Goal: Task Accomplishment & Management: Use online tool/utility

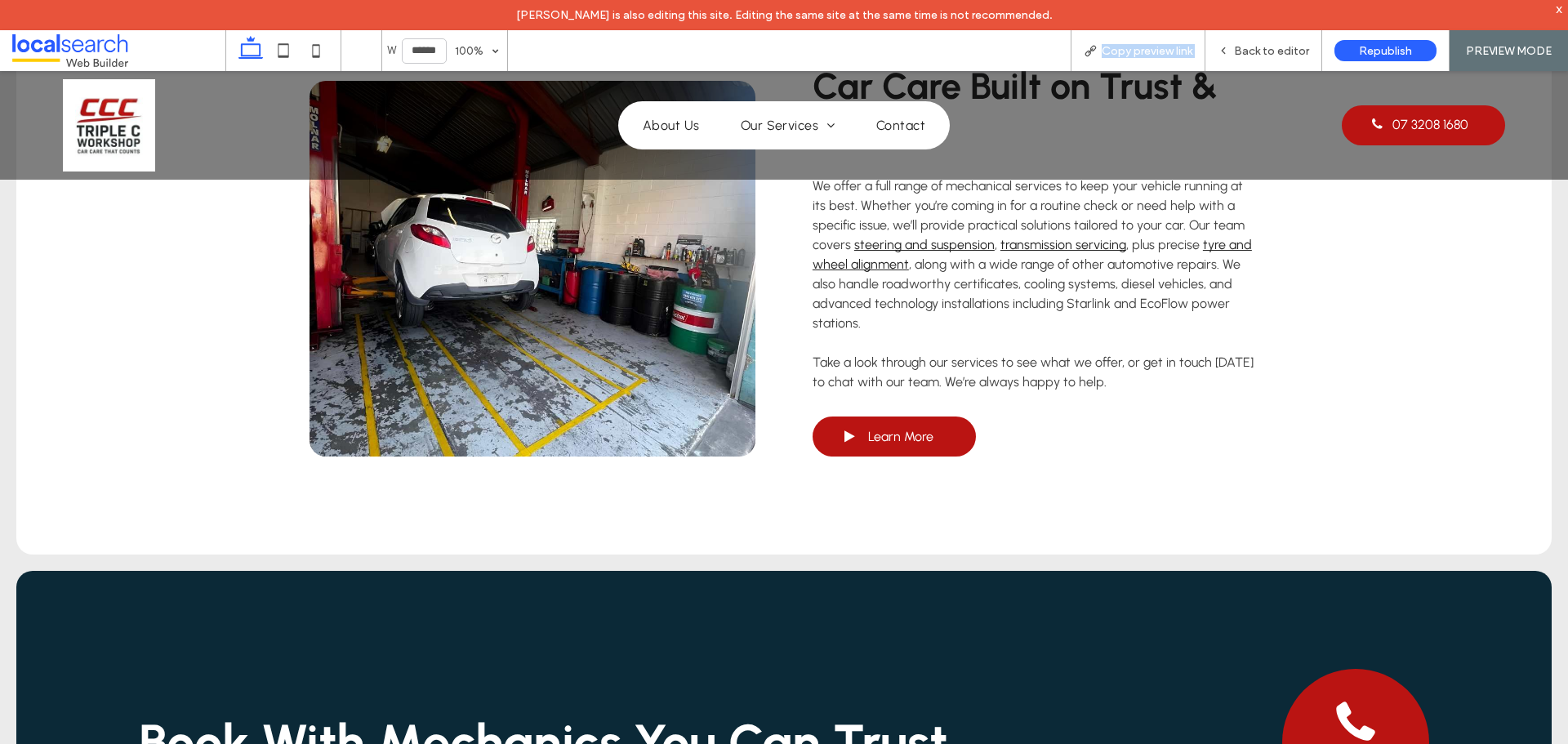
scroll to position [3839, 0]
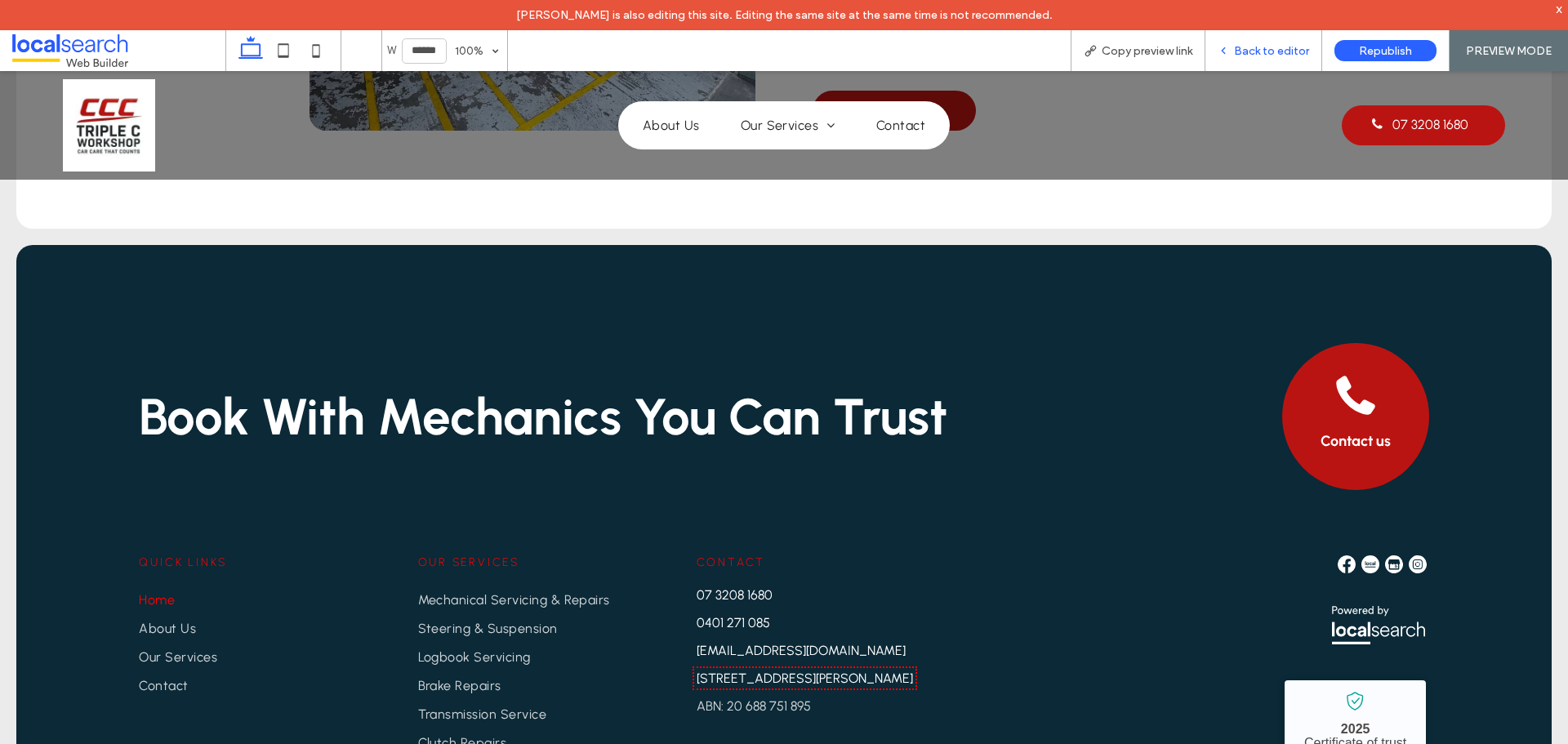
drag, startPoint x: 1260, startPoint y: 45, endPoint x: 707, endPoint y: 87, distance: 554.6
click at [1260, 45] on span "Back to editor" at bounding box center [1271, 51] width 75 height 14
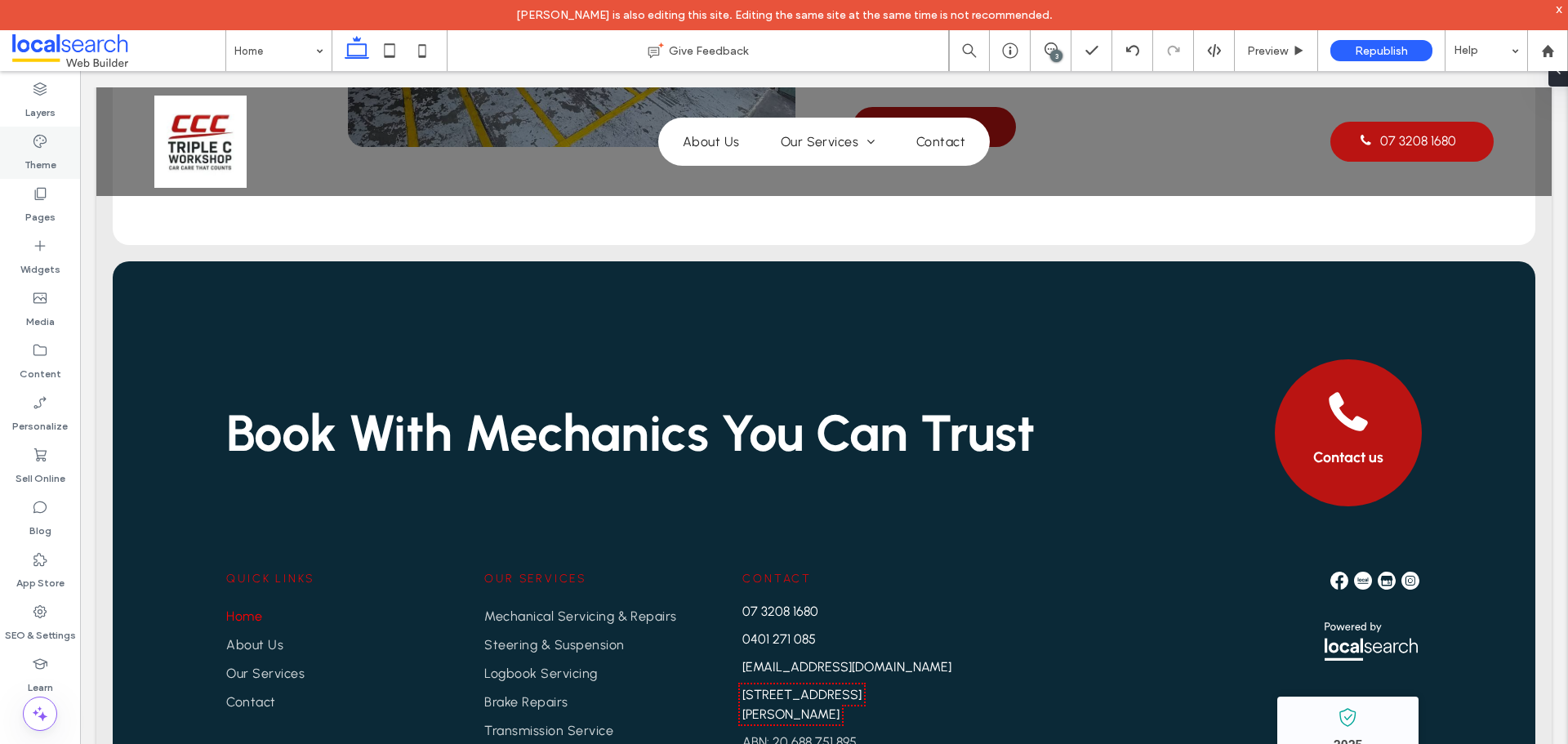
click at [31, 168] on label "Theme" at bounding box center [40, 161] width 32 height 23
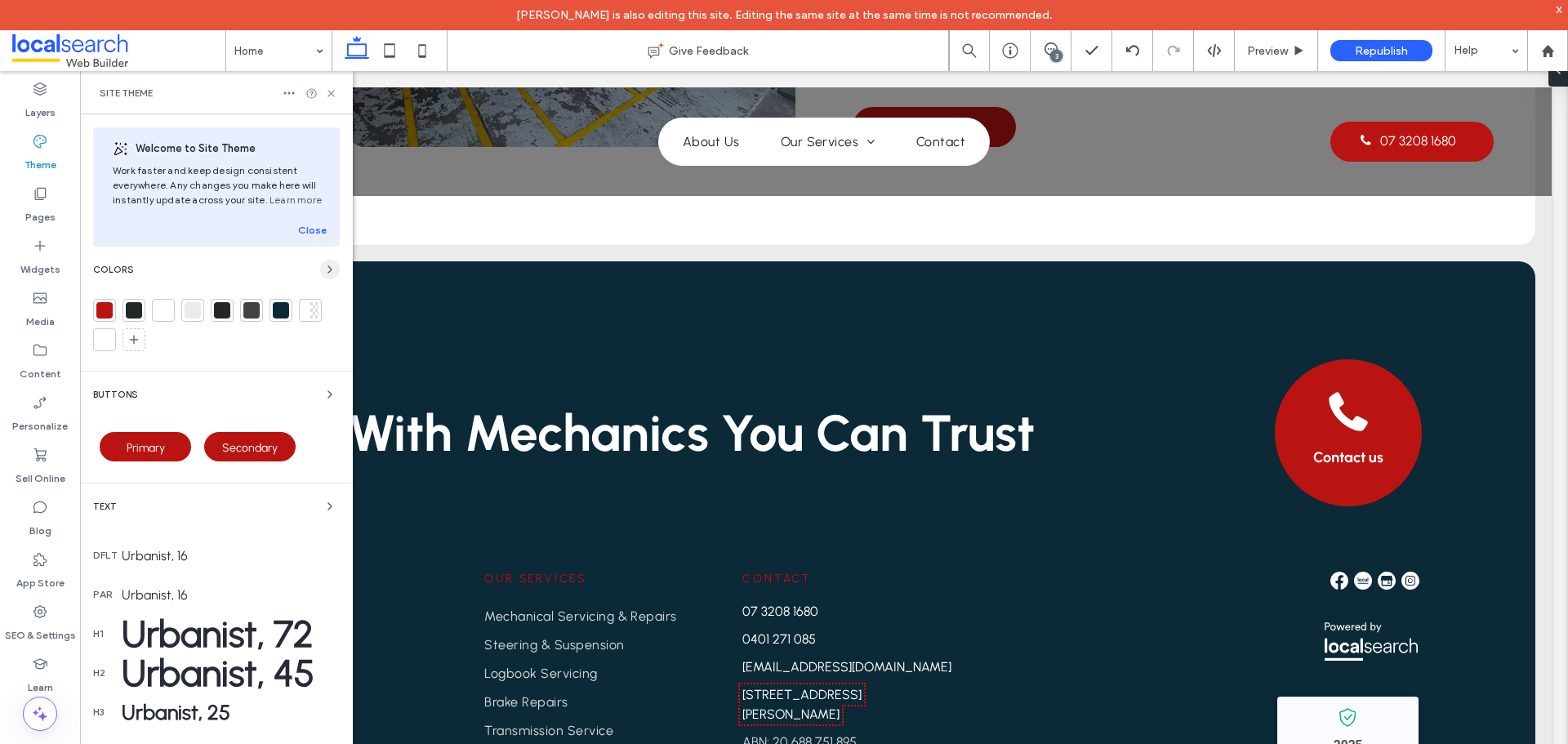
click at [320, 264] on span "button" at bounding box center [330, 269] width 20 height 20
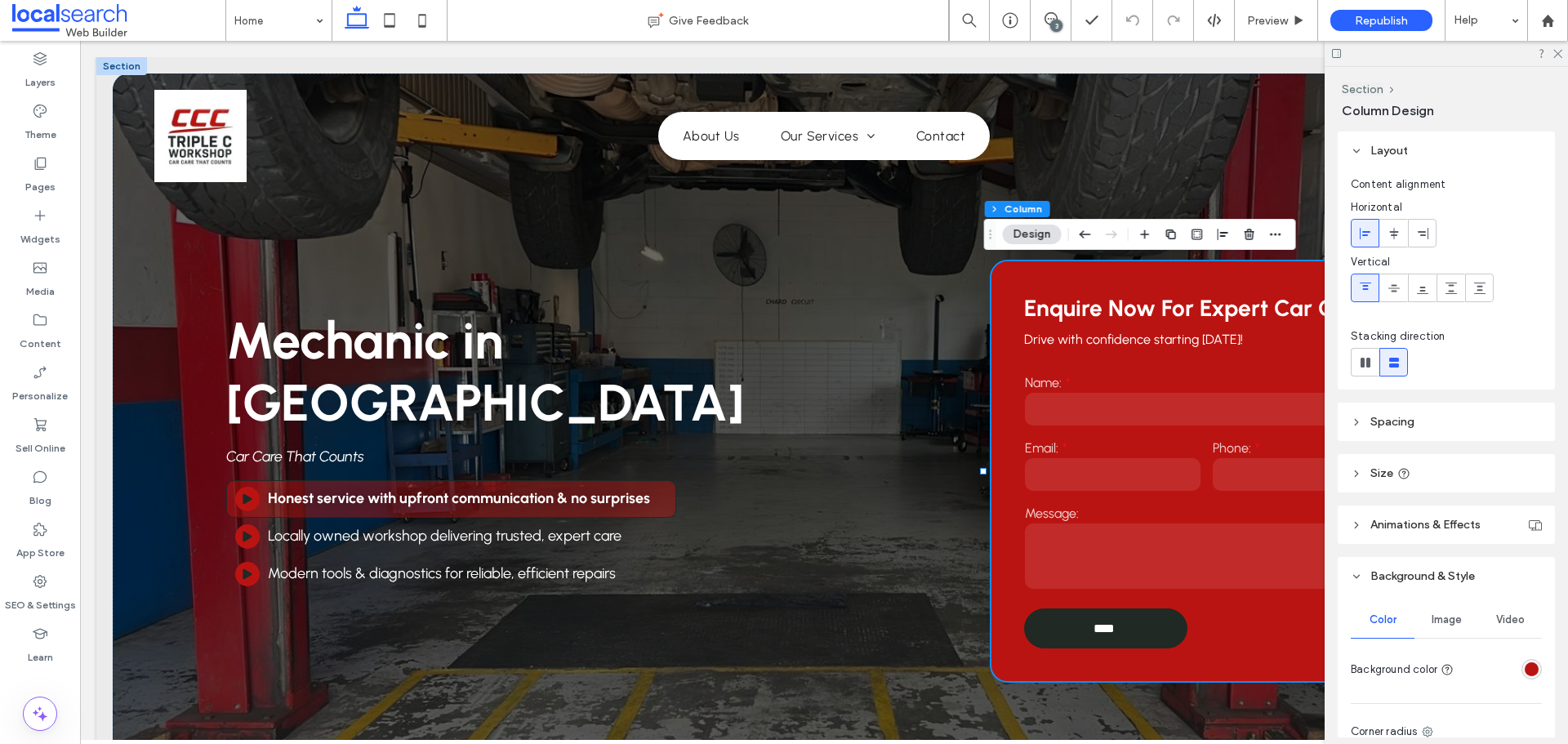
scroll to position [82, 0]
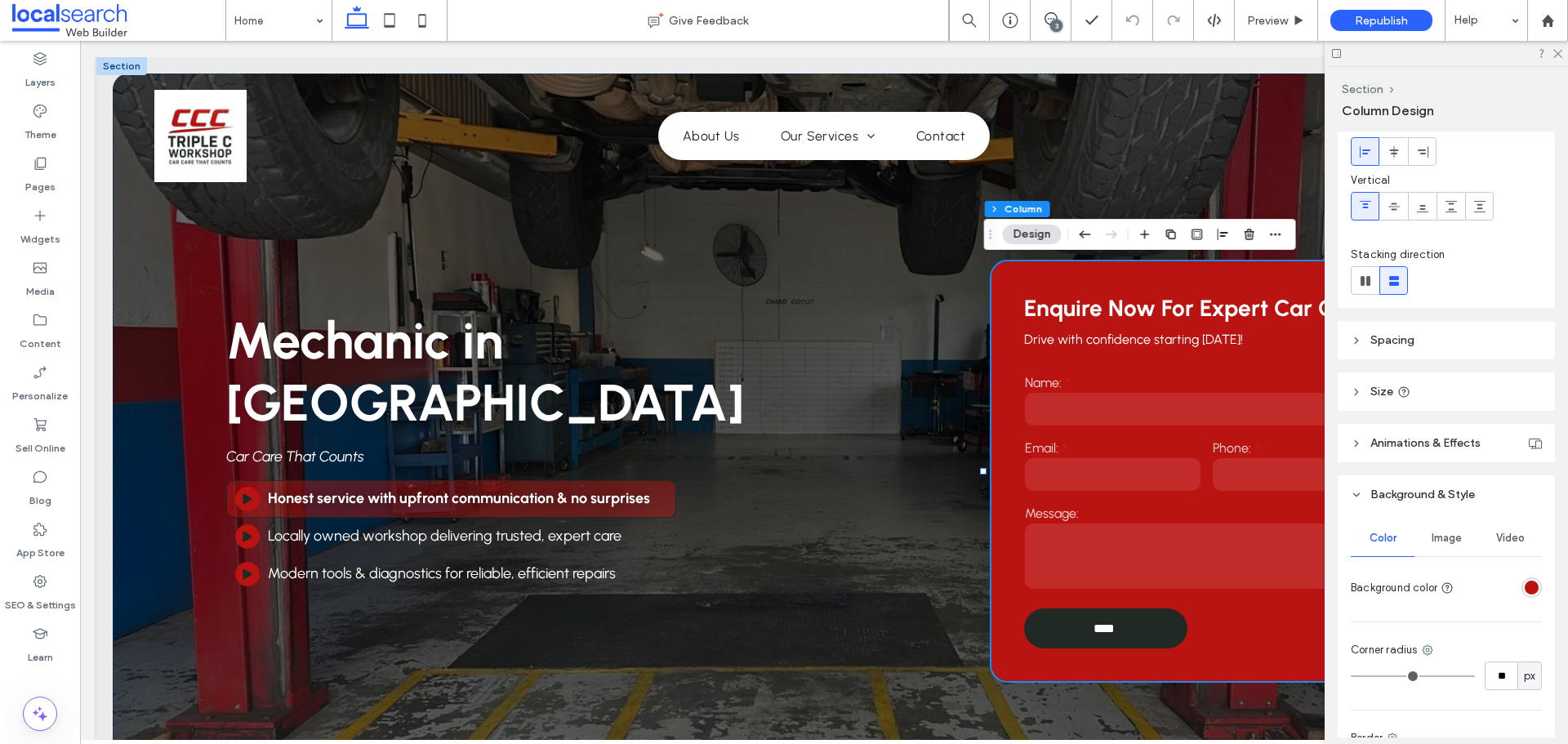
click at [1524, 588] on div "rgba(186, 20, 18, 1)" at bounding box center [1531, 588] width 14 height 14
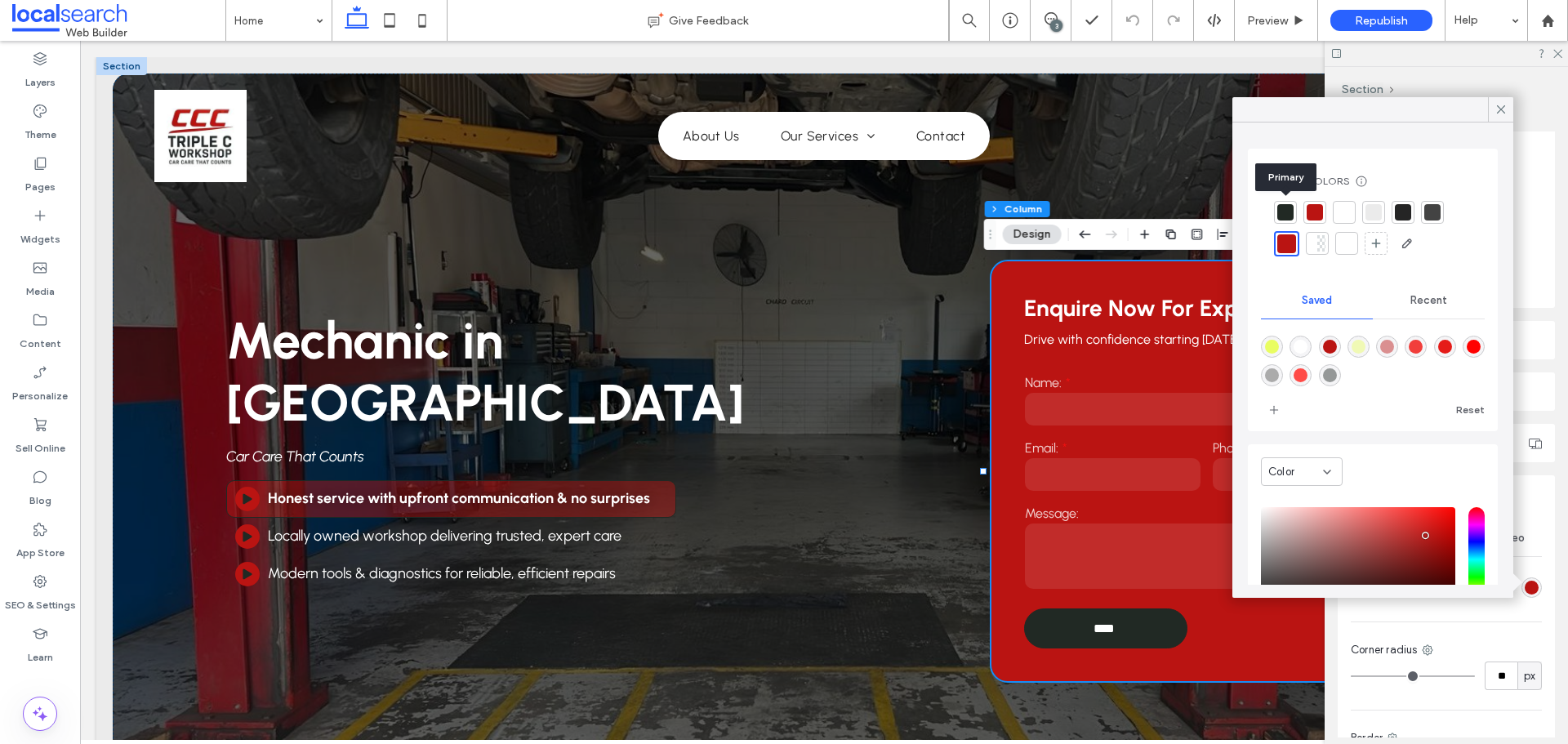
click at [1291, 211] on div at bounding box center [1285, 212] width 16 height 16
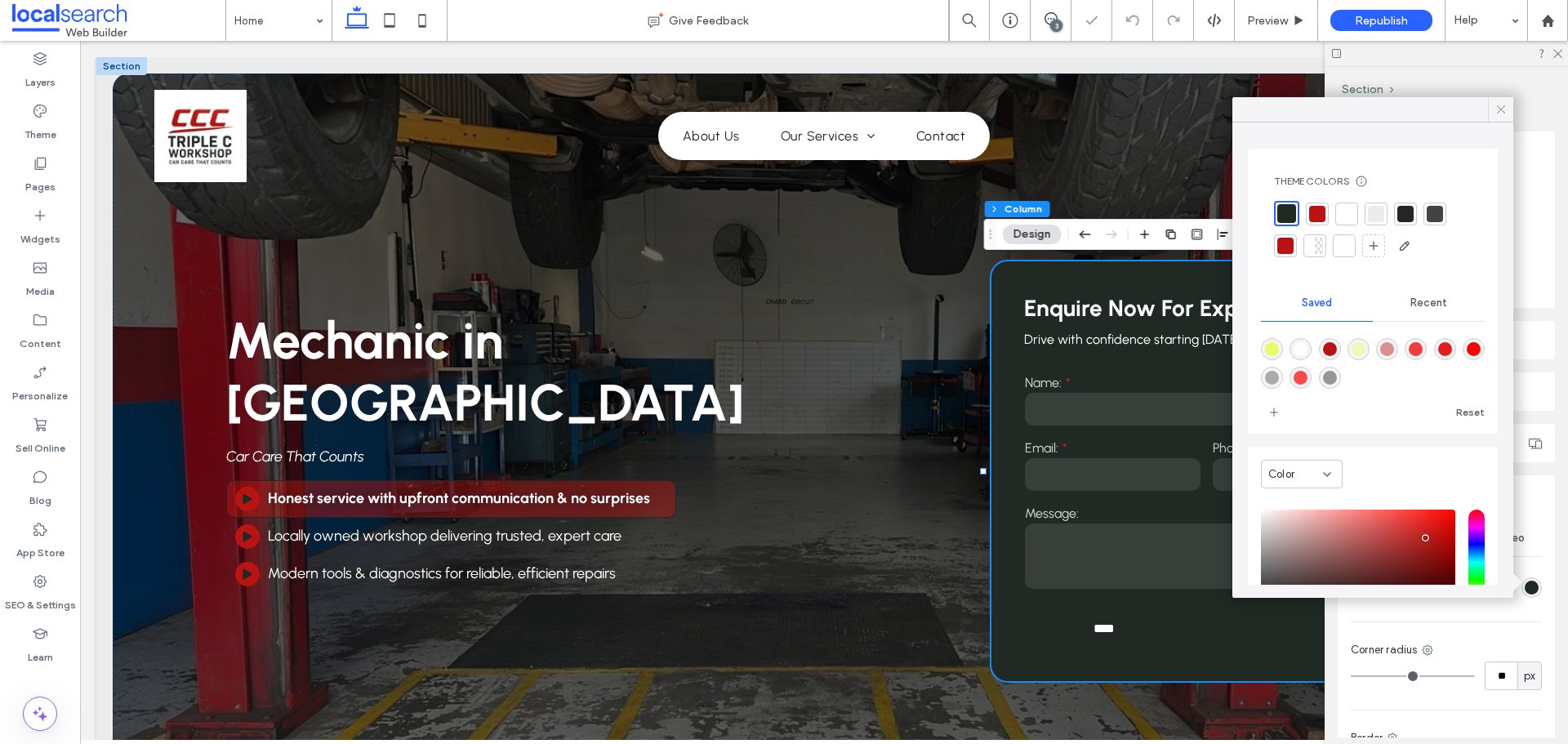
click at [1491, 102] on div at bounding box center [1500, 109] width 25 height 24
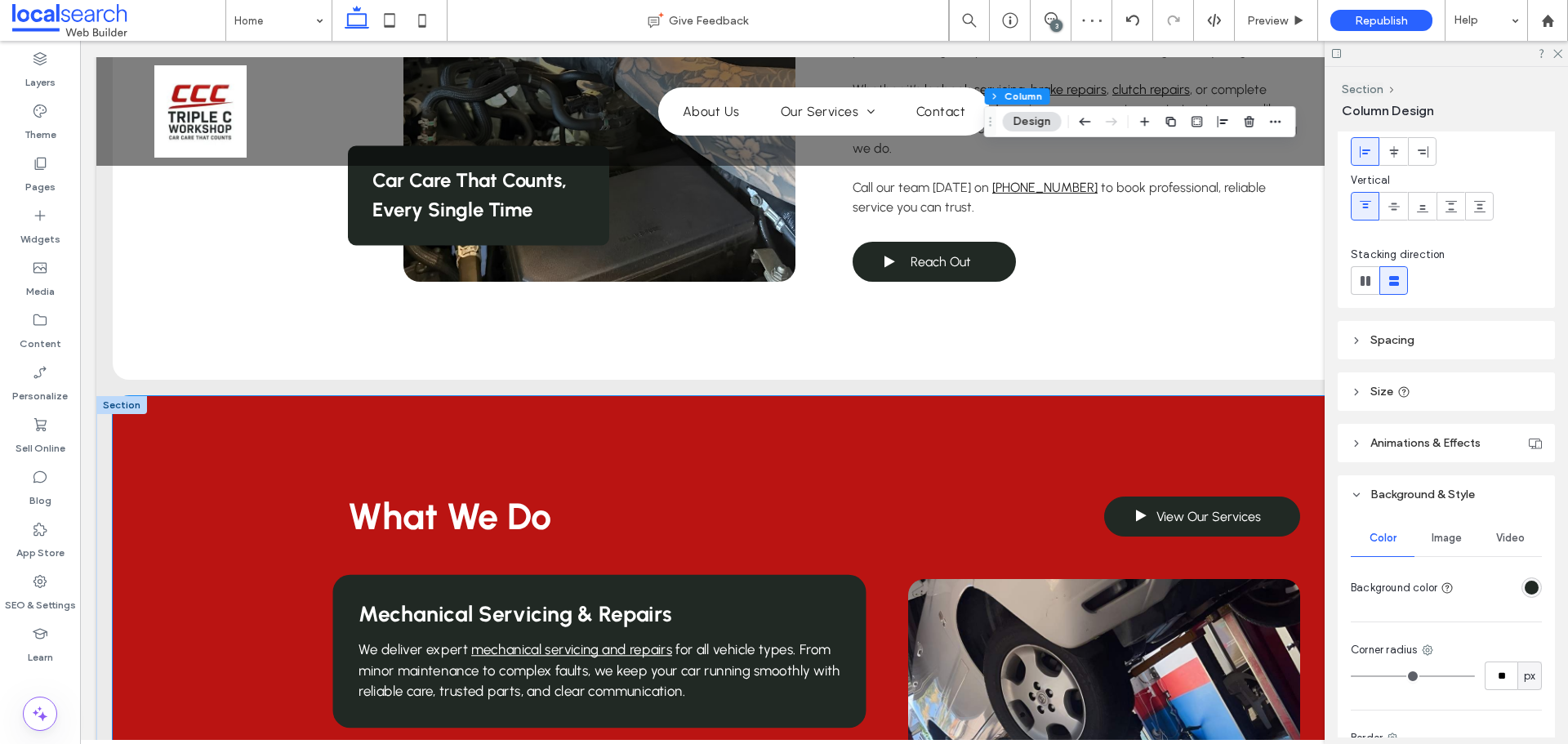
scroll to position [1225, 0]
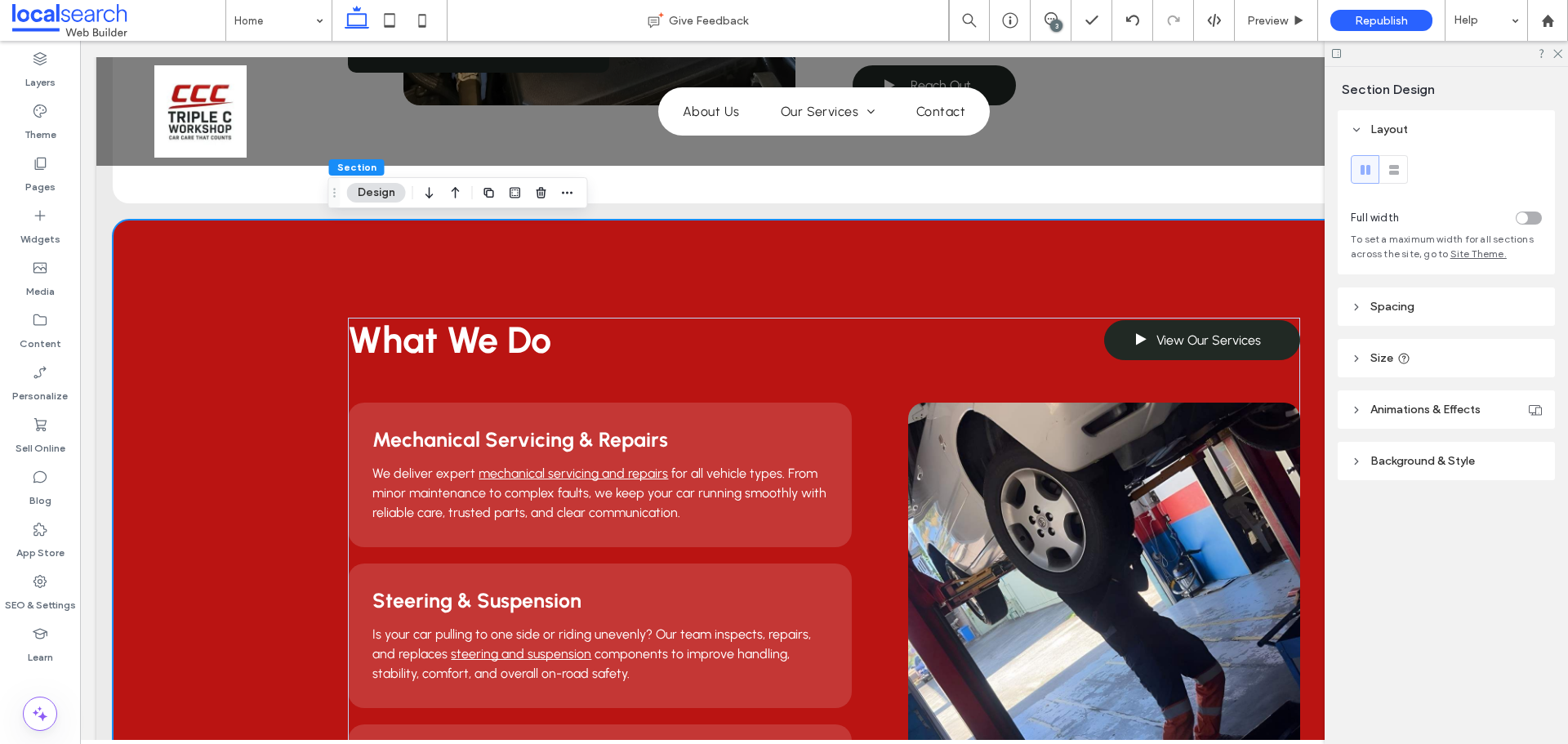
click at [1482, 436] on div "Layout Full width To set a maximum width for all sections across the site, go t…" at bounding box center [1451, 328] width 227 height 435
click at [1482, 447] on header "Background & Style" at bounding box center [1447, 460] width 218 height 38
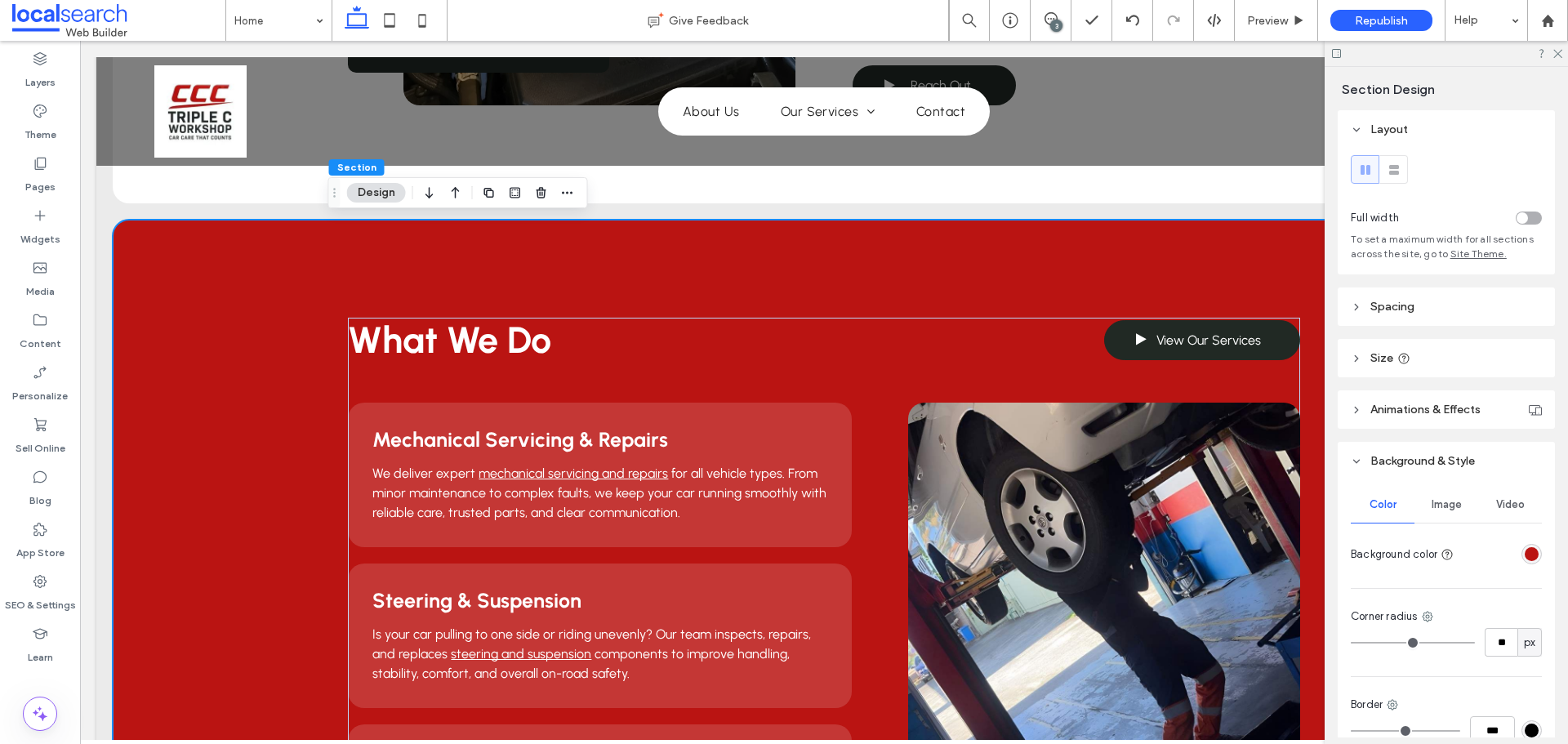
click at [1531, 550] on div "rgba(186, 20, 18, 1)" at bounding box center [1531, 554] width 21 height 21
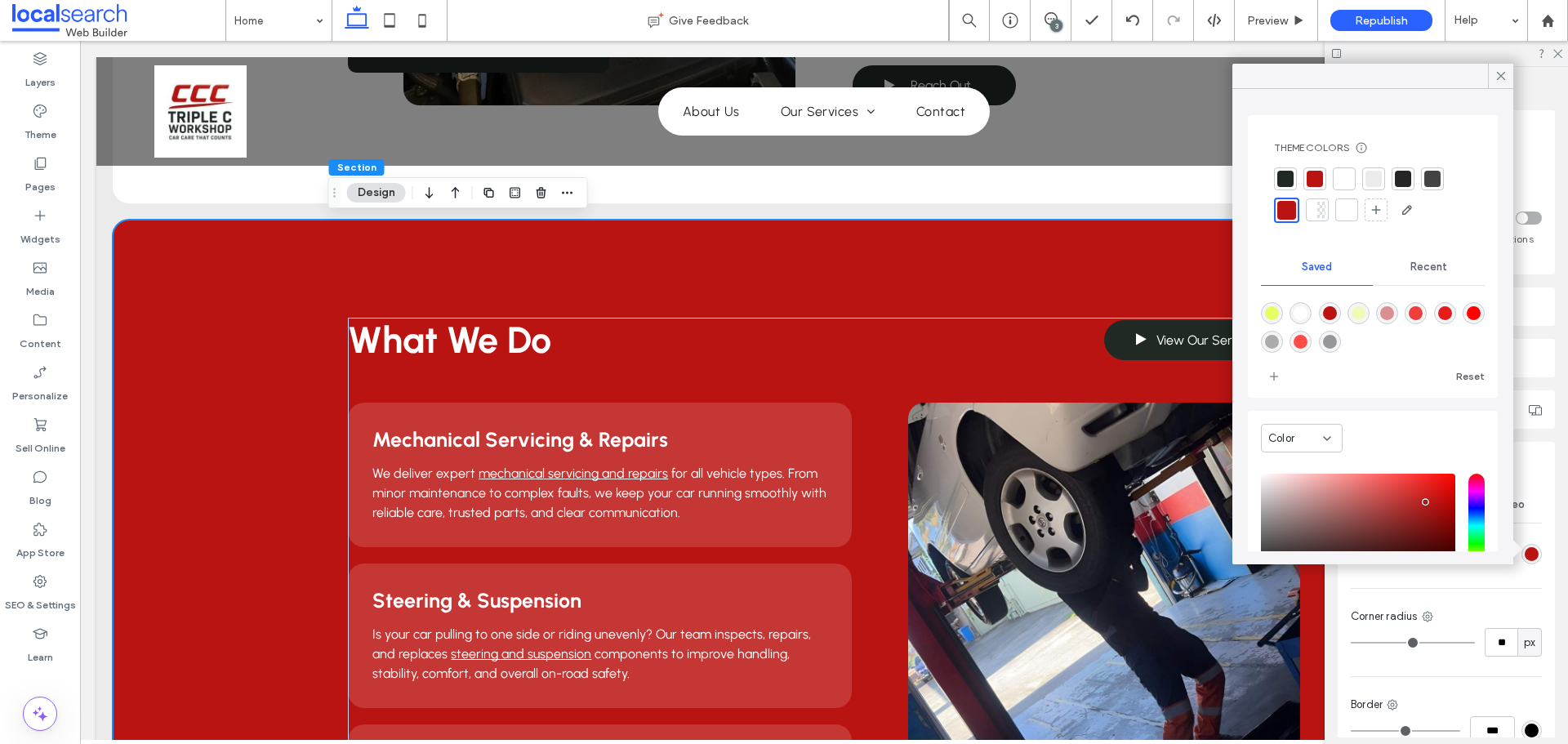
click at [1292, 181] on div at bounding box center [1285, 178] width 16 height 16
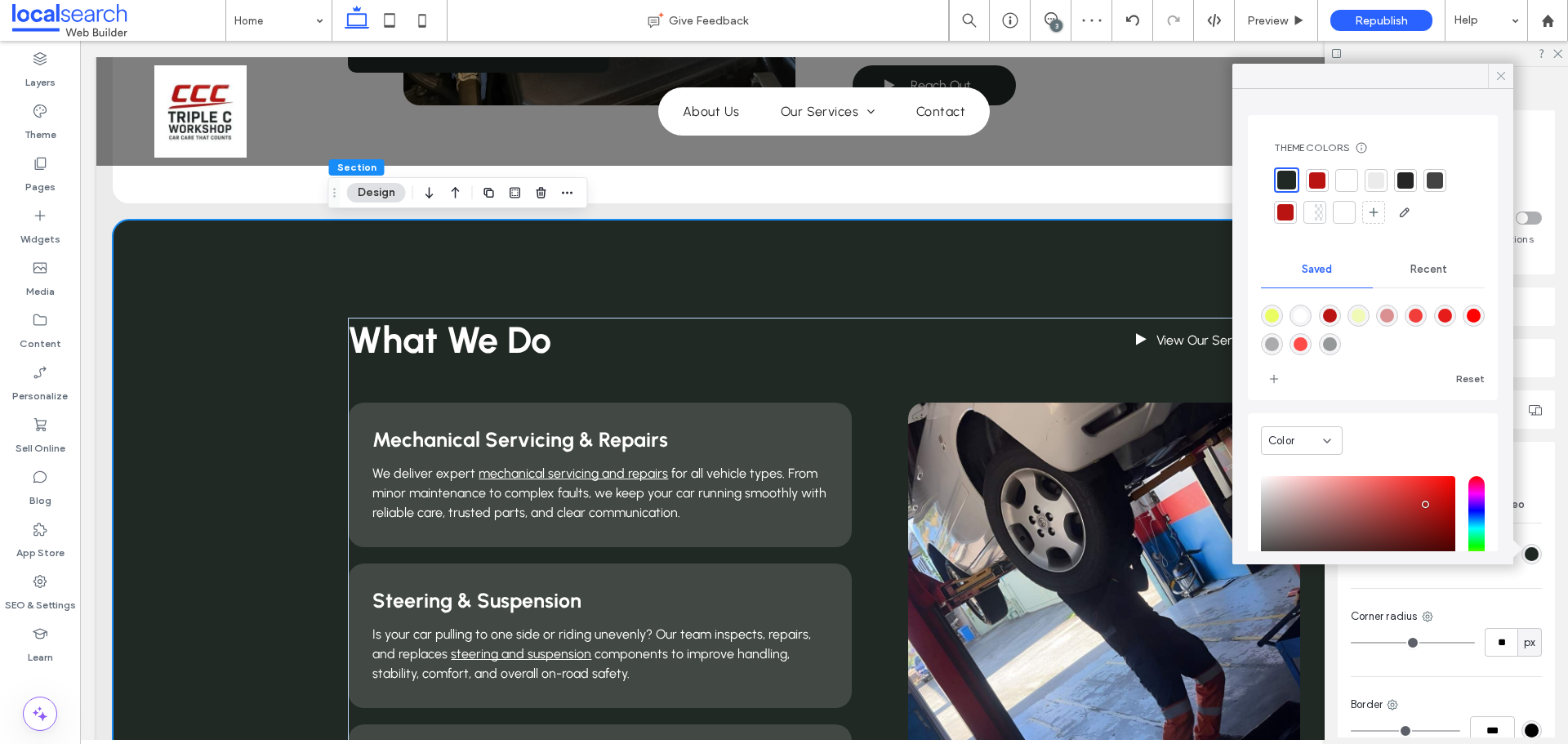
click at [1493, 73] on icon at bounding box center [1500, 76] width 14 height 14
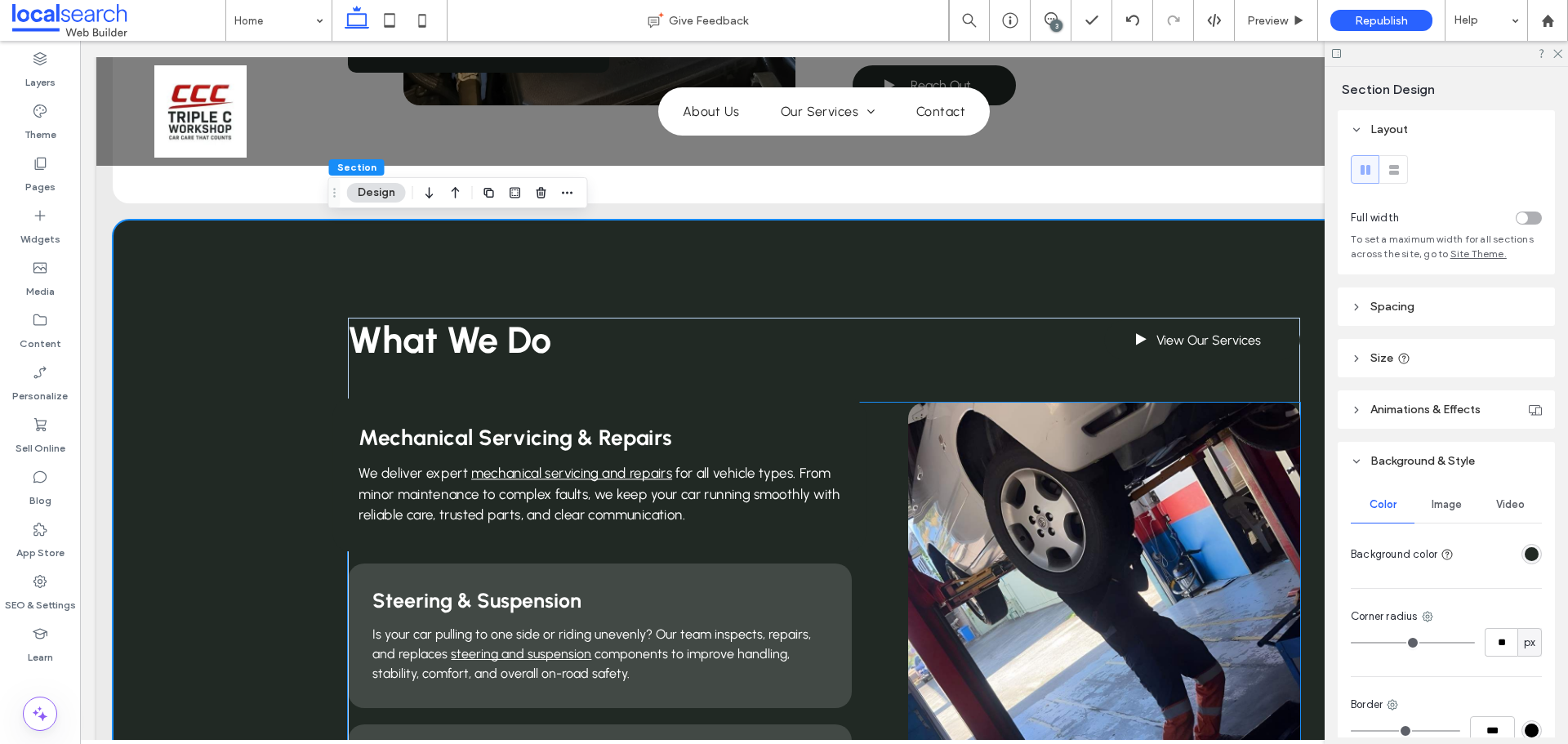
click at [822, 414] on div "Mechanical Servicing & Repairs We deliver expert mechanical servicing and repai…" at bounding box center [600, 475] width 533 height 153
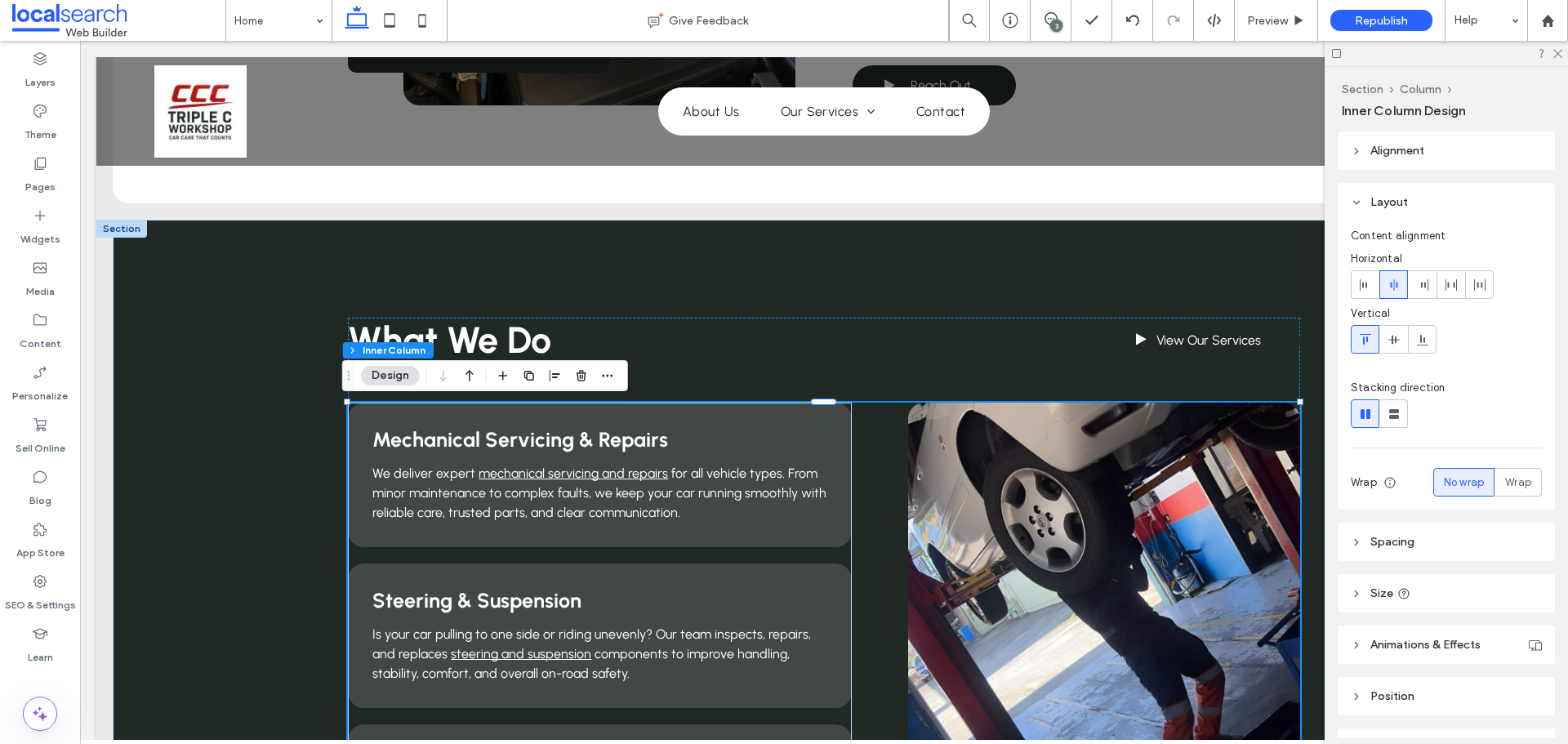
scroll to position [95, 0]
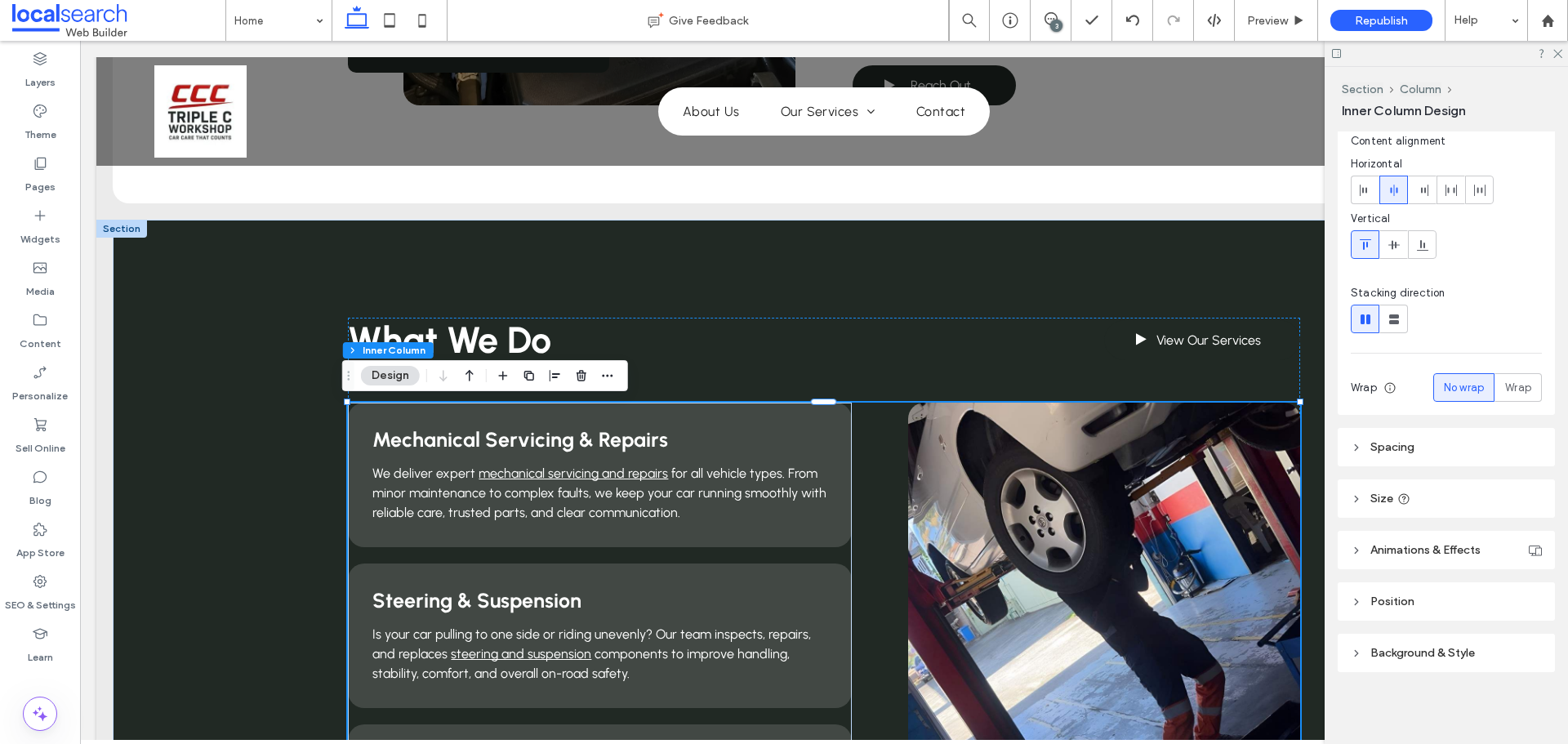
click at [1417, 645] on header "Background & Style" at bounding box center [1447, 652] width 218 height 38
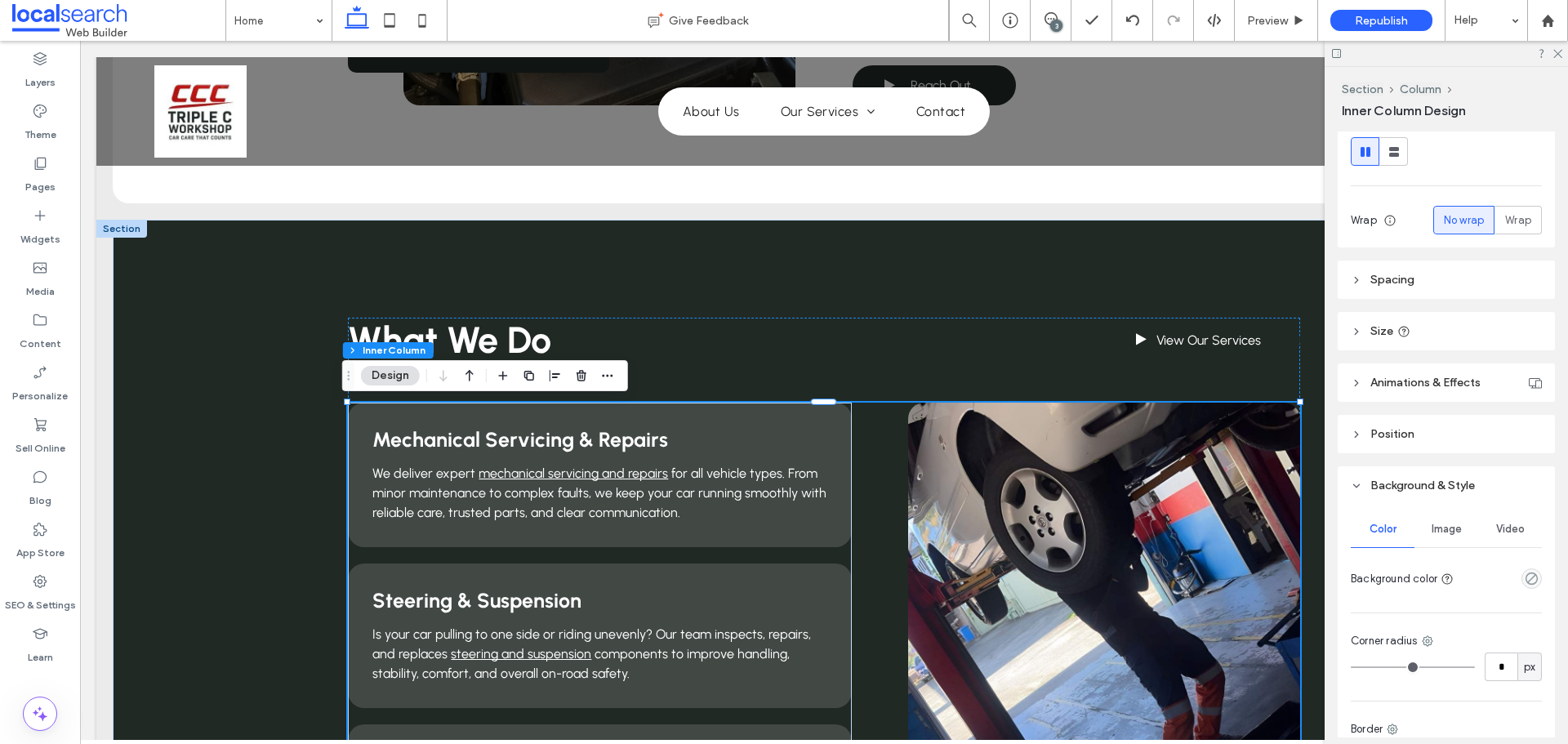
scroll to position [177, 0]
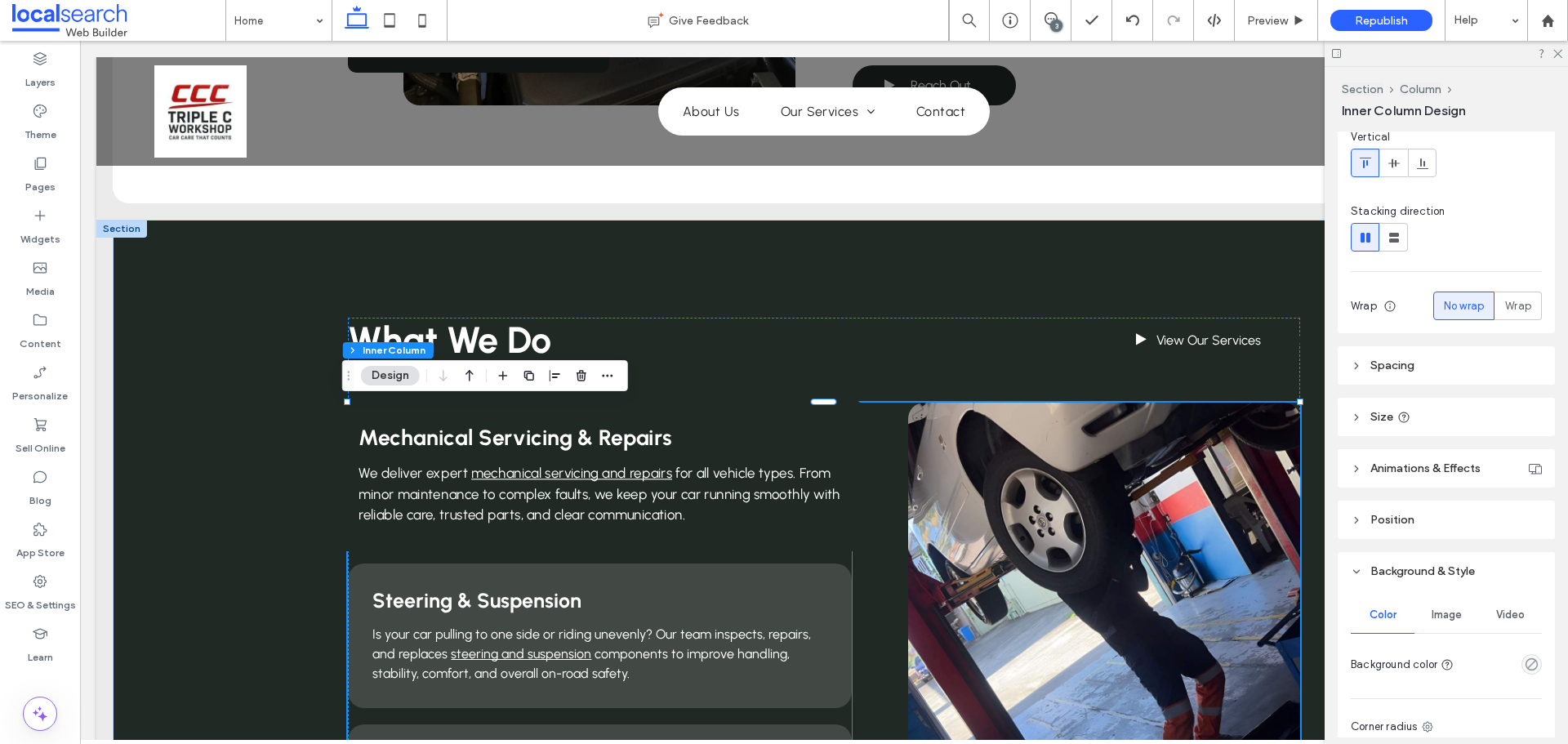
click at [718, 479] on span "for all vehicle types. From minor maintenance to complex faults, we keep your c…" at bounding box center [599, 493] width 481 height 58
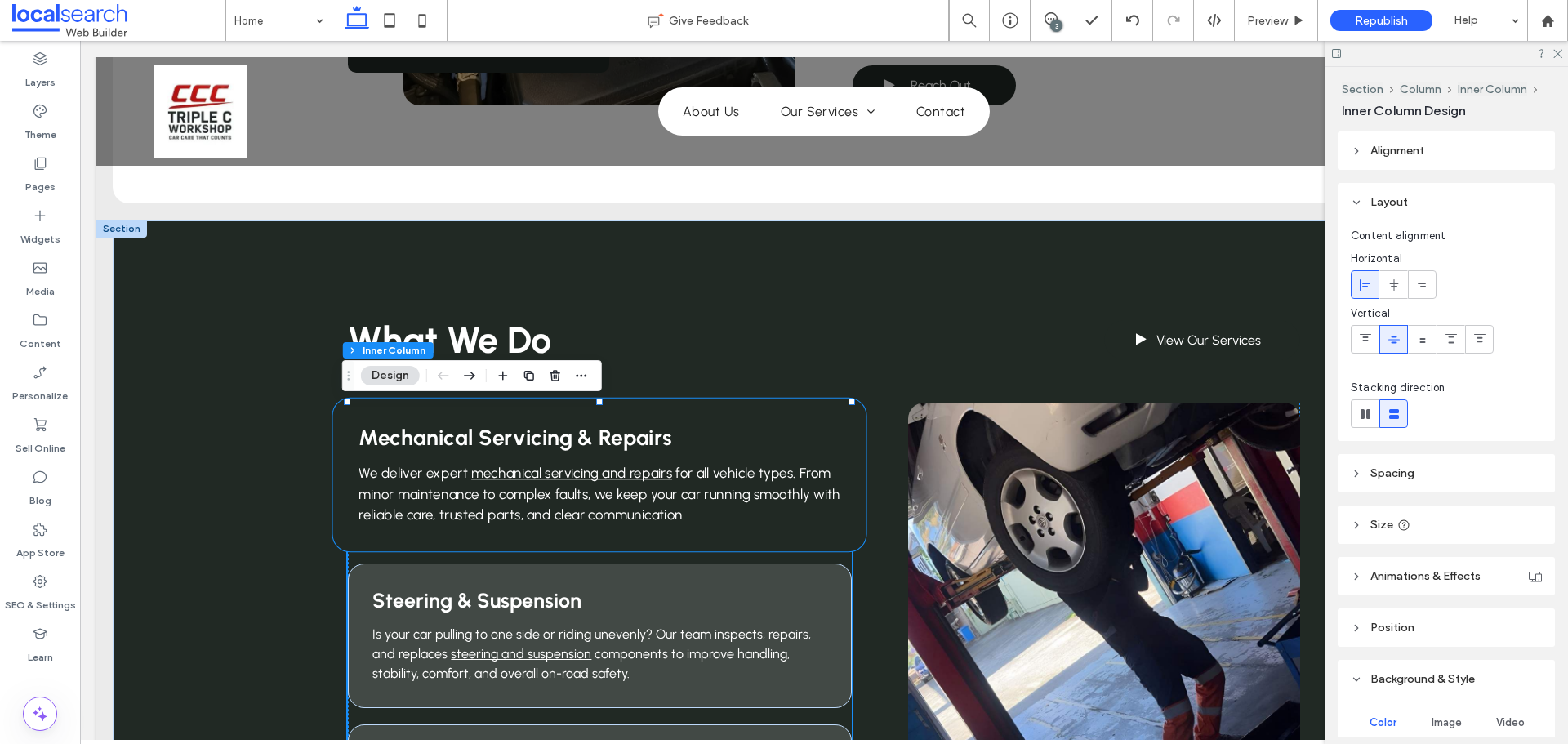
click at [694, 489] on span "for all vehicle types. From minor maintenance to complex faults, we keep your c…" at bounding box center [599, 493] width 481 height 58
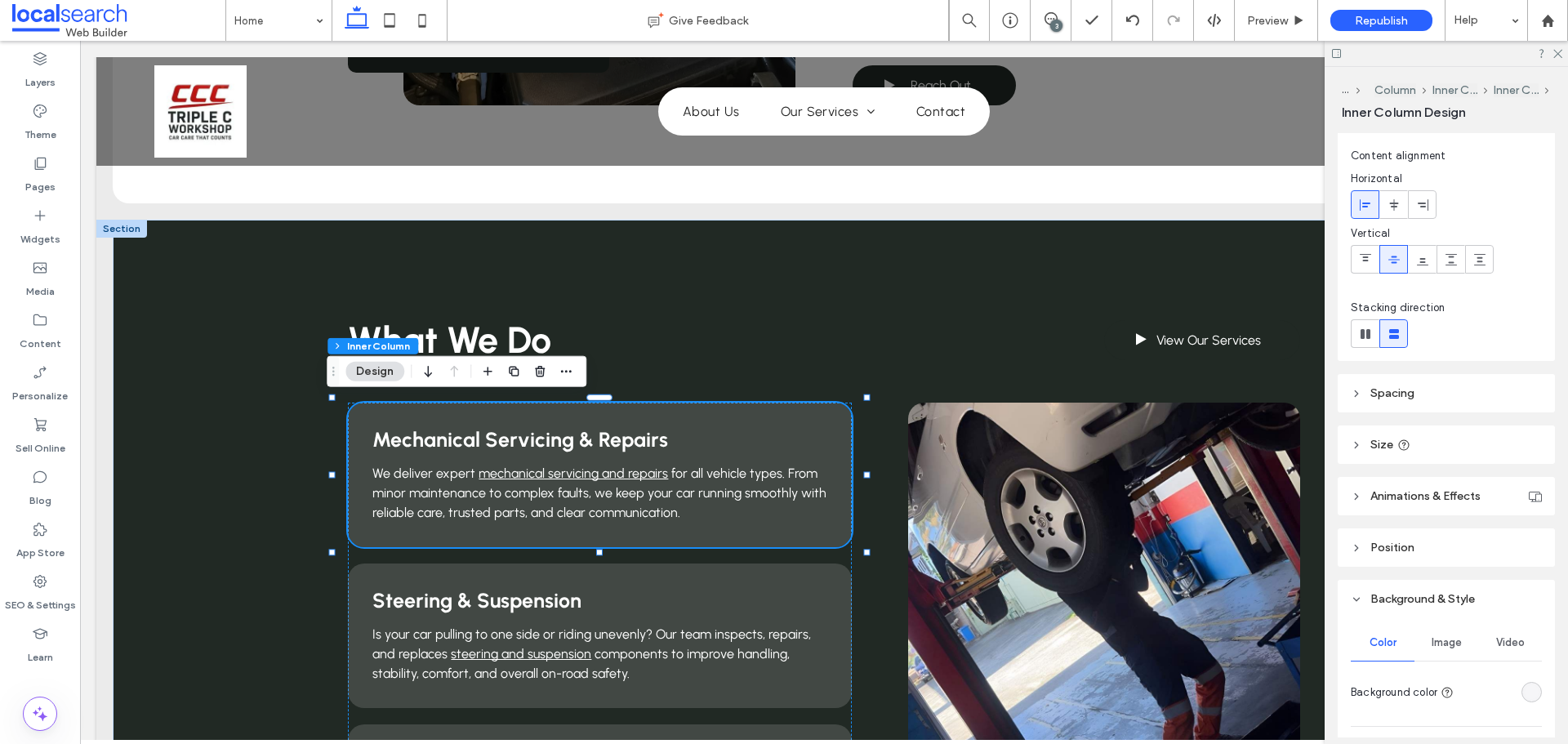
scroll to position [245, 0]
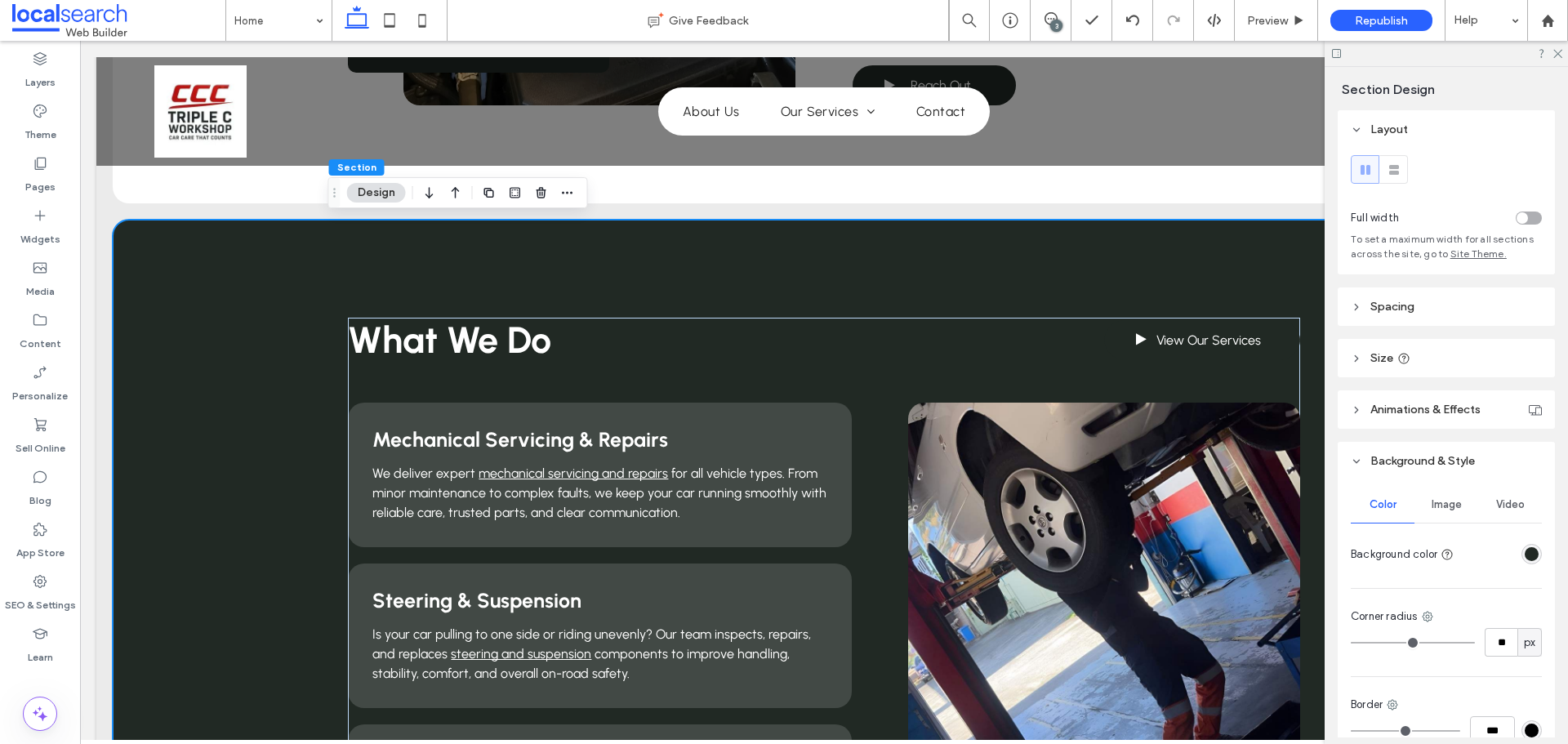
click at [1524, 557] on div "rgba(33, 41, 36, 1)" at bounding box center [1531, 554] width 14 height 14
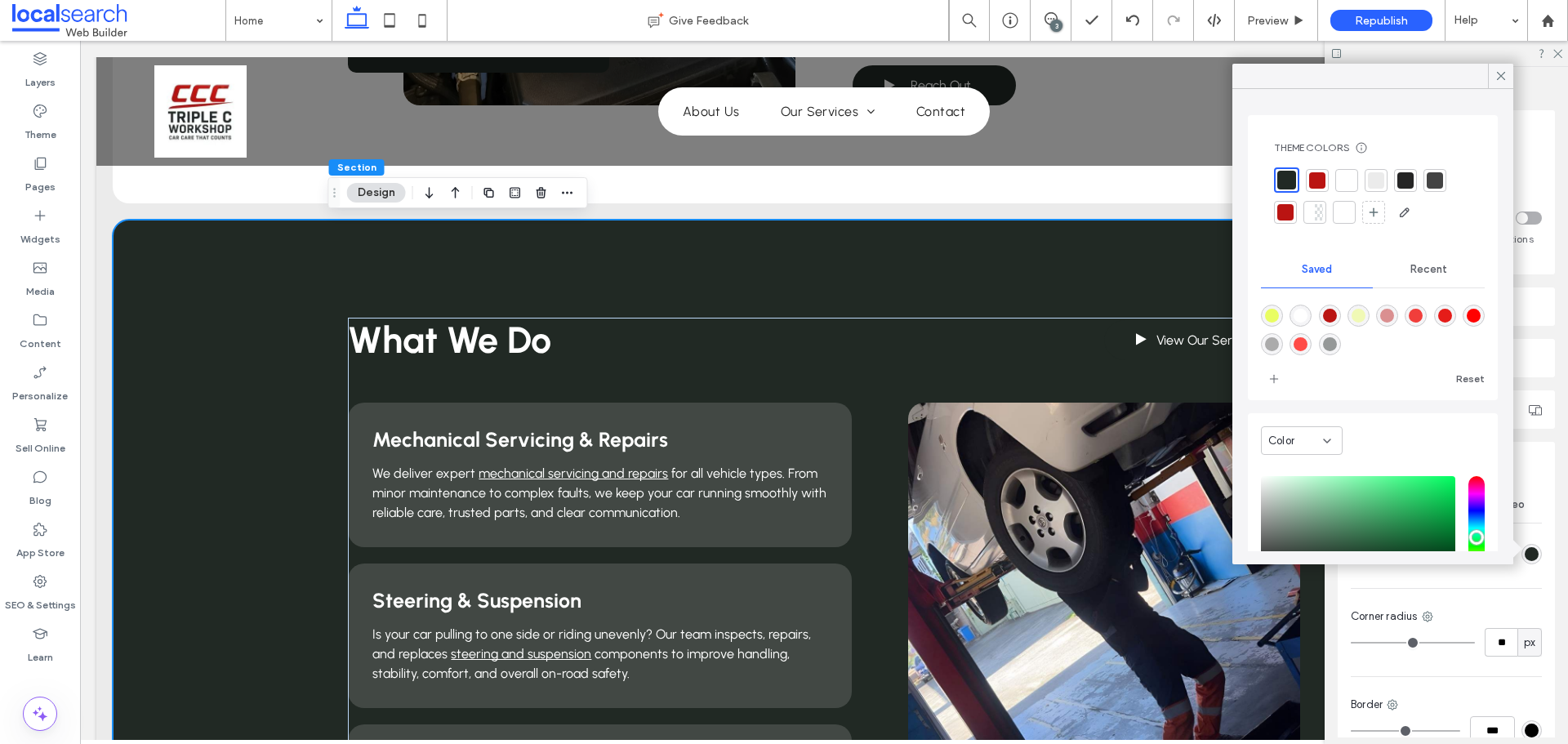
drag, startPoint x: 1324, startPoint y: 183, endPoint x: 1308, endPoint y: 196, distance: 20.6
click at [1323, 183] on div at bounding box center [1316, 180] width 16 height 16
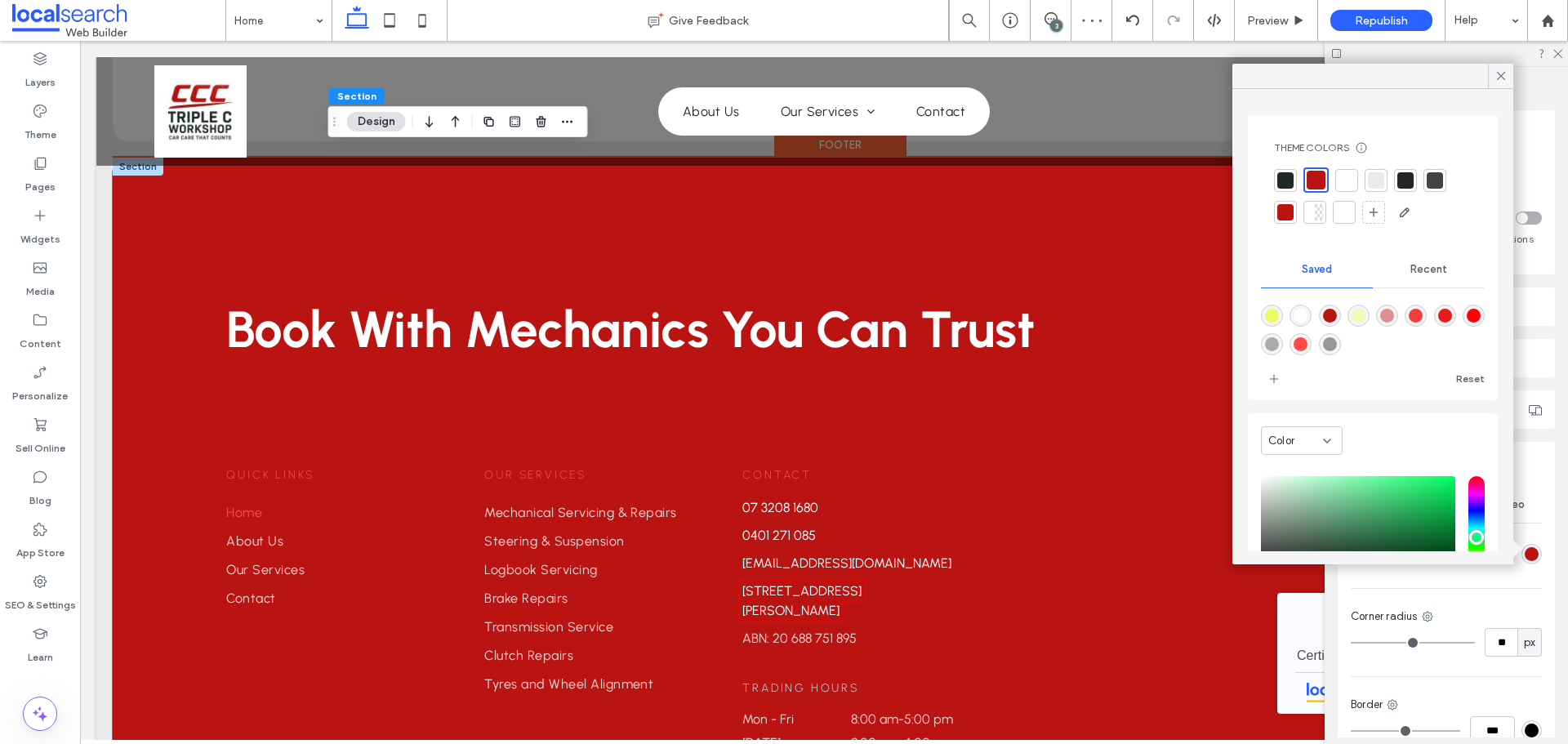
scroll to position [3782, 0]
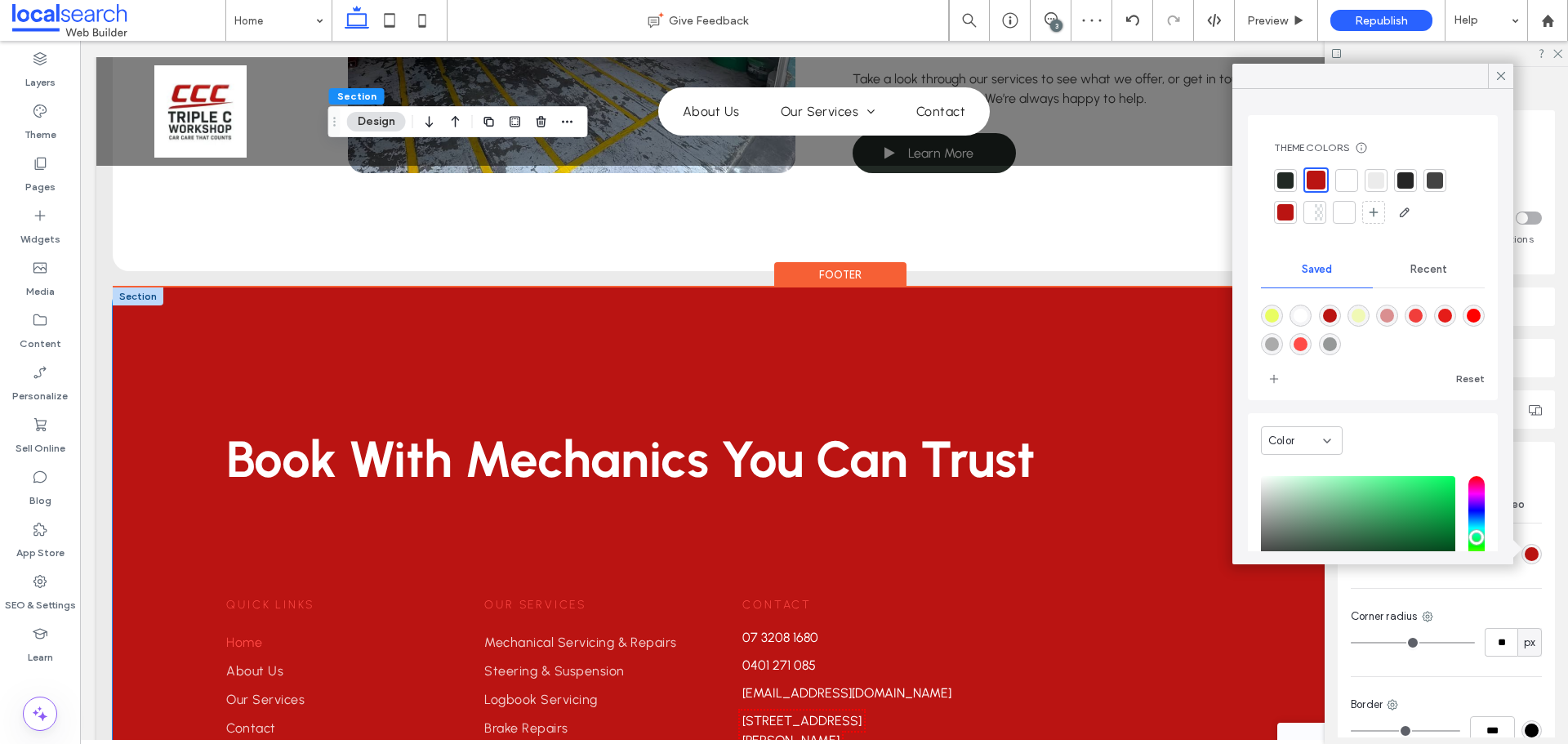
click at [150, 293] on div "Book With Mechanics You Can Trust Contact us Quick Links Home About Us Our Serv…" at bounding box center [823, 628] width 1423 height 682
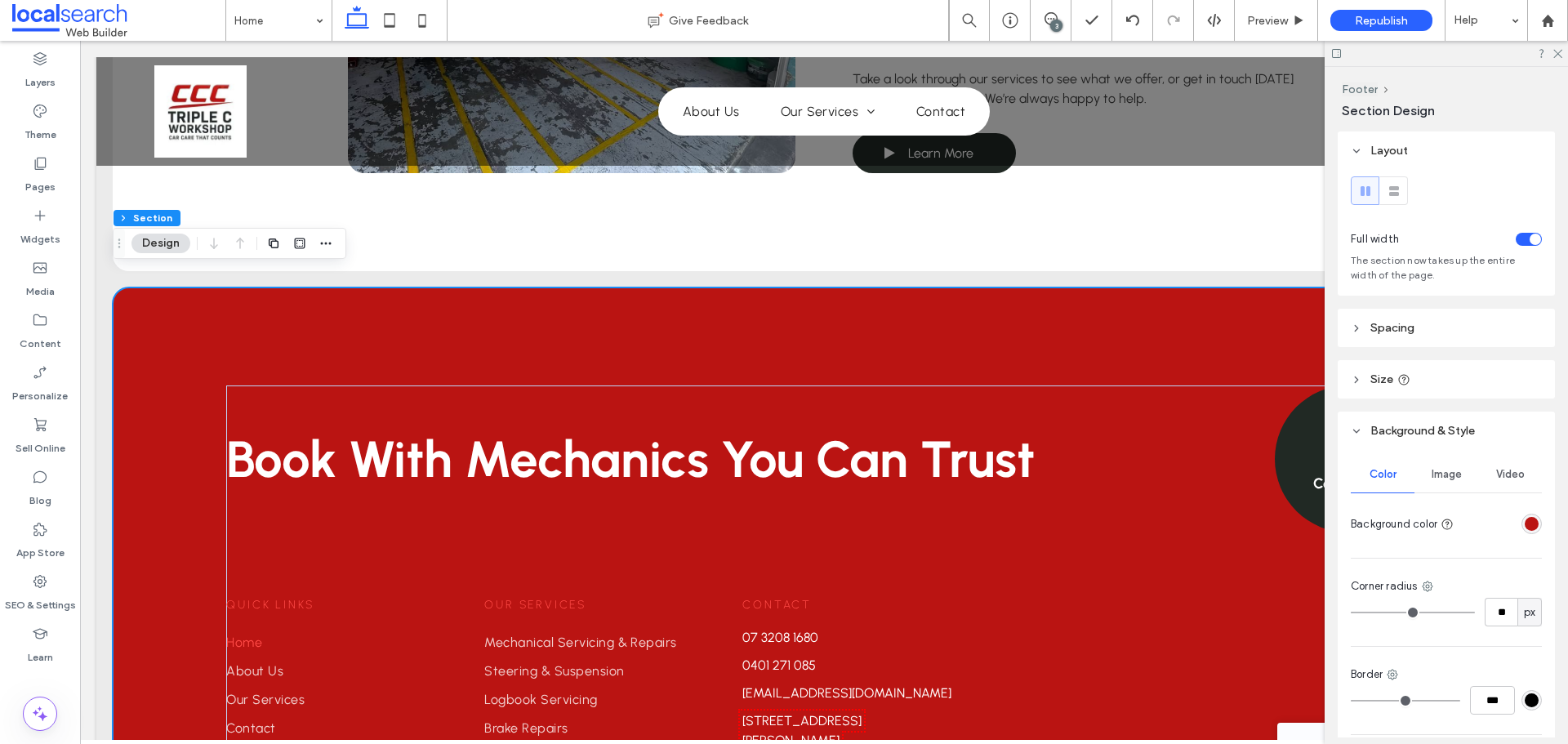
click at [1524, 518] on div "rgba(186, 20, 18, 1)" at bounding box center [1531, 524] width 14 height 14
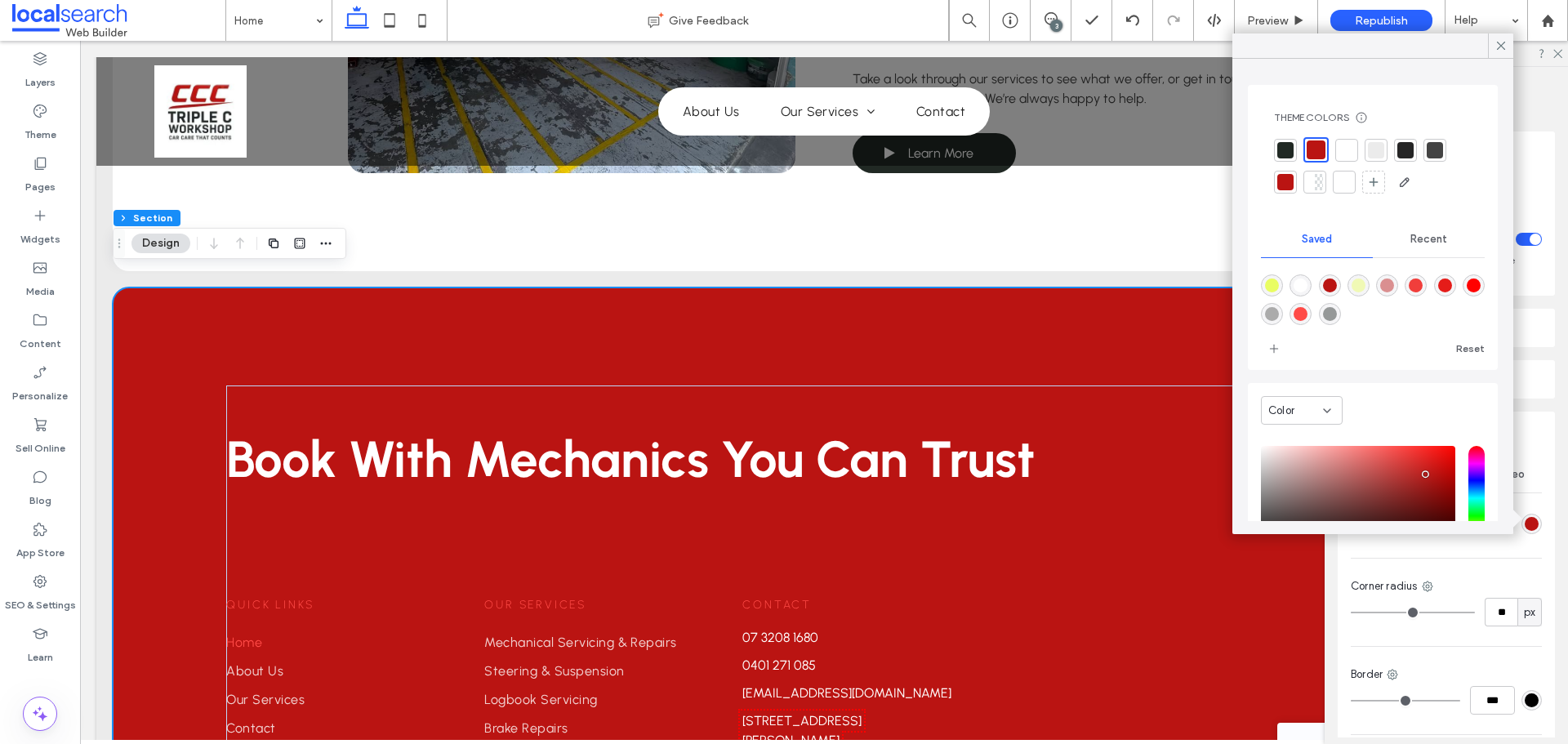
click at [1283, 145] on div at bounding box center [1285, 150] width 16 height 16
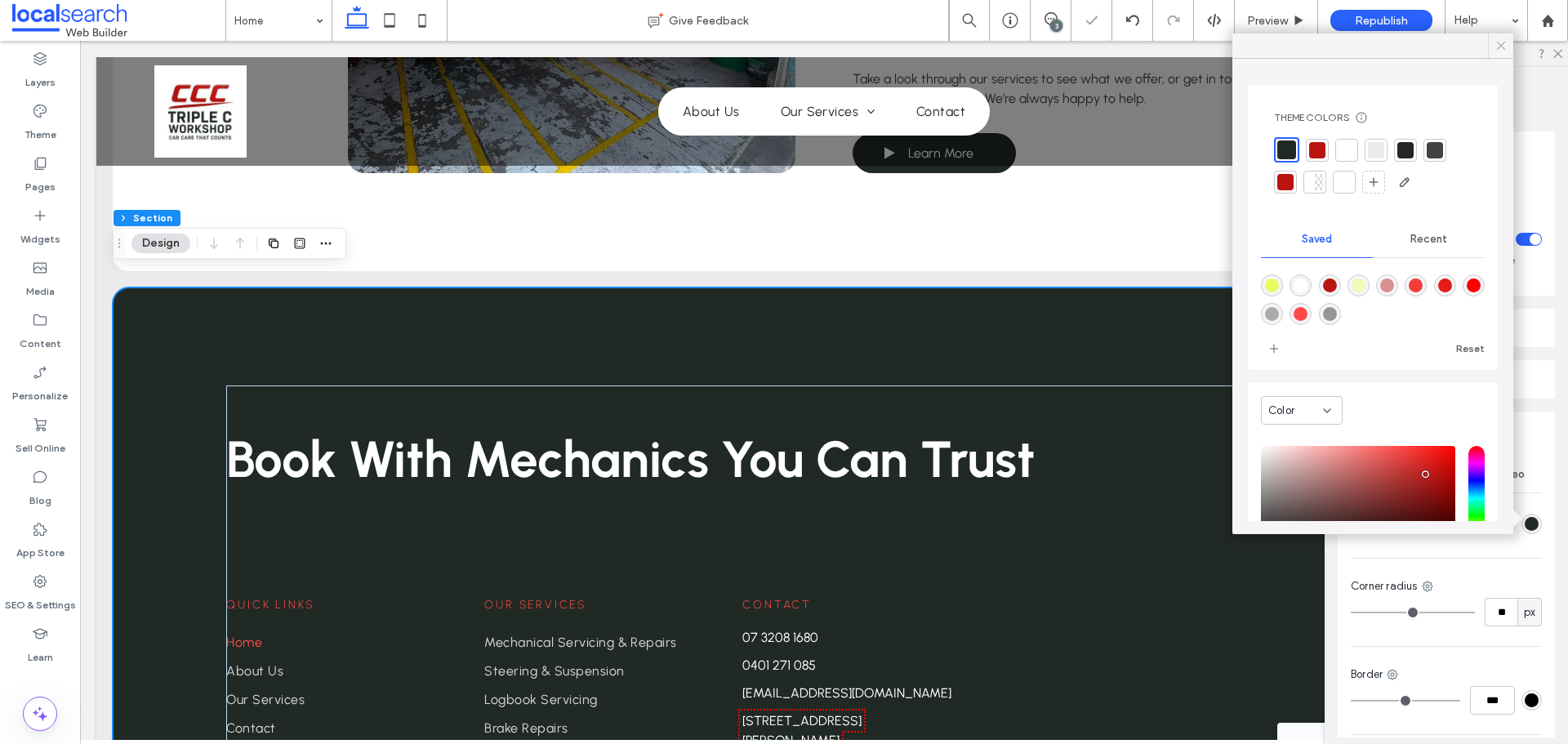
click at [1506, 47] on icon at bounding box center [1500, 45] width 14 height 14
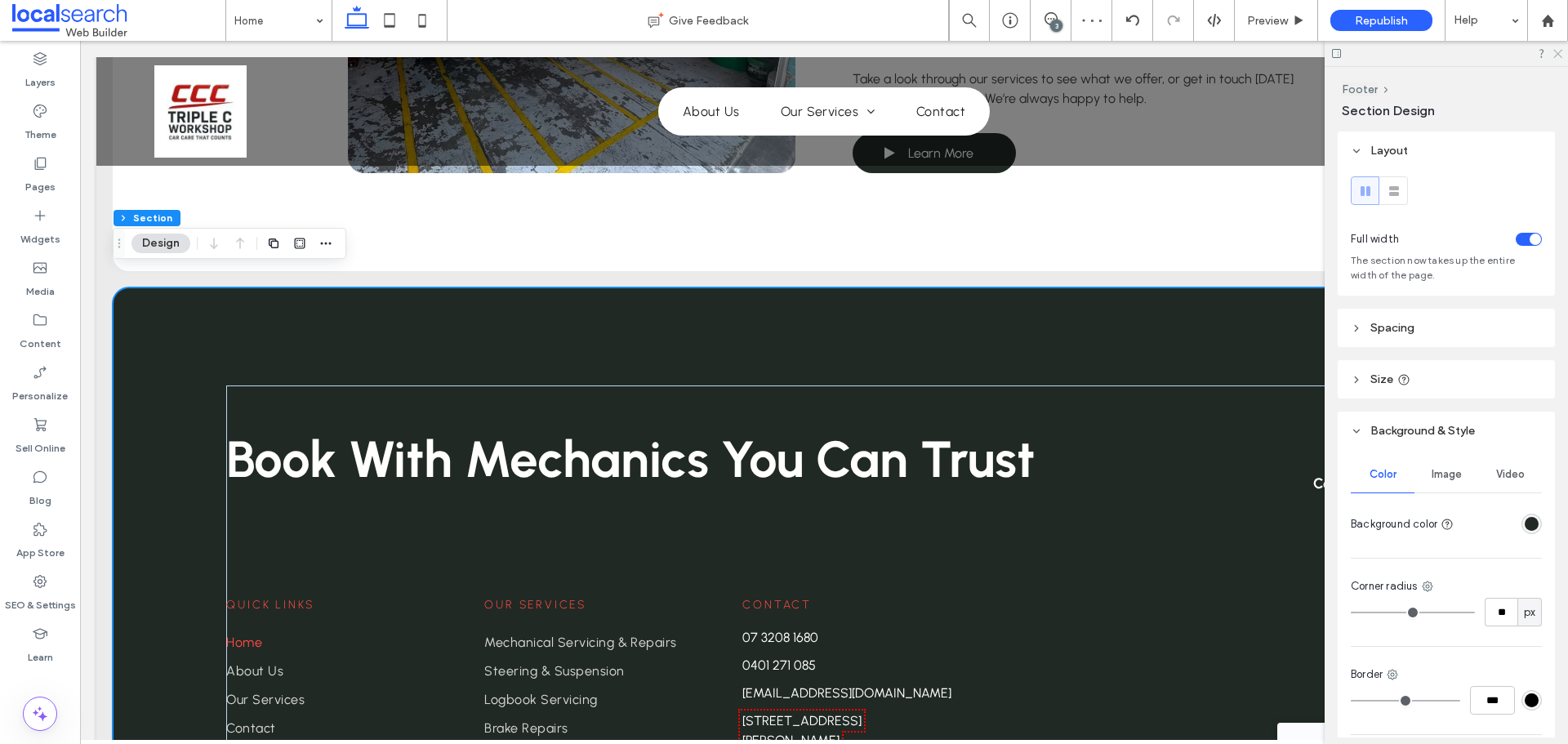
click at [1560, 57] on icon at bounding box center [1556, 53] width 11 height 11
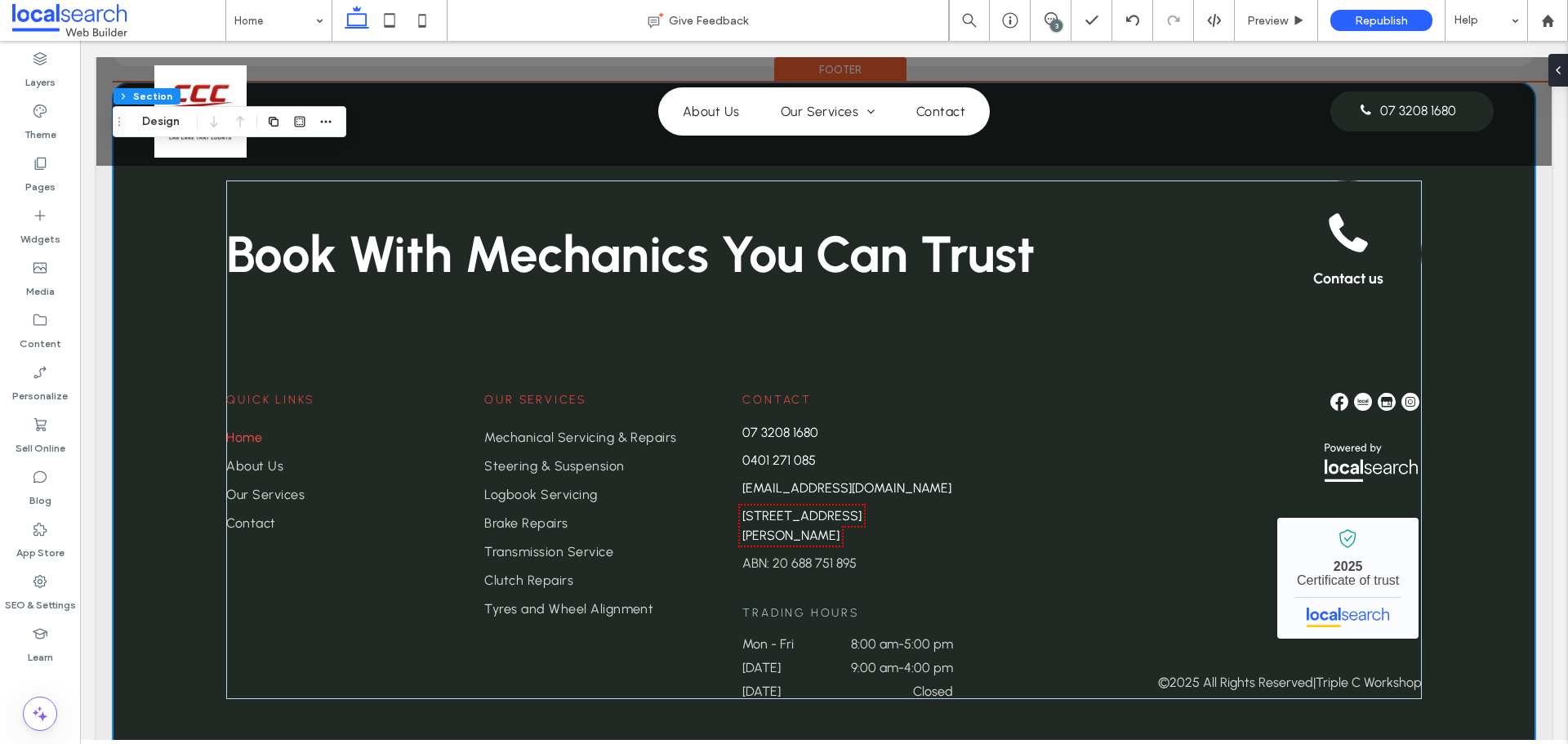
scroll to position [4014, 0]
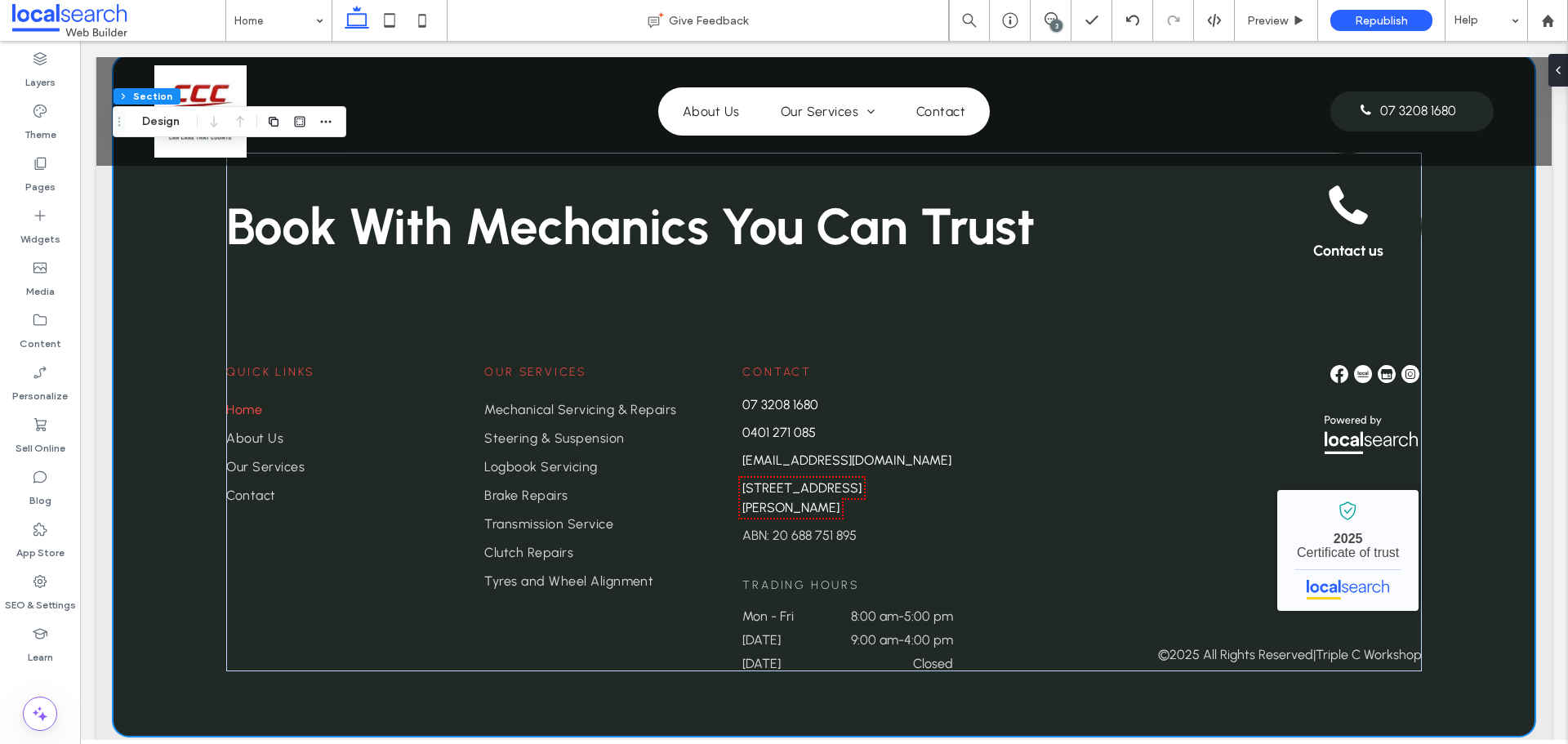
click at [1536, 624] on div "Book With Mechanics You Can Trust Contact us Quick Links Home About Us Our Serv…" at bounding box center [823, 403] width 1455 height 699
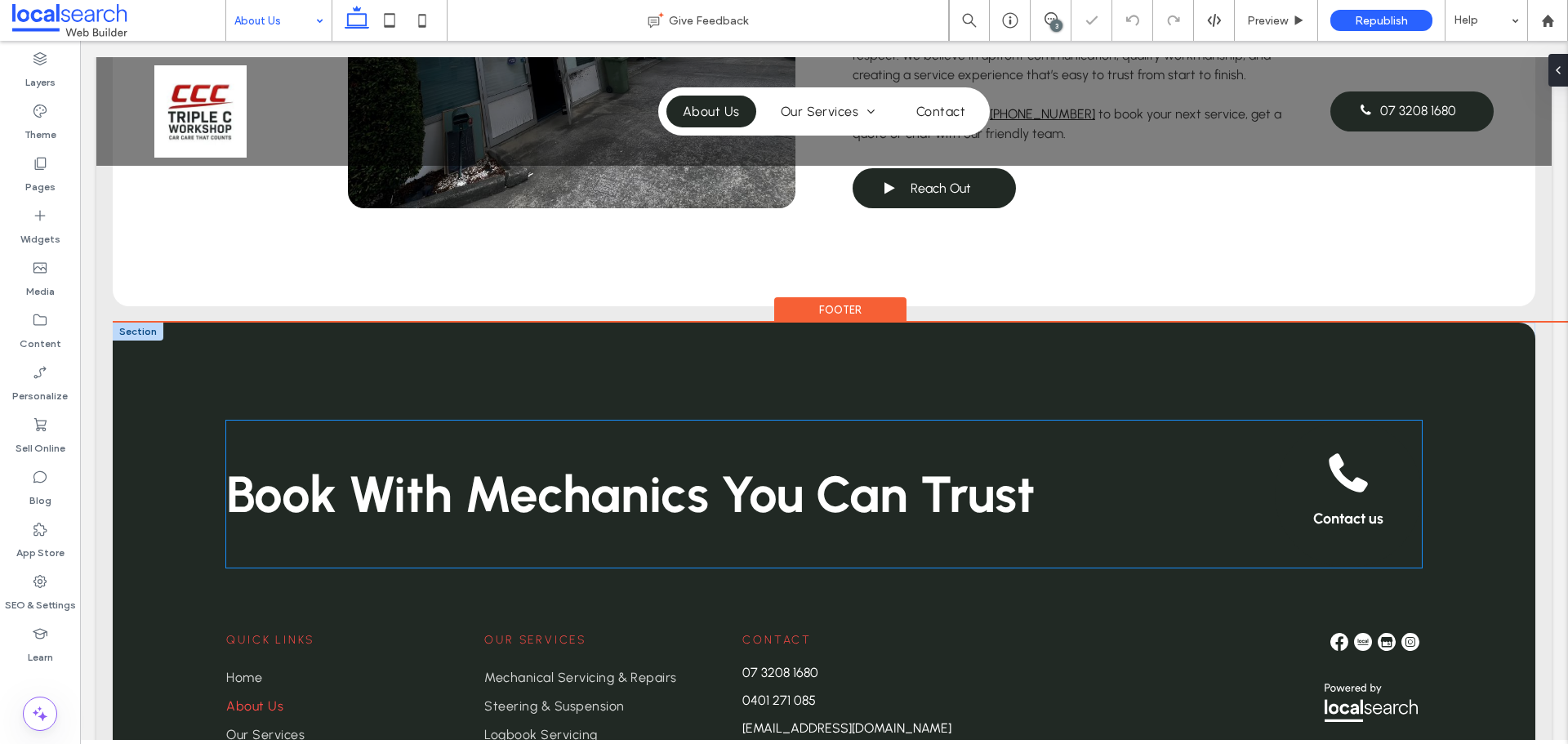
scroll to position [1062, 0]
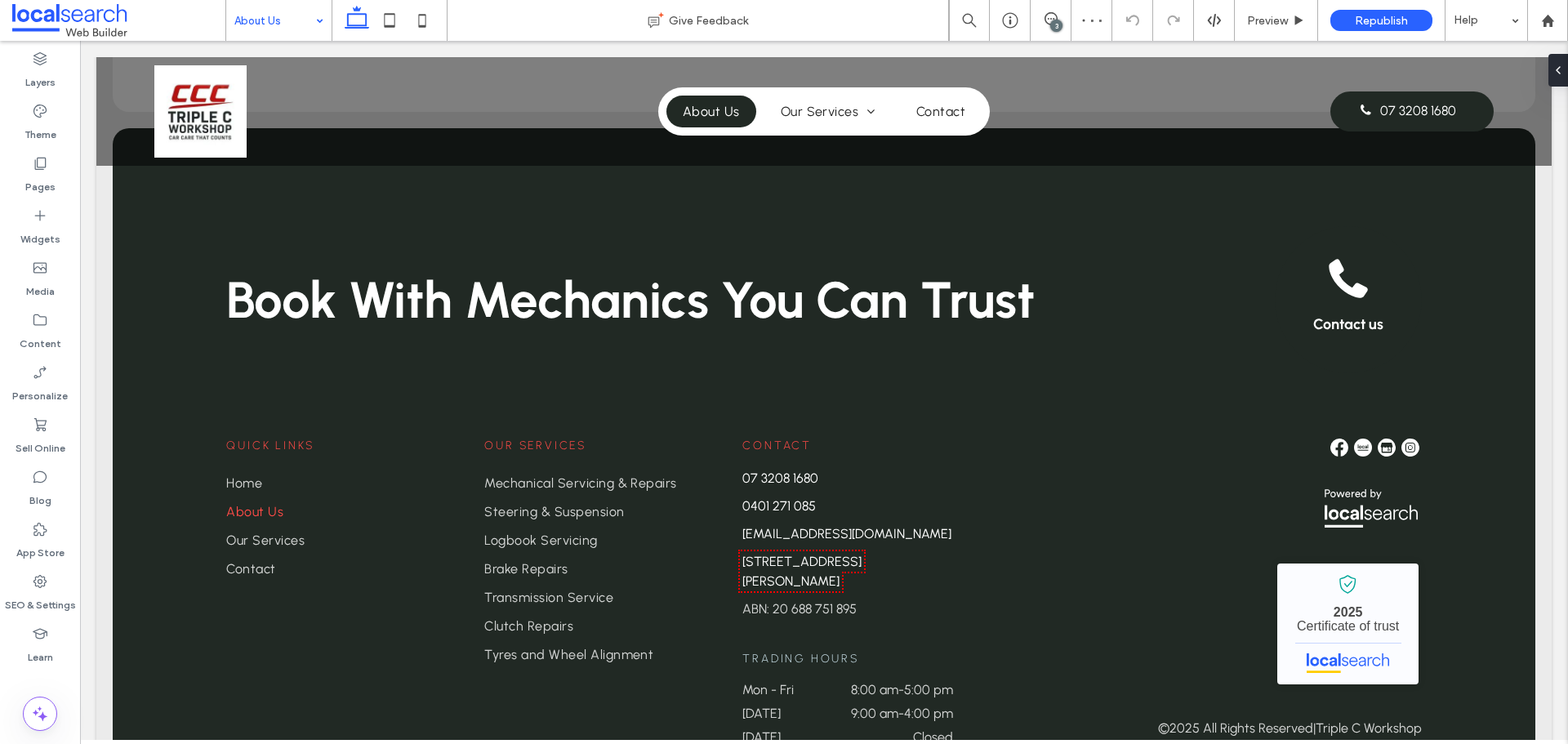
click at [268, 21] on input at bounding box center [275, 21] width 81 height 41
drag, startPoint x: 269, startPoint y: 114, endPoint x: 673, endPoint y: 260, distance: 429.6
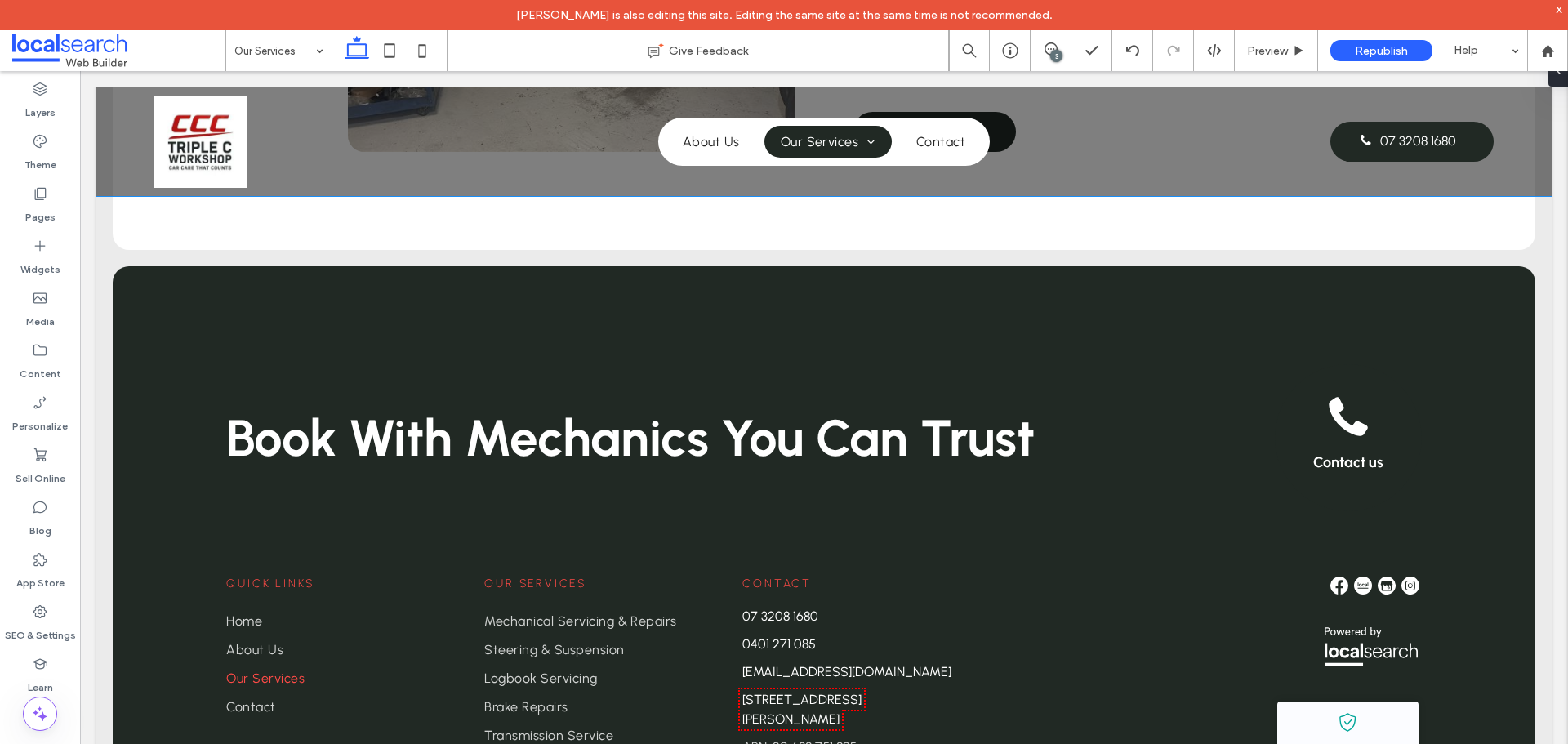
scroll to position [1960, 0]
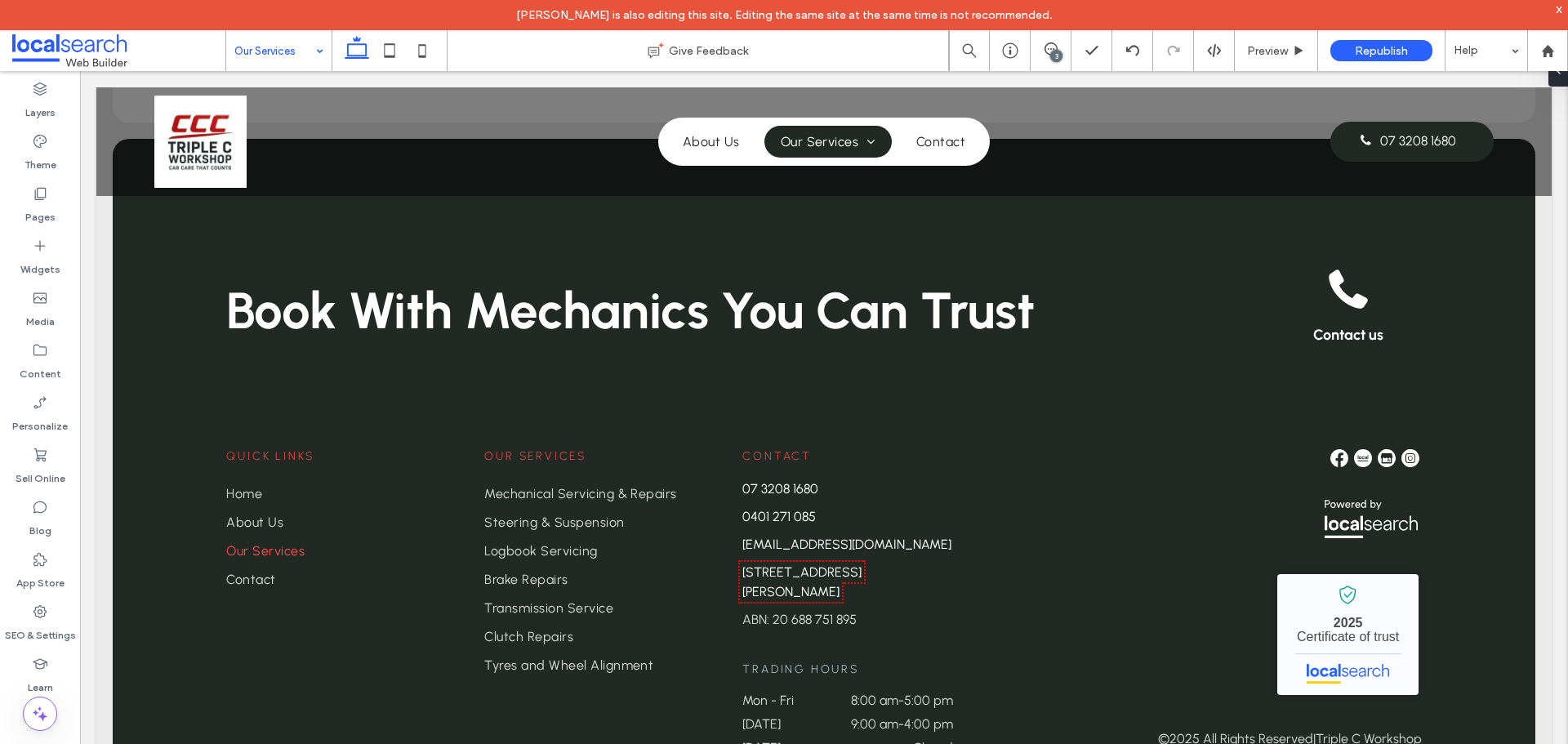
click at [258, 52] on input at bounding box center [275, 51] width 81 height 41
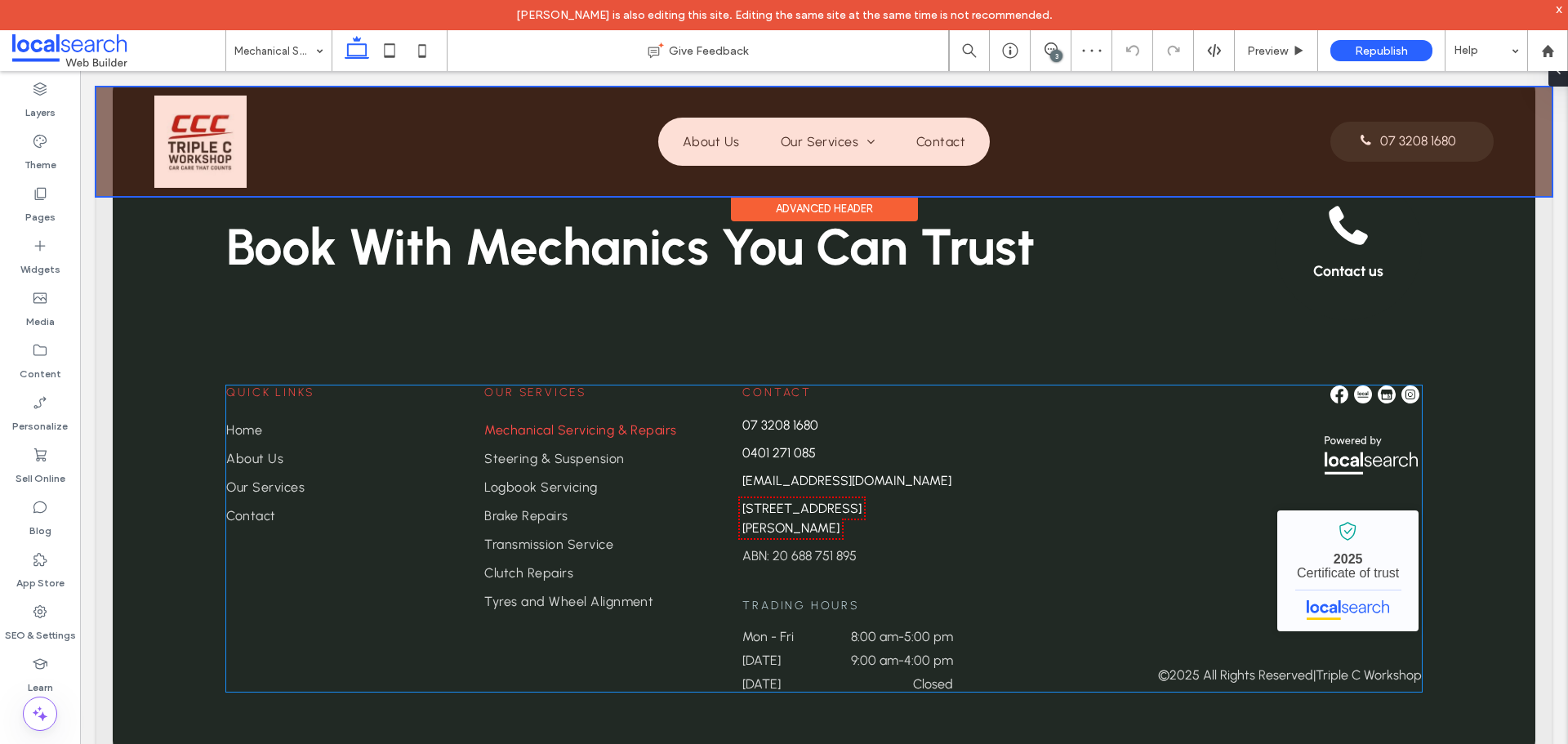
scroll to position [2569, 0]
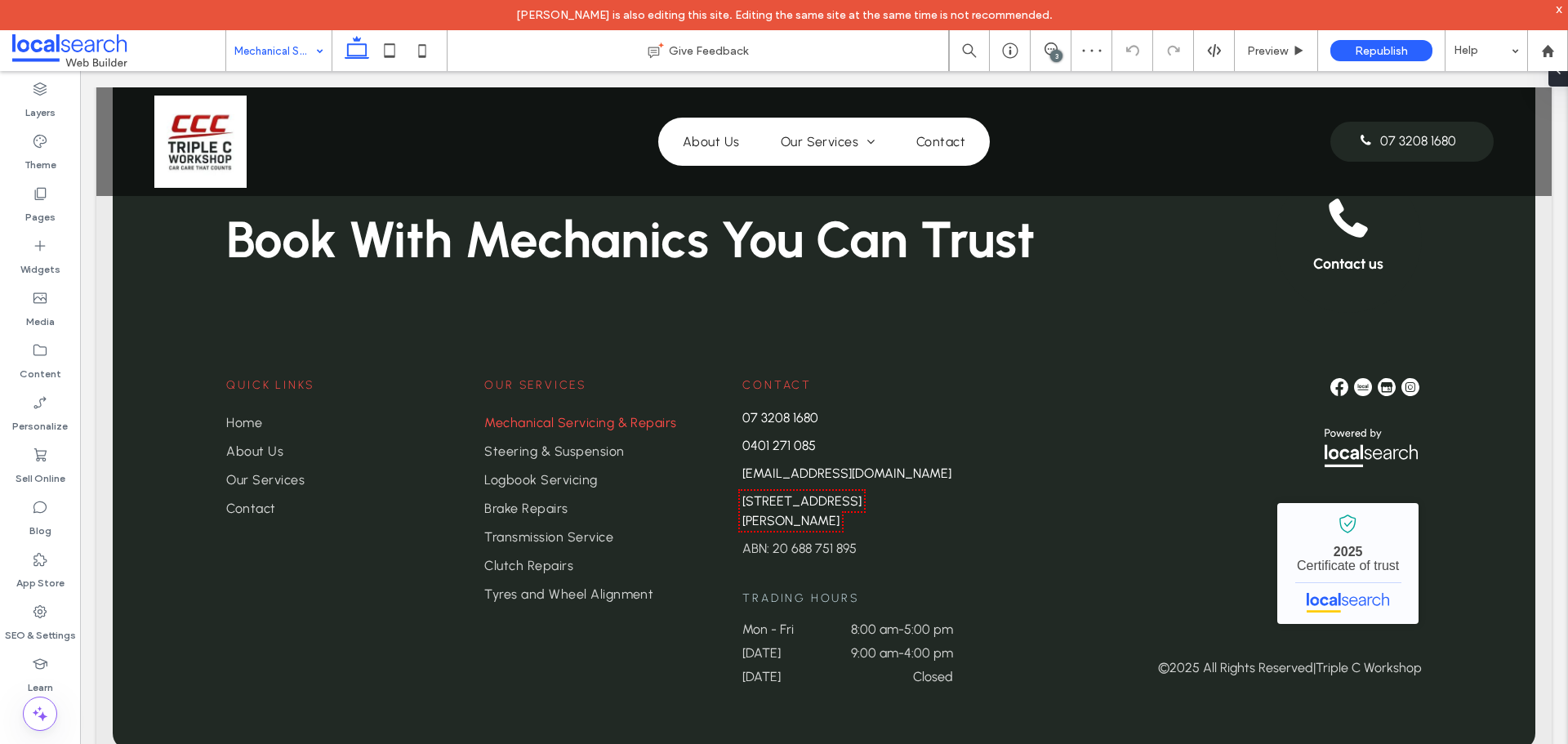
click at [304, 48] on input at bounding box center [275, 51] width 81 height 41
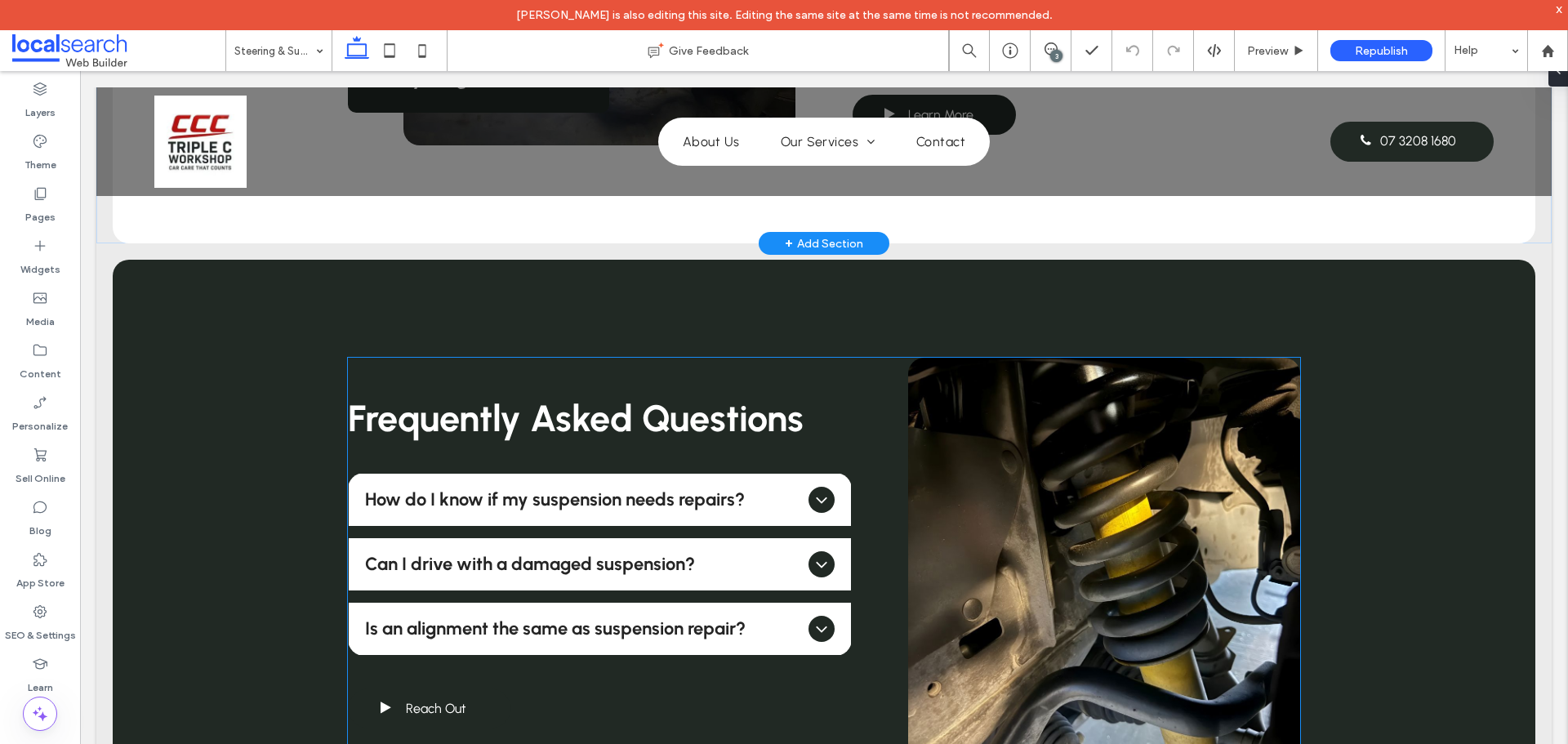
scroll to position [980, 0]
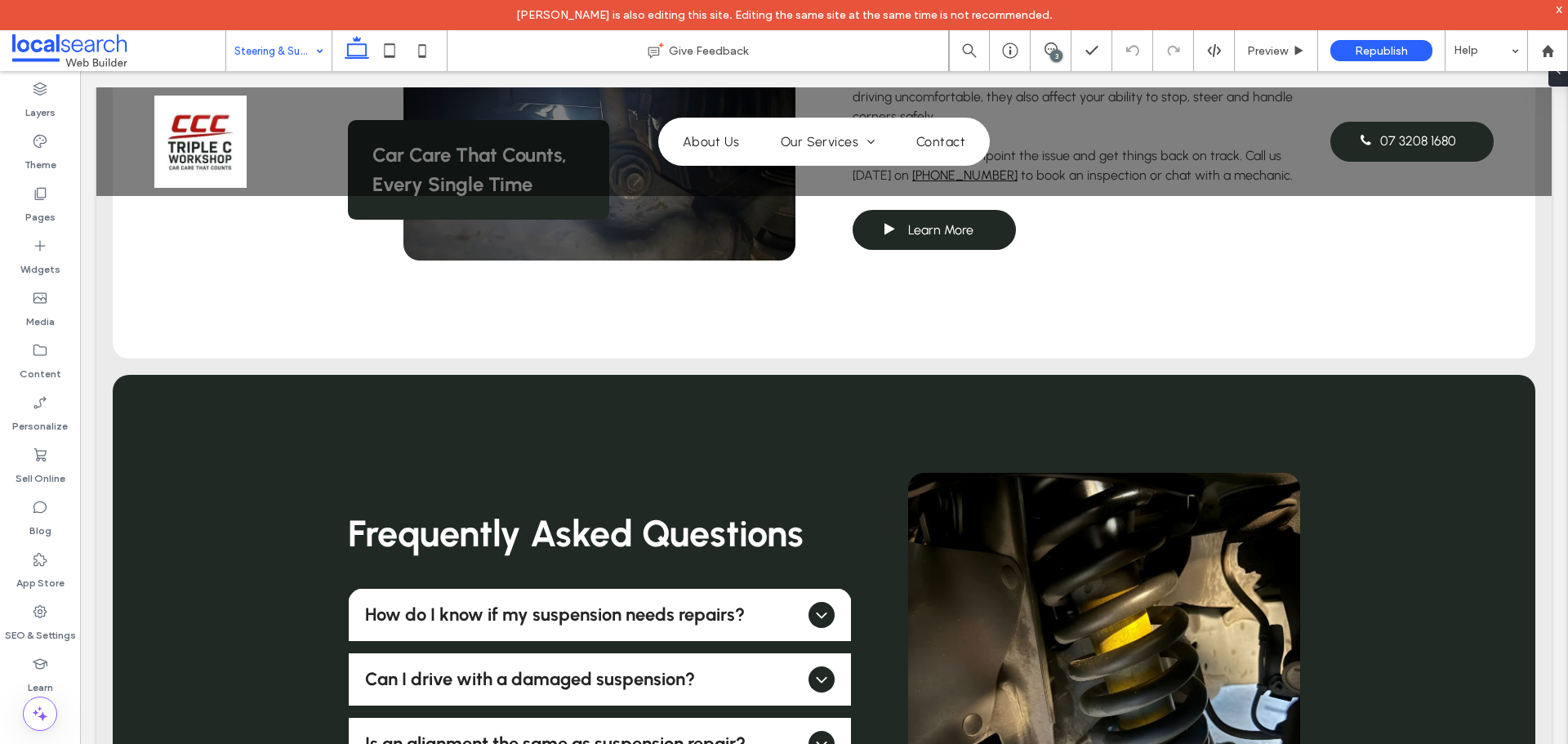
click at [238, 45] on input at bounding box center [275, 51] width 81 height 41
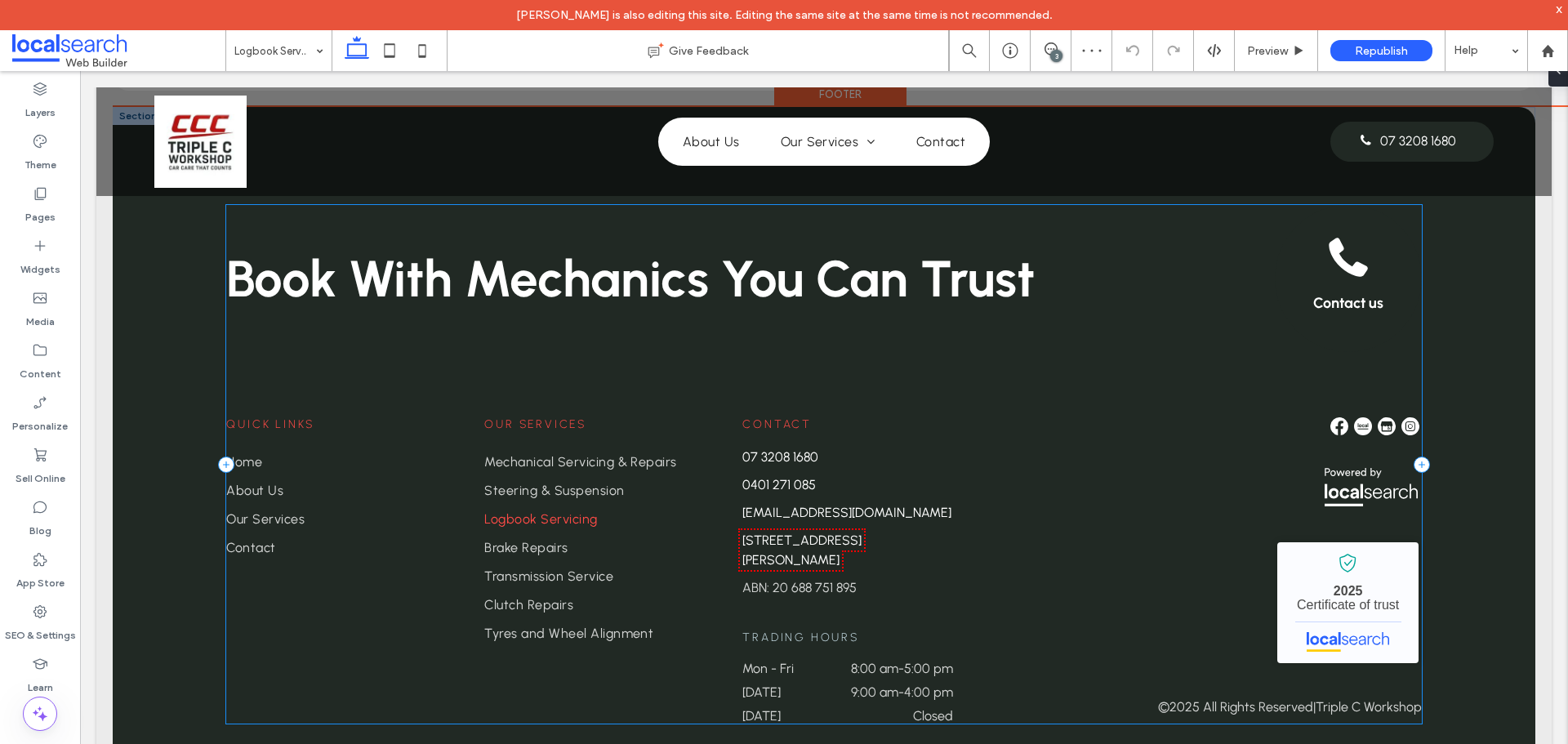
scroll to position [2572, 0]
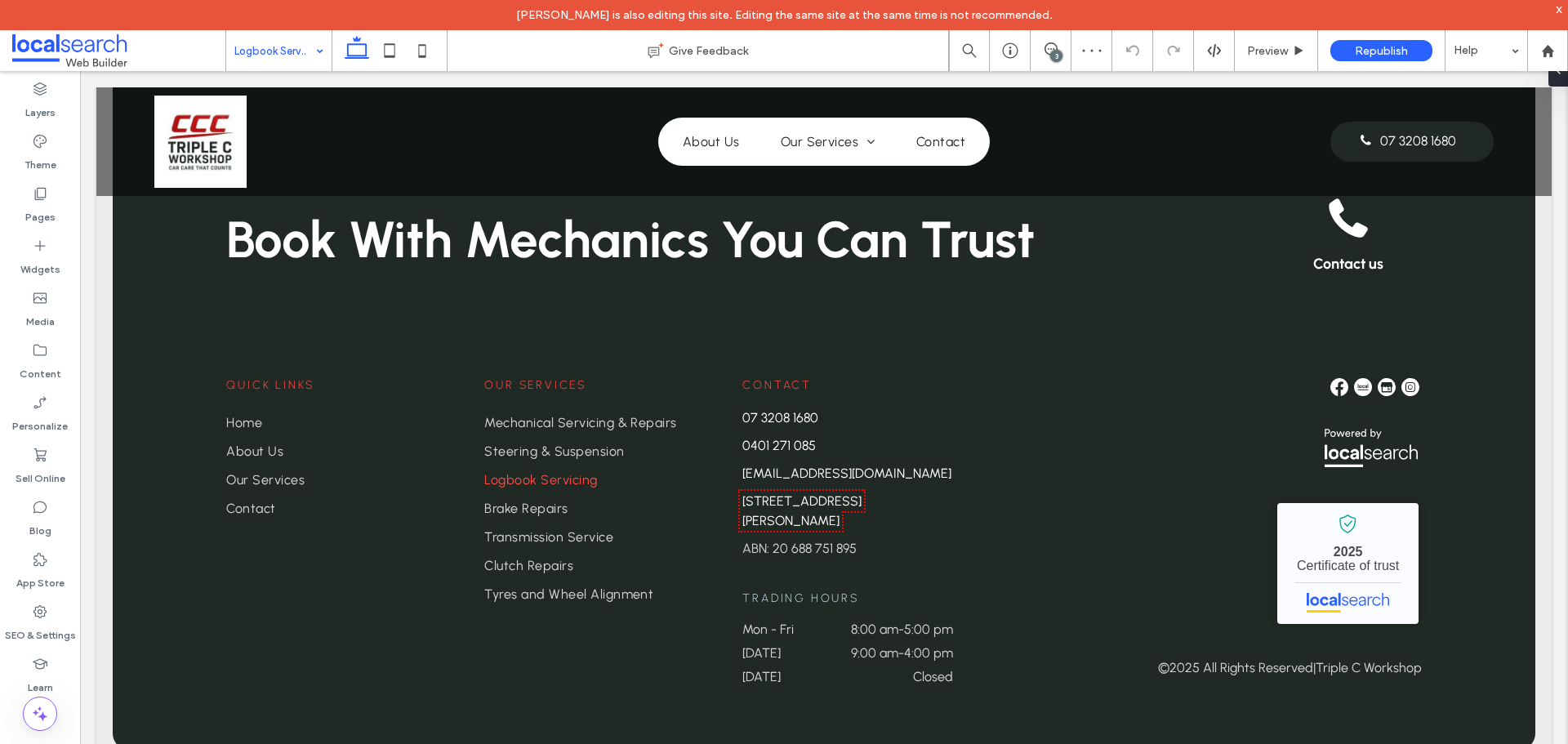
click at [279, 37] on input at bounding box center [275, 51] width 81 height 41
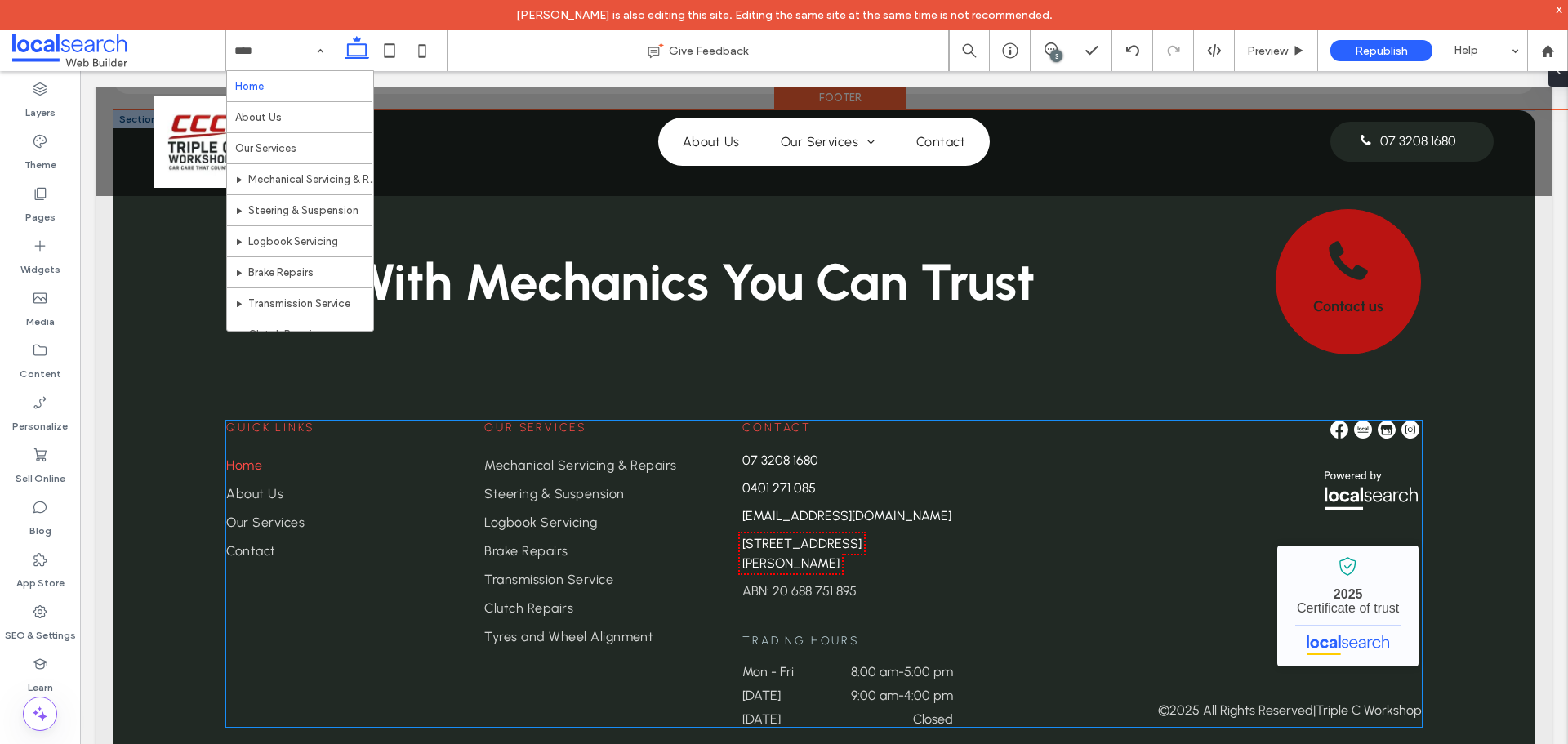
scroll to position [4014, 0]
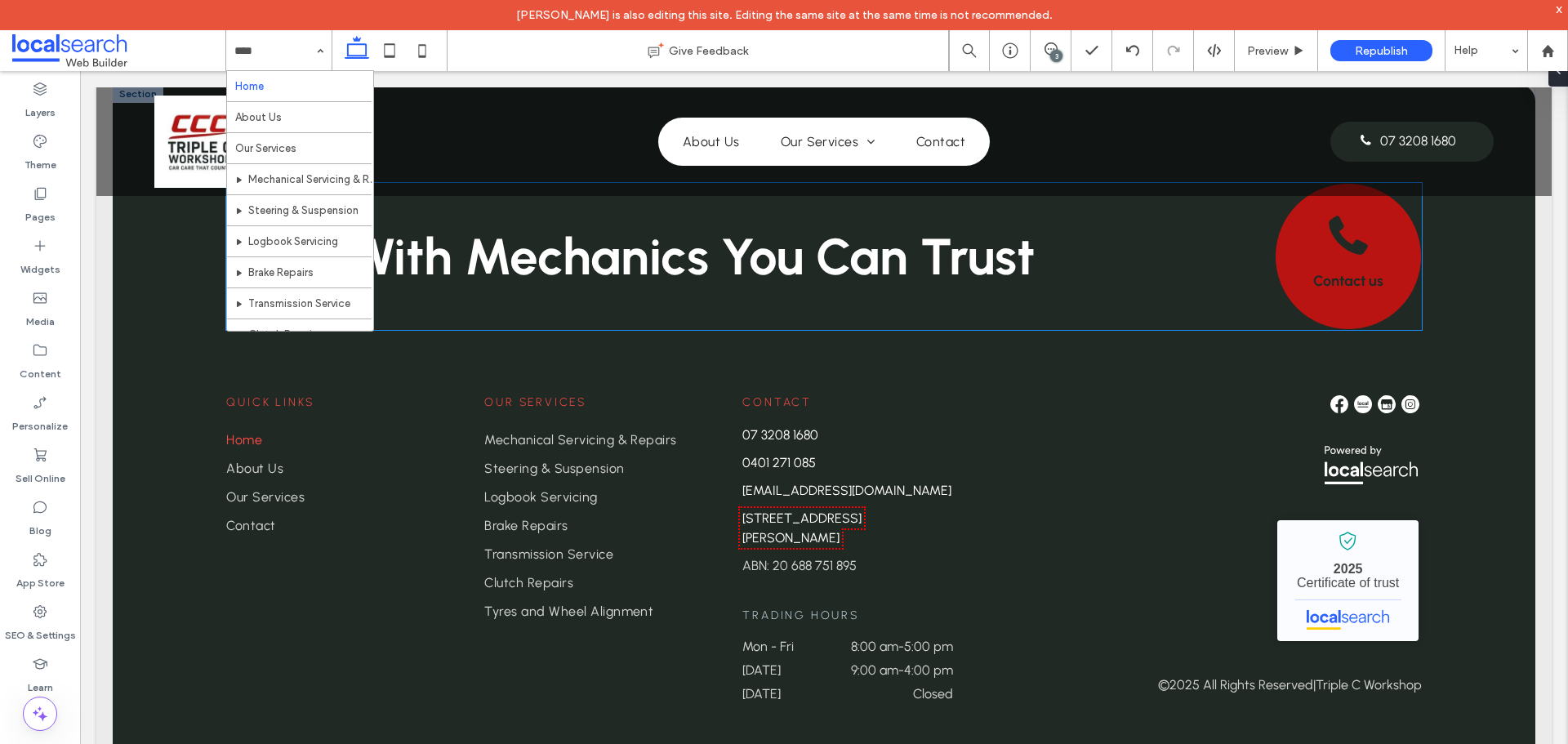
click at [1313, 272] on span "Contact us" at bounding box center [1348, 281] width 70 height 18
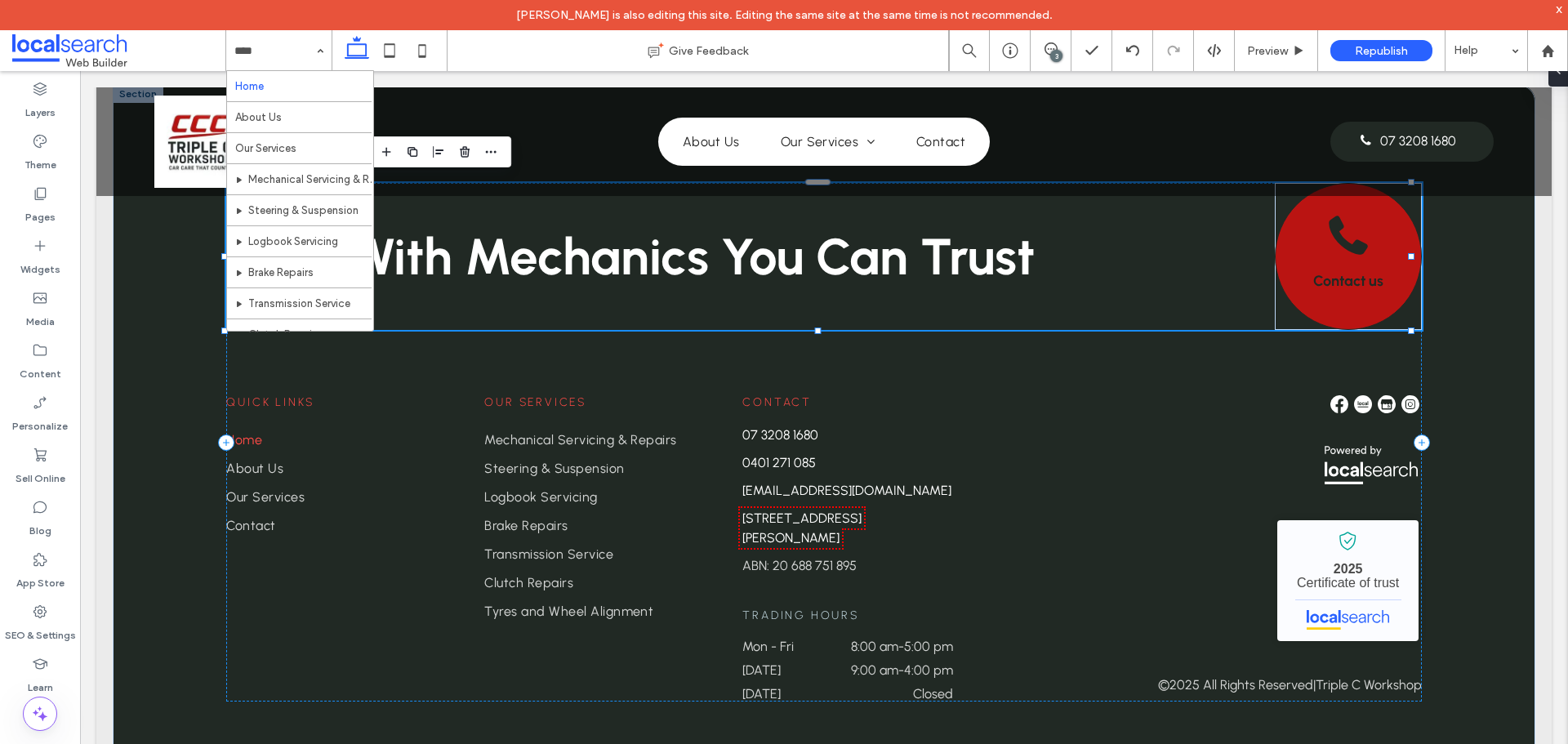
click at [1313, 272] on span "Contact us" at bounding box center [1348, 281] width 70 height 18
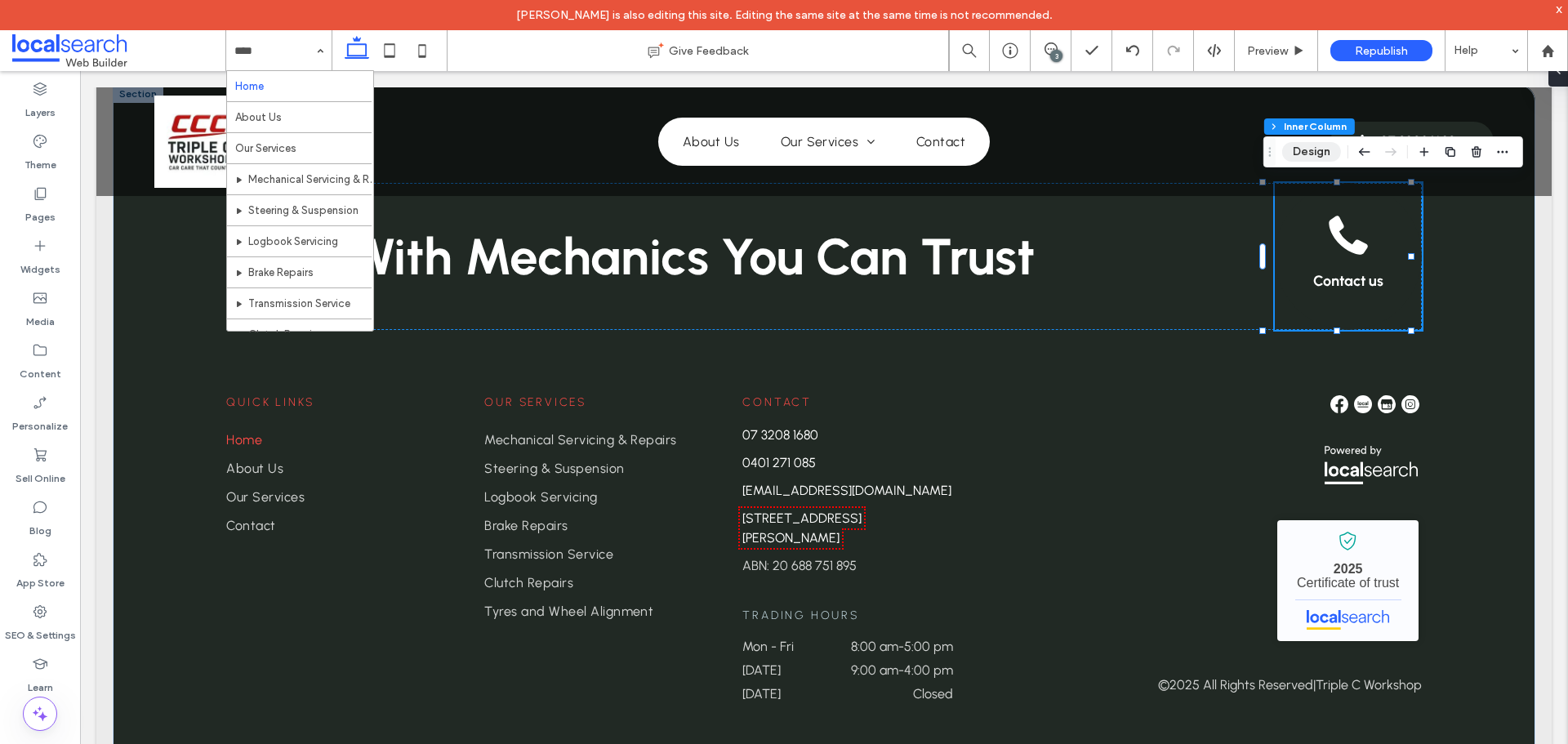
click at [1317, 161] on button "Design" at bounding box center [1311, 152] width 59 height 20
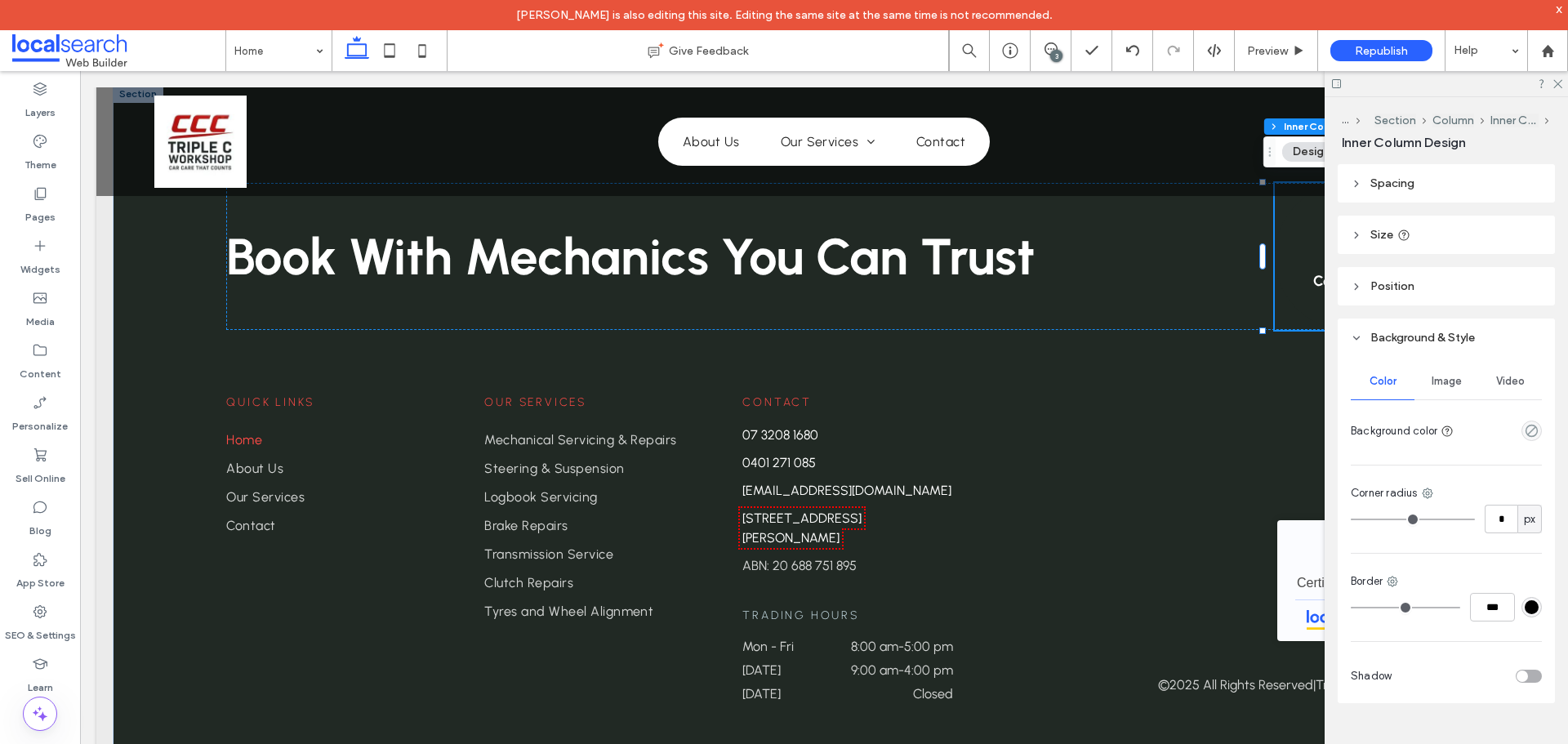
scroll to position [392, 0]
click at [1277, 229] on link "Contact us" at bounding box center [1348, 256] width 147 height 147
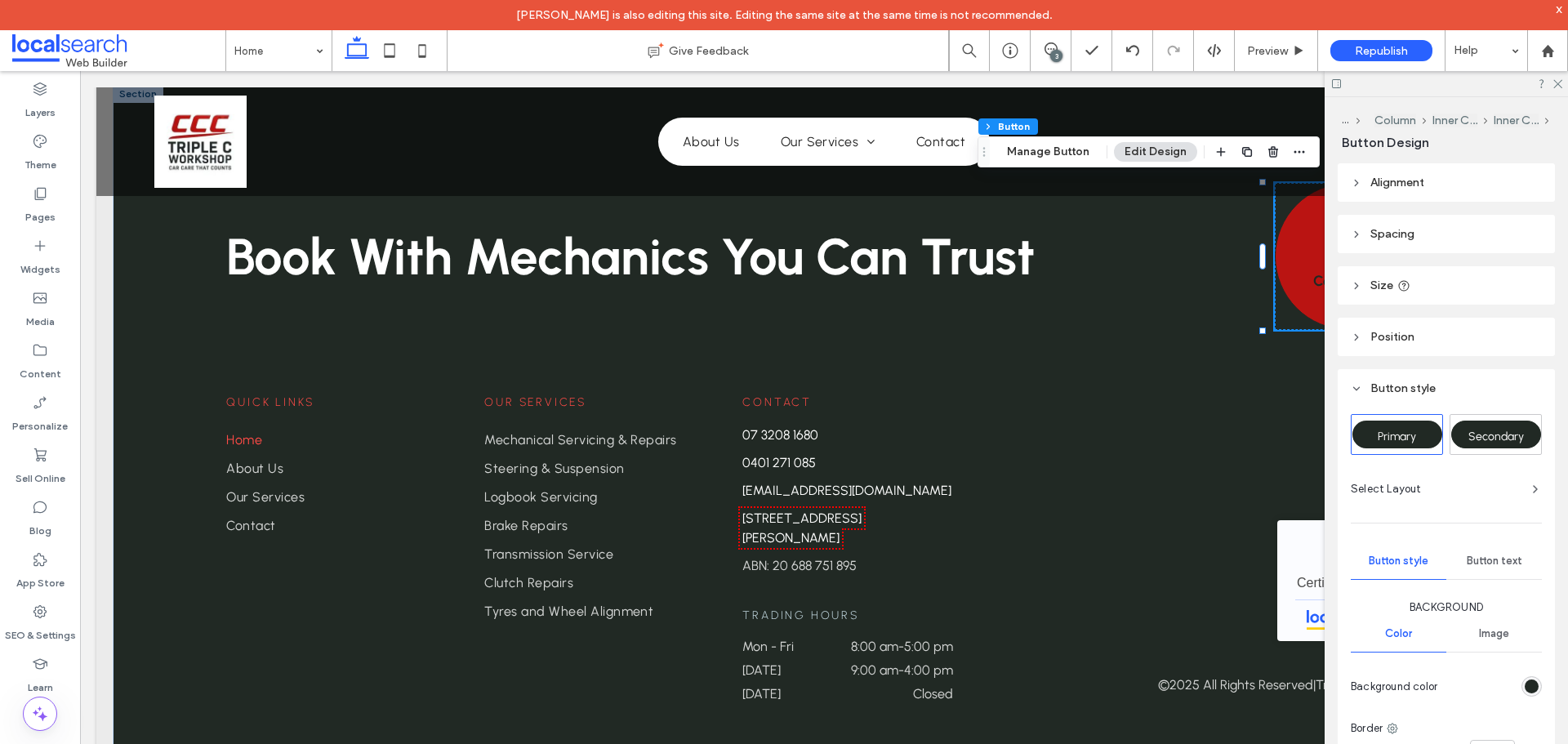
click at [1285, 232] on link "Contact us" at bounding box center [1348, 256] width 147 height 147
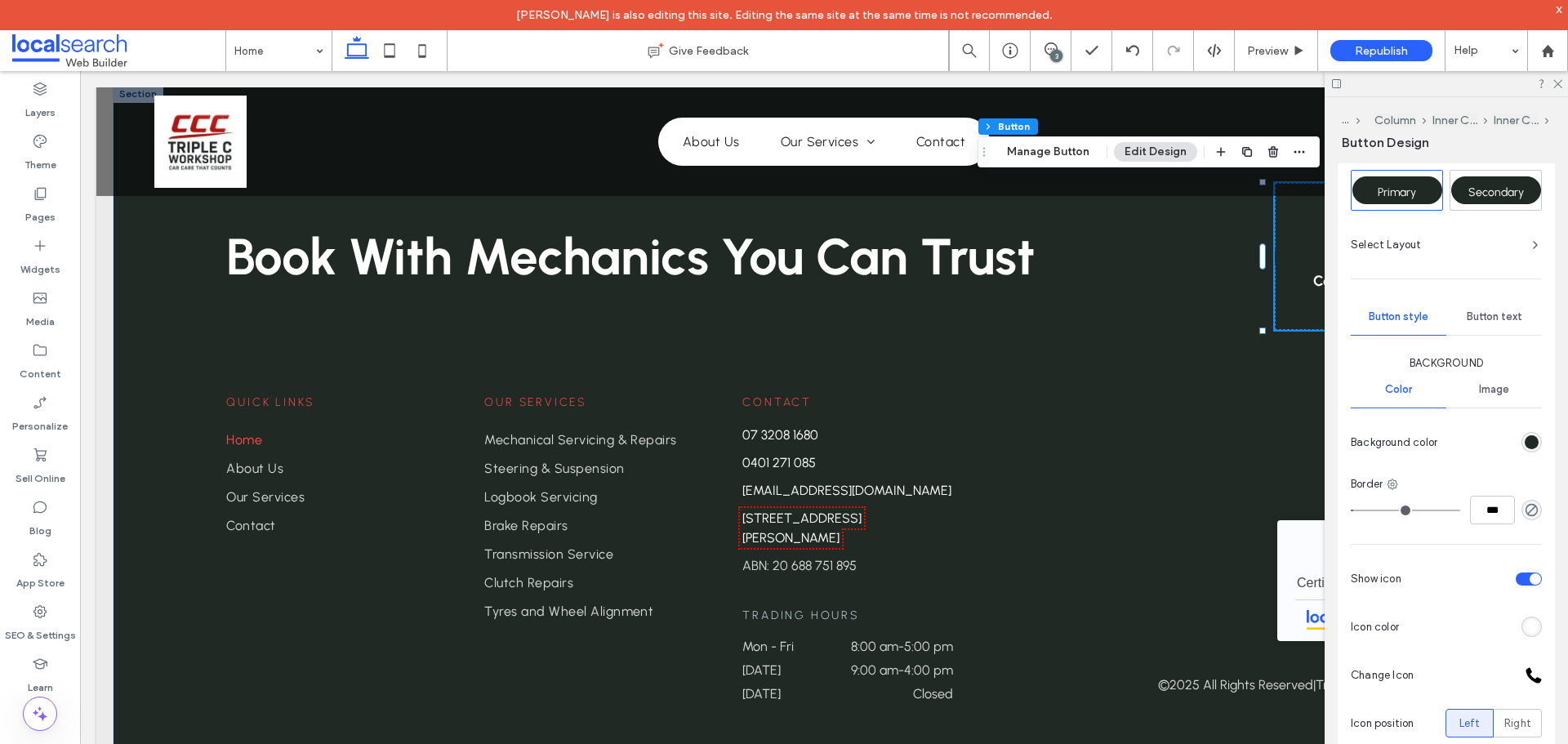
scroll to position [245, 0]
click at [1529, 439] on div "rgb(33, 41, 36)" at bounding box center [1531, 442] width 14 height 14
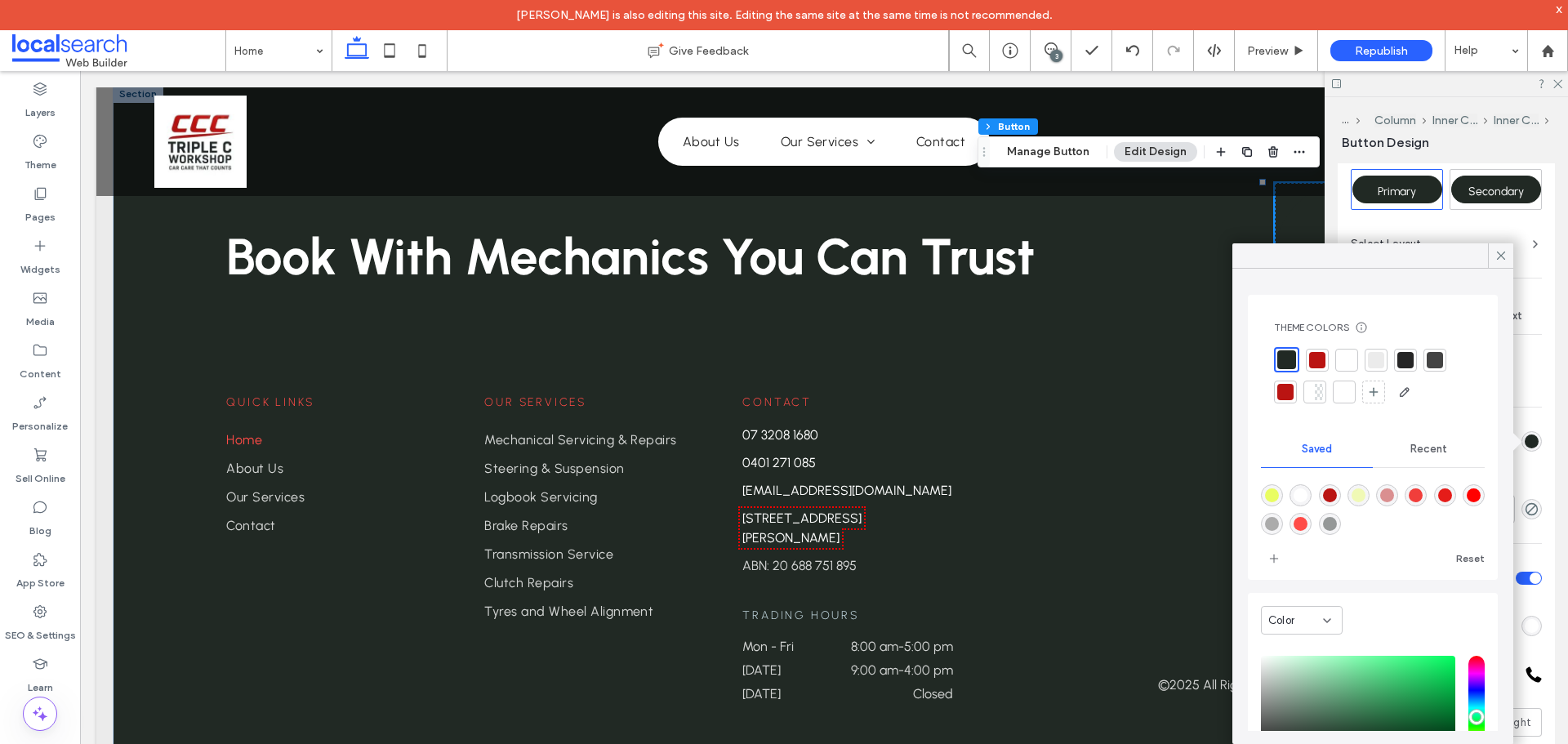
click at [1319, 354] on div at bounding box center [1316, 360] width 16 height 16
click at [1512, 252] on div at bounding box center [1500, 255] width 25 height 24
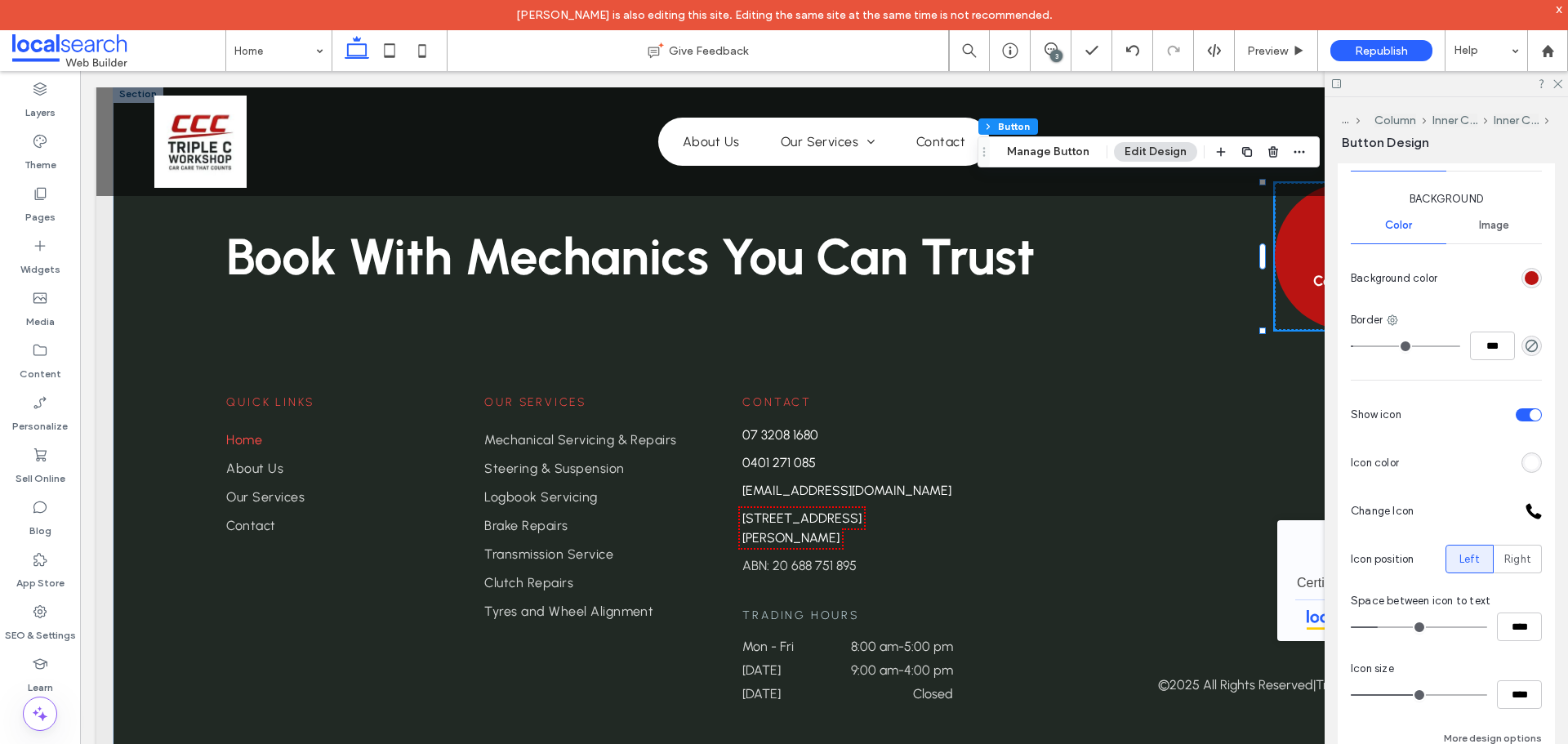
scroll to position [490, 0]
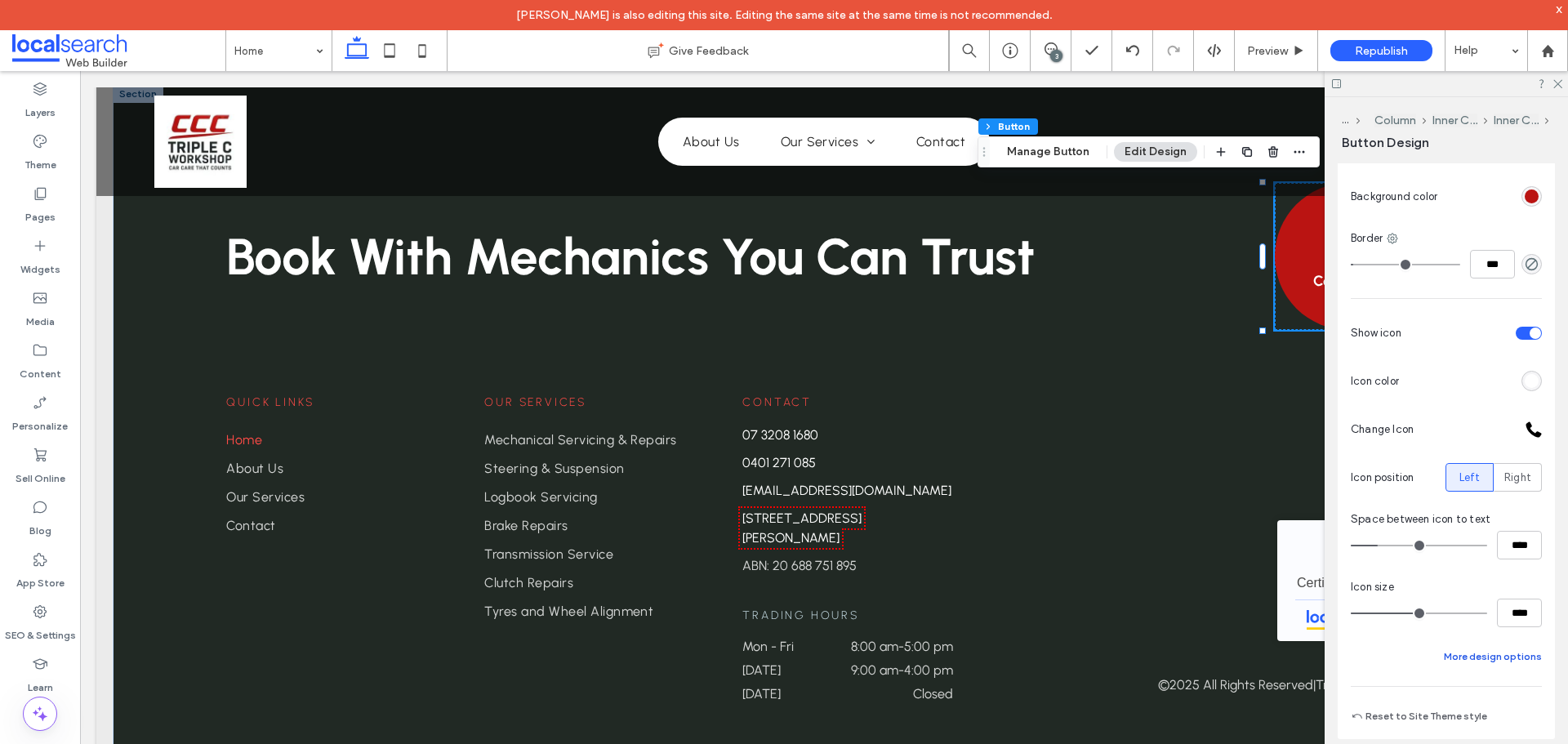
click at [1473, 668] on div "Primary Secondary Select Layout Button style Button text Background Color Image…" at bounding box center [1446, 325] width 191 height 802
click at [1473, 664] on button "More design options" at bounding box center [1493, 657] width 98 height 20
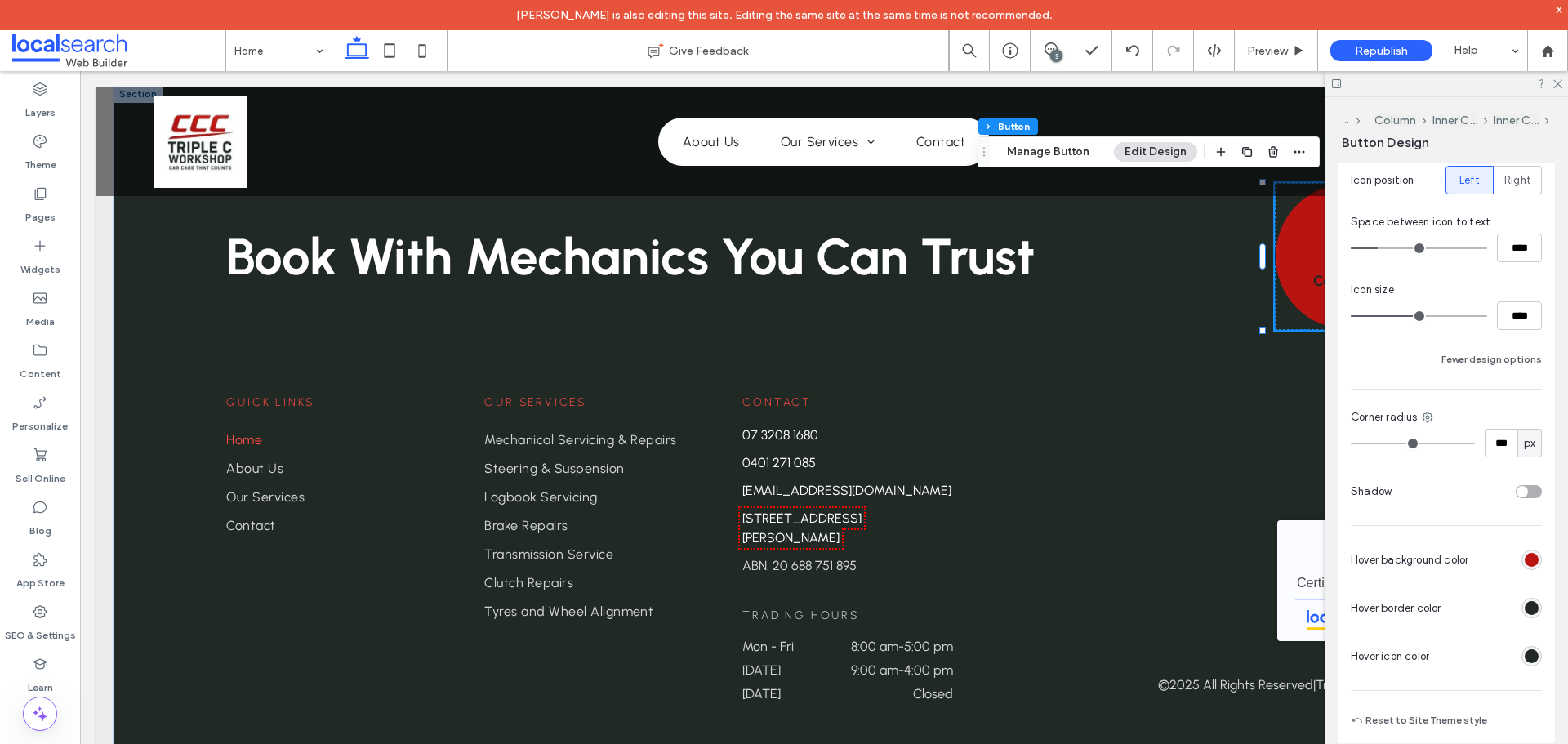
scroll to position [816, 0]
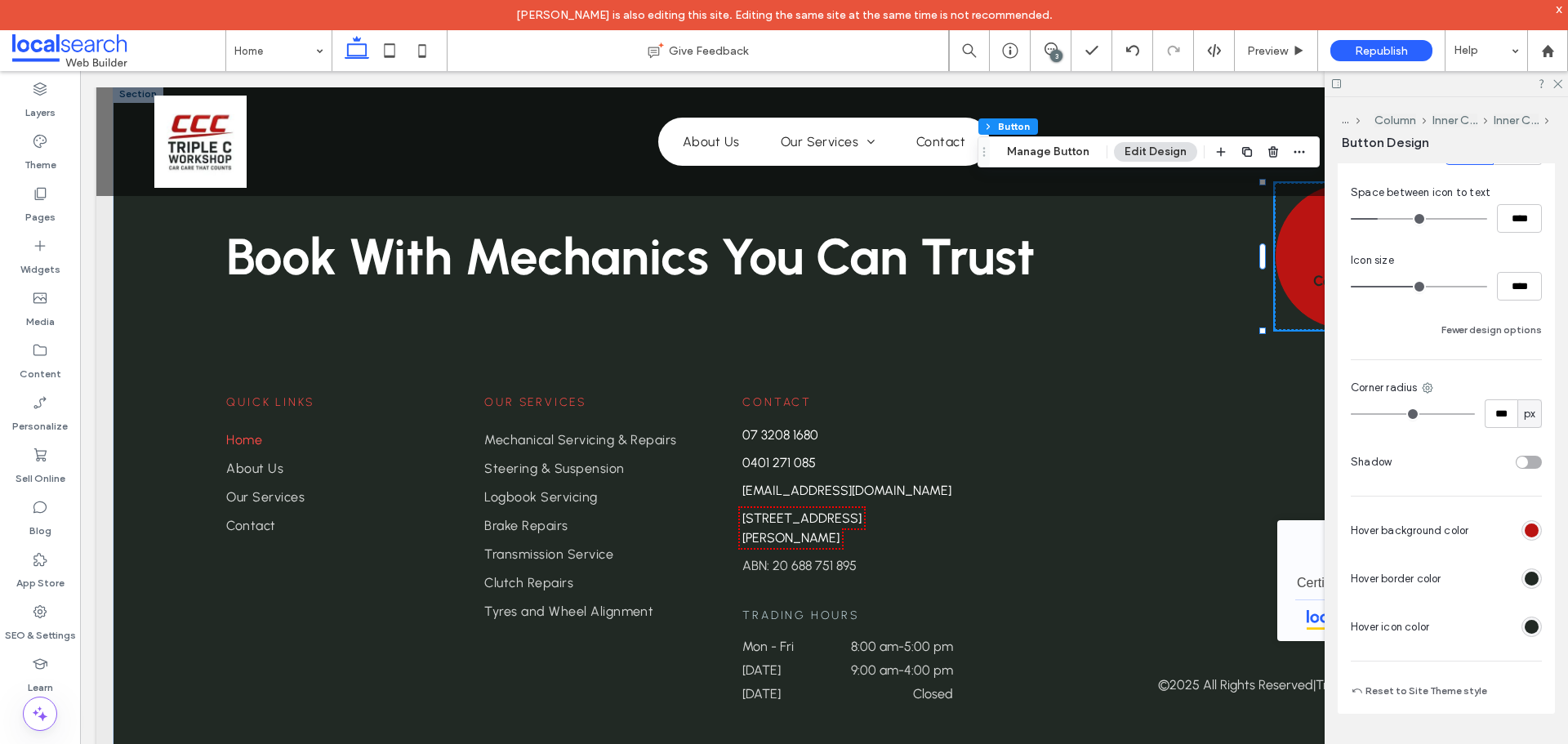
click at [1524, 582] on div "rgb(33, 41, 36)" at bounding box center [1531, 579] width 14 height 14
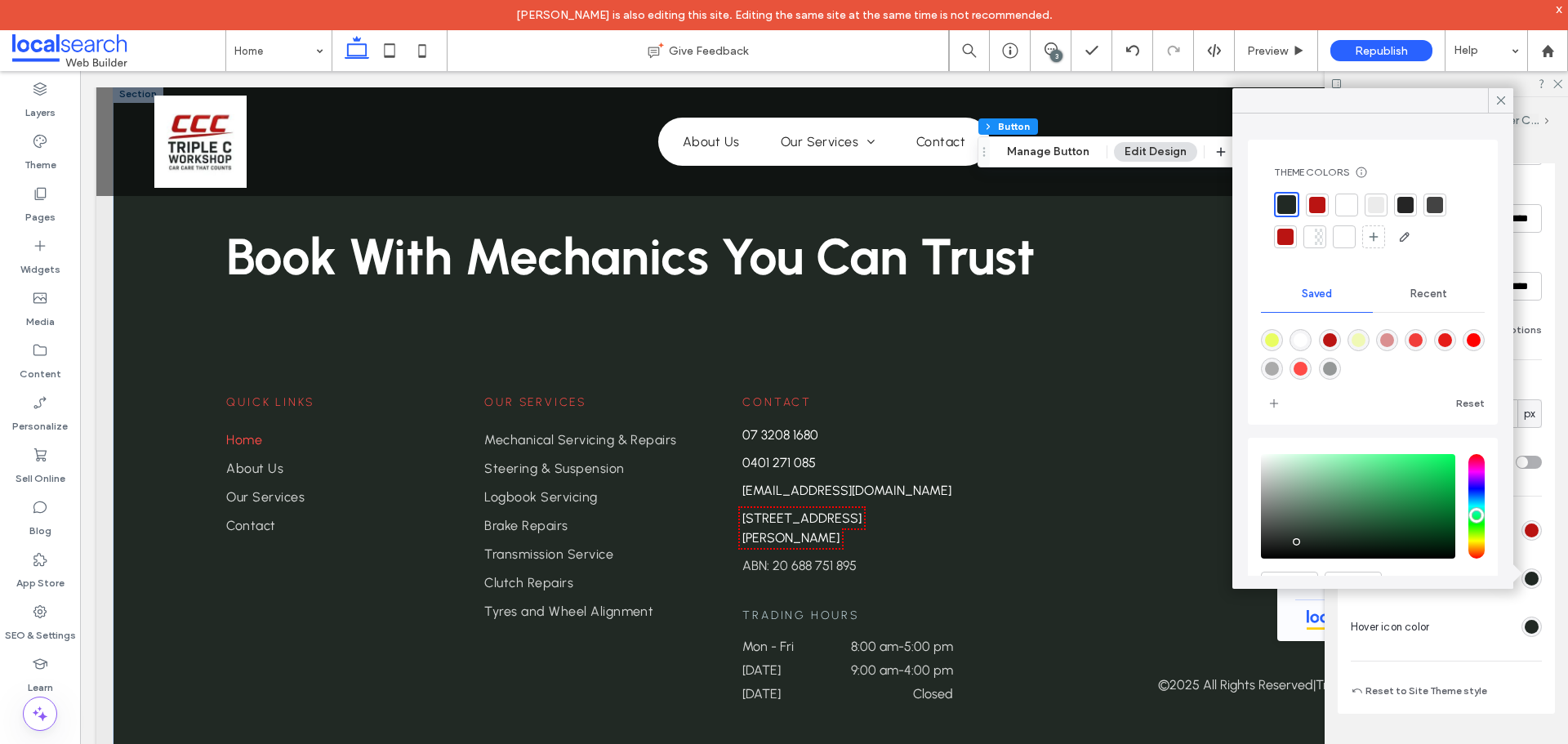
click at [1317, 197] on div at bounding box center [1316, 205] width 16 height 16
drag, startPoint x: 1505, startPoint y: 101, endPoint x: 1498, endPoint y: 215, distance: 114.2
click at [1505, 101] on icon at bounding box center [1500, 100] width 14 height 14
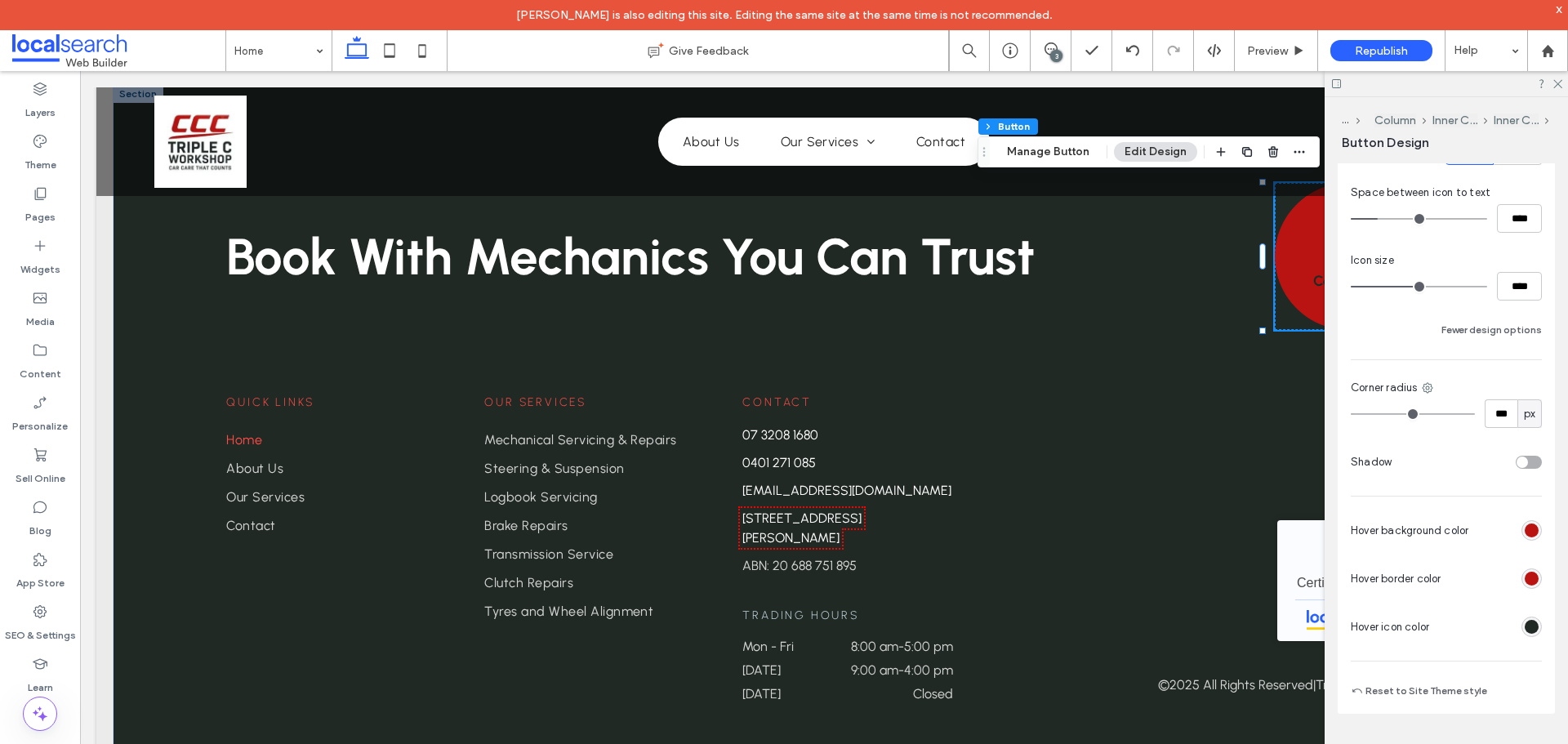
click at [1526, 528] on div "rgb(186, 20, 18)" at bounding box center [1531, 531] width 14 height 14
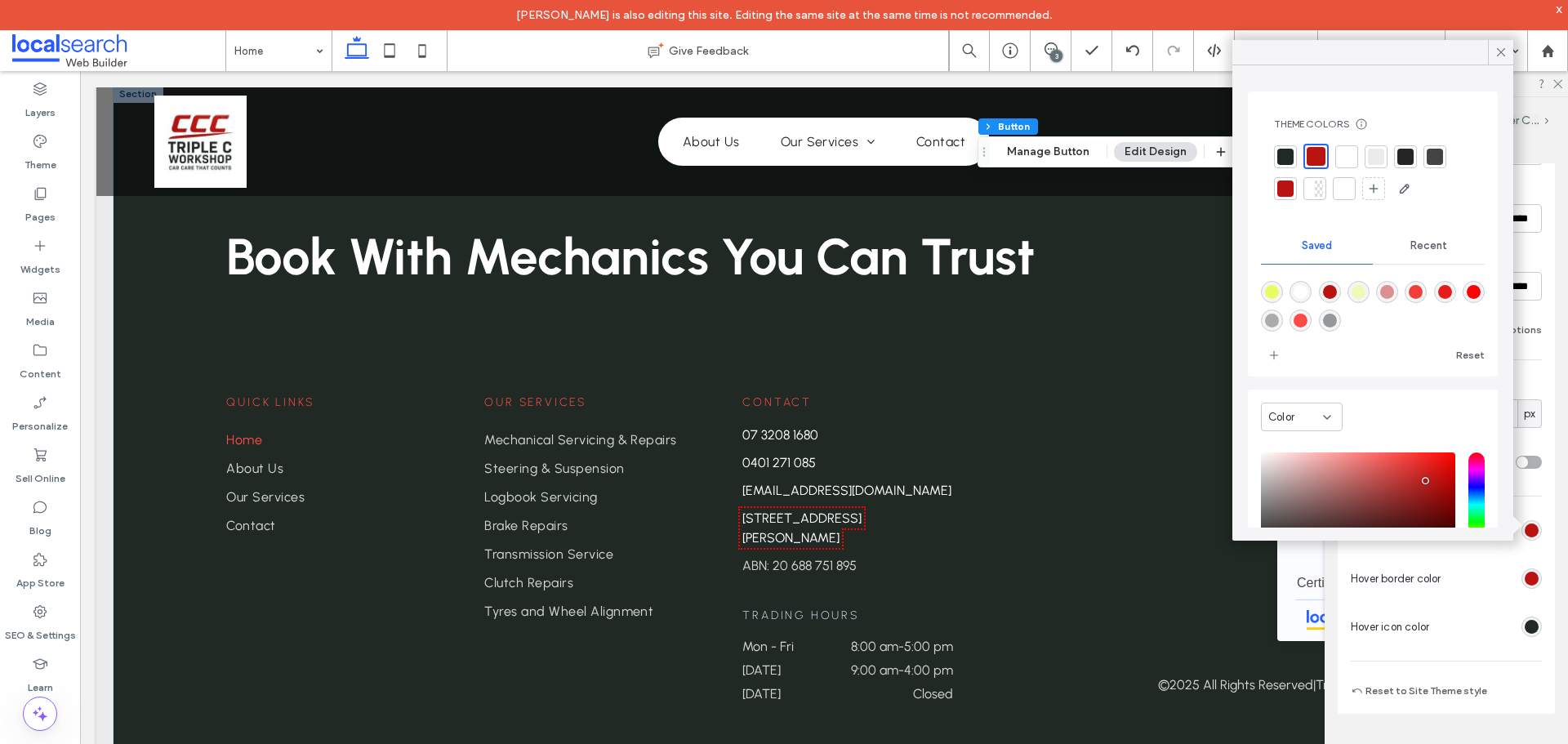
click at [1289, 152] on div at bounding box center [1285, 157] width 16 height 16
click at [1498, 52] on icon at bounding box center [1500, 52] width 14 height 14
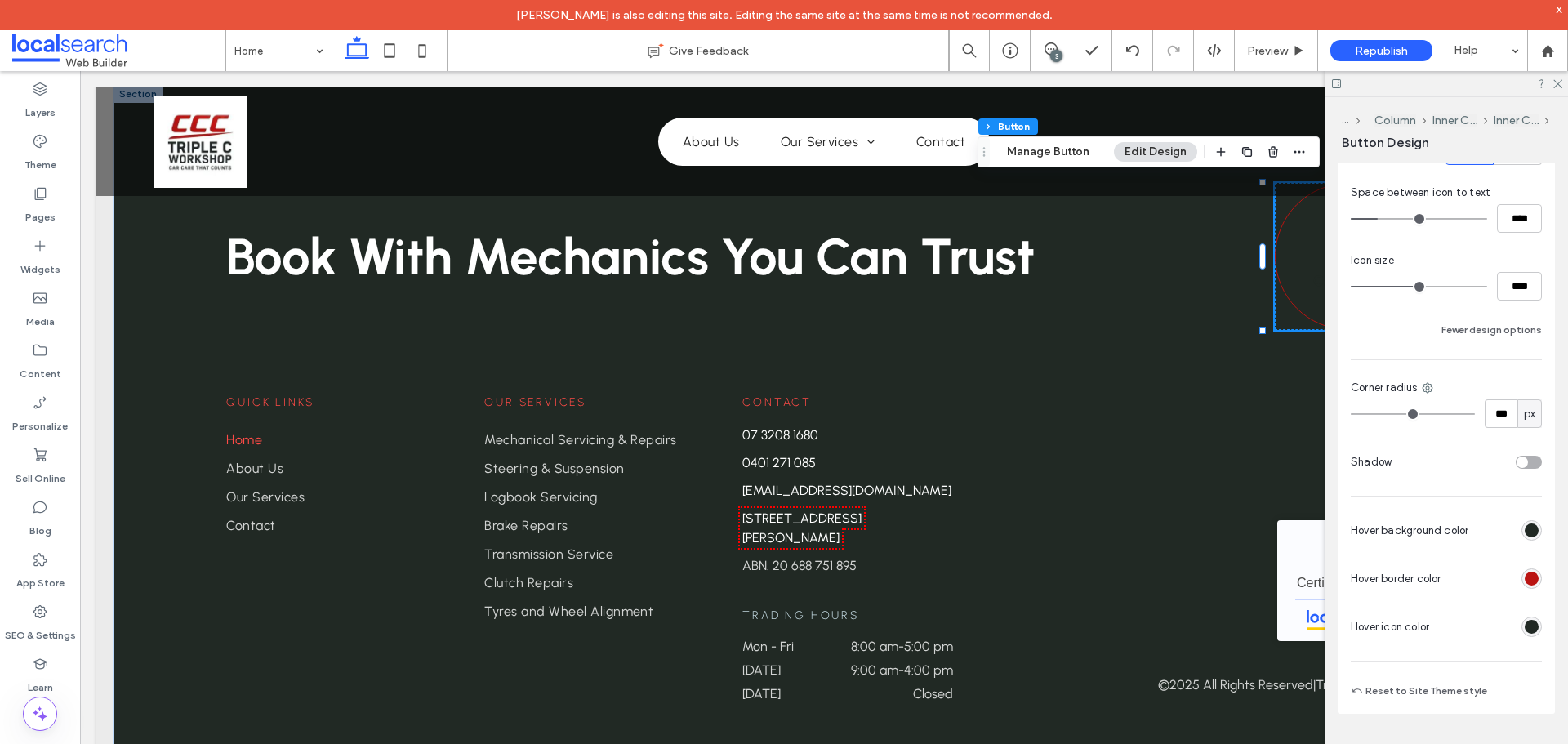
click at [1524, 624] on div "rgb(33, 41, 36)" at bounding box center [1531, 627] width 14 height 14
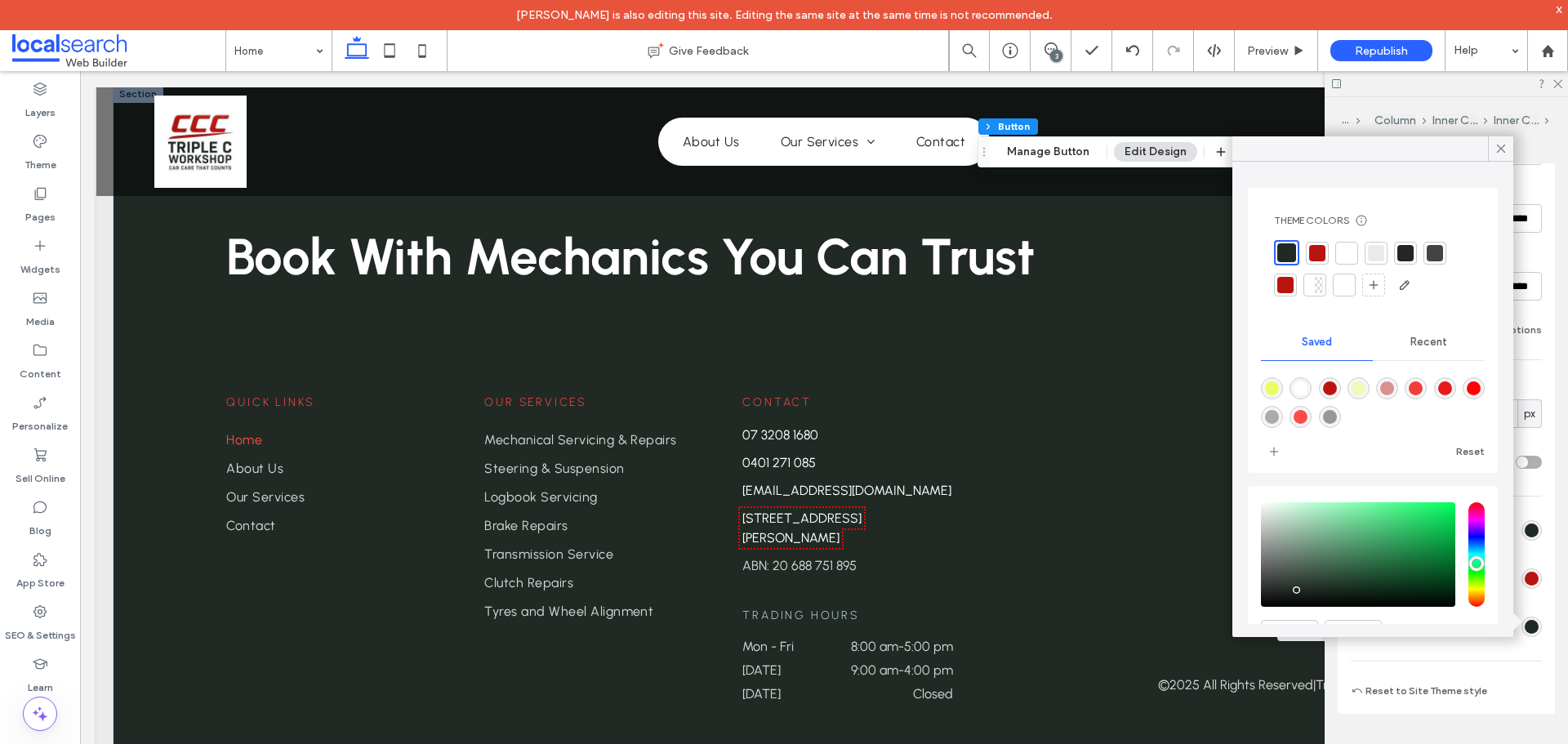
drag, startPoint x: 1316, startPoint y: 253, endPoint x: 1325, endPoint y: 280, distance: 28.5
click at [1317, 254] on div at bounding box center [1316, 253] width 16 height 16
type input "***"
click at [1504, 142] on icon at bounding box center [1500, 148] width 14 height 14
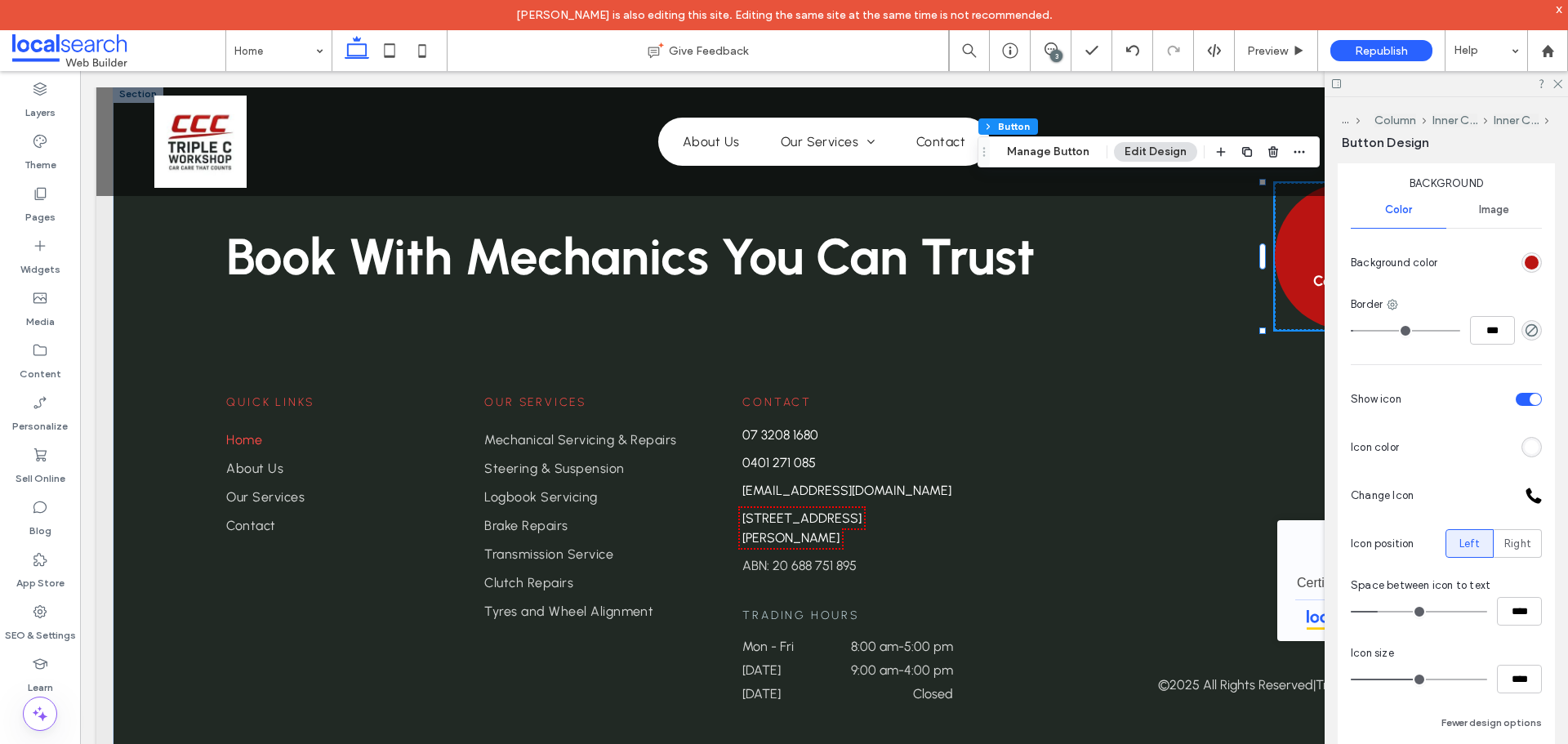
scroll to position [338, 0]
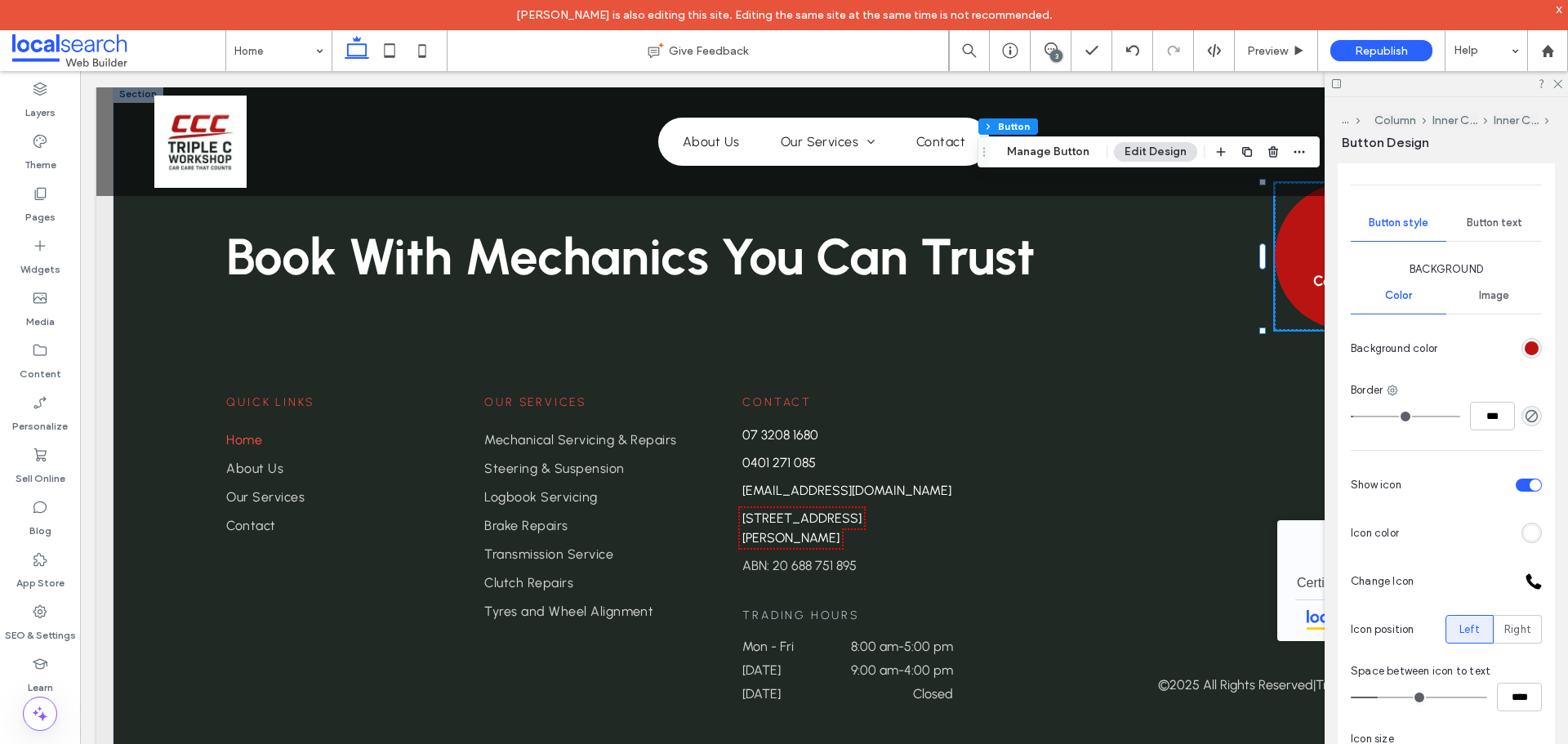
click at [1482, 221] on span "Button text" at bounding box center [1494, 223] width 55 height 13
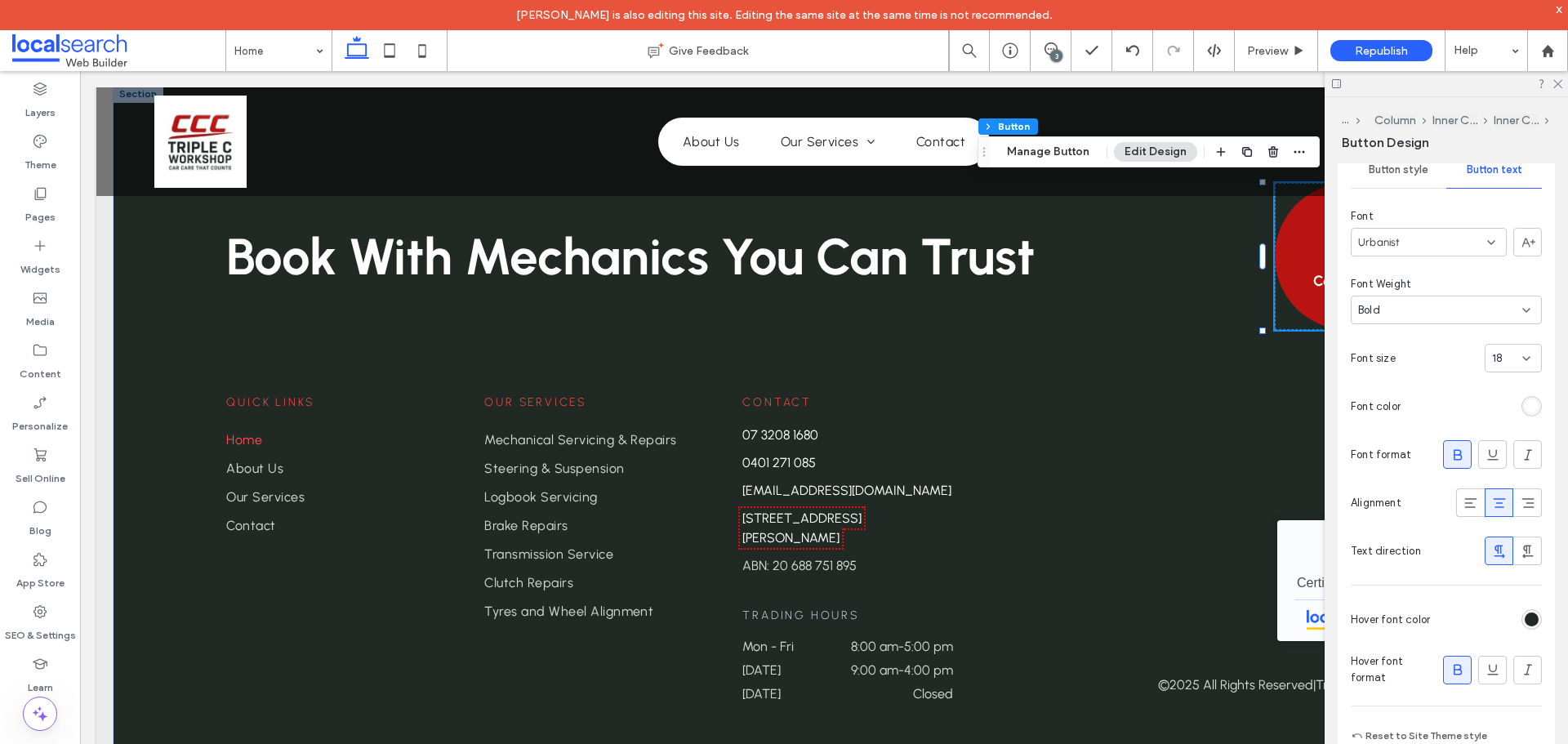
scroll to position [420, 0]
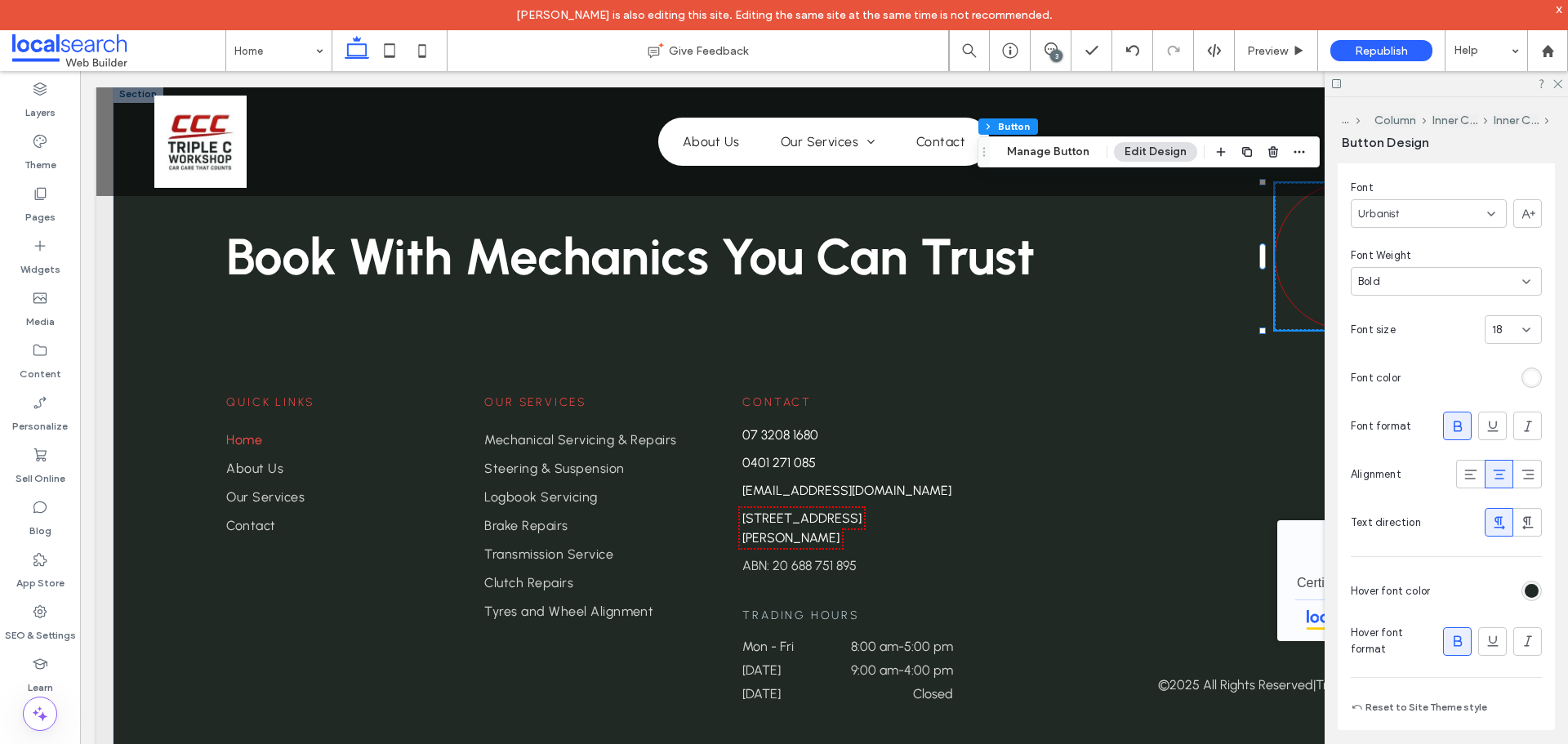
click at [1526, 592] on div "rgb(33, 41, 36)" at bounding box center [1531, 591] width 14 height 14
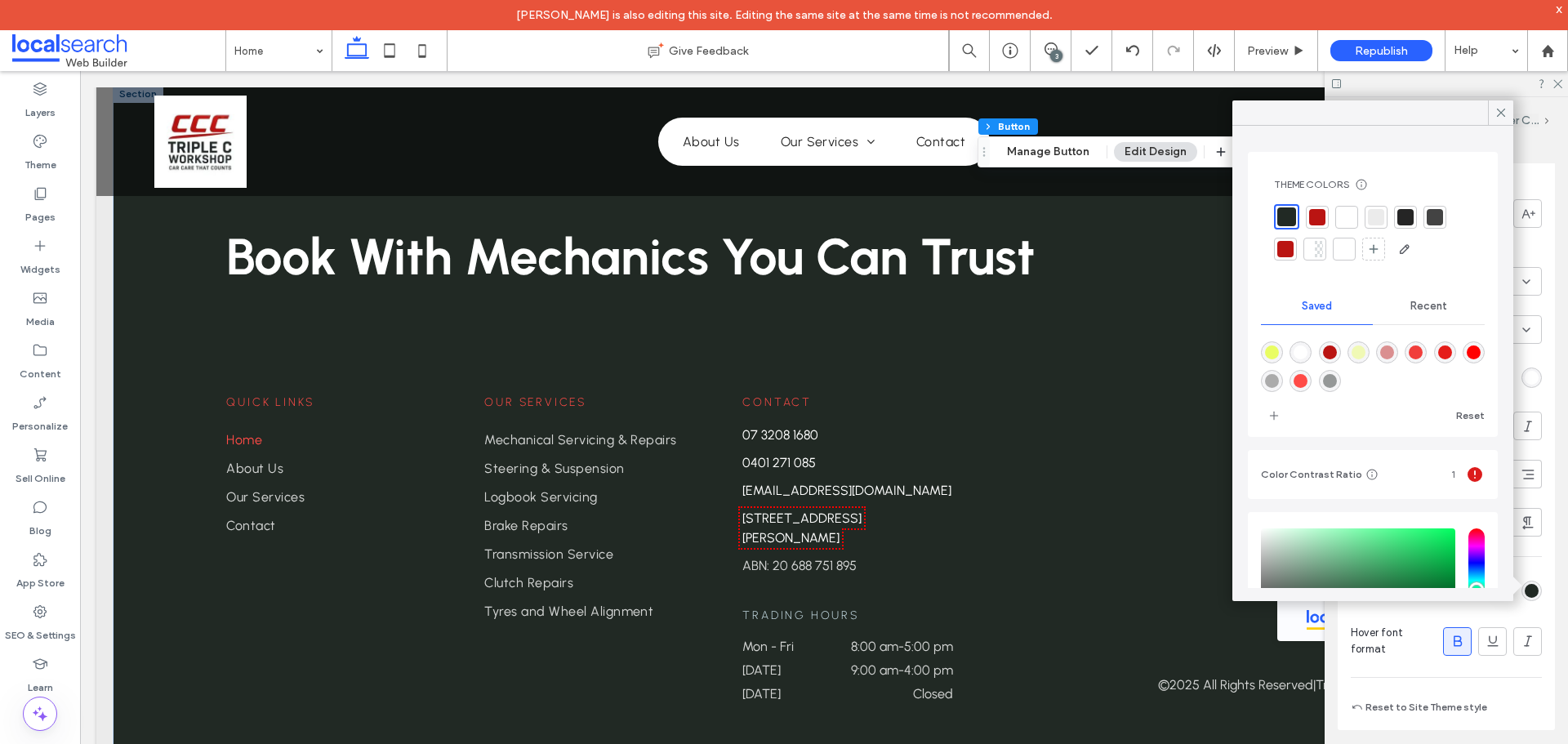
click at [1318, 214] on div at bounding box center [1316, 217] width 16 height 16
click at [1498, 115] on icon at bounding box center [1500, 112] width 14 height 14
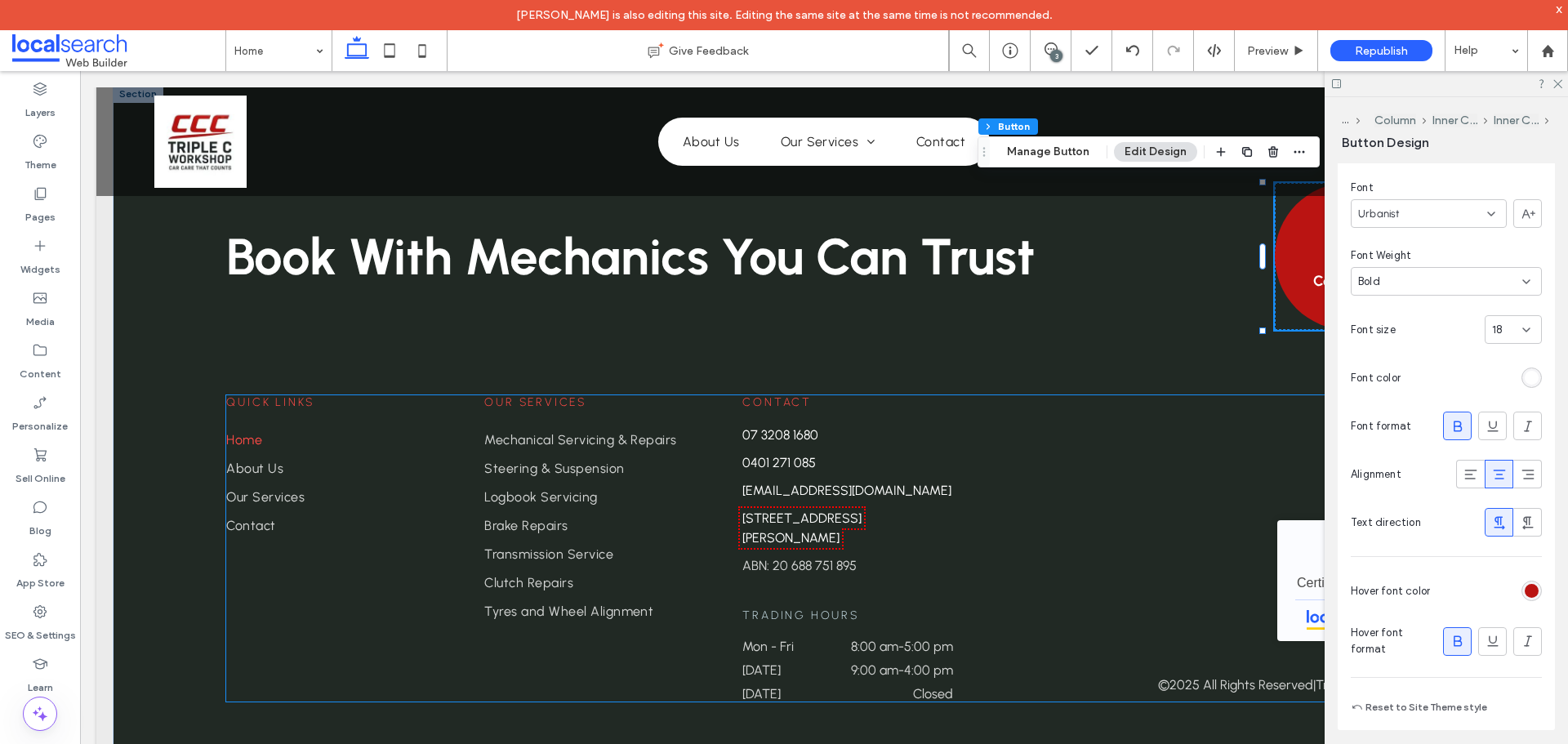
click at [293, 395] on span "Quick Links" at bounding box center [270, 402] width 88 height 14
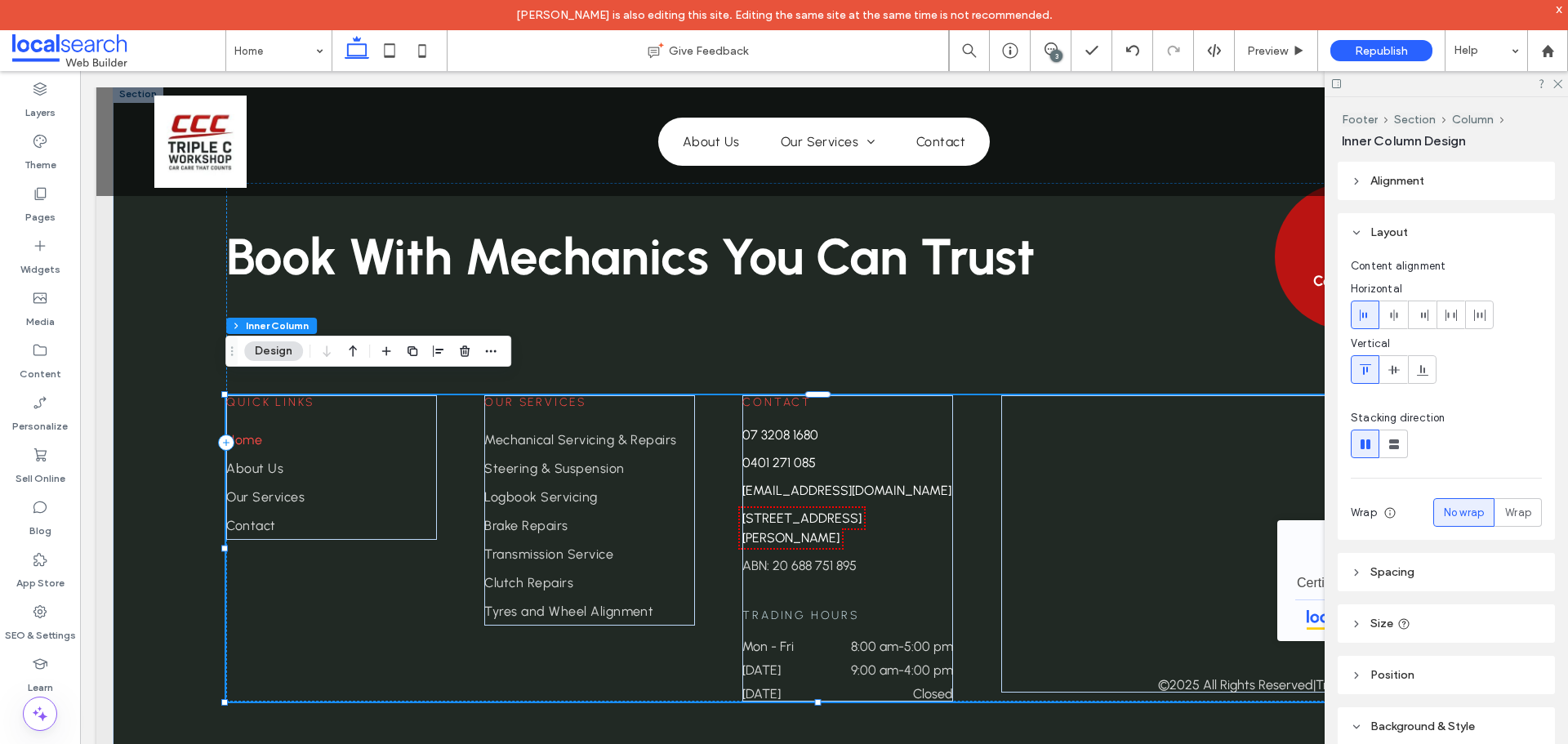
click at [293, 395] on span "Quick Links" at bounding box center [270, 402] width 88 height 14
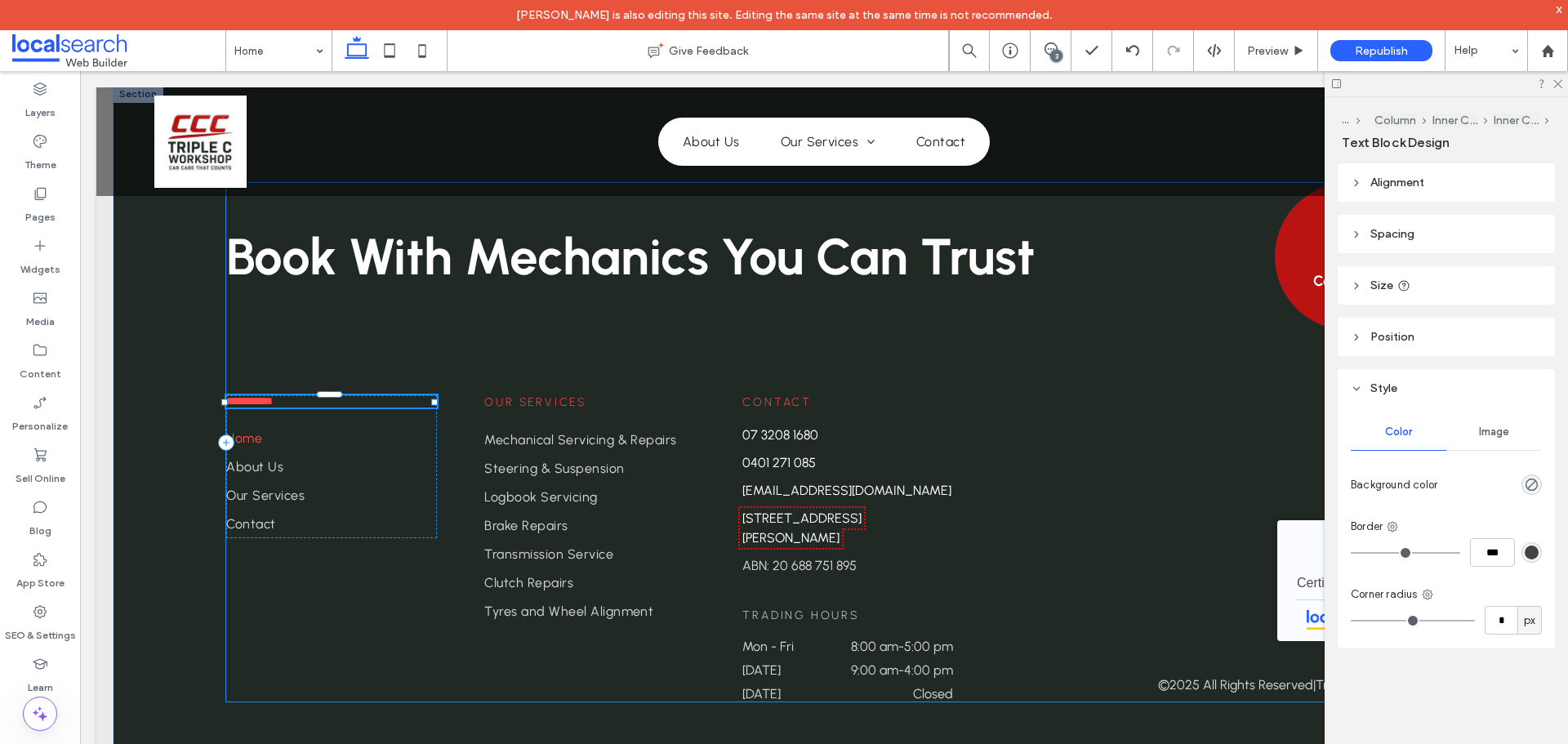
click at [293, 359] on div "**********" at bounding box center [823, 442] width 1194 height 518
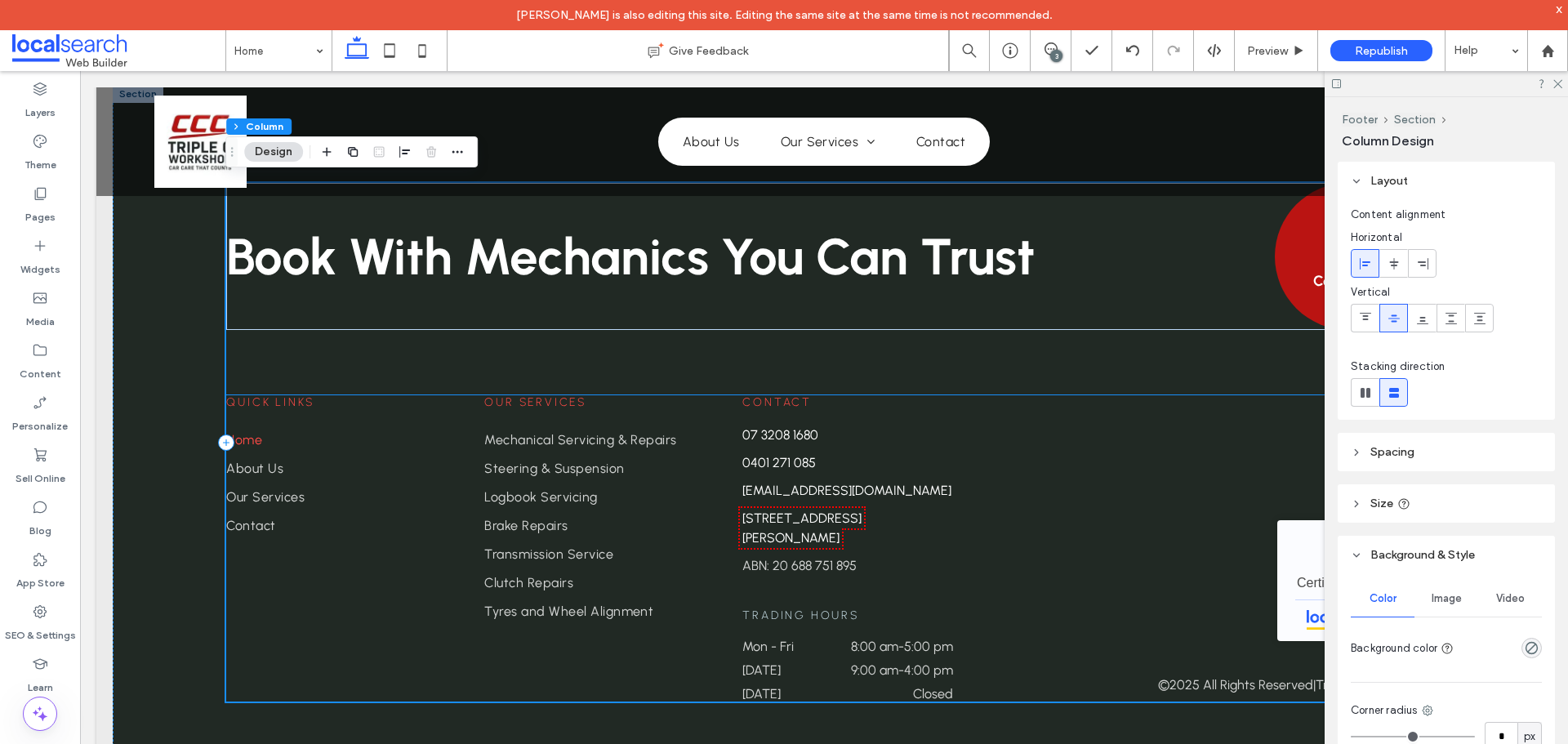
click at [304, 395] on div "Quick Links Home About Us Our Services Contact" at bounding box center [332, 467] width 210 height 145
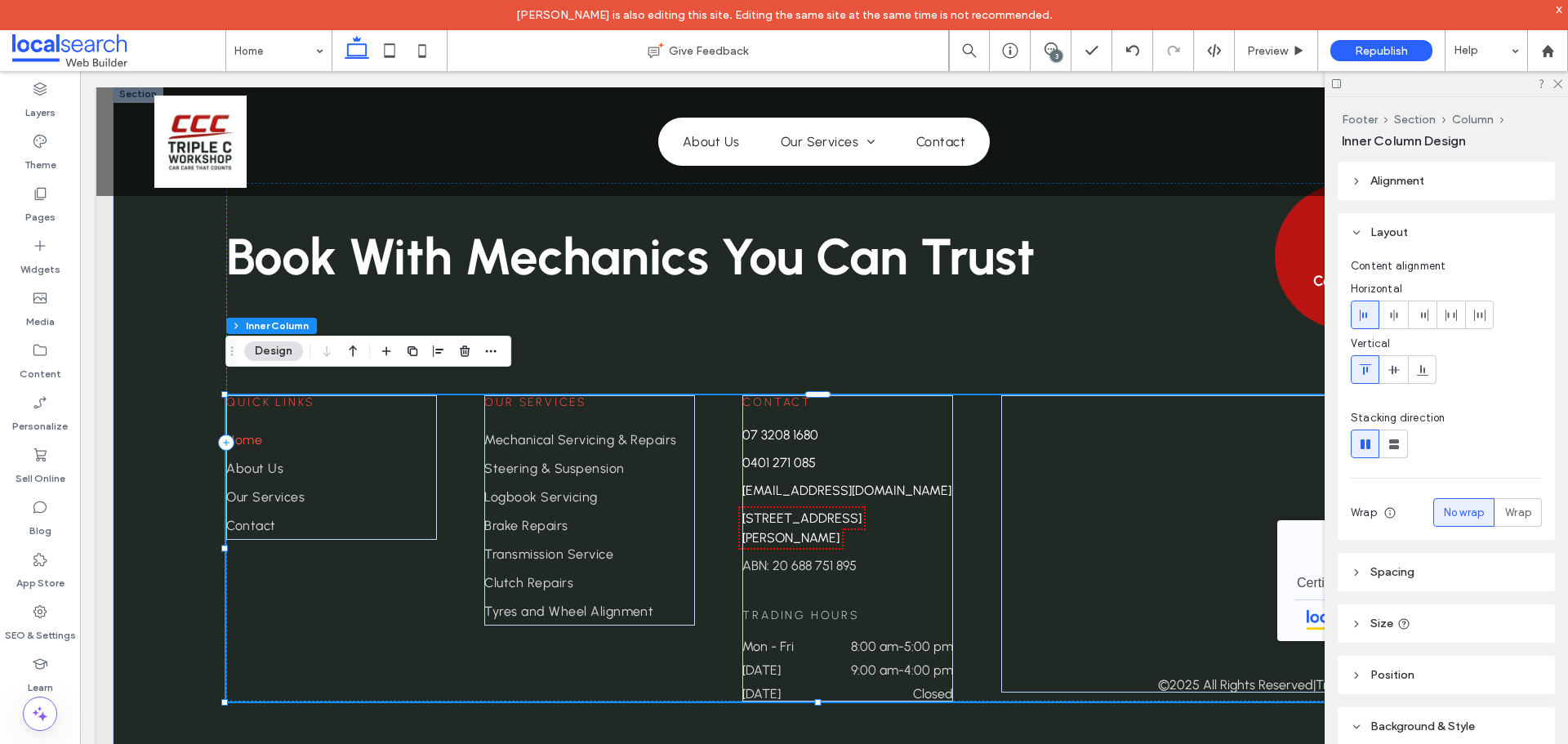
click at [304, 395] on div "Quick Links Home About Us Our Services Contact" at bounding box center [332, 467] width 210 height 145
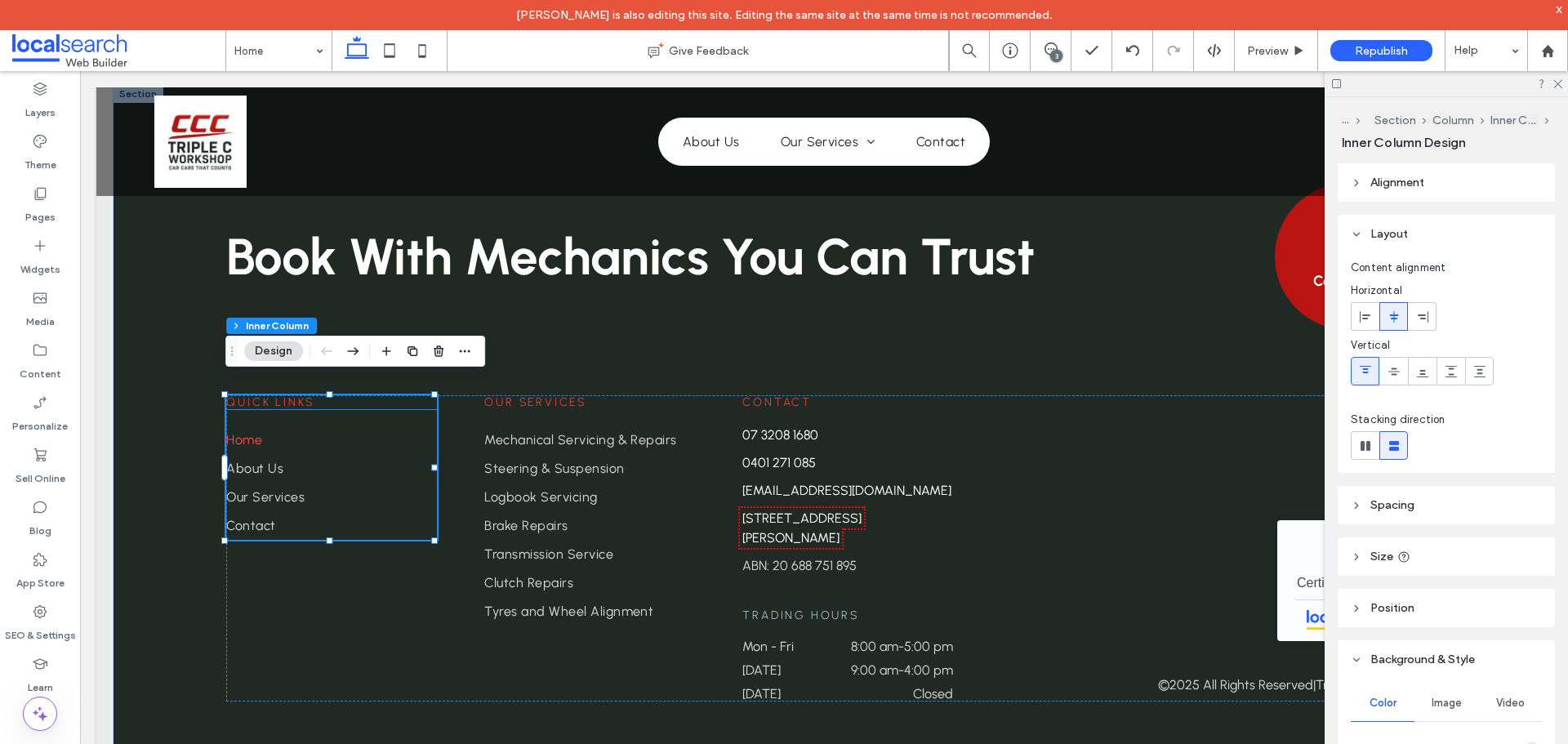
click at [286, 395] on span "Quick Links" at bounding box center [270, 402] width 88 height 14
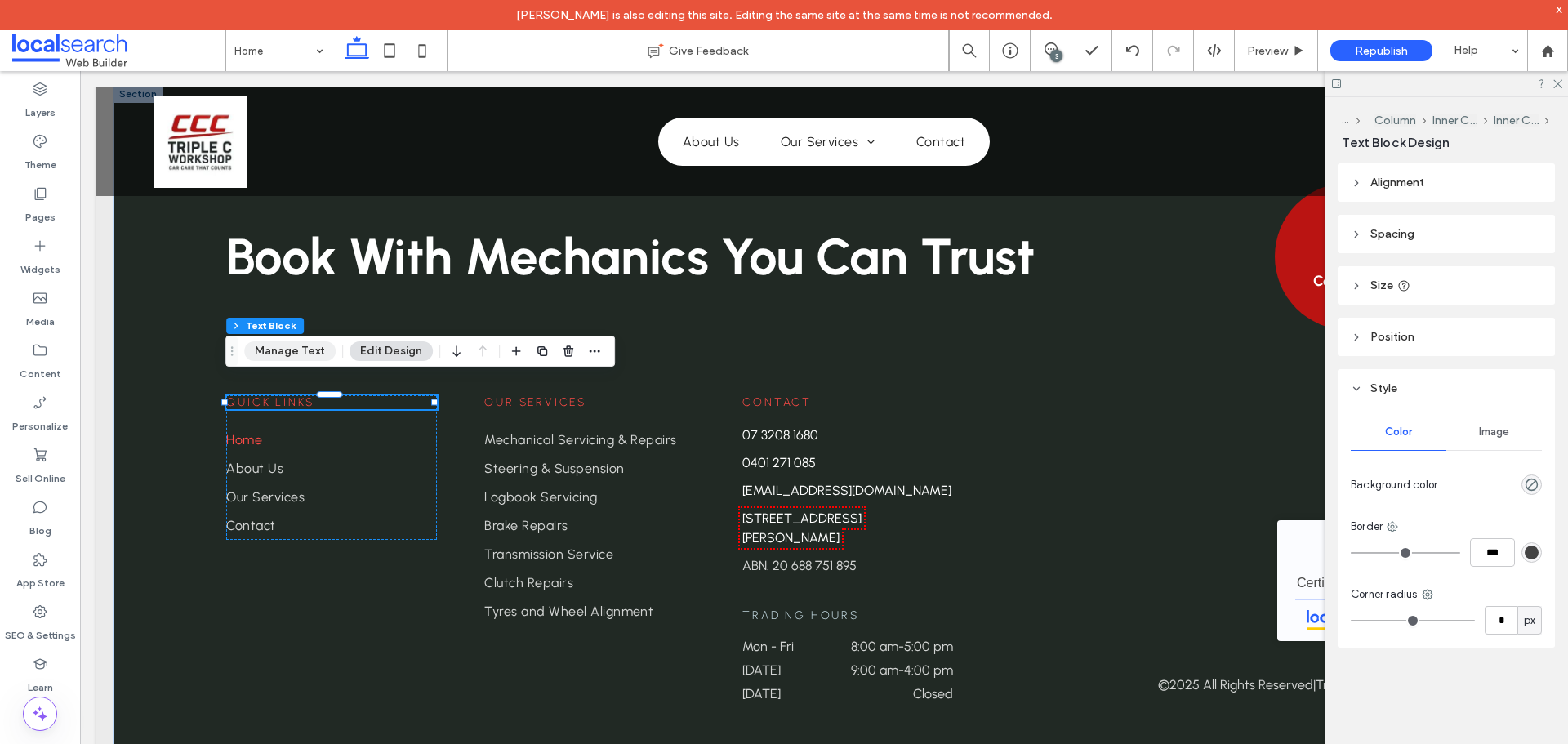
click at [286, 354] on button "Manage Text" at bounding box center [290, 351] width 92 height 20
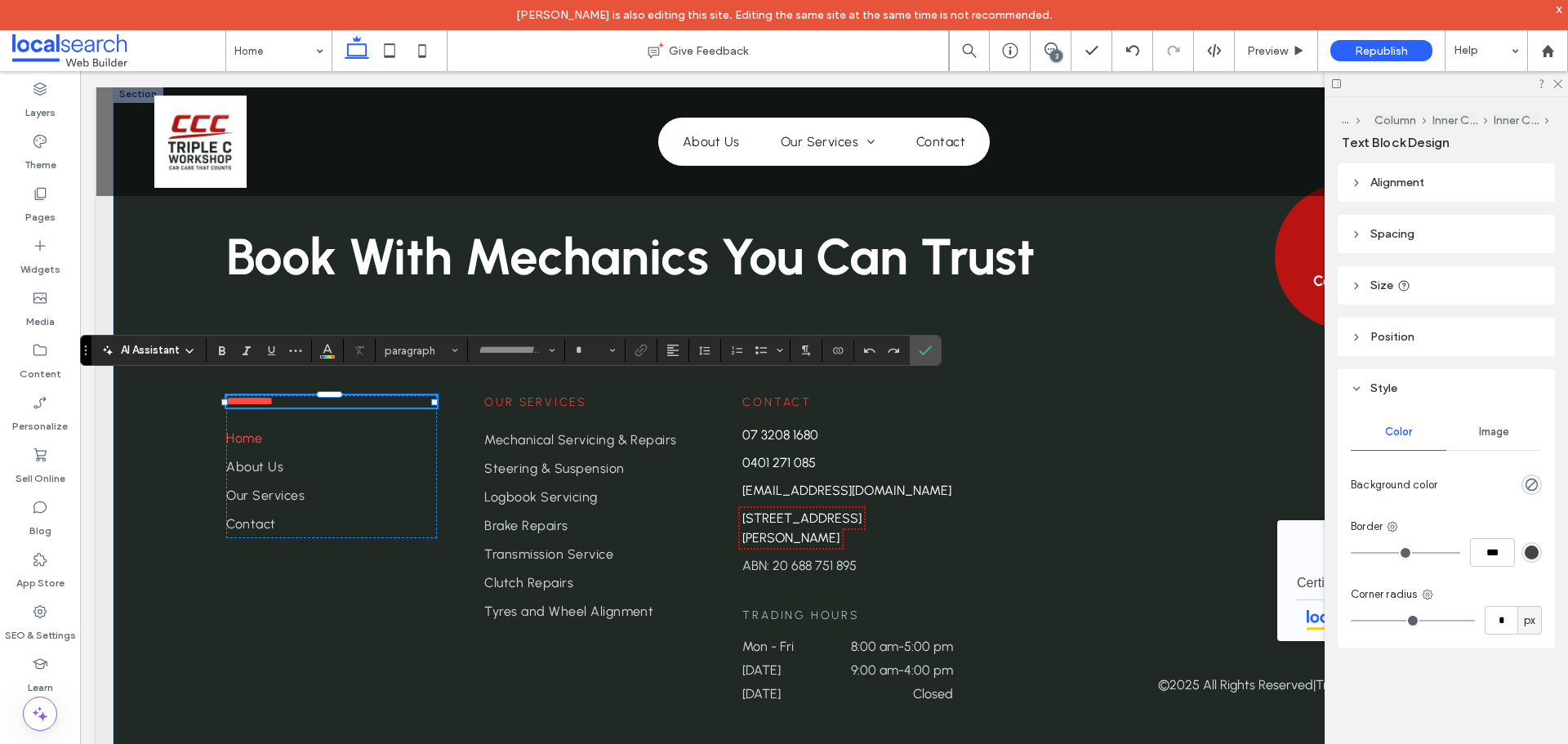
type input "********"
type input "**"
click at [337, 342] on button "Color" at bounding box center [326, 351] width 24 height 23
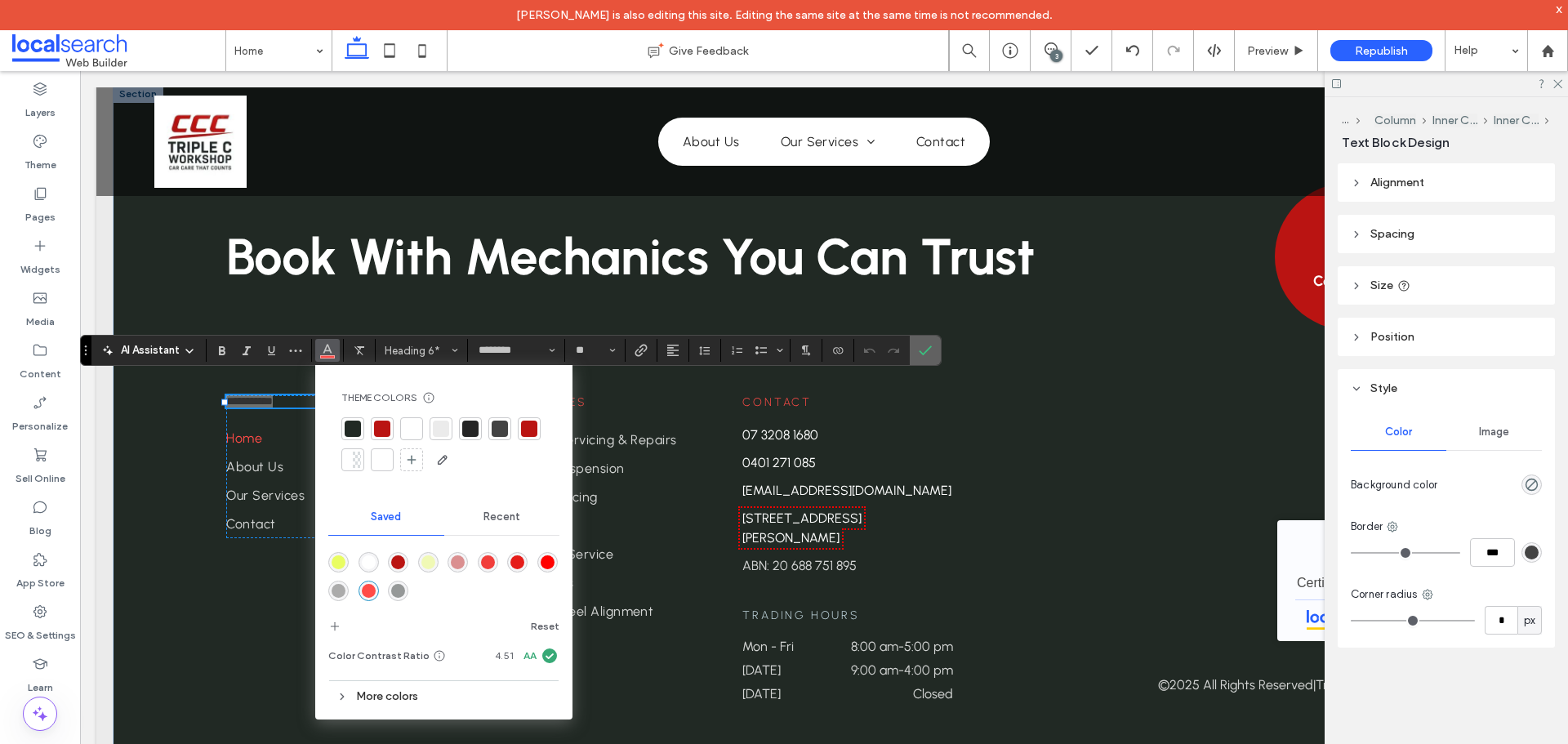
drag, startPoint x: 923, startPoint y: 350, endPoint x: 930, endPoint y: 269, distance: 81.3
click at [923, 350] on icon "Confirm" at bounding box center [925, 350] width 13 height 13
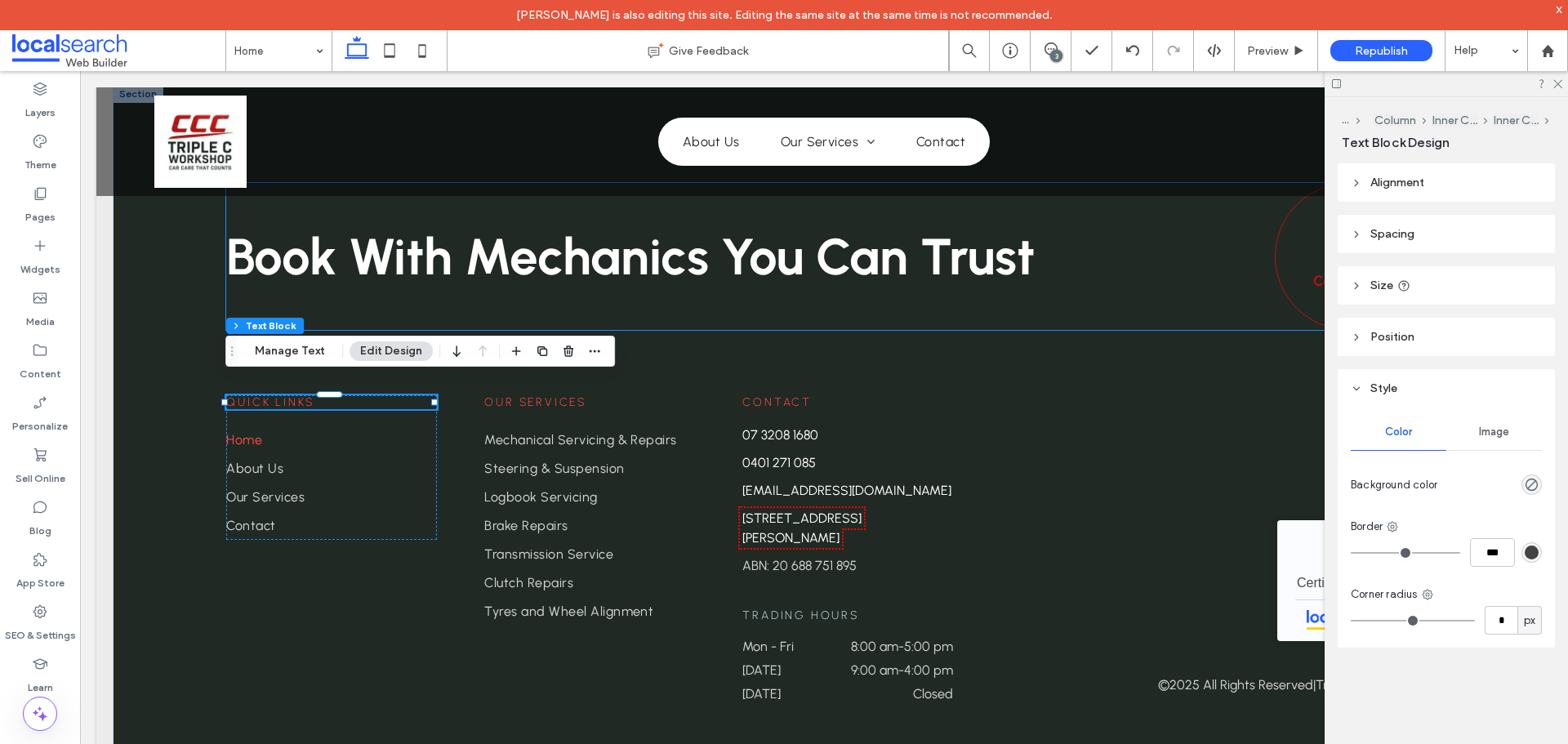
click at [1281, 255] on link "Contact us" at bounding box center [1348, 256] width 147 height 147
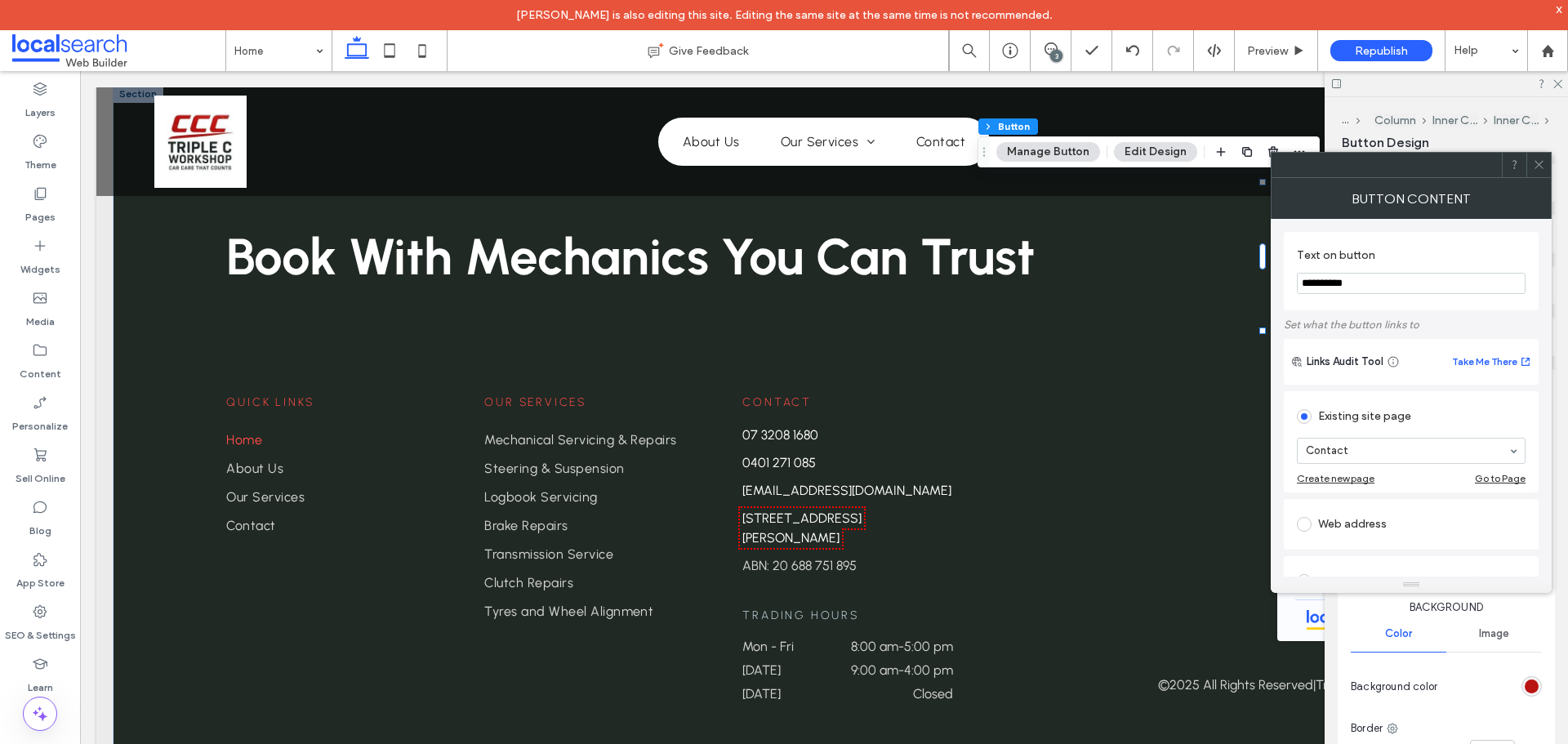
click at [1538, 162] on icon at bounding box center [1539, 165] width 12 height 12
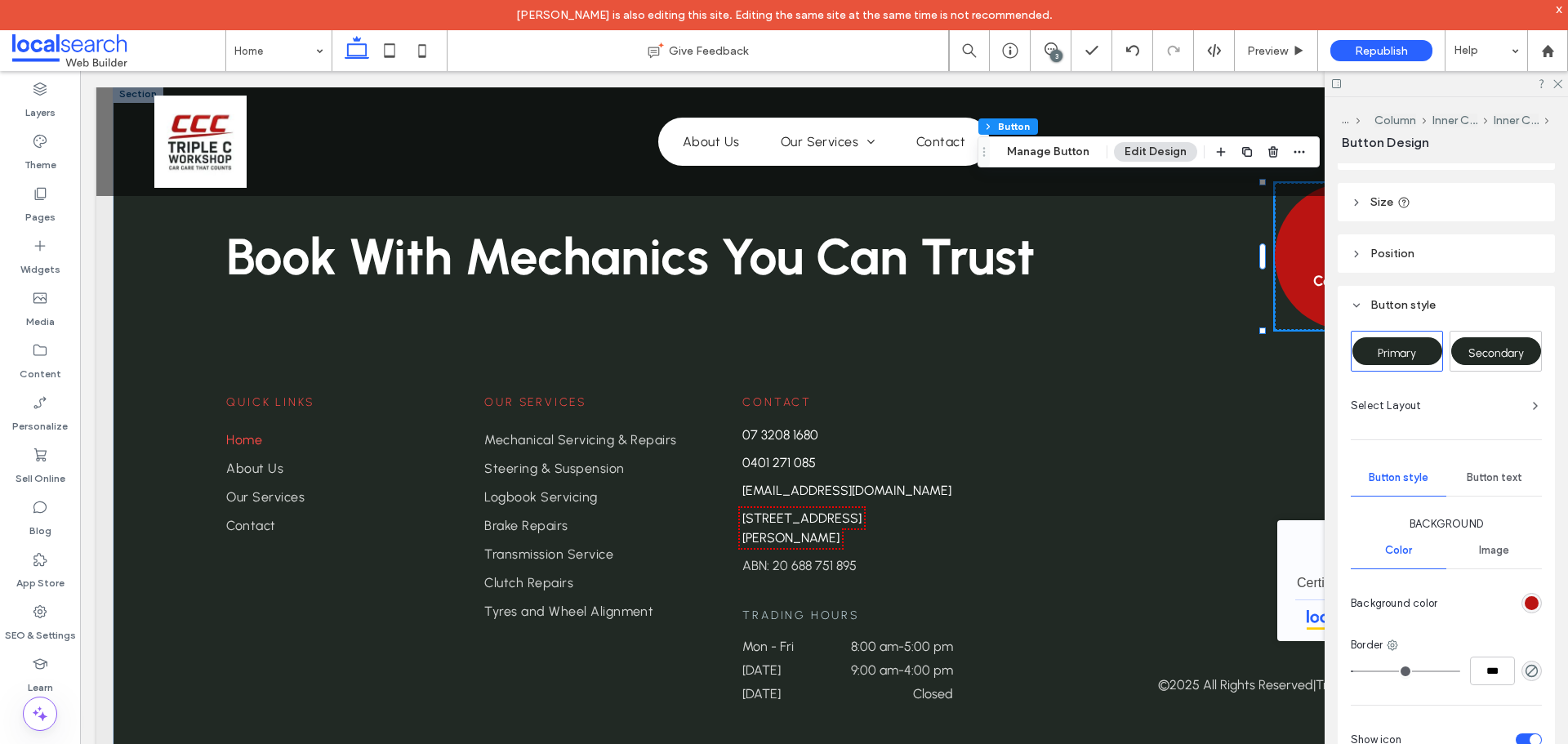
scroll to position [163, 0]
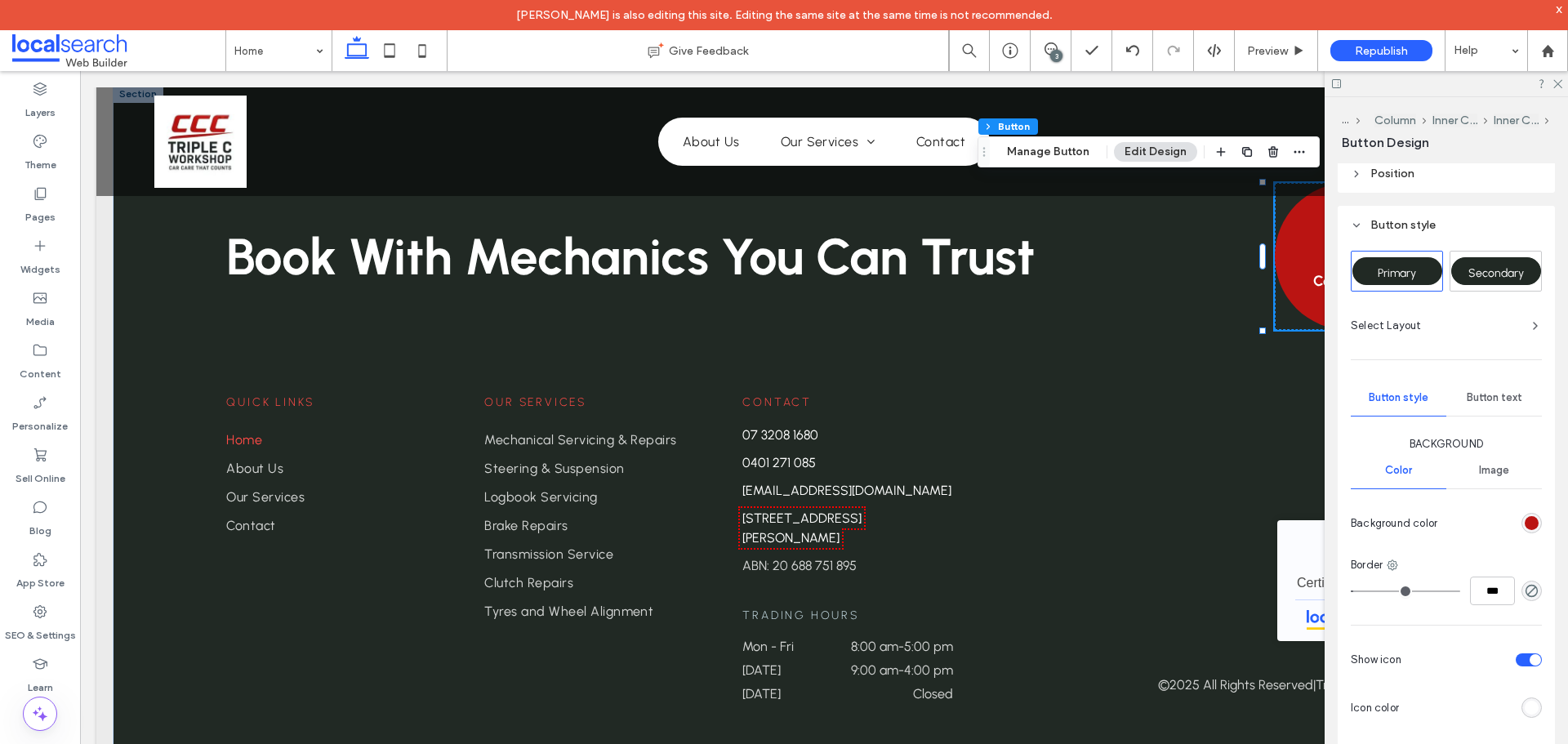
click at [1500, 385] on div "Button text" at bounding box center [1493, 398] width 95 height 36
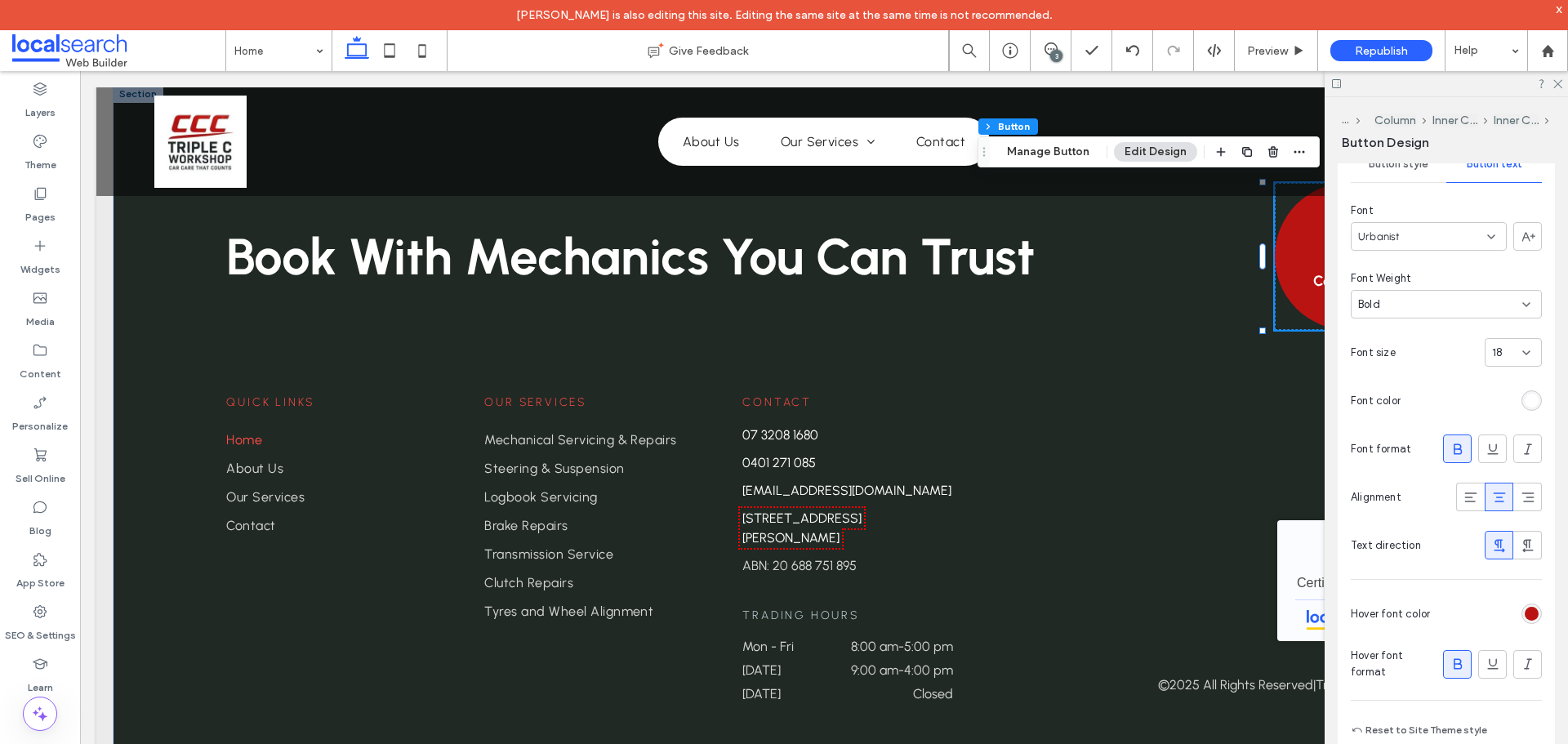
scroll to position [448, 0]
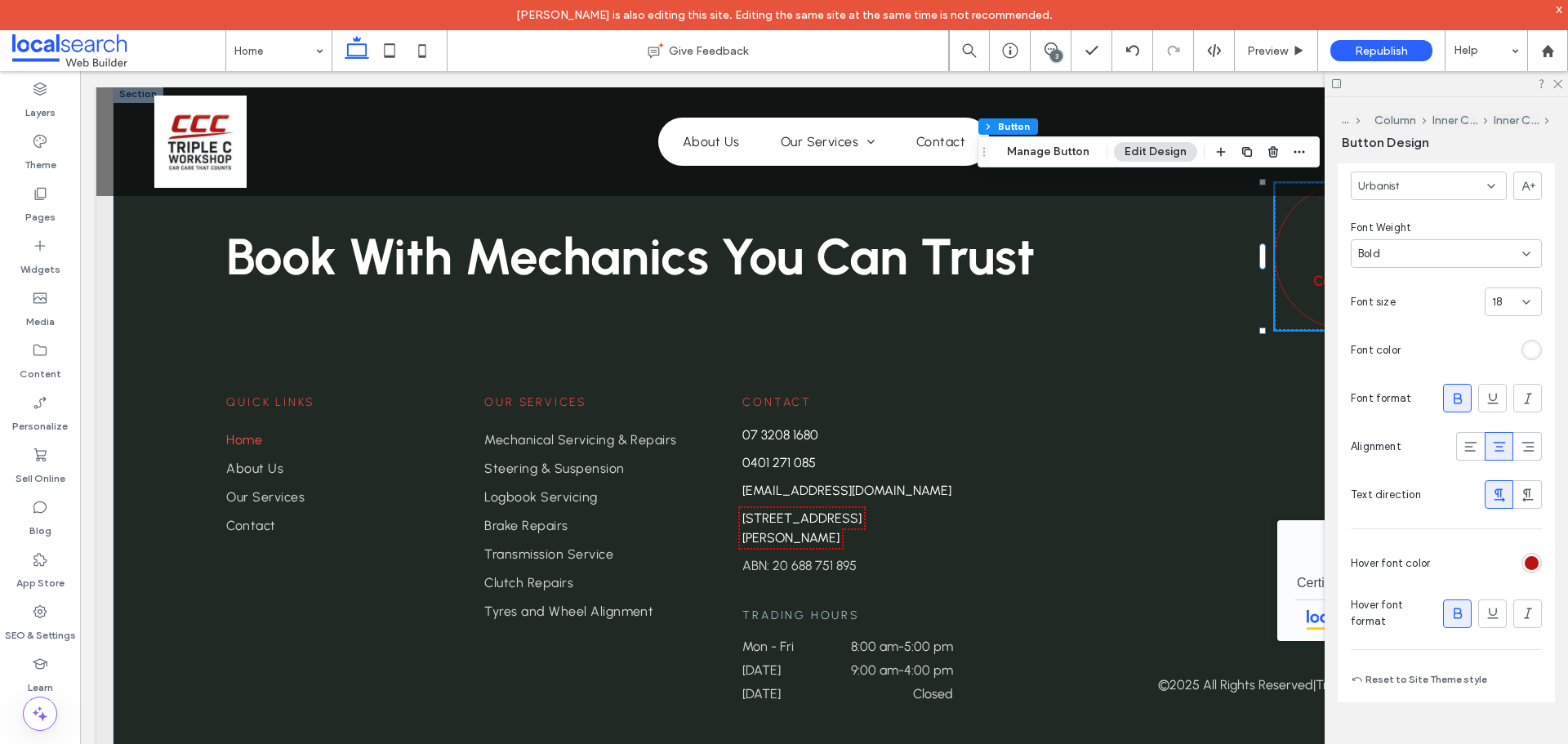
click at [1524, 564] on div "rgb(186, 20, 18)" at bounding box center [1531, 563] width 14 height 14
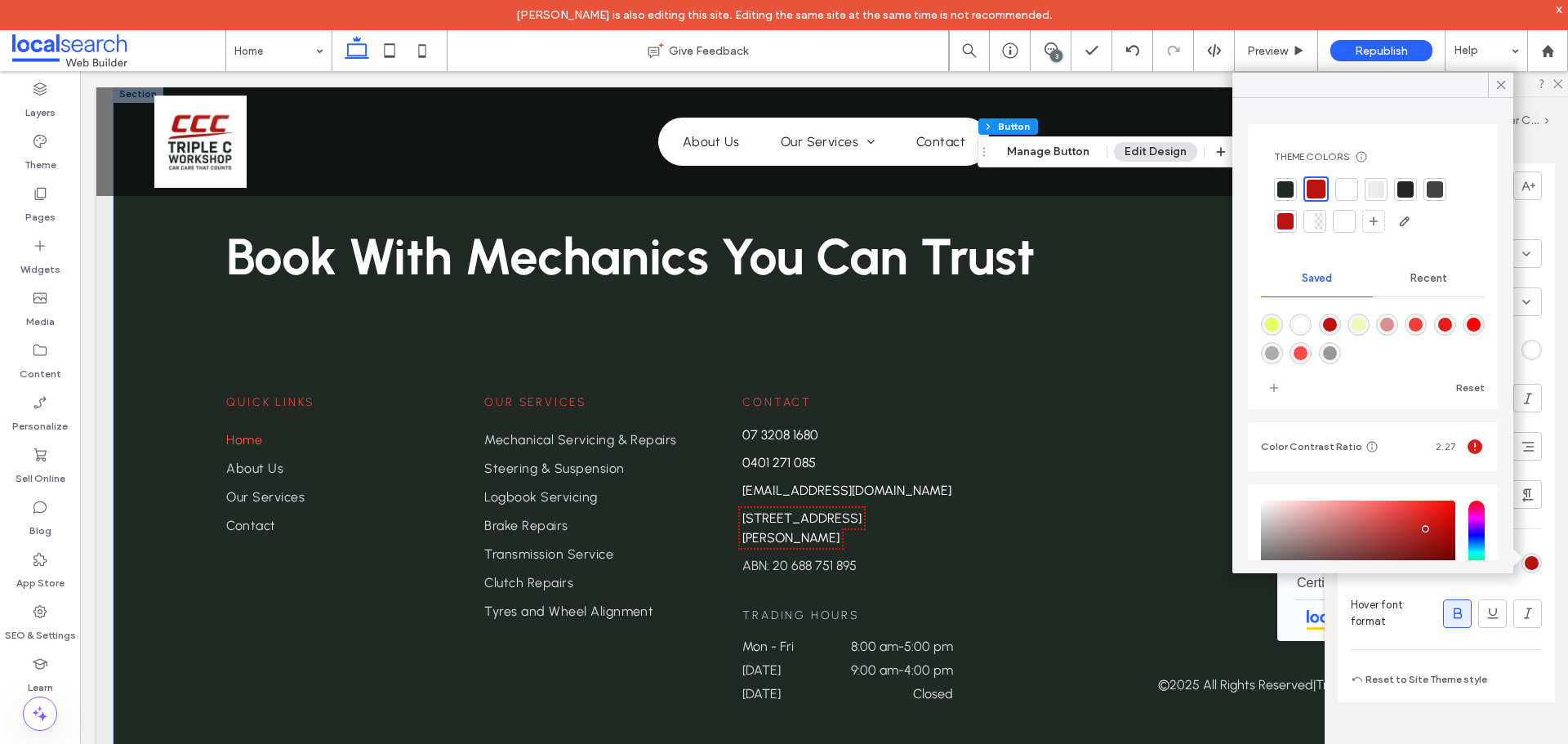
click at [1308, 354] on div "rgba(255,75,71,1)" at bounding box center [1300, 353] width 14 height 14
type input "*******"
drag, startPoint x: 1503, startPoint y: 85, endPoint x: 1459, endPoint y: 425, distance: 342.8
click at [1502, 86] on icon at bounding box center [1500, 85] width 14 height 14
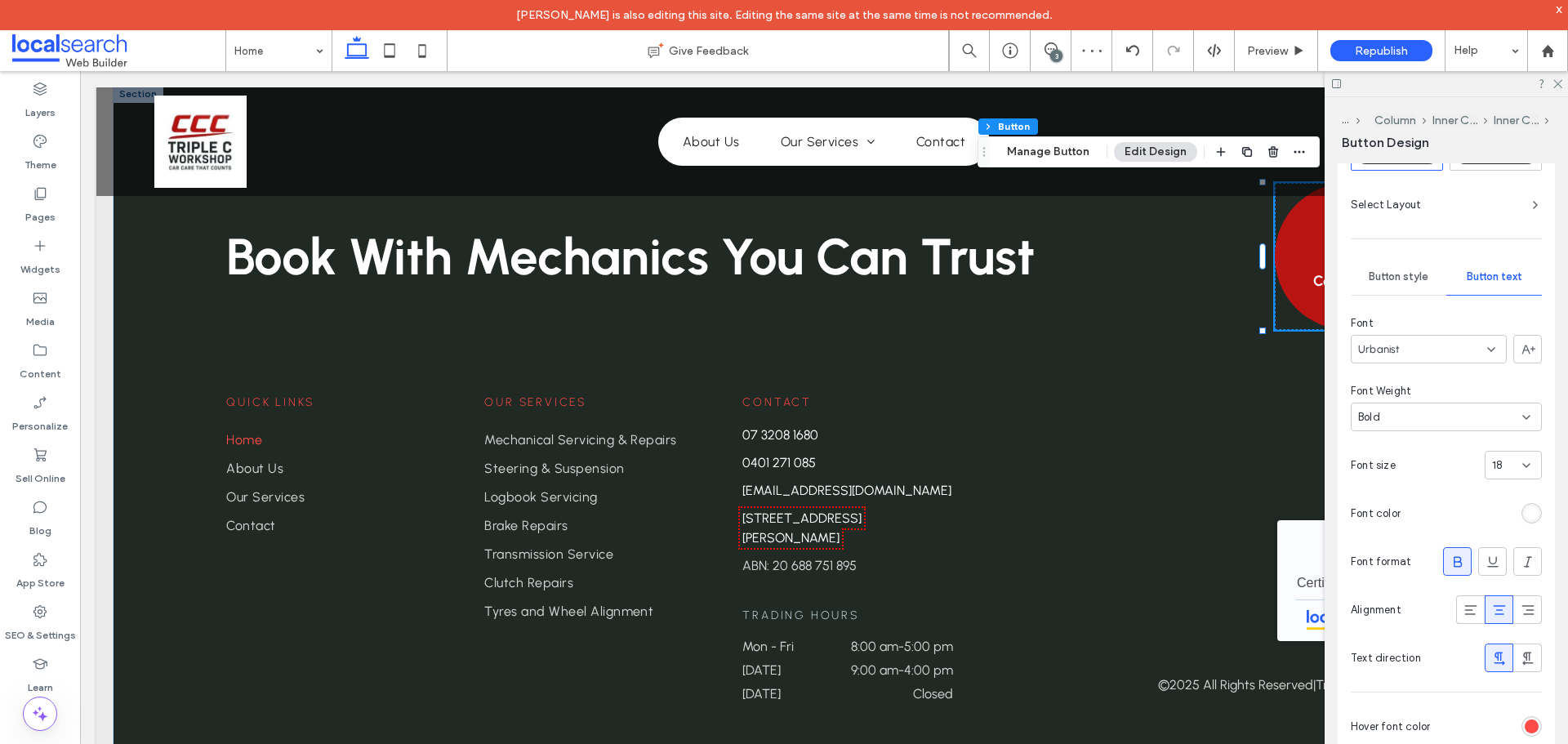
click at [1398, 265] on div "Button style" at bounding box center [1398, 277] width 95 height 36
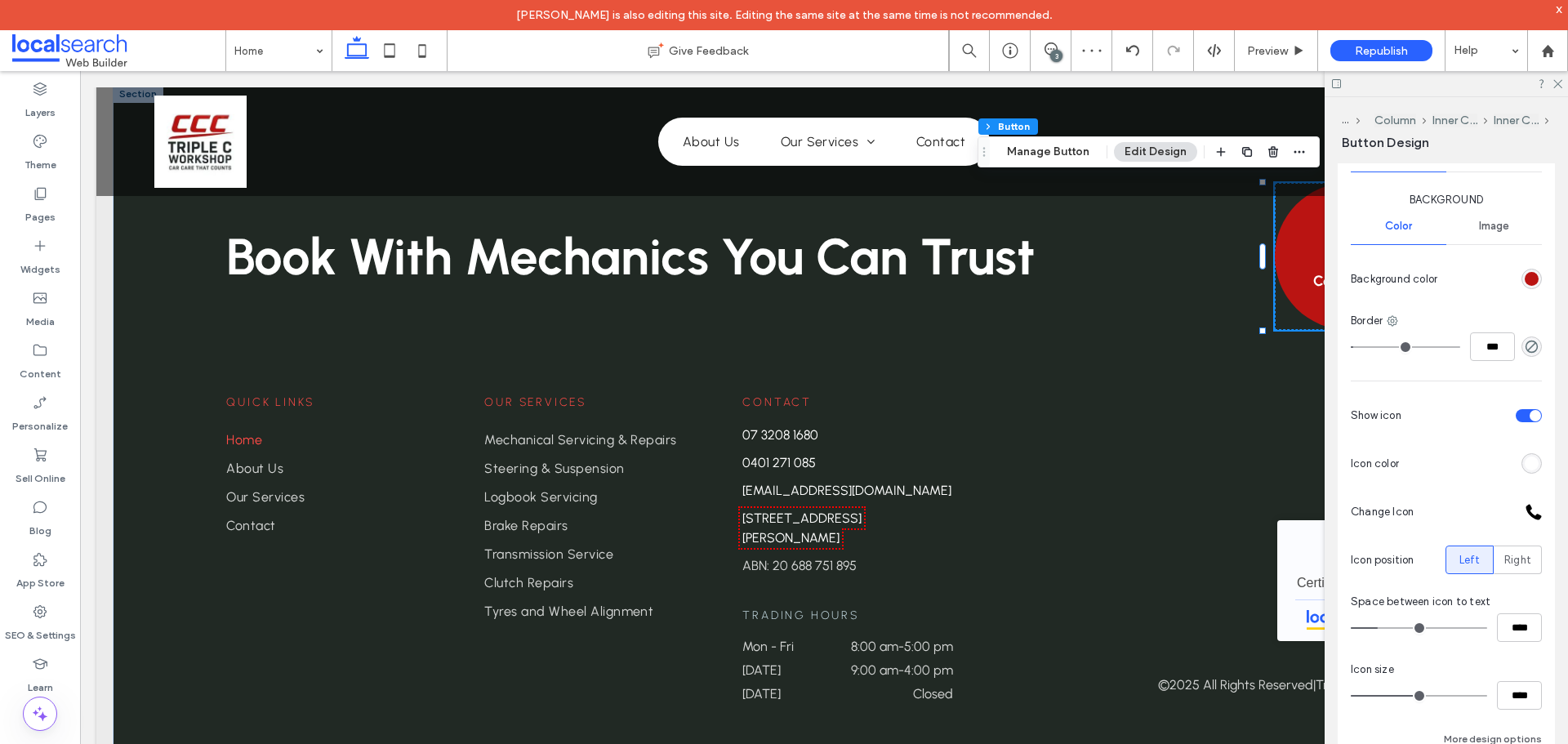
scroll to position [526, 0]
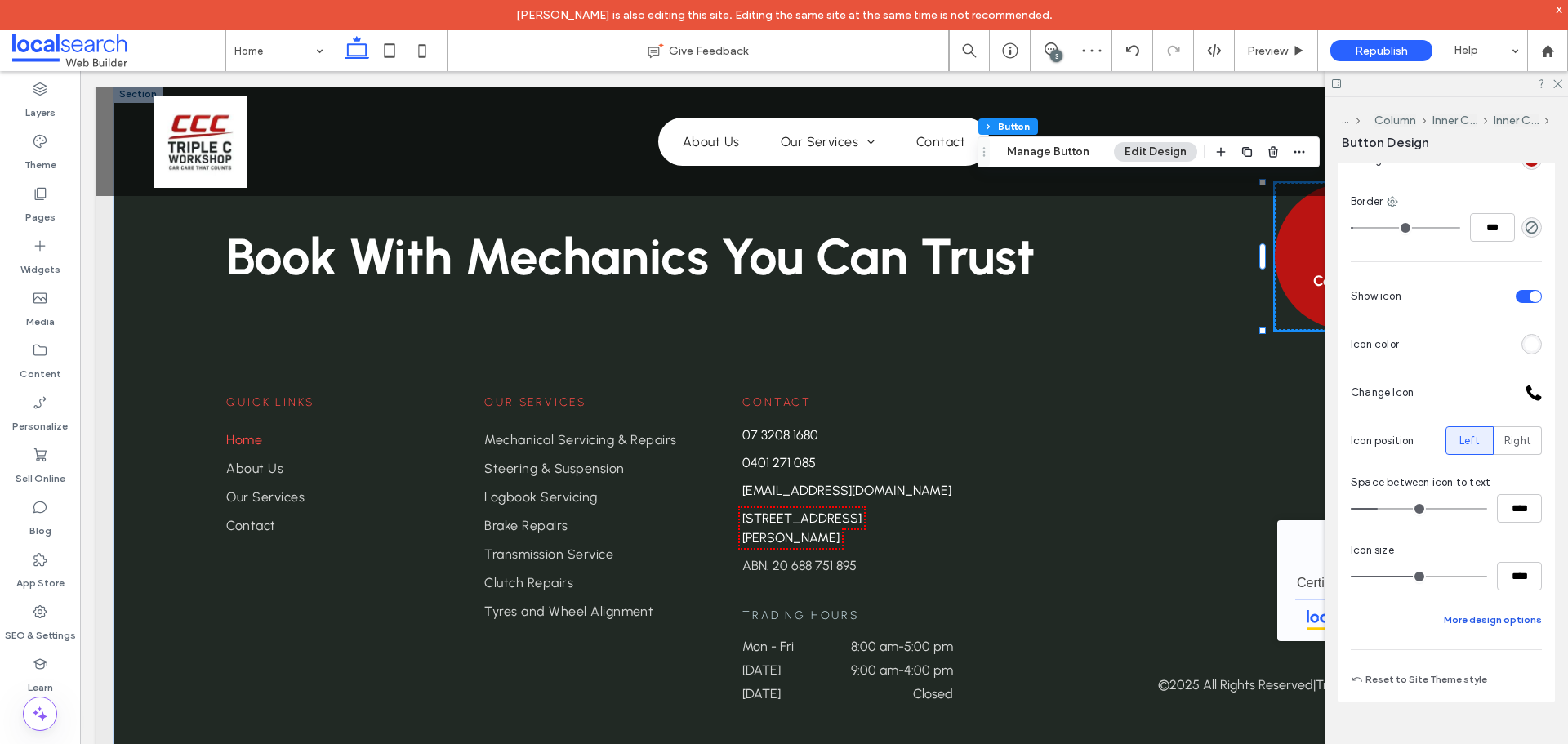
click at [1468, 622] on button "More design options" at bounding box center [1493, 620] width 98 height 20
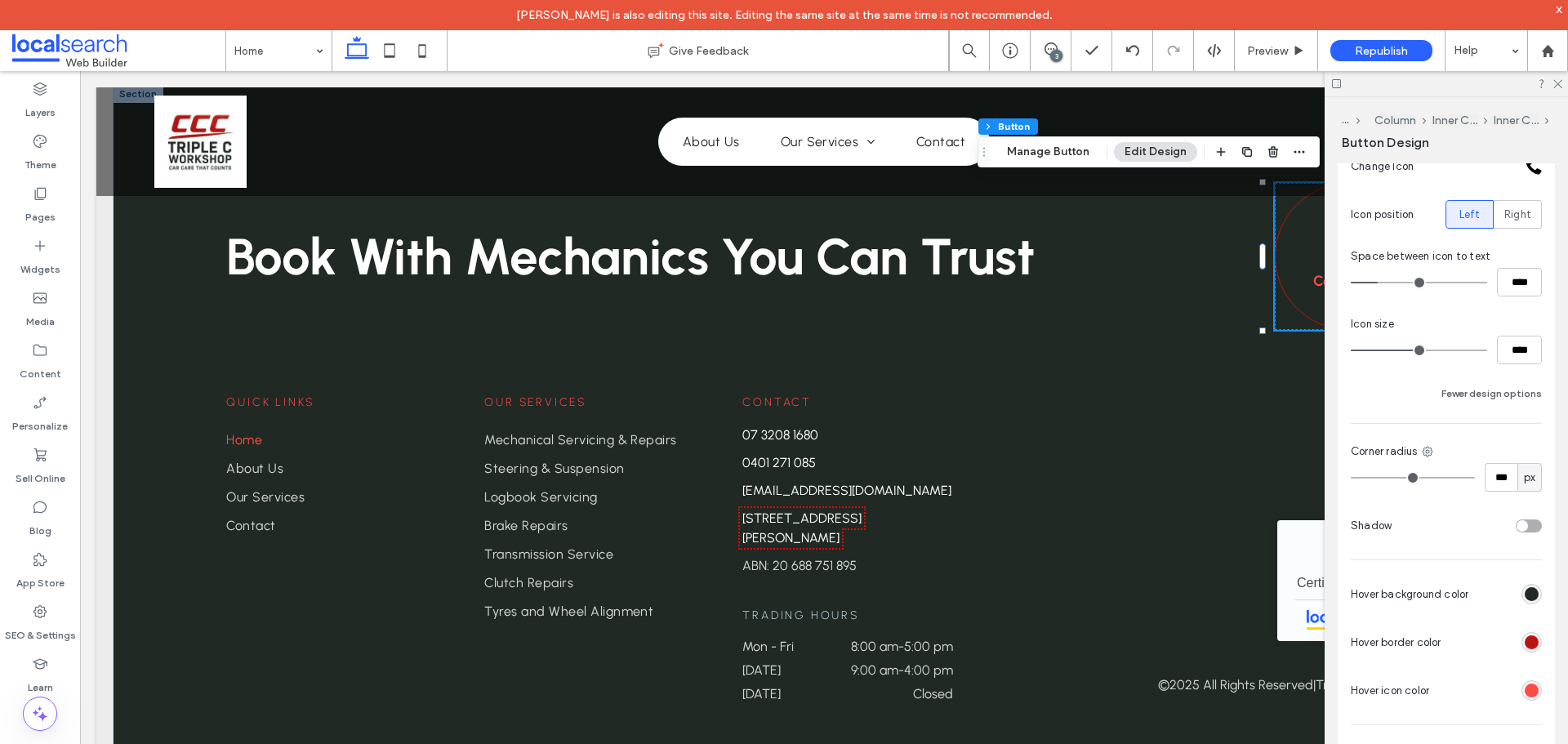
scroll to position [828, 0]
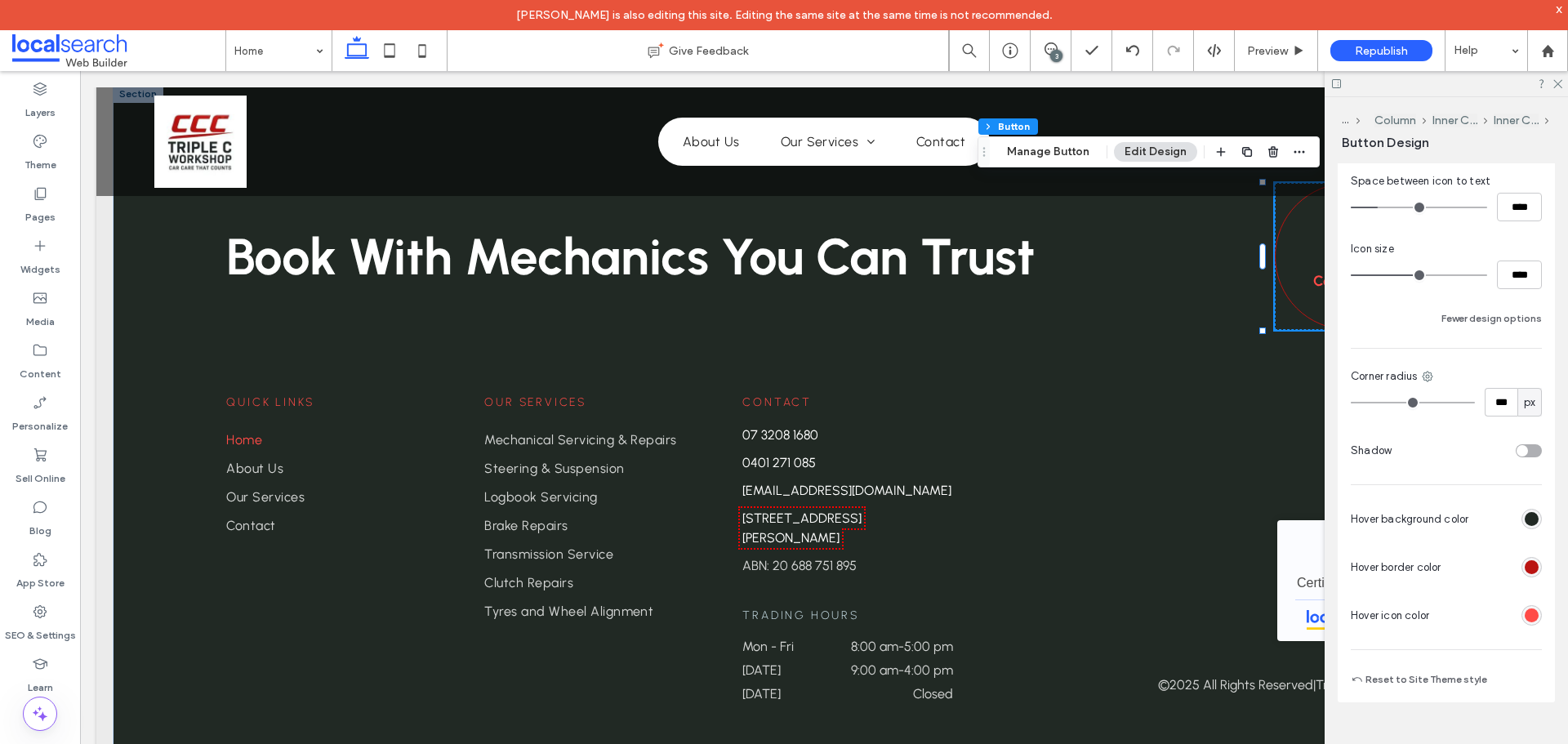
click at [1525, 567] on div "rgb(186, 20, 18)" at bounding box center [1531, 567] width 14 height 14
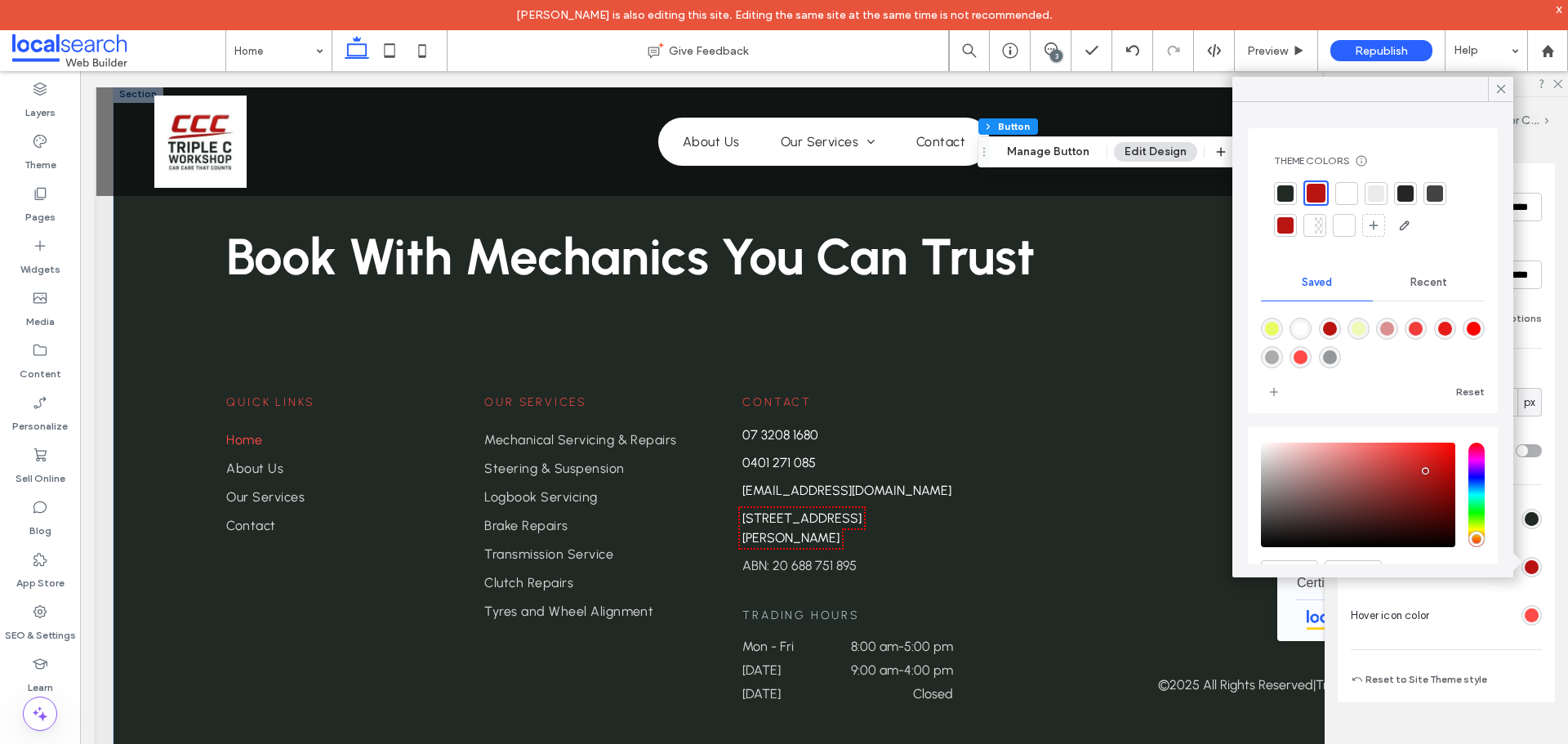
click at [1308, 358] on div "rgba(255,75,71,1)" at bounding box center [1300, 358] width 14 height 14
type input "***"
type input "*******"
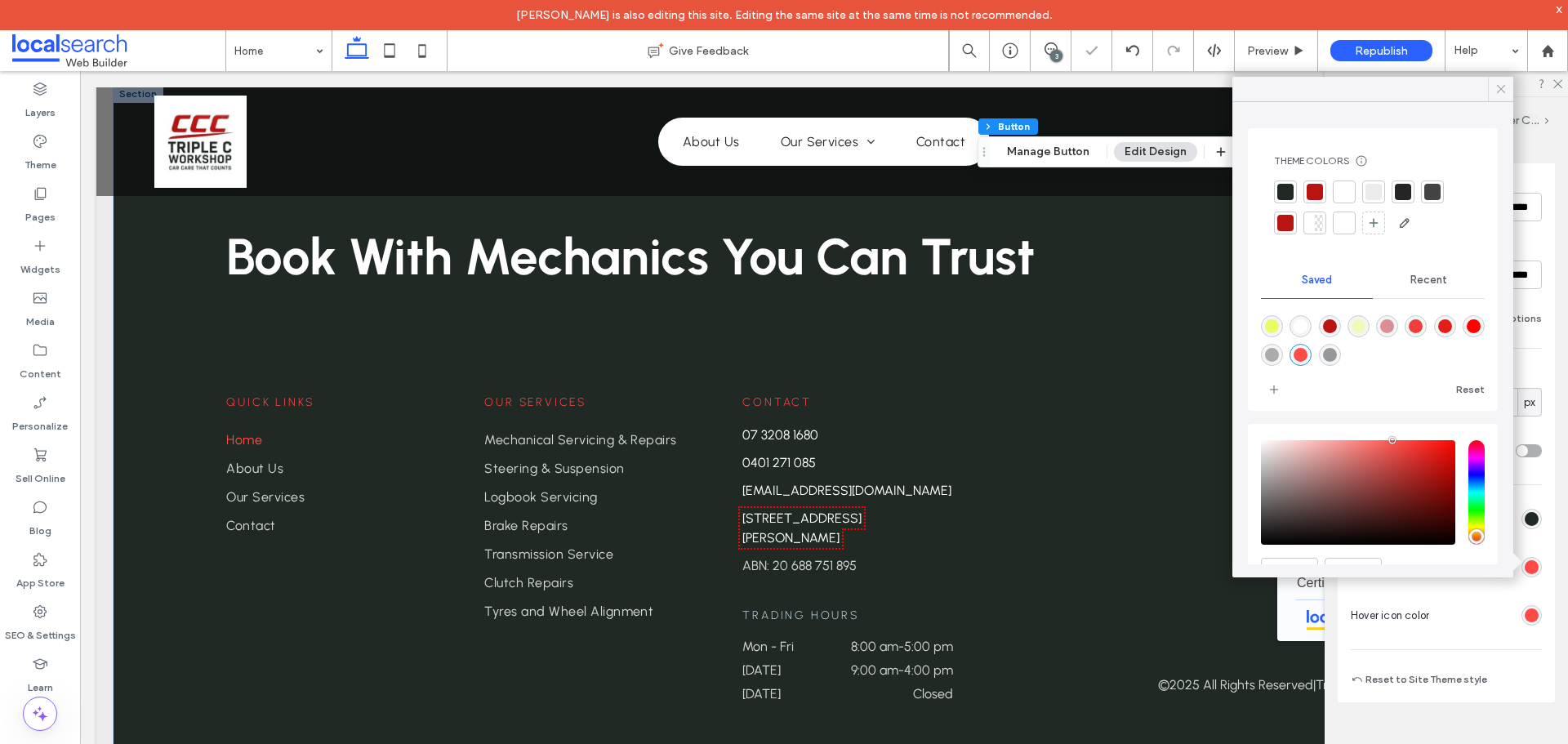
click at [1497, 90] on icon at bounding box center [1500, 89] width 14 height 14
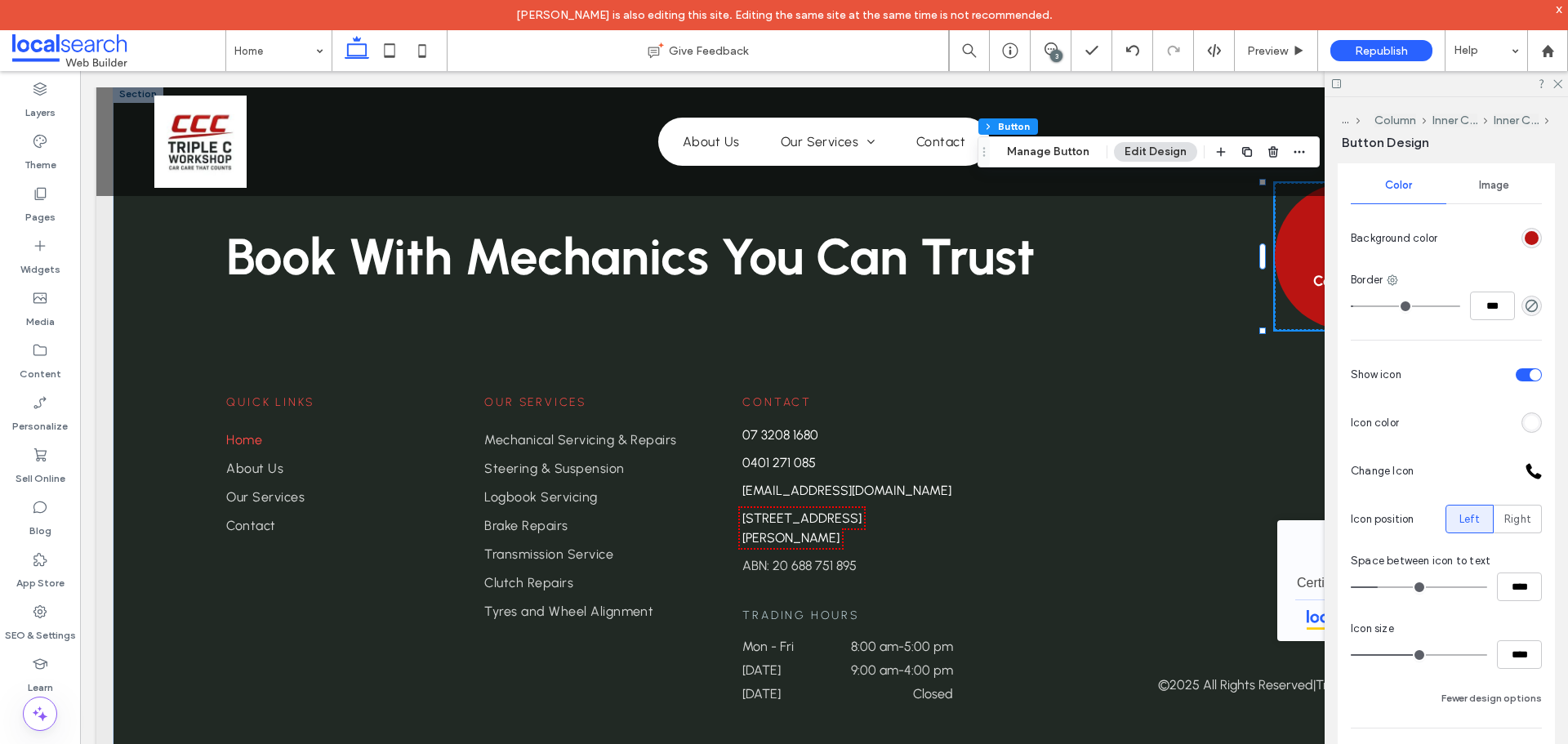
scroll to position [420, 0]
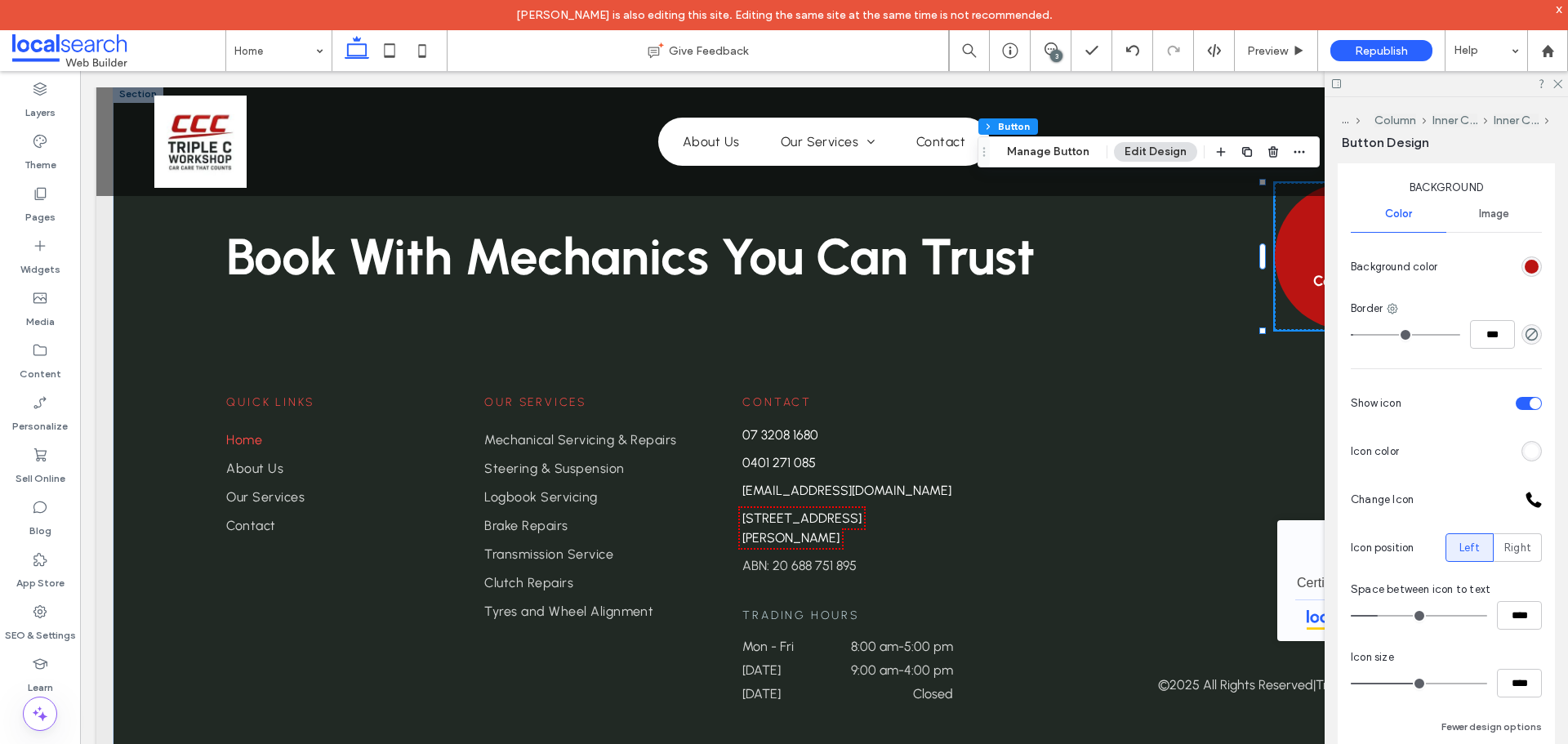
click at [1524, 266] on div "rgb(186, 20, 18)" at bounding box center [1531, 267] width 14 height 14
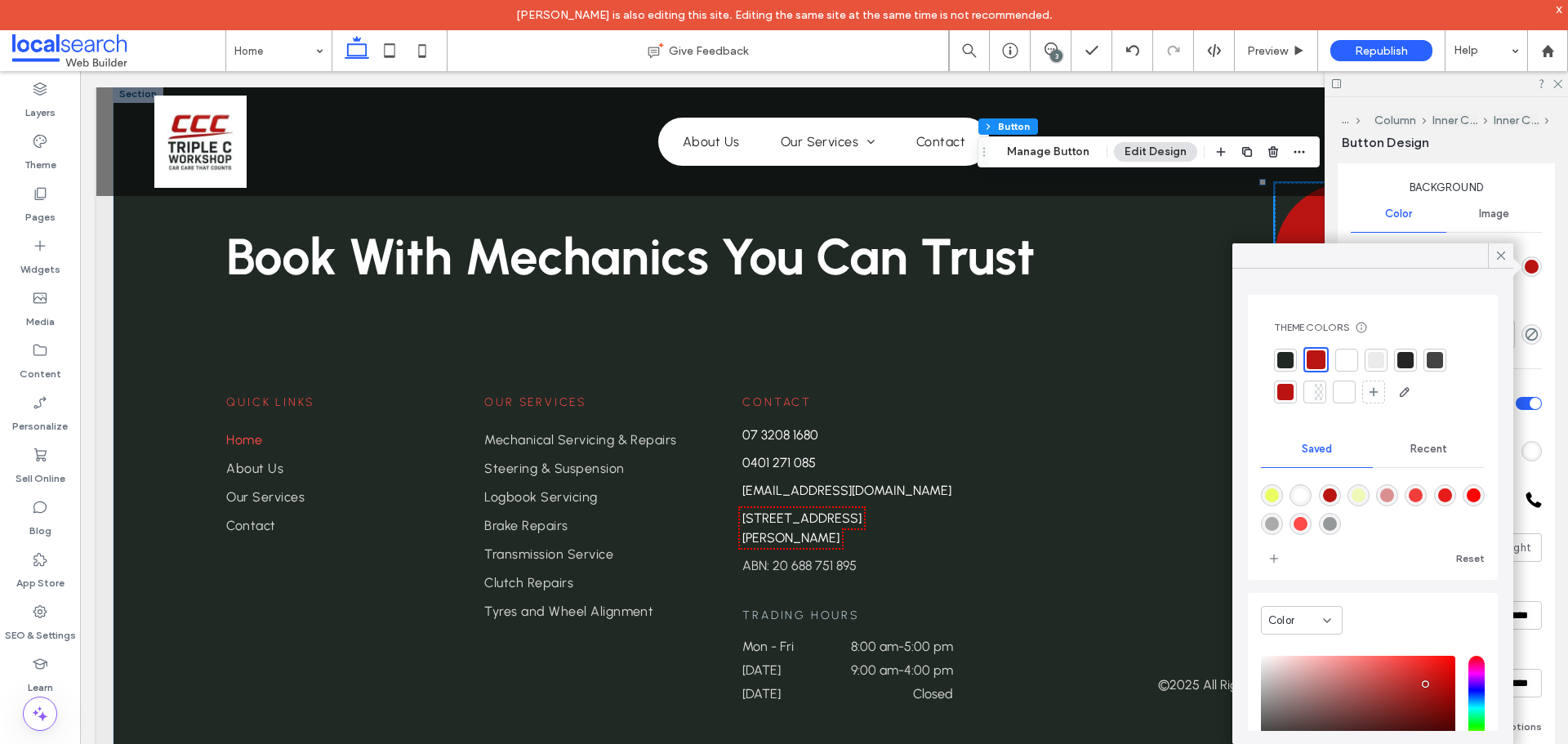
click at [1308, 526] on div "rgba(255,75,71,1)" at bounding box center [1300, 524] width 14 height 14
type input "***"
type input "*******"
type input "***"
click at [1507, 260] on icon at bounding box center [1500, 255] width 14 height 14
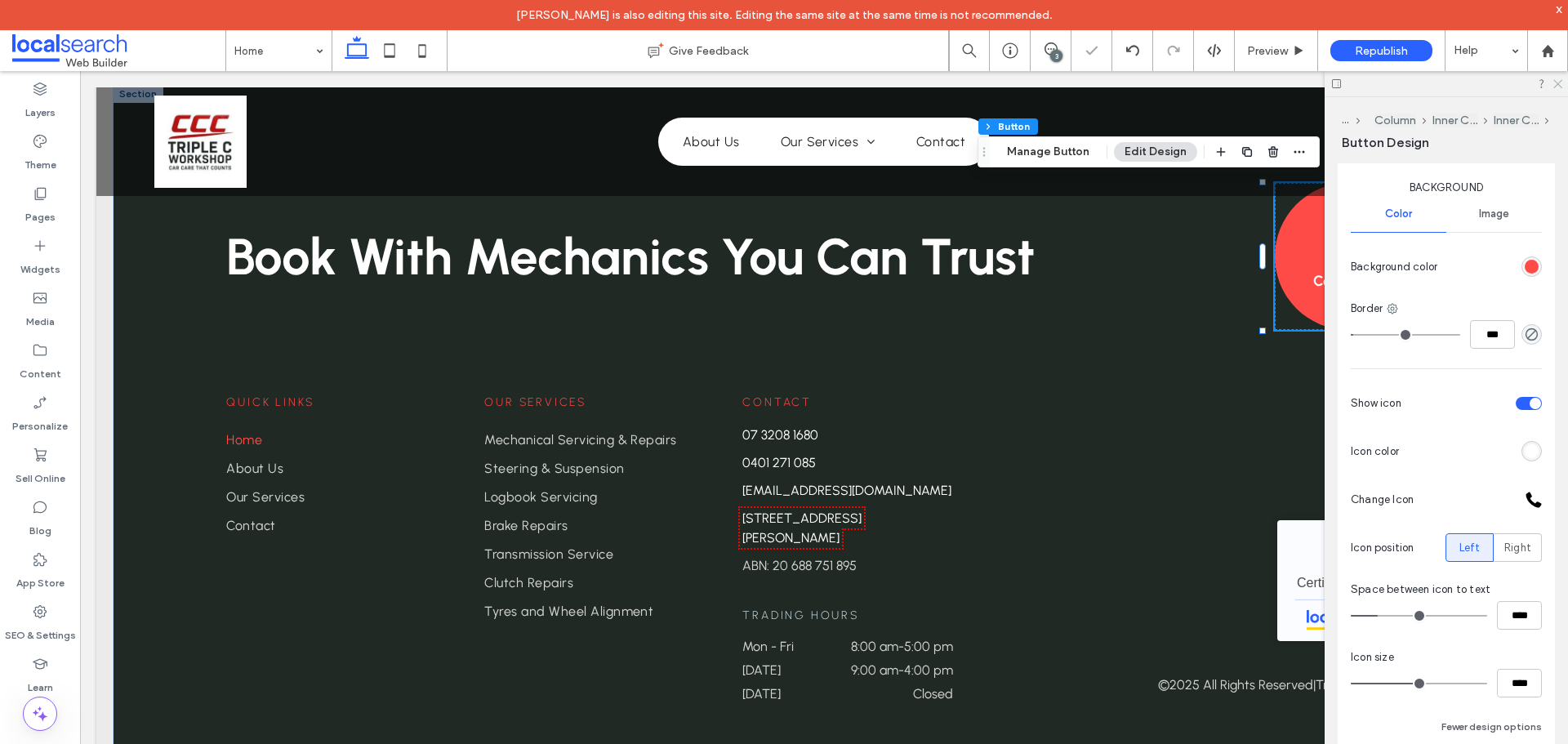
click at [1560, 85] on icon at bounding box center [1556, 83] width 11 height 11
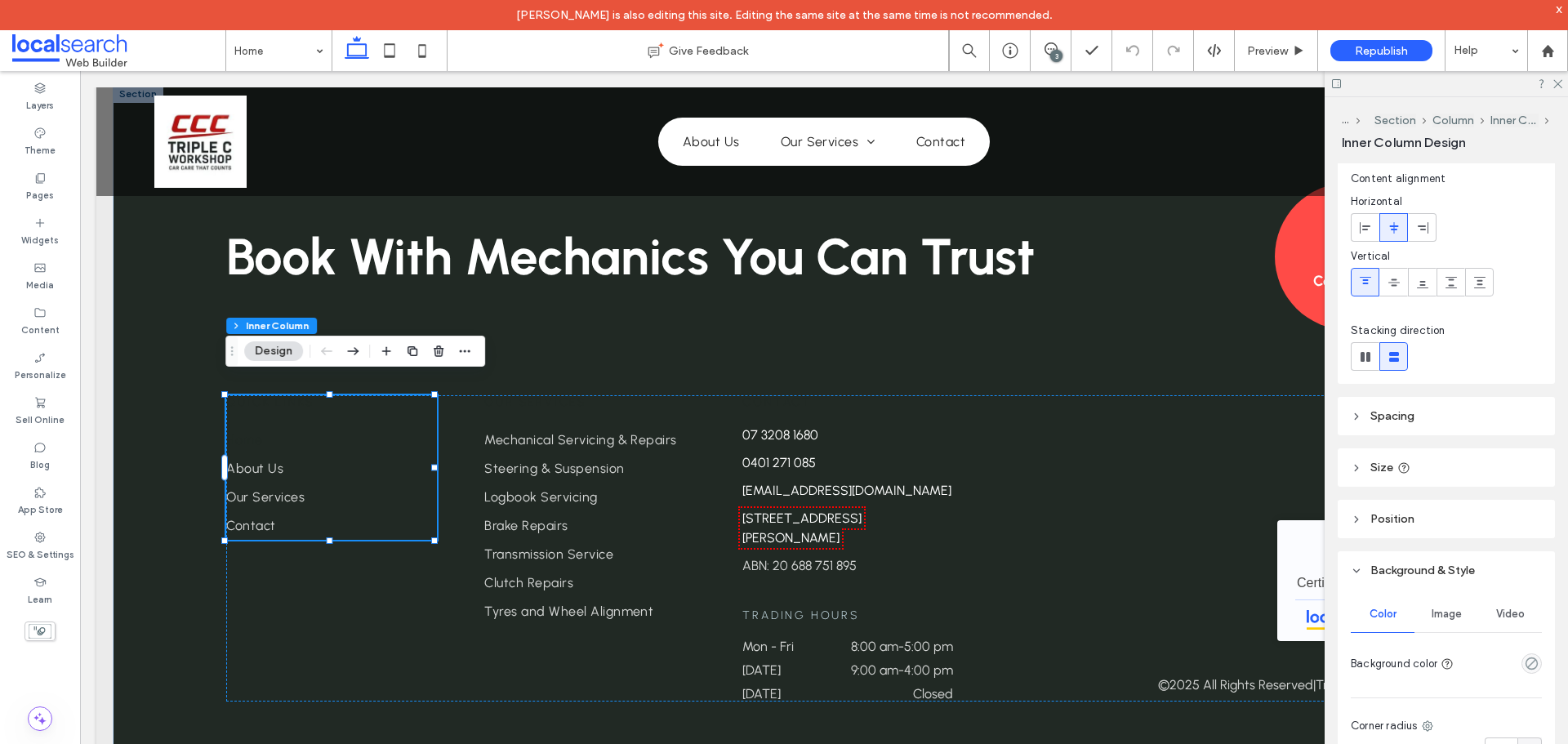
scroll to position [245, 0]
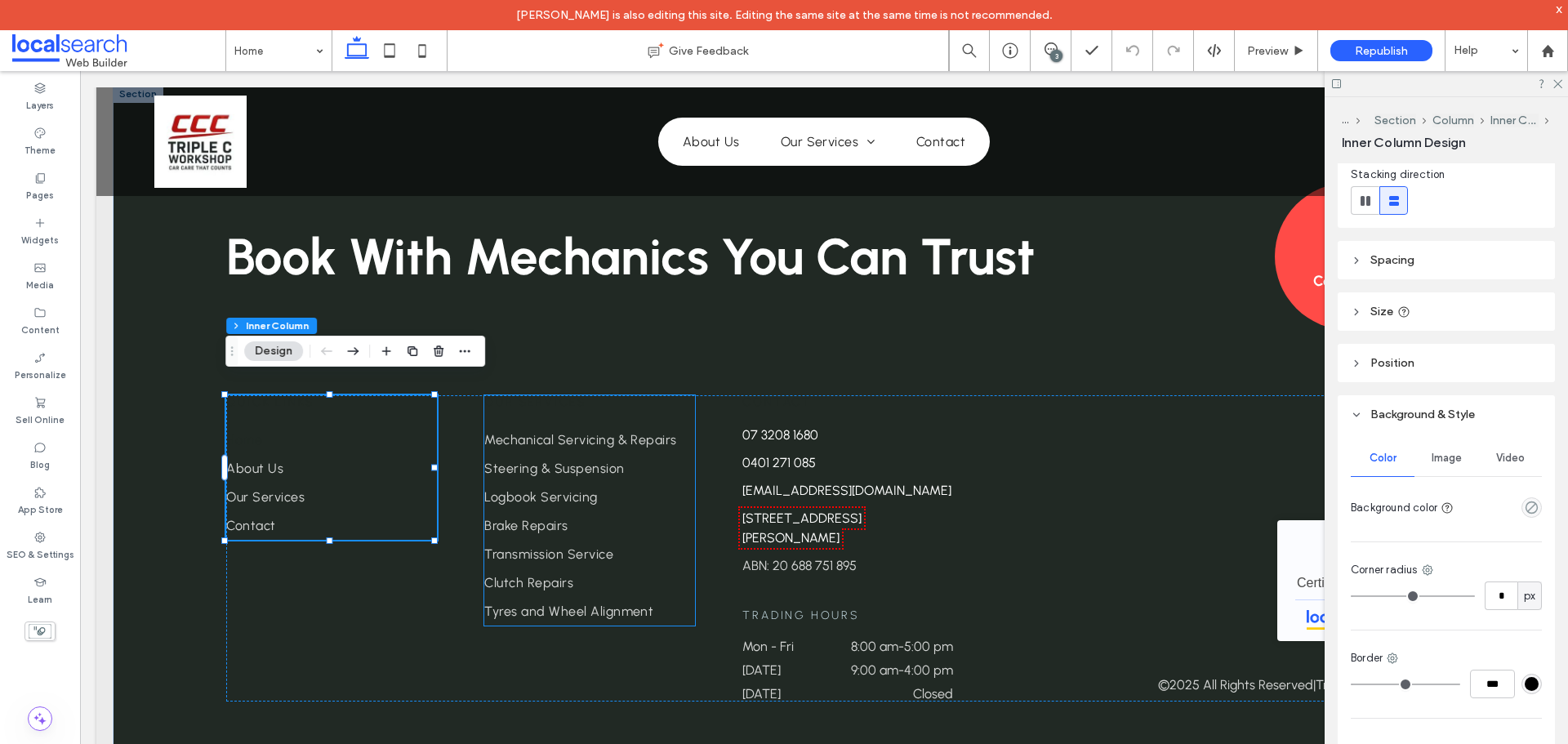
click at [517, 395] on div "Our Services Mechanical Servicing & Repairs Steering & Suspension Logbook Servi…" at bounding box center [590, 510] width 210 height 230
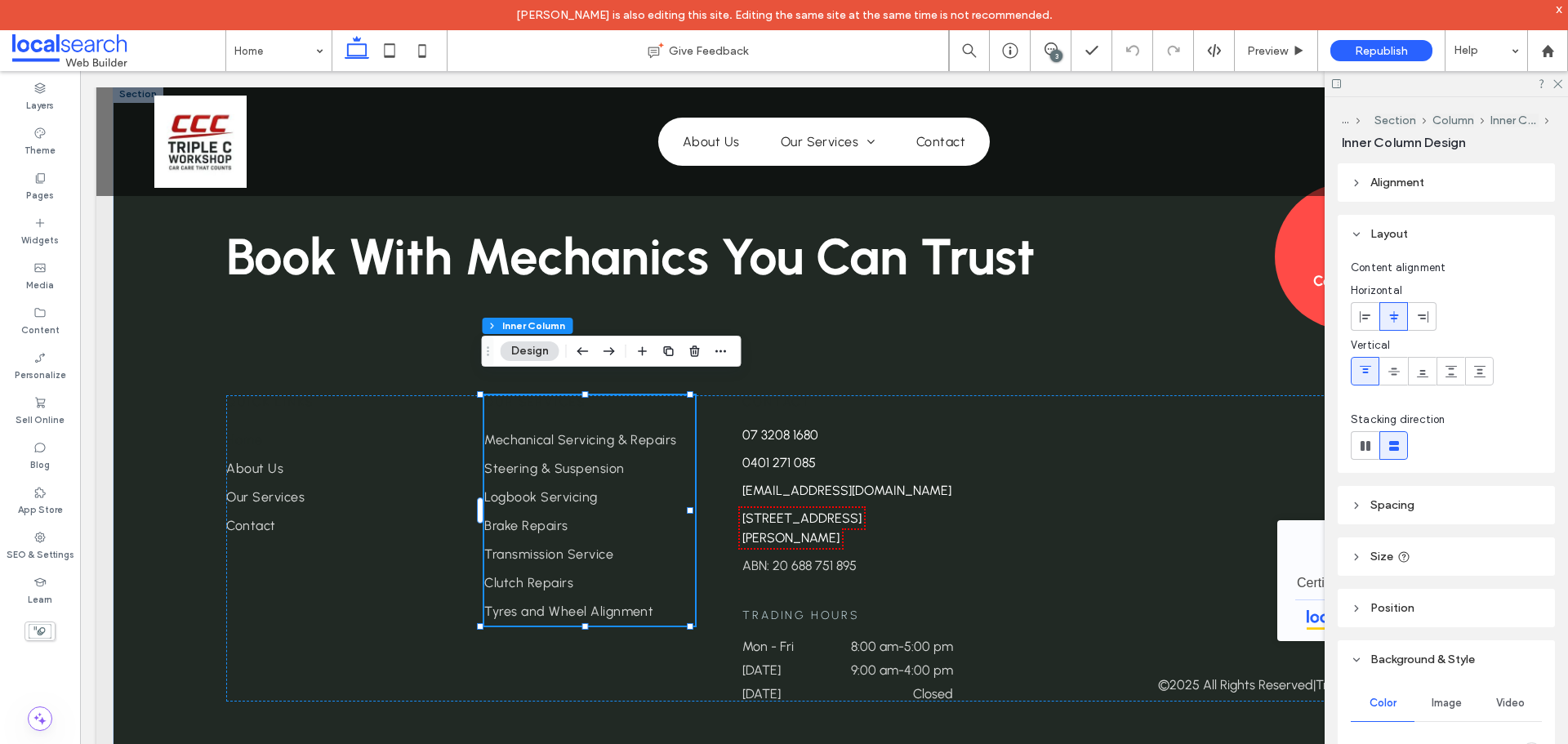
click at [517, 395] on div "Our Services Mechanical Servicing & Repairs Steering & Suspension Logbook Servi…" at bounding box center [590, 510] width 210 height 230
click at [508, 395] on div "Our Services Mechanical Servicing & Repairs Steering & Suspension Logbook Servi…" at bounding box center [590, 510] width 210 height 230
click at [334, 395] on div "Quick Links Home About Us Our Services Contact" at bounding box center [332, 467] width 210 height 145
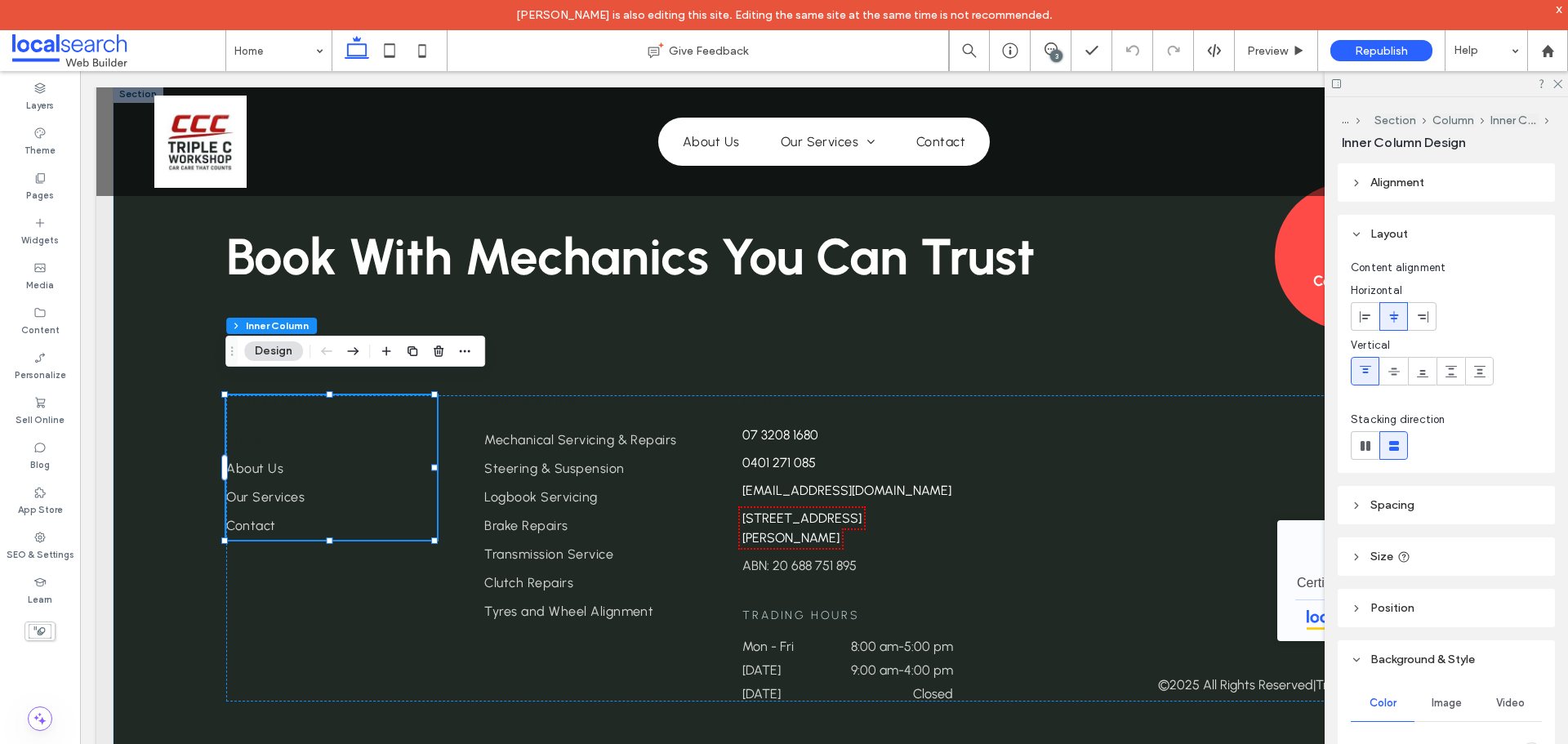
click at [334, 395] on div "Quick Links Home About Us Our Services Contact" at bounding box center [332, 467] width 210 height 145
click at [276, 395] on div "Quick Links Home About Us Our Services Contact" at bounding box center [332, 467] width 210 height 145
click at [262, 396] on div "Quick Links Home About Us Our Services Contact" at bounding box center [332, 467] width 210 height 145
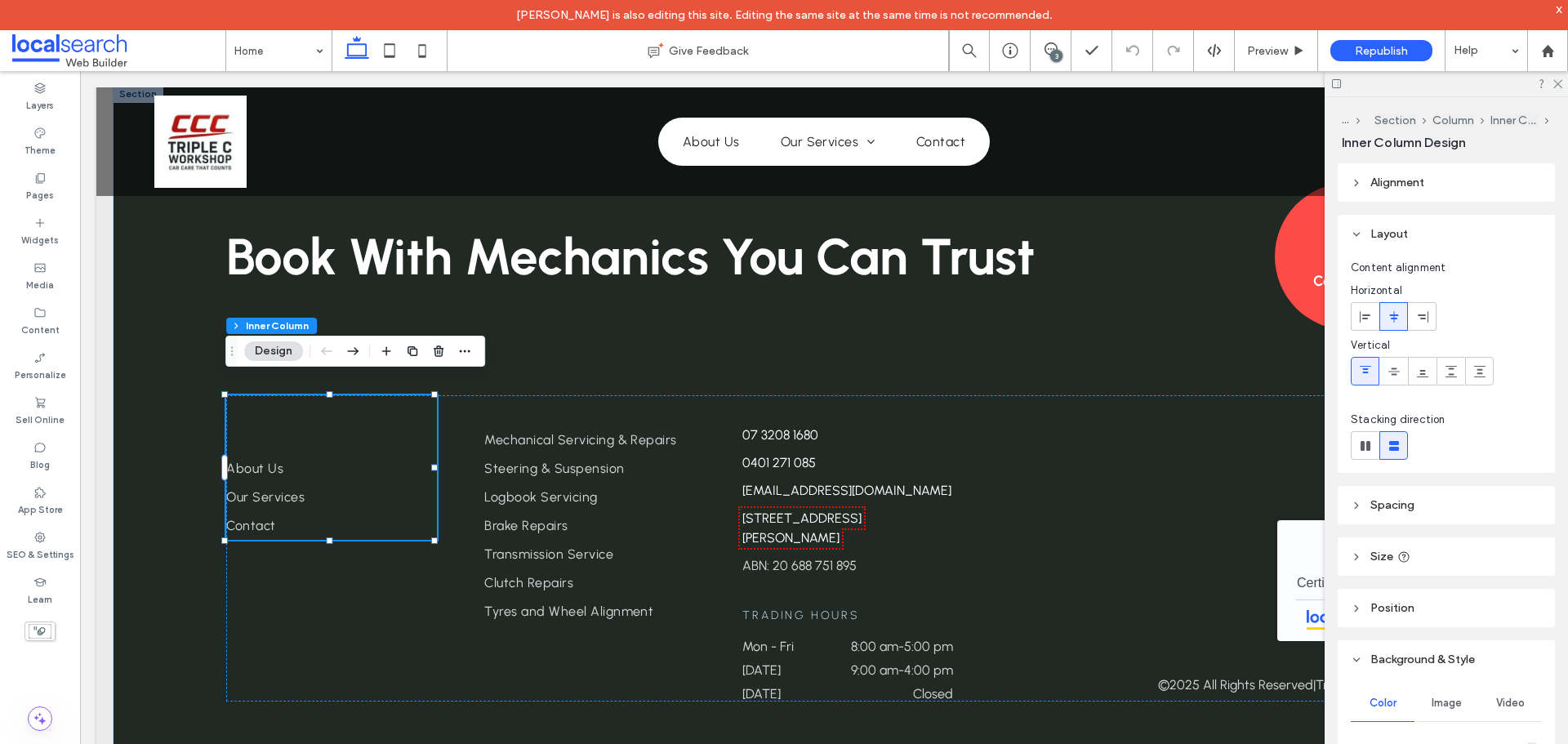
click at [262, 396] on div "Quick Links Home About Us Our Services Contact" at bounding box center [332, 467] width 210 height 145
click at [246, 433] on link "Home" at bounding box center [332, 440] width 210 height 29
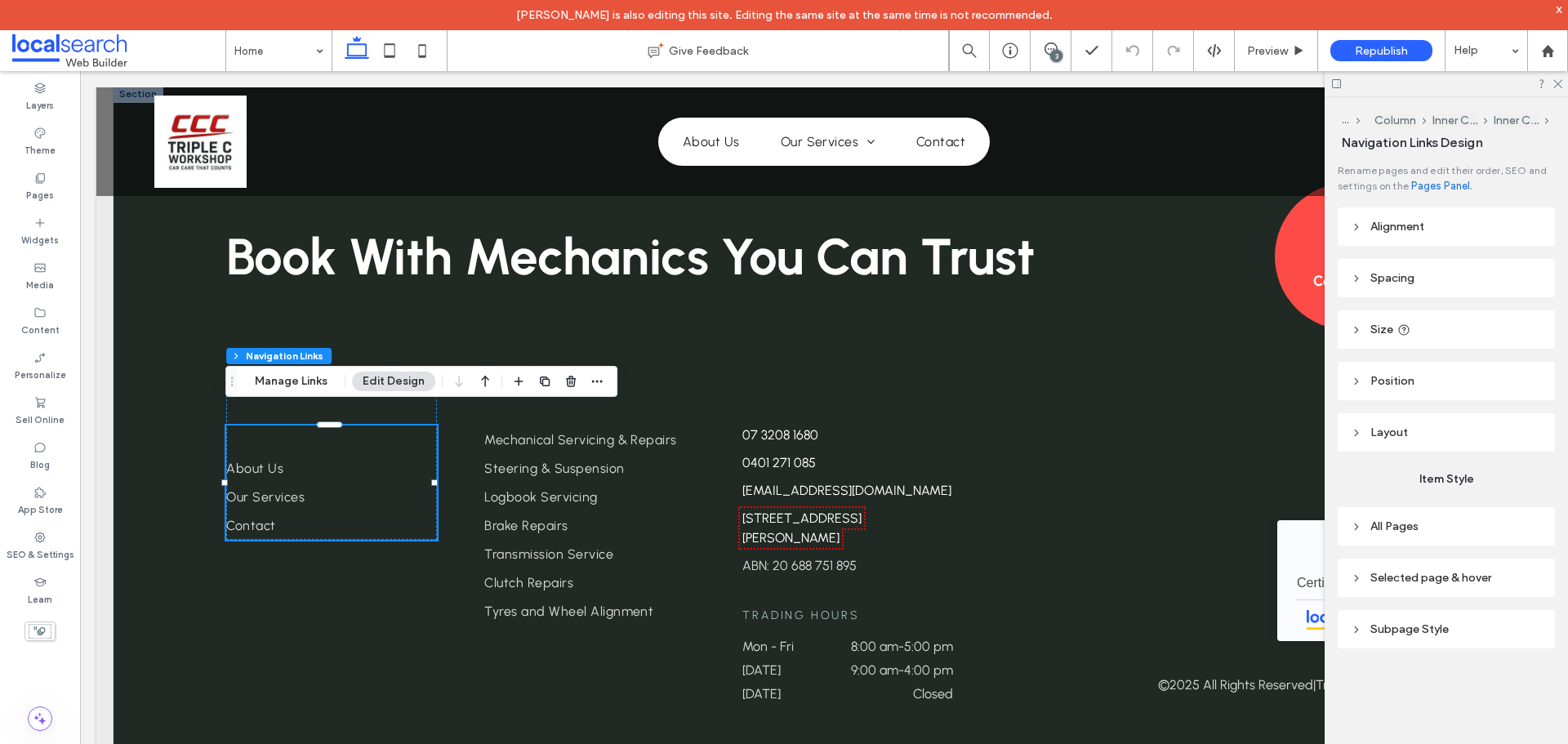
type input "***"
type input "****"
click at [274, 388] on button "Manage Links" at bounding box center [291, 382] width 94 height 20
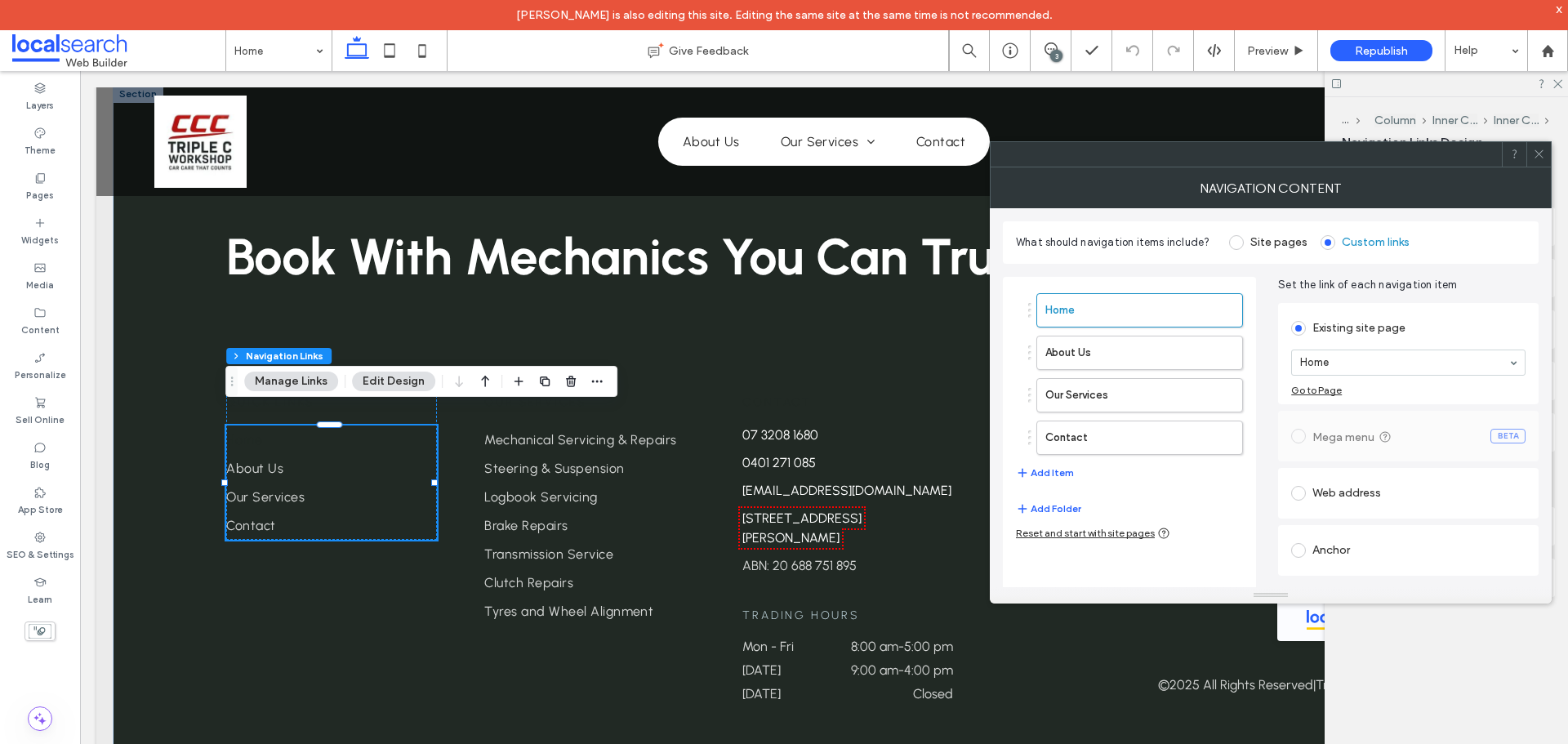
drag, startPoint x: 1544, startPoint y: 159, endPoint x: 1501, endPoint y: 345, distance: 190.9
click at [1543, 158] on icon at bounding box center [1539, 154] width 12 height 12
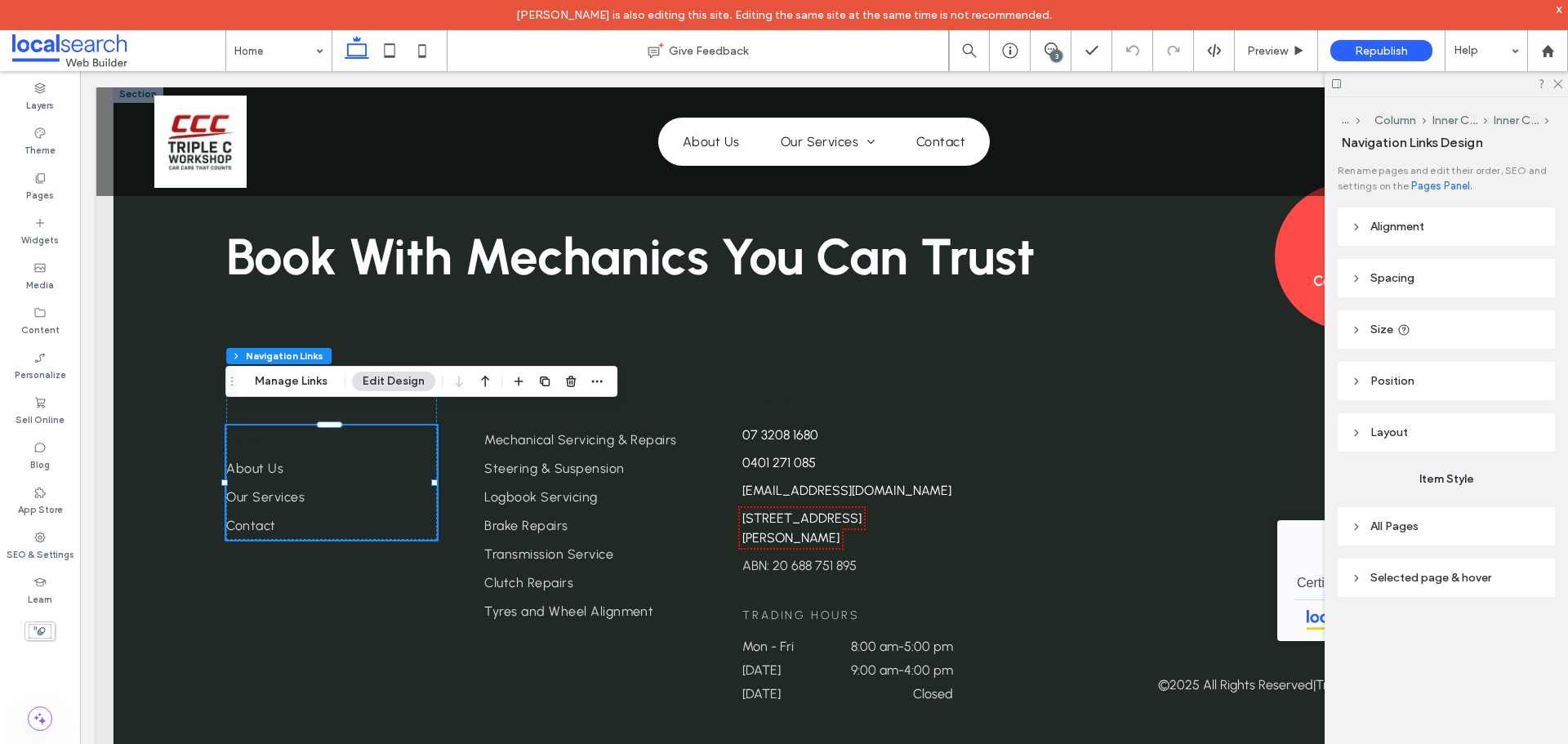
click at [1439, 534] on header "All Pages" at bounding box center [1447, 526] width 218 height 38
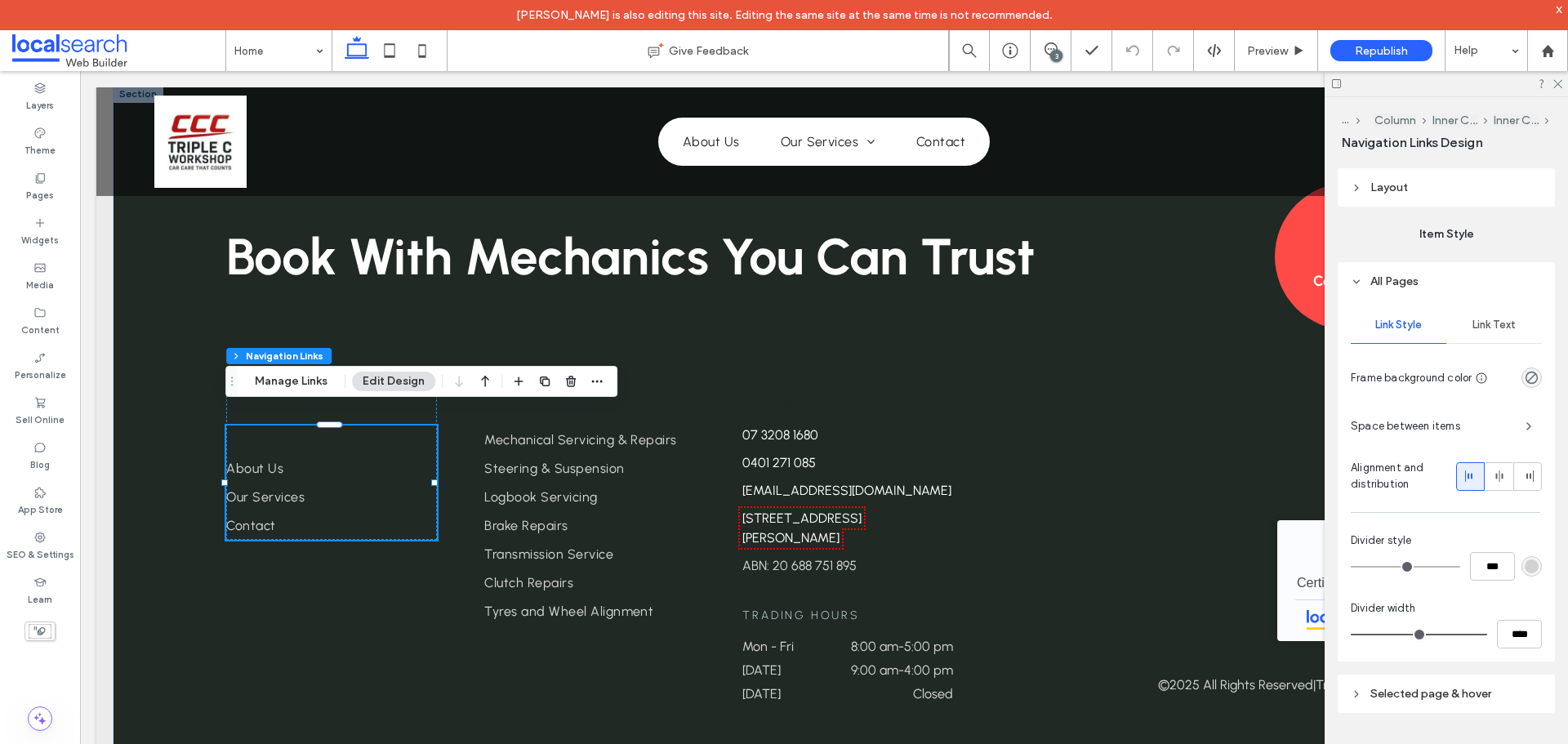
click at [1498, 327] on span "Link Text" at bounding box center [1494, 325] width 44 height 13
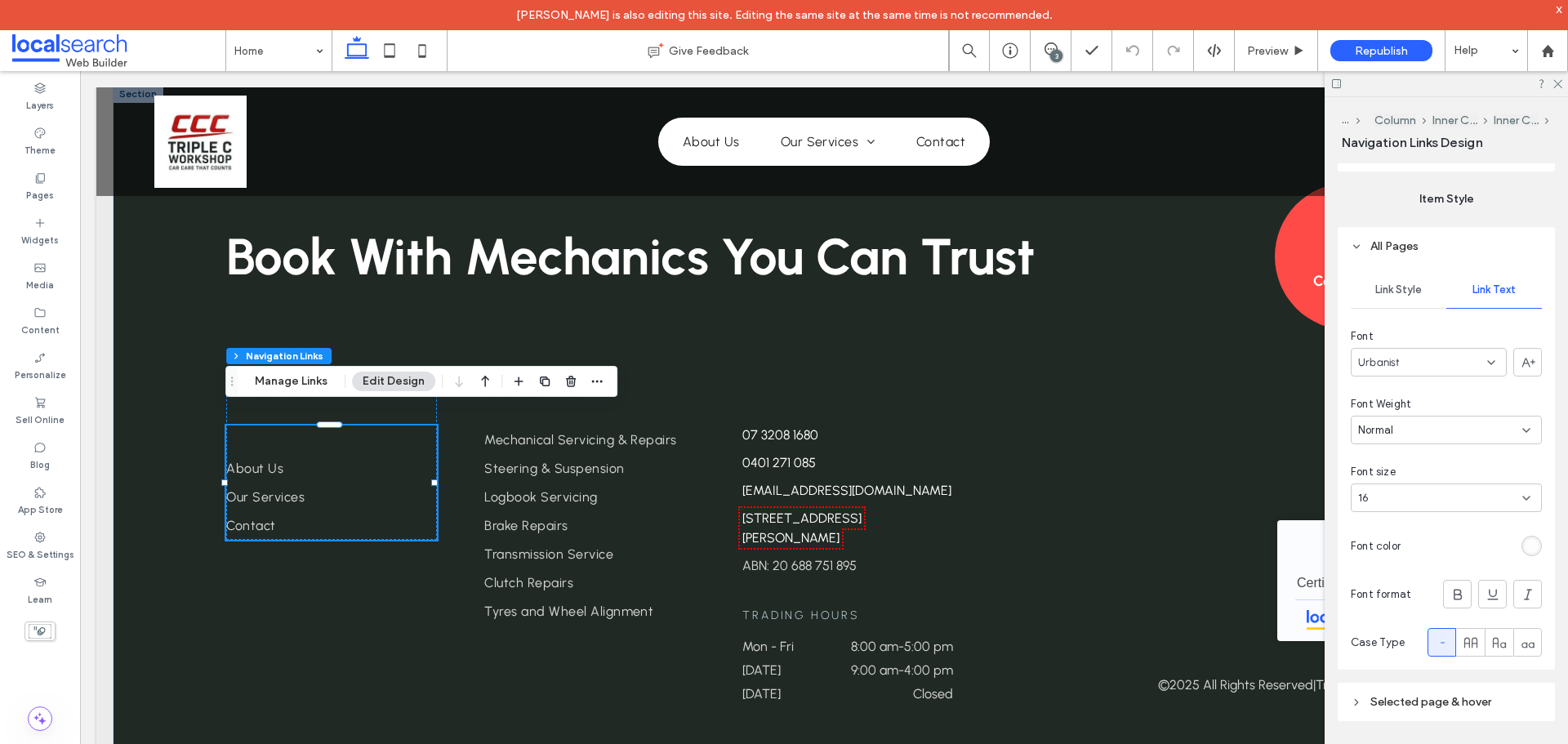
scroll to position [299, 0]
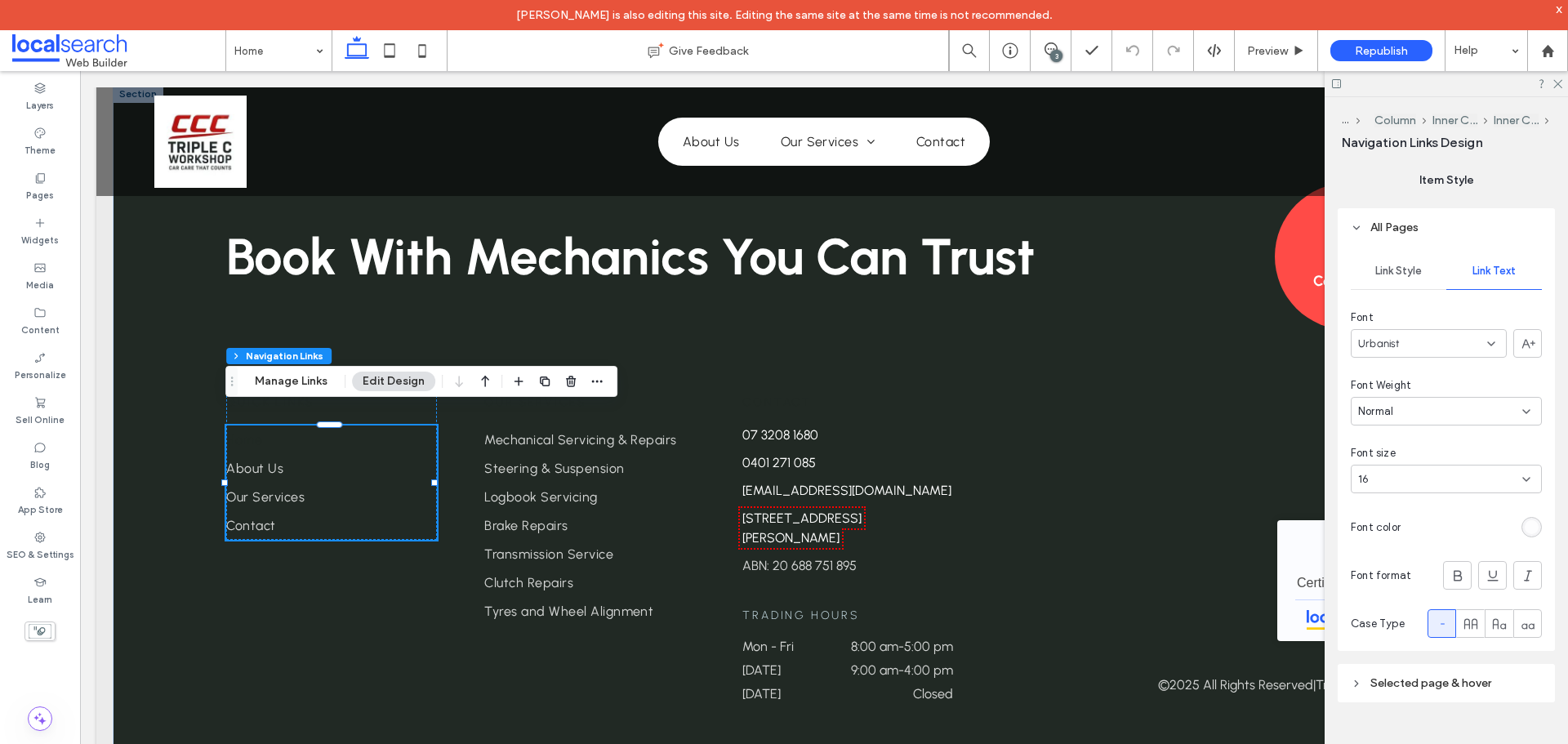
click at [1444, 682] on span "Selected page & hover" at bounding box center [1430, 683] width 120 height 14
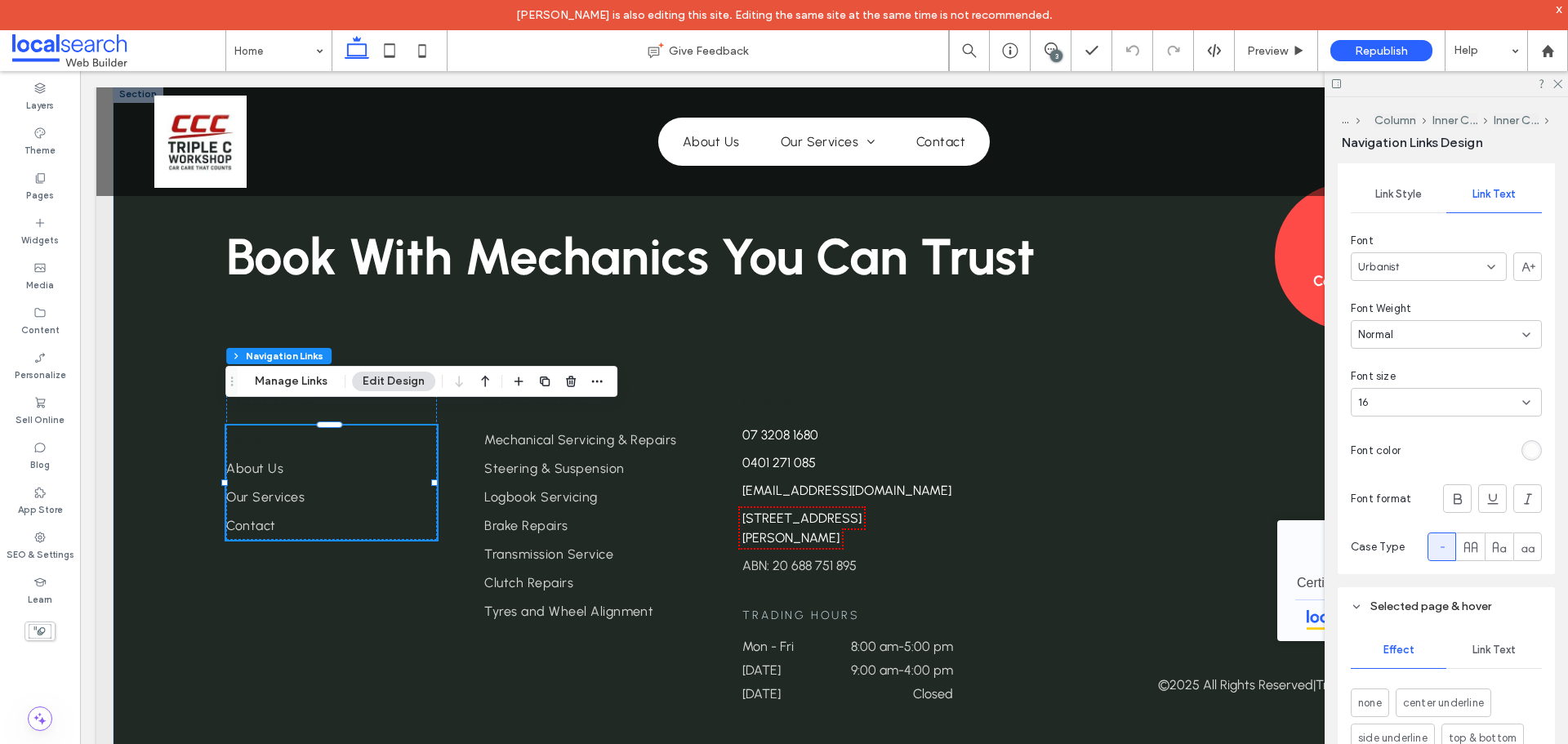
click at [1495, 649] on span "Link Text" at bounding box center [1494, 649] width 44 height 13
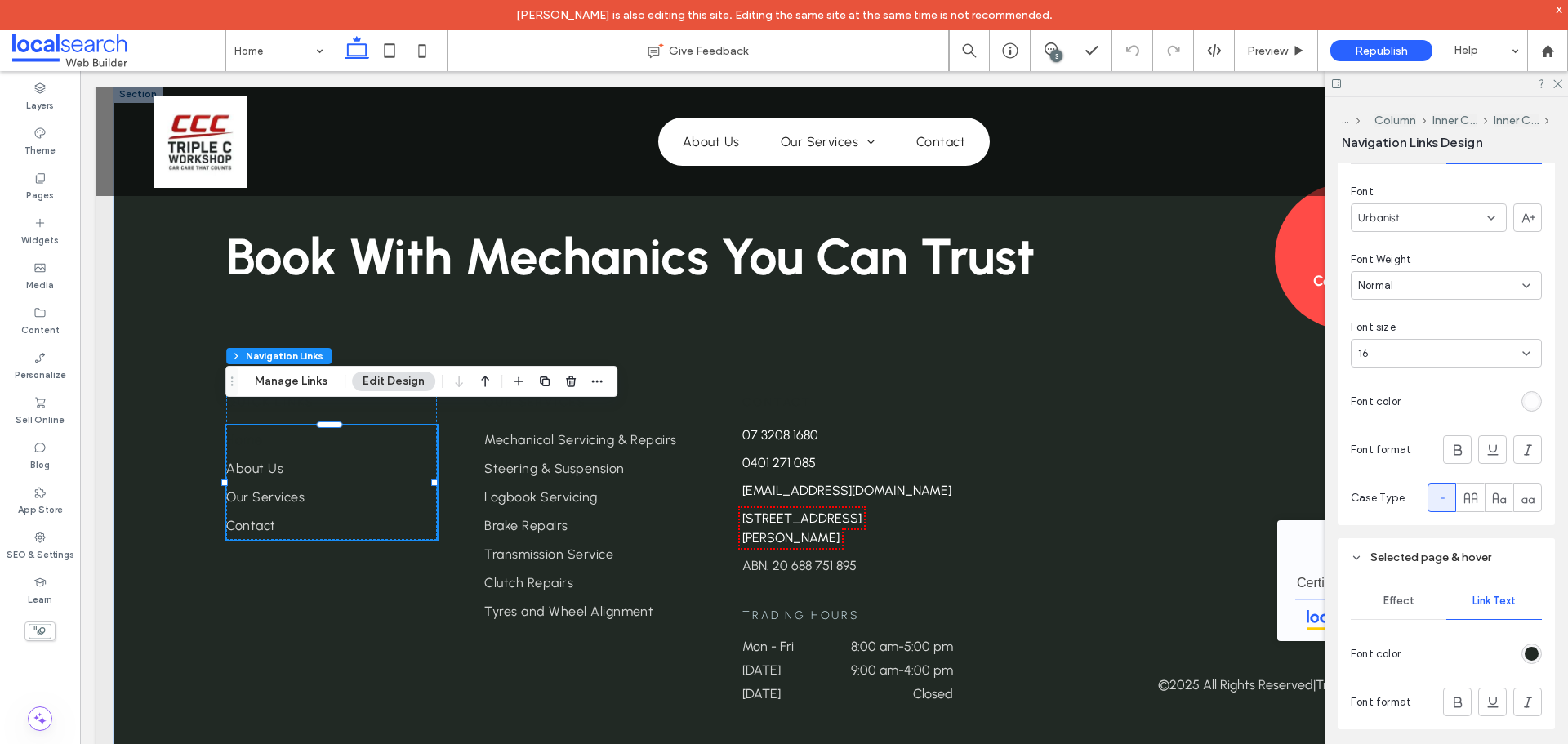
scroll to position [451, 0]
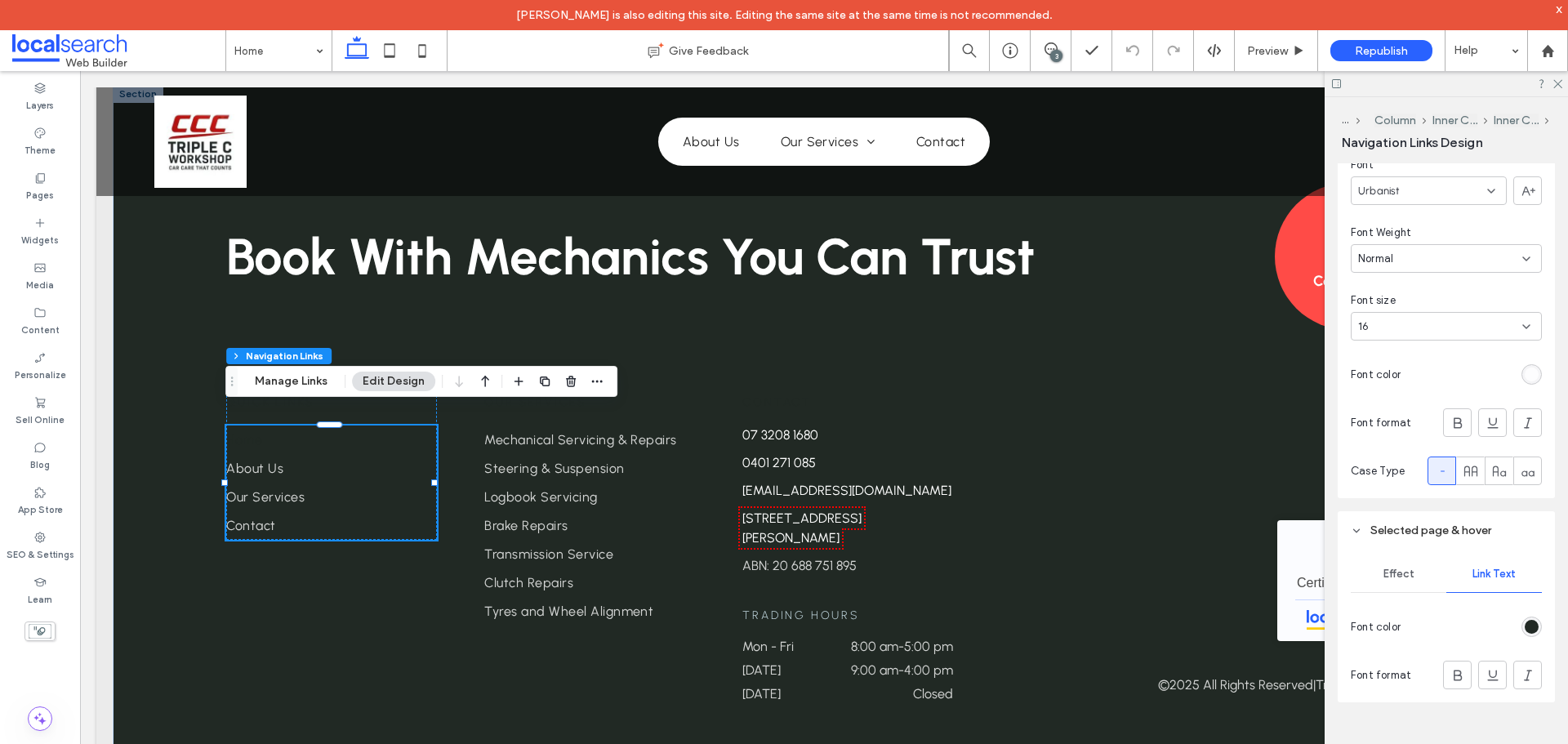
click at [1528, 624] on div "rgb(33, 41, 36)" at bounding box center [1531, 627] width 14 height 14
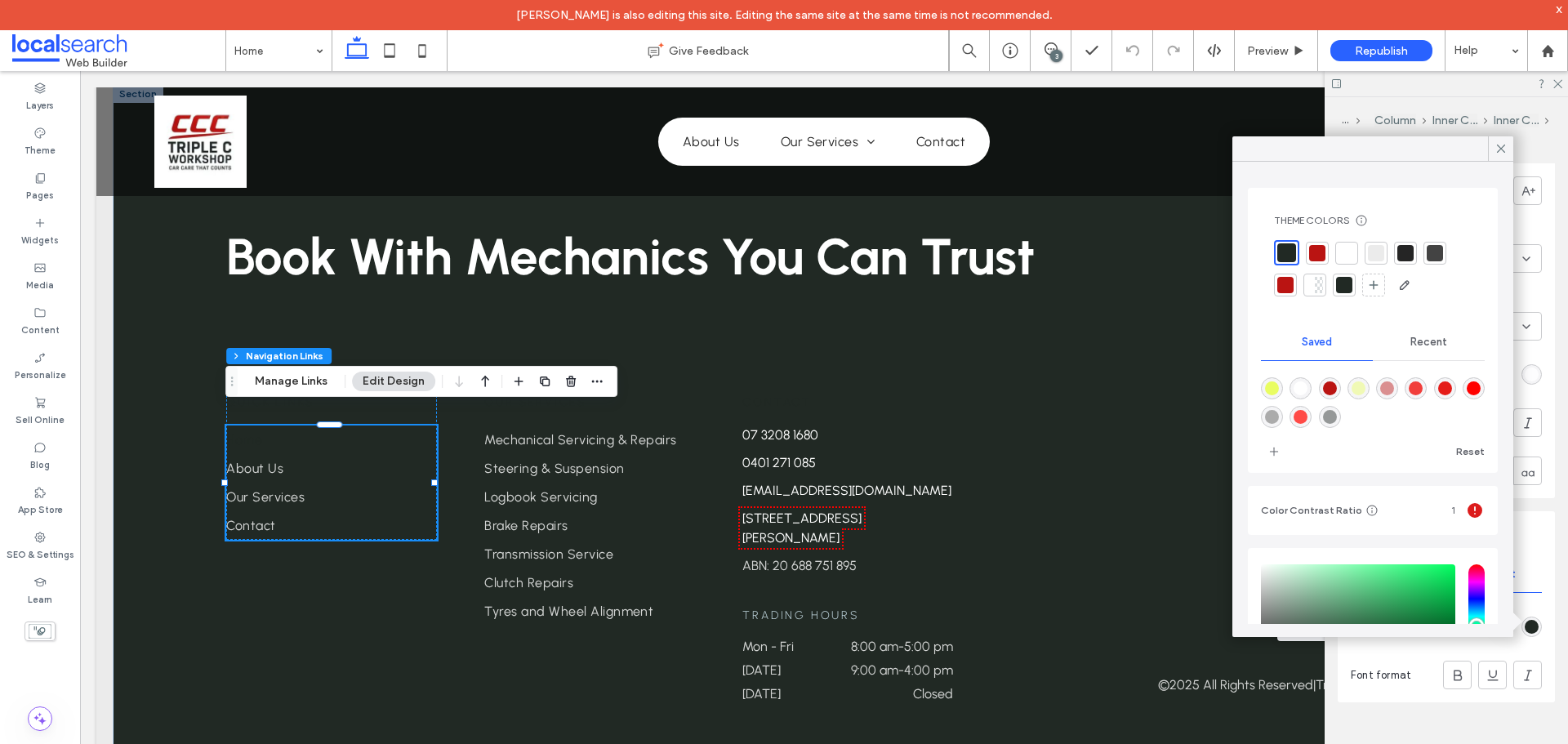
drag, startPoint x: 1333, startPoint y: 418, endPoint x: 1254, endPoint y: 460, distance: 89.5
click at [1308, 418] on div "rgba(255,75,71,1)" at bounding box center [1300, 417] width 14 height 14
type input "*******"
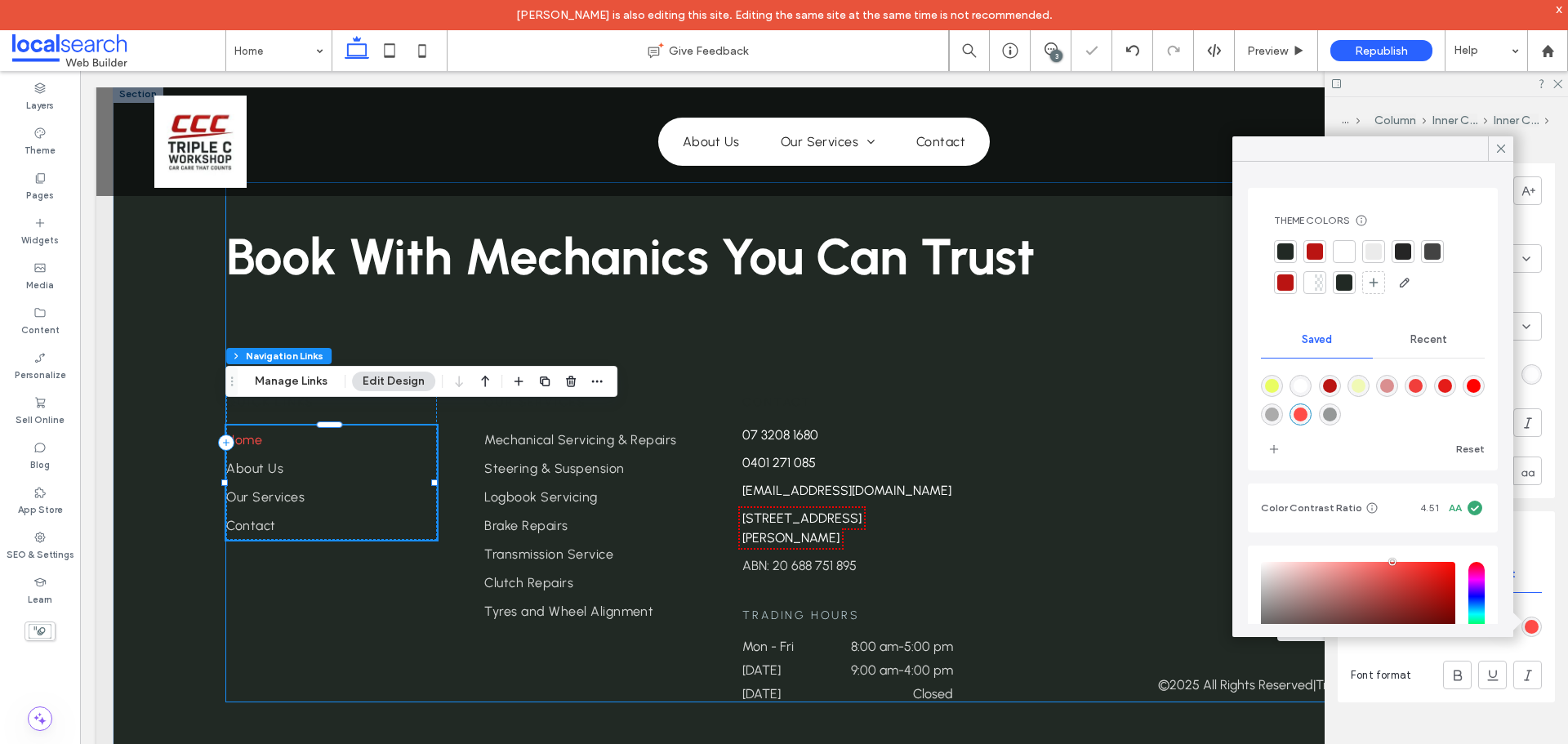
click at [615, 338] on div "Book With Mechanics You Can Trust Contact us Quick Links Home About Us Our Serv…" at bounding box center [823, 442] width 1194 height 518
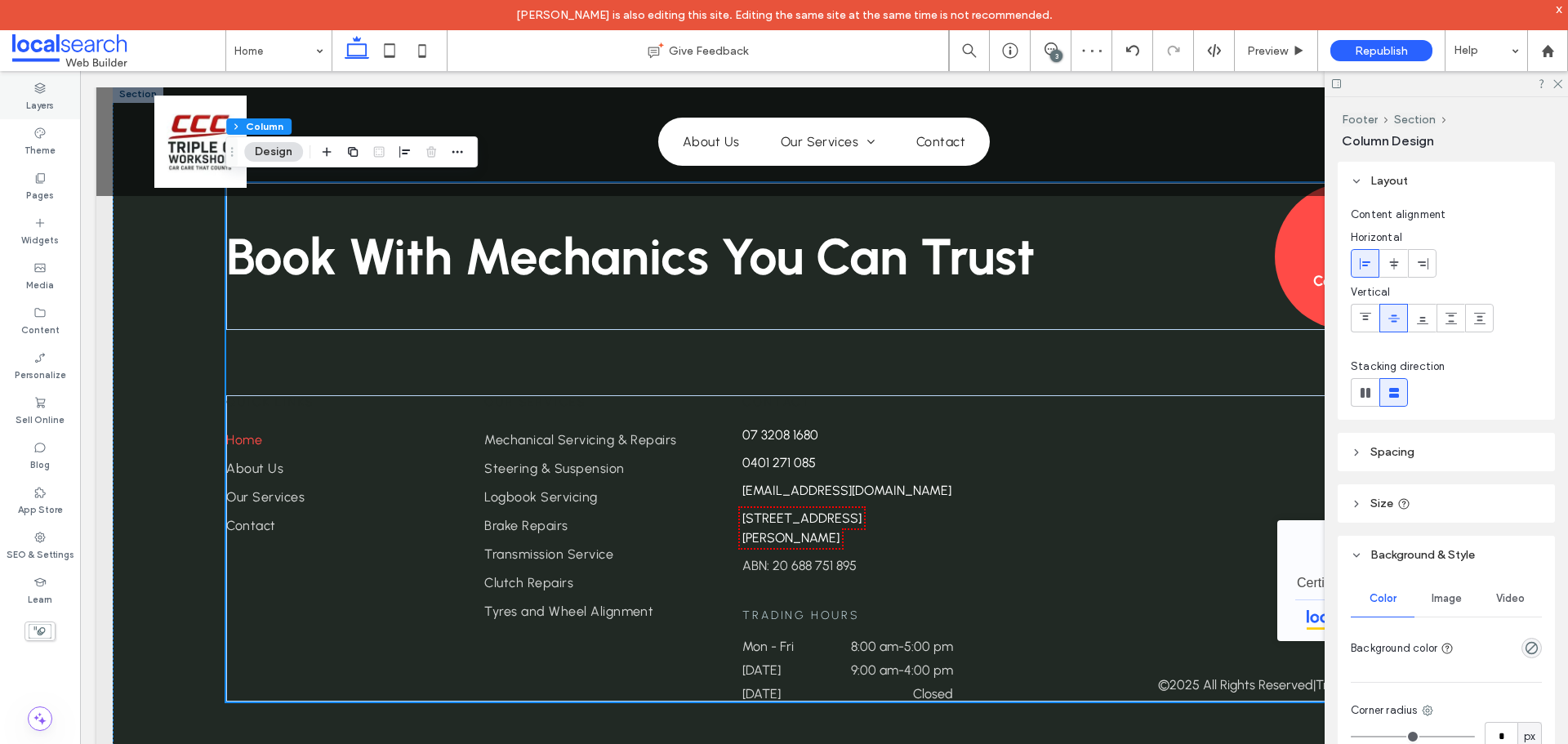
click at [36, 90] on icon at bounding box center [40, 88] width 13 height 13
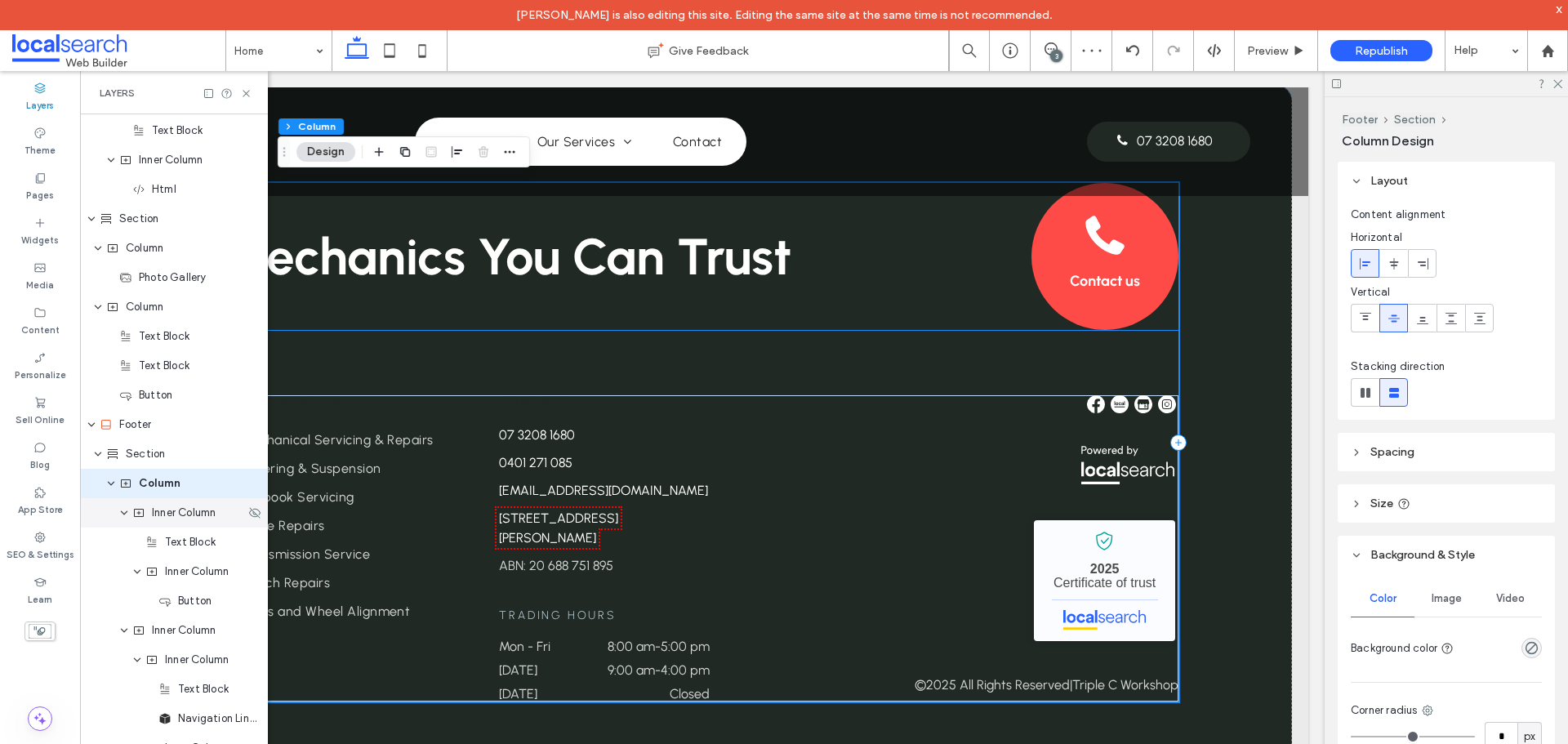
scroll to position [2184, 0]
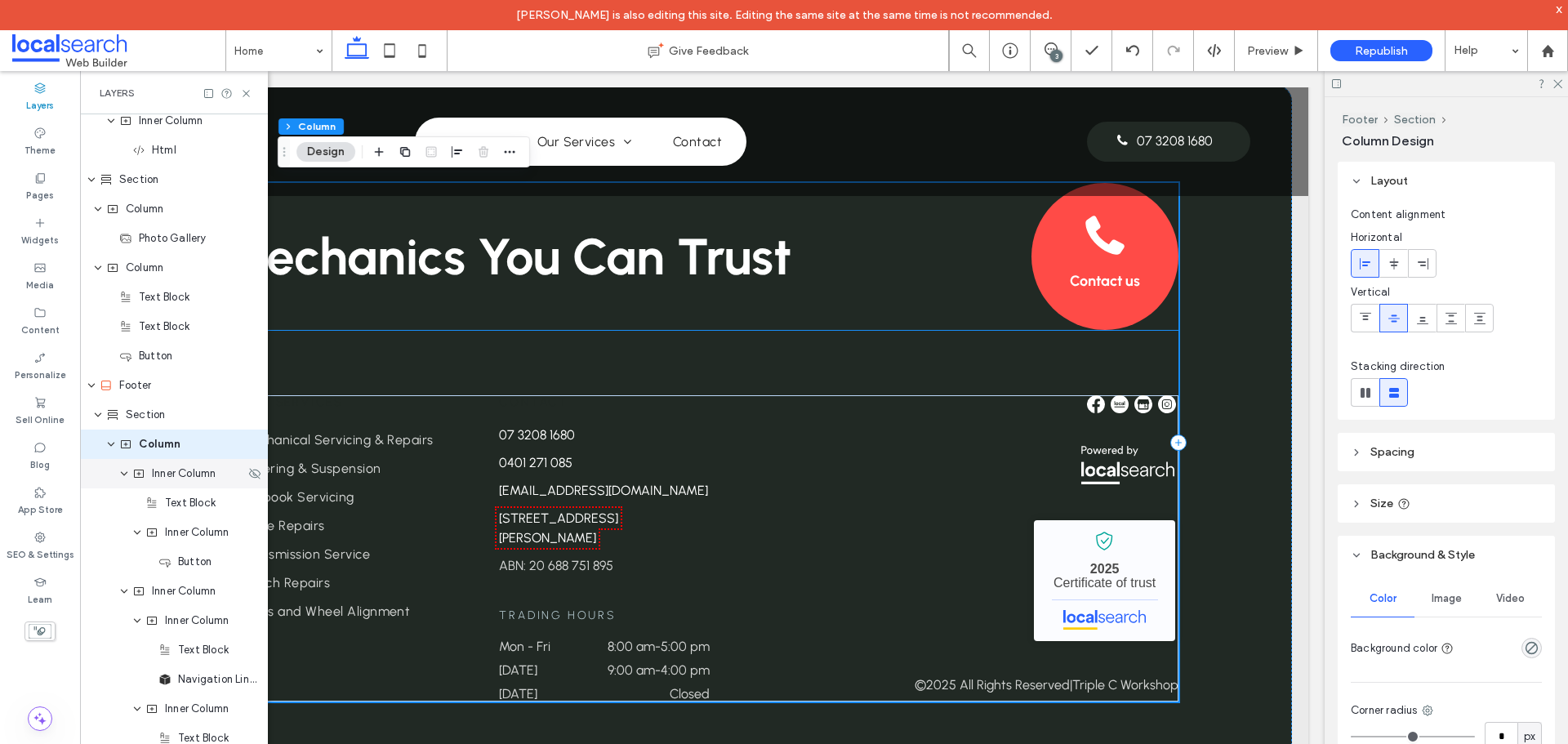
click at [178, 484] on div "Inner Column" at bounding box center [174, 473] width 188 height 29
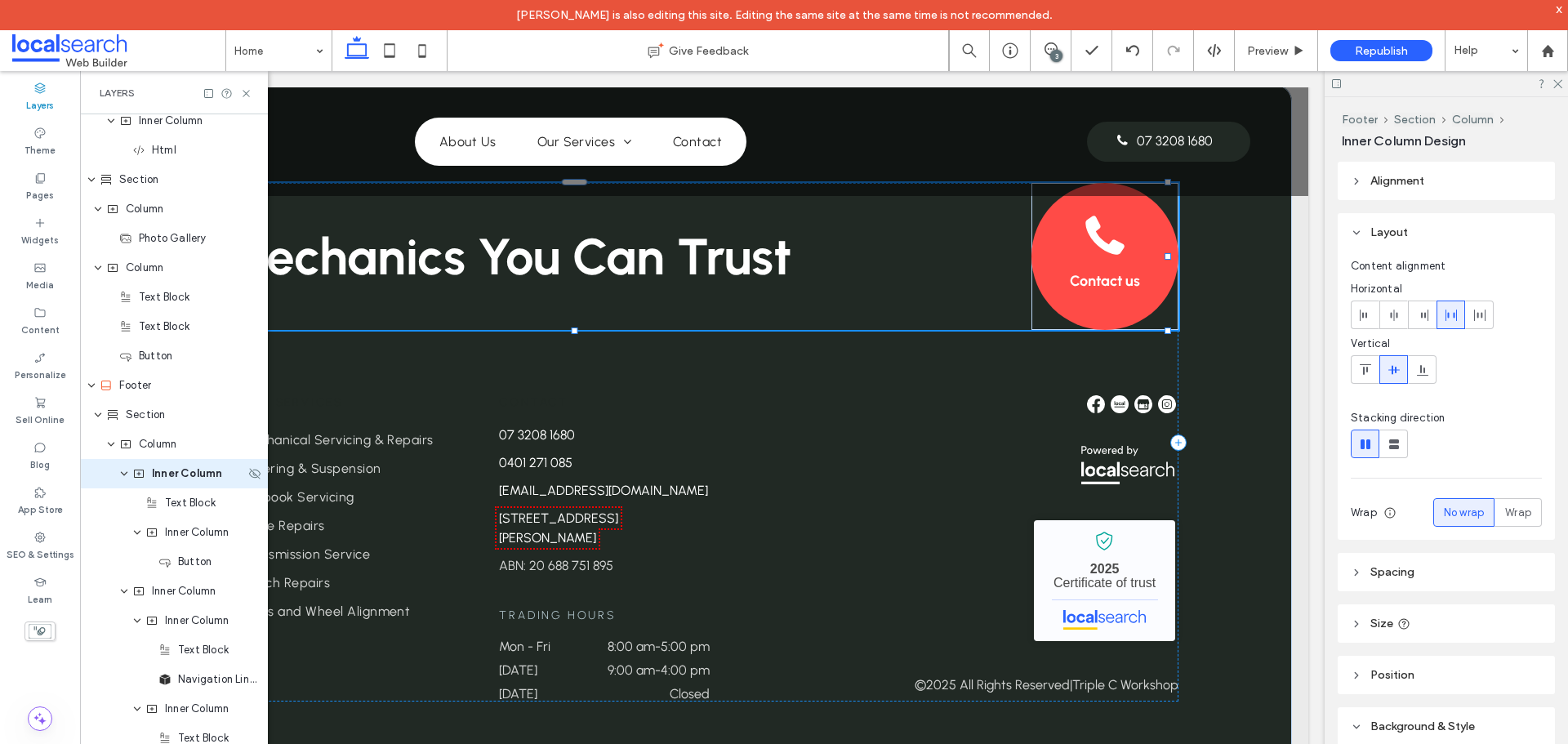
scroll to position [2213, 0]
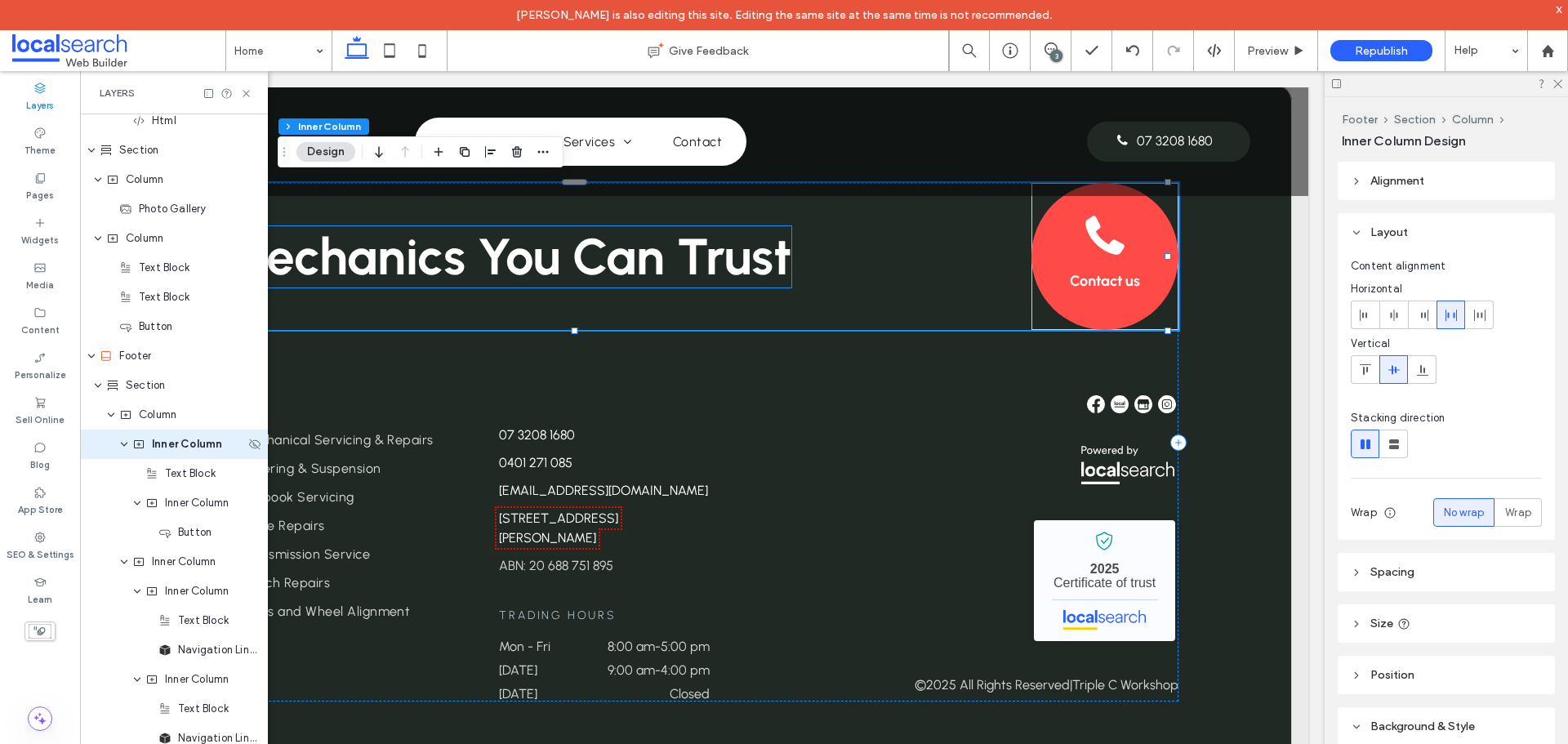
click at [178, 484] on div "Text Block" at bounding box center [174, 473] width 188 height 29
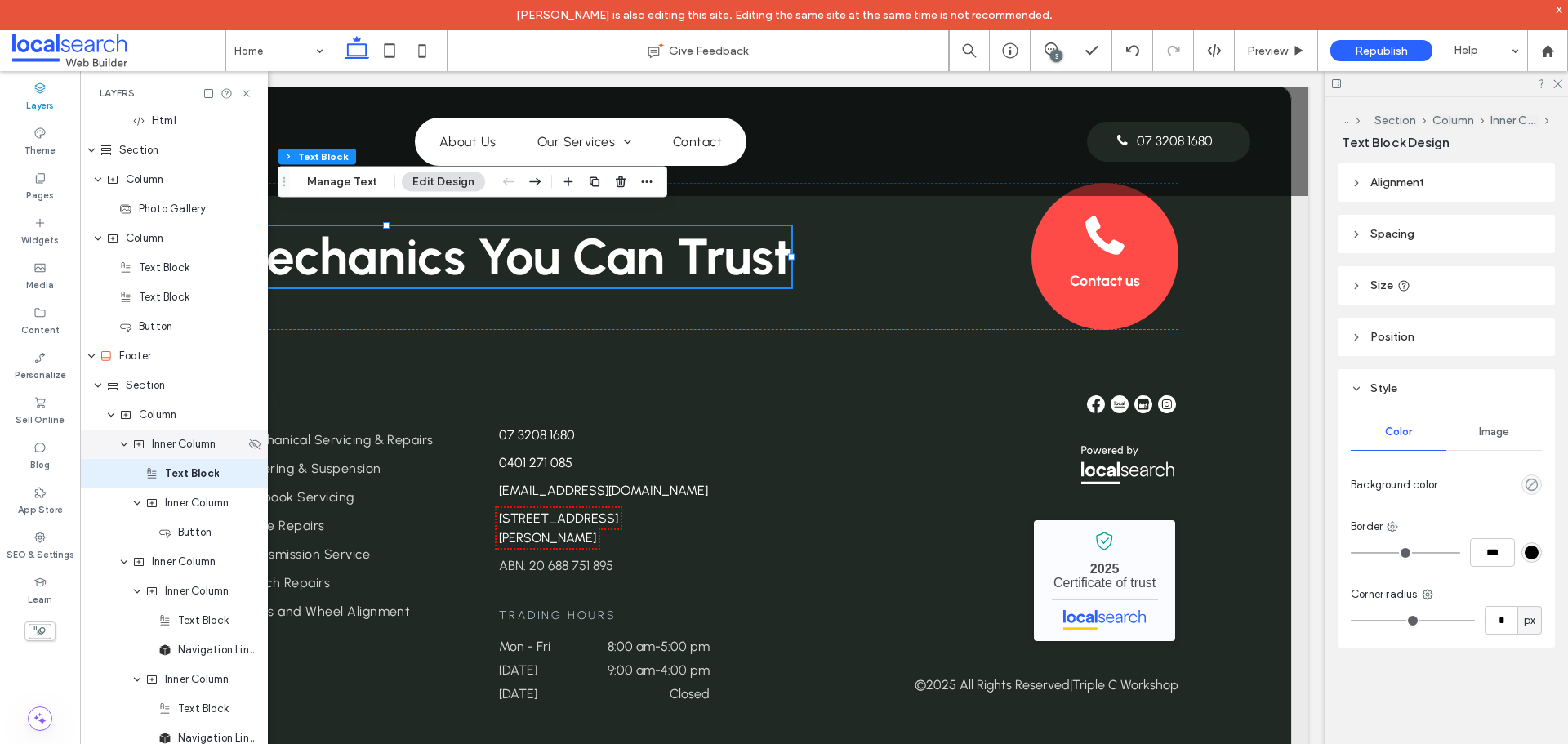
scroll to position [2243, 0]
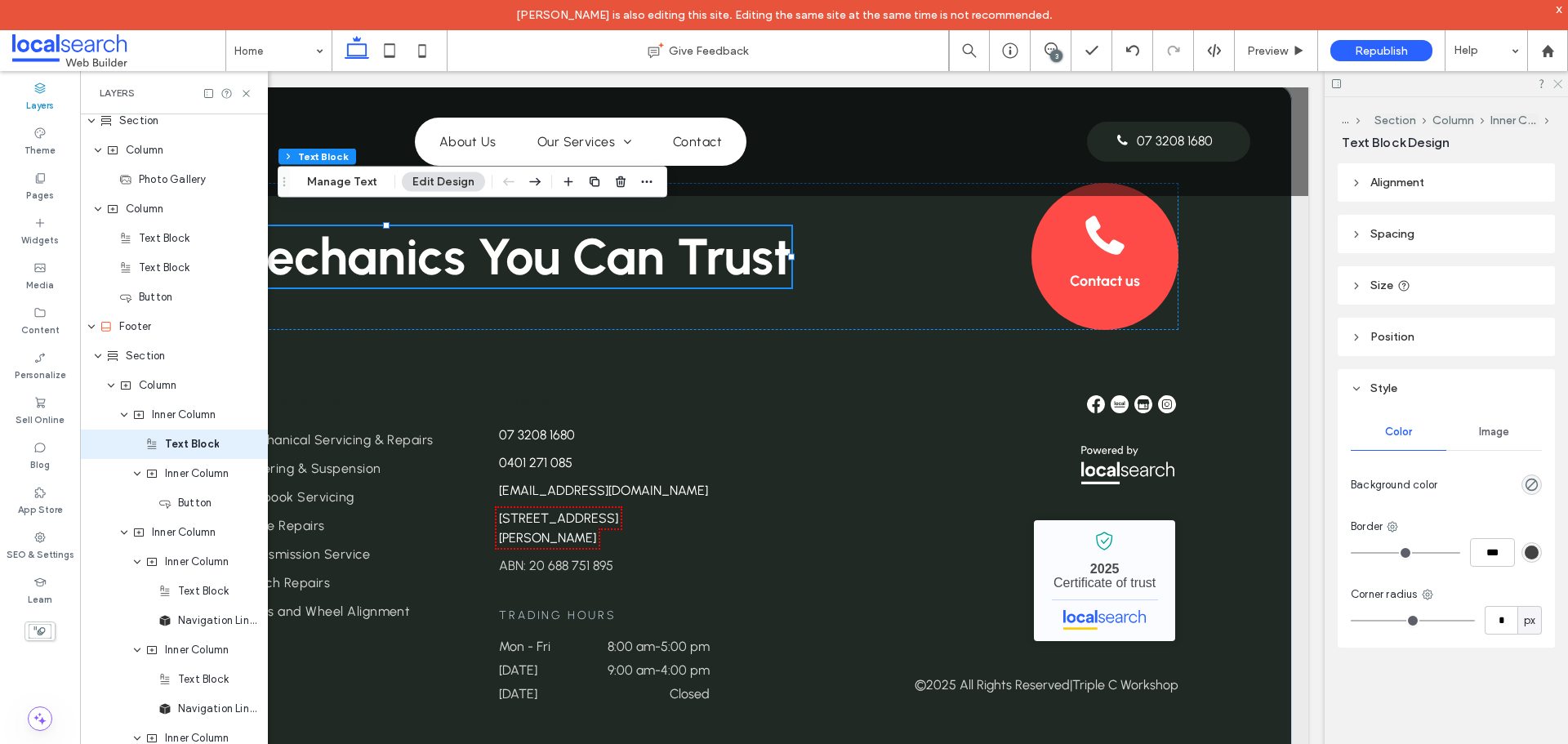
click at [1560, 83] on icon at bounding box center [1556, 83] width 11 height 11
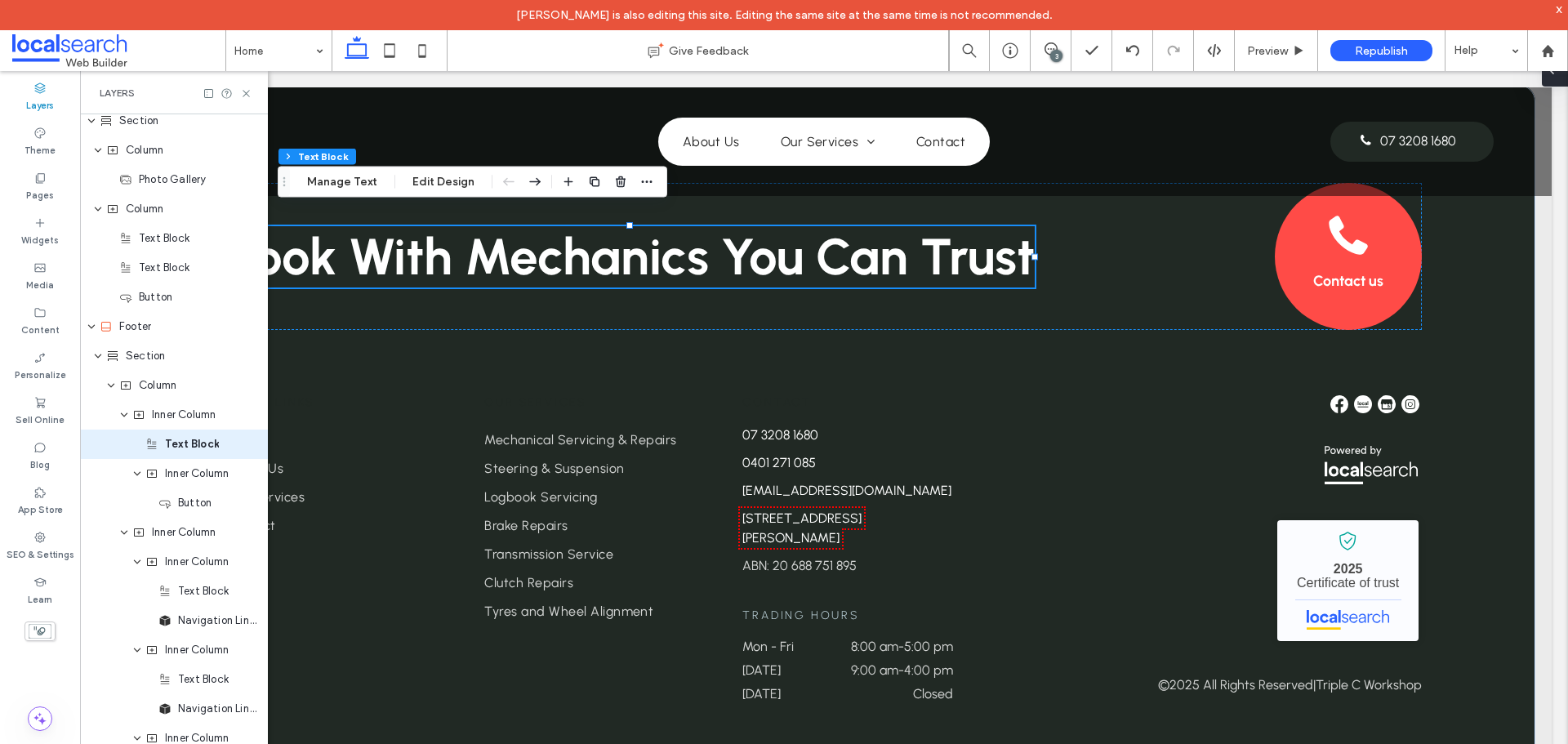
scroll to position [0, 188]
click at [246, 92] on icon at bounding box center [246, 94] width 12 height 12
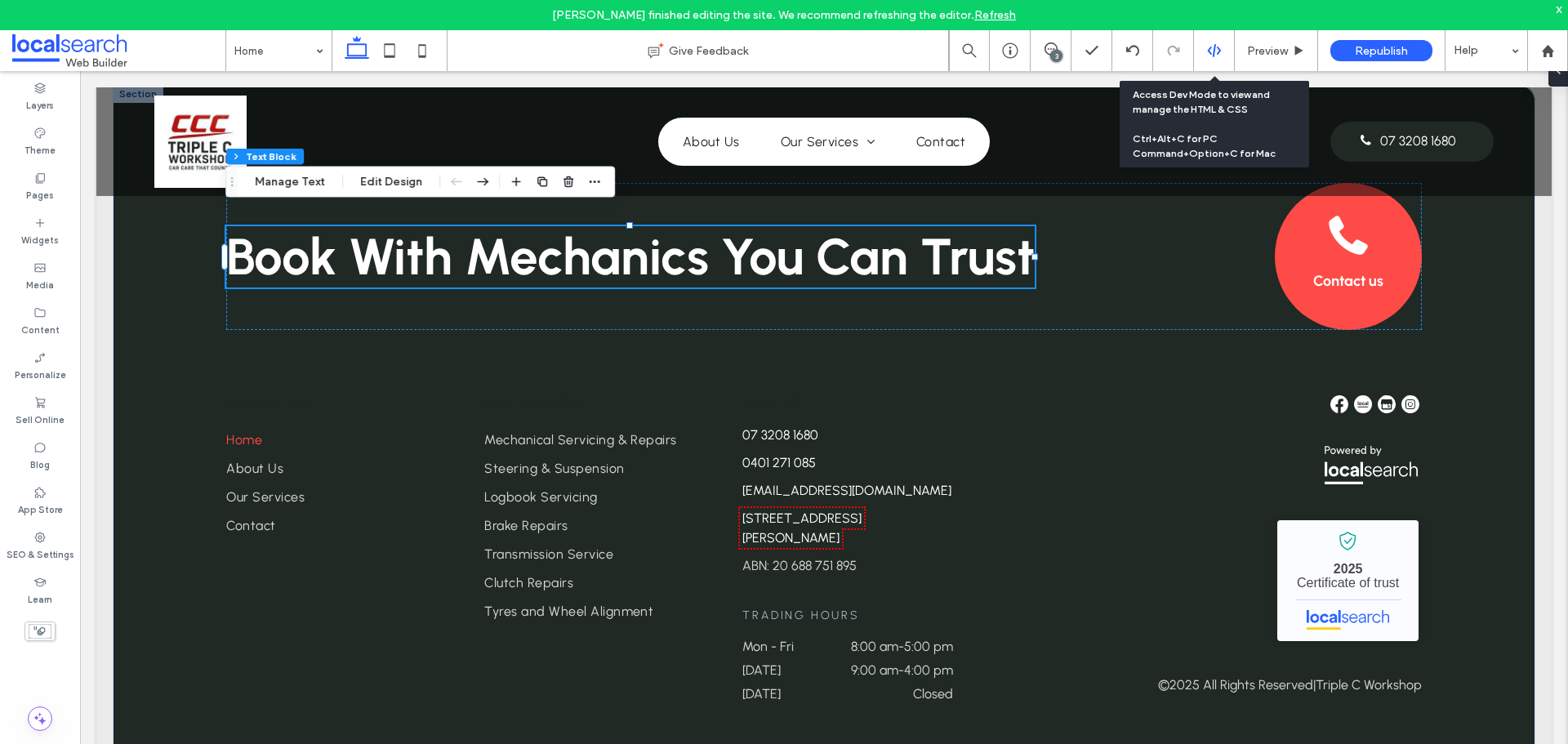
click at [1219, 45] on icon at bounding box center [1214, 51] width 14 height 14
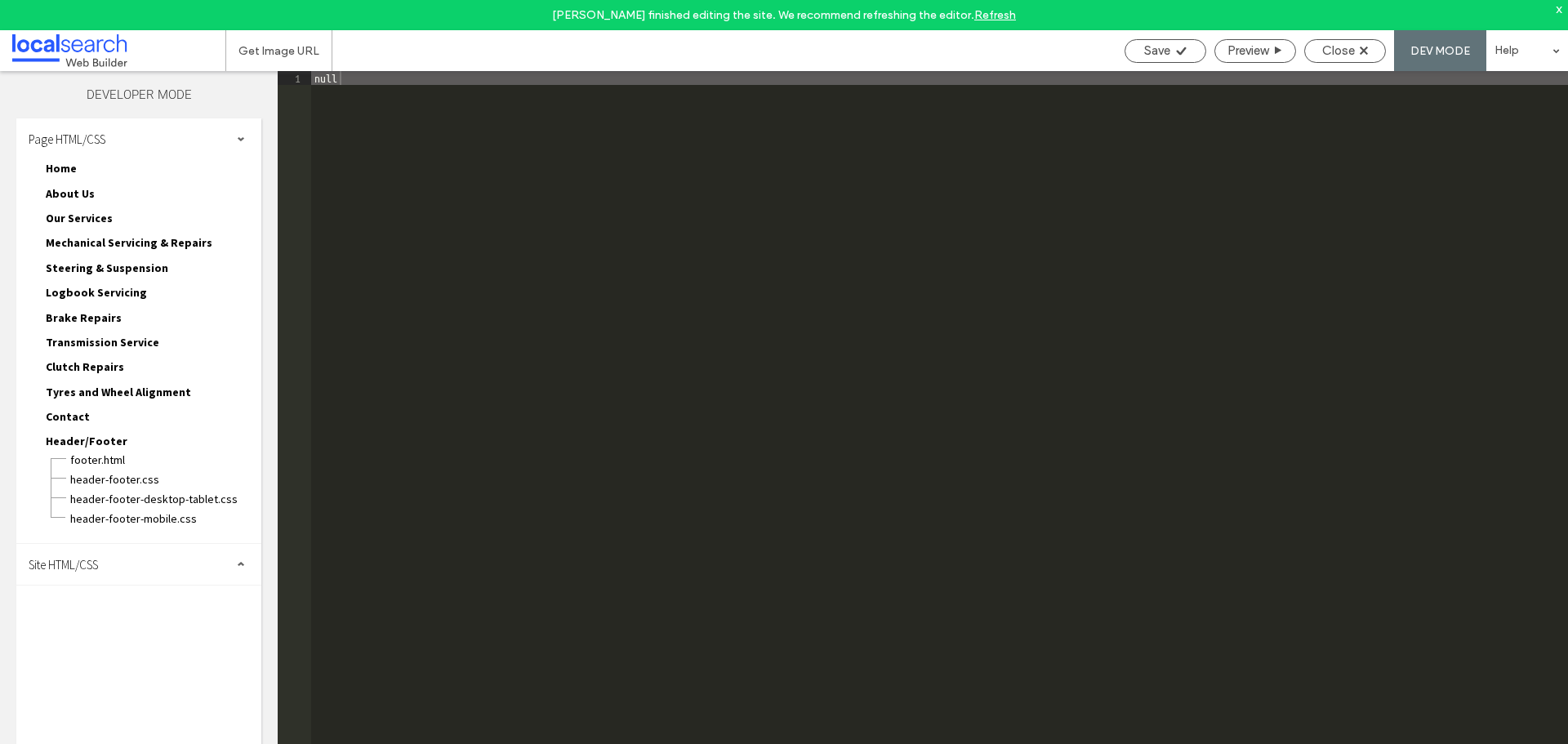
click at [120, 565] on div "Site HTML/CSS" at bounding box center [138, 565] width 245 height 41
click at [129, 640] on span "site.css" at bounding box center [169, 635] width 186 height 16
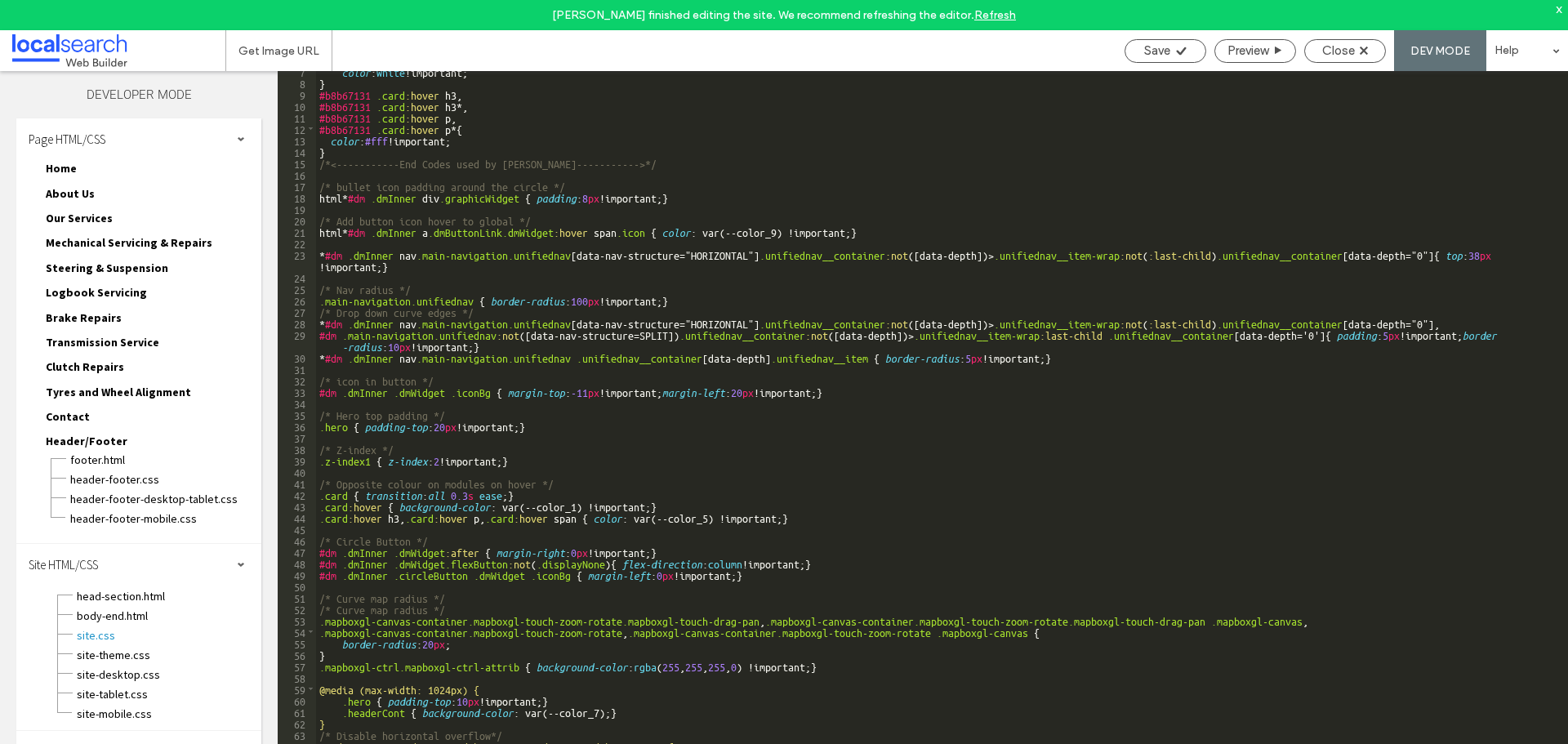
scroll to position [74, 0]
click at [574, 503] on div "color : white !important; } #b8b67131 .card :hover h3 , #b8b67131 .card :hover …" at bounding box center [936, 428] width 1240 height 726
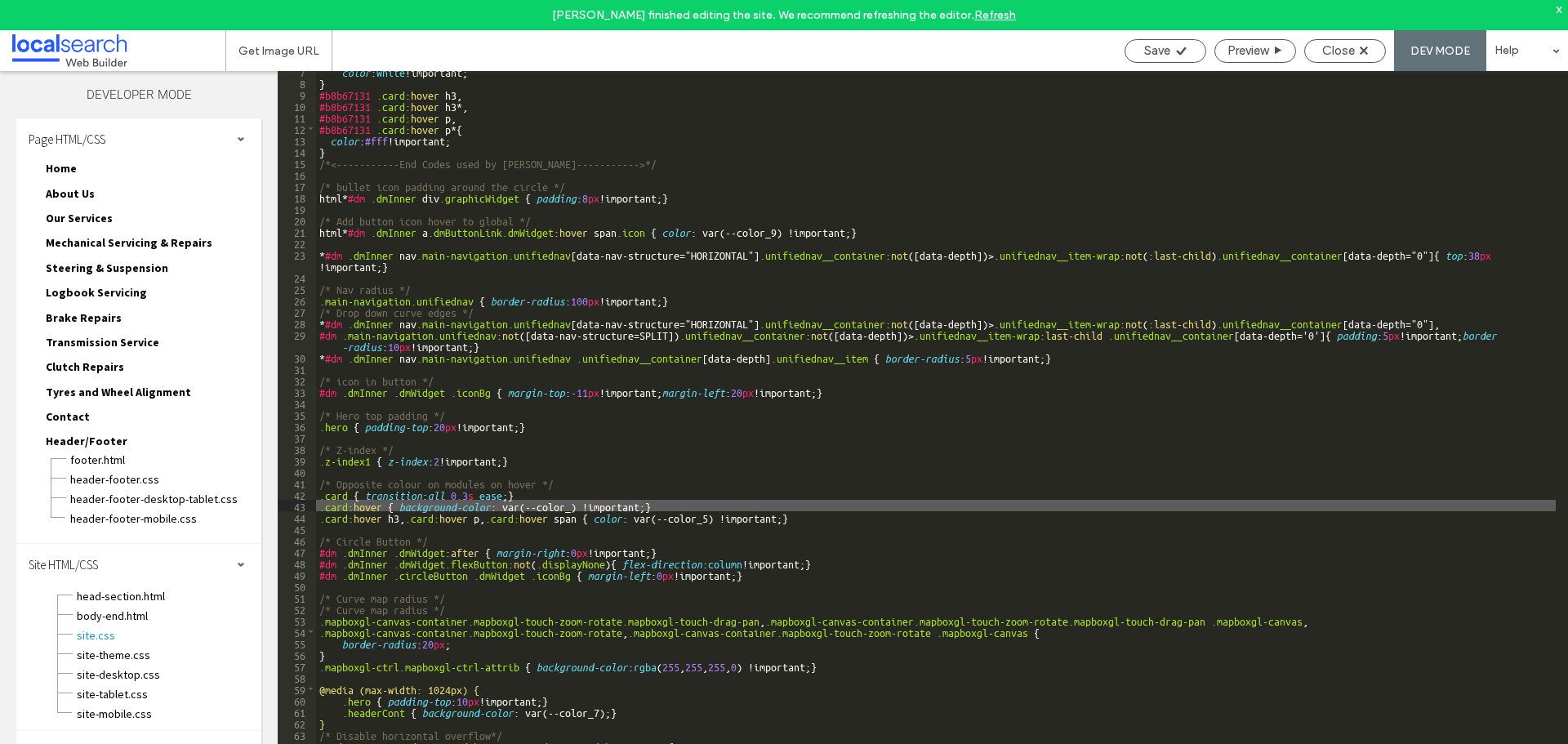
type textarea "**"
click at [1172, 54] on div "Save" at bounding box center [1166, 51] width 80 height 14
click at [1320, 50] on div "Close" at bounding box center [1345, 51] width 80 height 14
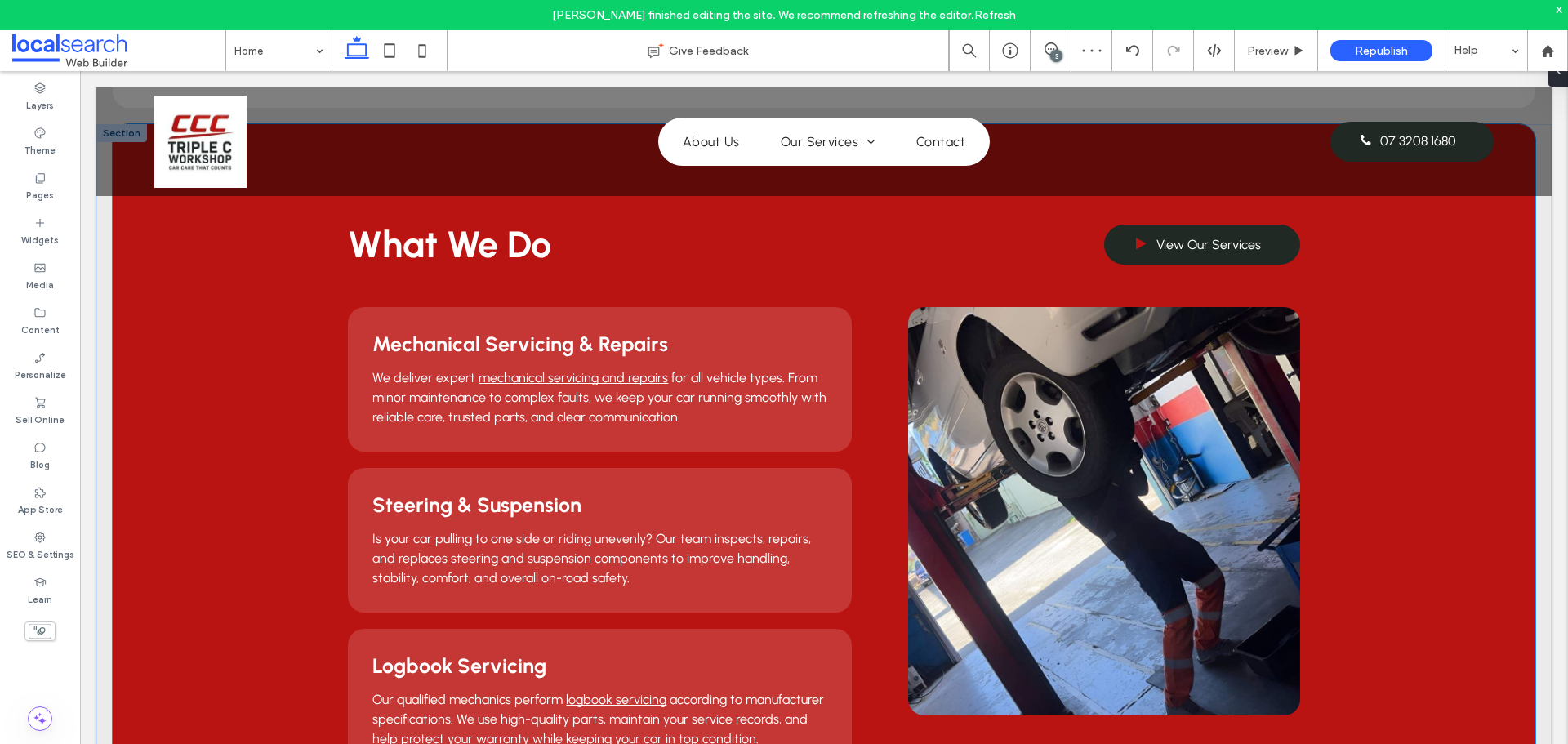
scroll to position [1225, 0]
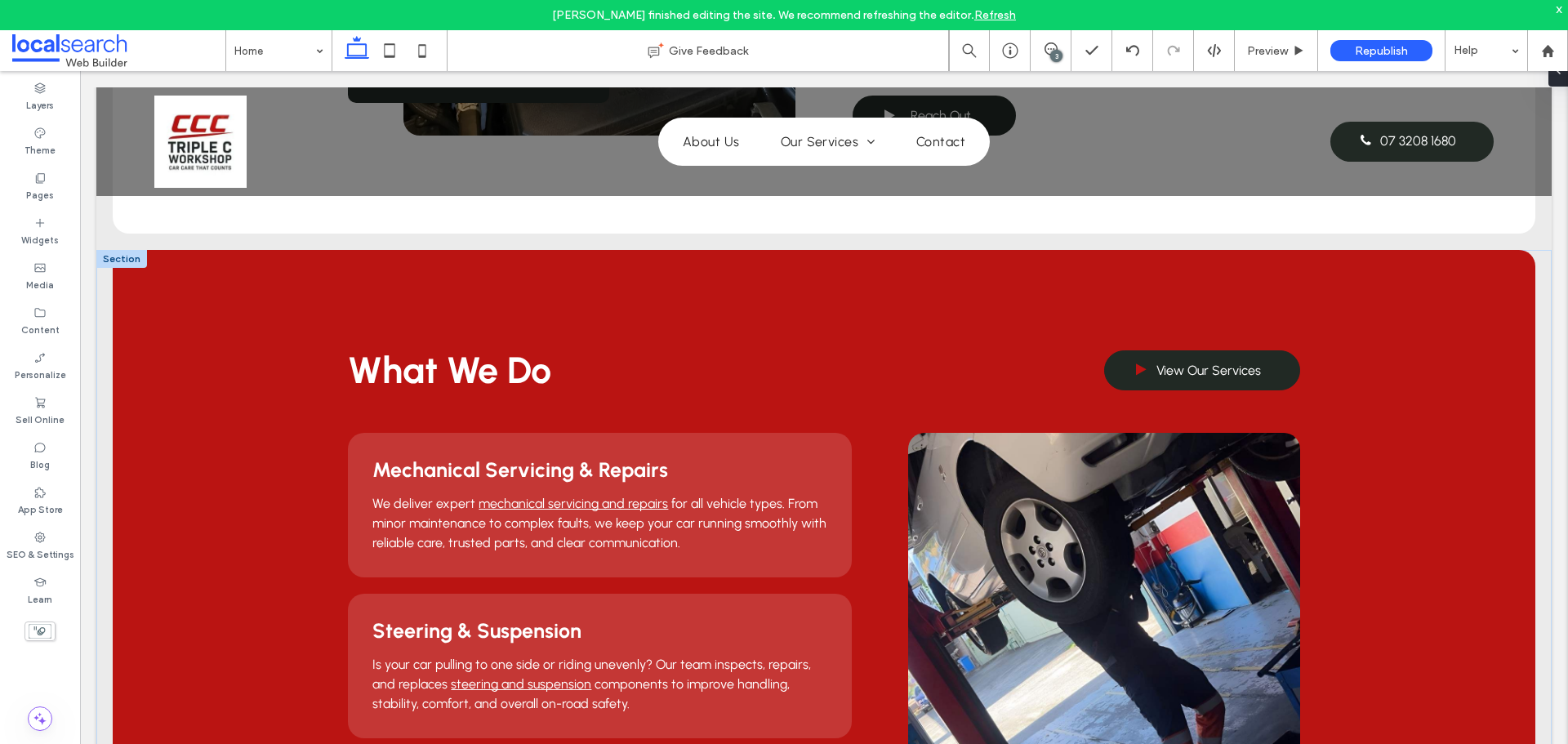
click at [126, 257] on div at bounding box center [121, 259] width 51 height 18
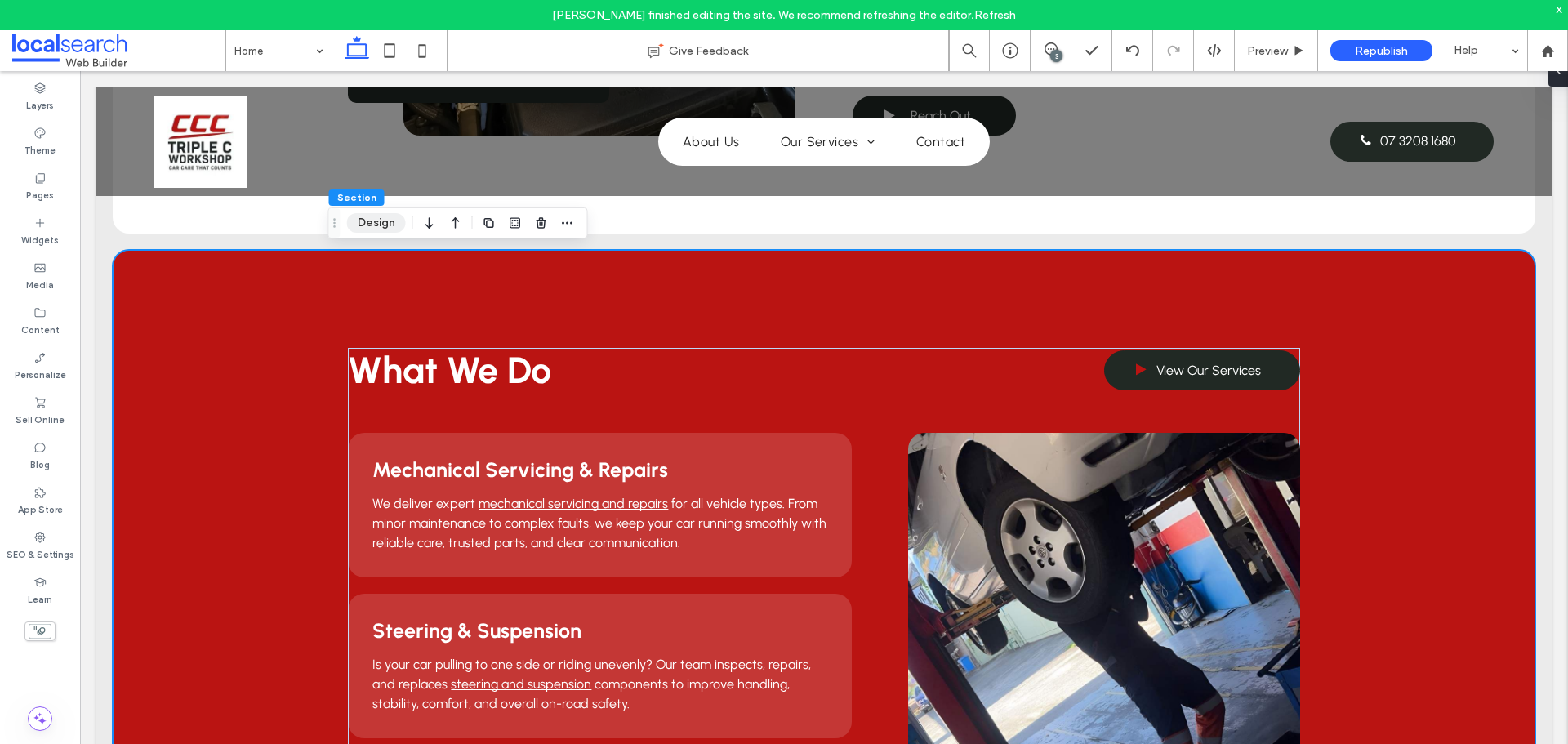
click at [370, 222] on button "Design" at bounding box center [376, 223] width 59 height 20
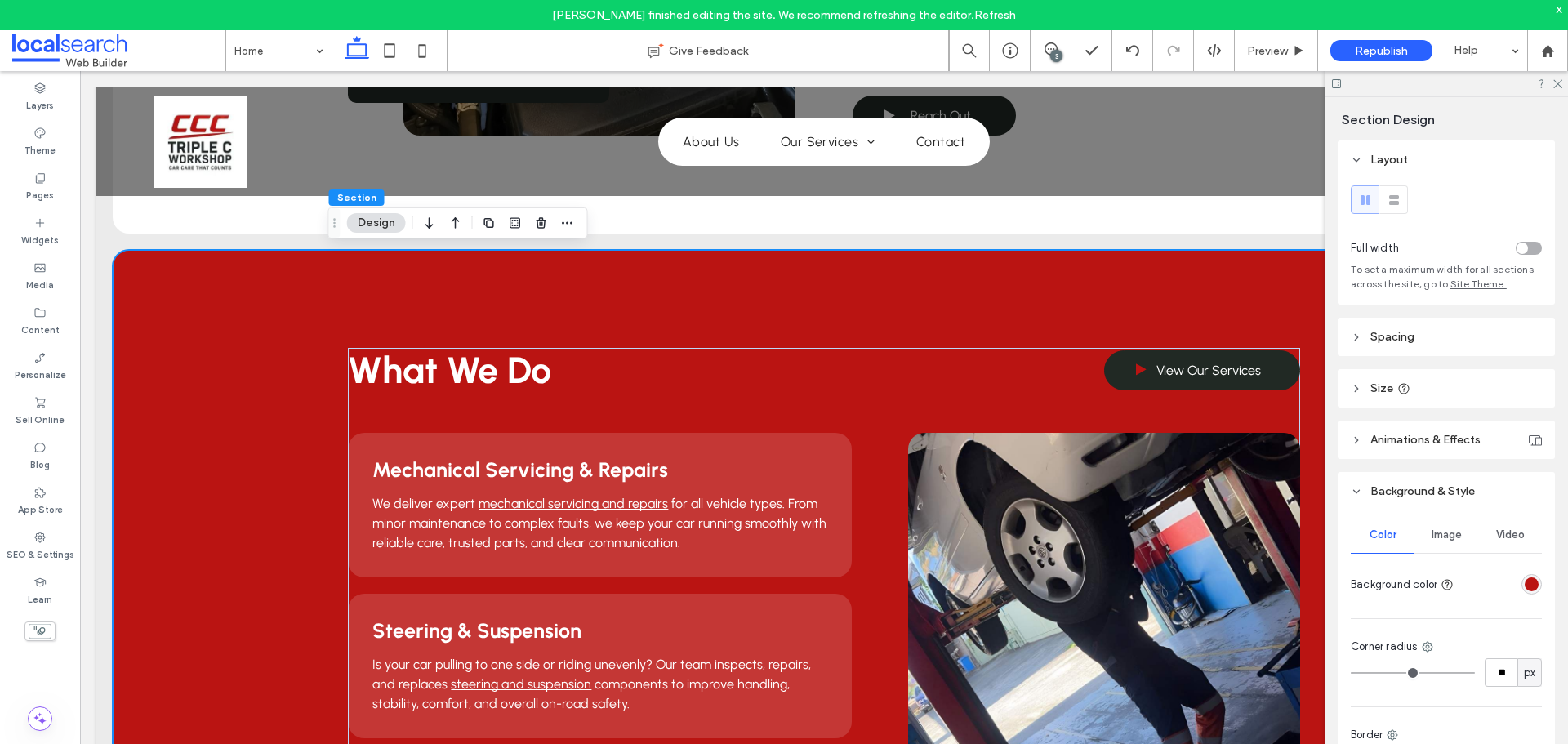
click at [1522, 587] on div "rgba(186, 20, 18, 1)" at bounding box center [1531, 584] width 21 height 21
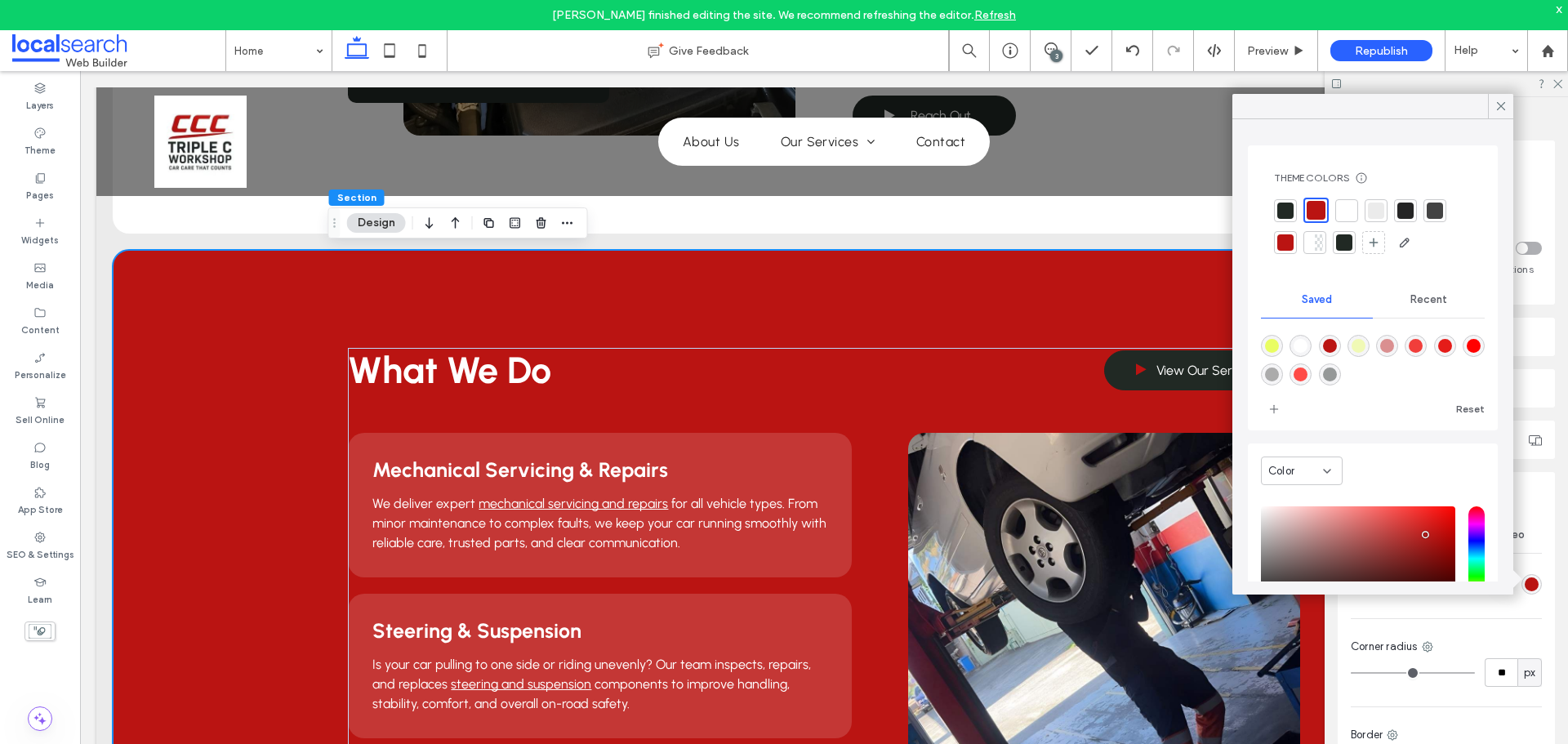
click at [1290, 205] on div at bounding box center [1285, 211] width 16 height 16
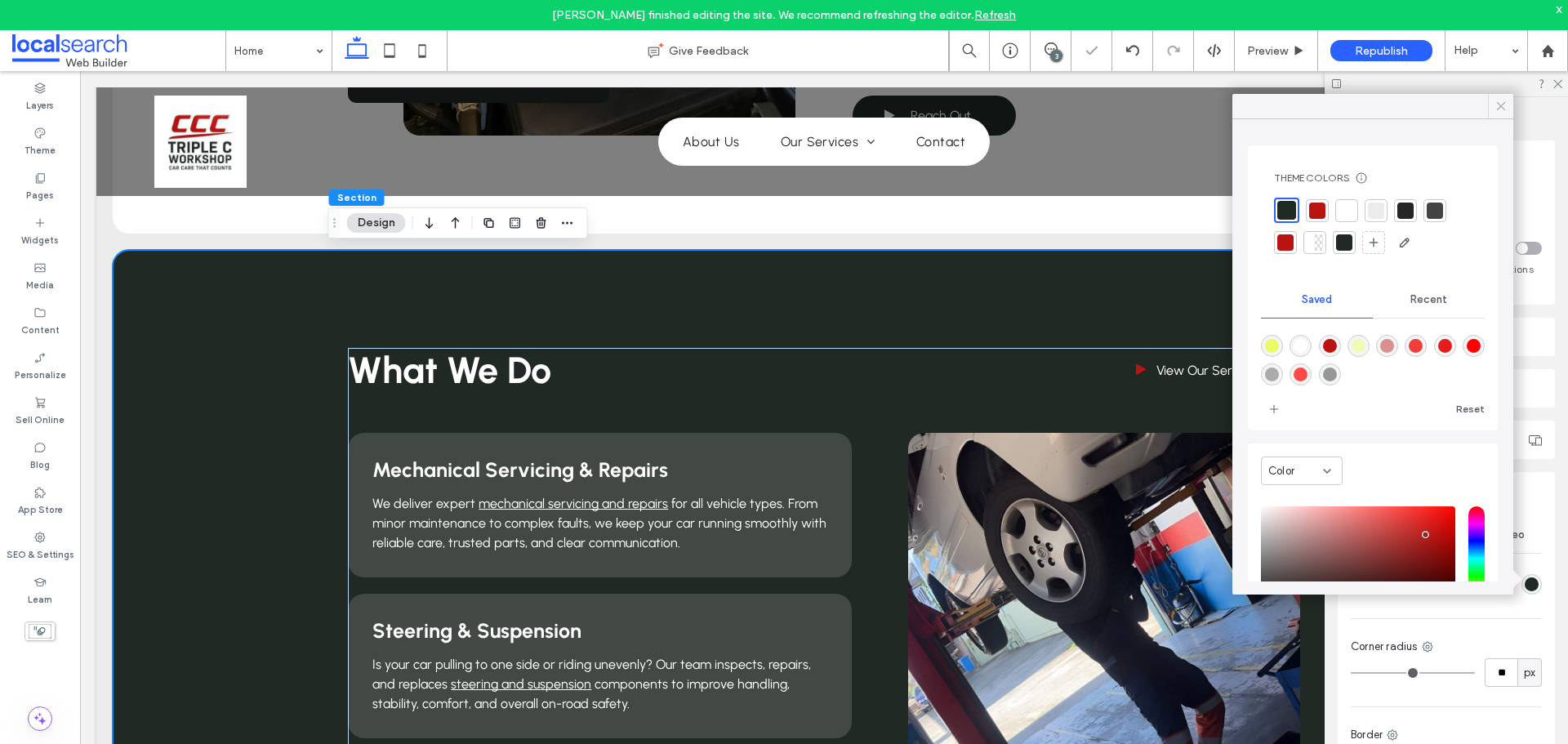
click at [1503, 105] on icon at bounding box center [1500, 106] width 14 height 14
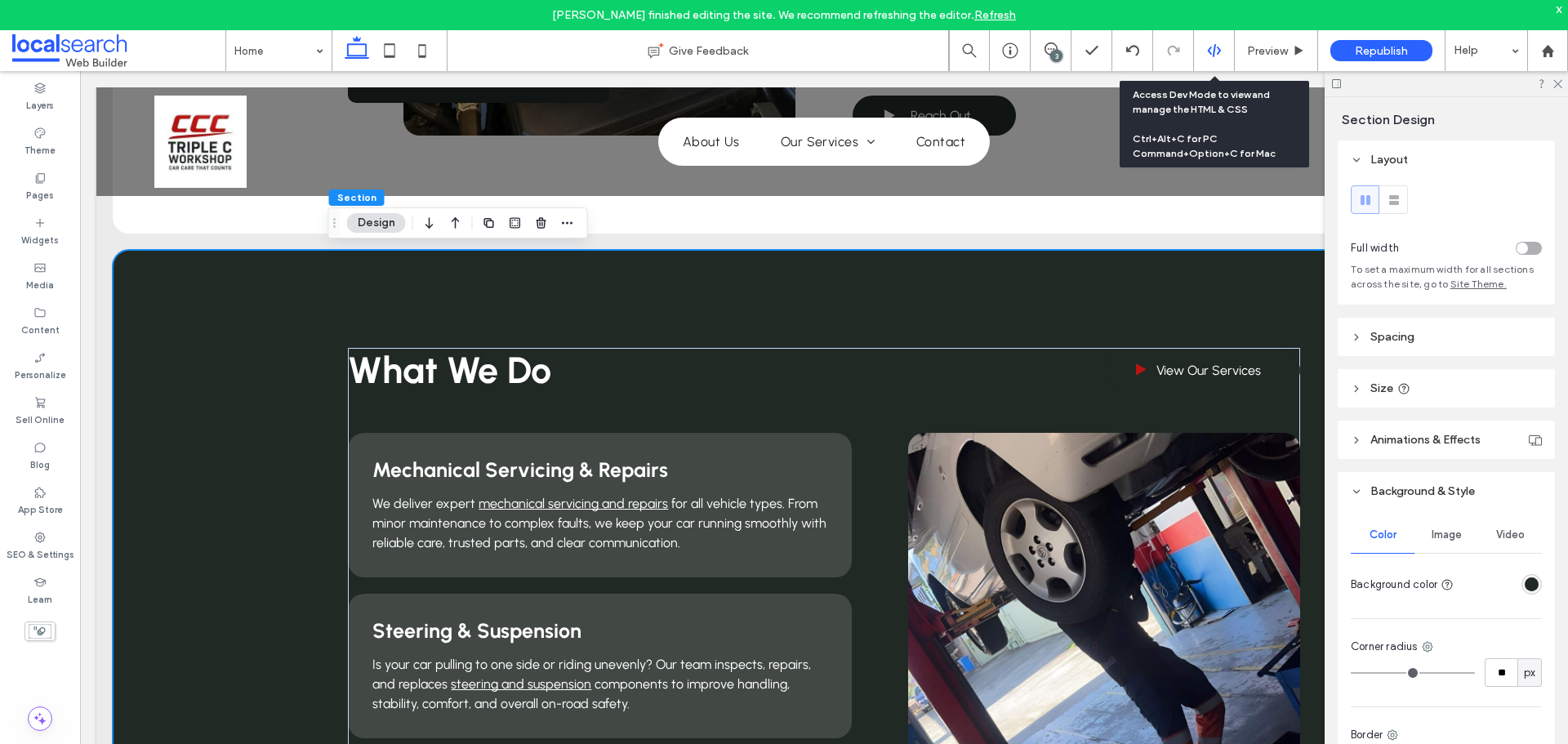
click at [1213, 55] on use at bounding box center [1213, 50] width 13 height 13
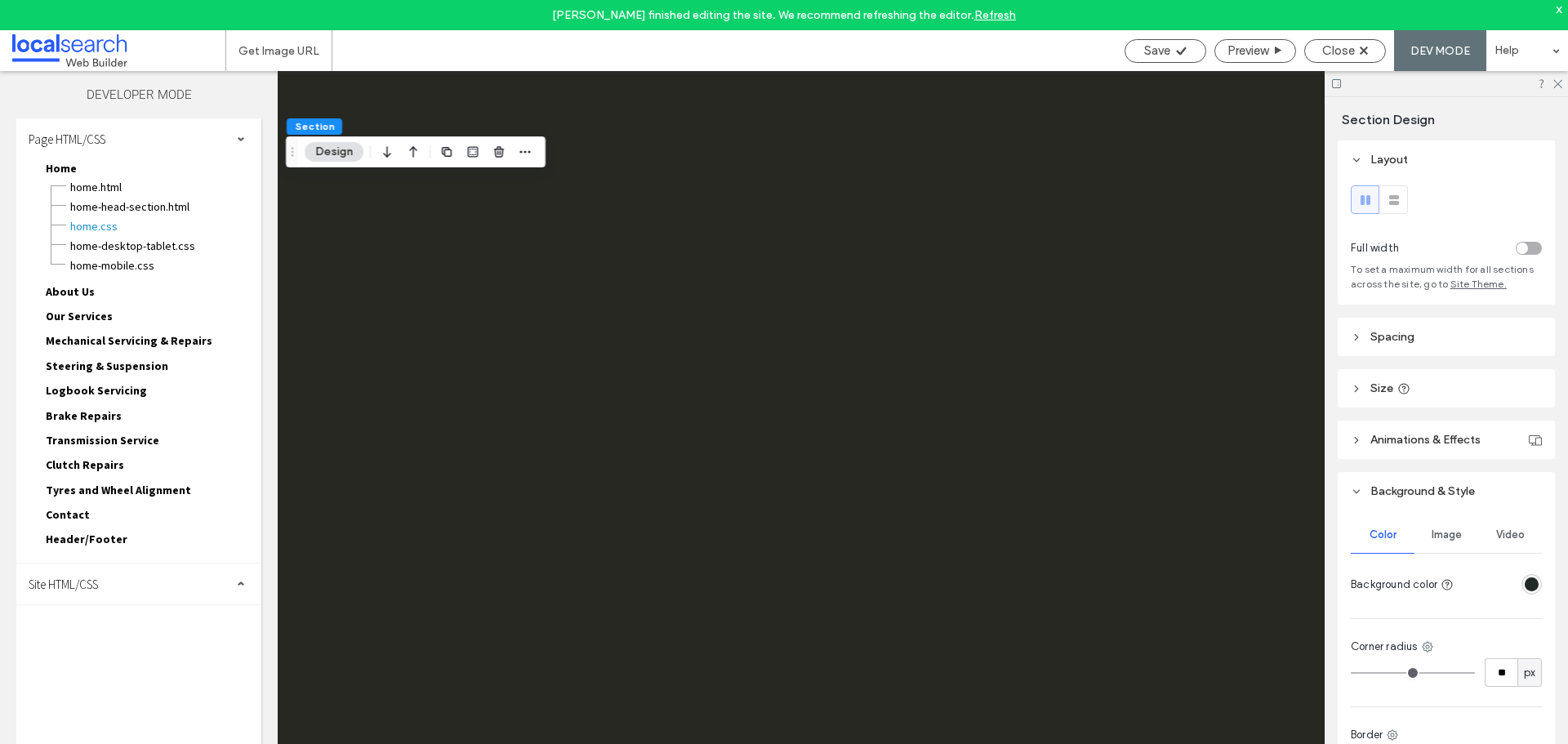
scroll to position [0, 0]
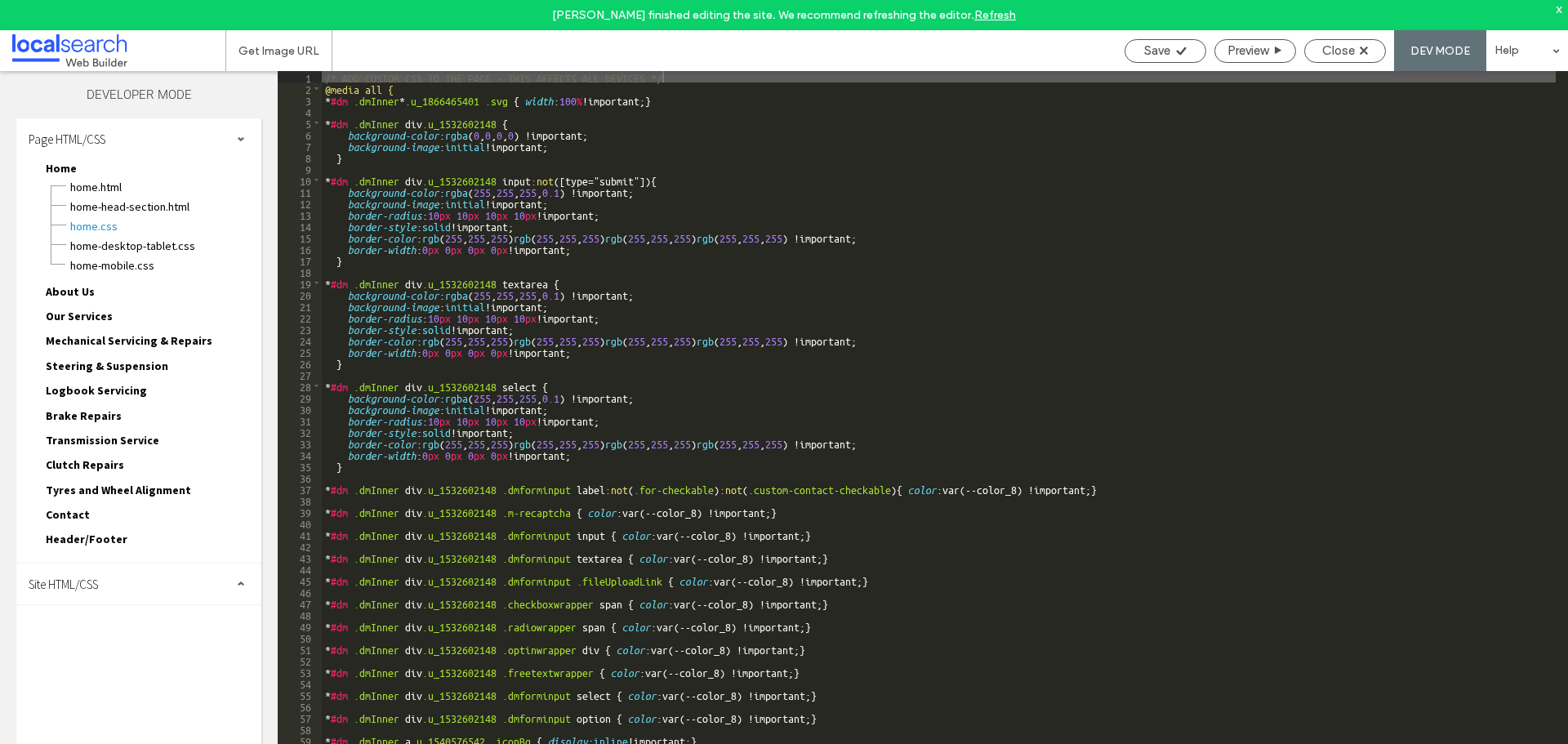
click at [95, 552] on div "Header/Footer header.html footer.html header-footer.css header-footer-desktop-t…" at bounding box center [147, 541] width 228 height 24
click at [98, 580] on span "Site HTML/CSS" at bounding box center [63, 583] width 70 height 15
click at [137, 652] on span "site.css" at bounding box center [169, 655] width 186 height 16
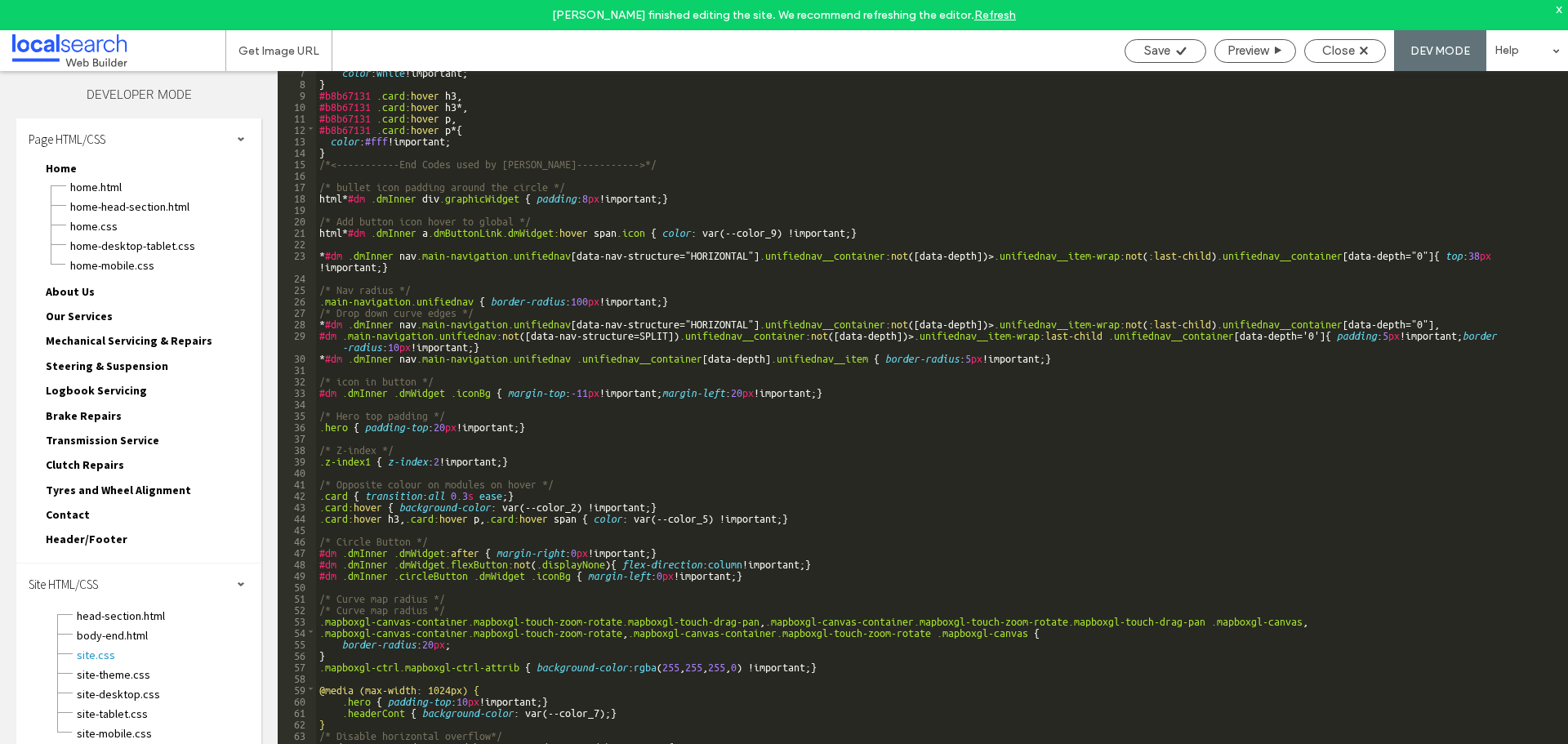
scroll to position [74, 0]
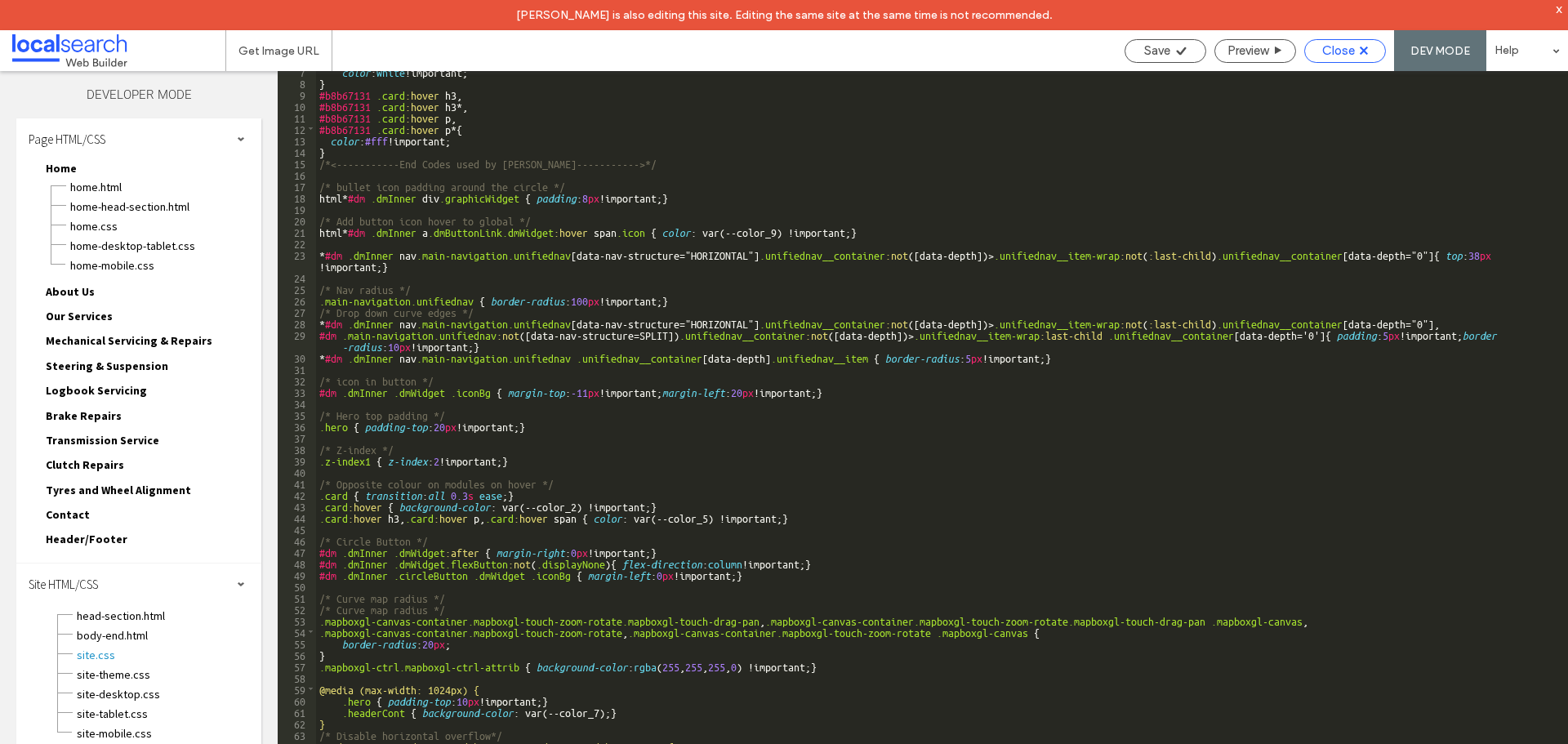
click at [1356, 46] on div "Close" at bounding box center [1345, 51] width 80 height 14
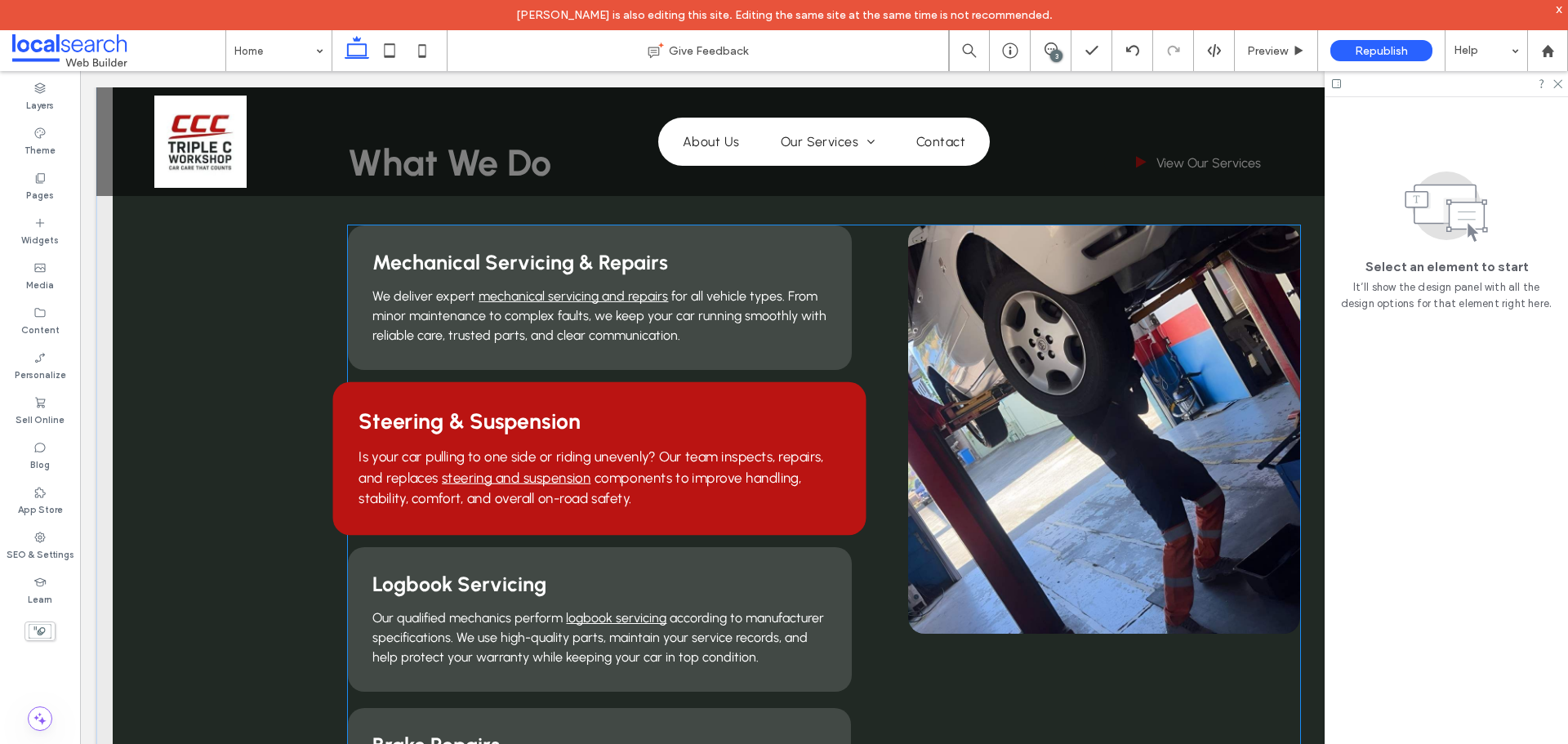
scroll to position [1307, 0]
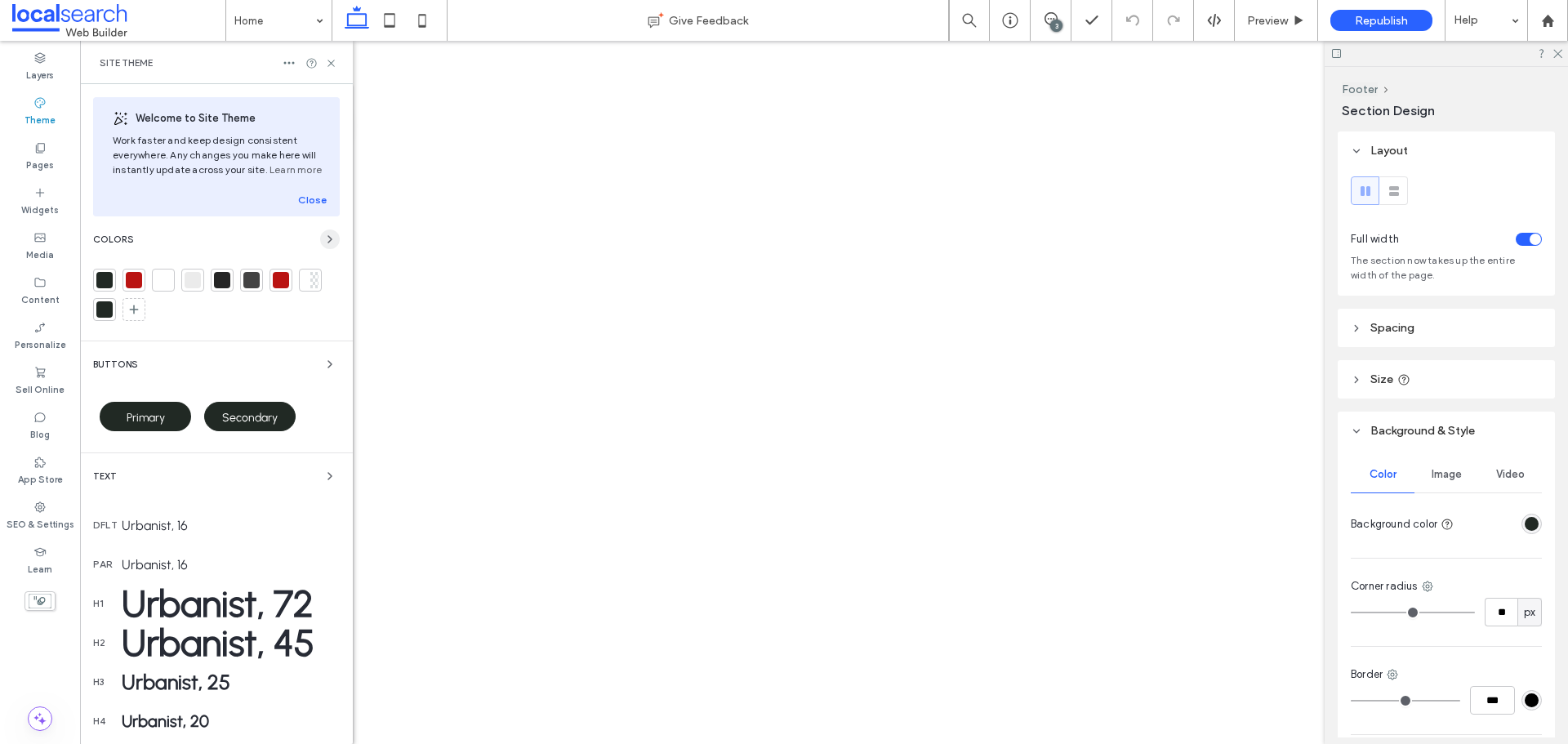
click at [326, 239] on icon "button" at bounding box center [330, 239] width 13 height 13
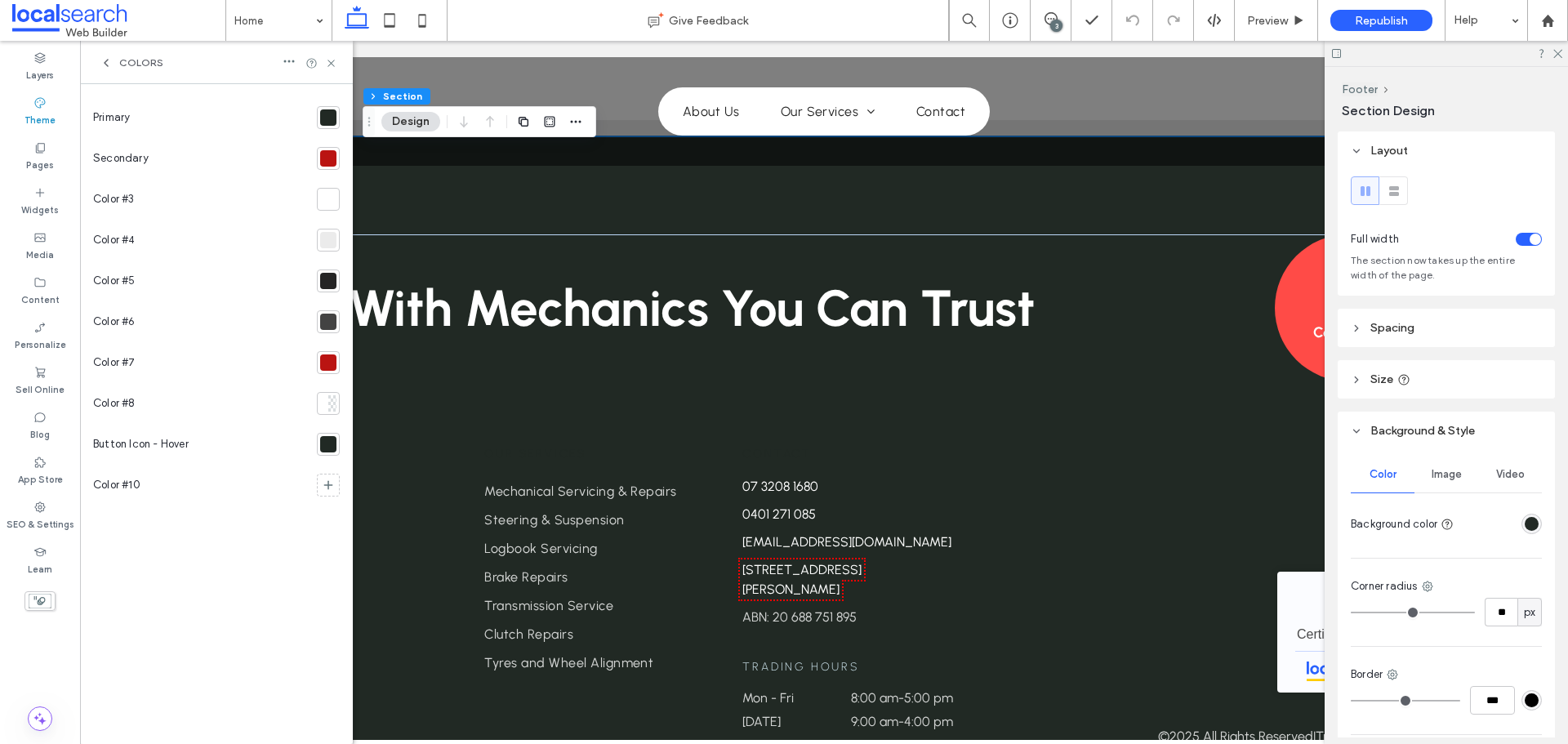
click at [325, 115] on div at bounding box center [328, 118] width 16 height 16
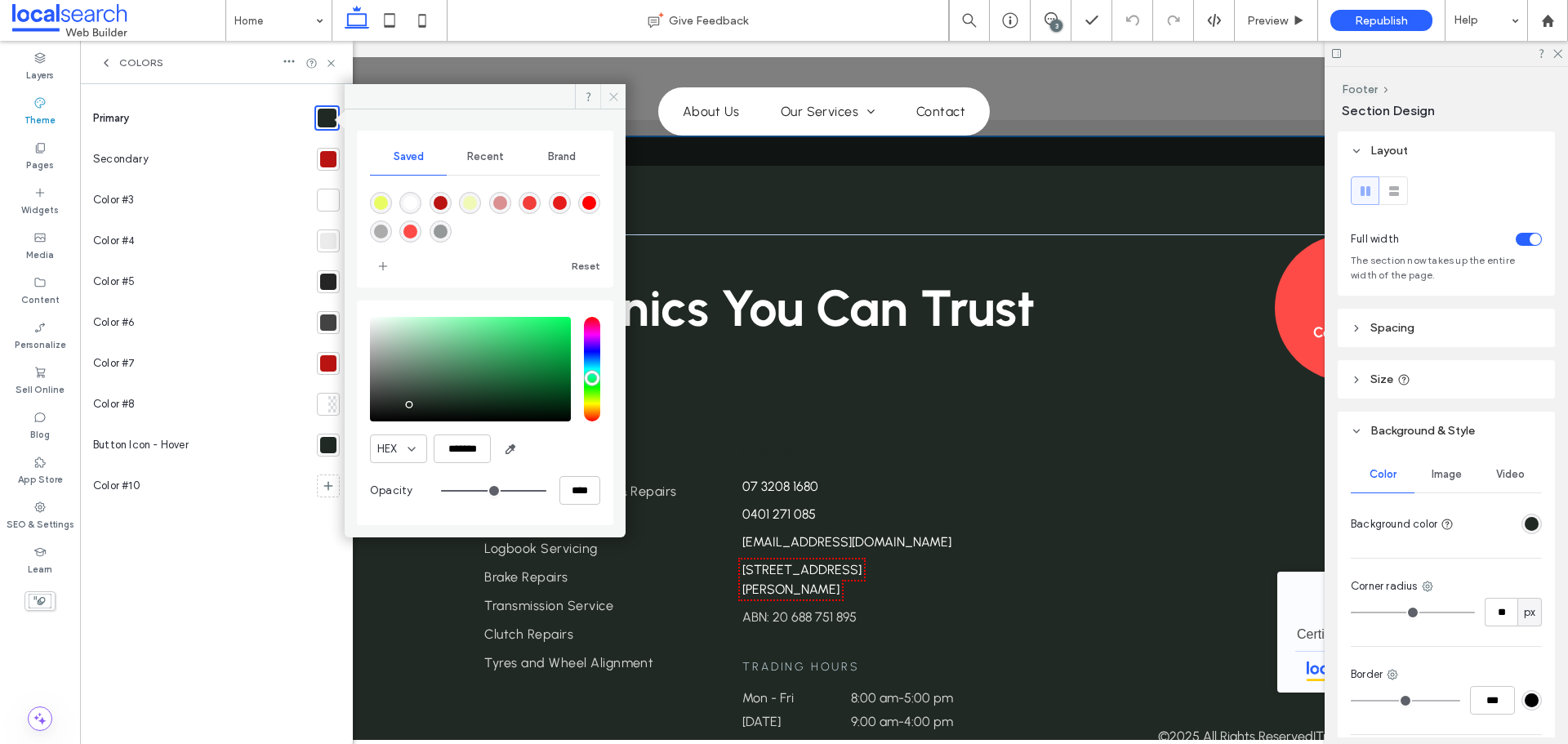
drag, startPoint x: 615, startPoint y: 94, endPoint x: 499, endPoint y: 48, distance: 124.8
click at [615, 94] on icon at bounding box center [614, 97] width 12 height 12
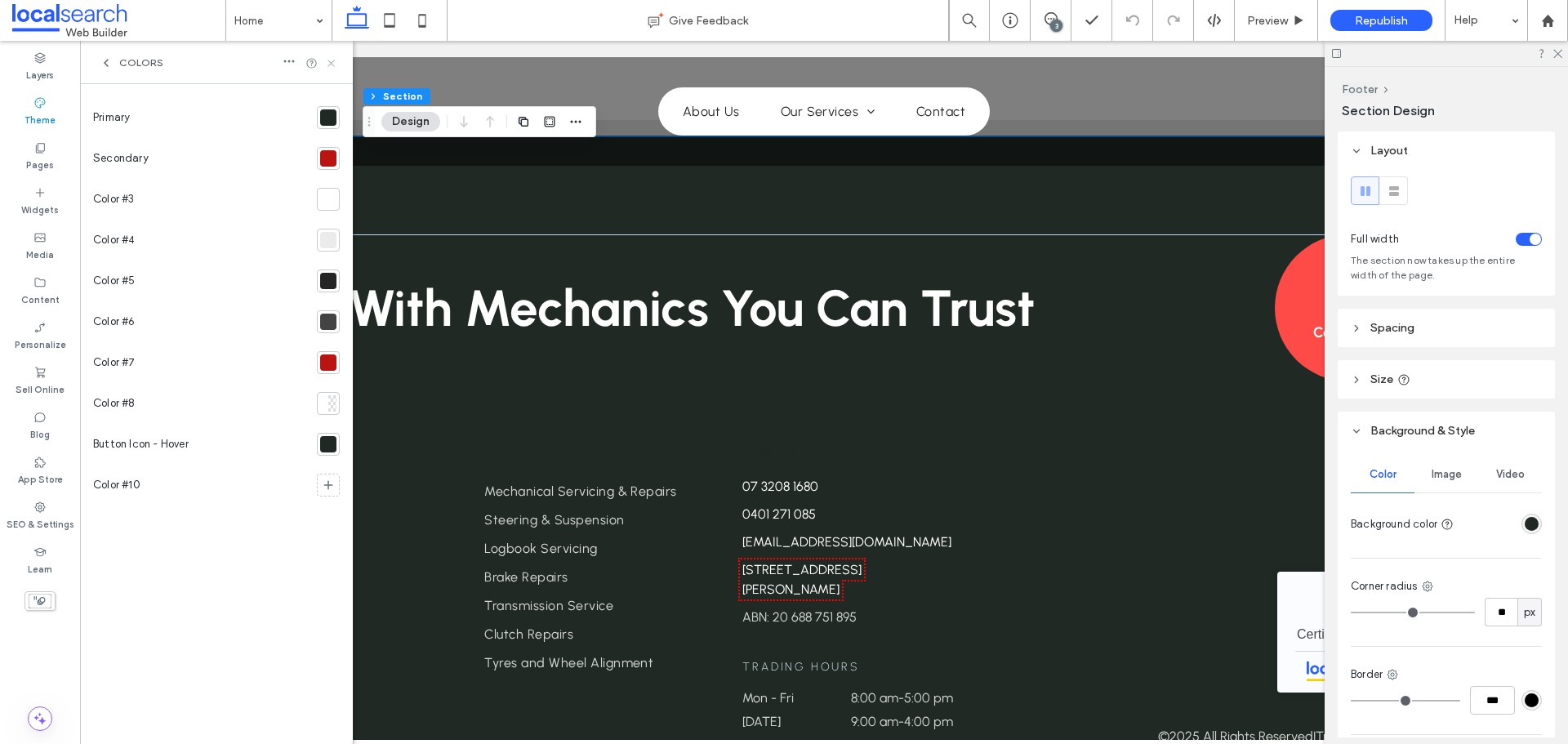
click at [329, 65] on use at bounding box center [330, 62] width 6 height 6
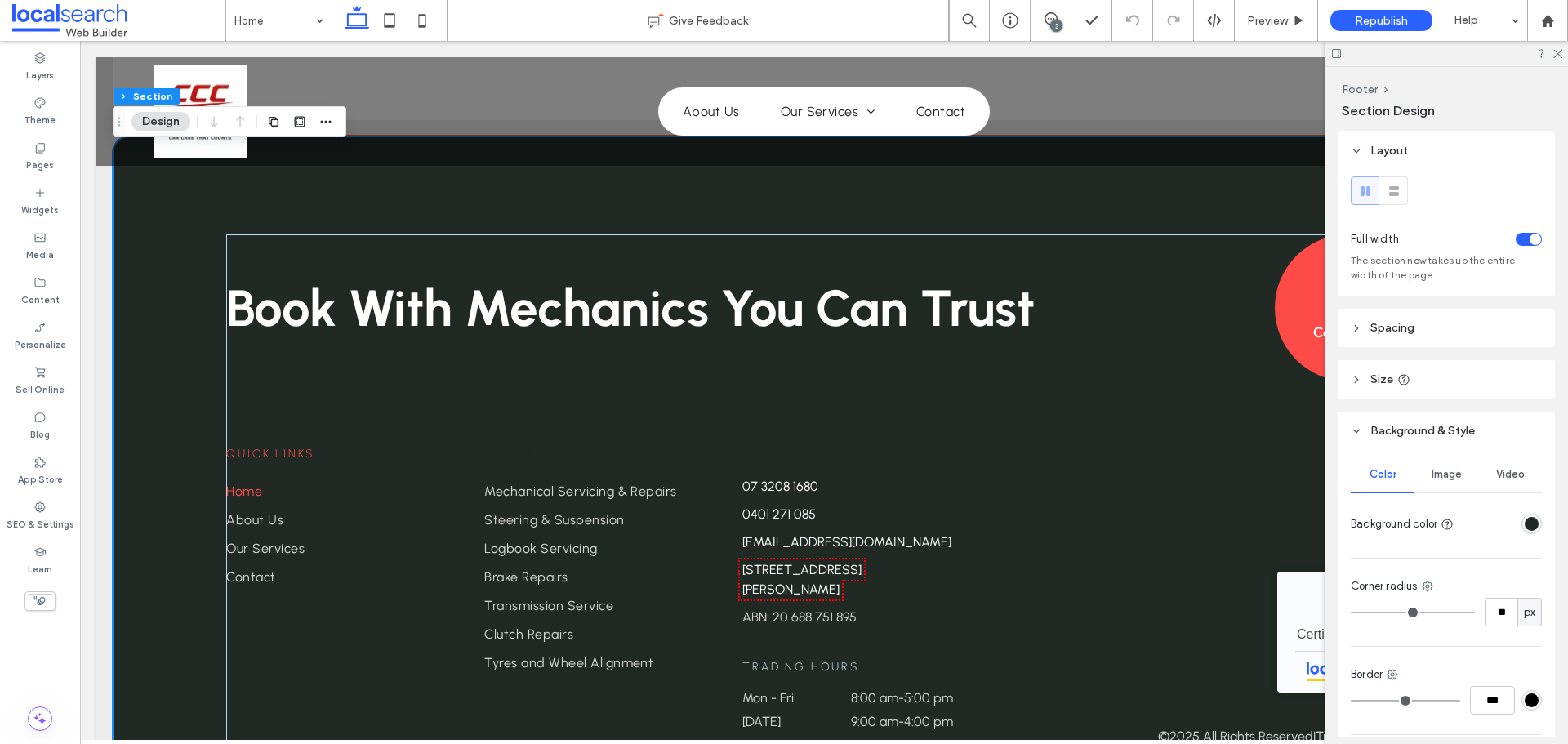
click at [199, 187] on div "Book With Mechanics You Can Trust Contact us Quick Links Home About Us Our Serv…" at bounding box center [823, 477] width 1423 height 682
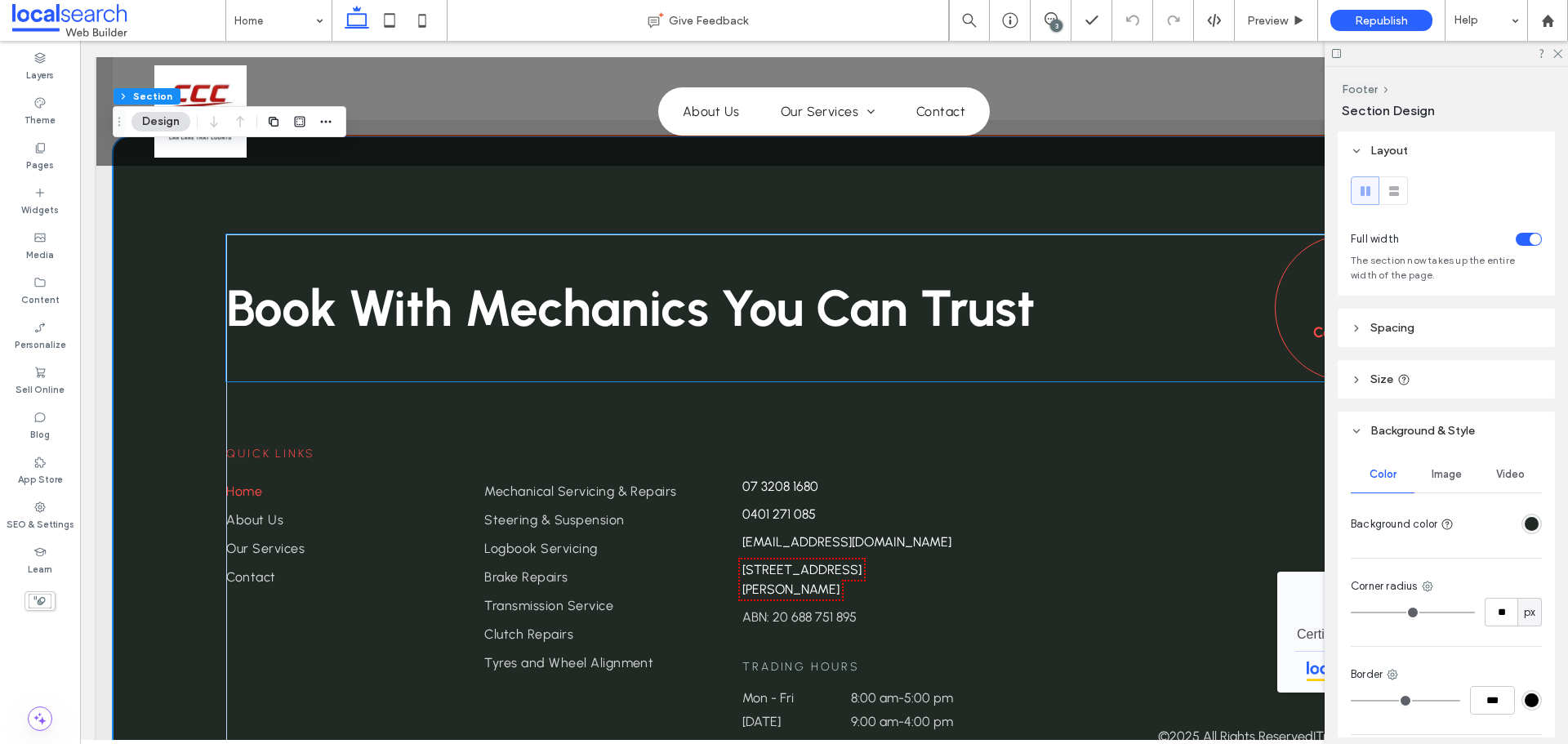
click at [1275, 290] on link "Contact us" at bounding box center [1348, 308] width 147 height 147
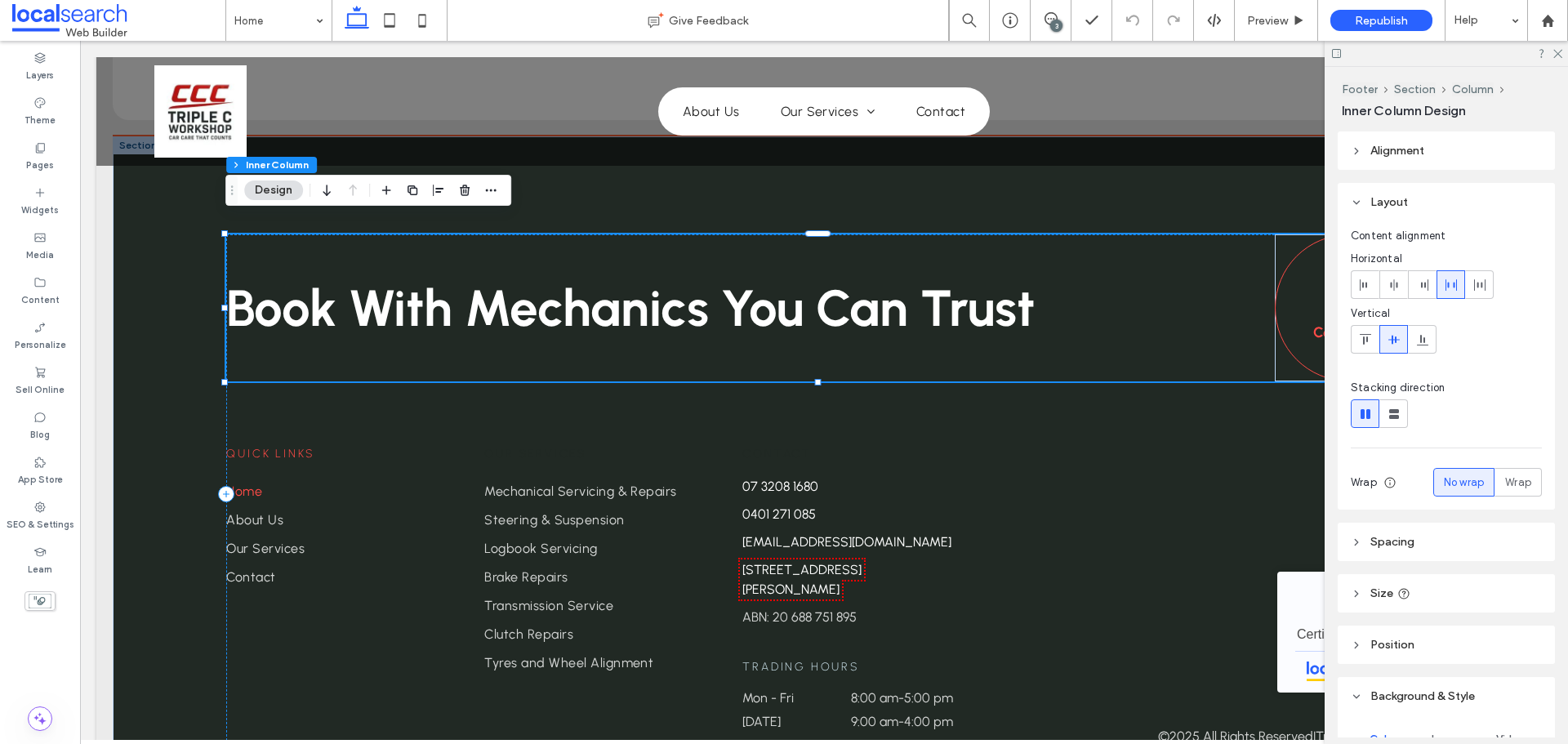
click at [1275, 290] on link "Contact us" at bounding box center [1348, 308] width 147 height 147
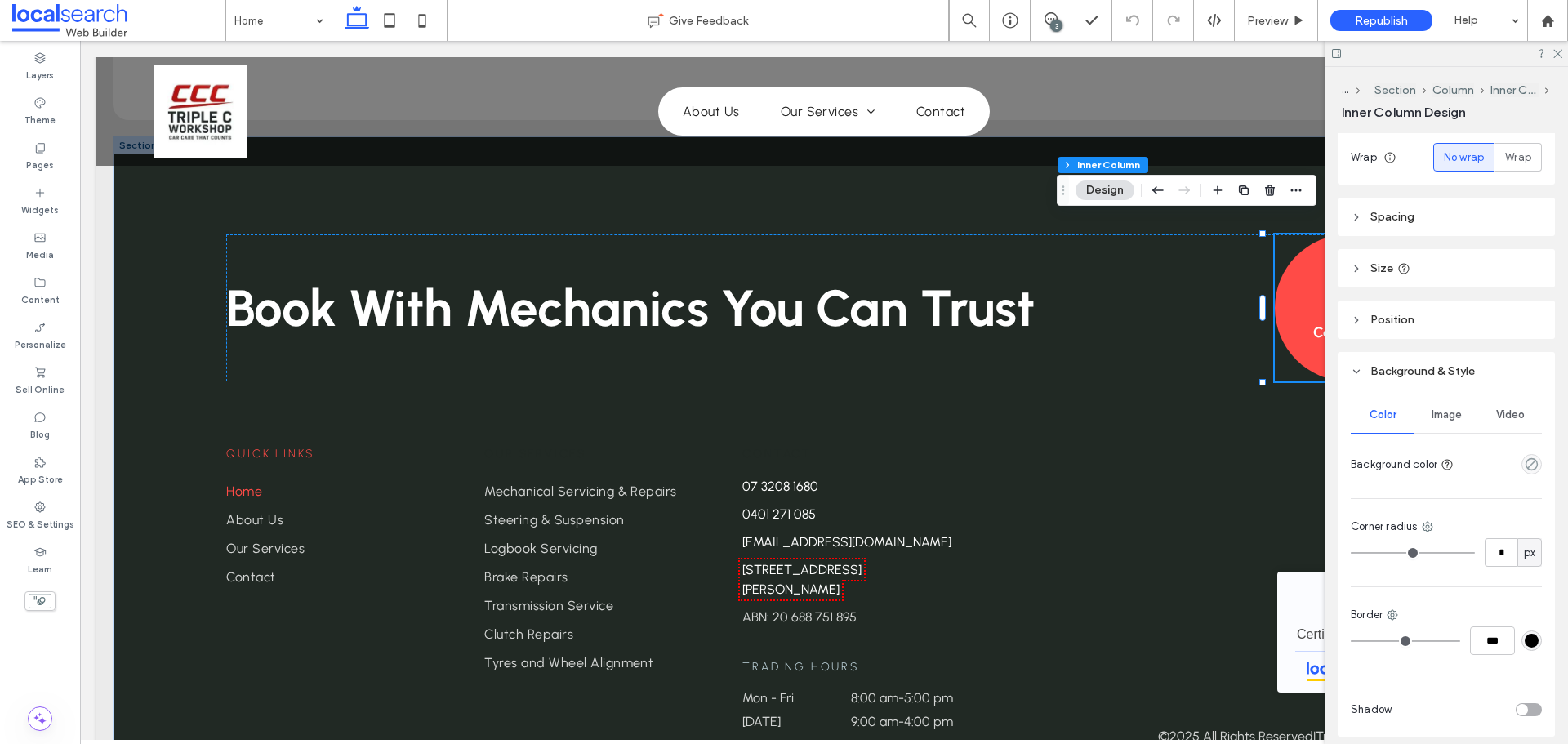
scroll to position [392, 0]
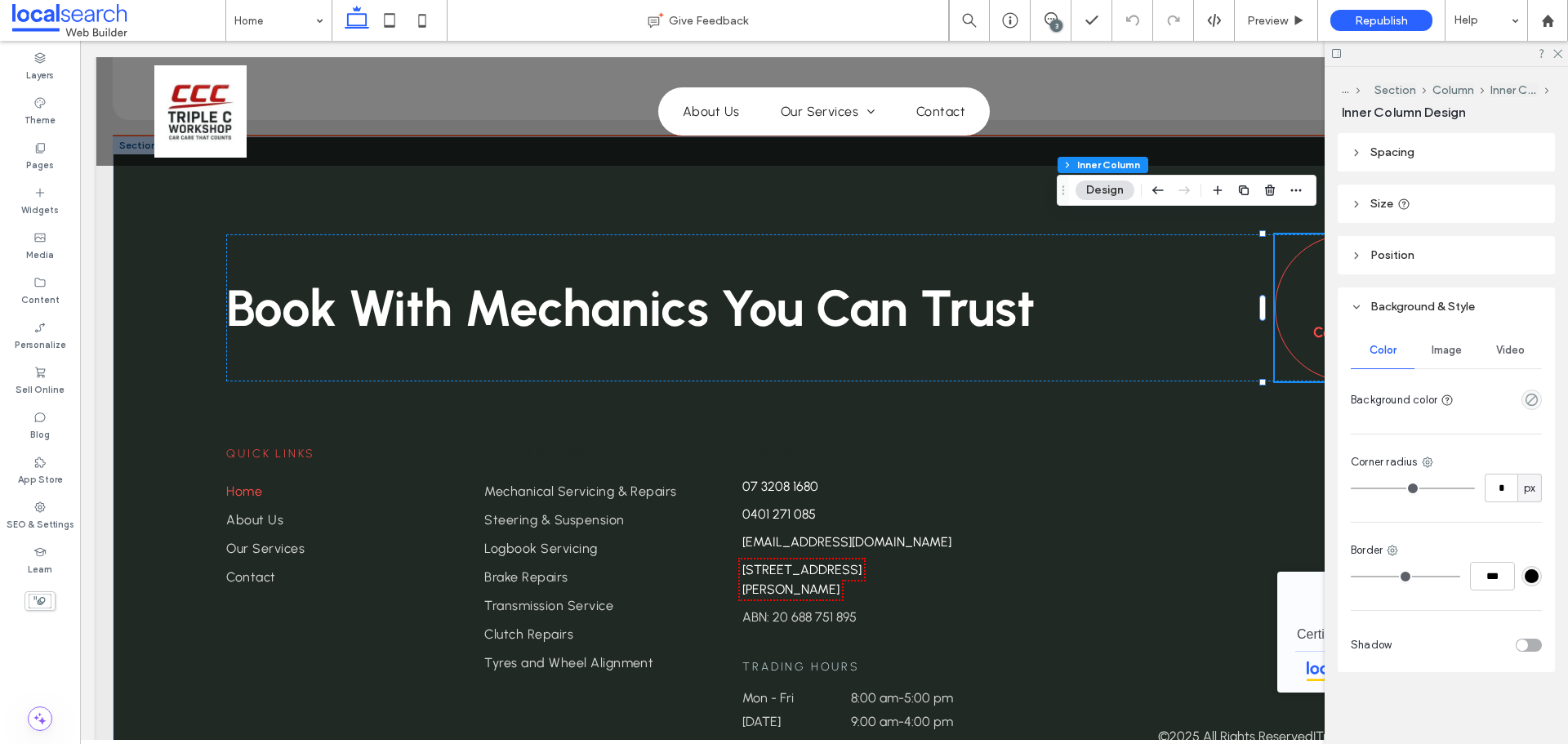
click at [1295, 343] on link "Contact us" at bounding box center [1348, 308] width 147 height 147
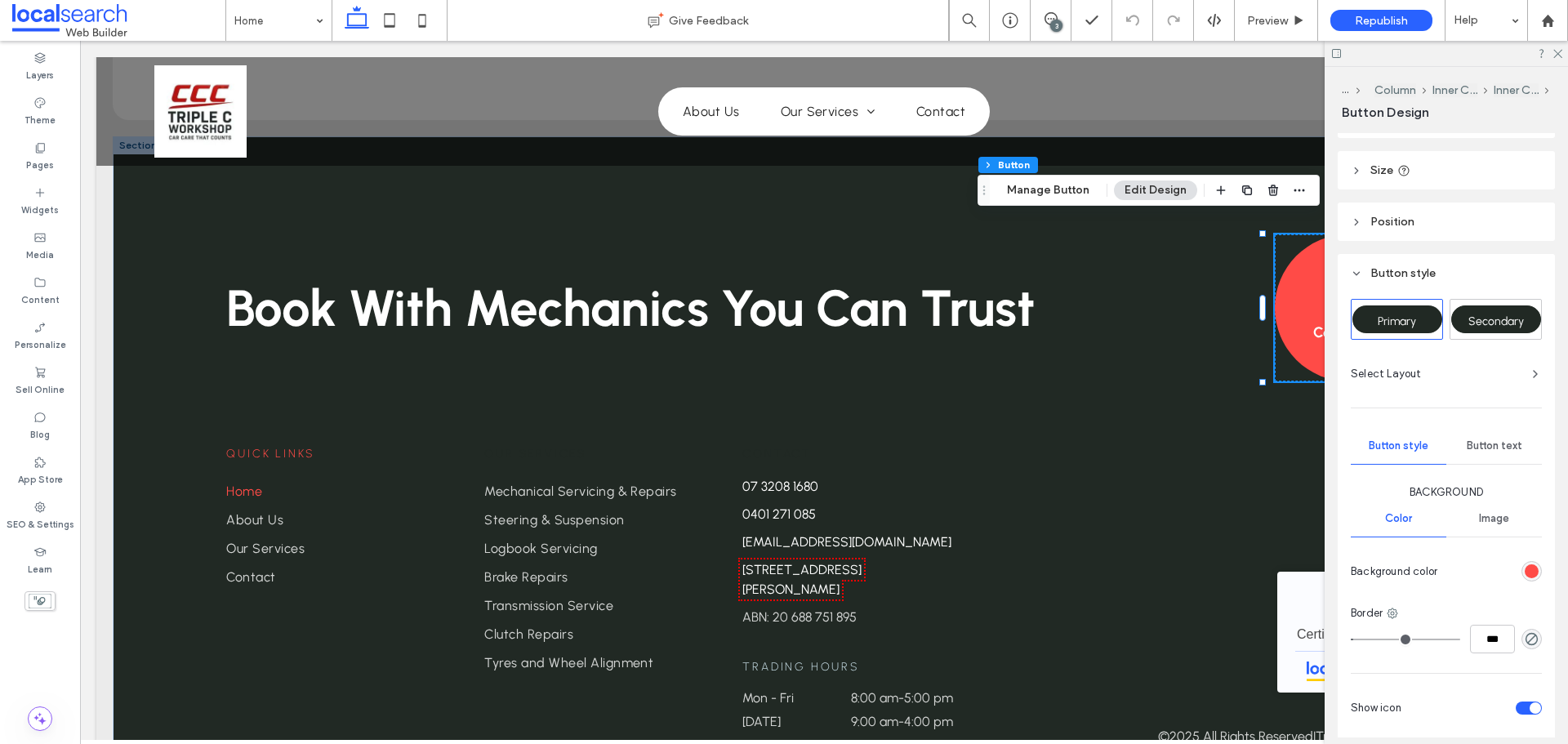
scroll to position [163, 0]
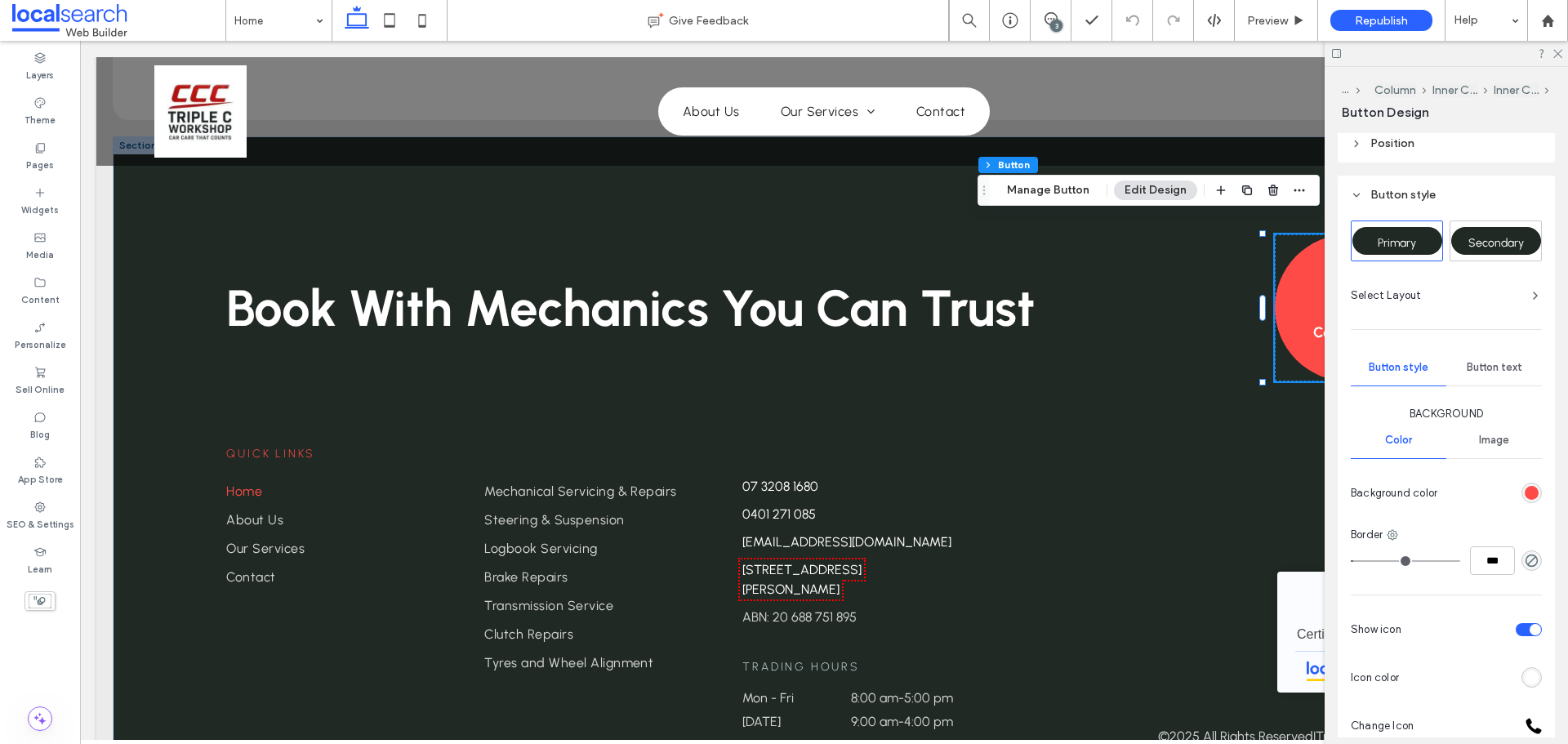
click at [1530, 489] on div "rgb(255, 75, 71)" at bounding box center [1531, 493] width 14 height 14
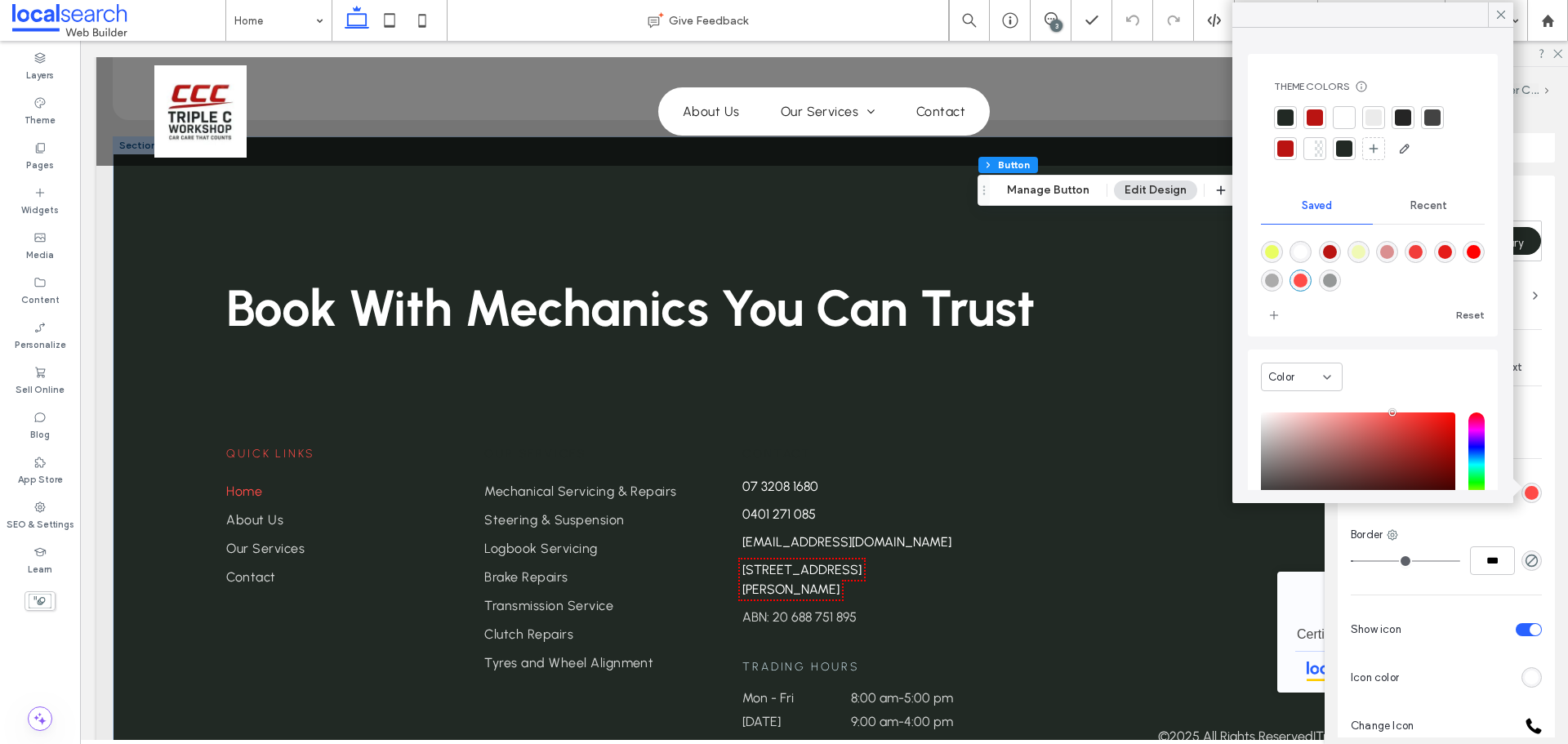
click at [1325, 115] on div at bounding box center [1315, 118] width 23 height 23
click at [1499, 18] on icon at bounding box center [1500, 14] width 14 height 14
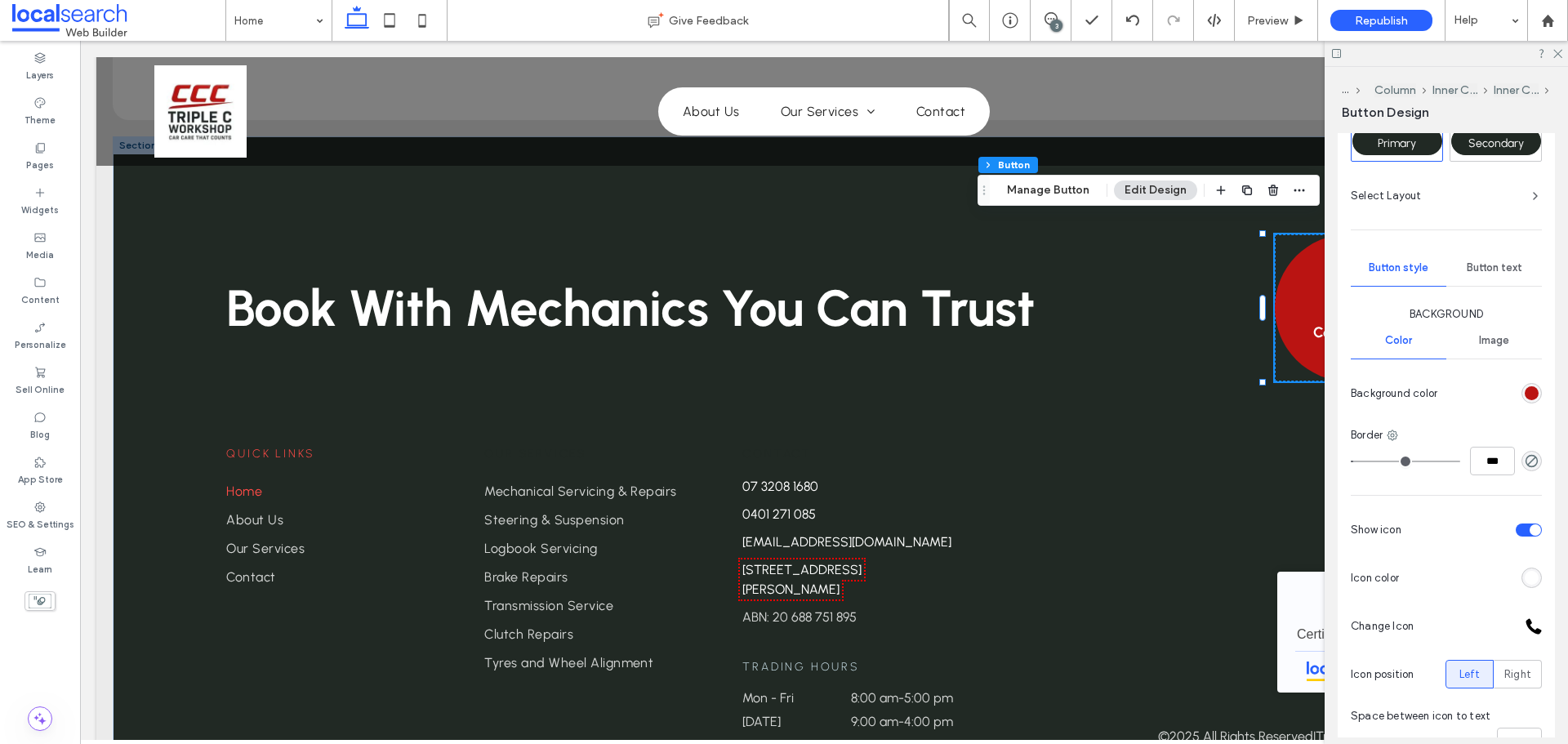
scroll to position [245, 0]
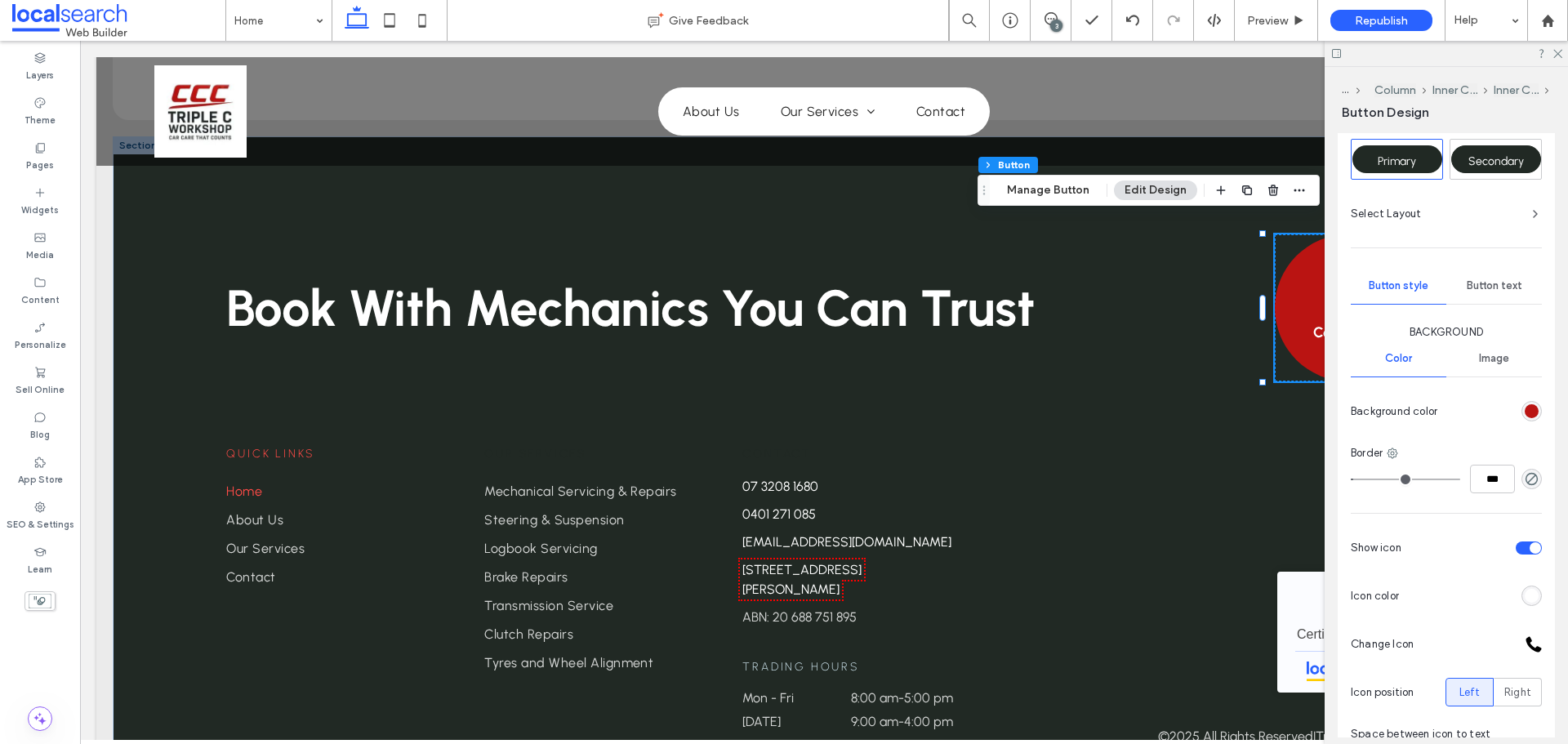
click at [1498, 291] on span "Button text" at bounding box center [1494, 285] width 55 height 13
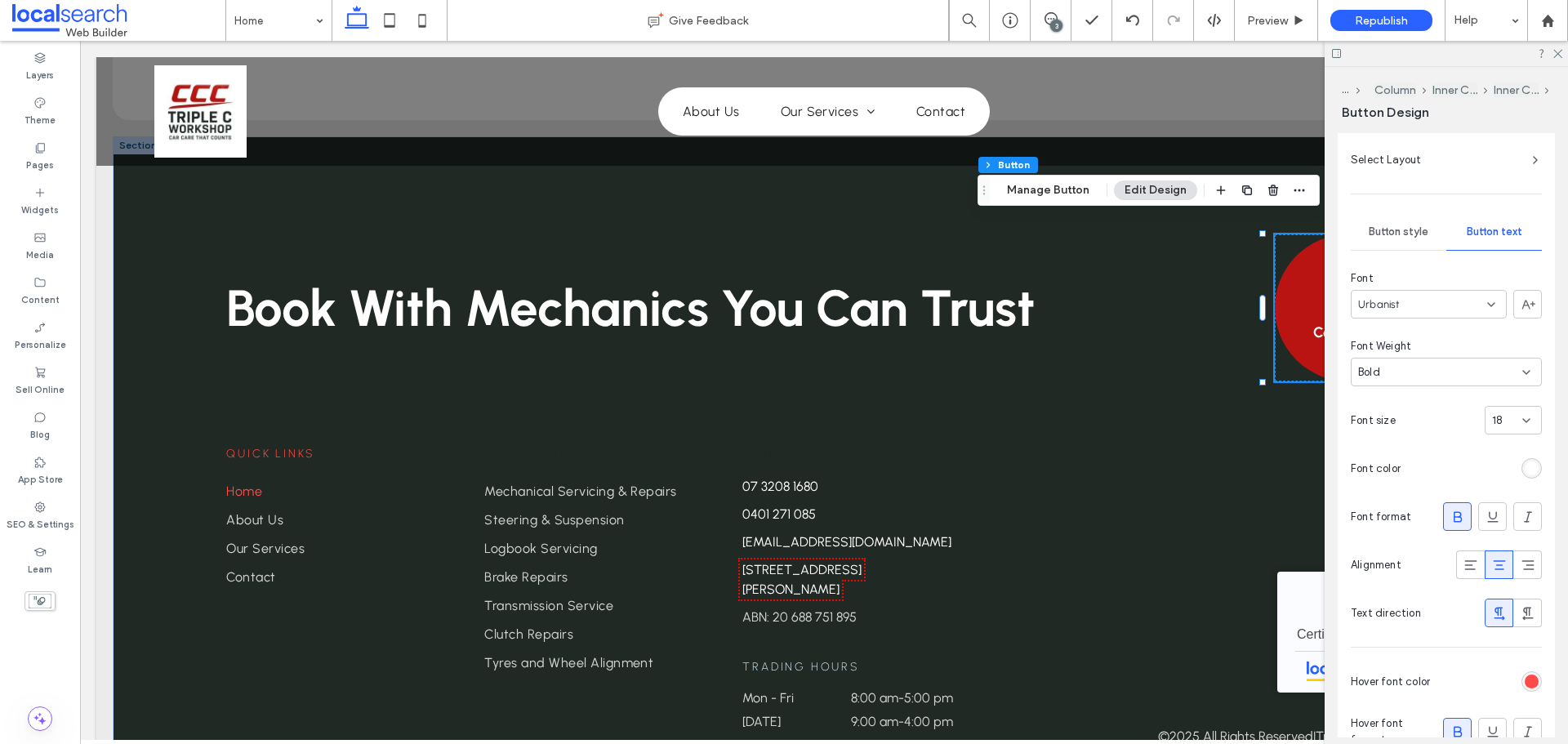
scroll to position [327, 0]
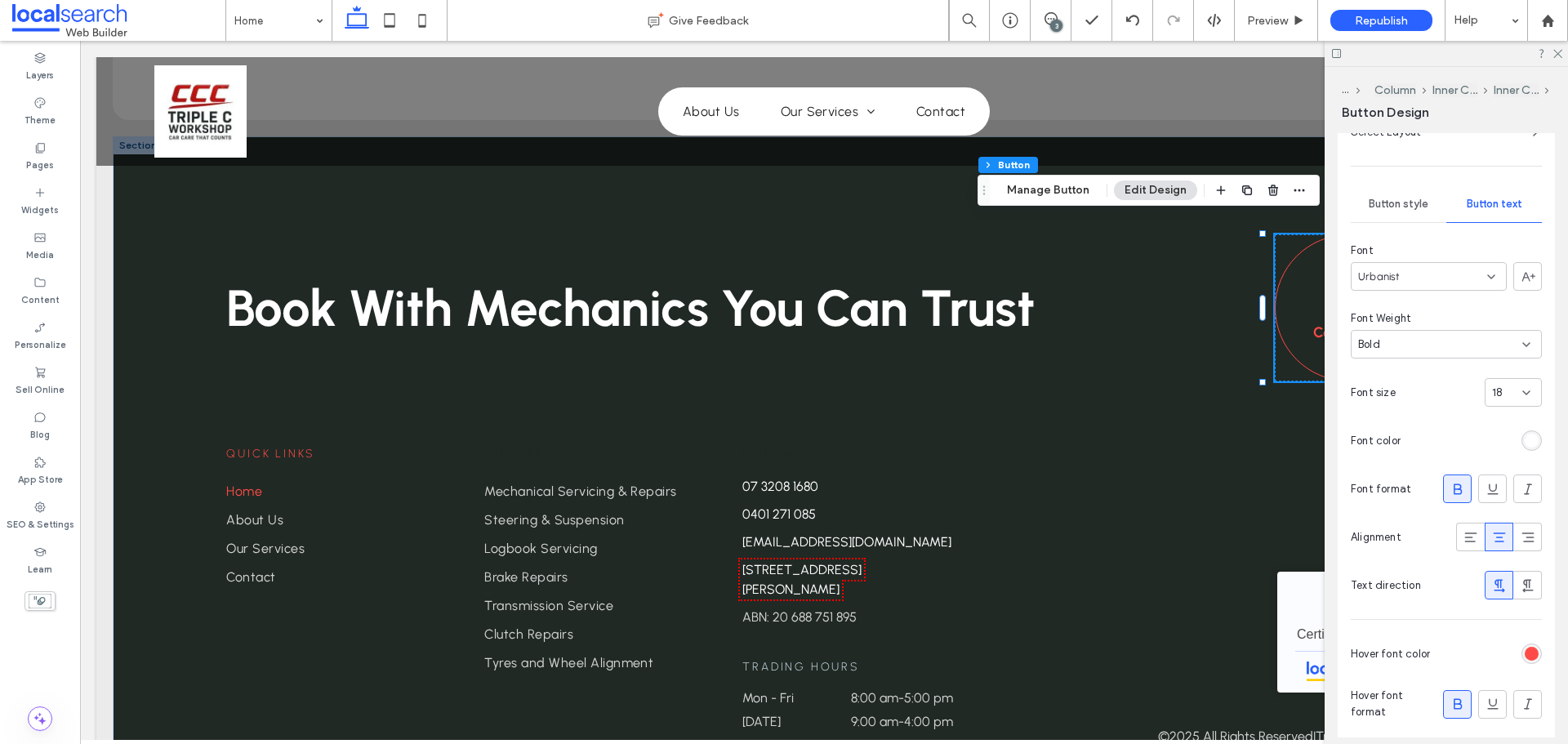
click at [1524, 650] on div "rgb(255, 75, 71)" at bounding box center [1531, 654] width 14 height 14
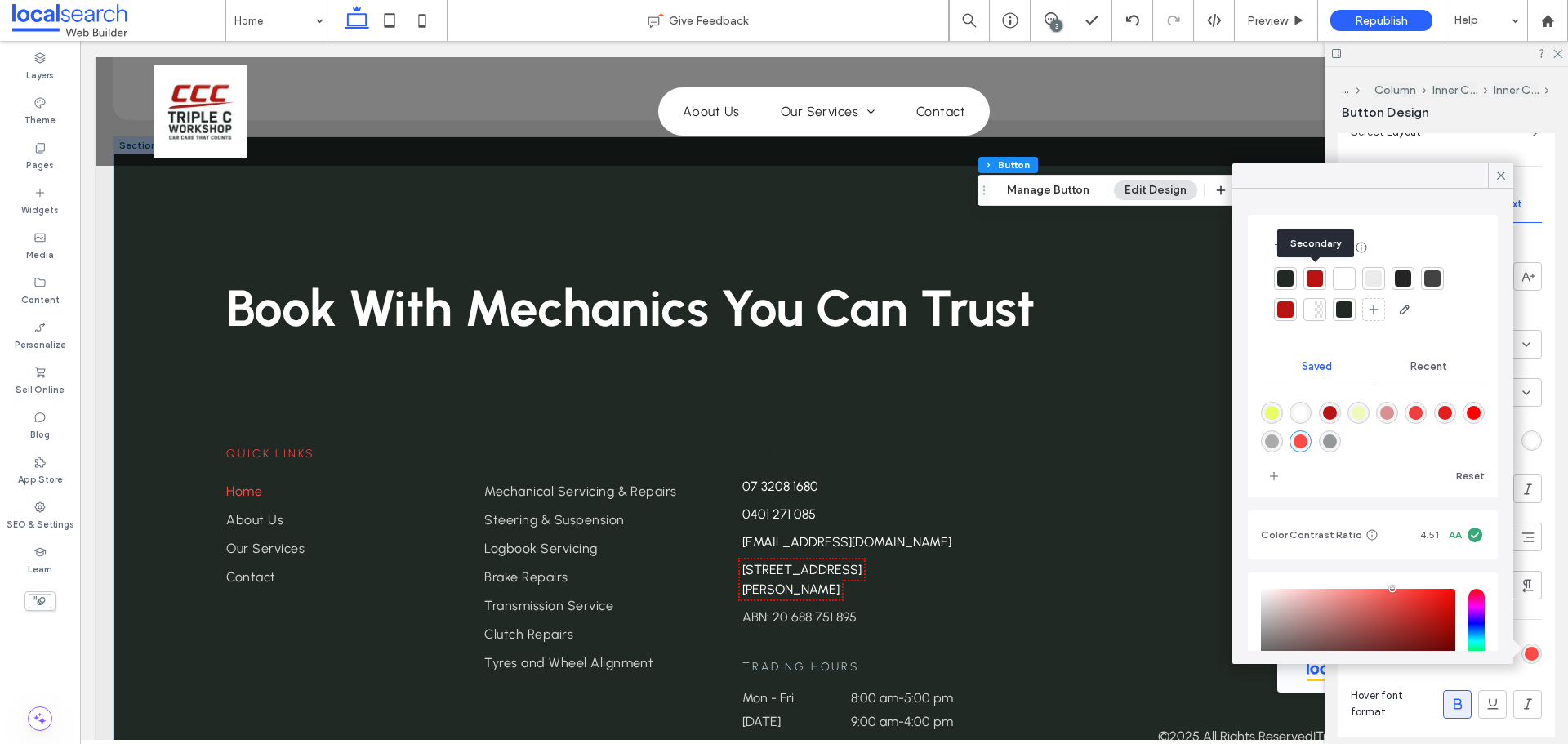
click at [1312, 285] on div at bounding box center [1315, 278] width 16 height 16
click at [1502, 186] on span at bounding box center [1500, 175] width 14 height 24
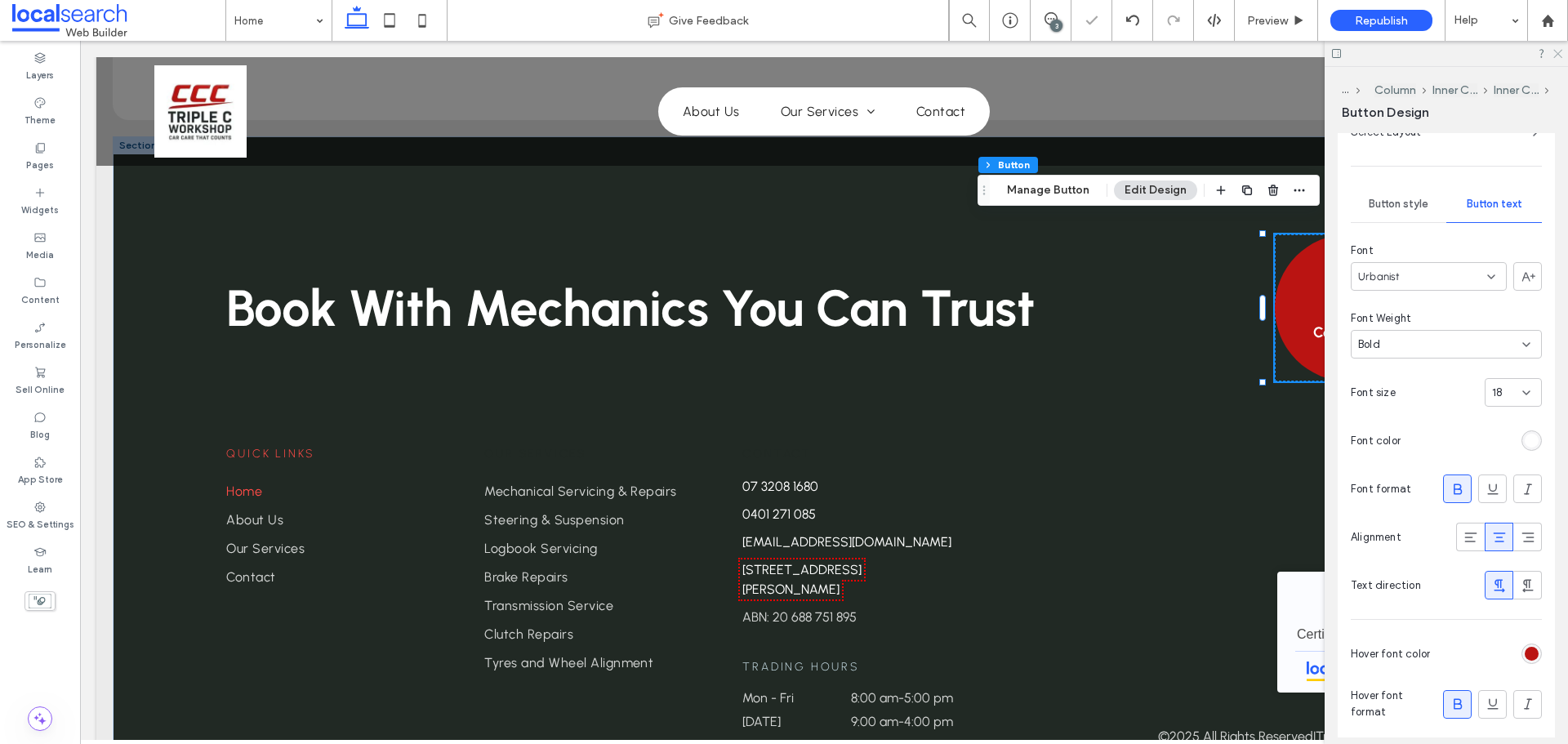
click at [1557, 51] on icon at bounding box center [1556, 53] width 11 height 11
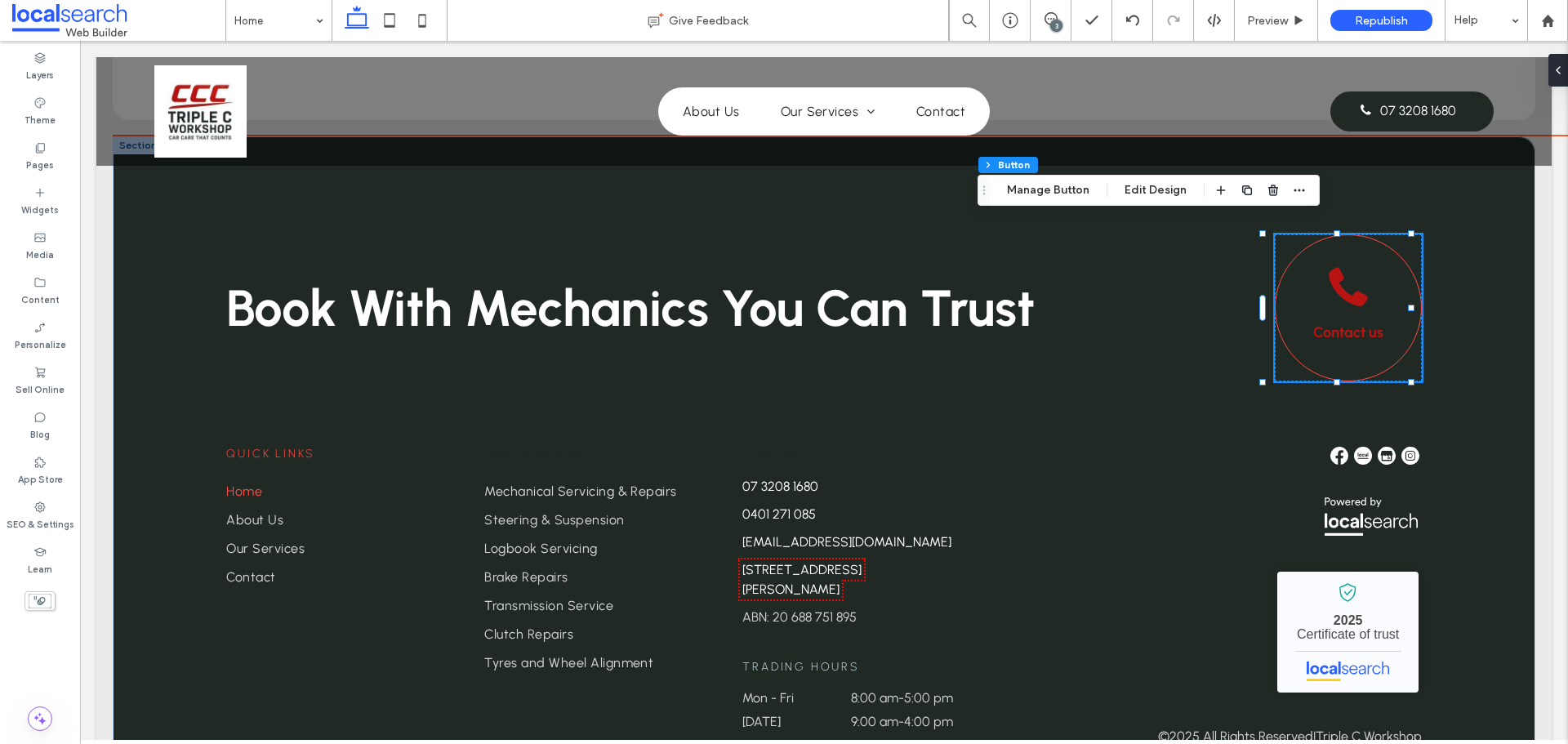
click at [1340, 332] on link "Contact us" at bounding box center [1348, 308] width 147 height 147
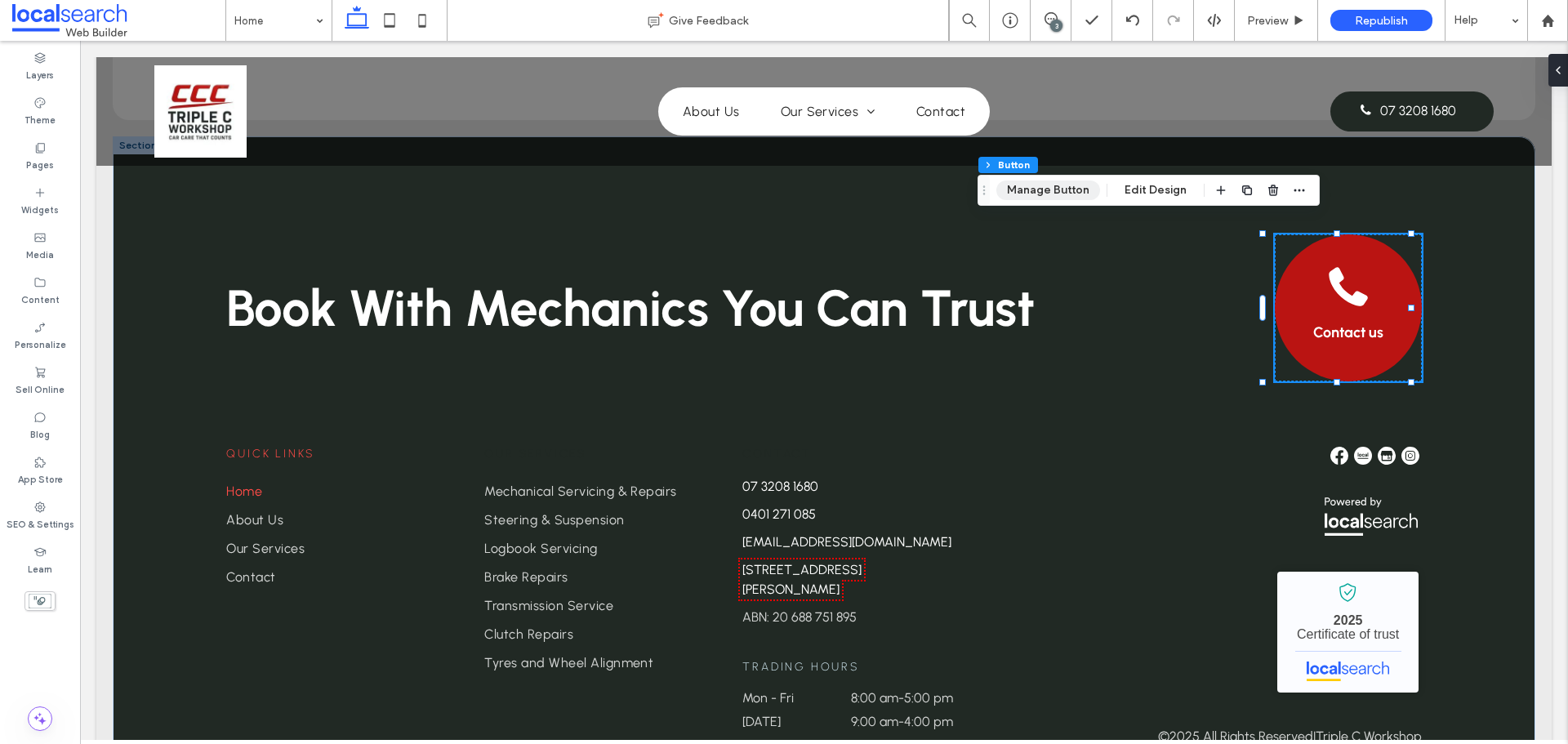
click at [1064, 187] on button "Manage Button" at bounding box center [1048, 190] width 103 height 20
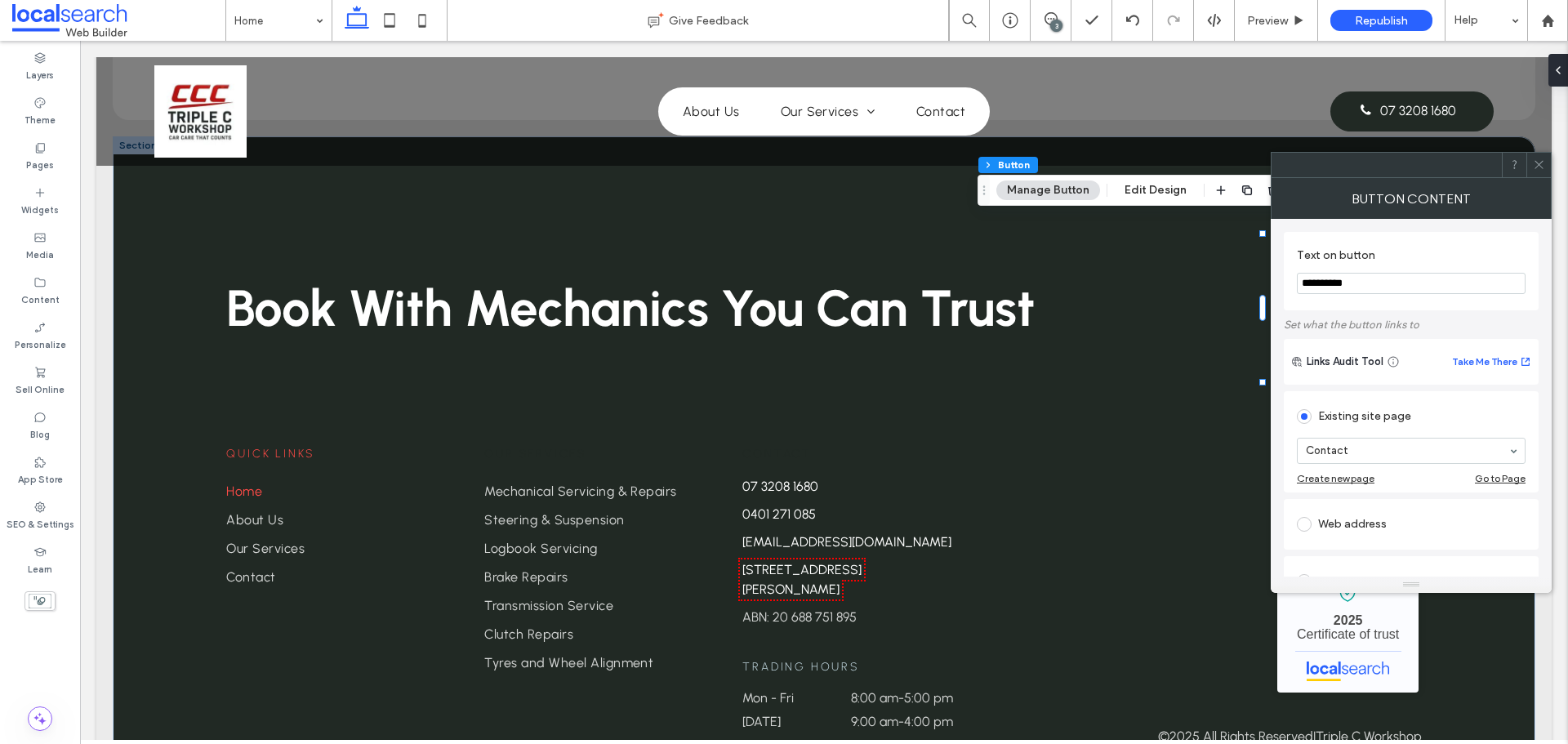
click at [1540, 166] on icon at bounding box center [1539, 165] width 12 height 12
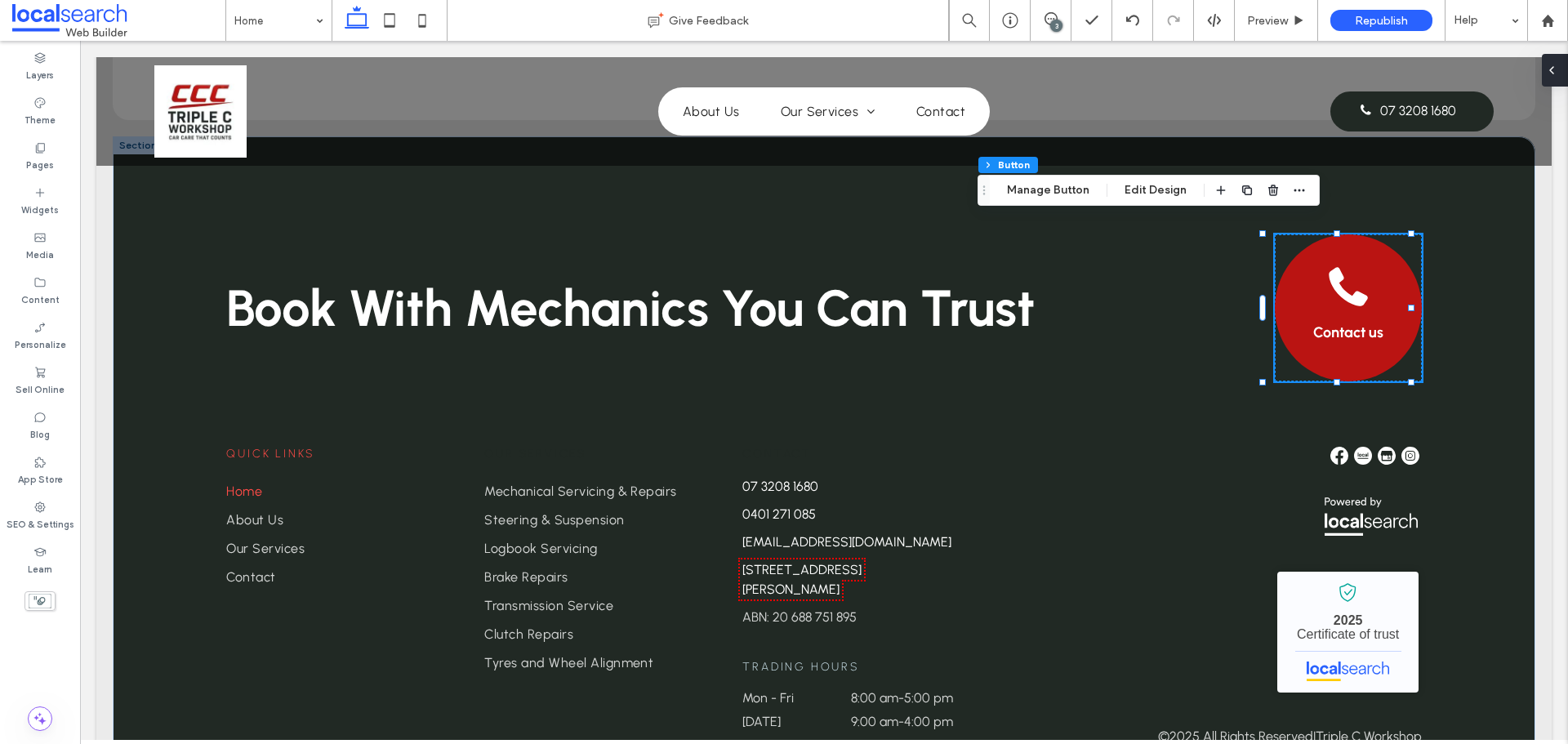
click at [1561, 63] on div at bounding box center [1554, 70] width 26 height 33
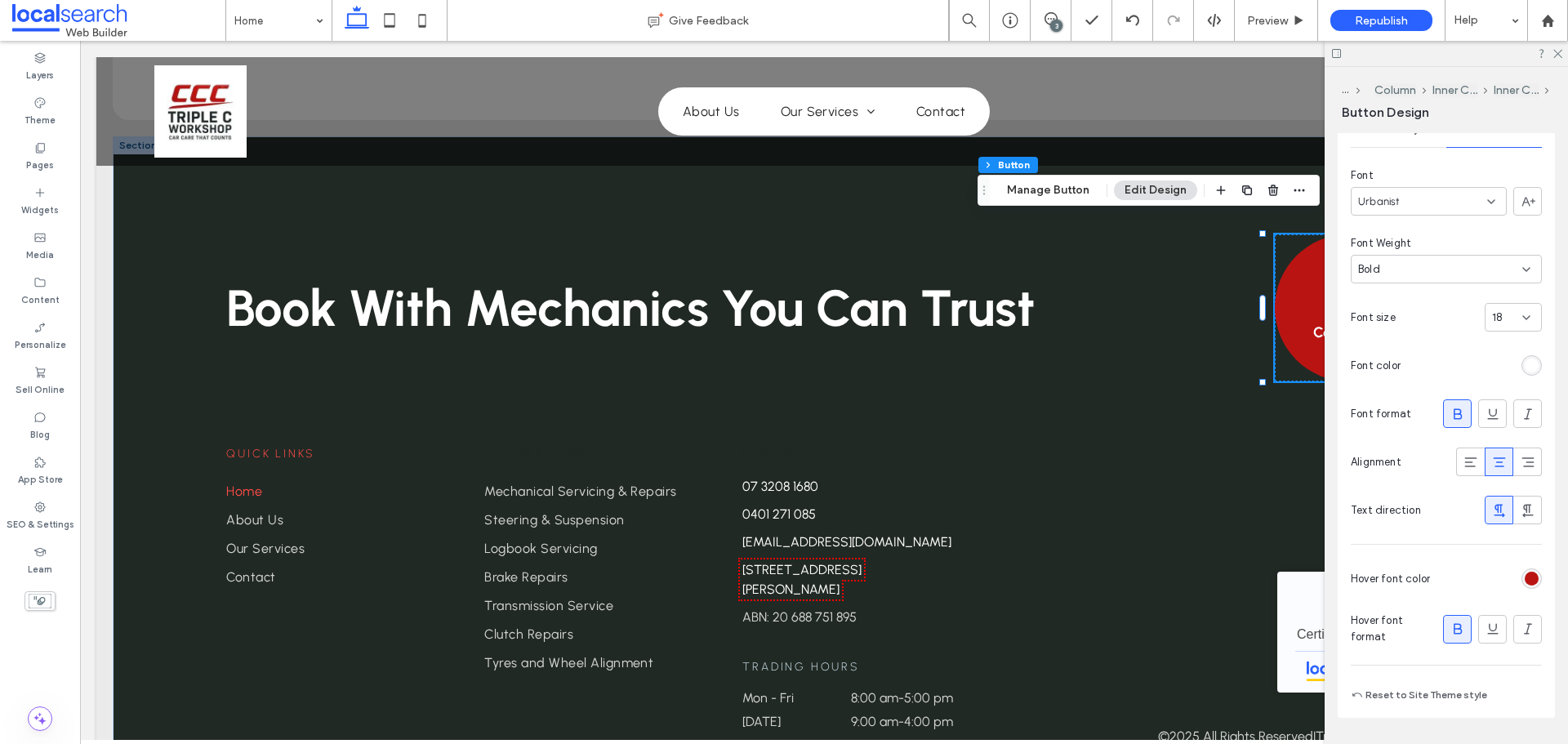
scroll to position [448, 0]
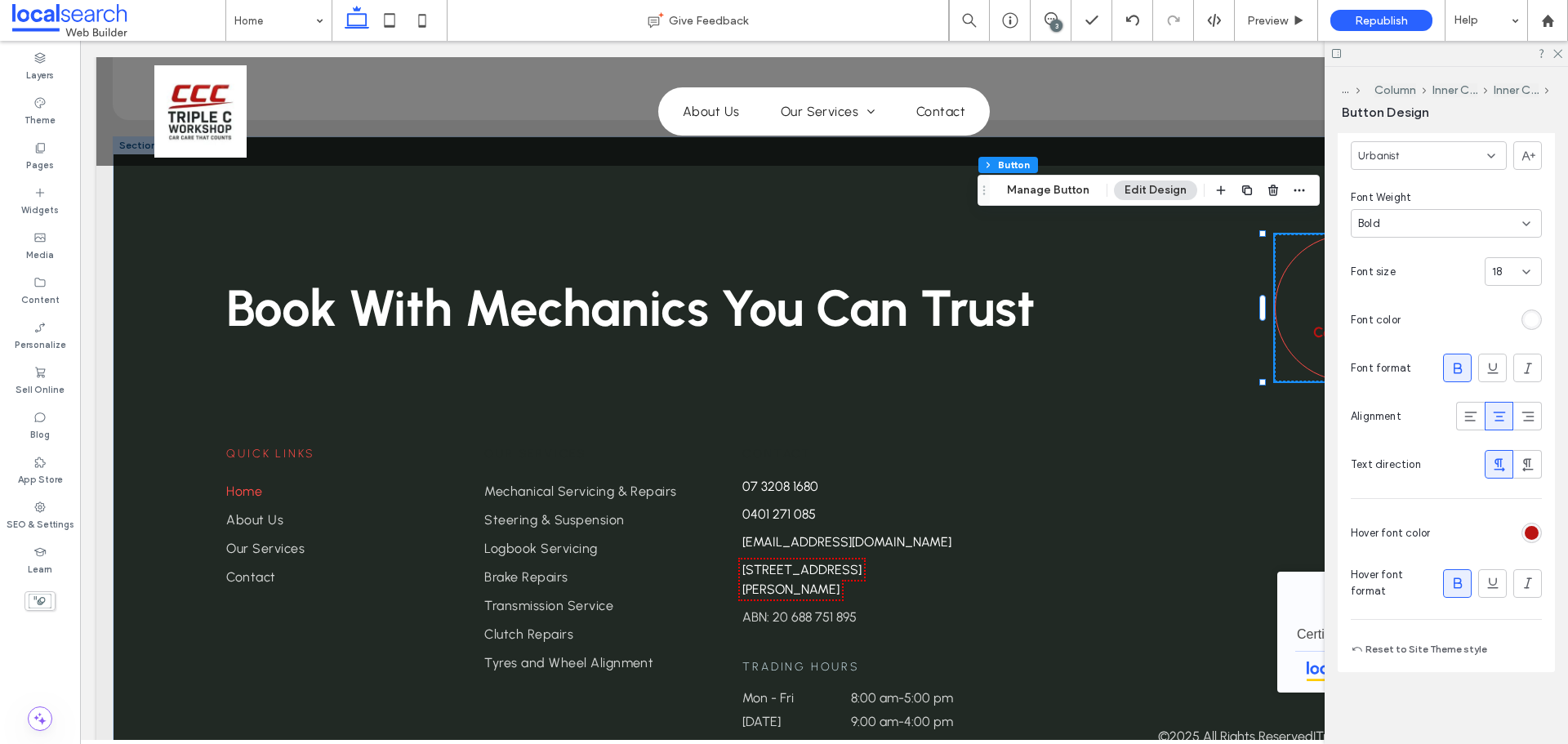
click at [1524, 530] on div "rgb(186, 20, 18)" at bounding box center [1531, 533] width 14 height 14
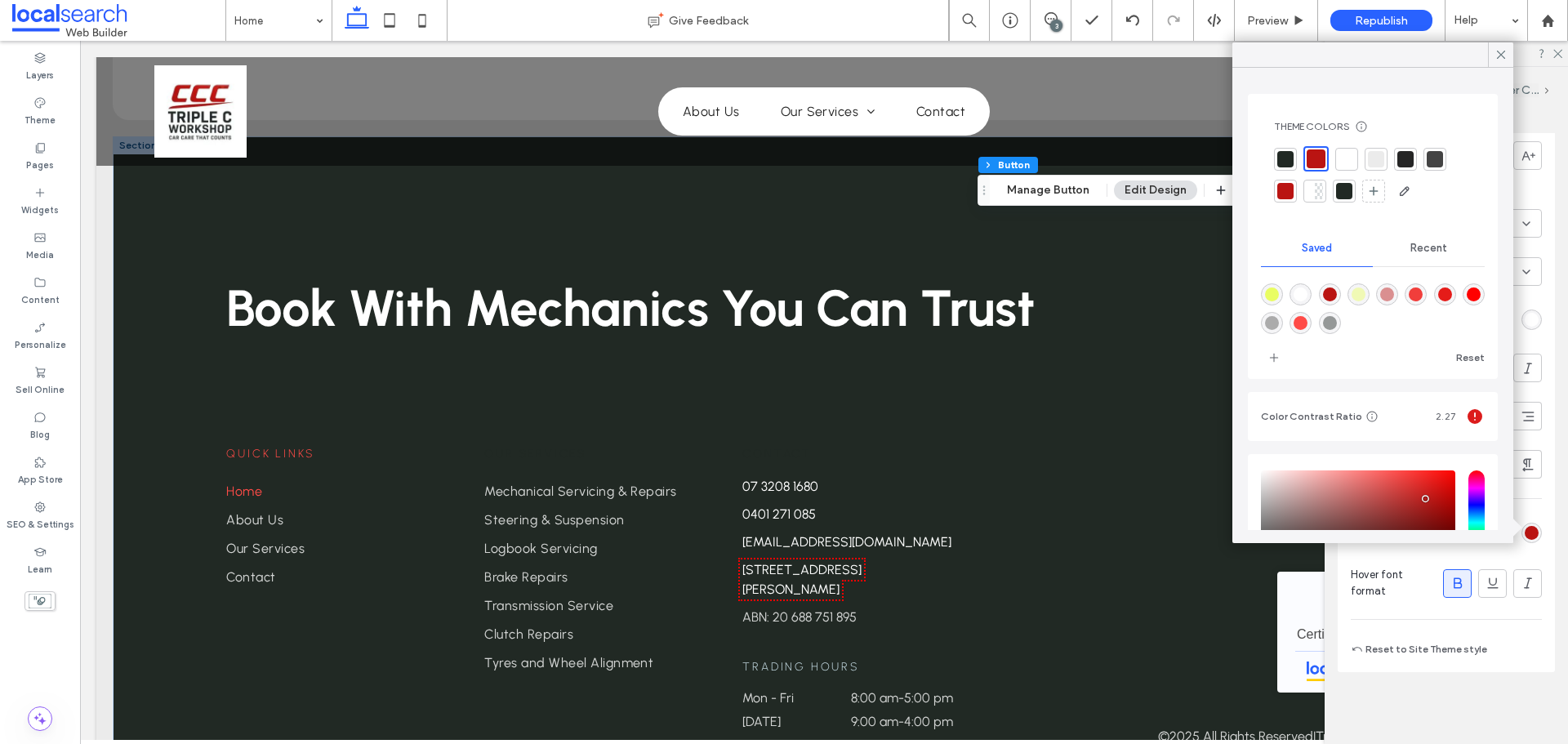
click at [1308, 325] on div "rgba(255,75,71,1)" at bounding box center [1300, 323] width 14 height 14
type input "*******"
click at [1502, 50] on icon at bounding box center [1500, 54] width 14 height 14
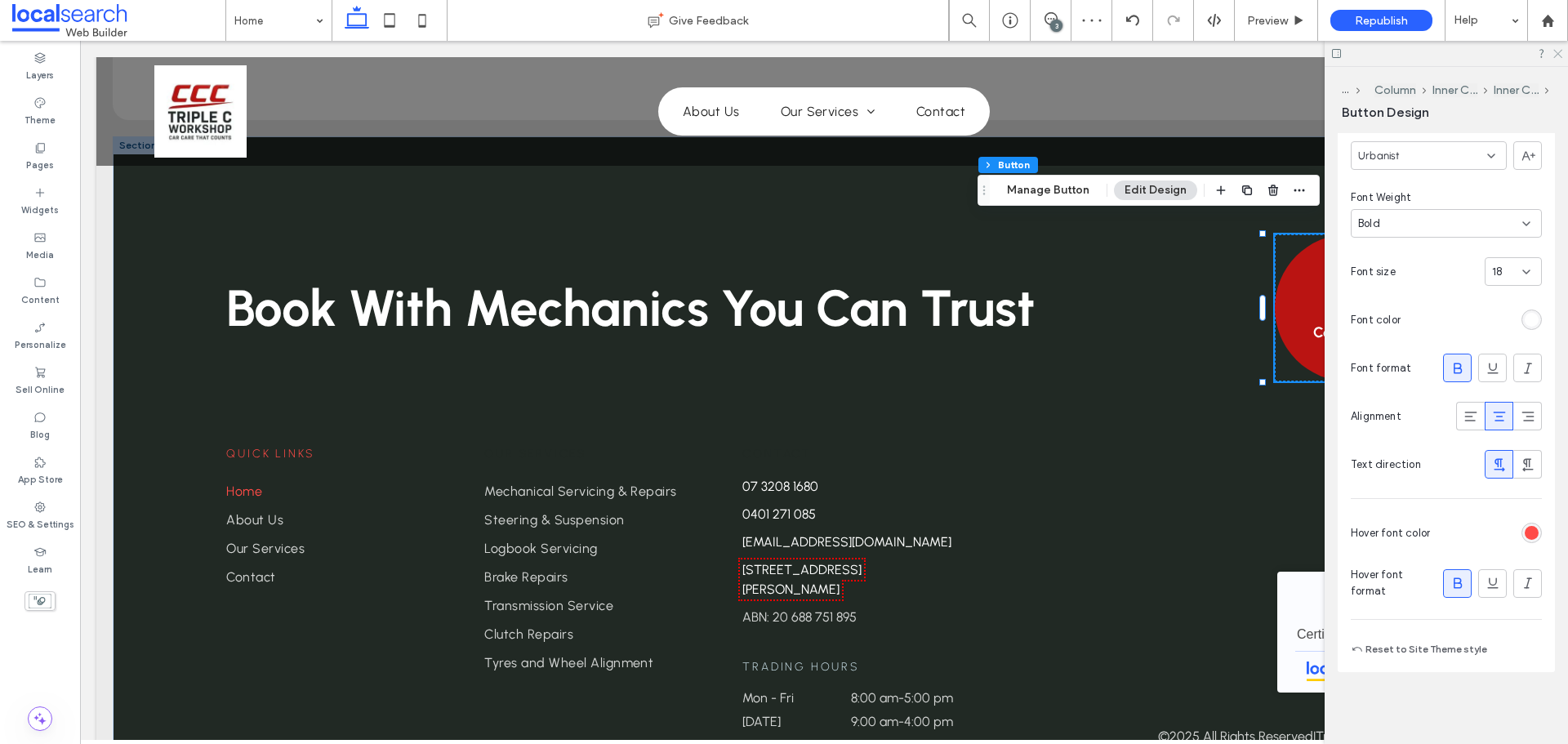
click at [1555, 54] on icon at bounding box center [1556, 53] width 11 height 11
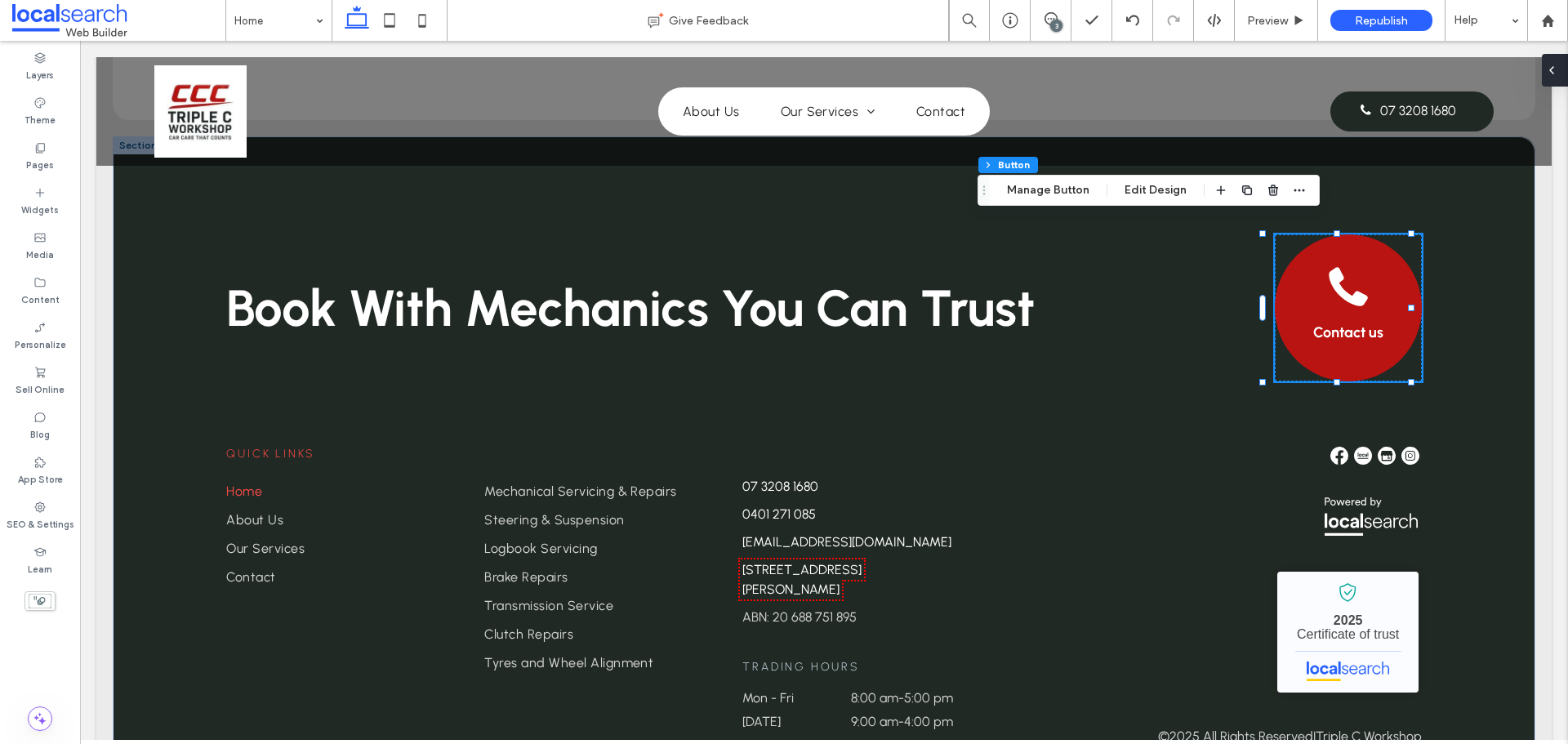
drag, startPoint x: 1554, startPoint y: 69, endPoint x: 1465, endPoint y: 117, distance: 101.1
click at [1554, 69] on icon at bounding box center [1551, 70] width 13 height 13
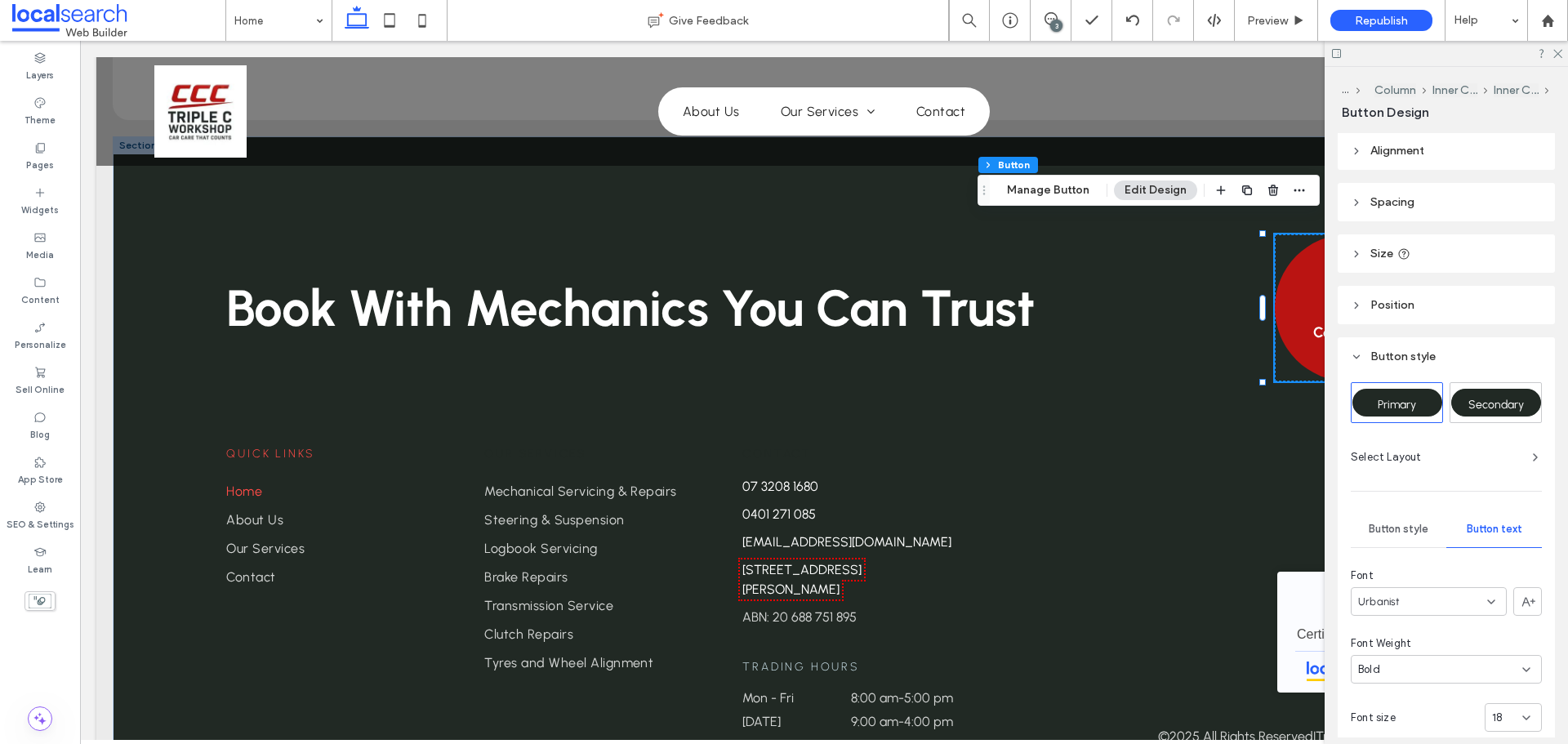
scroll to position [0, 0]
click at [1428, 536] on div "Button style" at bounding box center [1398, 531] width 95 height 36
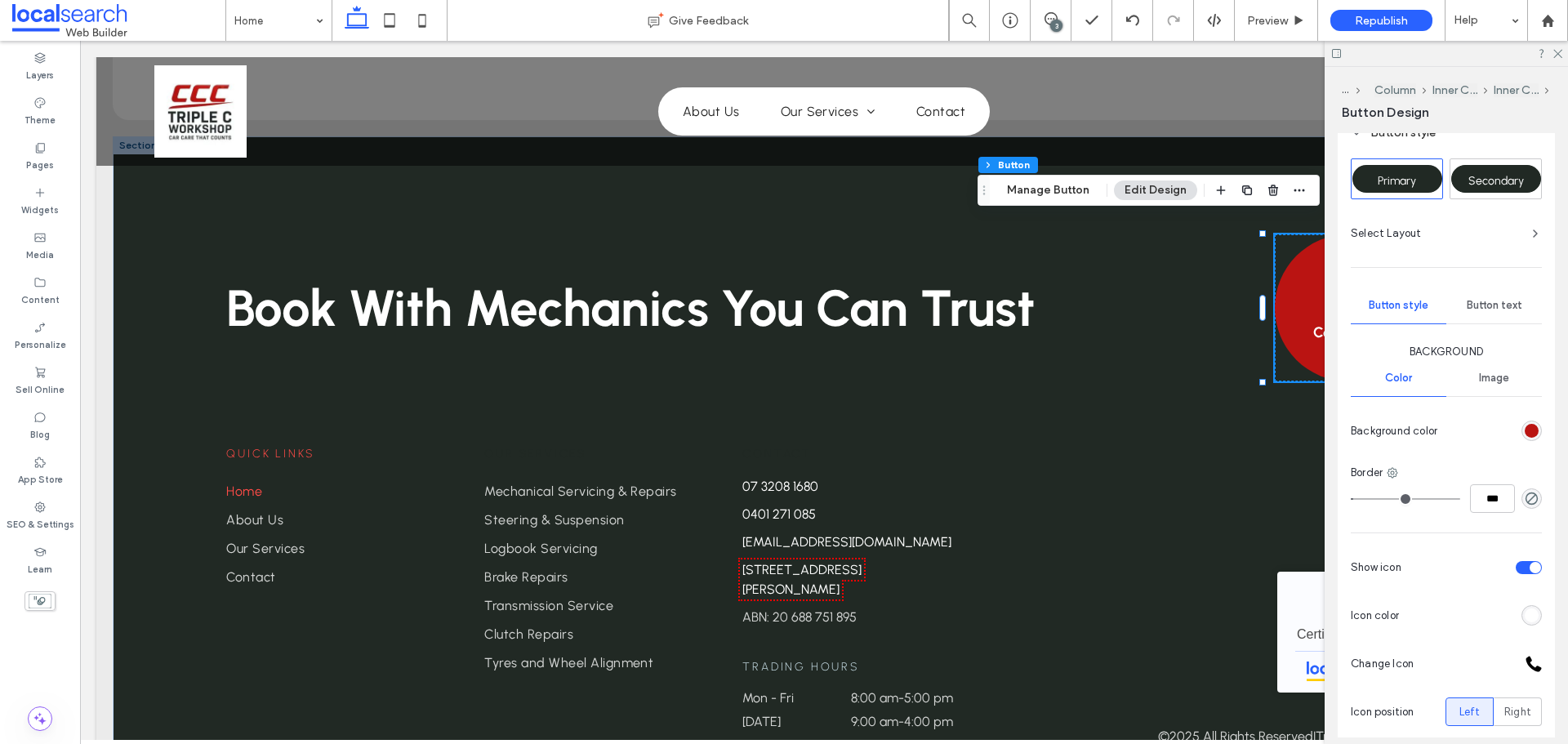
scroll to position [245, 0]
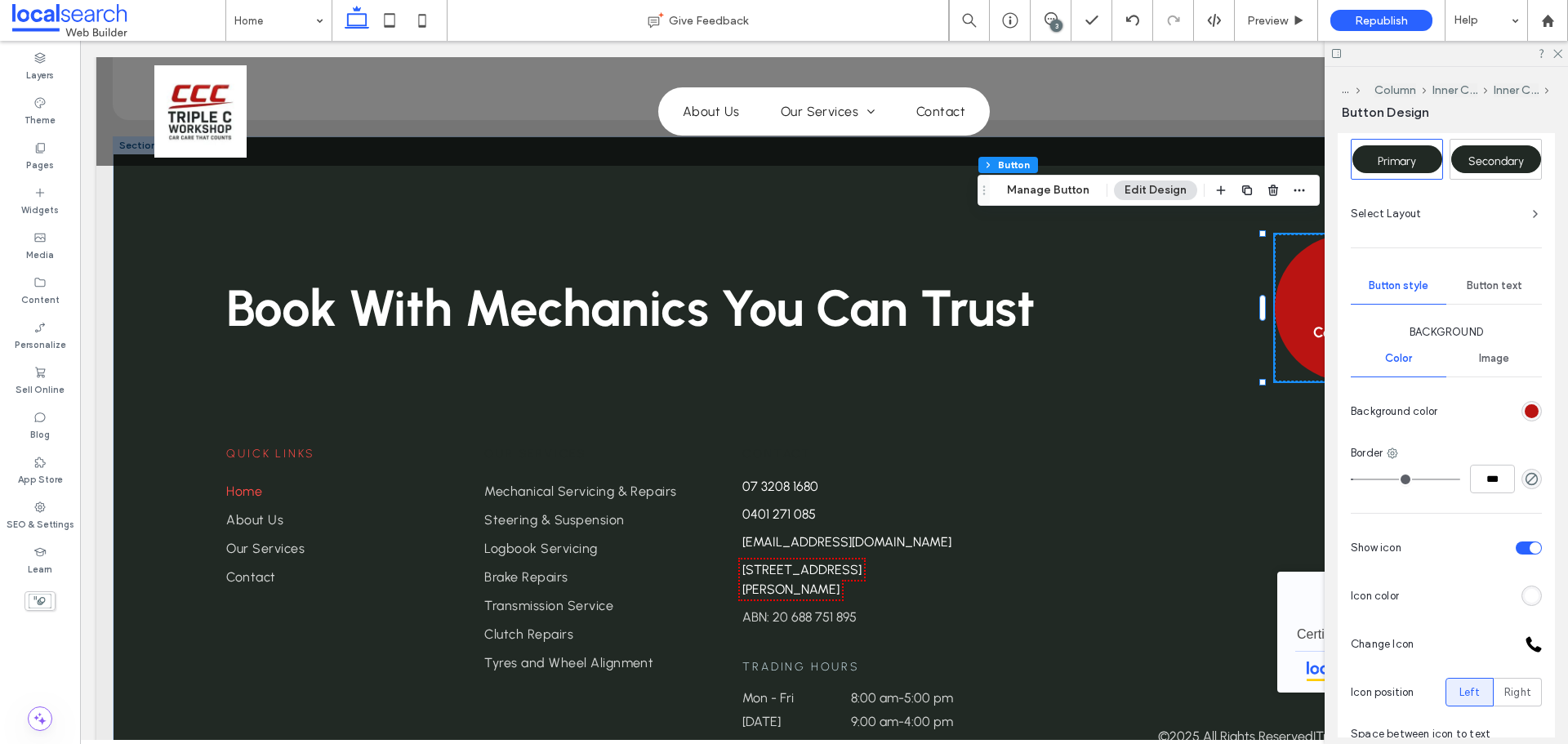
click at [1529, 402] on div "rgb(186, 20, 18)" at bounding box center [1531, 410] width 21 height 21
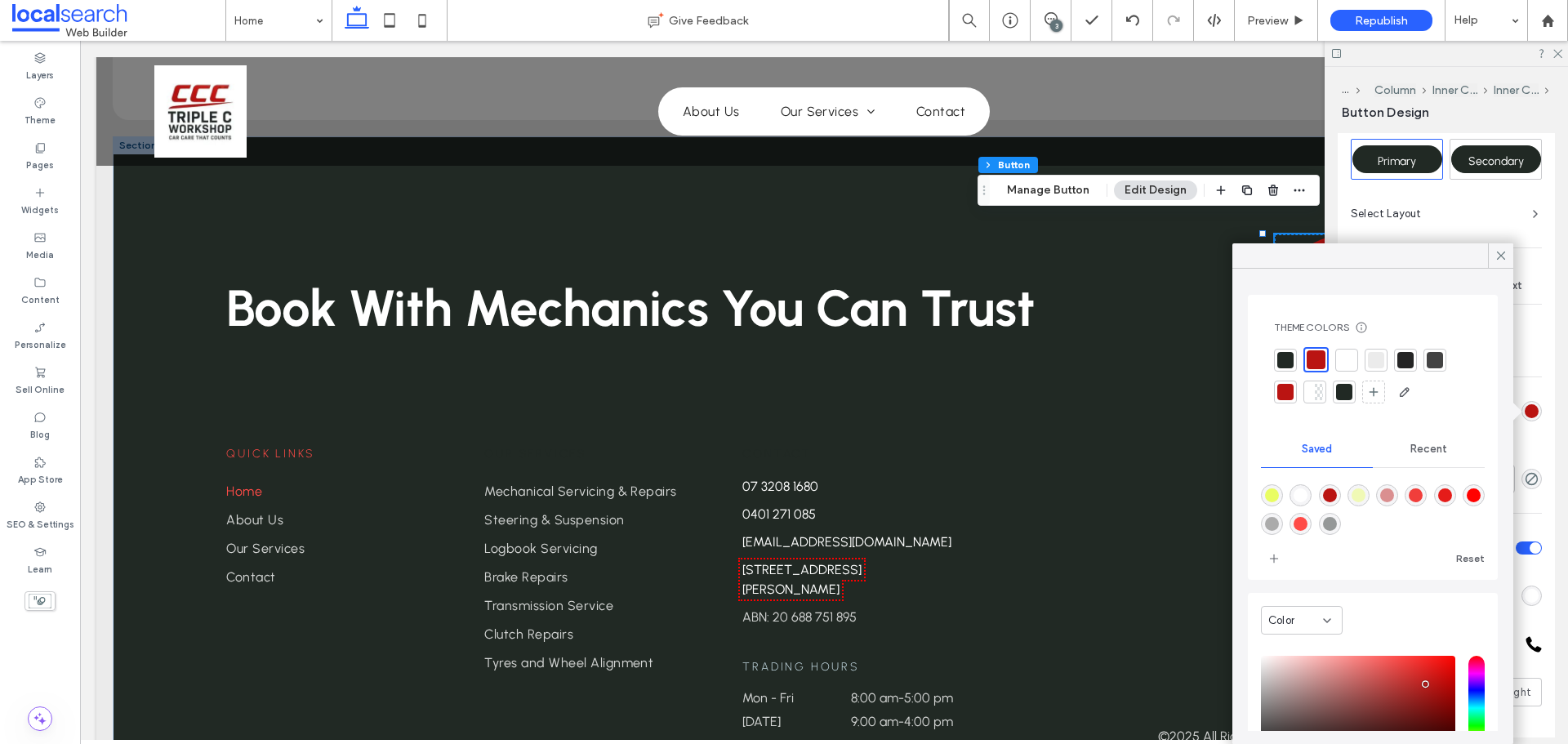
click at [1308, 527] on div "rgba(255,75,71,1)" at bounding box center [1300, 524] width 14 height 14
type input "*******"
click at [1492, 260] on div at bounding box center [1500, 255] width 25 height 24
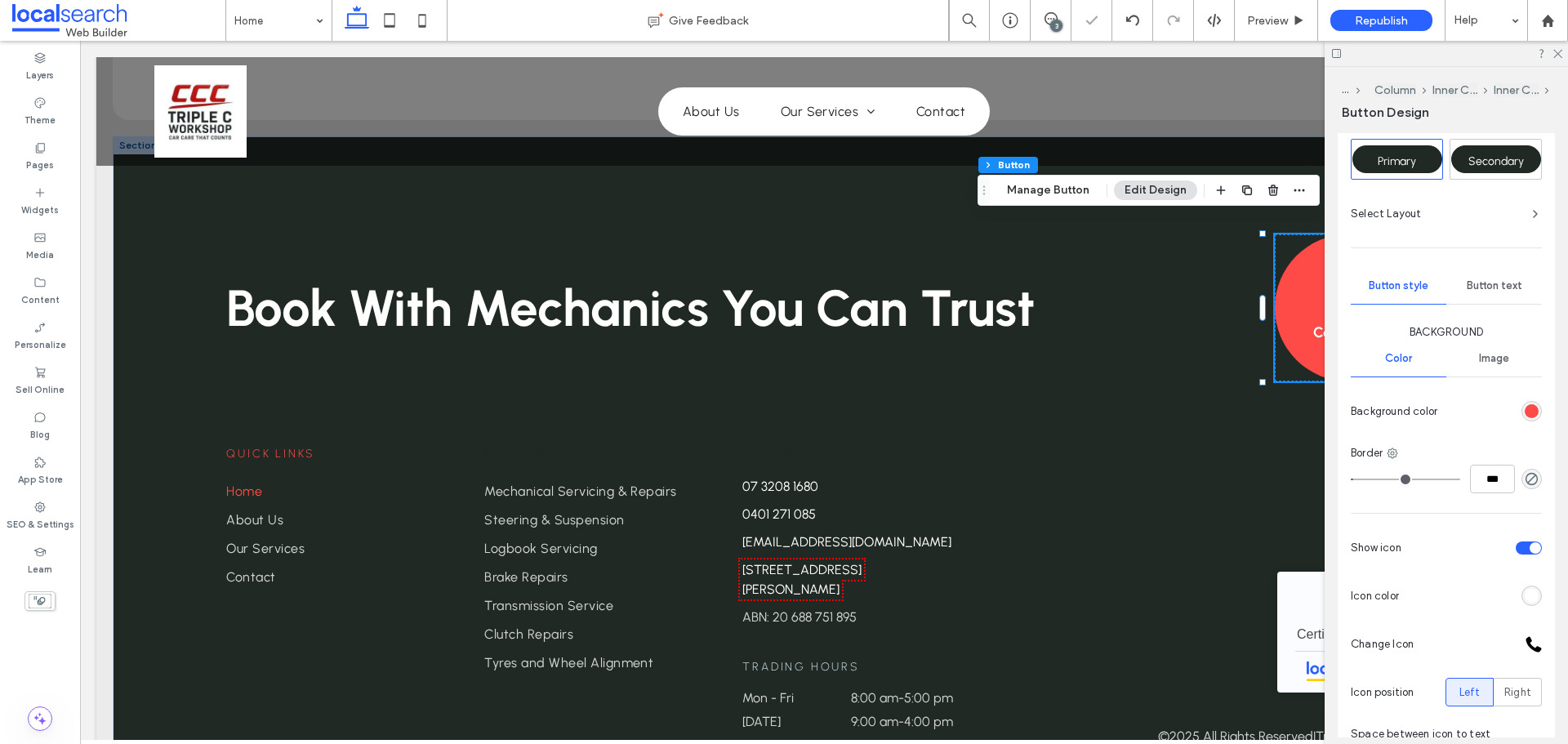
click at [1553, 59] on div at bounding box center [1446, 54] width 243 height 25
click at [1556, 56] on icon at bounding box center [1556, 53] width 11 height 11
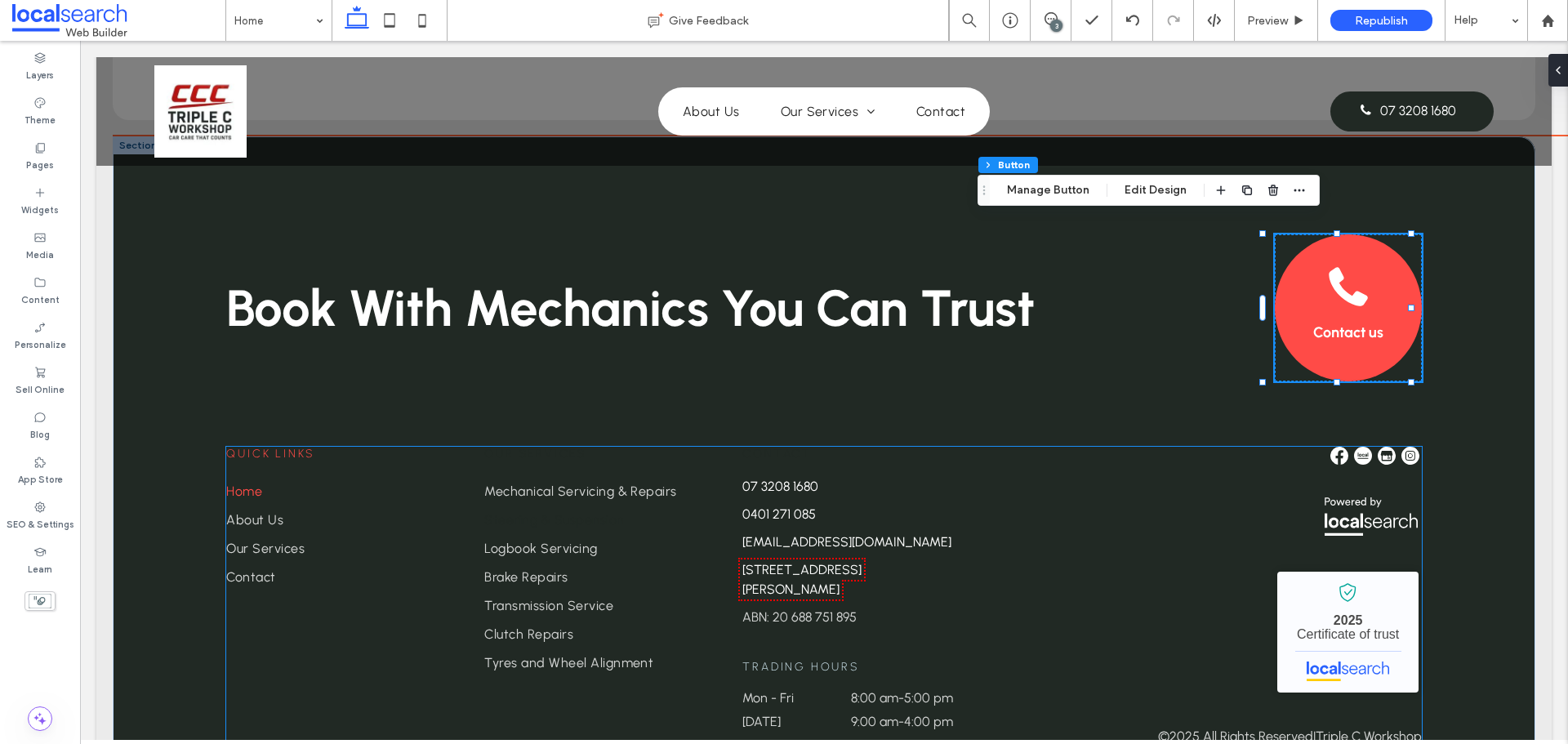
click at [655, 506] on link "Steering & Suspension" at bounding box center [590, 520] width 210 height 29
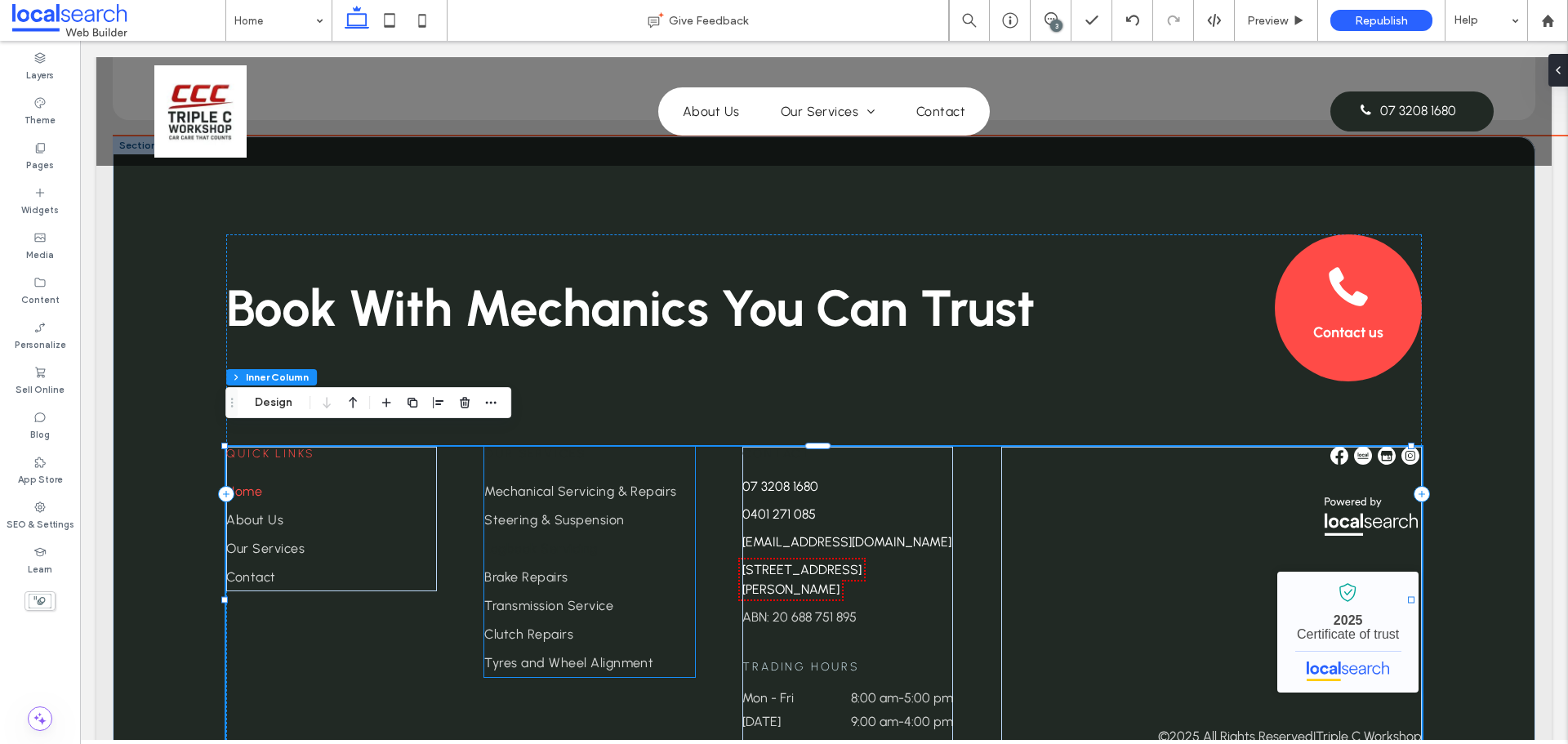
click at [627, 537] on link "Logbook Servicing" at bounding box center [590, 549] width 210 height 29
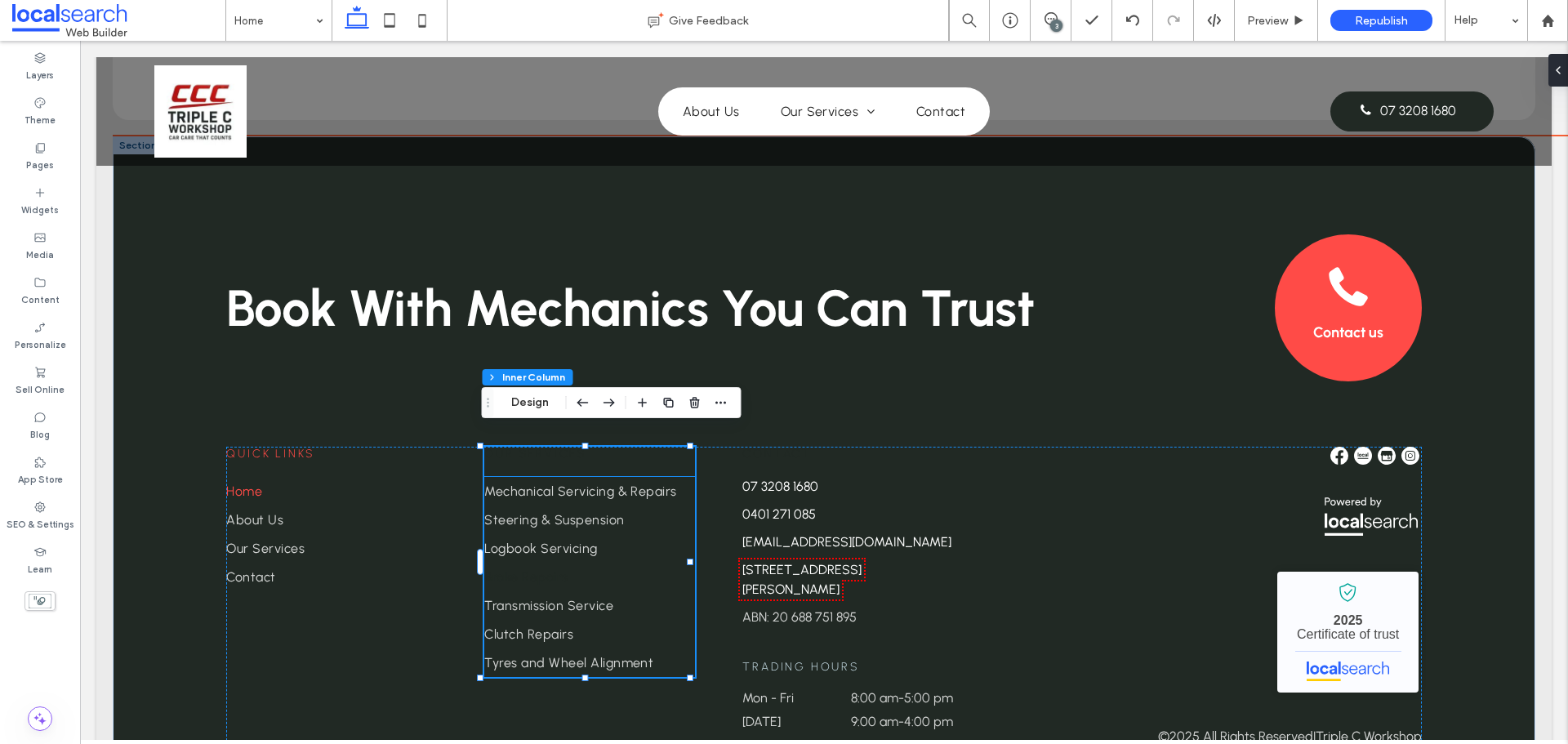
click at [621, 563] on link "Brake Repairs" at bounding box center [590, 577] width 210 height 29
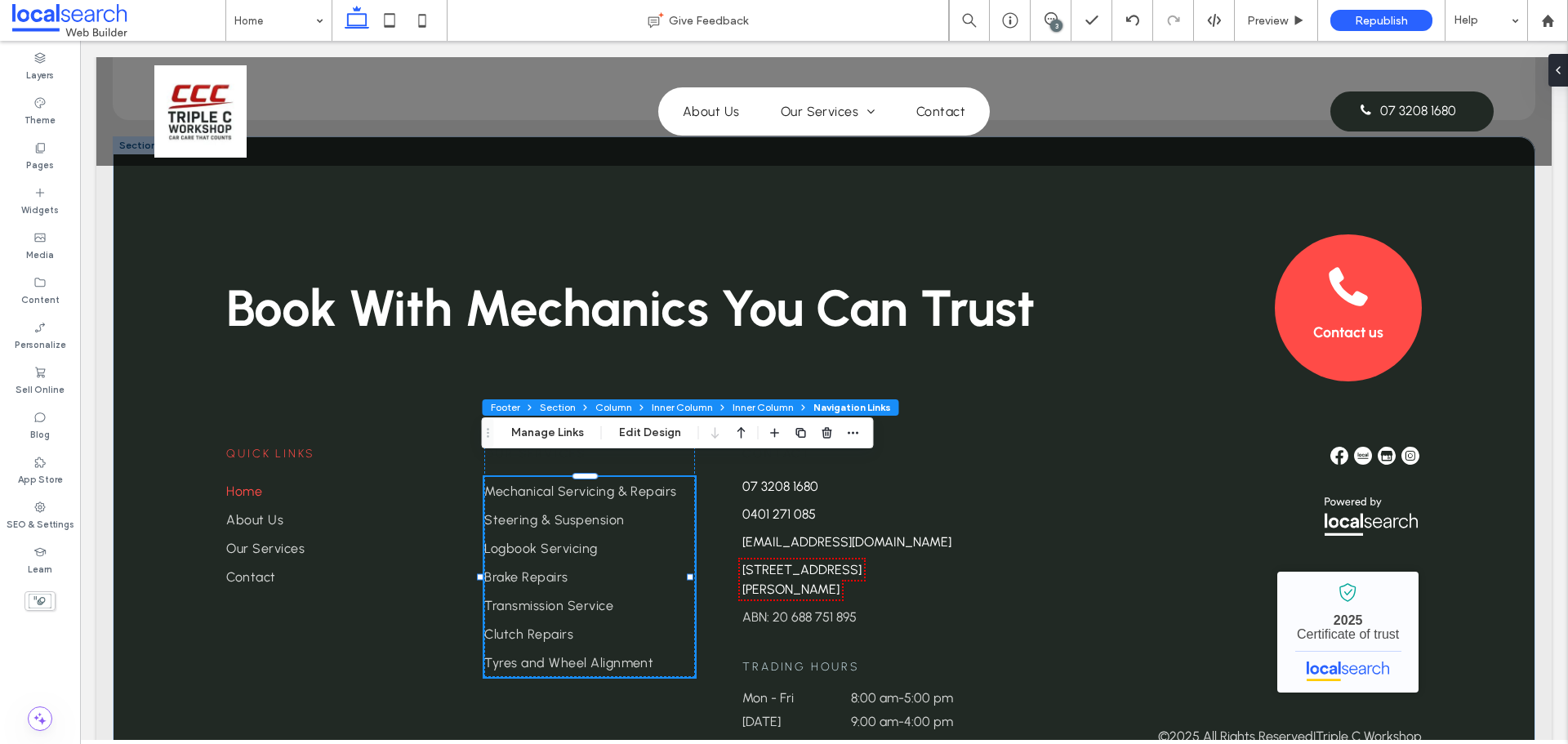
type input "***"
type input "****"
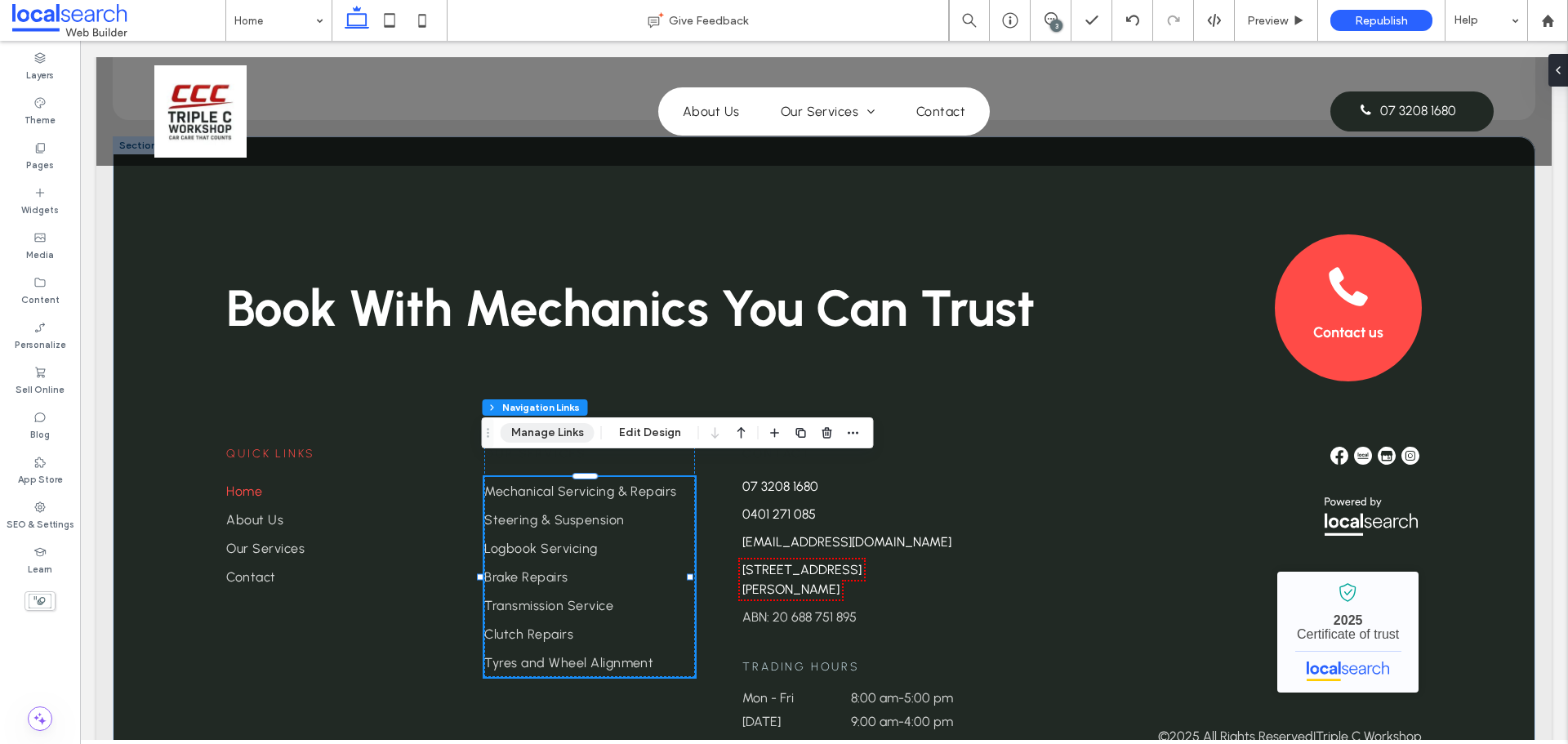
click at [524, 424] on button "Manage Links" at bounding box center [547, 433] width 94 height 20
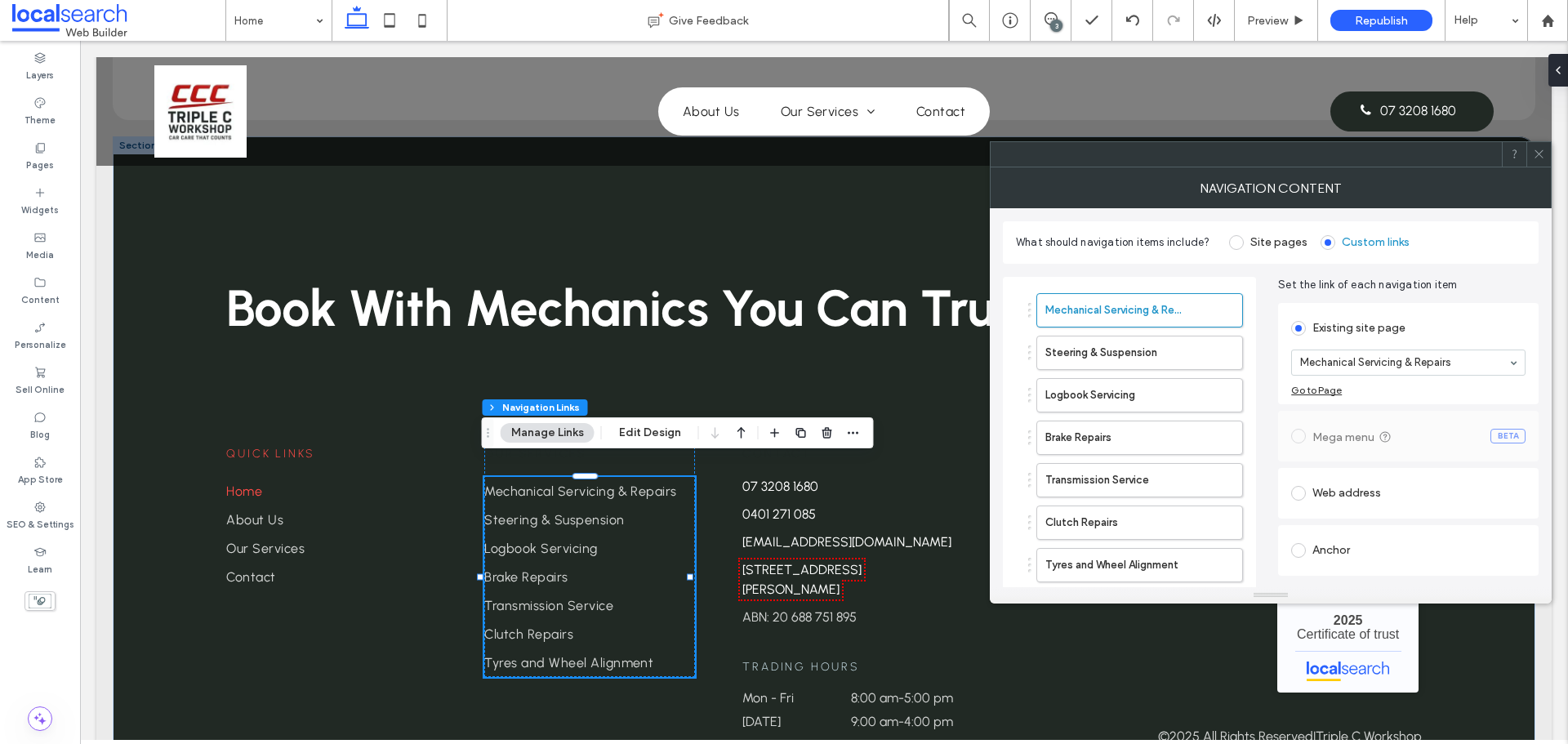
click at [1535, 161] on span at bounding box center [1539, 153] width 12 height 24
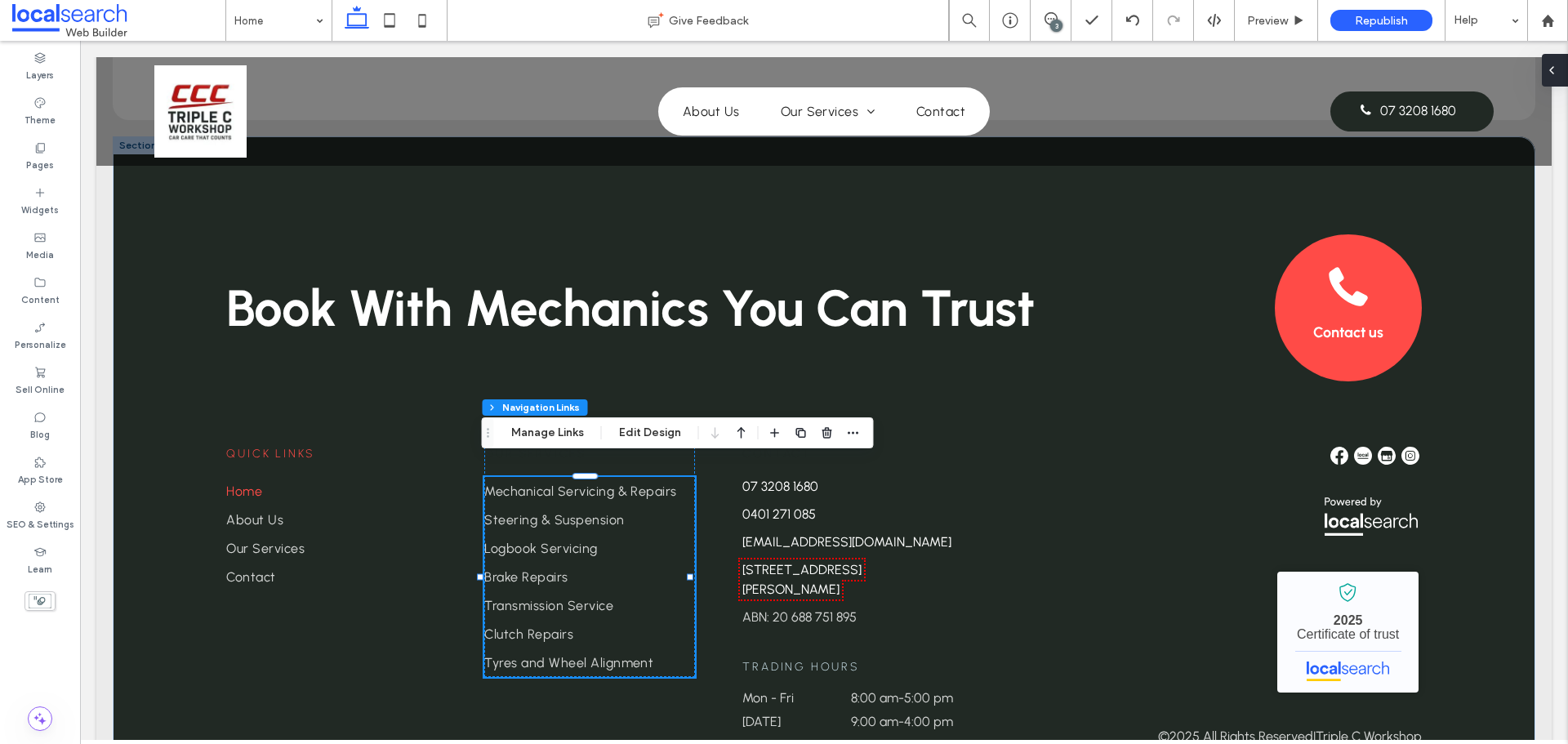
click at [1557, 79] on span at bounding box center [1551, 70] width 13 height 33
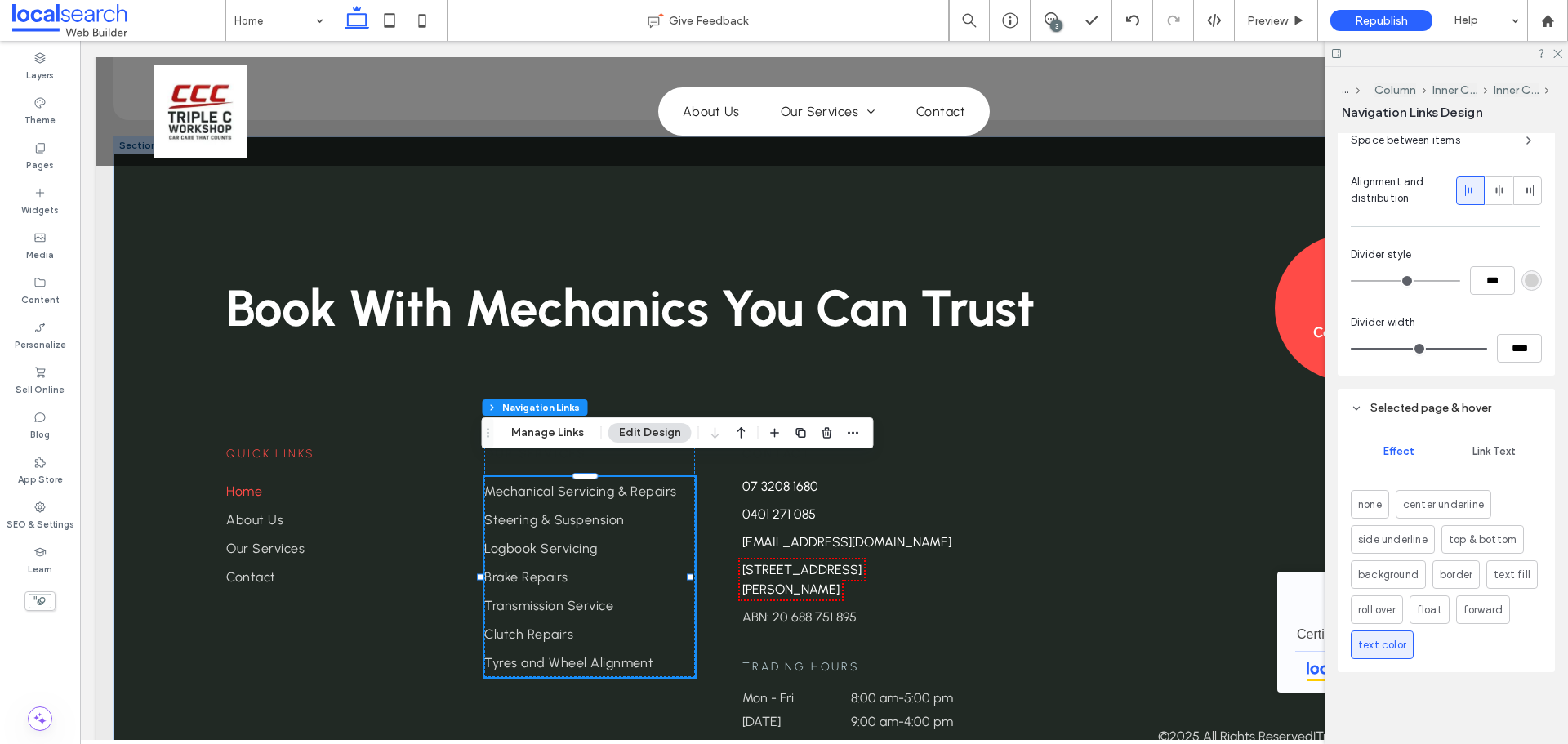
click at [1489, 442] on div "Link Text" at bounding box center [1493, 451] width 95 height 36
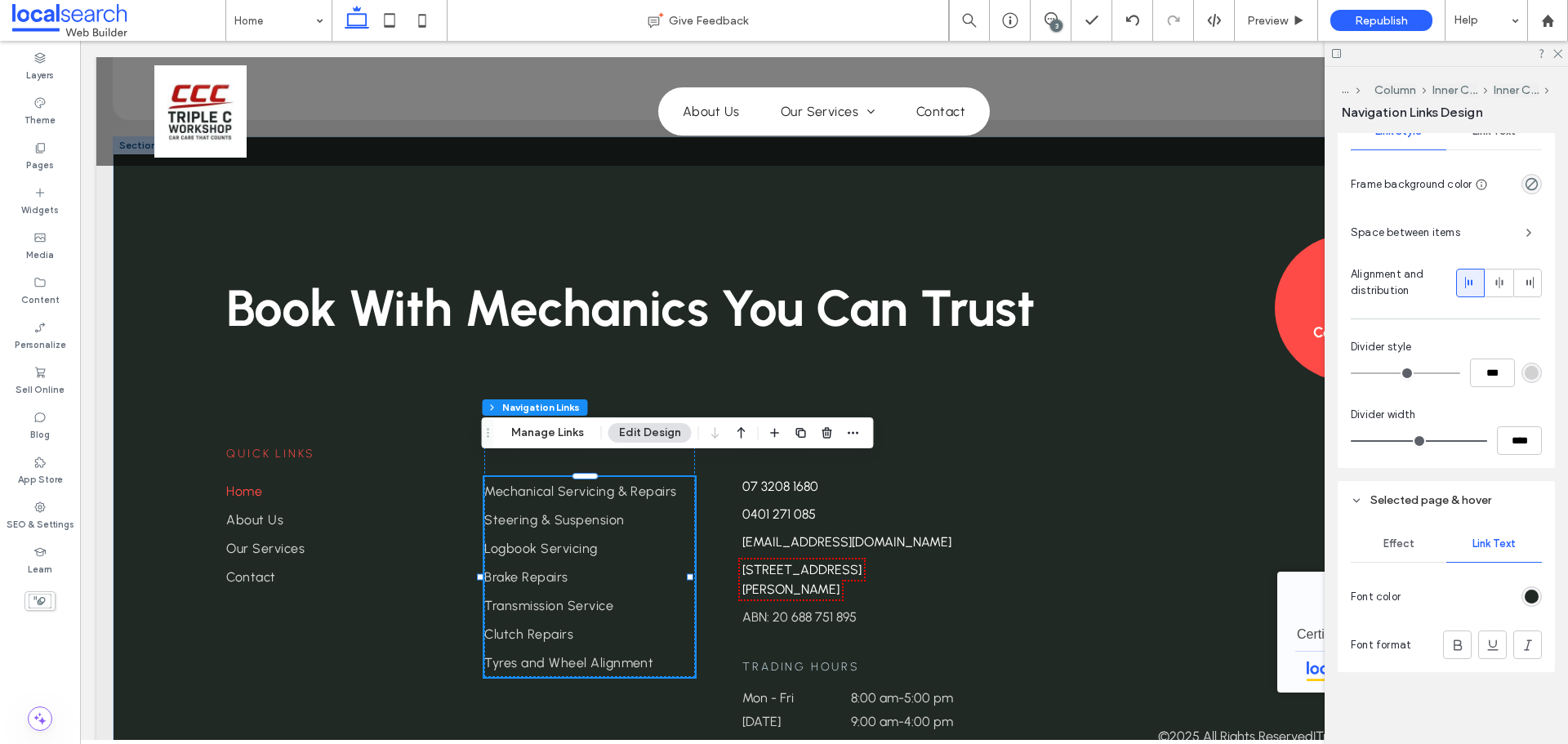
scroll to position [409, 0]
click at [1528, 591] on div "rgb(33, 41, 36)" at bounding box center [1531, 597] width 14 height 14
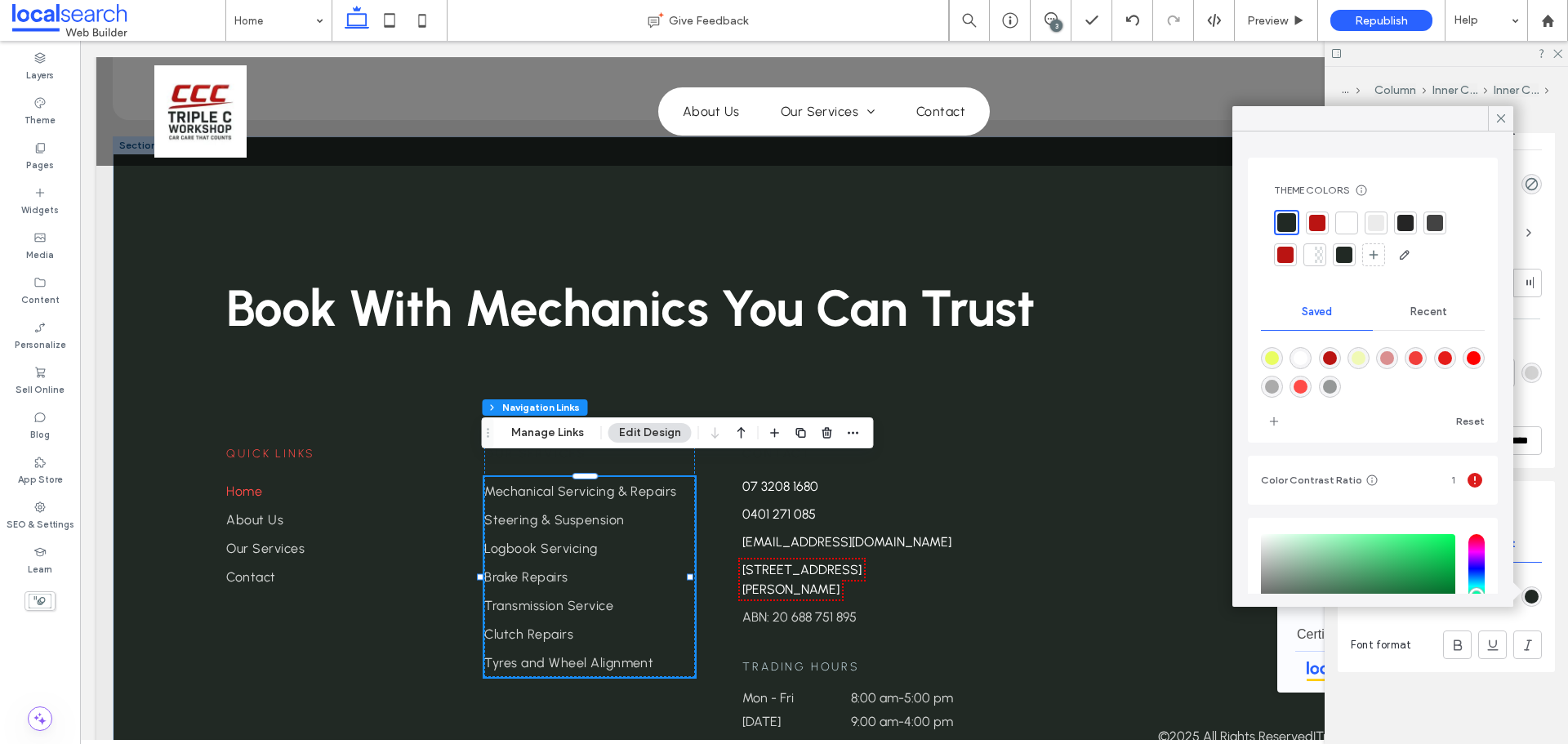
drag, startPoint x: 1317, startPoint y: 227, endPoint x: 541, endPoint y: 441, distance: 805.0
click at [1317, 227] on div at bounding box center [1316, 223] width 16 height 16
click at [1308, 392] on div "rgba(255,75,71,1)" at bounding box center [1300, 387] width 14 height 14
type input "*******"
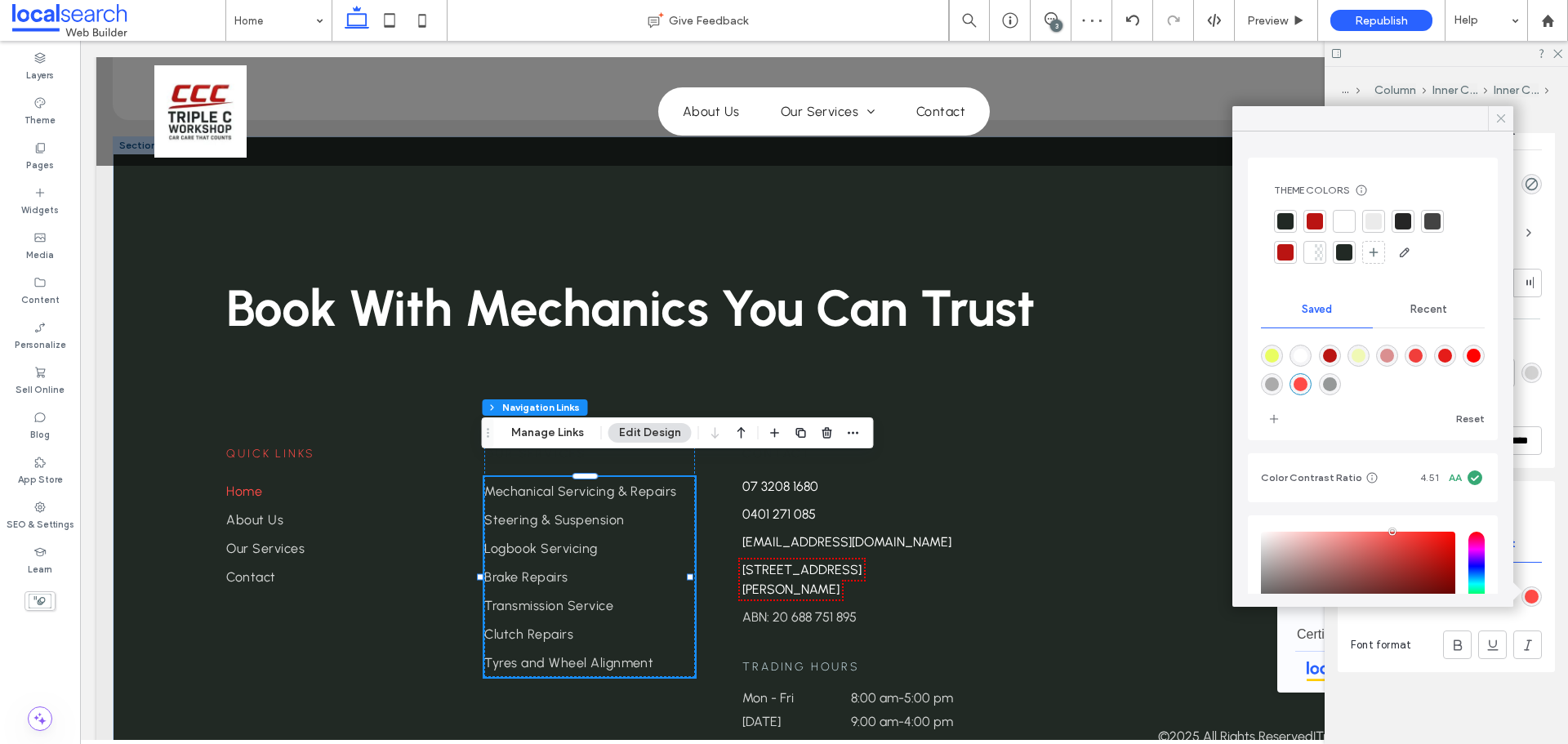
click at [1503, 121] on icon at bounding box center [1500, 119] width 14 height 14
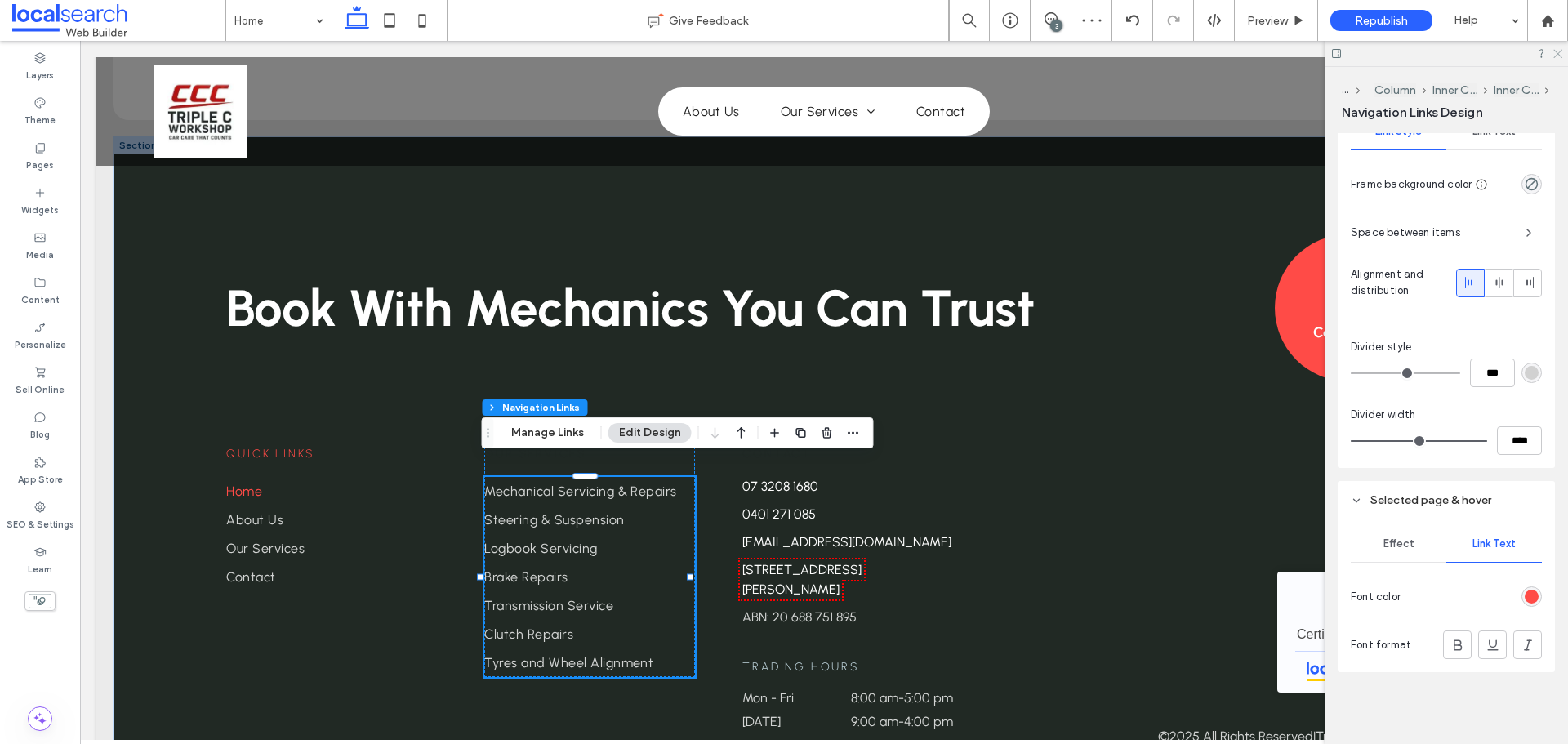
click at [1560, 54] on icon at bounding box center [1556, 53] width 11 height 11
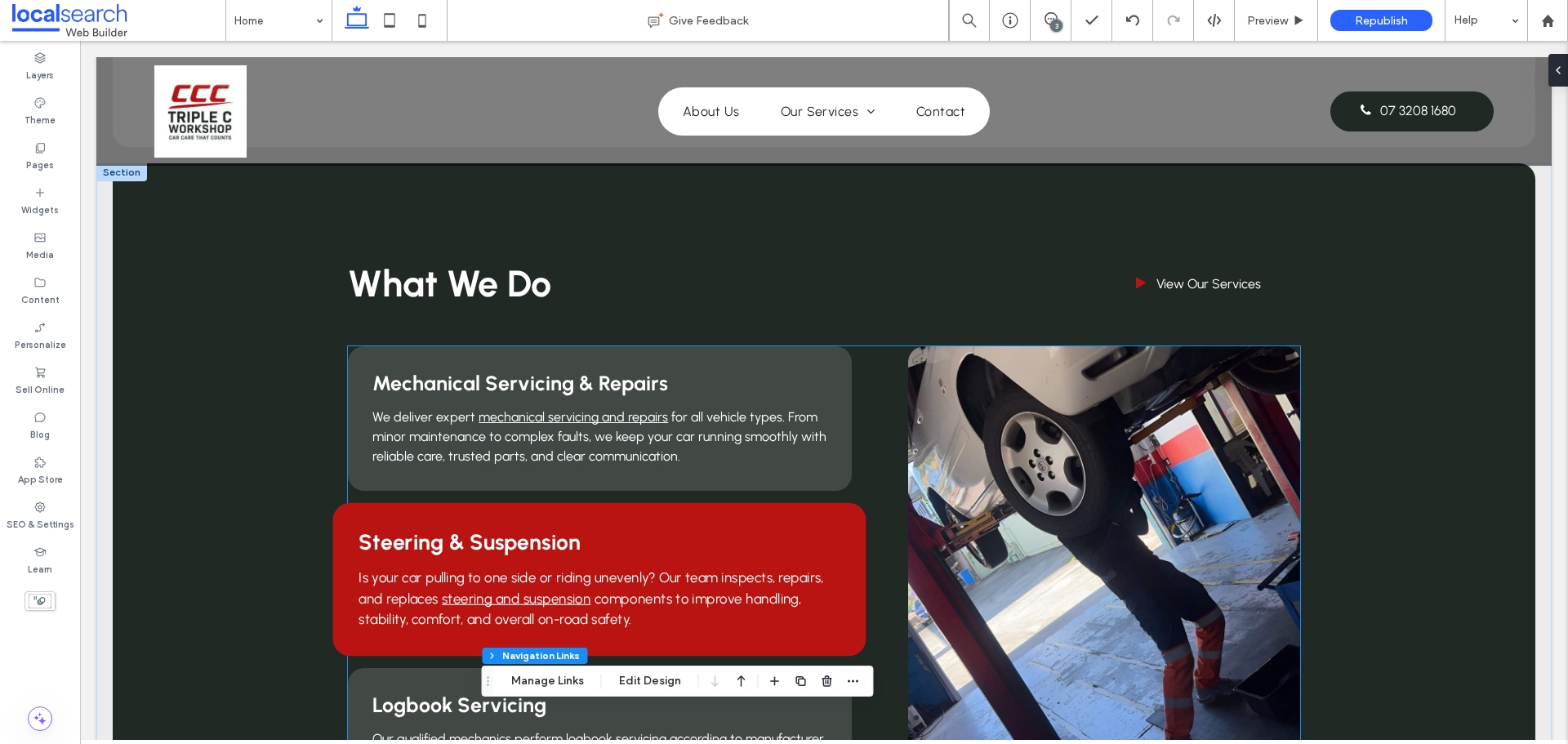
scroll to position [1156, 0]
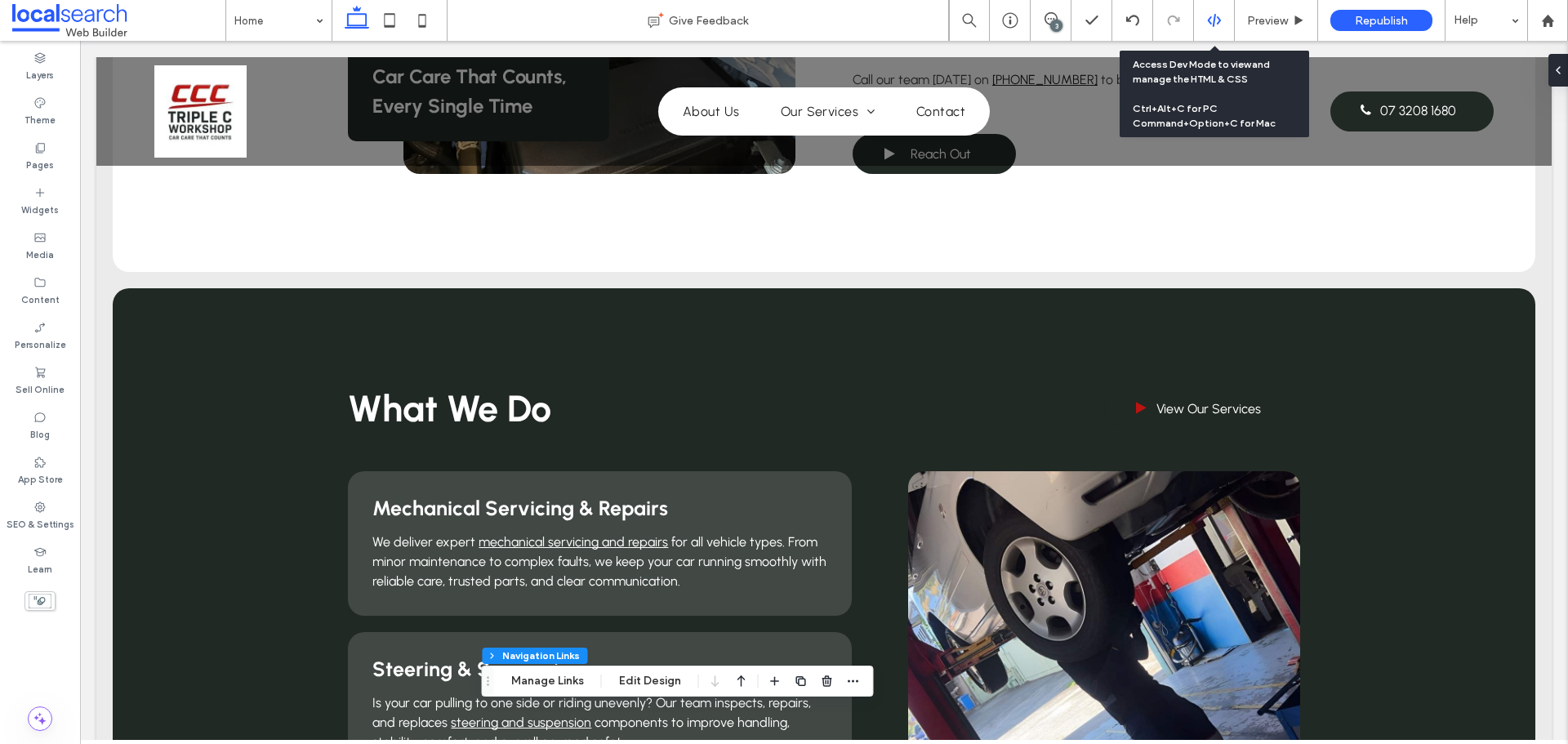
click at [1202, 19] on div at bounding box center [1213, 21] width 40 height 14
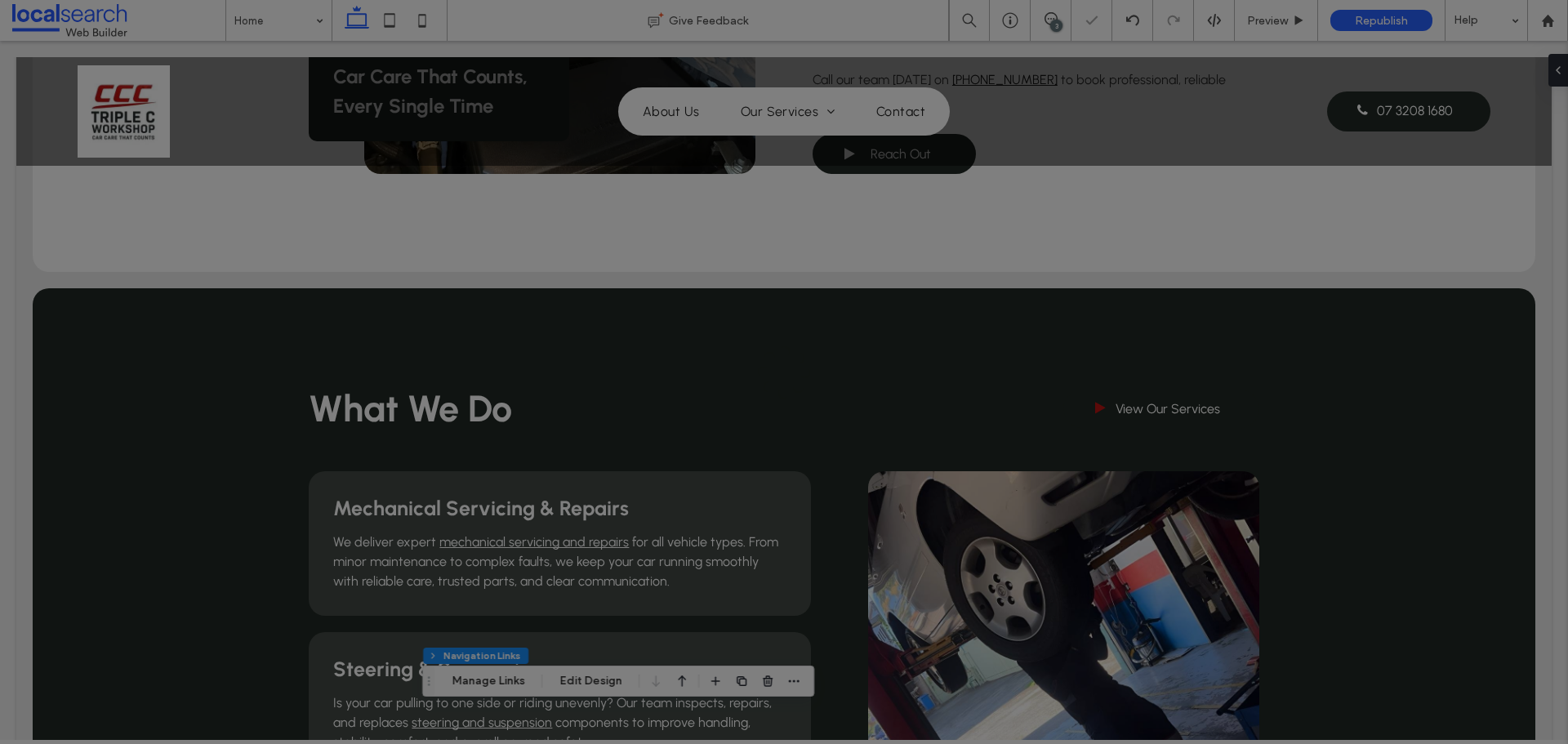
scroll to position [0, 0]
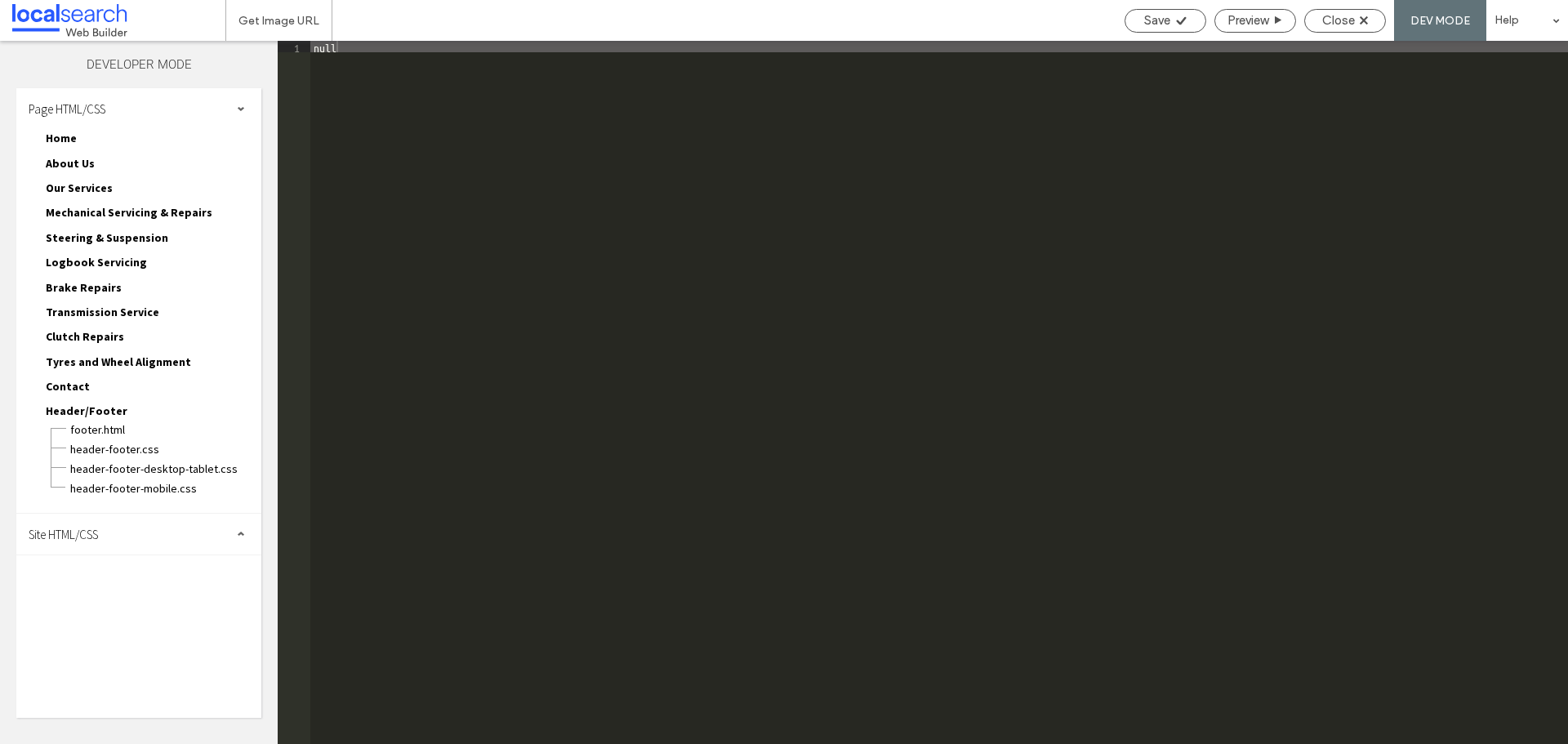
click at [94, 542] on div "Site HTML/CSS" at bounding box center [138, 534] width 245 height 41
click at [136, 607] on span "site.css" at bounding box center [169, 605] width 186 height 16
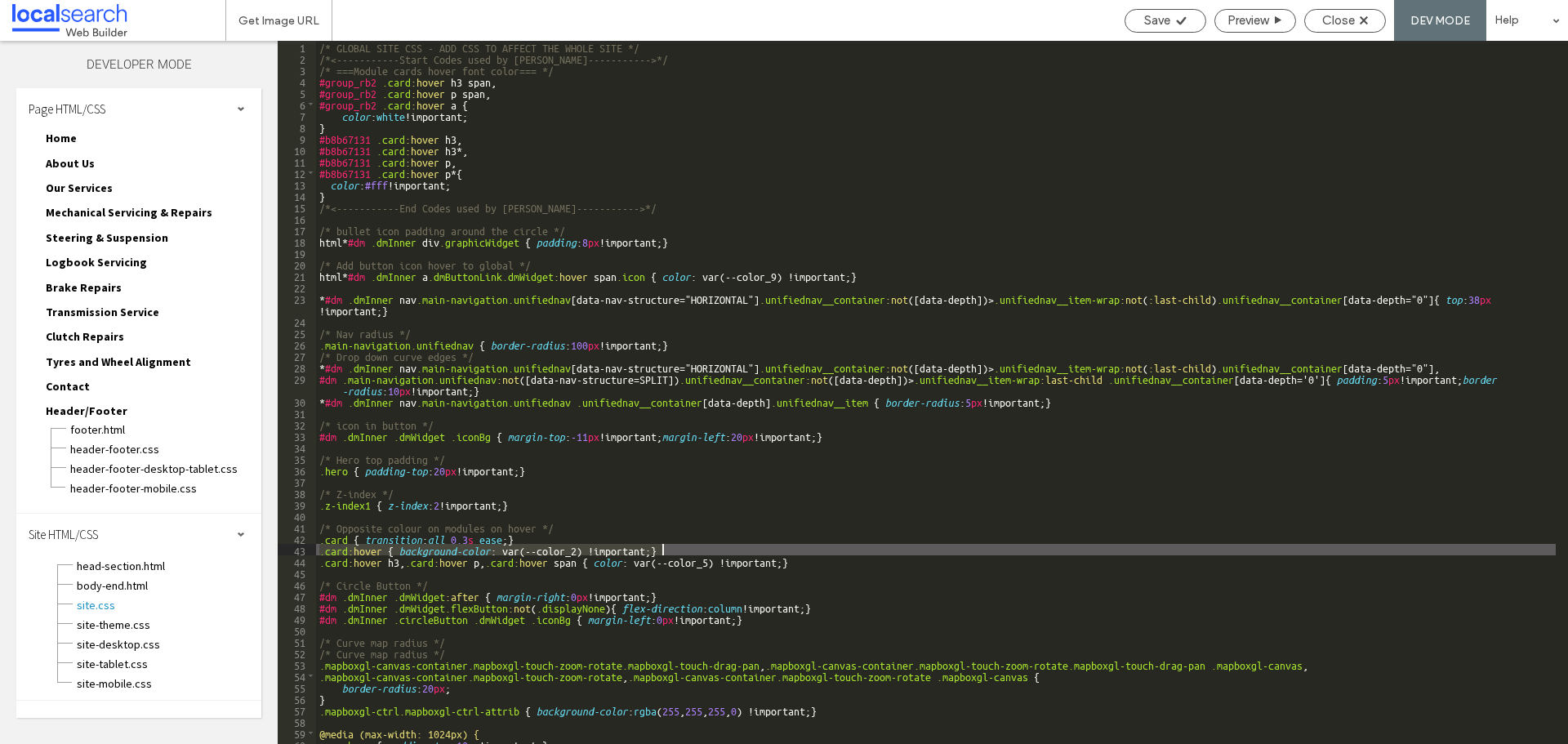
drag, startPoint x: 318, startPoint y: 548, endPoint x: 668, endPoint y: 548, distance: 350.0
click at [668, 548] on div "/* GLOBAL SITE CSS - ADD CSS TO AFFECT THE WHOLE SITE */ /*<-----------Start Co…" at bounding box center [936, 404] width 1240 height 726
drag, startPoint x: 673, startPoint y: 548, endPoint x: 581, endPoint y: 551, distance: 92.0
click at [673, 548] on div "/* GLOBAL SITE CSS - ADD CSS TO AFFECT THE WHOLE SITE */ /*<-----------Start Co…" at bounding box center [936, 393] width 1240 height 703
click at [574, 551] on div "/* GLOBAL SITE CSS - ADD CSS TO AFFECT THE WHOLE SITE */ /*<-----------Start Co…" at bounding box center [936, 404] width 1240 height 726
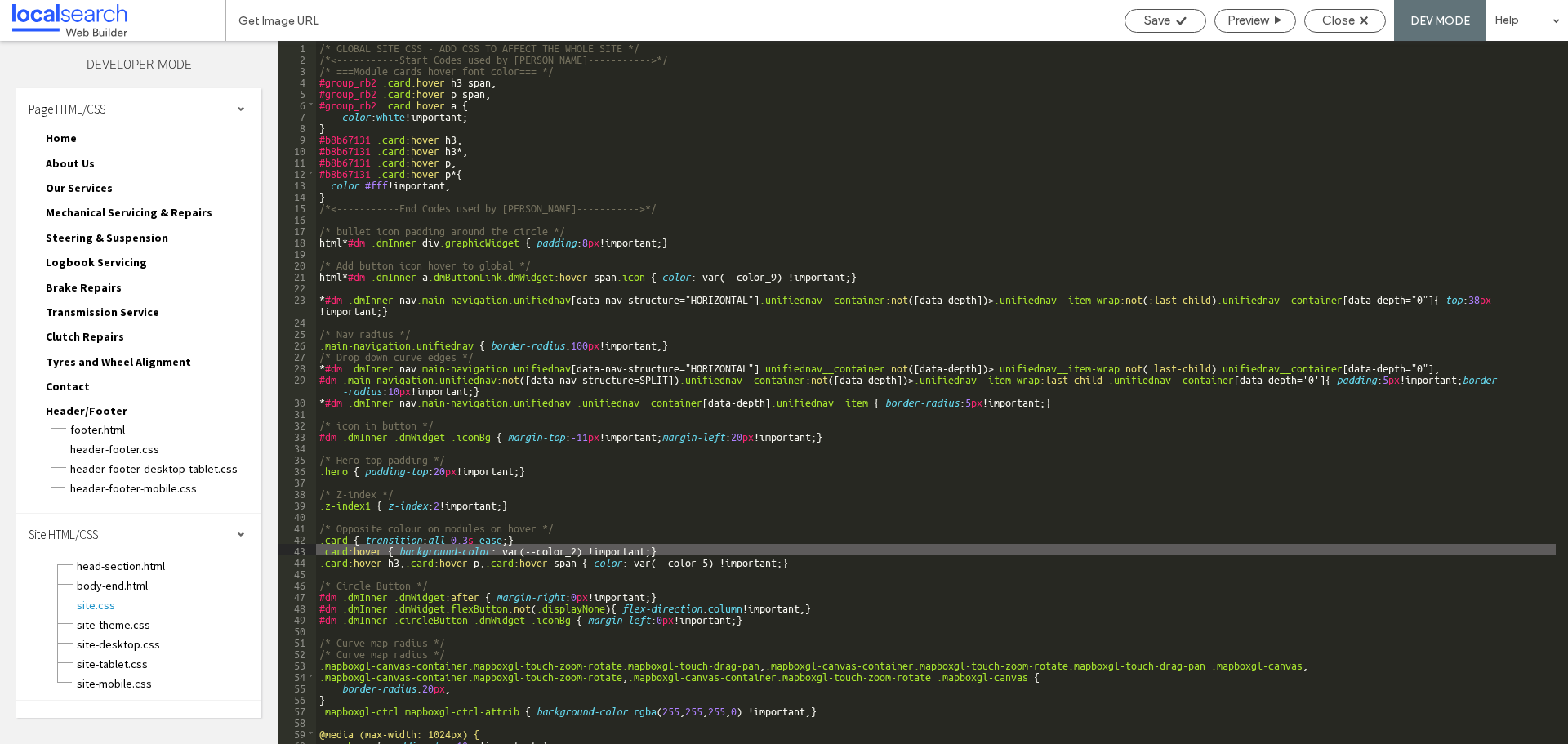
click at [576, 551] on div "/* GLOBAL SITE CSS - ADD CSS TO AFFECT THE WHOLE SITE */ /*<-----------Start Co…" at bounding box center [936, 404] width 1240 height 726
type textarea "**"
click at [1187, 28] on div "Save" at bounding box center [1166, 21] width 82 height 24
click at [1327, 21] on span "Close" at bounding box center [1338, 21] width 33 height 14
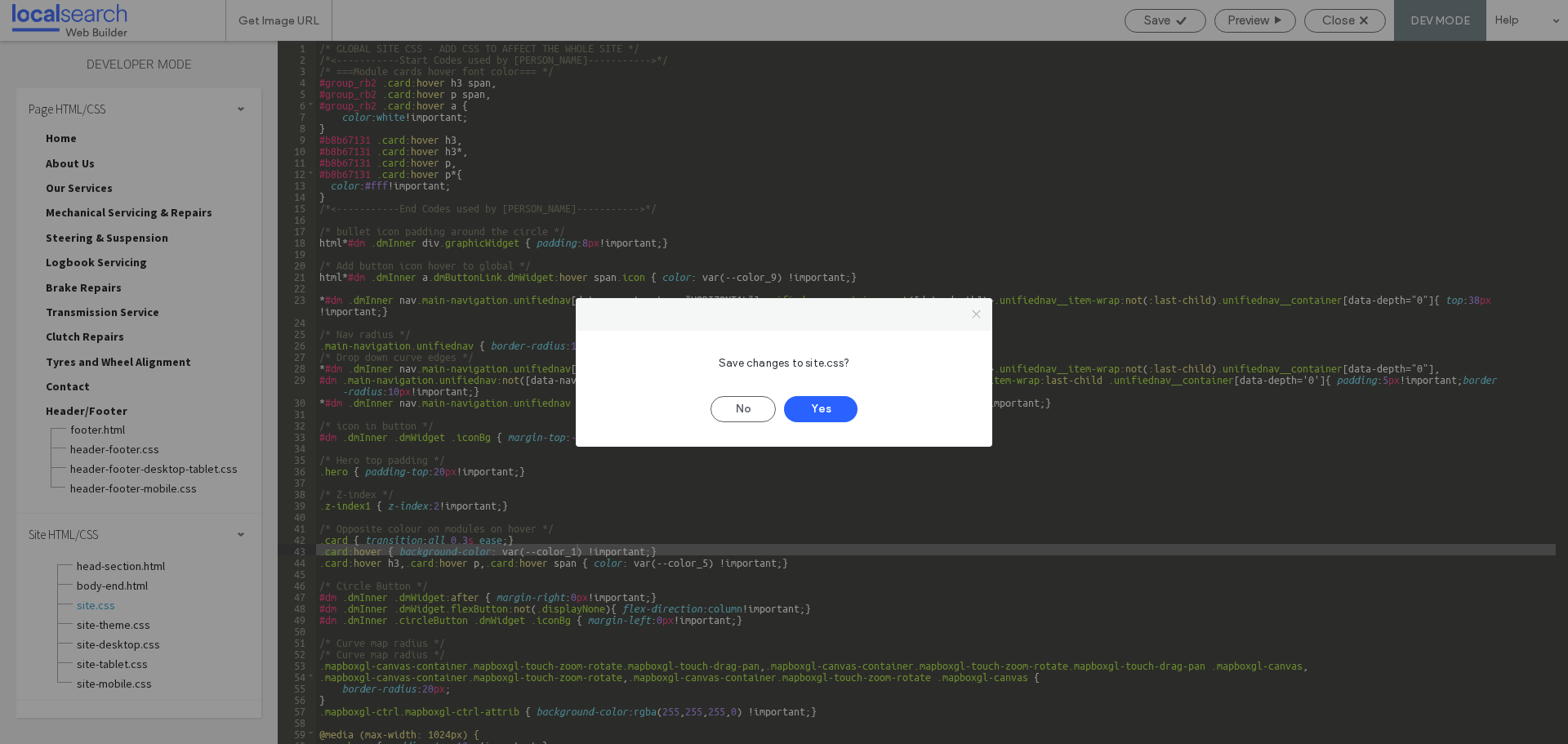
click at [971, 311] on icon at bounding box center [977, 314] width 12 height 12
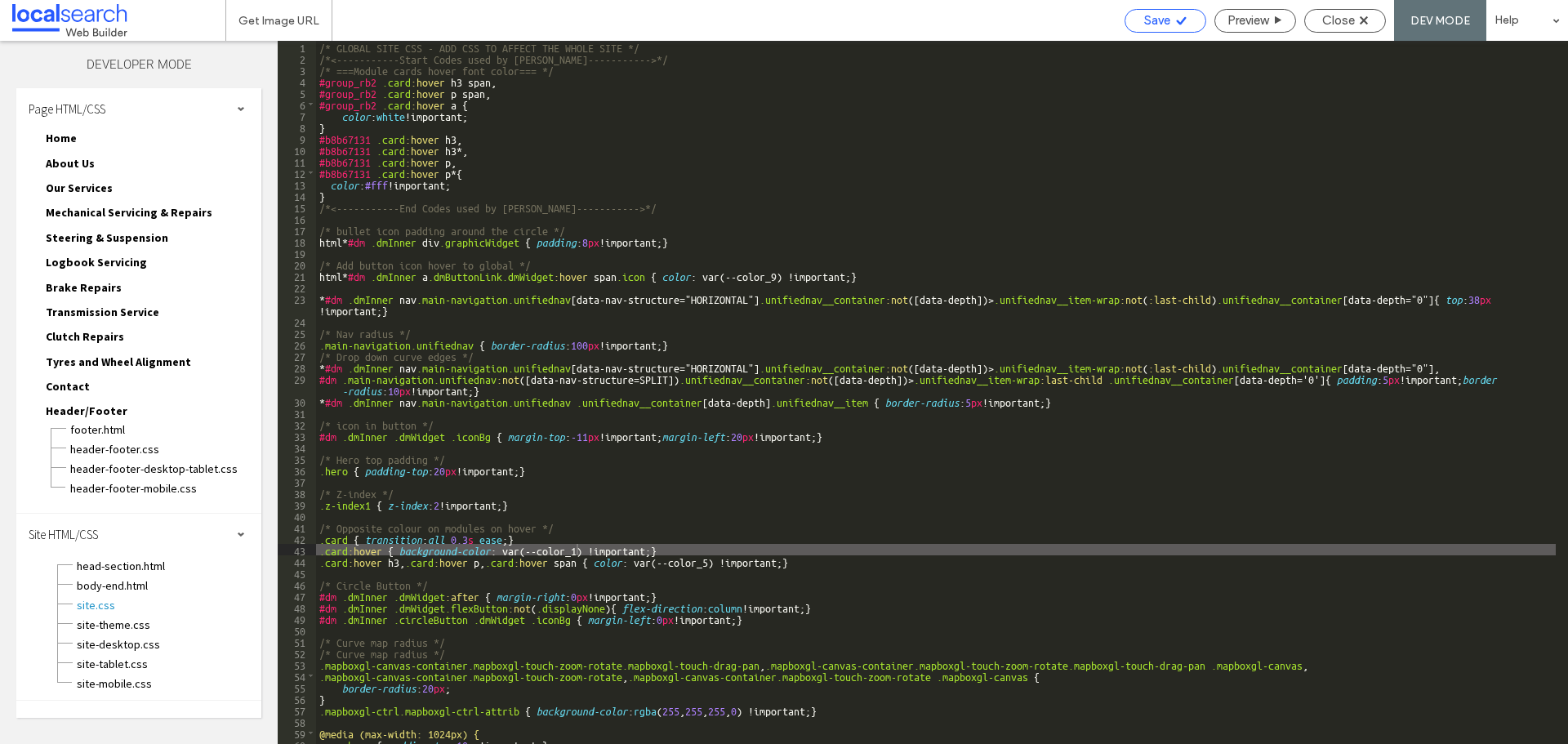
click at [1153, 26] on span "Save" at bounding box center [1157, 21] width 26 height 14
click at [1340, 21] on span "Close" at bounding box center [1338, 21] width 33 height 14
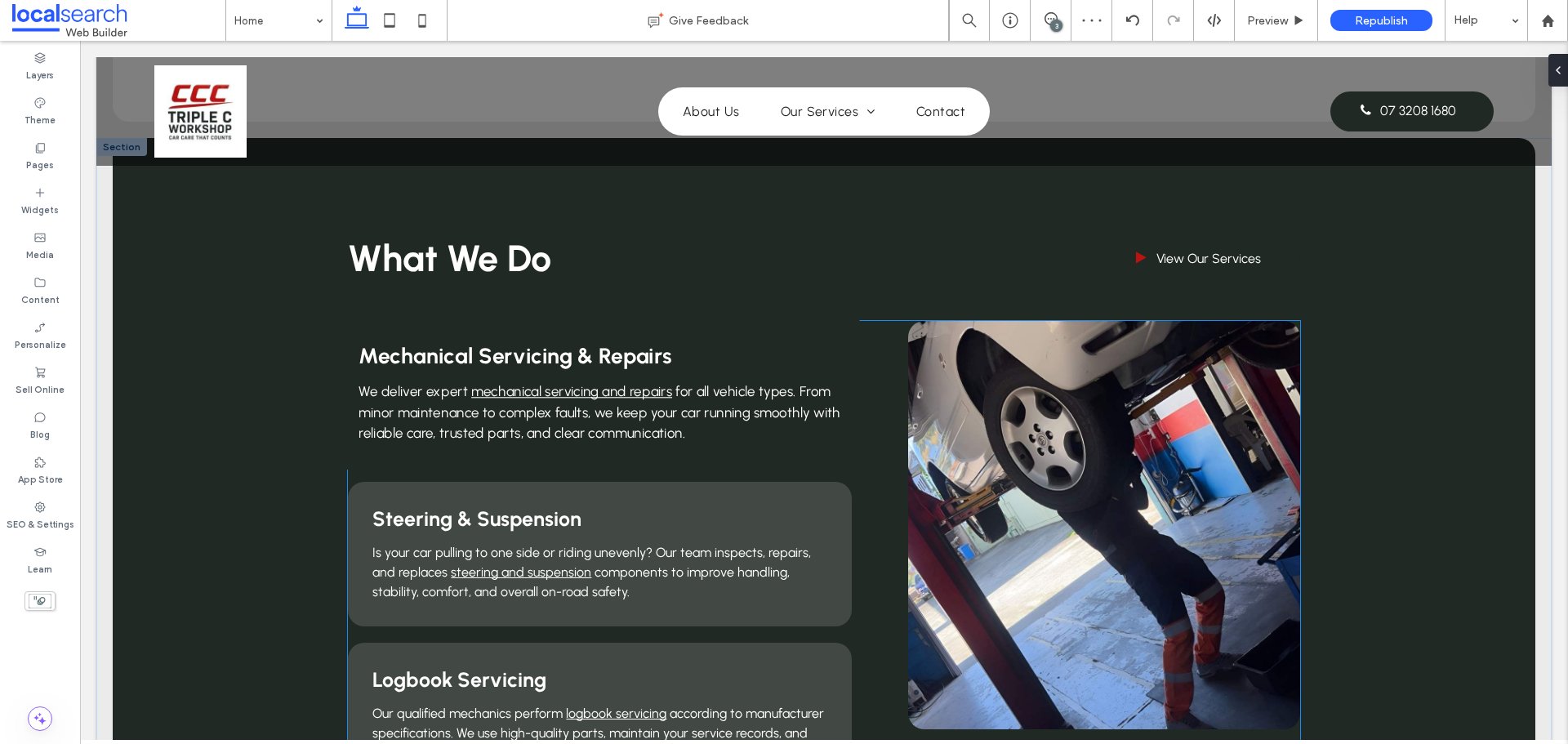
scroll to position [1307, 0]
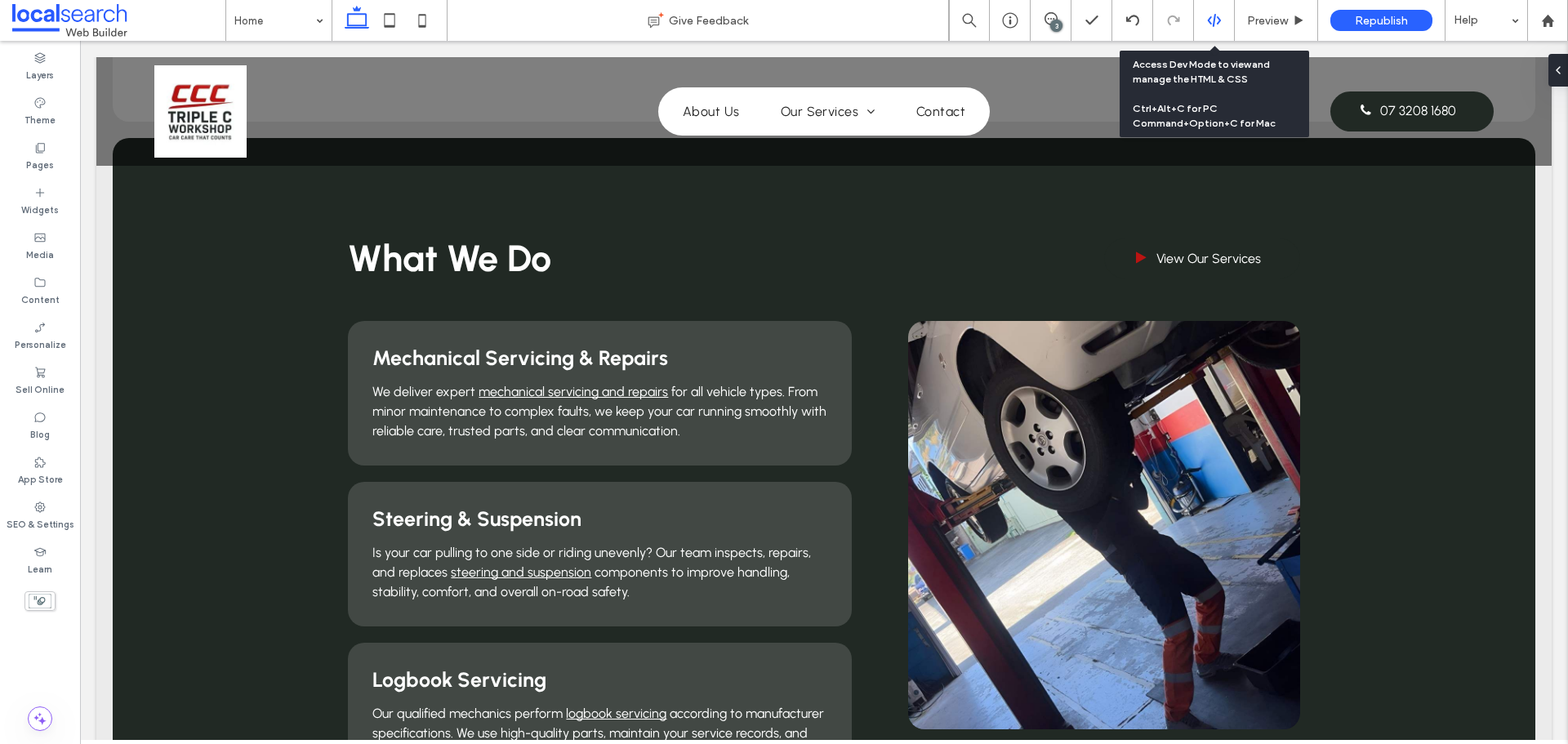
click at [1220, 12] on div at bounding box center [1214, 21] width 41 height 41
click at [1207, 21] on icon at bounding box center [1214, 21] width 14 height 14
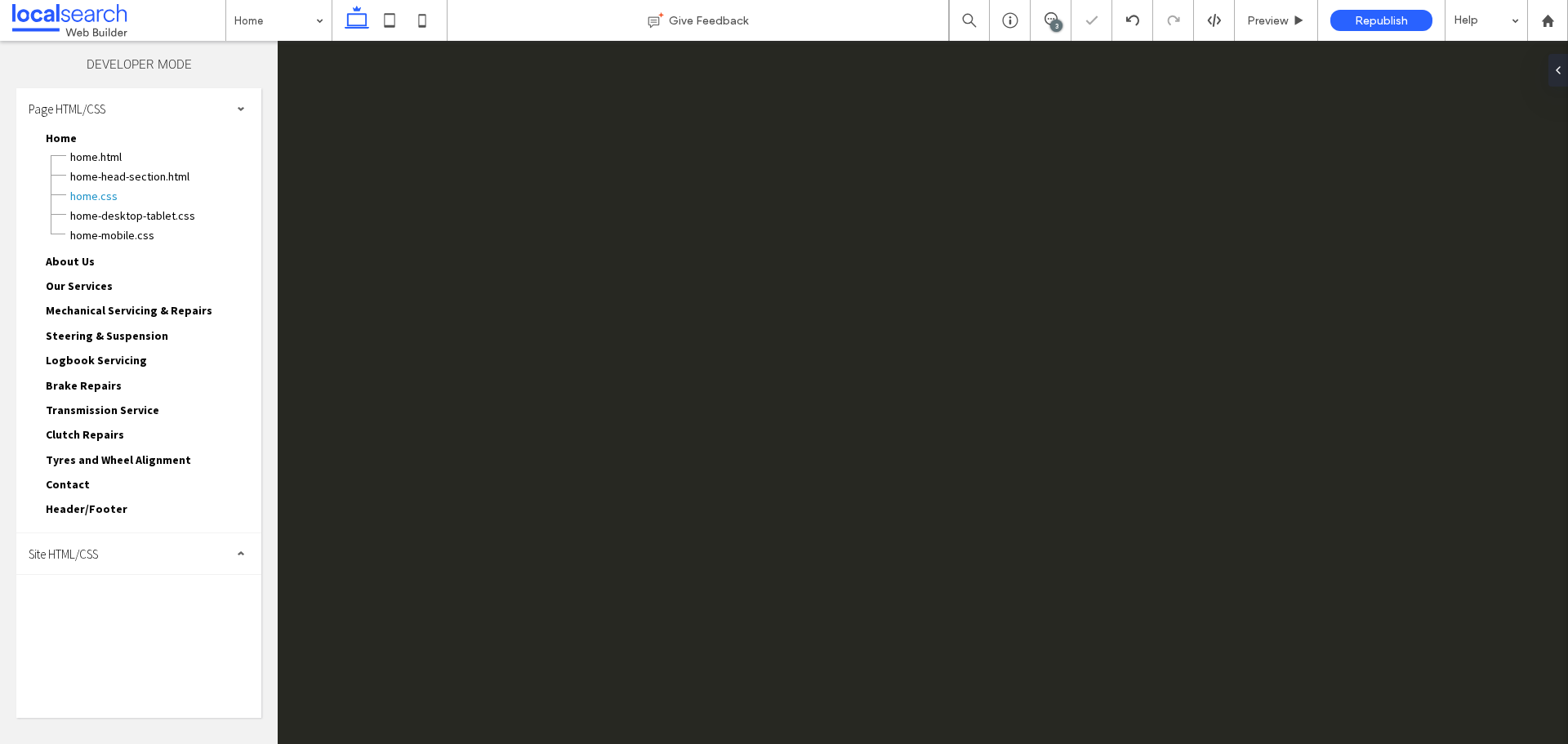
scroll to position [0, 0]
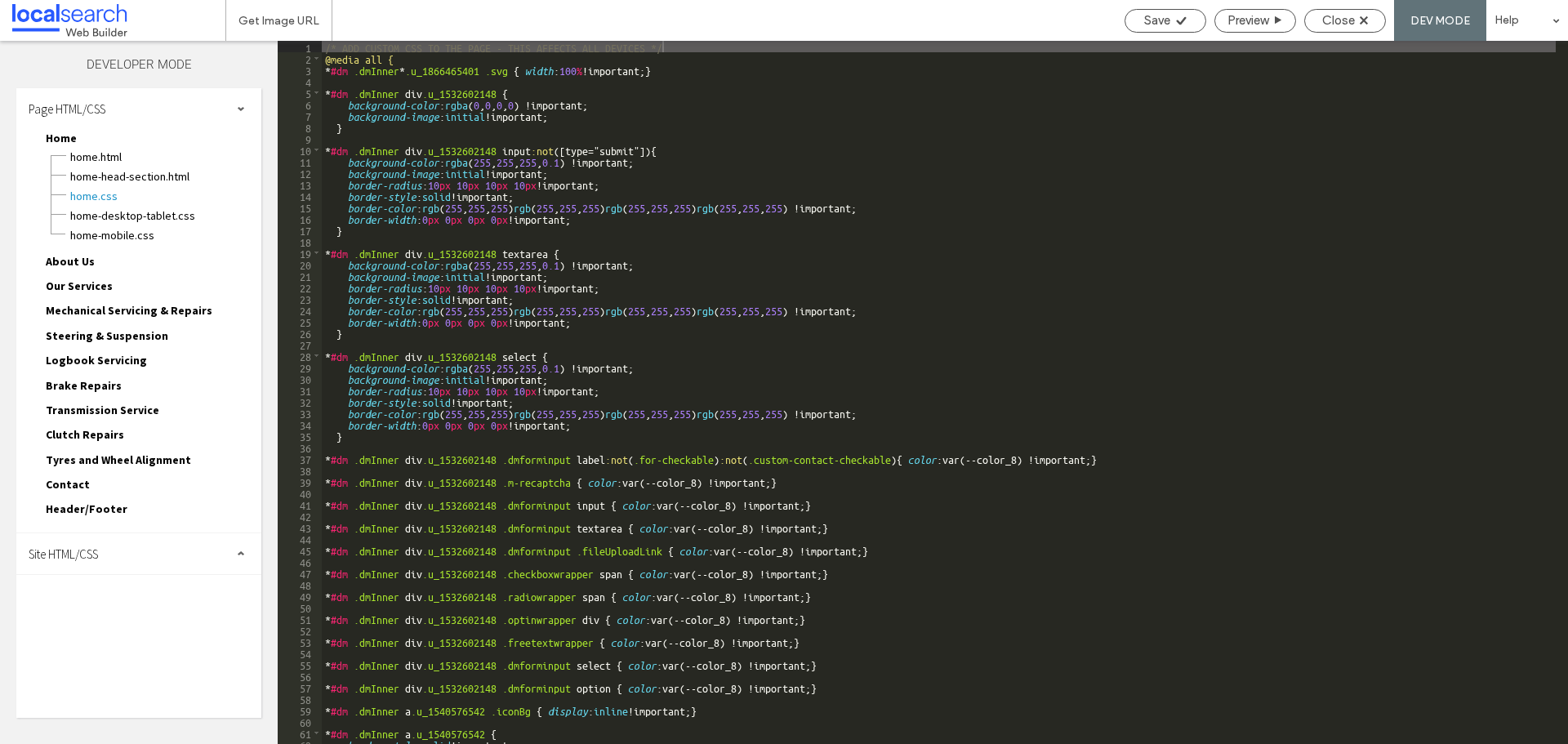
click at [218, 545] on div "Site HTML/CSS" at bounding box center [138, 554] width 245 height 41
click at [161, 627] on span "site.css" at bounding box center [169, 624] width 186 height 16
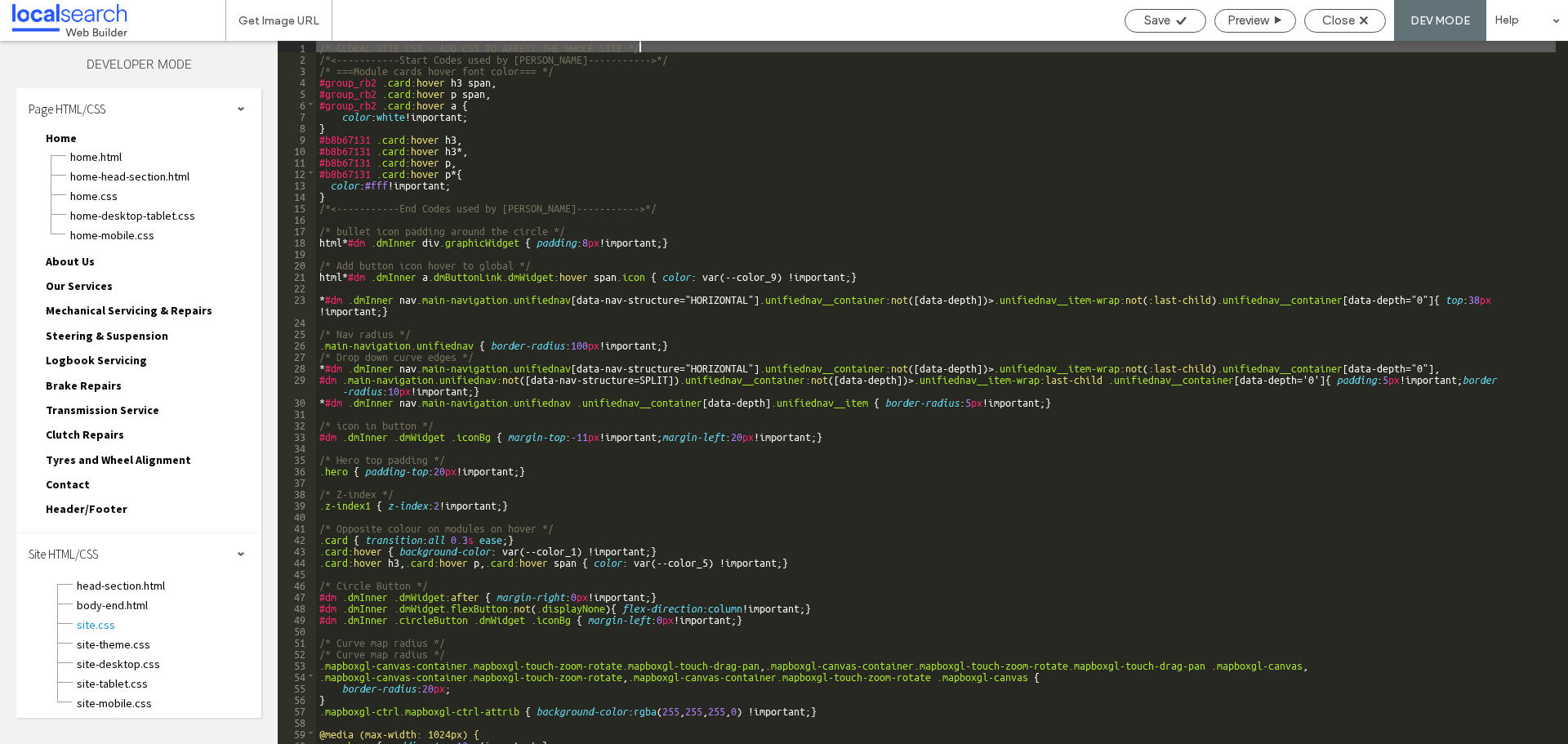
click at [574, 544] on div "/* GLOBAL SITE CSS - ADD CSS TO AFFECT THE WHOLE SITE */ /*<-----------Start Co…" at bounding box center [936, 404] width 1240 height 726
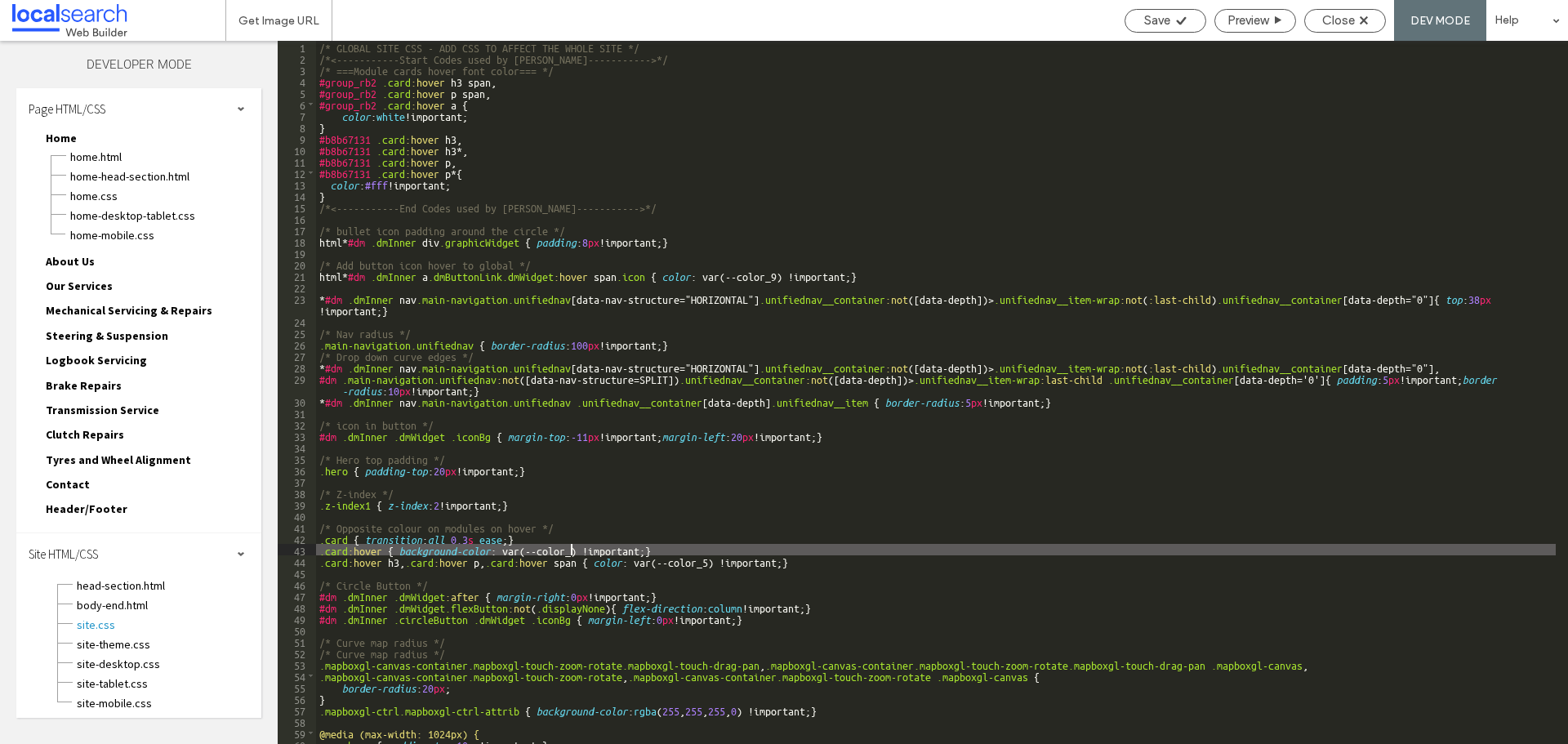
type textarea "**"
click at [1151, 29] on div "Save" at bounding box center [1166, 21] width 82 height 24
click at [1177, 19] on icon at bounding box center [1181, 21] width 12 height 12
click at [1330, 21] on span "Close" at bounding box center [1338, 21] width 33 height 14
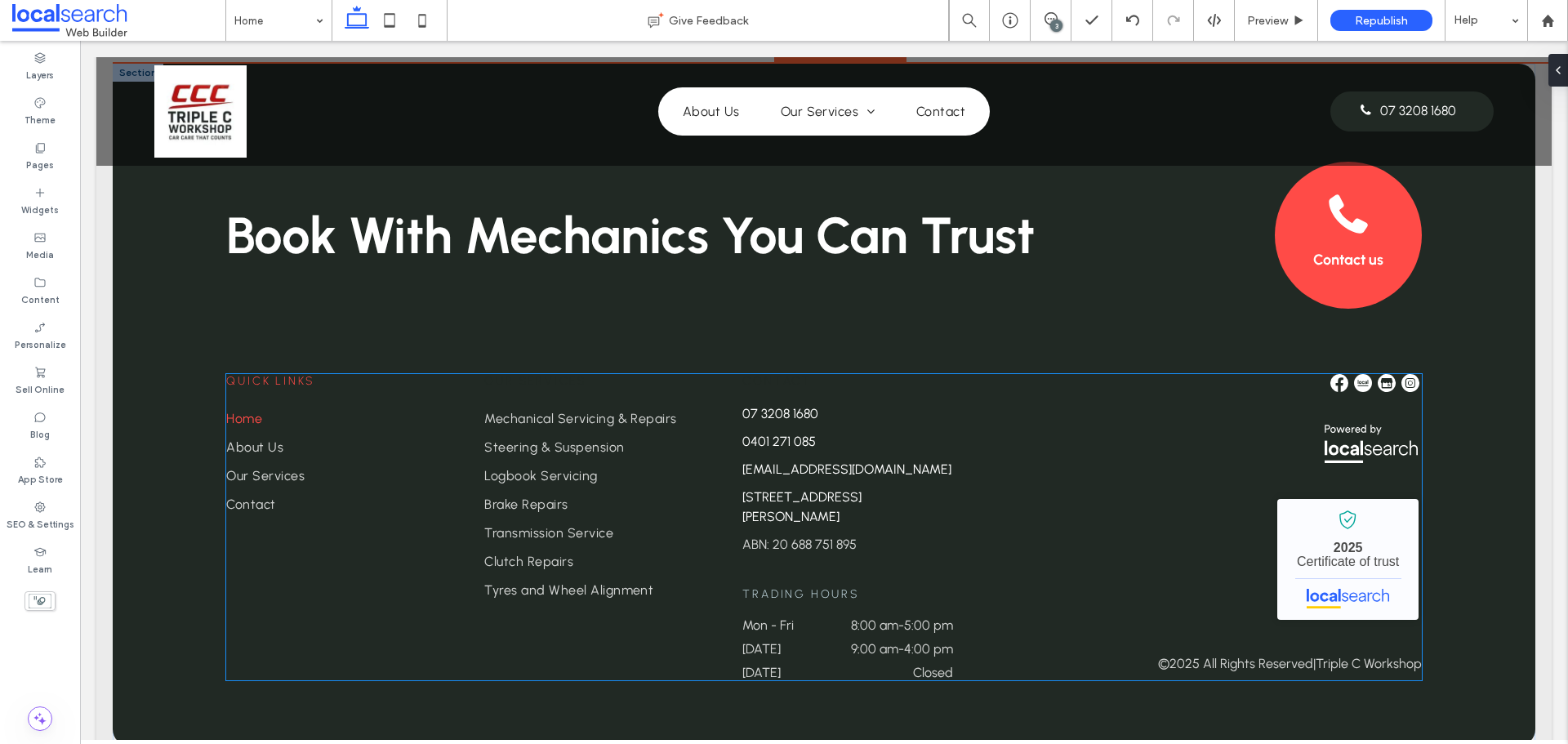
scroll to position [4014, 0]
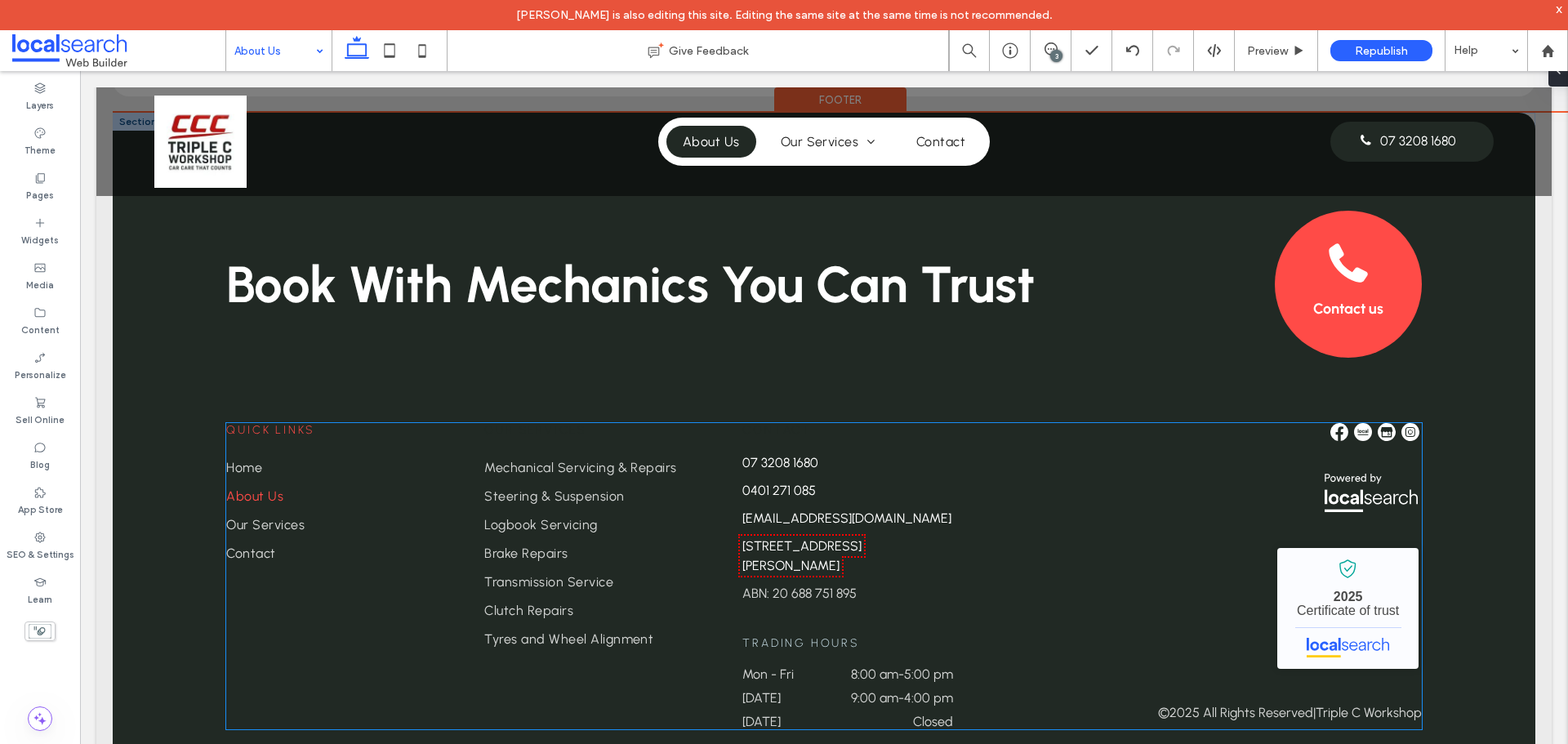
scroll to position [1133, 0]
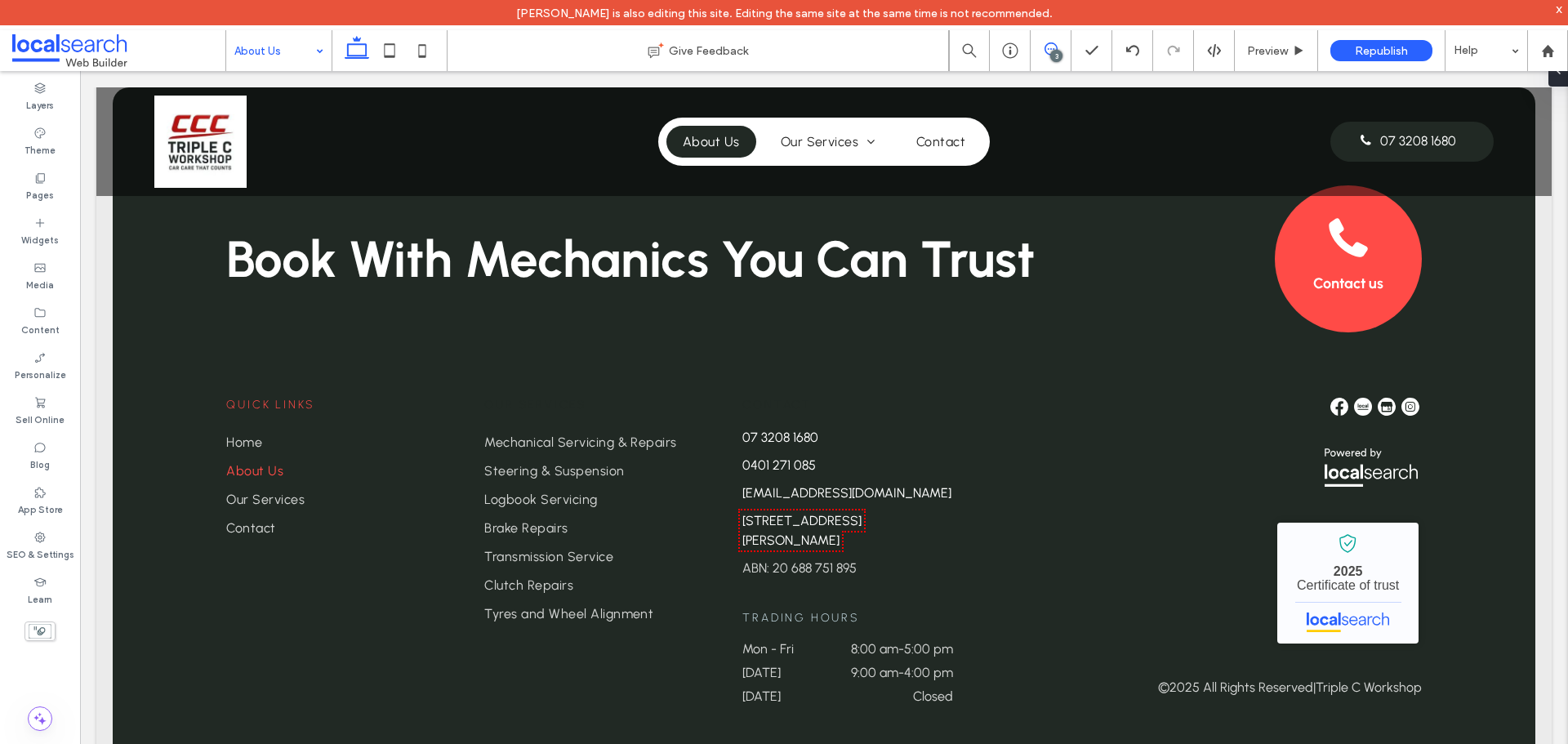
click at [1052, 48] on icon at bounding box center [1051, 49] width 13 height 13
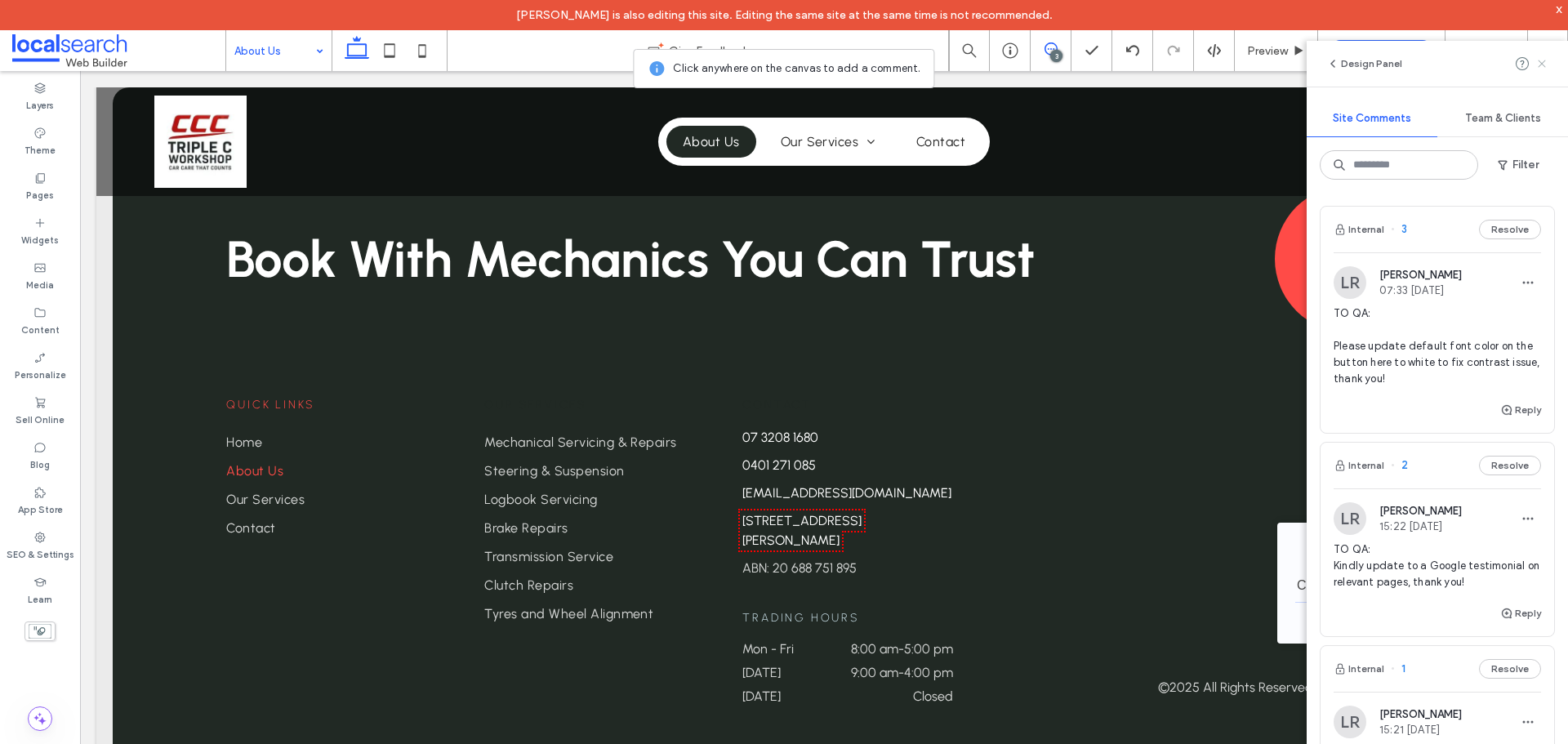
click at [1543, 62] on use at bounding box center [1541, 63] width 7 height 7
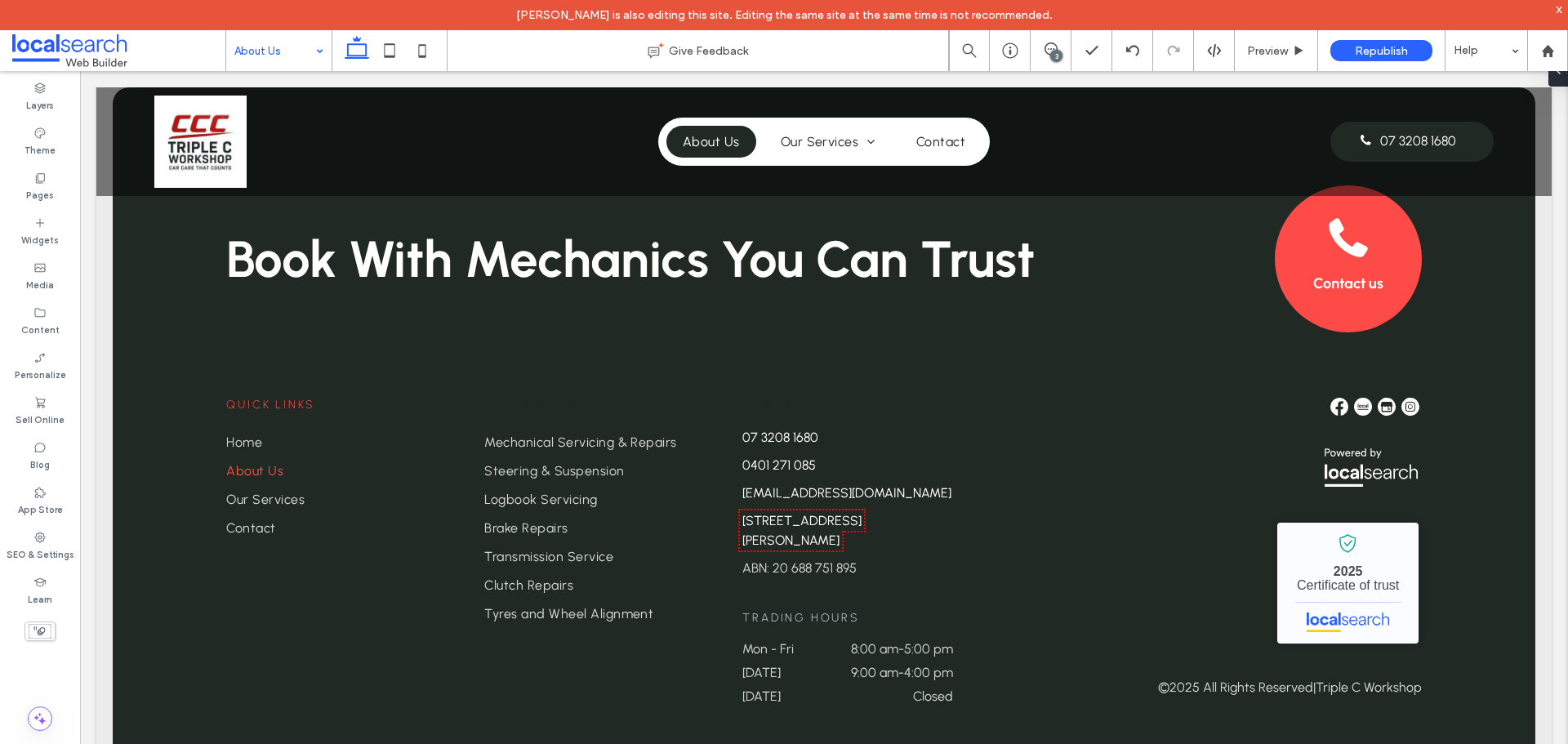
click at [1560, 8] on div "x" at bounding box center [1559, 9] width 7 height 14
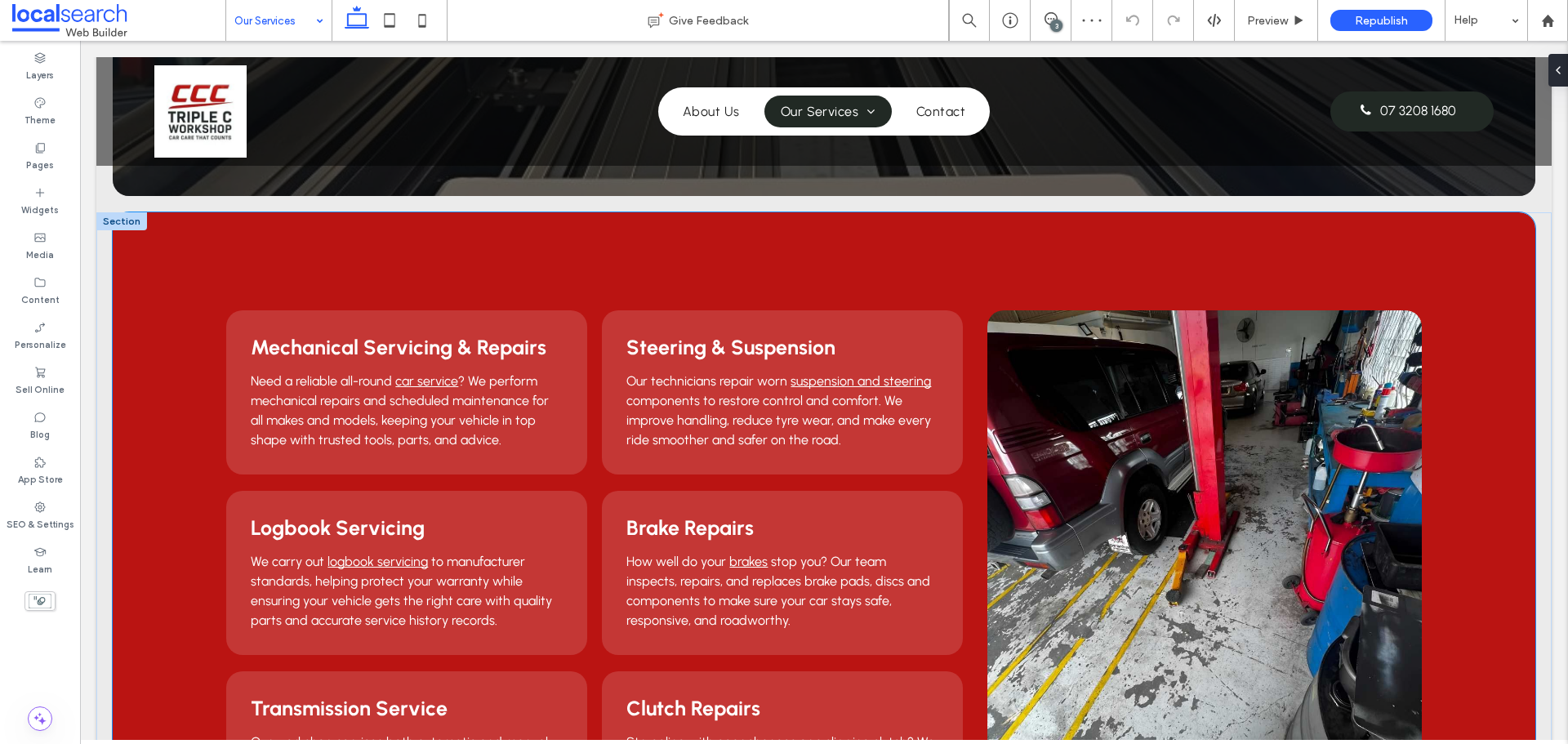
scroll to position [163, 0]
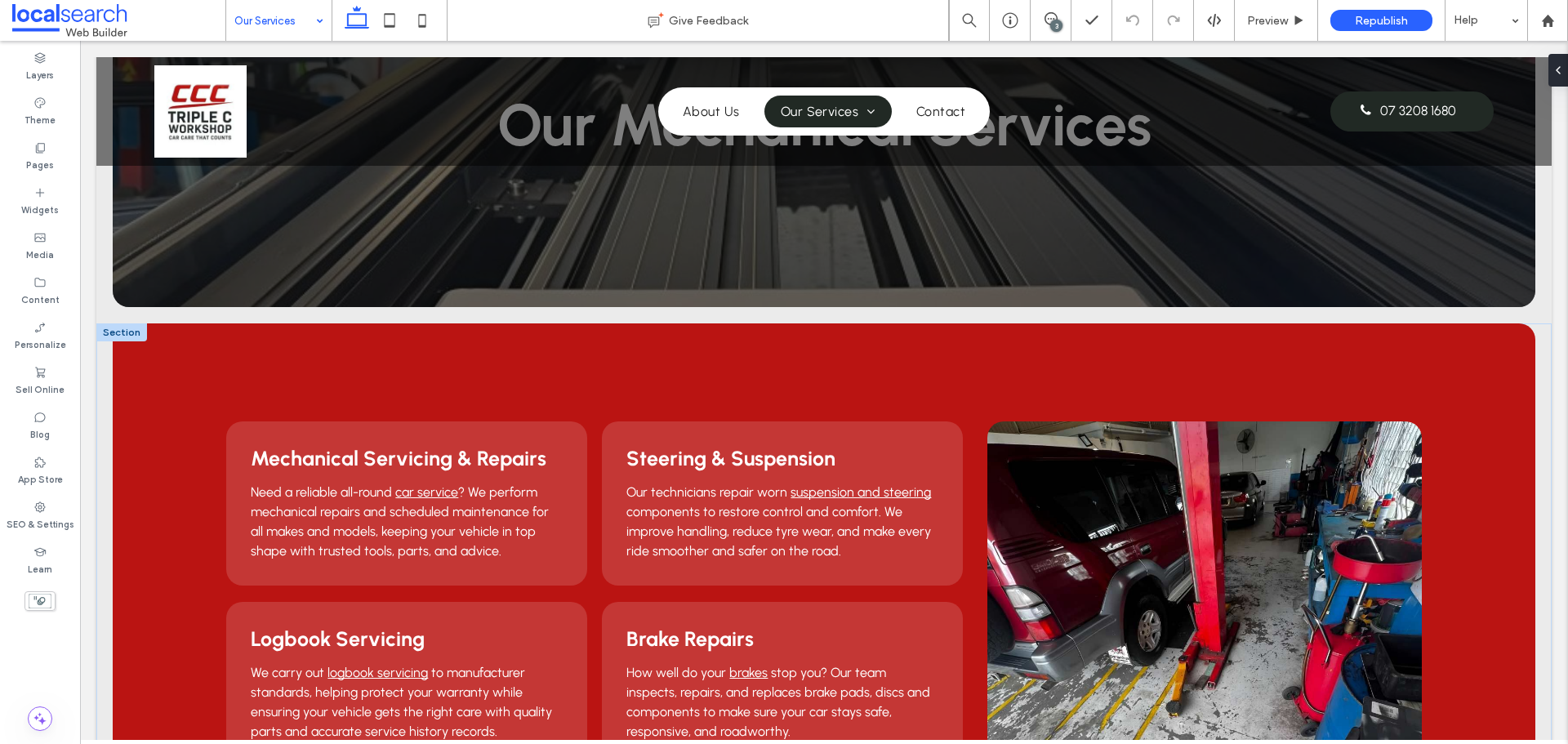
click at [137, 332] on div at bounding box center [121, 333] width 51 height 18
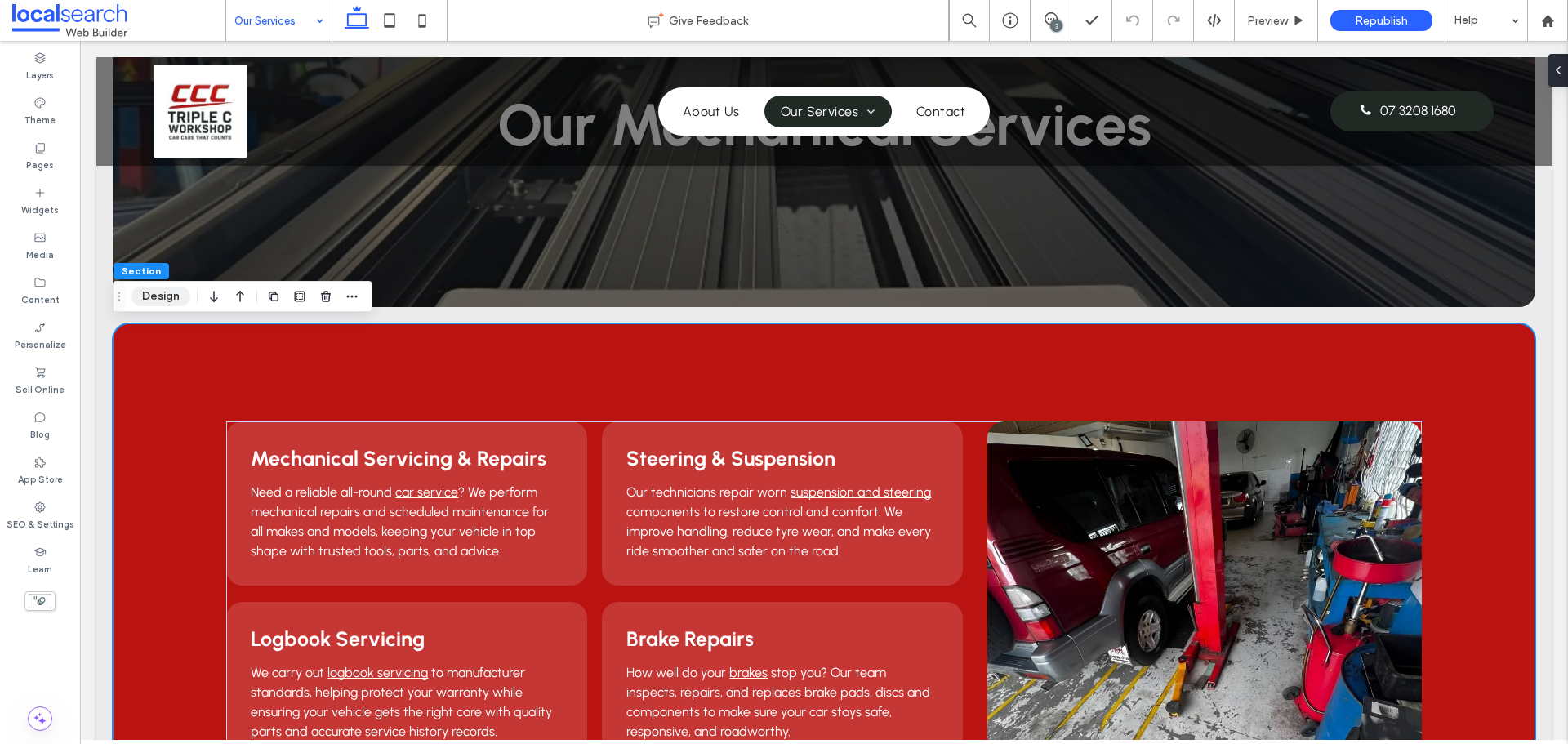
click at [171, 295] on button "Design" at bounding box center [161, 296] width 59 height 20
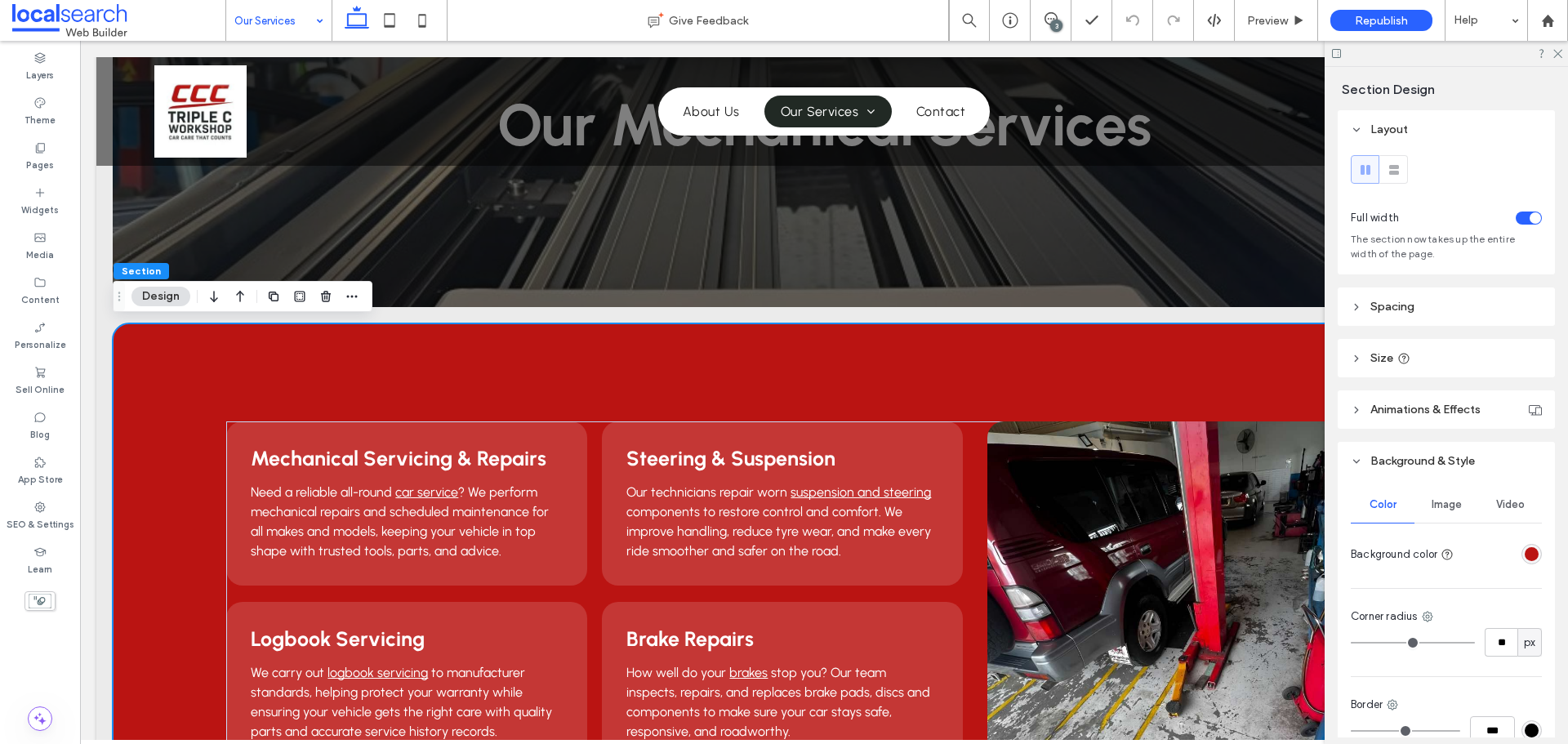
click at [1524, 555] on div "rgba(186, 20, 18, 1)" at bounding box center [1531, 554] width 14 height 14
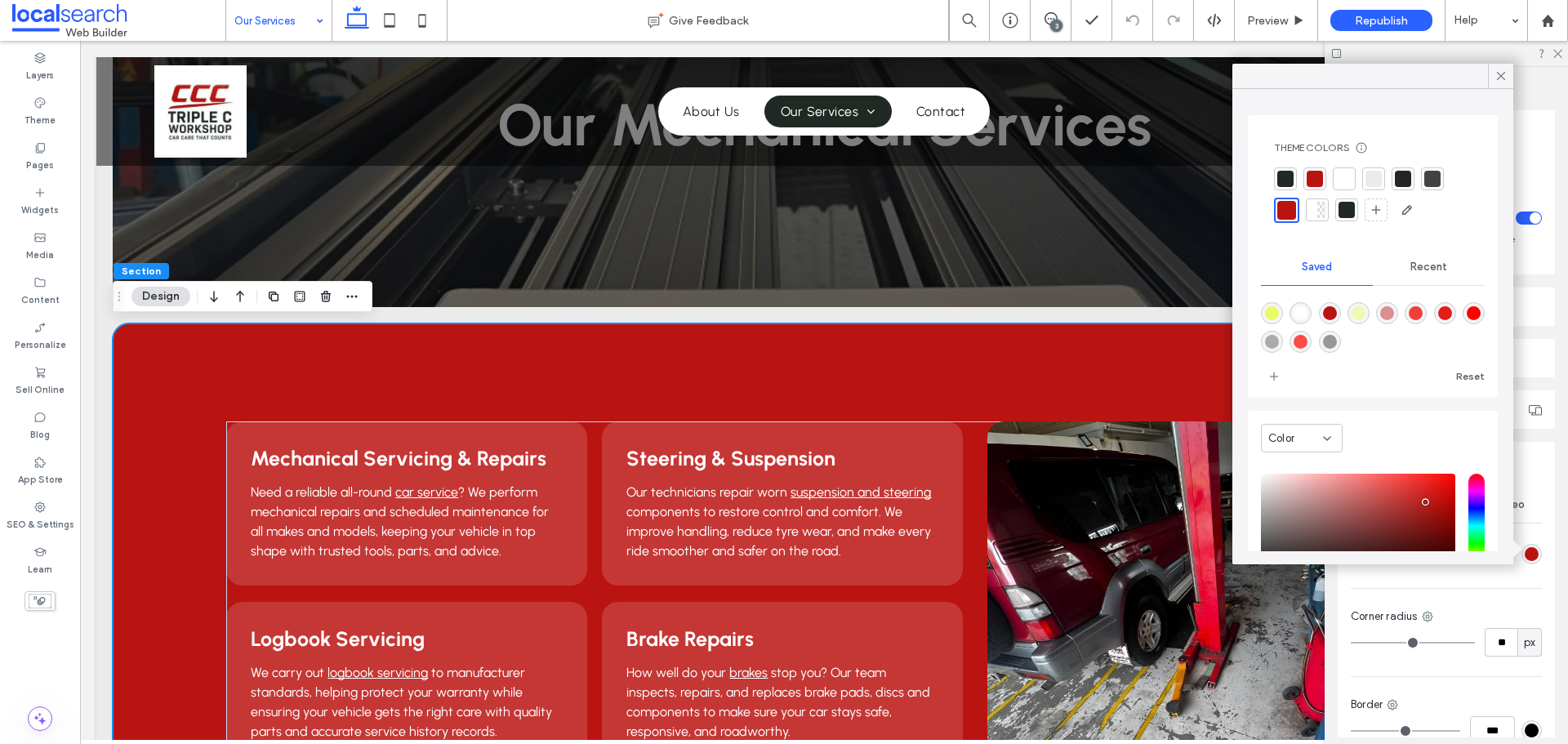
click at [1285, 178] on div at bounding box center [1285, 178] width 16 height 16
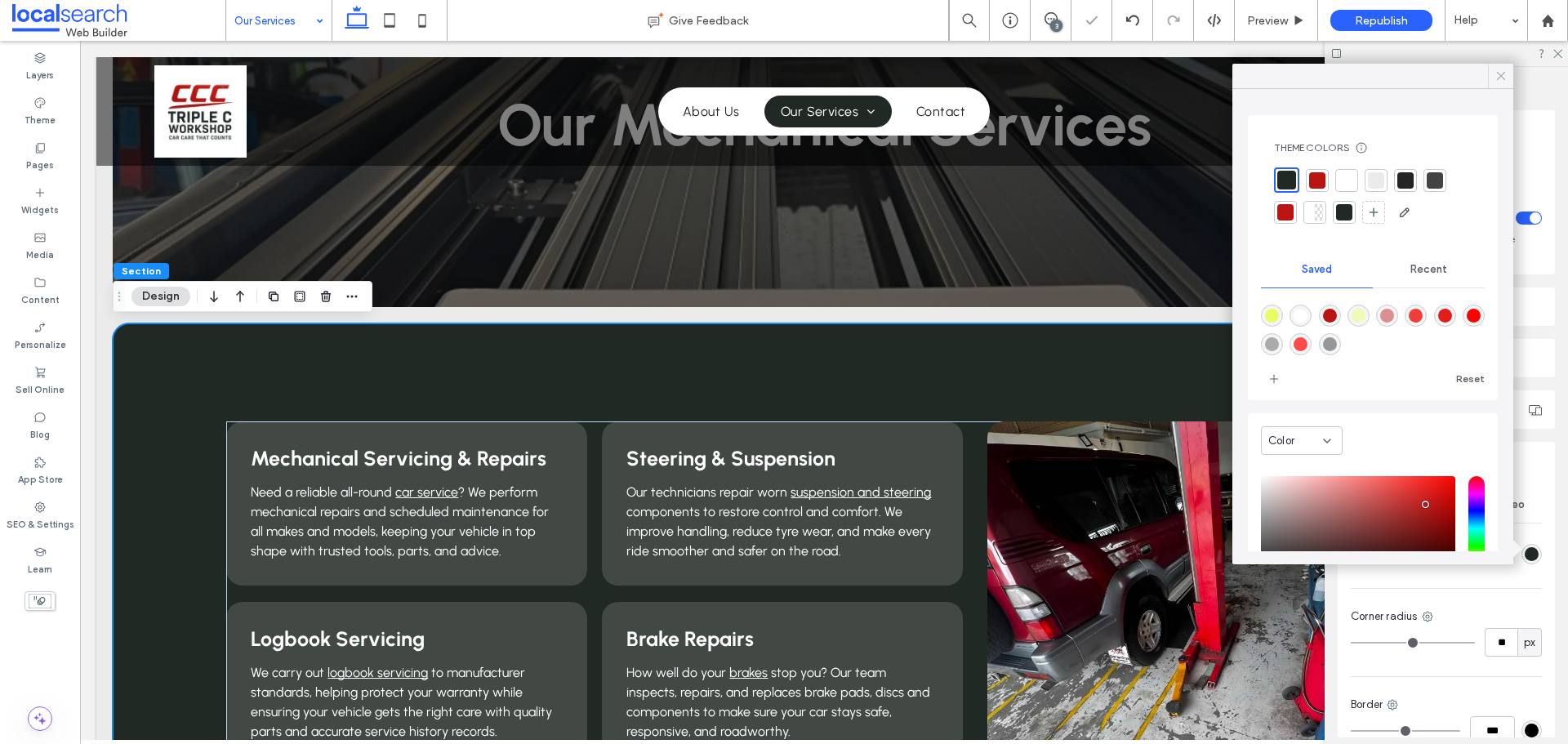
click at [1494, 81] on icon at bounding box center [1500, 76] width 14 height 14
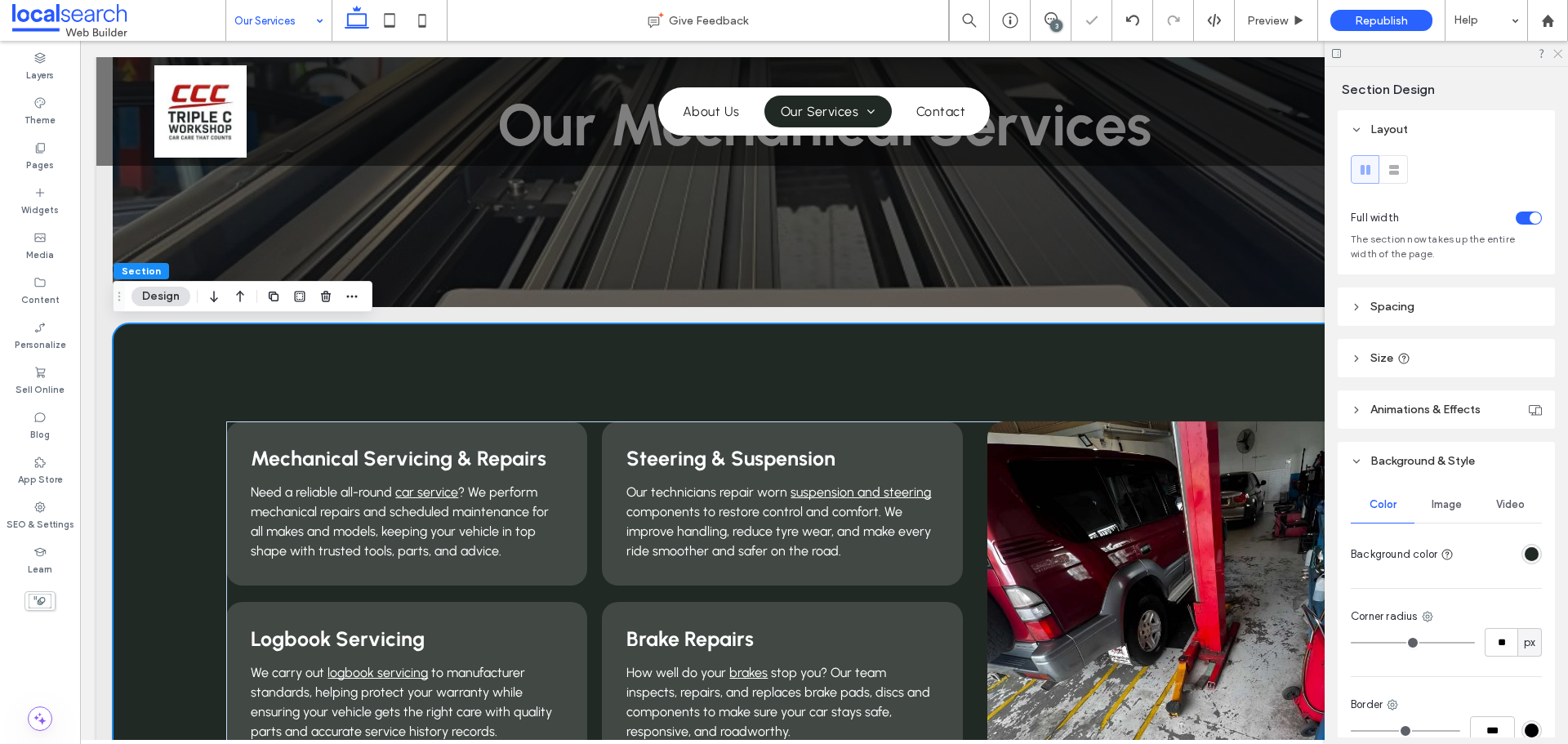
click at [1560, 53] on icon at bounding box center [1556, 53] width 11 height 11
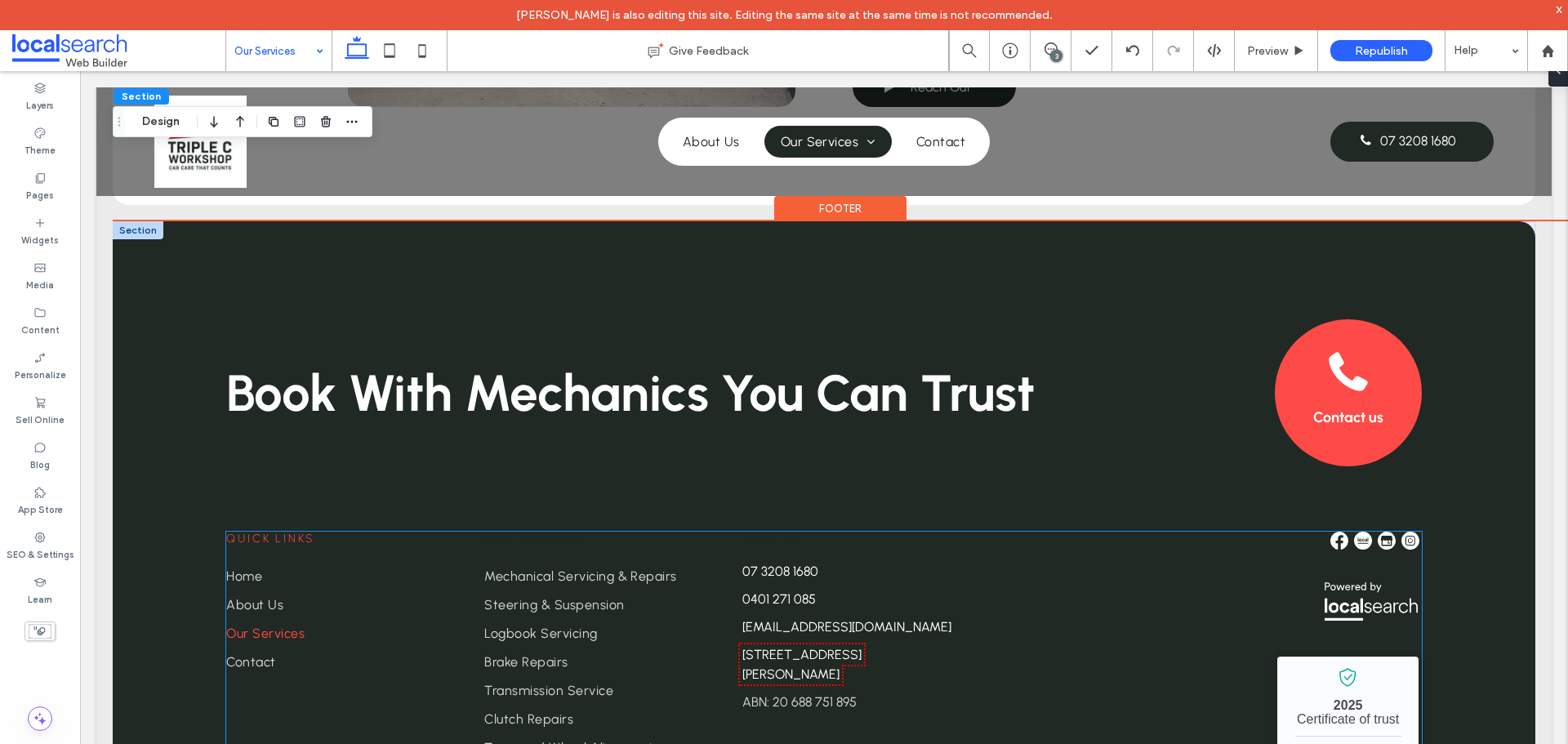
scroll to position [1879, 0]
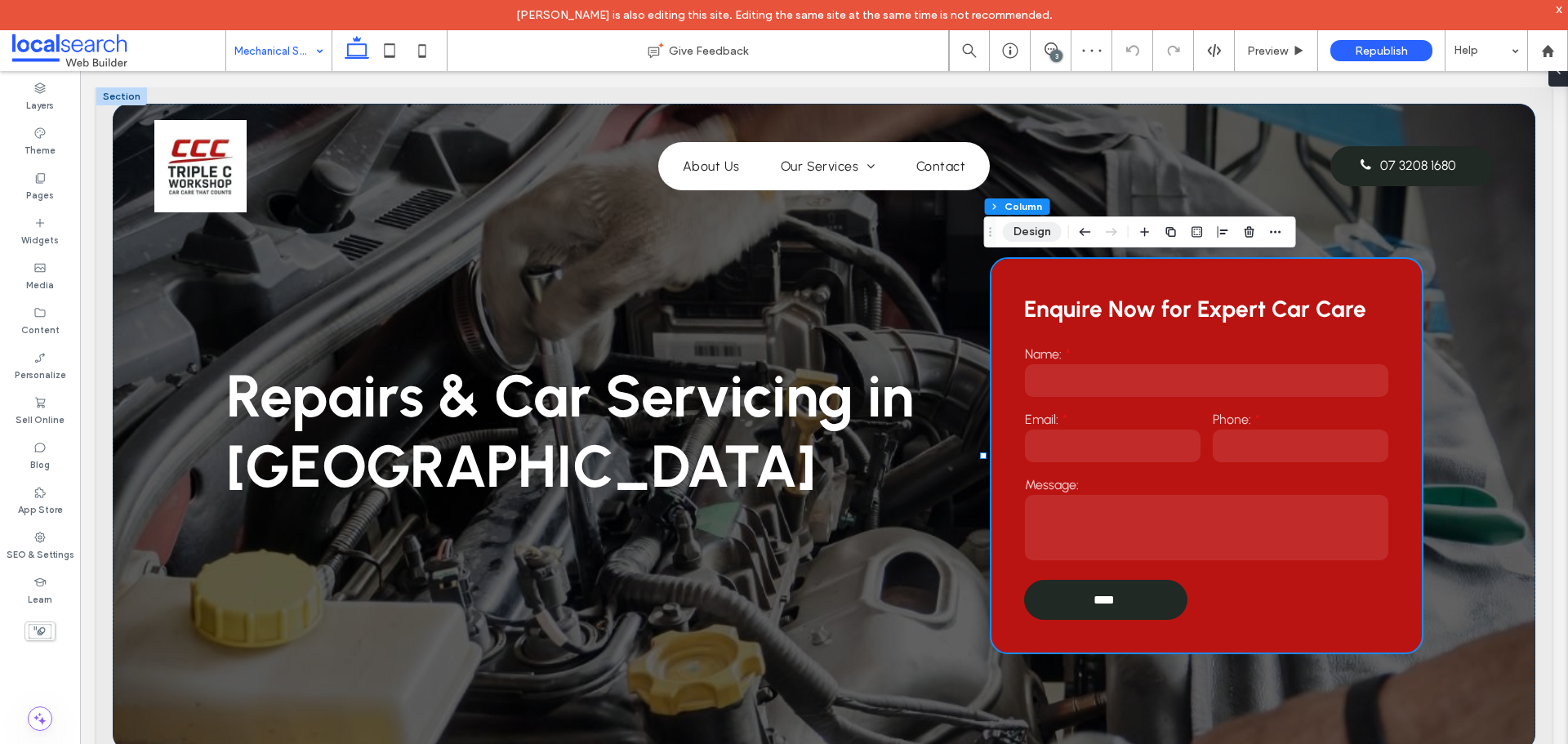
click at [1013, 236] on button "Design" at bounding box center [1032, 232] width 59 height 20
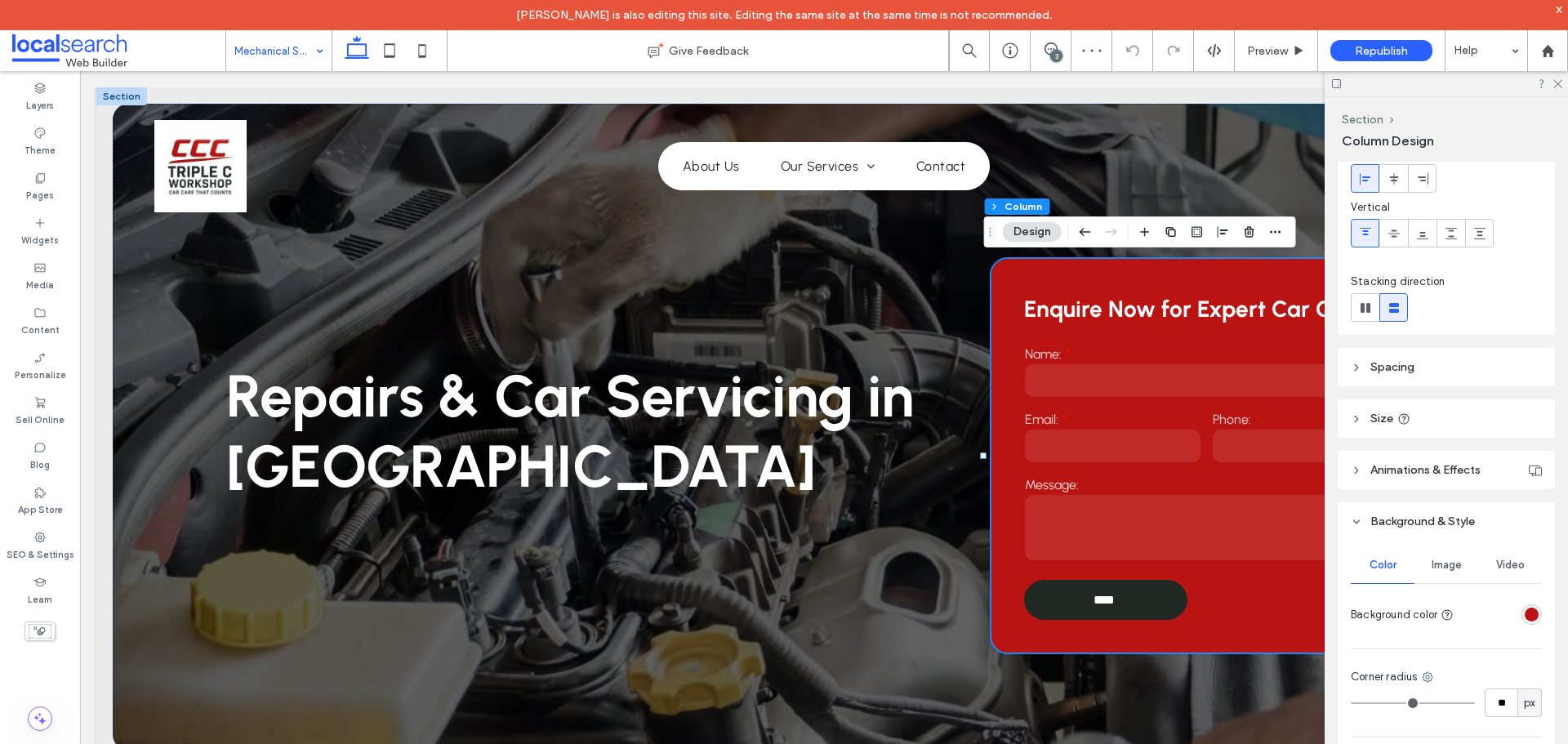
scroll to position [163, 0]
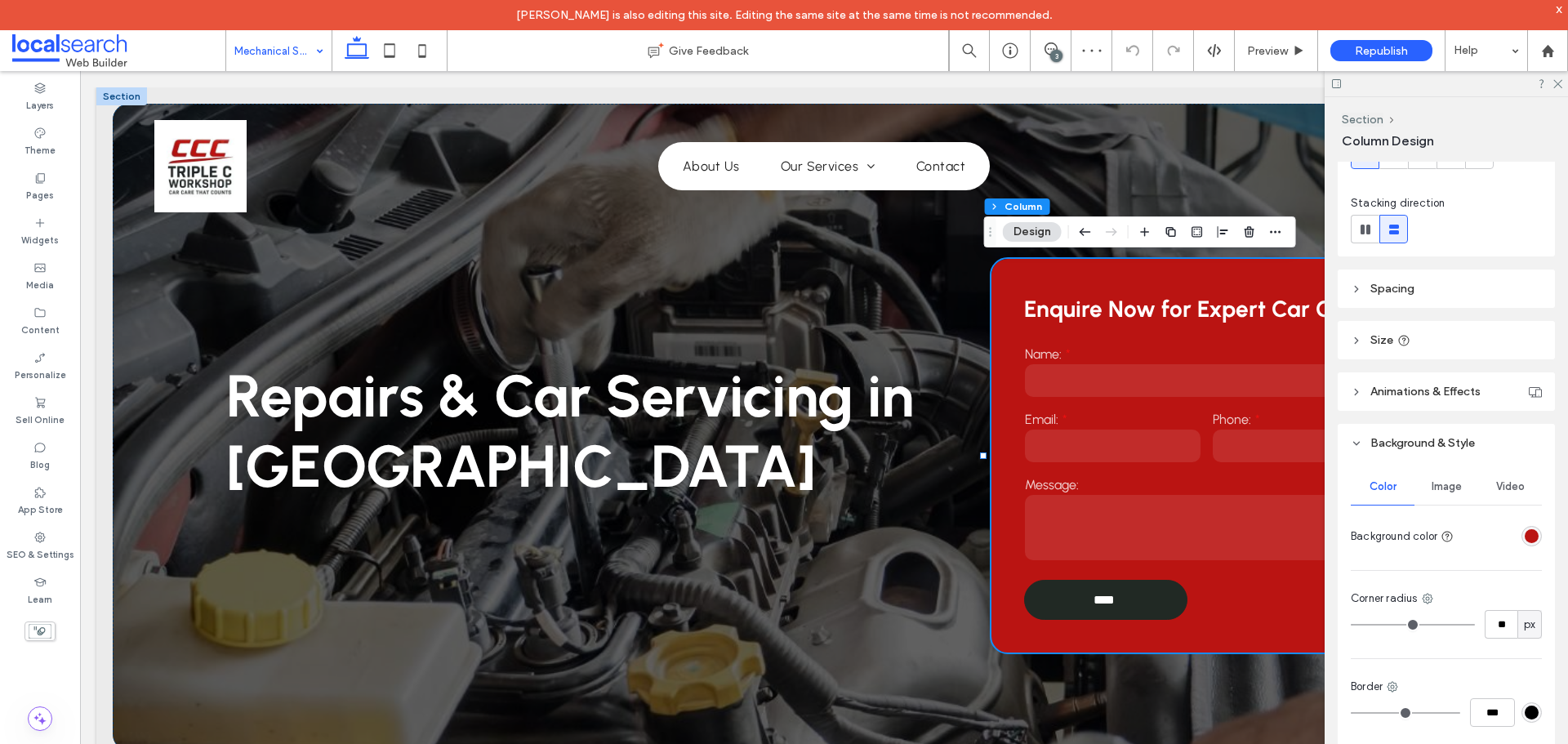
click at [1528, 534] on div "rgba(186, 20, 18, 1)" at bounding box center [1531, 536] width 14 height 14
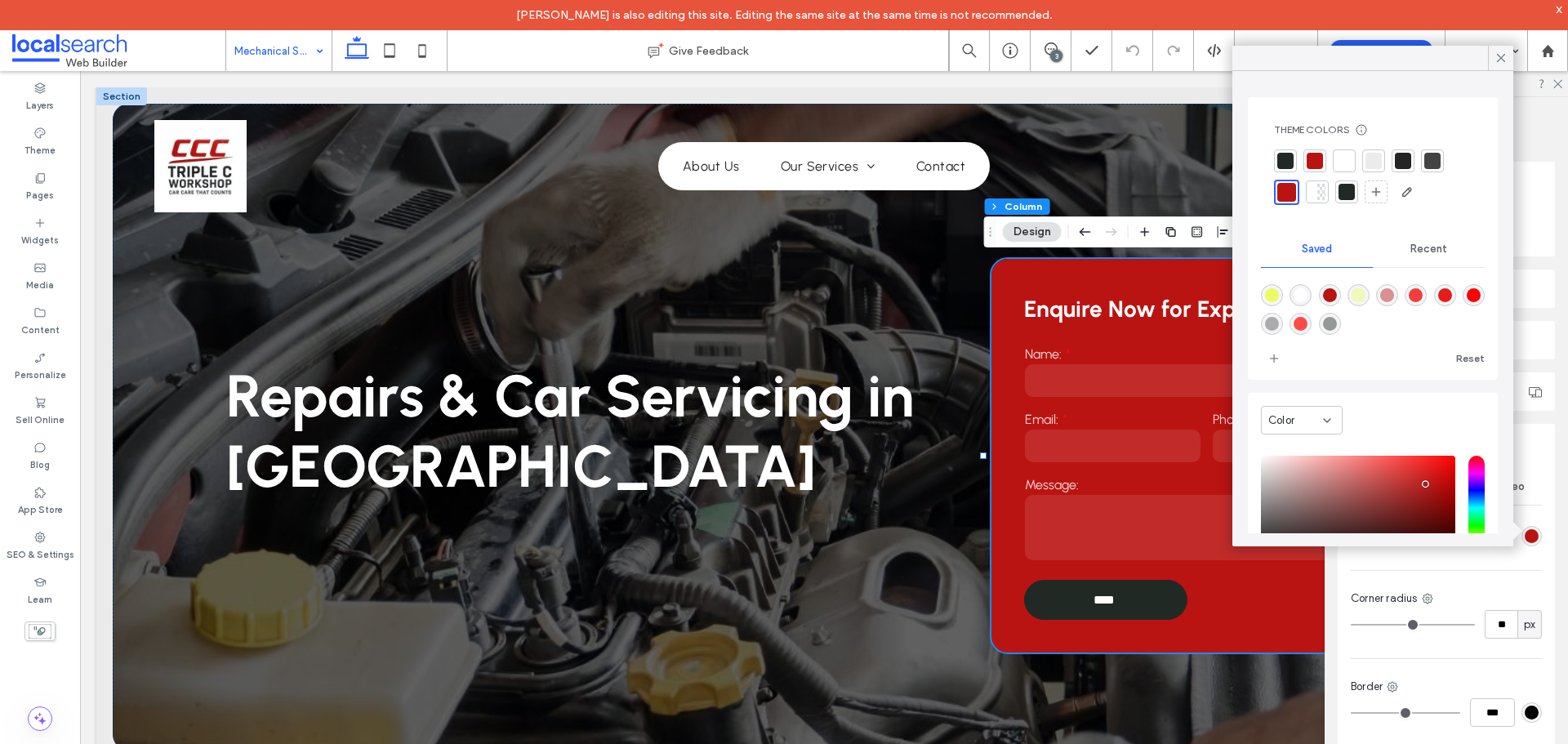
click at [1289, 160] on div at bounding box center [1285, 161] width 16 height 16
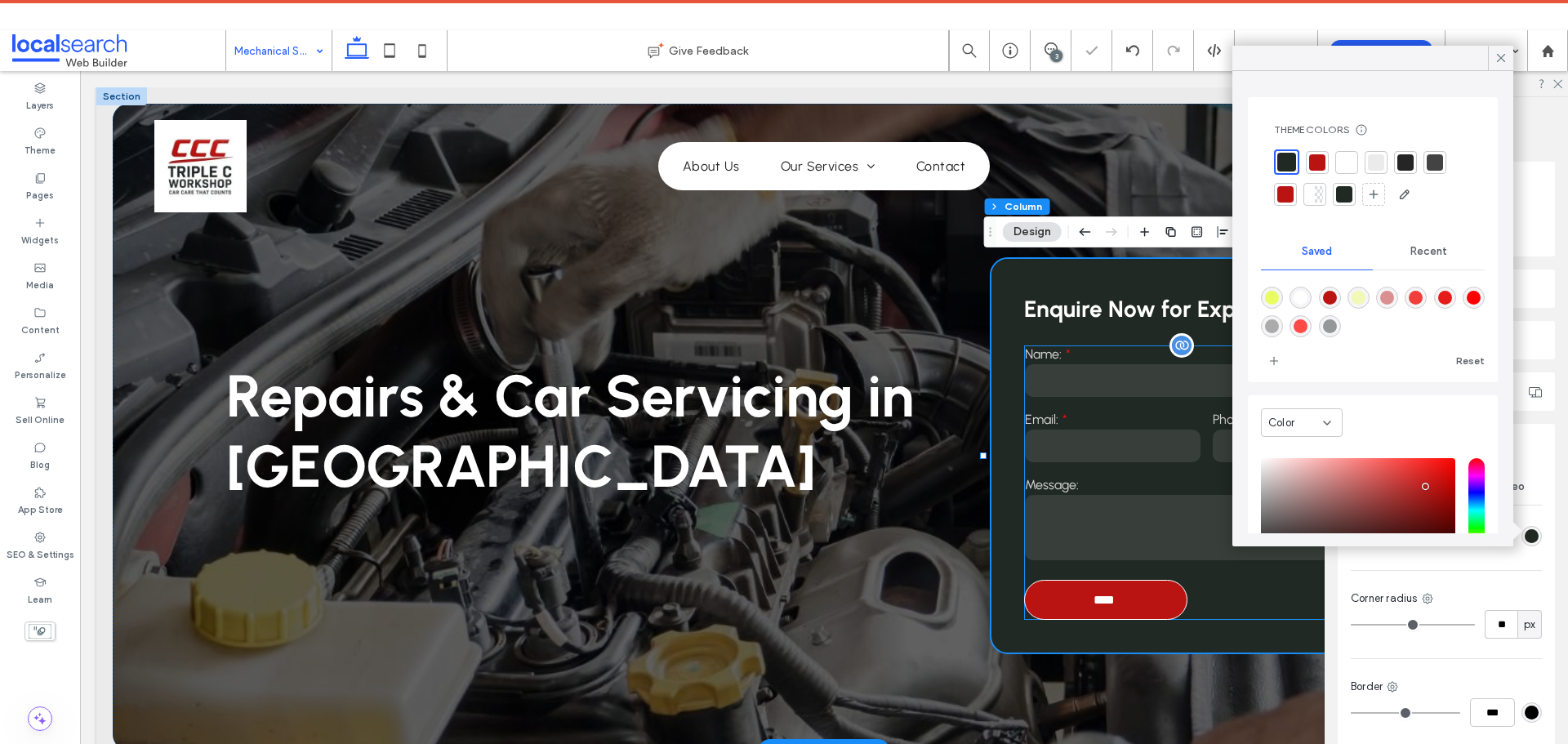
click at [1137, 608] on input "****" at bounding box center [1104, 599] width 159 height 30
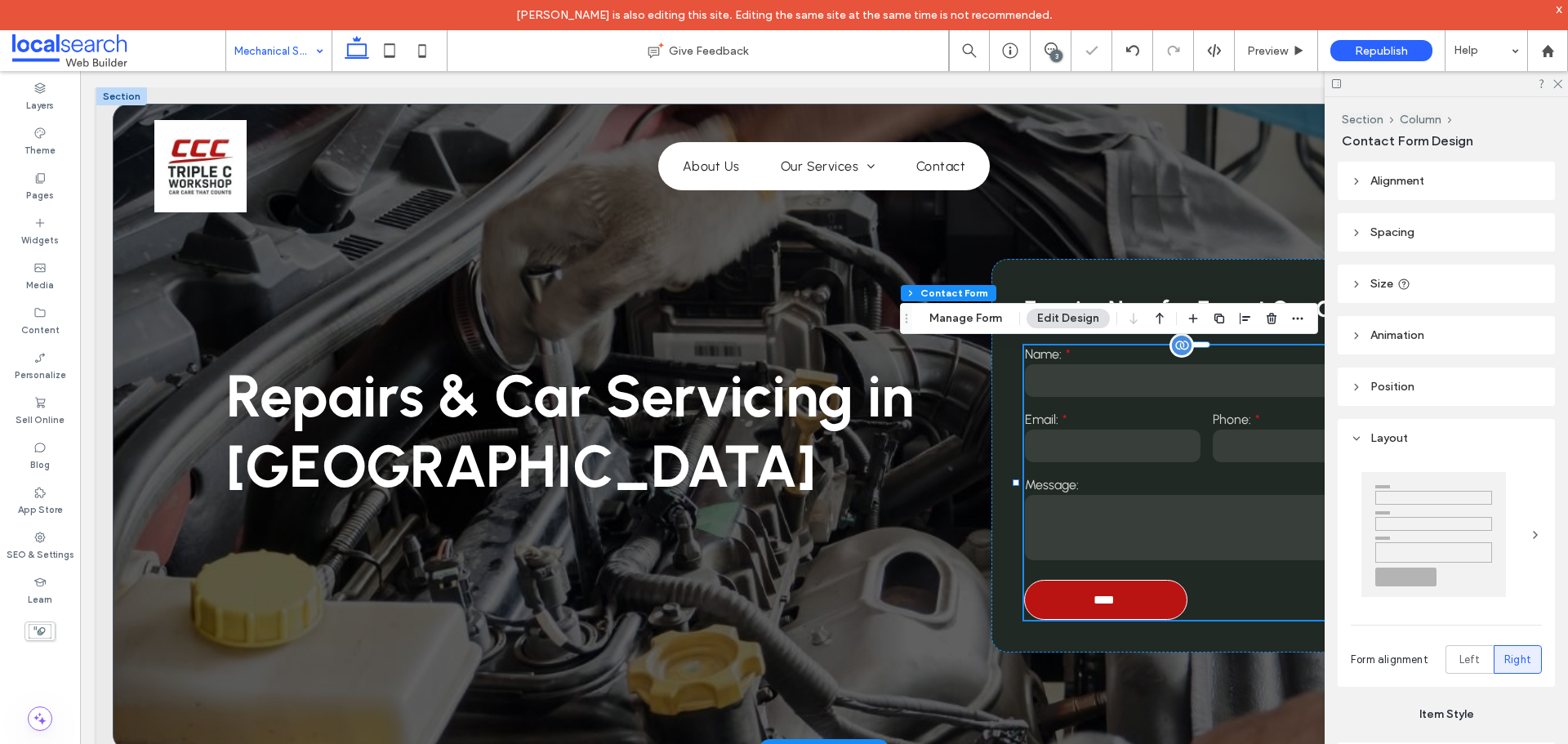
type input "**"
type input "*"
type input "***"
click at [1137, 608] on input "****" at bounding box center [1104, 599] width 159 height 30
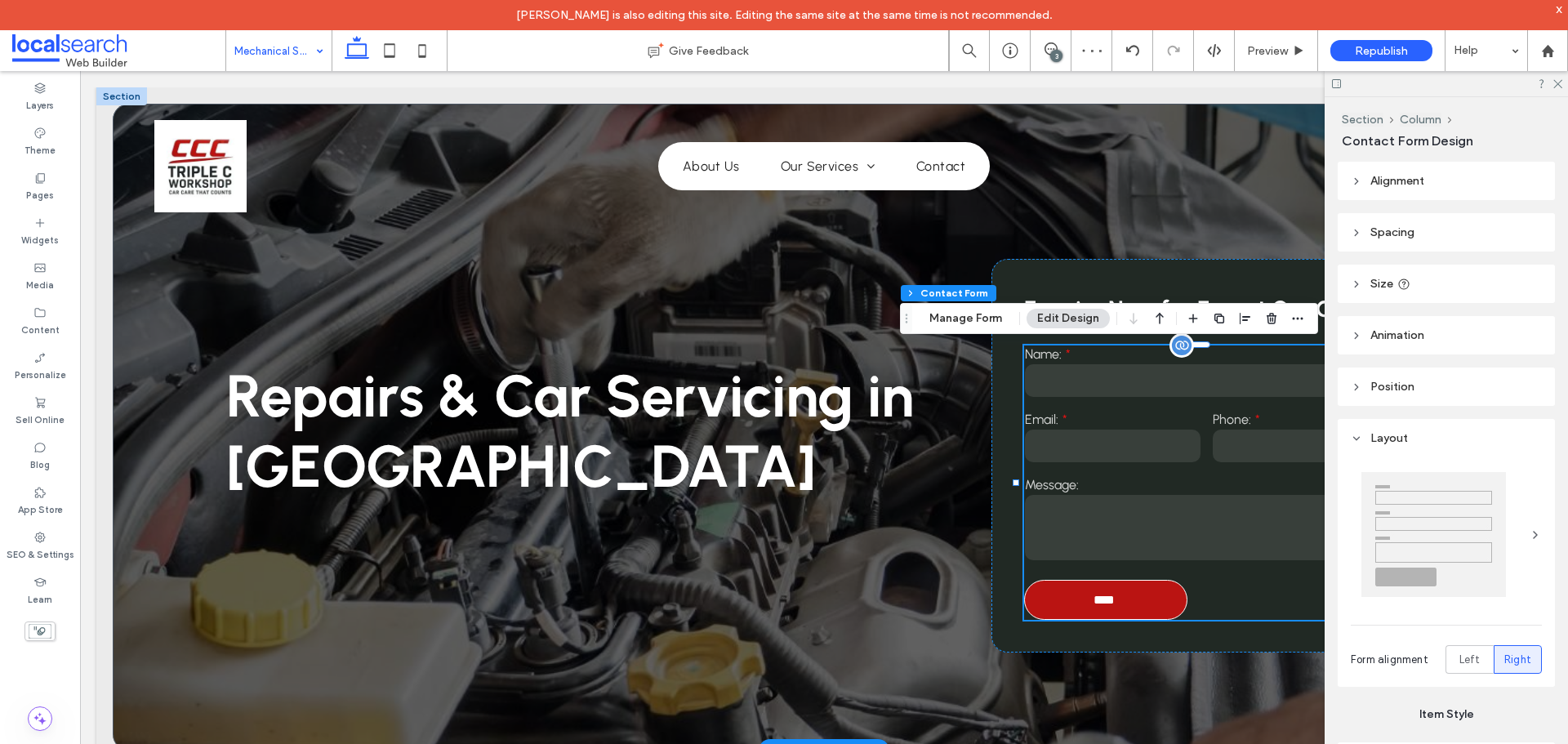
click at [1141, 596] on input "****" at bounding box center [1104, 599] width 159 height 30
click at [1148, 609] on input "****" at bounding box center [1104, 599] width 159 height 30
click at [1144, 608] on input "****" at bounding box center [1104, 599] width 159 height 30
click at [1560, 82] on icon at bounding box center [1556, 83] width 11 height 11
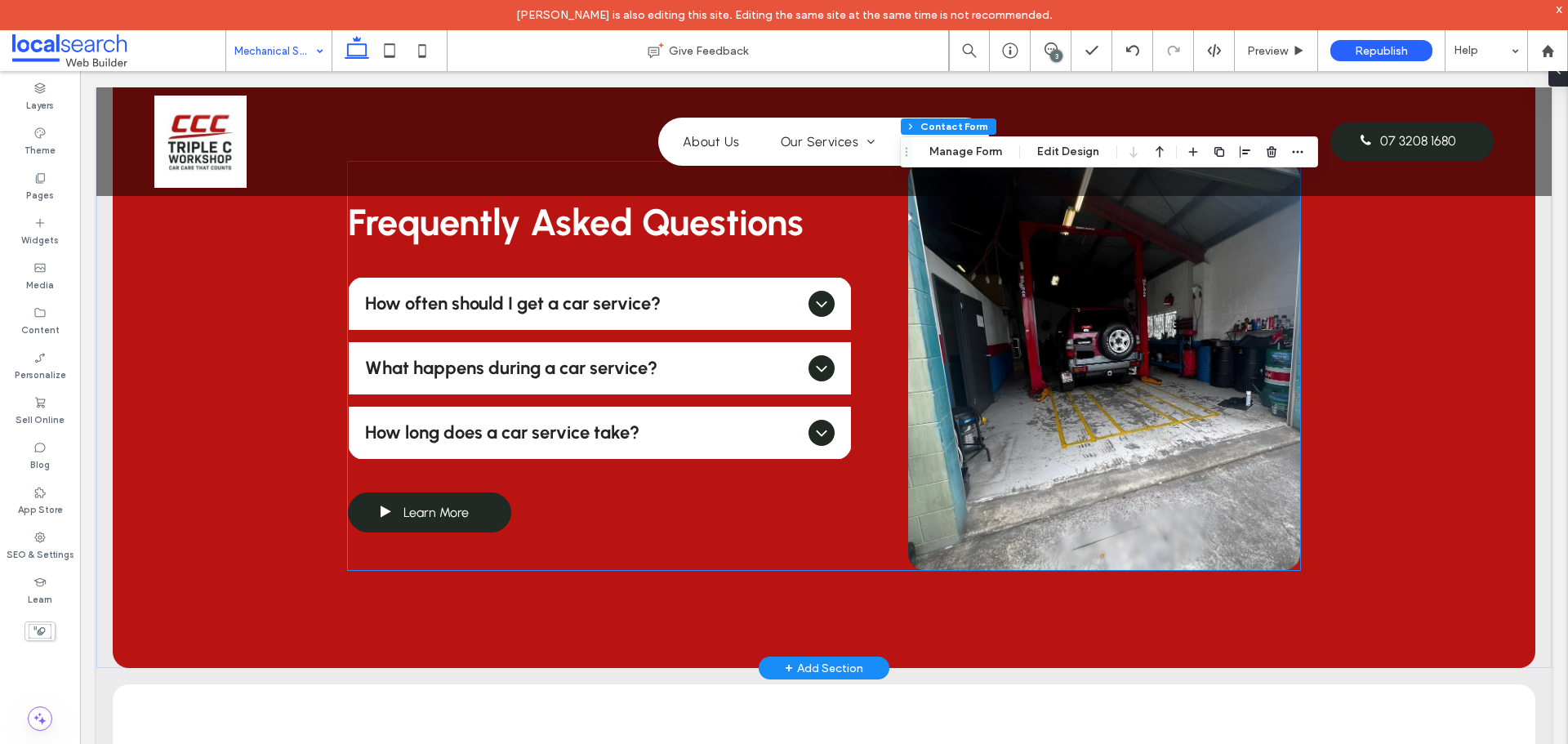
scroll to position [1388, 0]
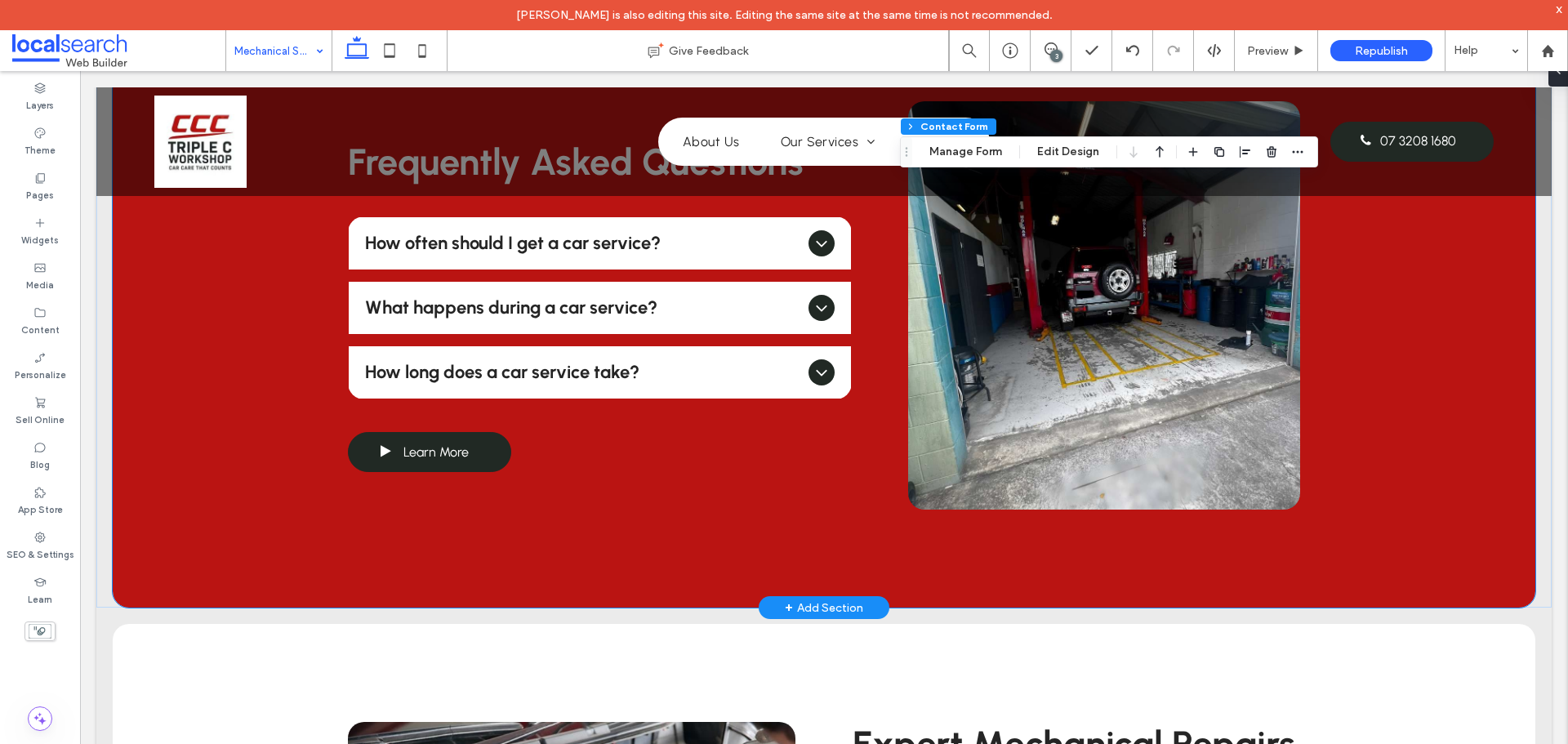
click at [183, 444] on div "Frequently Asked Questions How often should I get a car service? Most vehicles …" at bounding box center [823, 305] width 1423 height 604
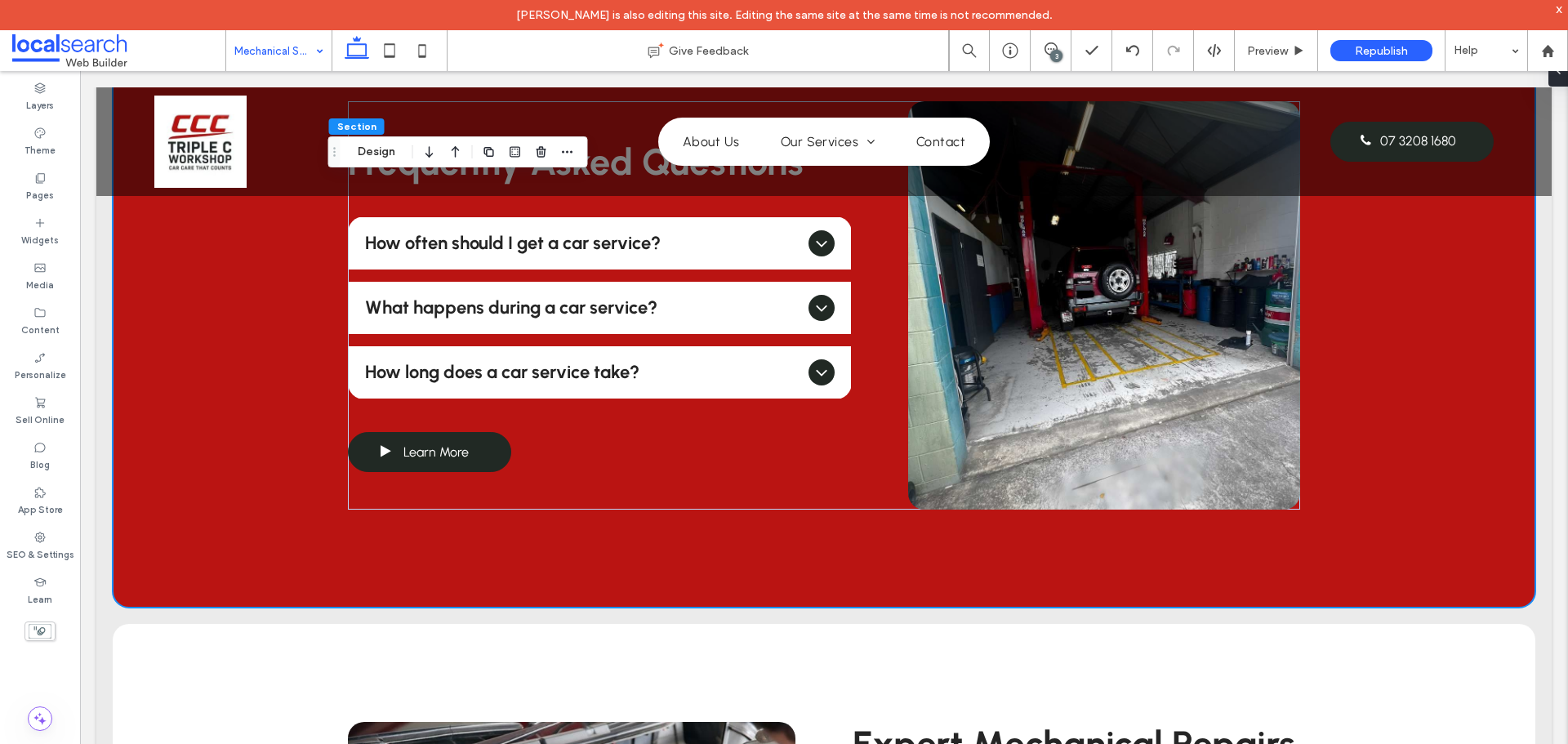
click at [371, 140] on div "Section Design" at bounding box center [458, 152] width 260 height 31
click at [375, 148] on button "Design" at bounding box center [376, 152] width 59 height 20
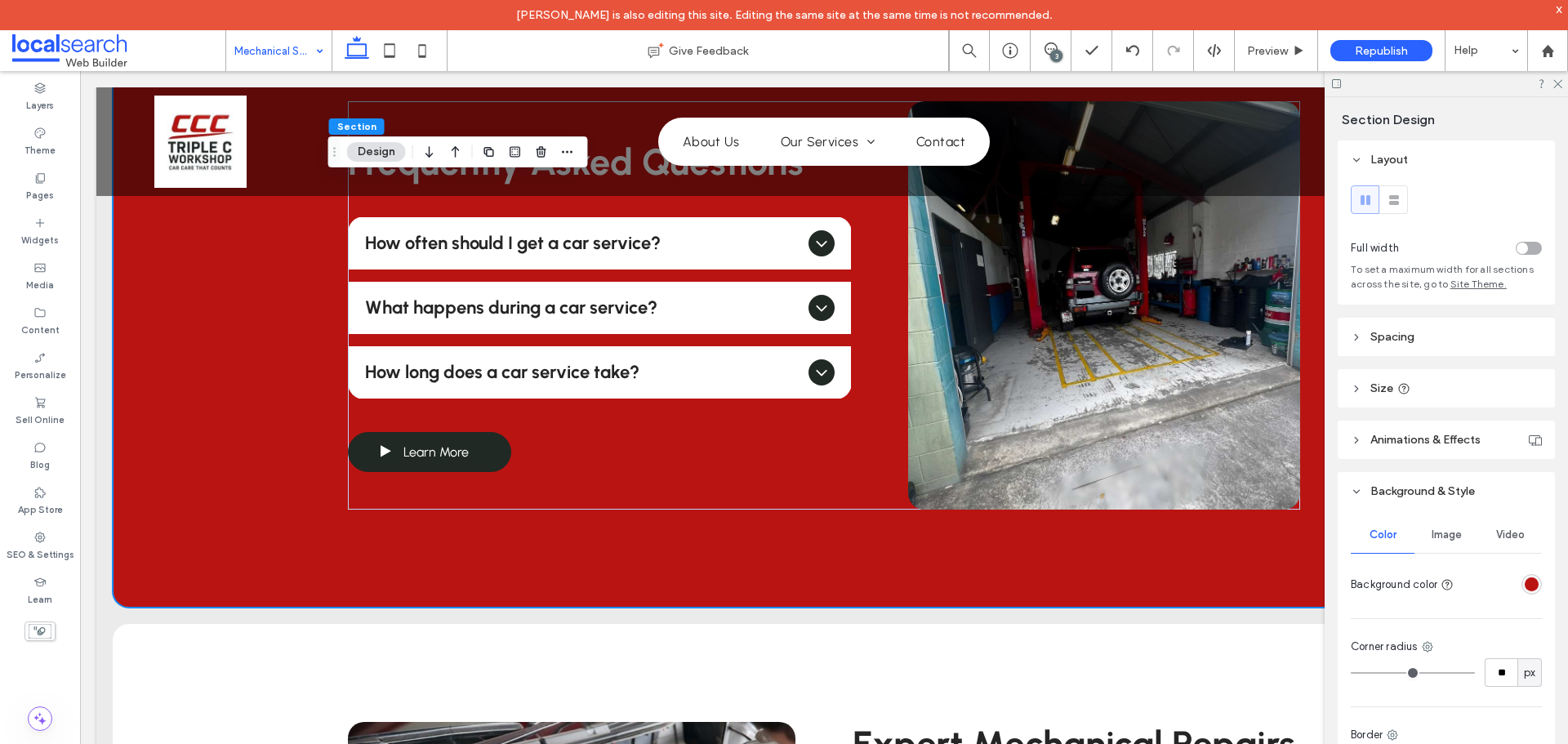
click at [1524, 578] on div "rgba(186, 20, 18, 1)" at bounding box center [1531, 584] width 14 height 14
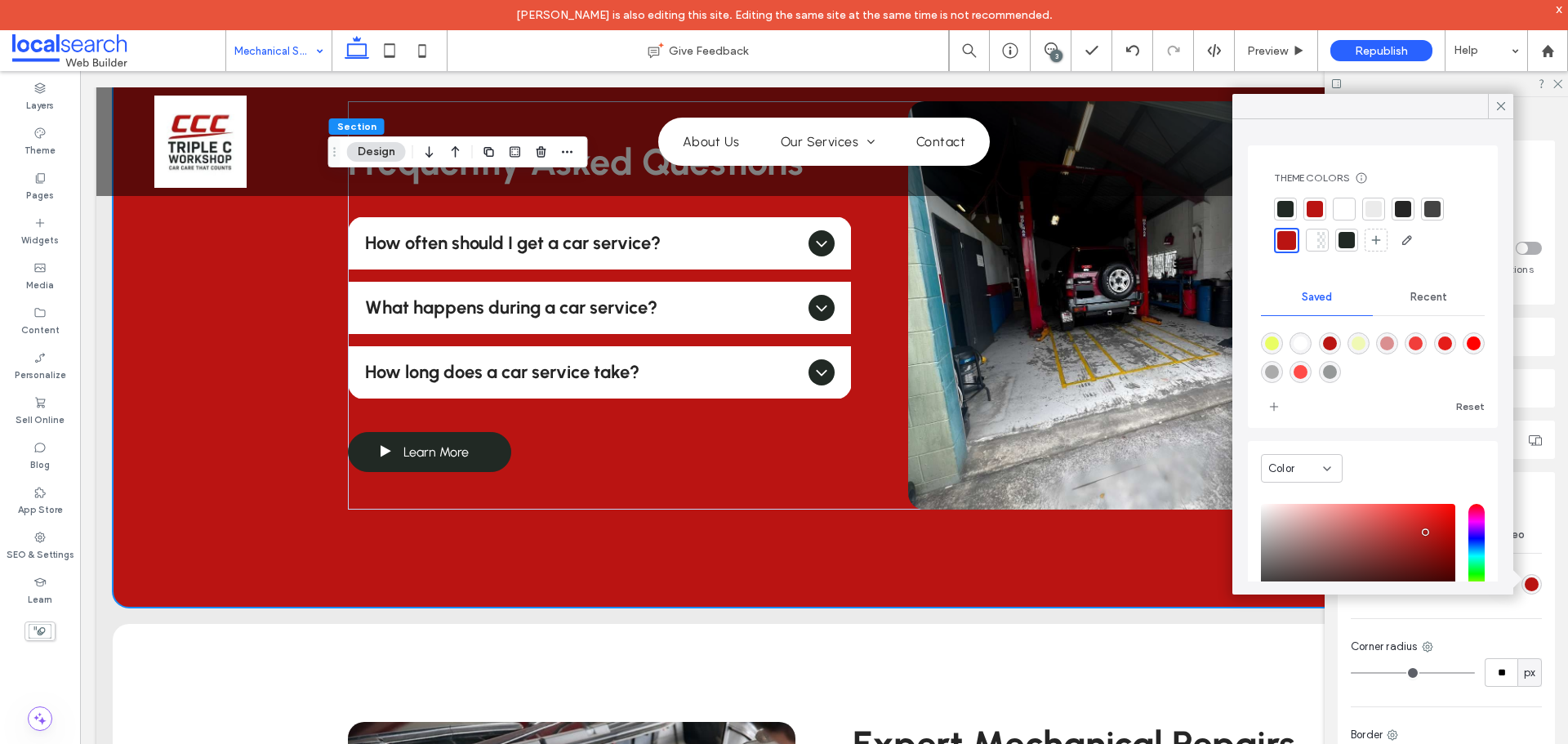
click at [1290, 211] on div at bounding box center [1285, 209] width 16 height 16
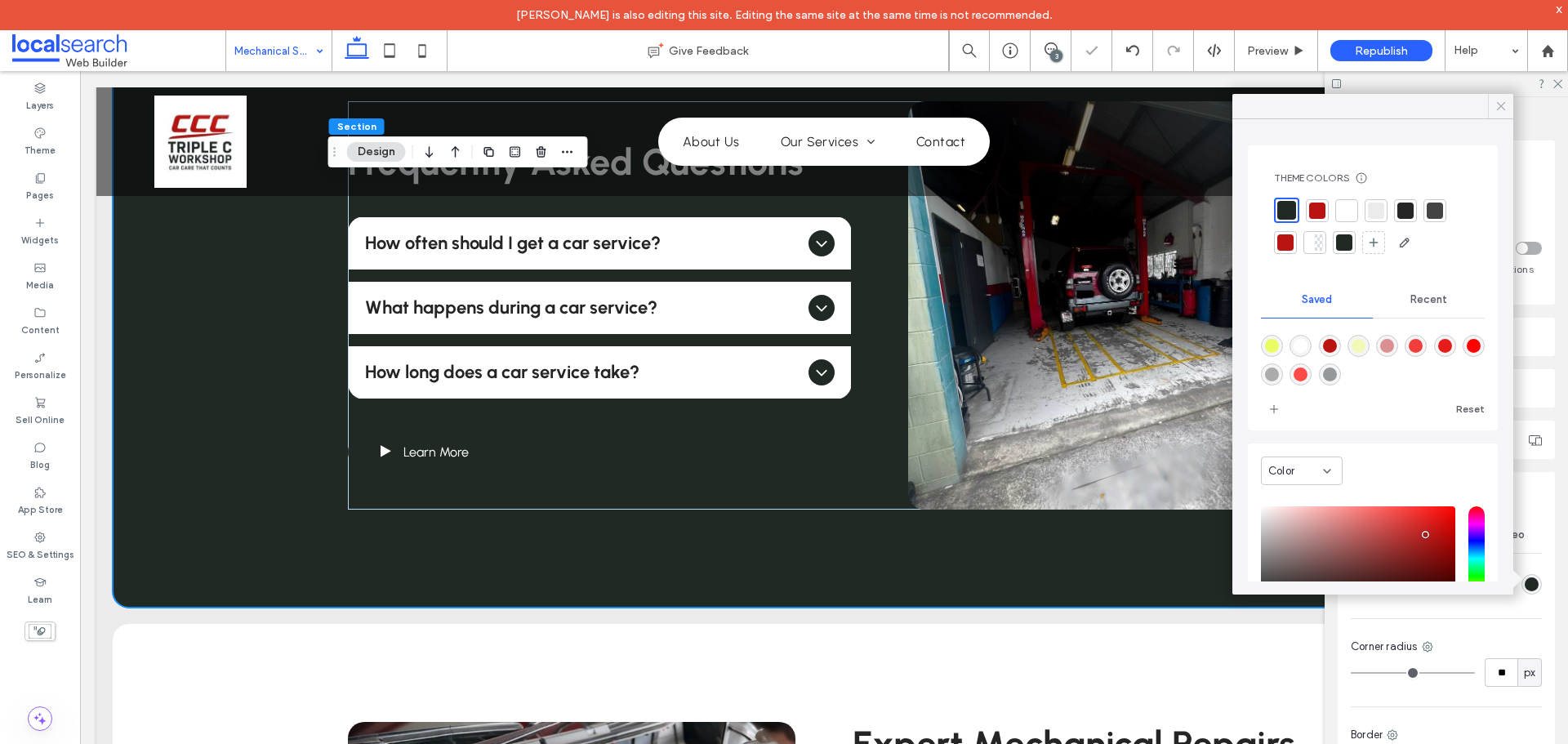
click at [1501, 112] on icon at bounding box center [1500, 106] width 14 height 14
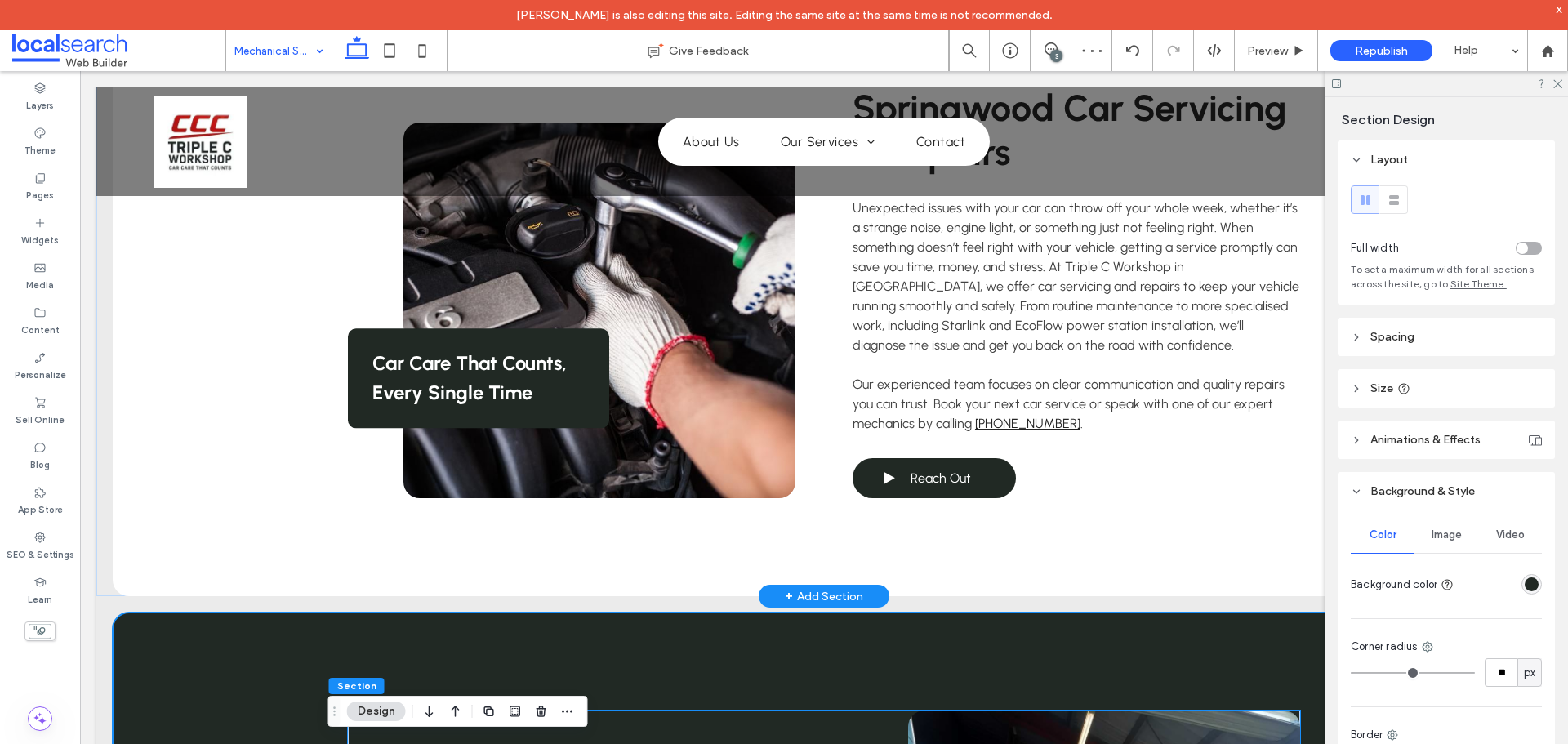
scroll to position [653, 0]
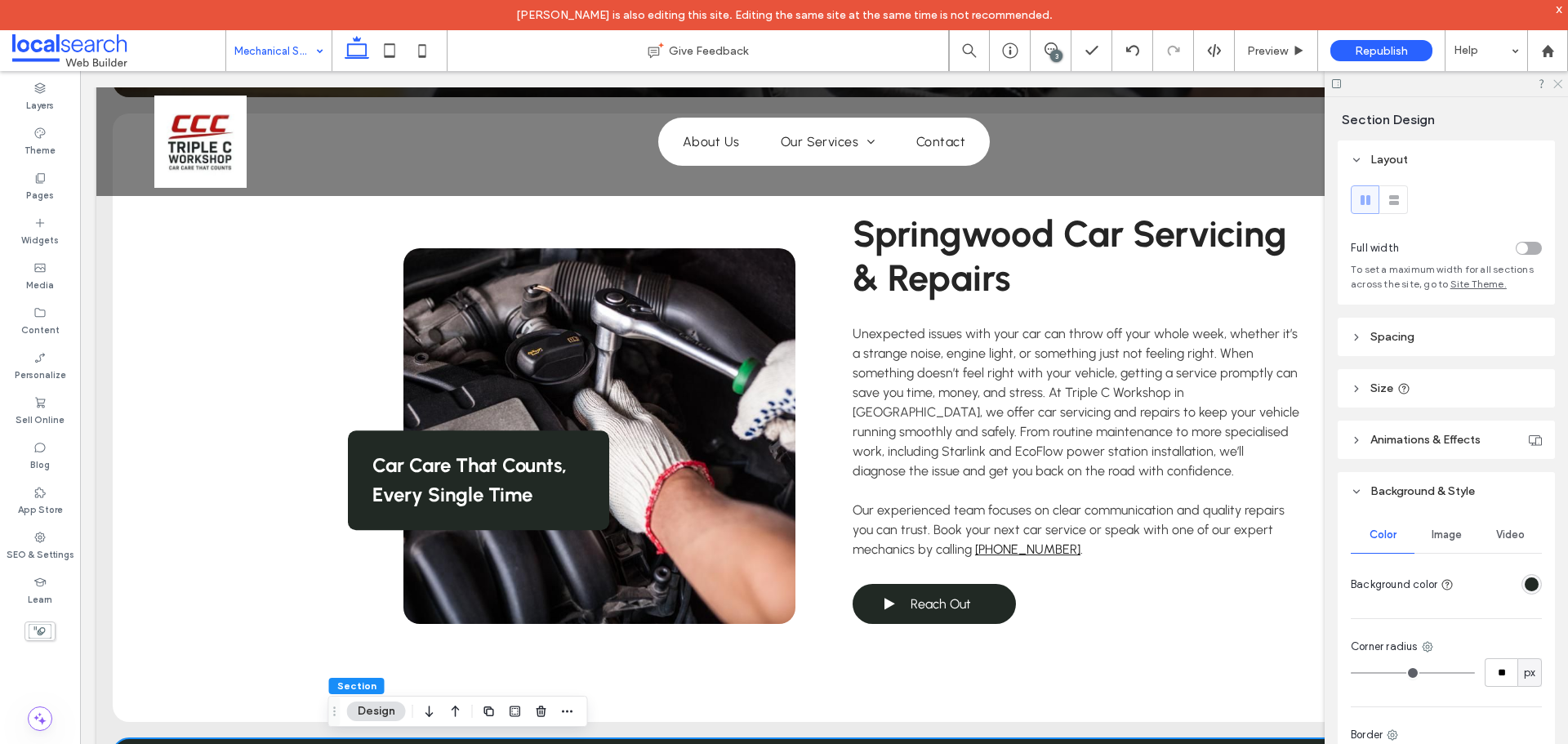
click at [1560, 82] on use at bounding box center [1557, 85] width 9 height 9
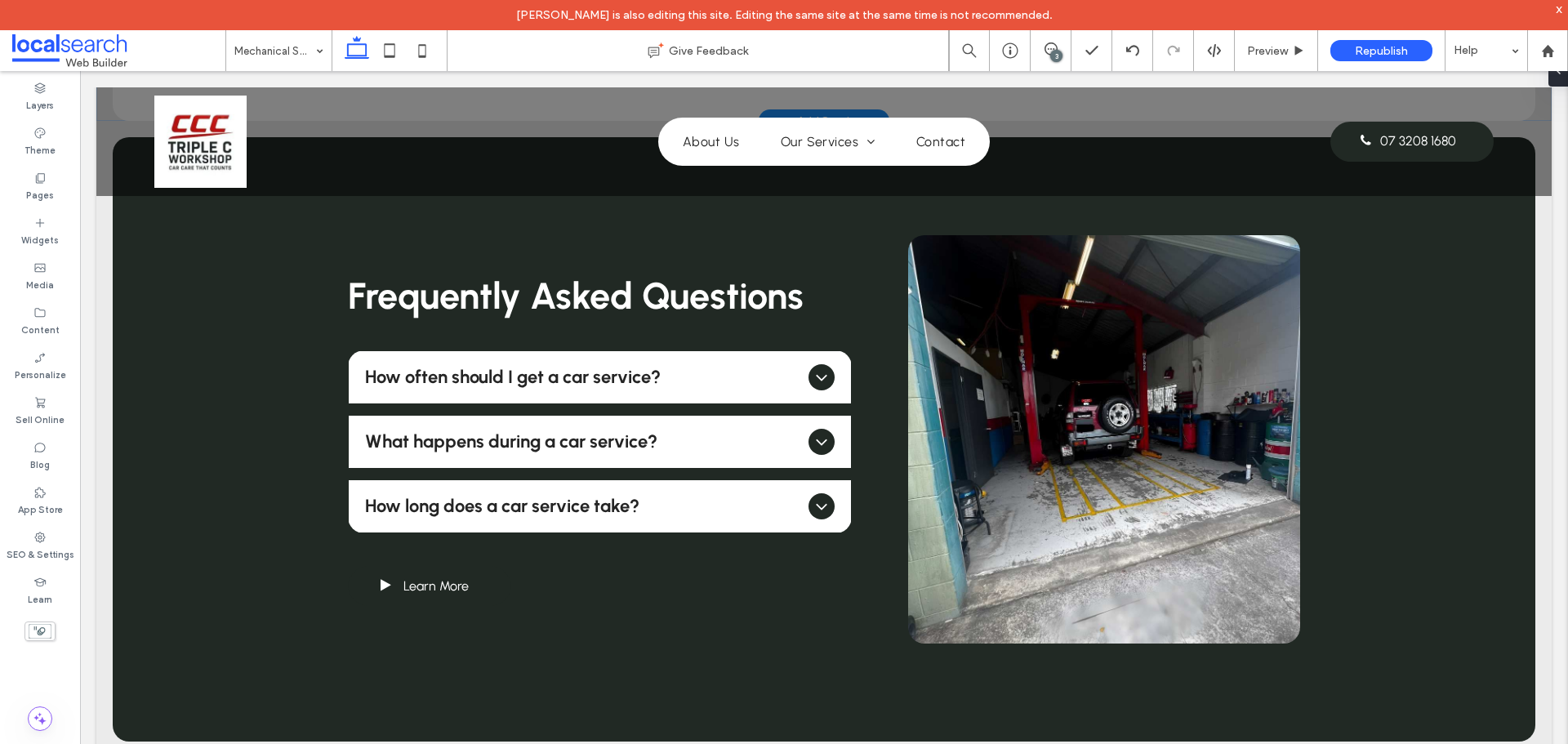
scroll to position [1388, 0]
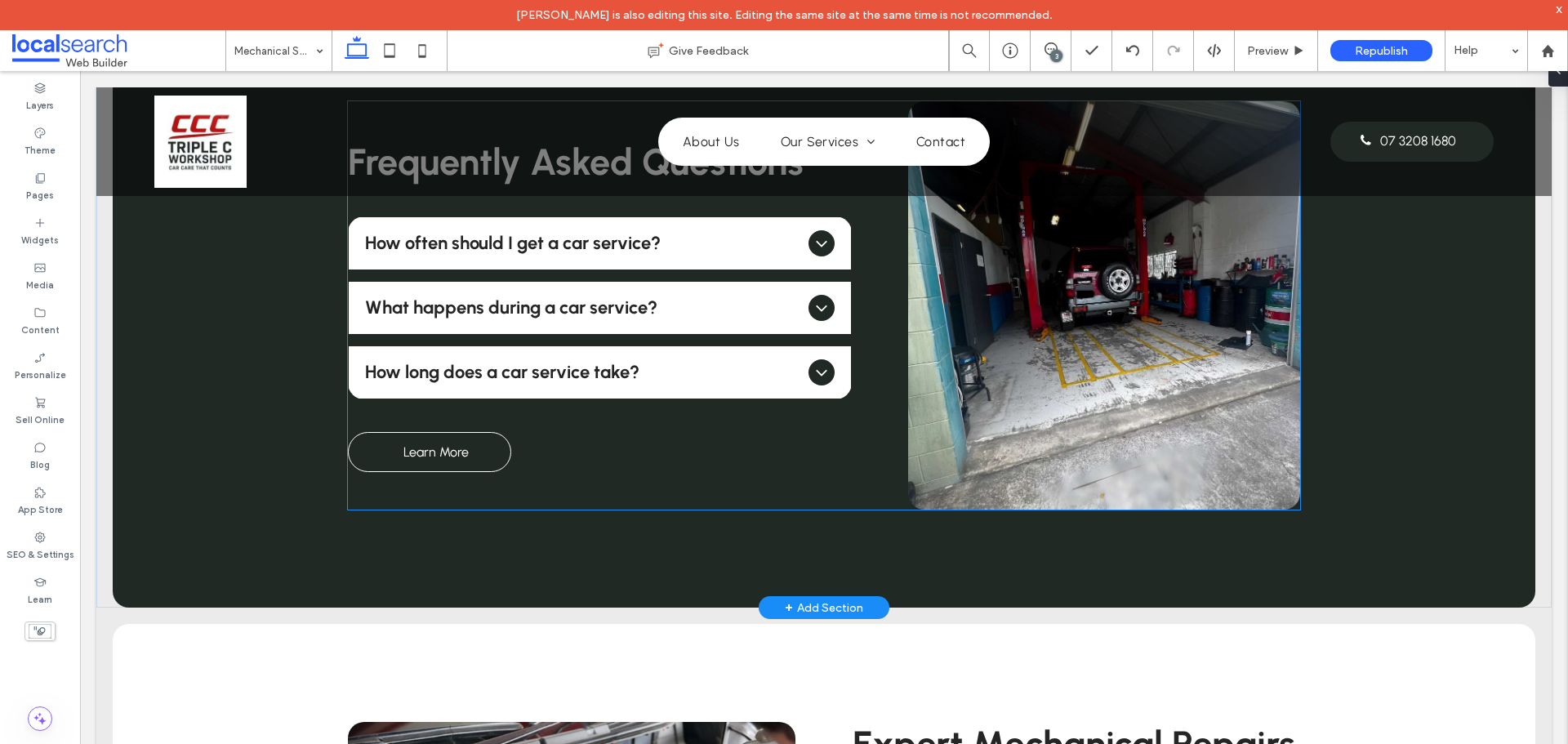
click at [461, 454] on span "Learn More" at bounding box center [435, 452] width 65 height 32
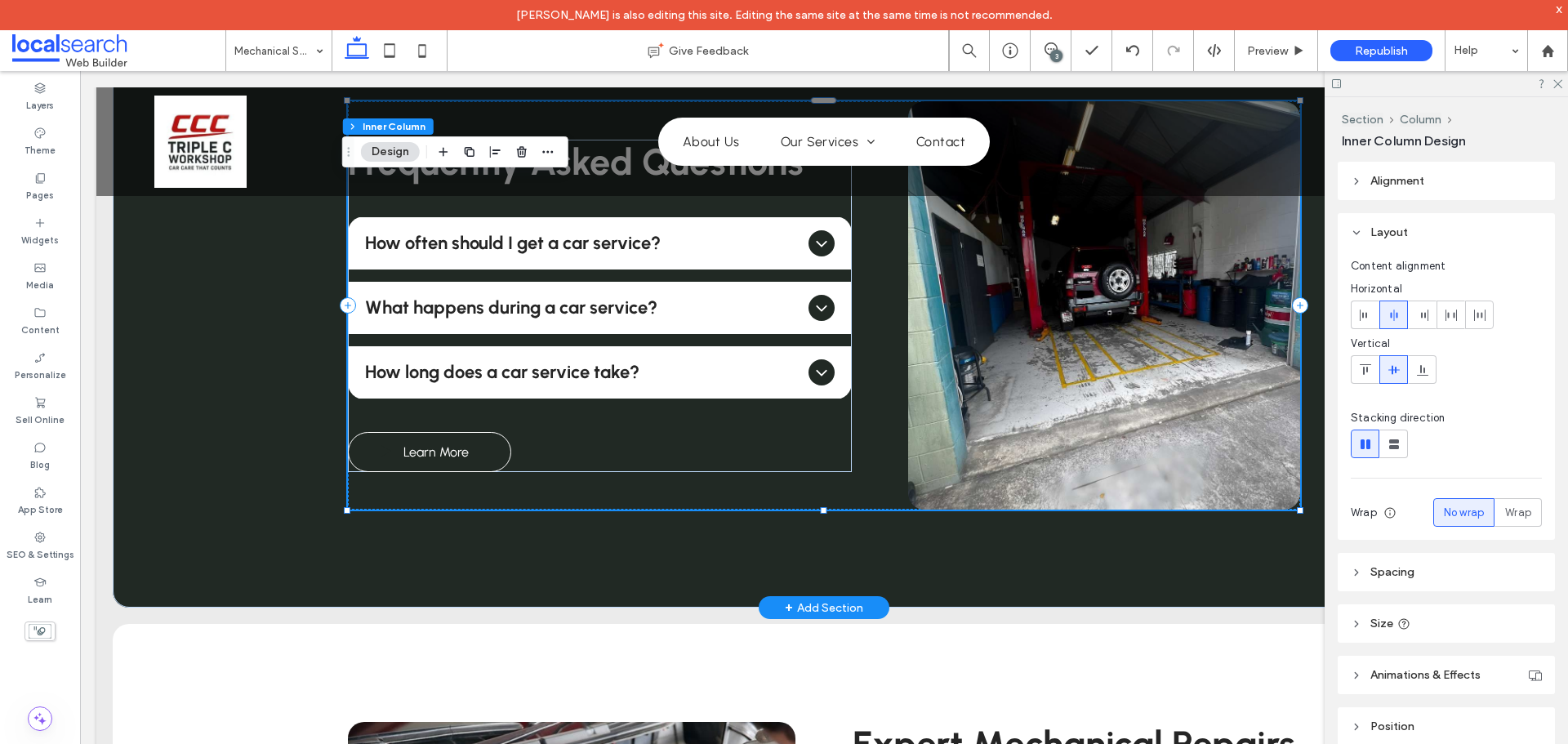
click at [461, 454] on span "Learn More" at bounding box center [435, 452] width 65 height 32
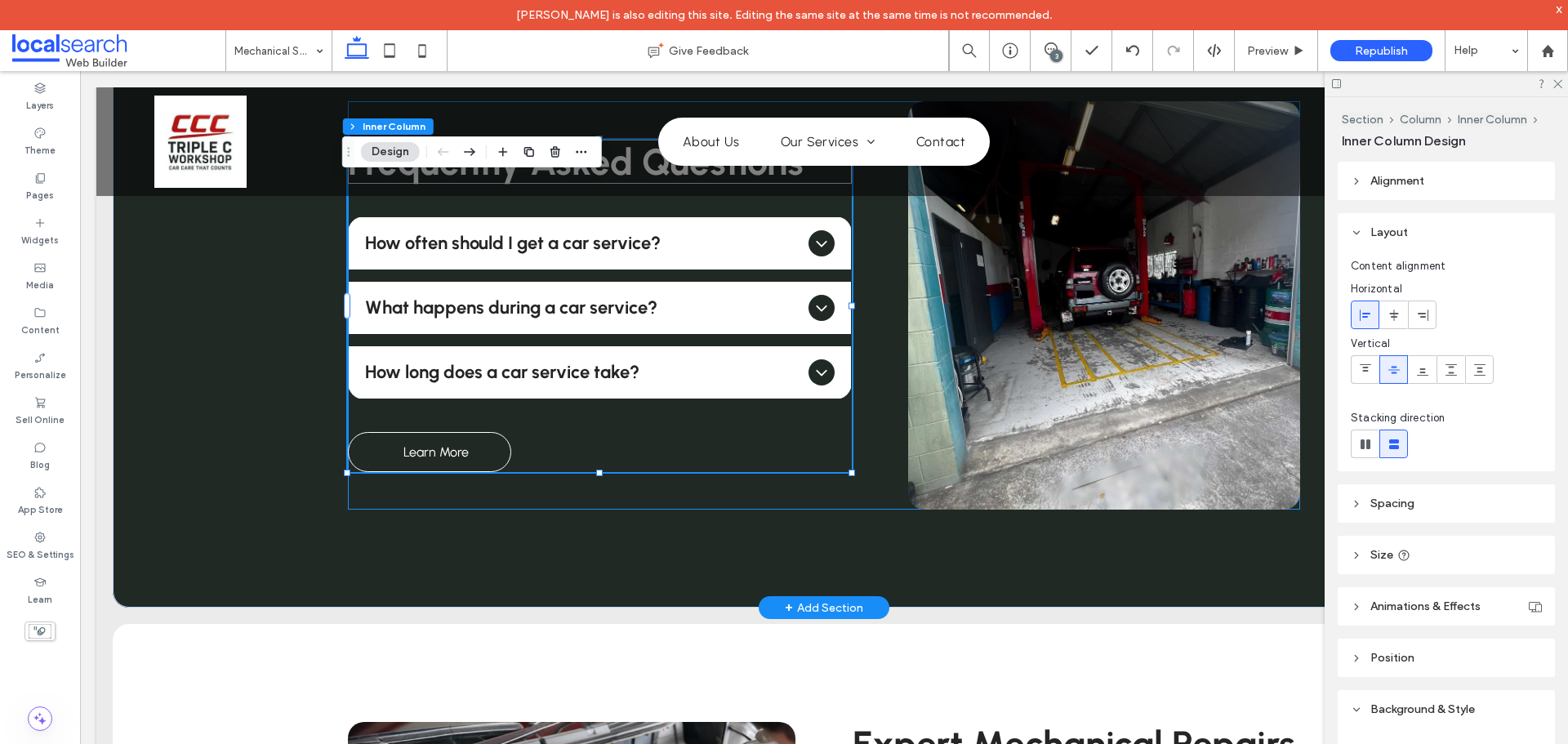
click at [461, 454] on span "Learn More" at bounding box center [435, 452] width 65 height 32
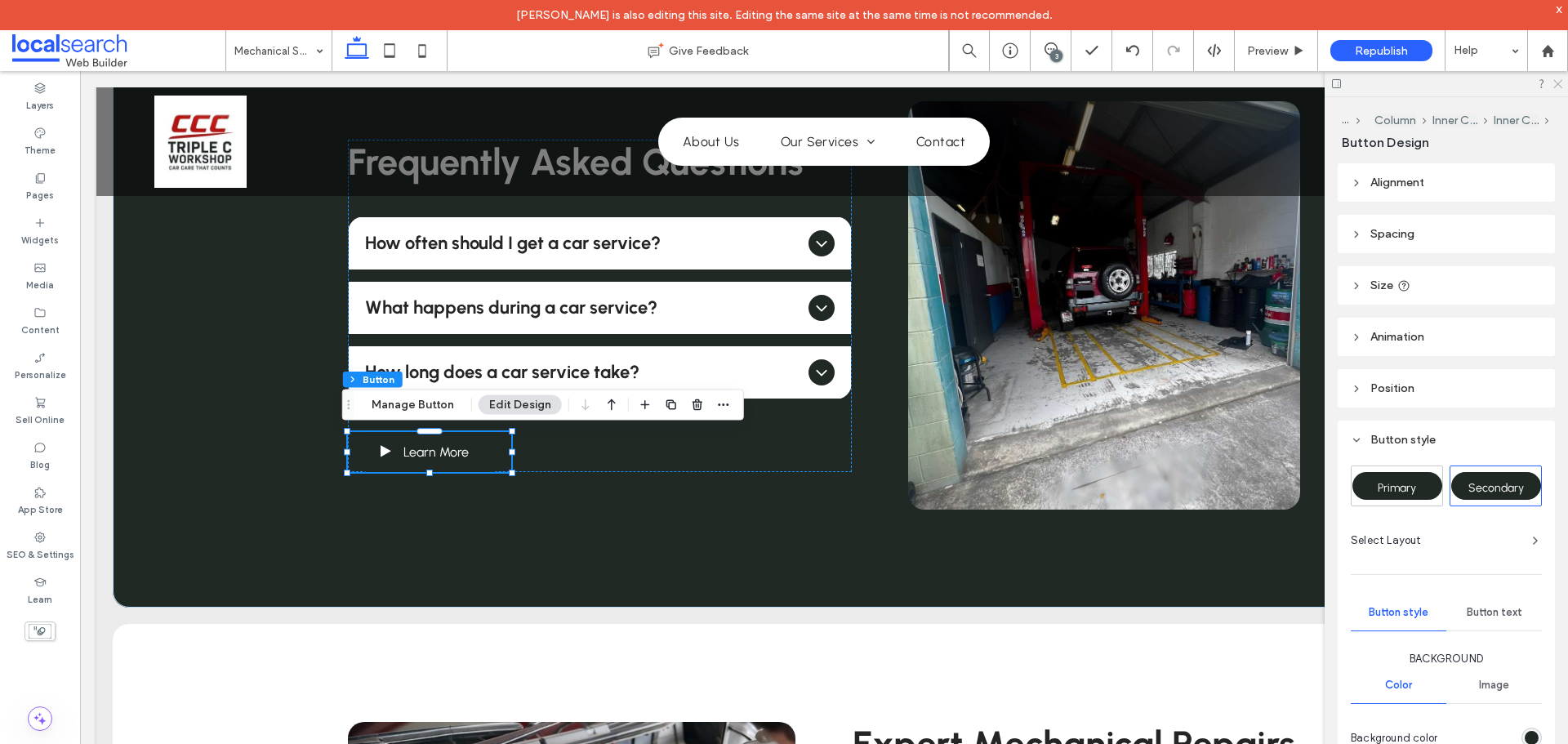
click at [1552, 82] on icon at bounding box center [1556, 83] width 11 height 11
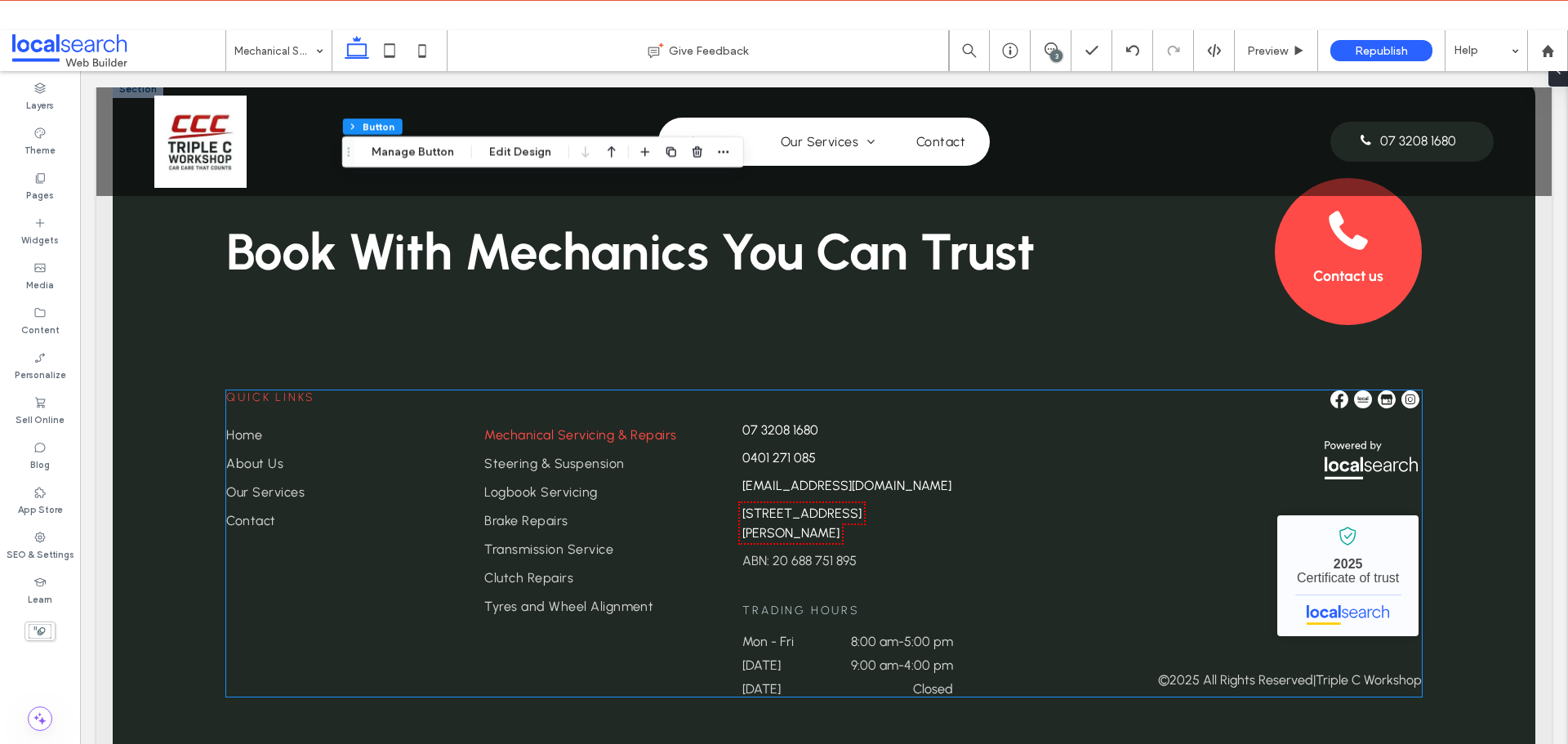
scroll to position [2569, 0]
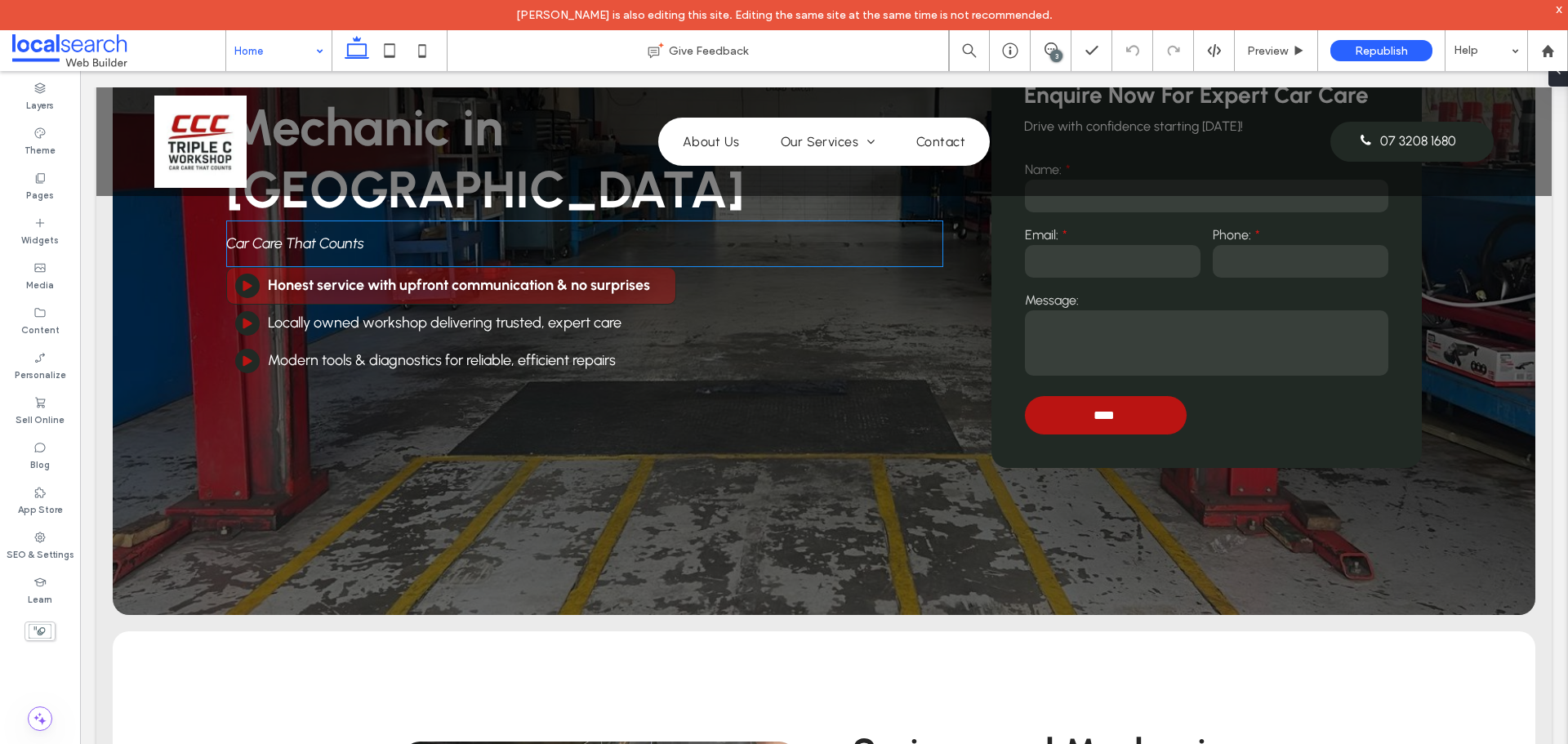
scroll to position [245, 0]
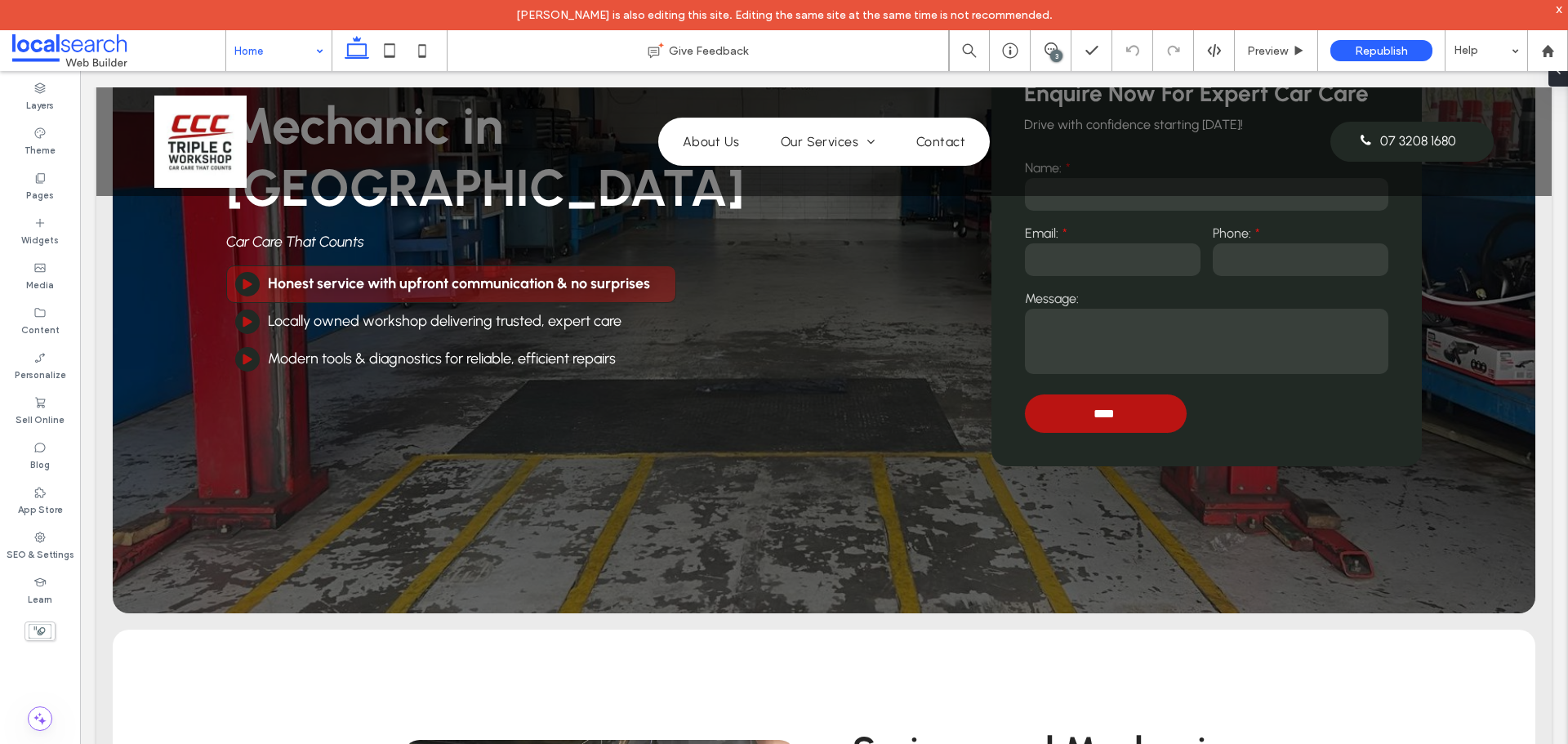
click at [297, 54] on input at bounding box center [275, 51] width 81 height 41
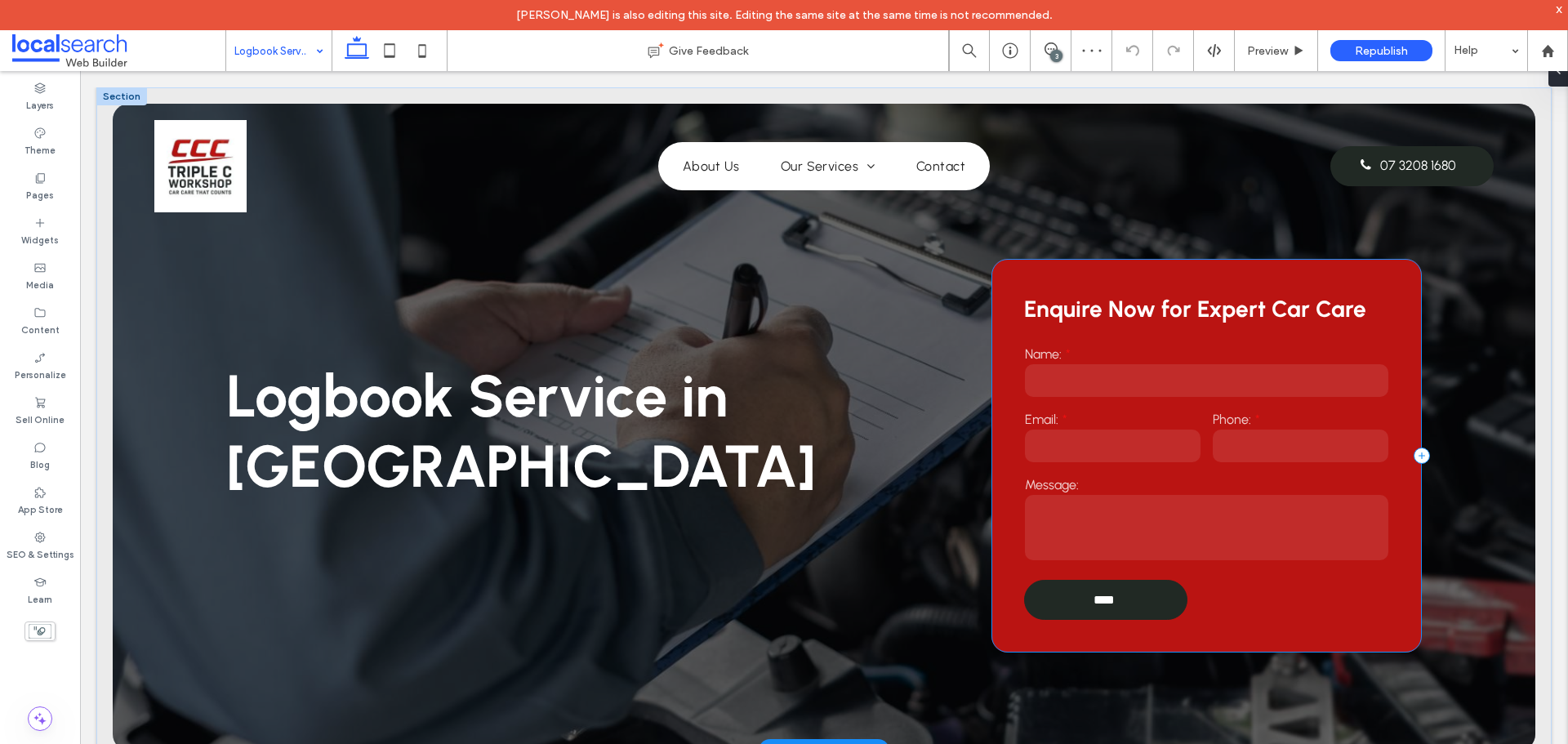
click at [1002, 583] on div "Enquire Now for Expert Car Care Name: Email: Phone: Message: **** Thank you for…" at bounding box center [1206, 455] width 430 height 393
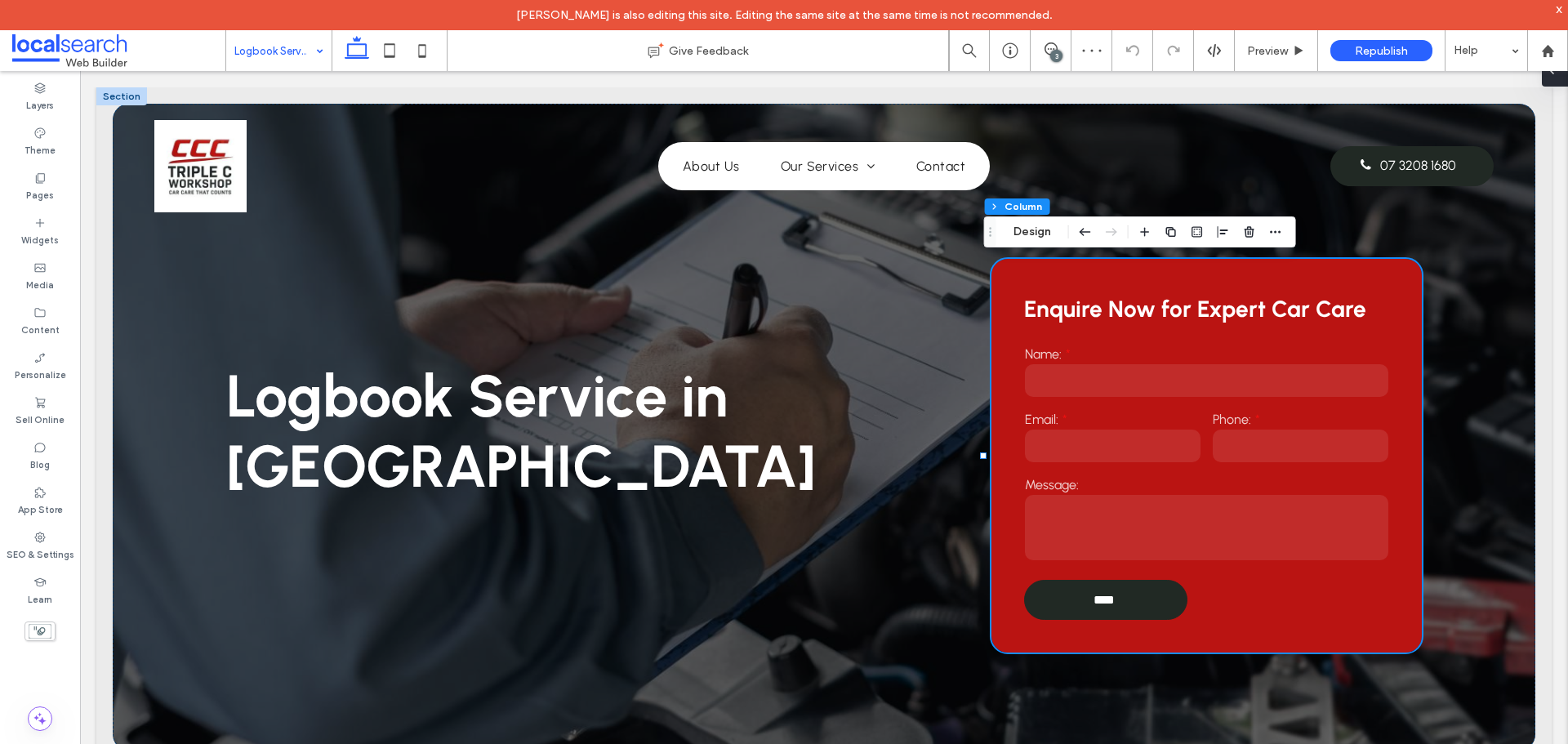
click at [1548, 79] on span at bounding box center [1551, 70] width 13 height 33
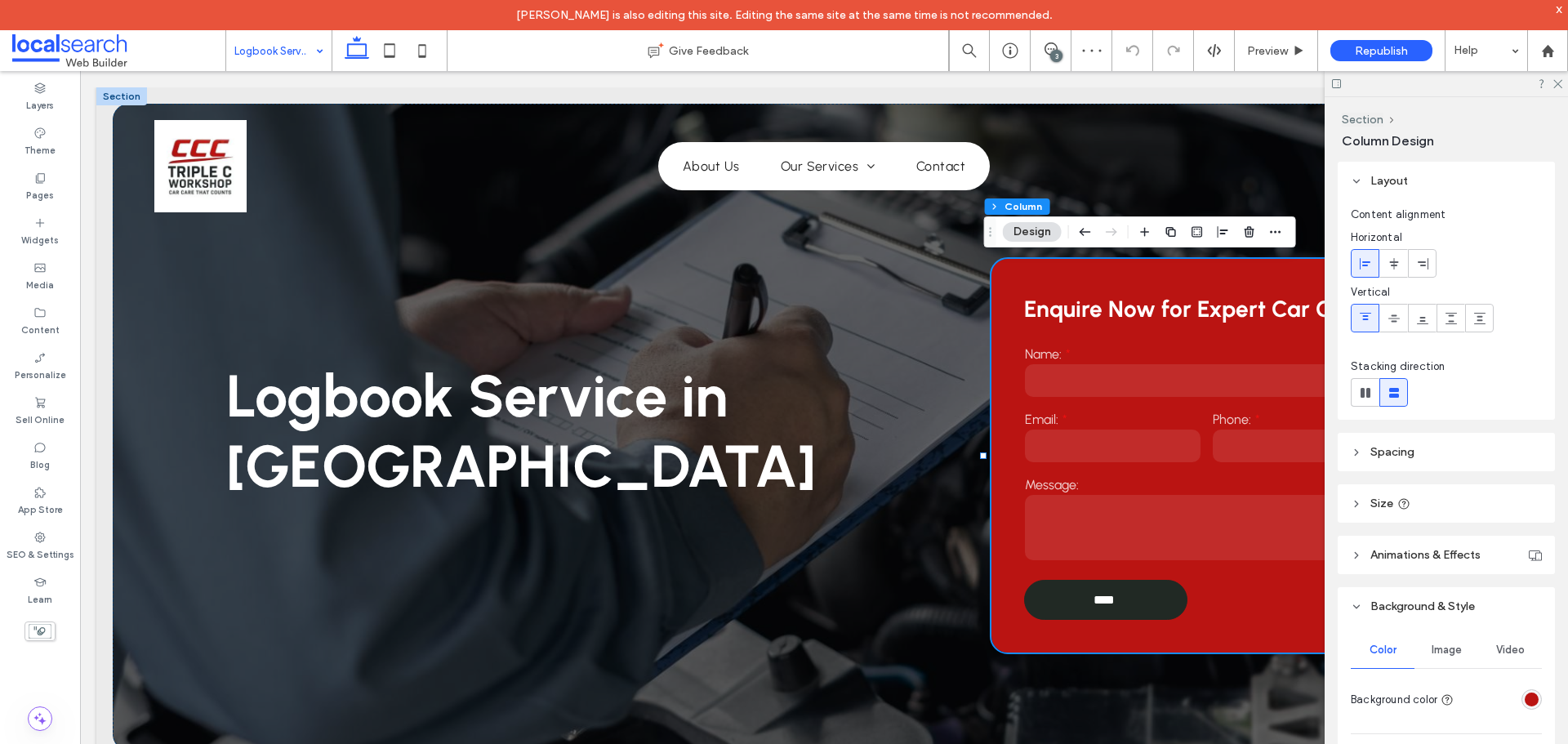
click at [1526, 694] on div "rgba(186, 20, 18, 1)" at bounding box center [1531, 699] width 14 height 14
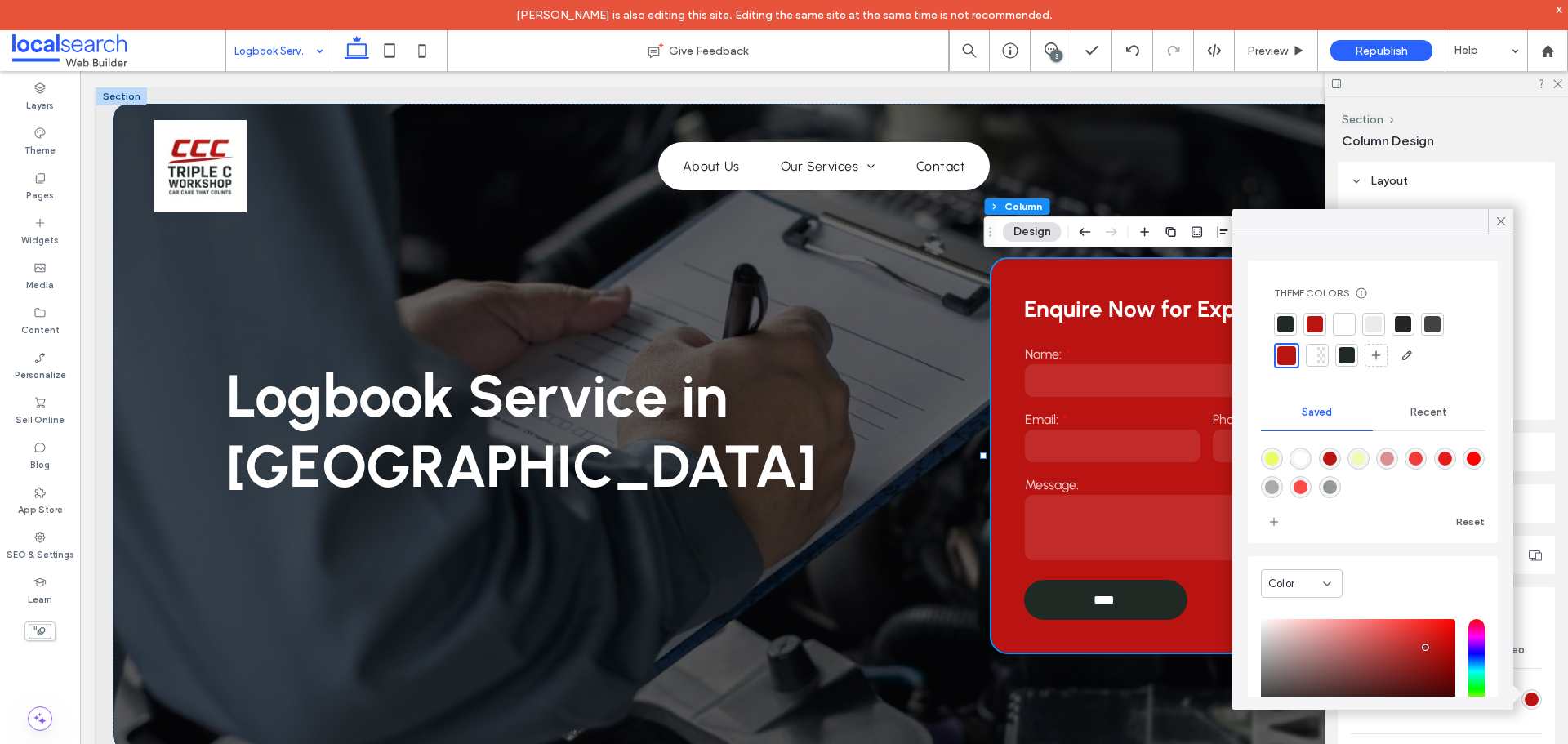
click at [1281, 319] on div at bounding box center [1285, 324] width 16 height 16
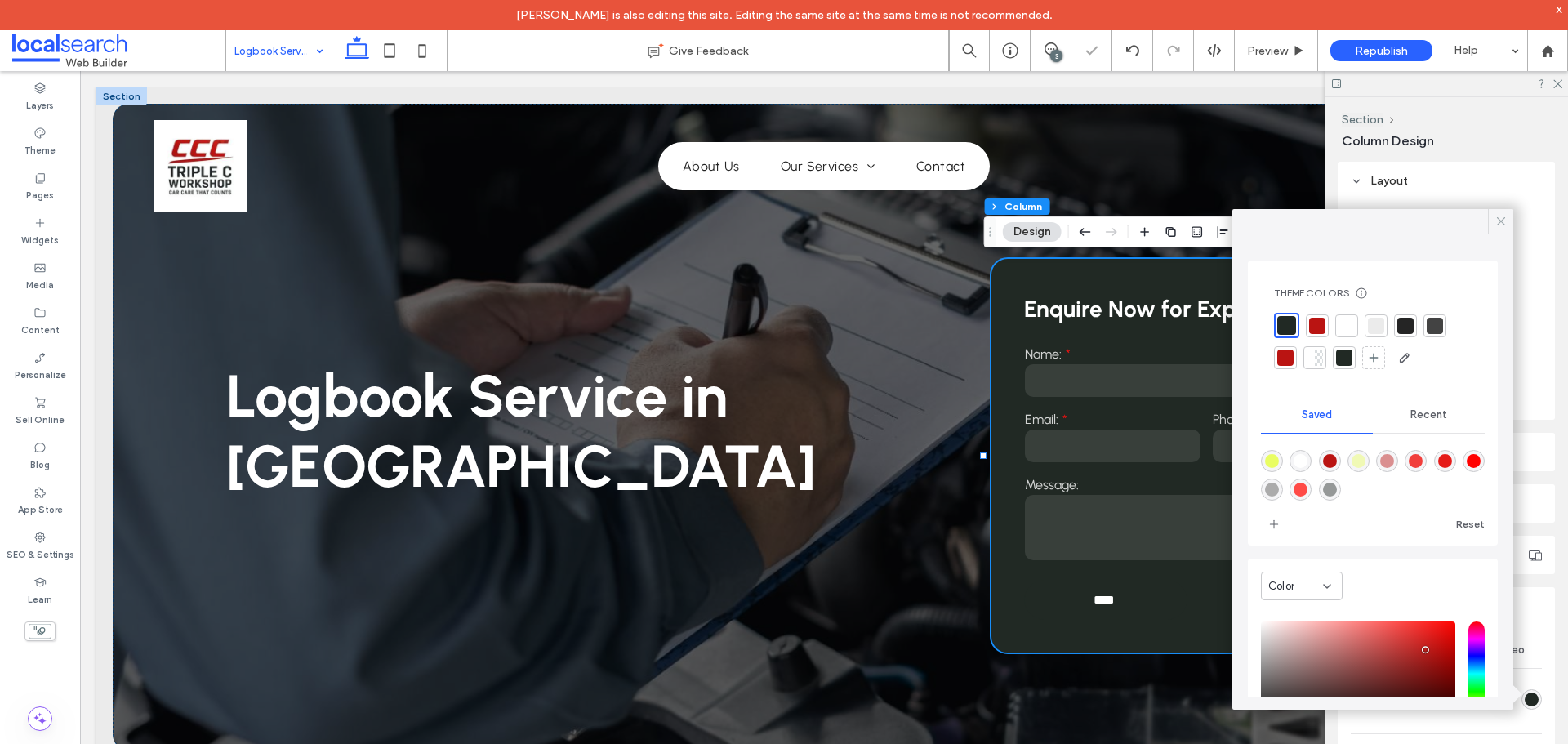
click at [1505, 220] on icon at bounding box center [1500, 221] width 14 height 14
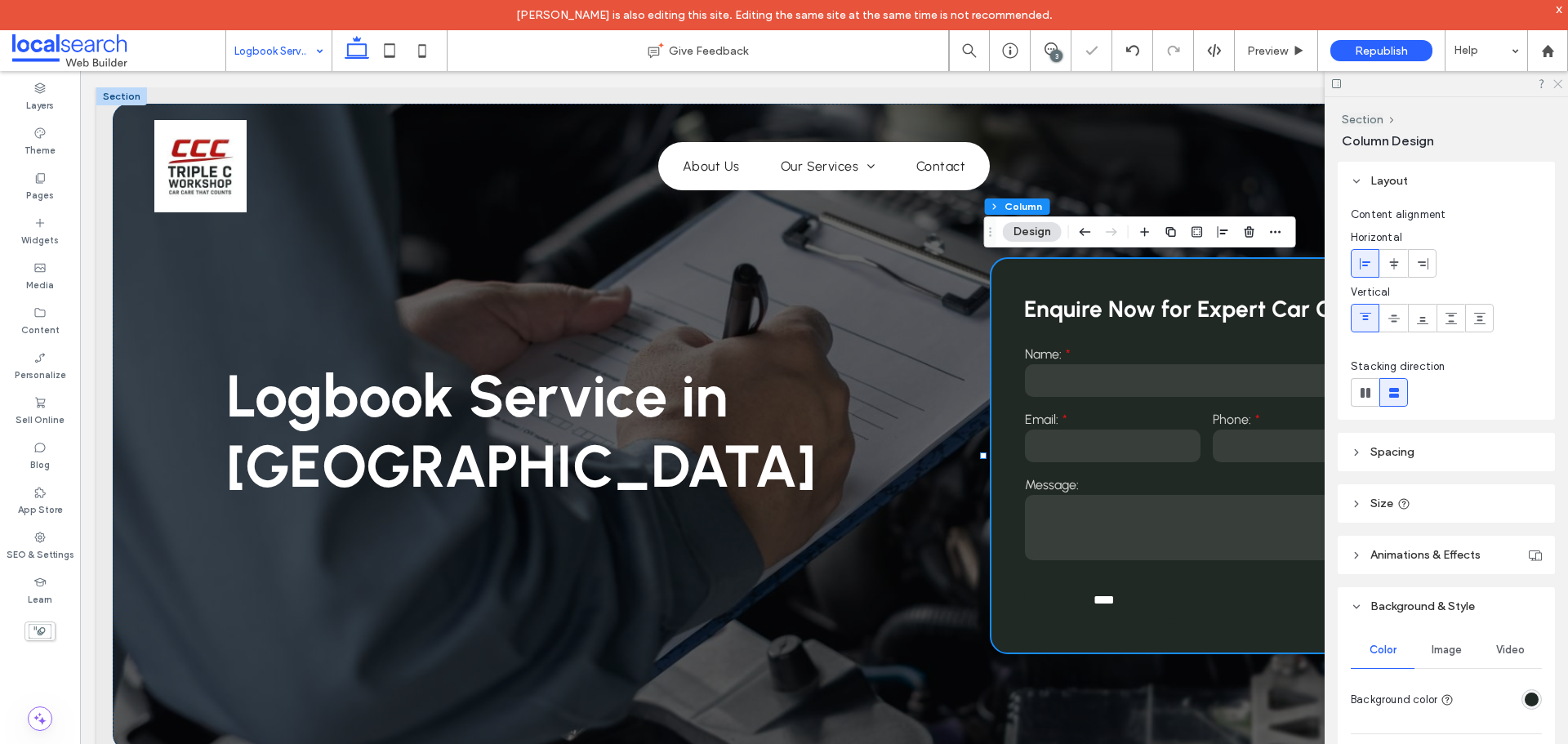
drag, startPoint x: 1555, startPoint y: 83, endPoint x: 1193, endPoint y: 398, distance: 479.9
click at [1555, 83] on icon at bounding box center [1556, 83] width 11 height 11
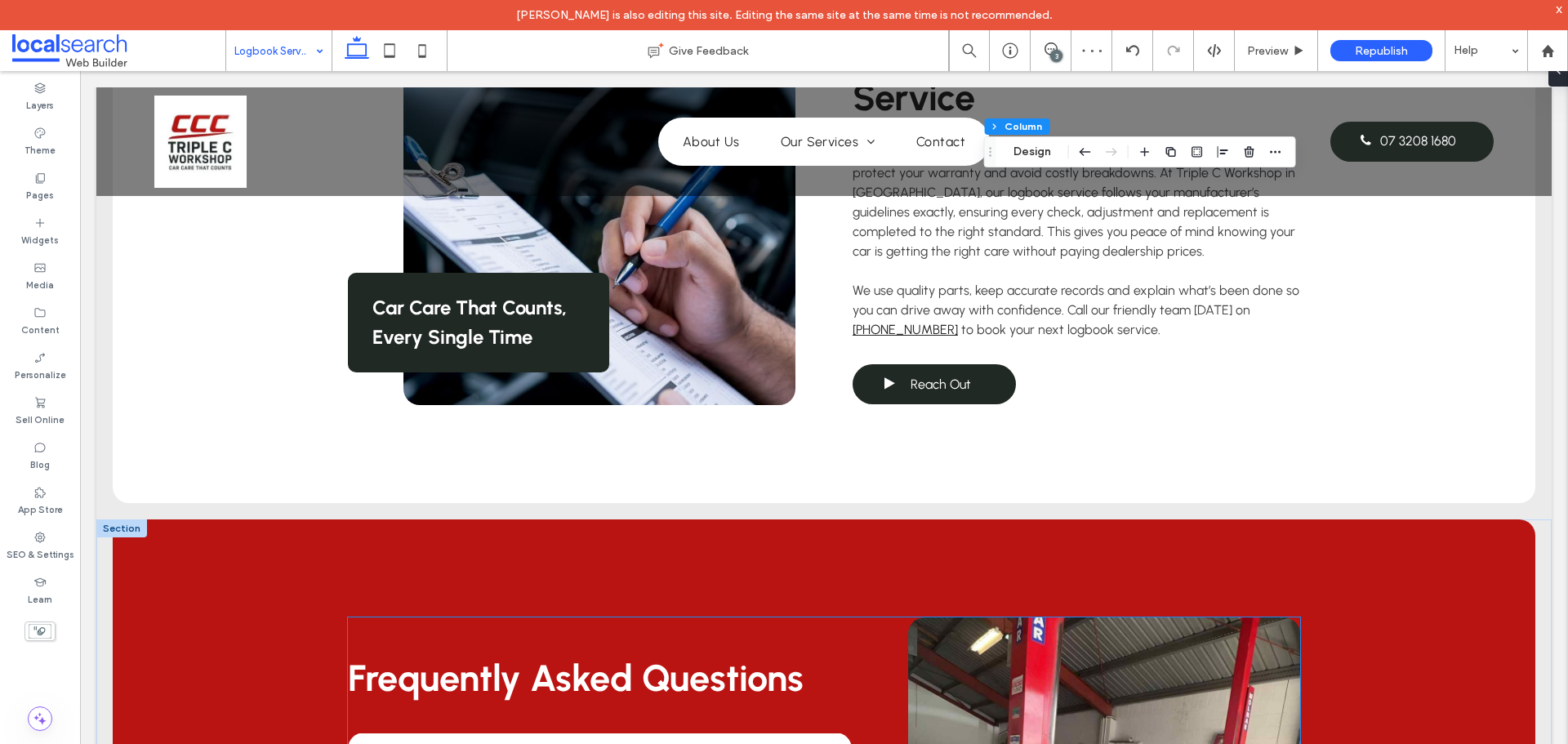
scroll to position [1144, 0]
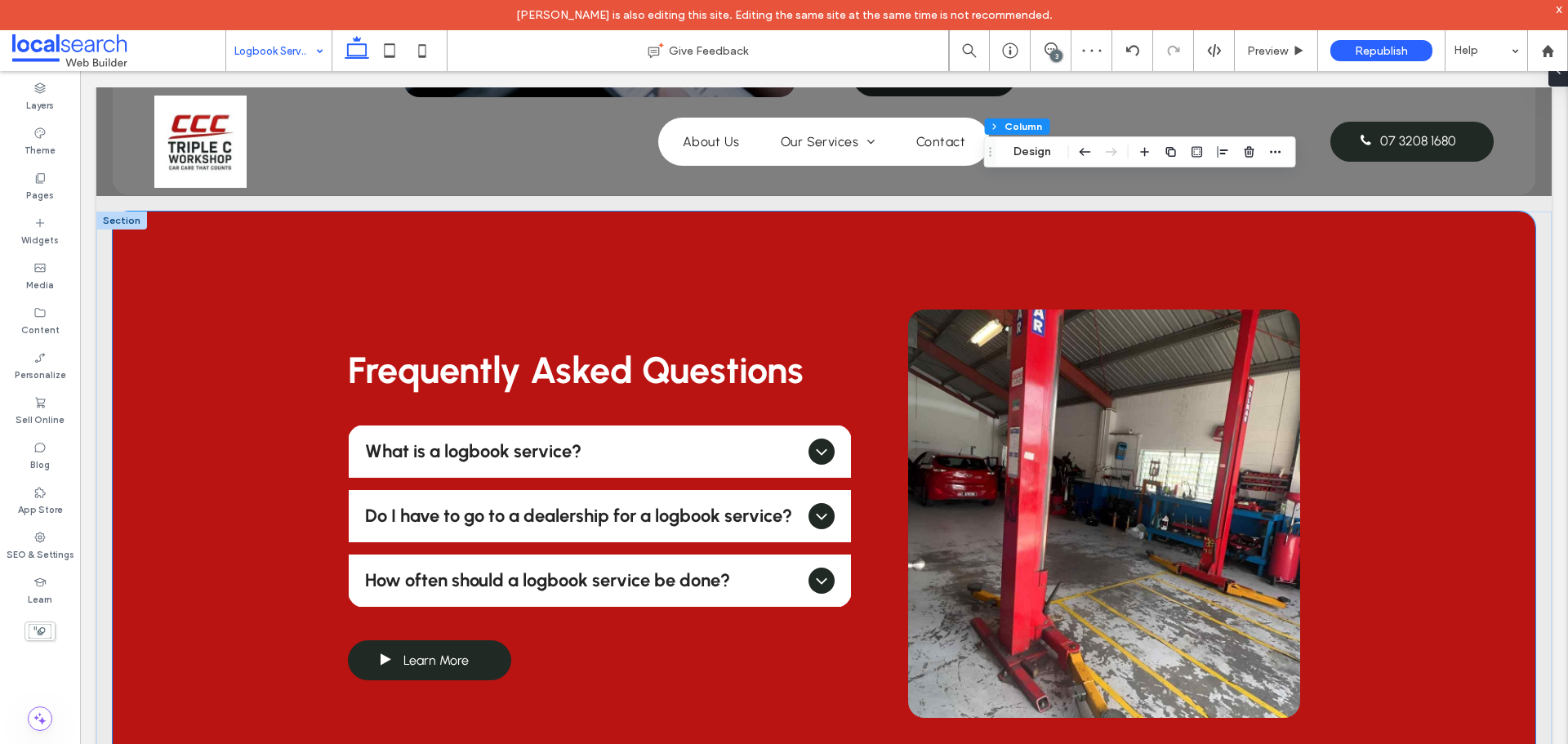
click at [169, 262] on div "Frequently Asked Questions What is a logbook service? A logbook service is a sc…" at bounding box center [823, 513] width 1423 height 604
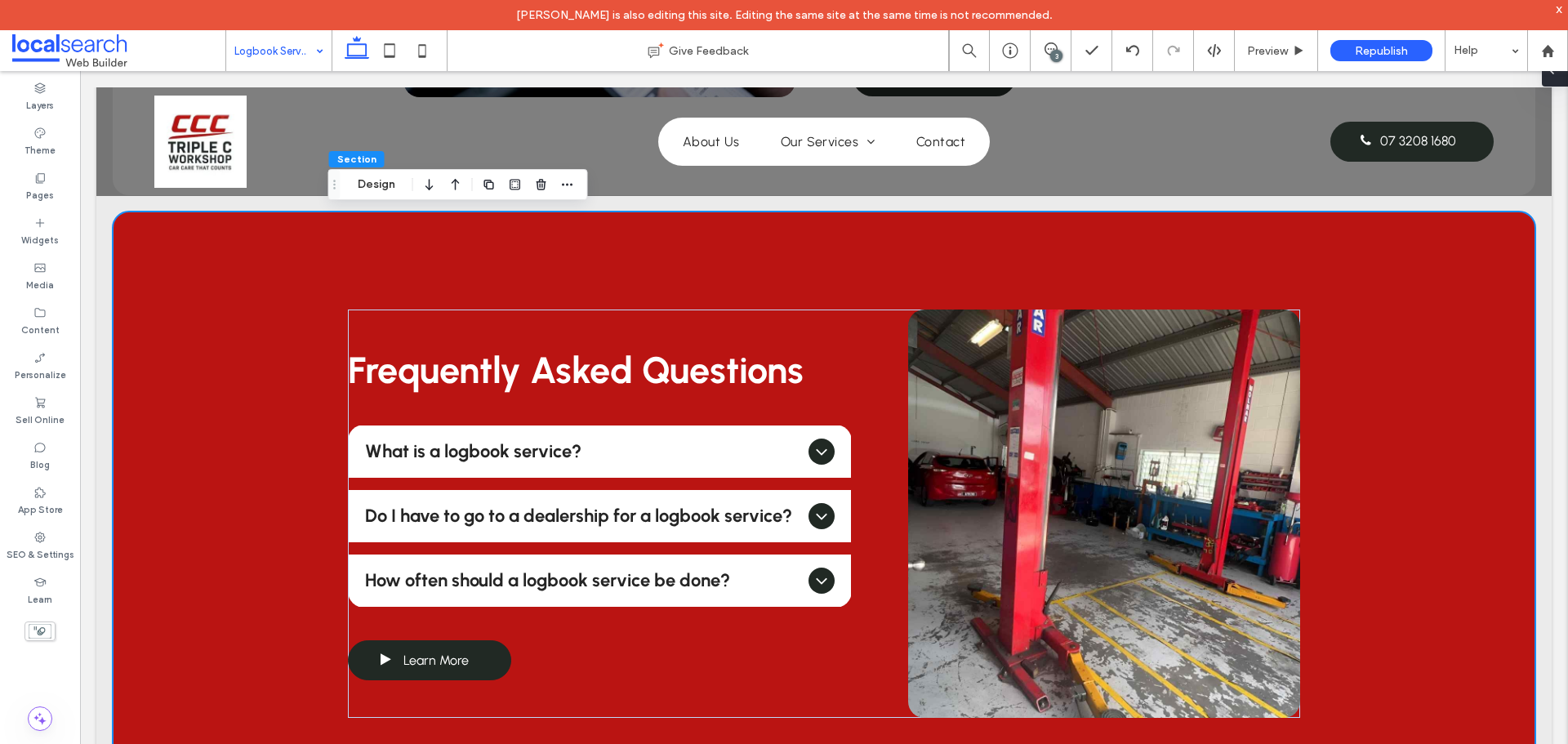
click at [1552, 79] on span at bounding box center [1551, 70] width 13 height 33
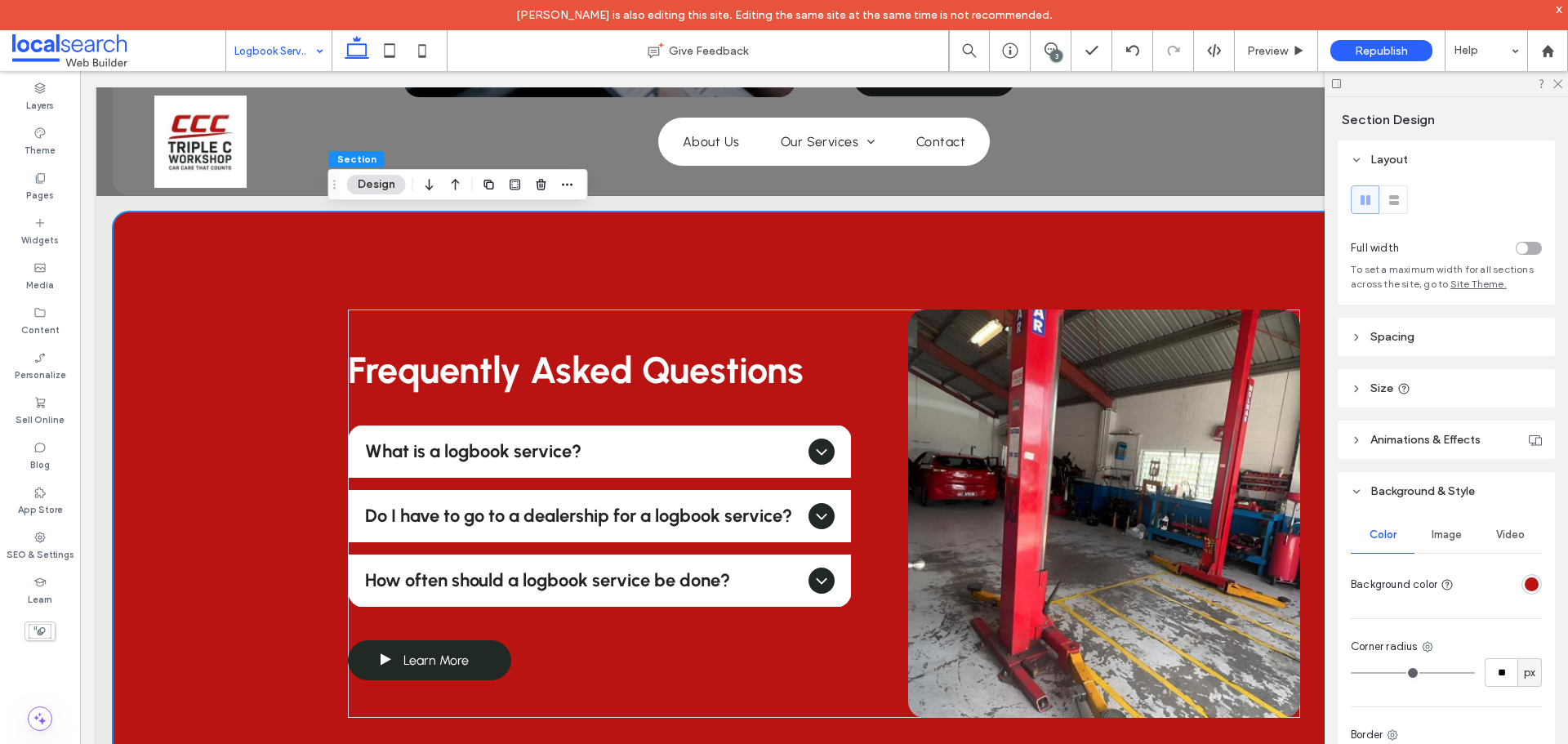
click at [1526, 581] on div "rgba(186, 20, 18, 1)" at bounding box center [1531, 584] width 14 height 14
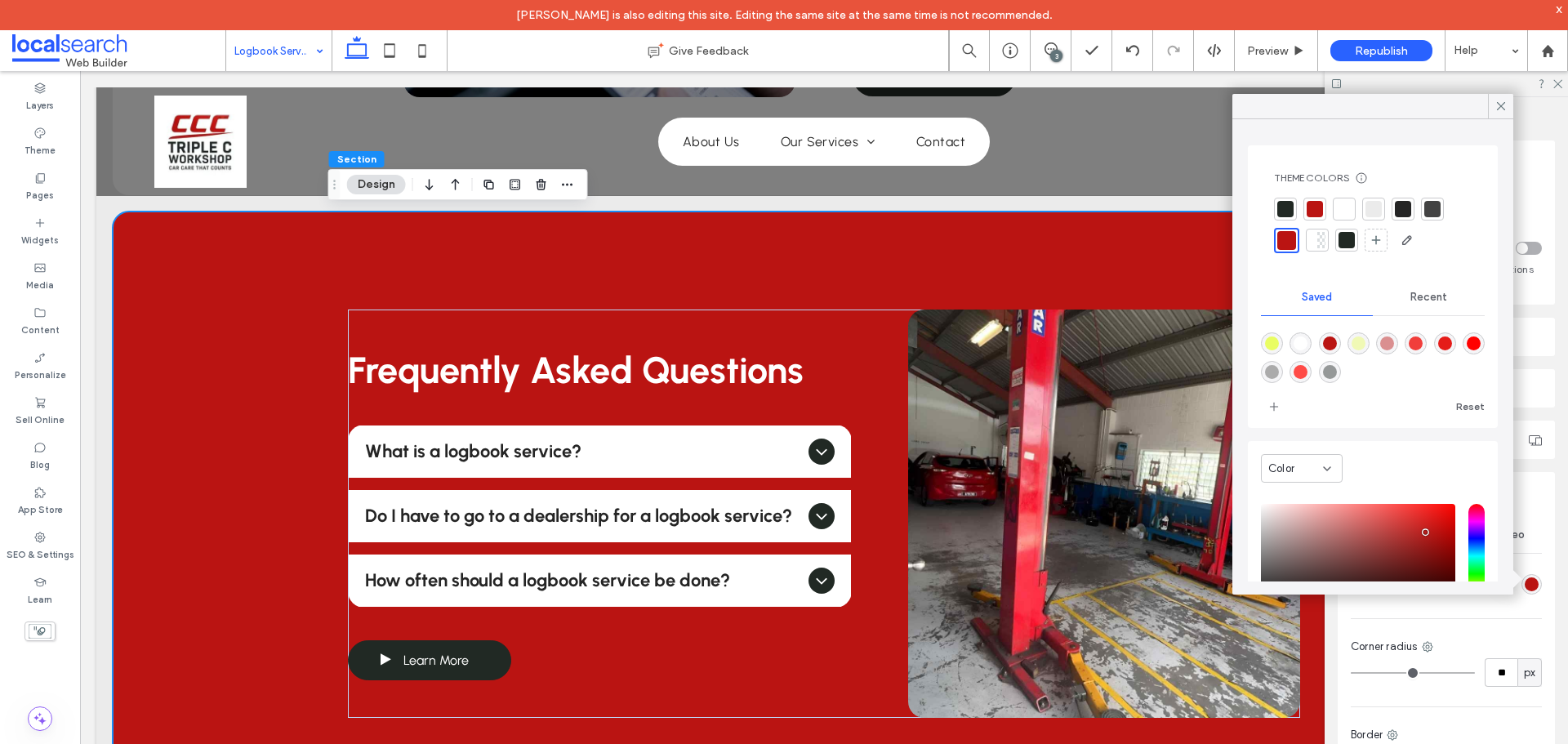
click at [1289, 198] on div at bounding box center [1285, 210] width 23 height 23
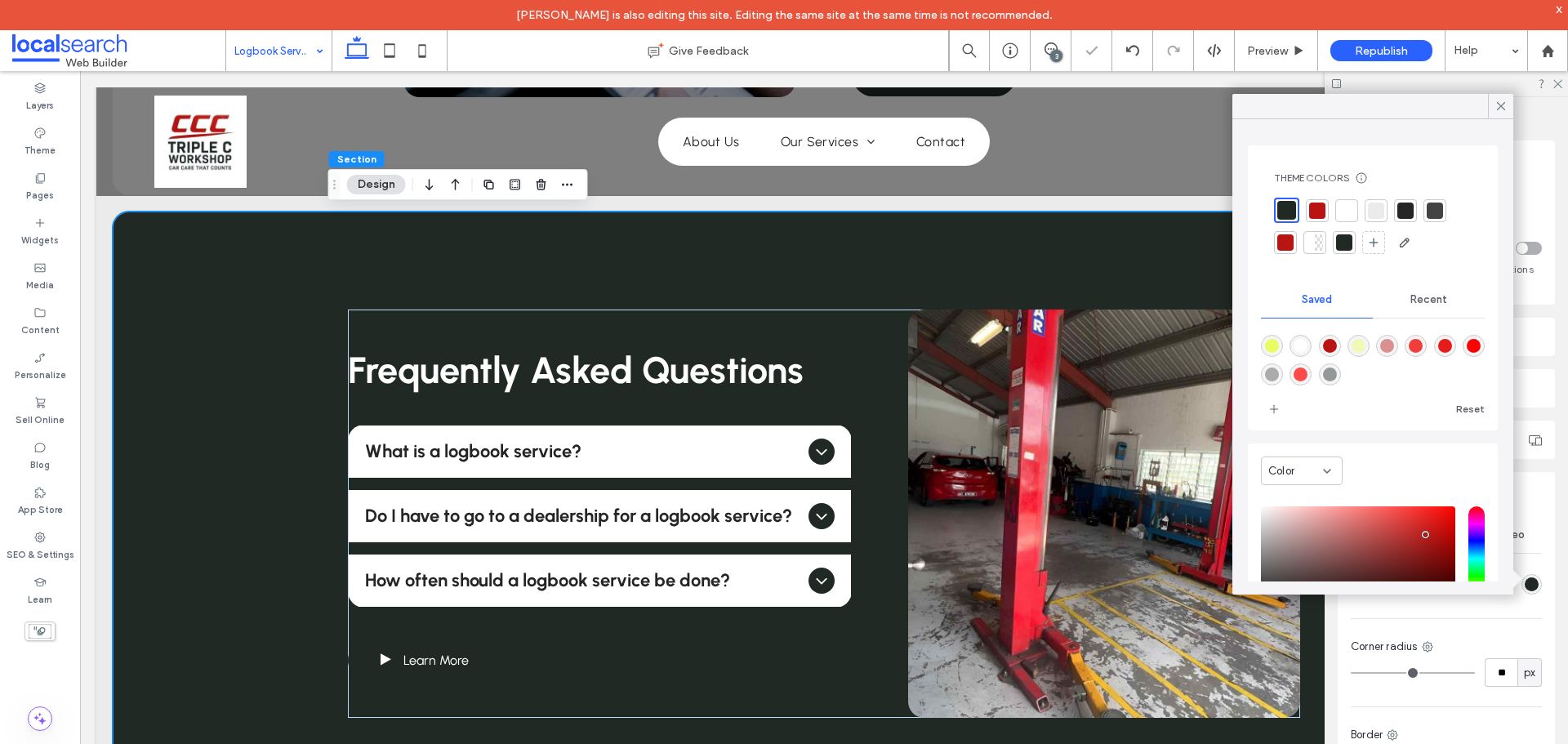
click at [1500, 107] on icon at bounding box center [1500, 106] width 14 height 14
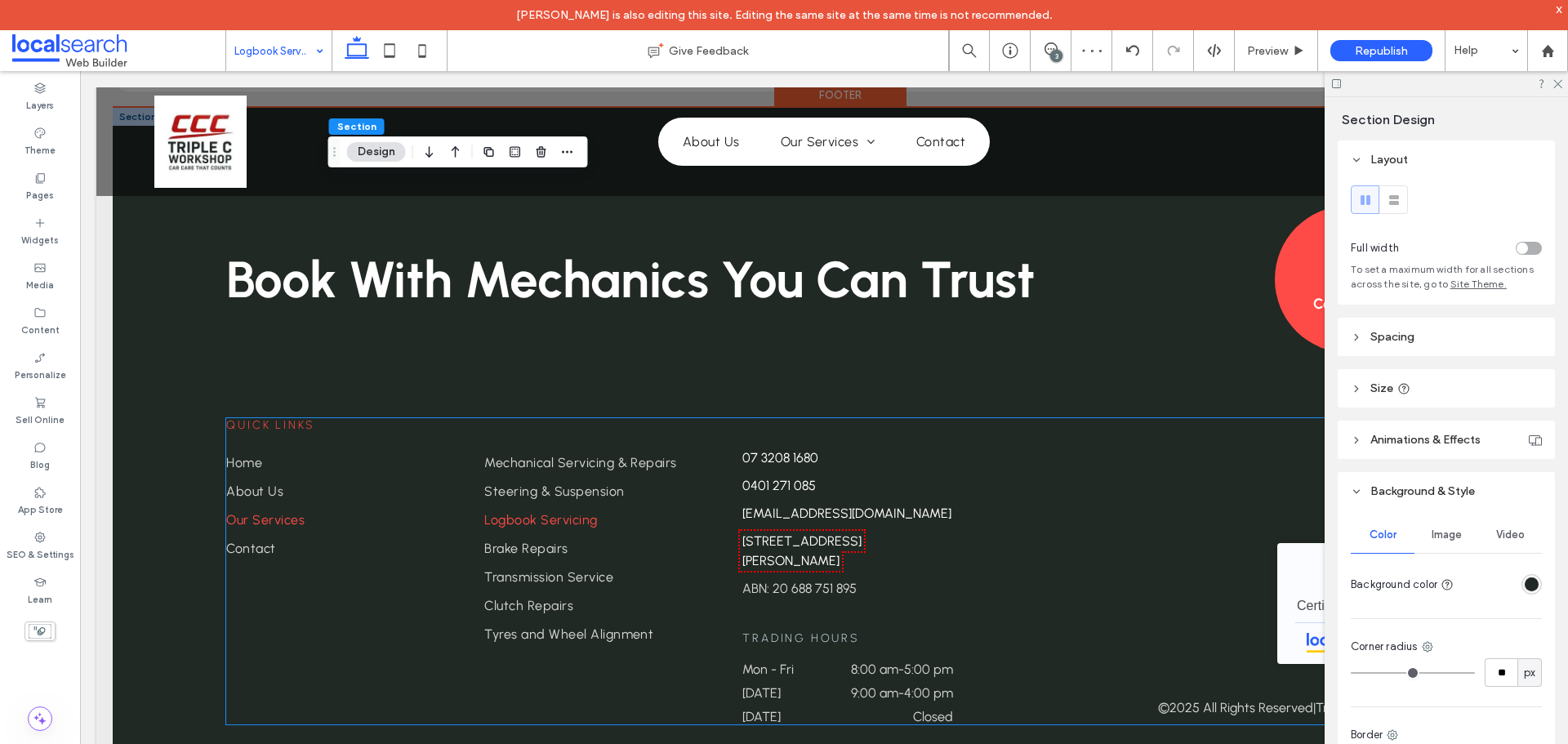
scroll to position [2584, 0]
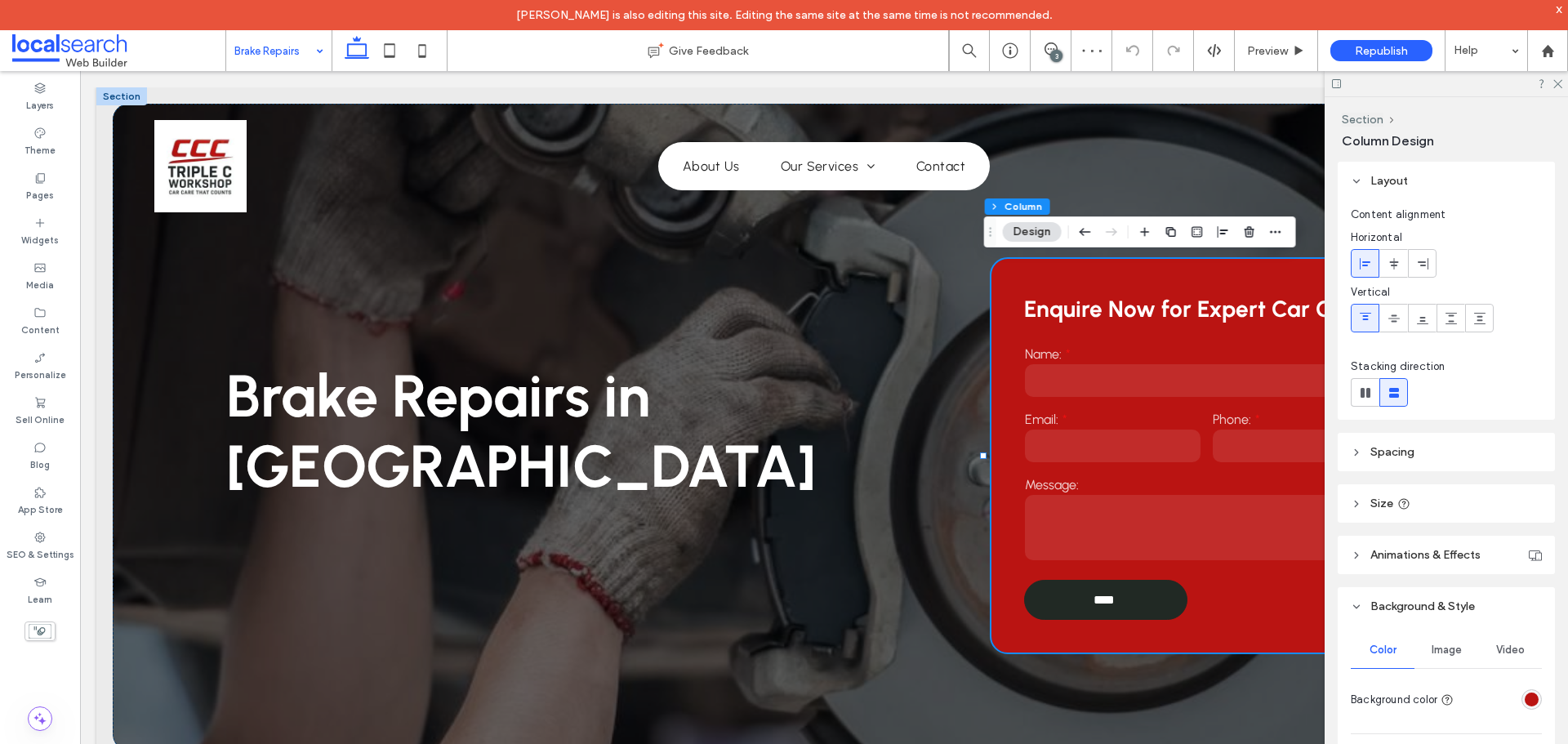
click at [1525, 697] on div "rgba(186, 20, 18, 1)" at bounding box center [1531, 699] width 14 height 14
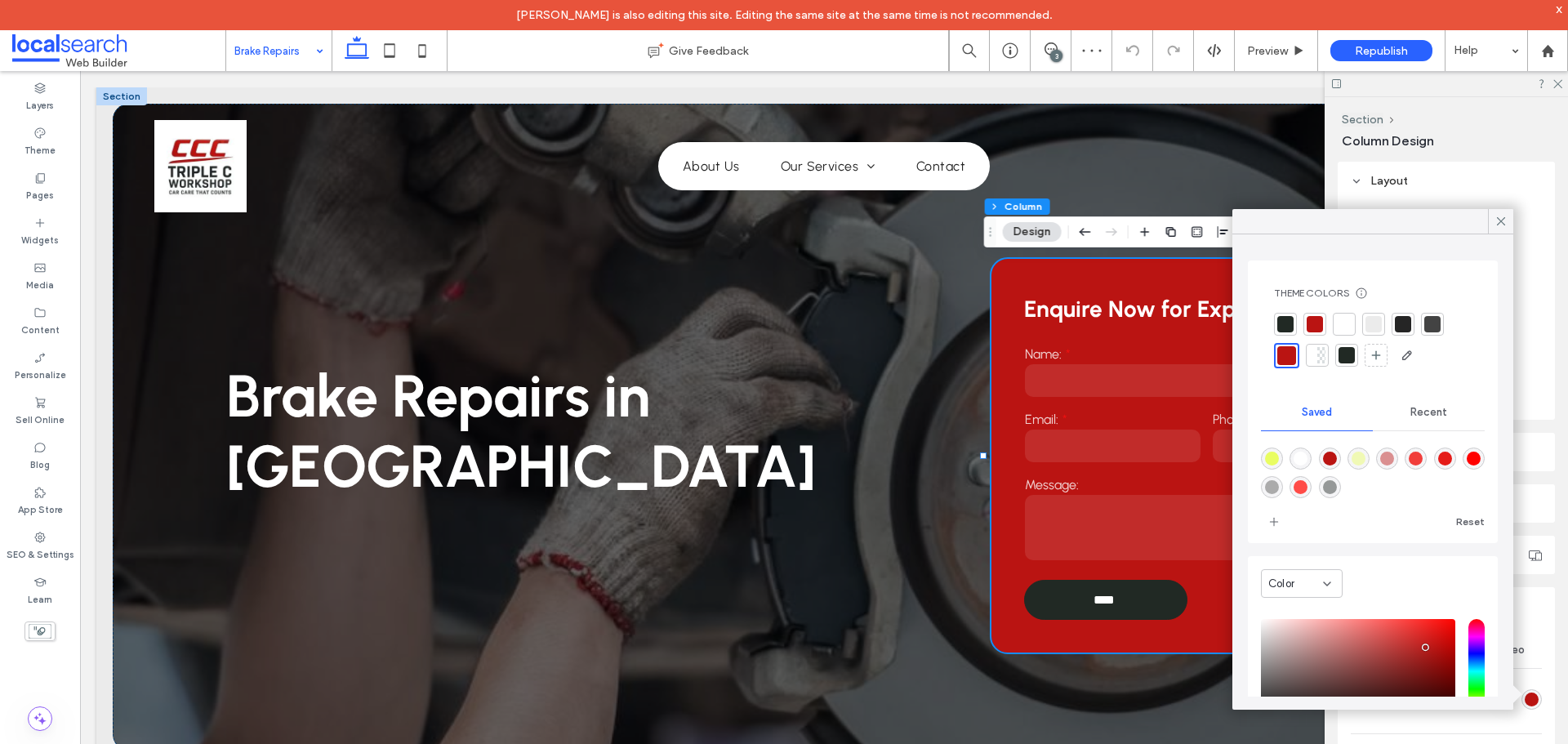
click at [1281, 315] on div at bounding box center [1285, 325] width 23 height 23
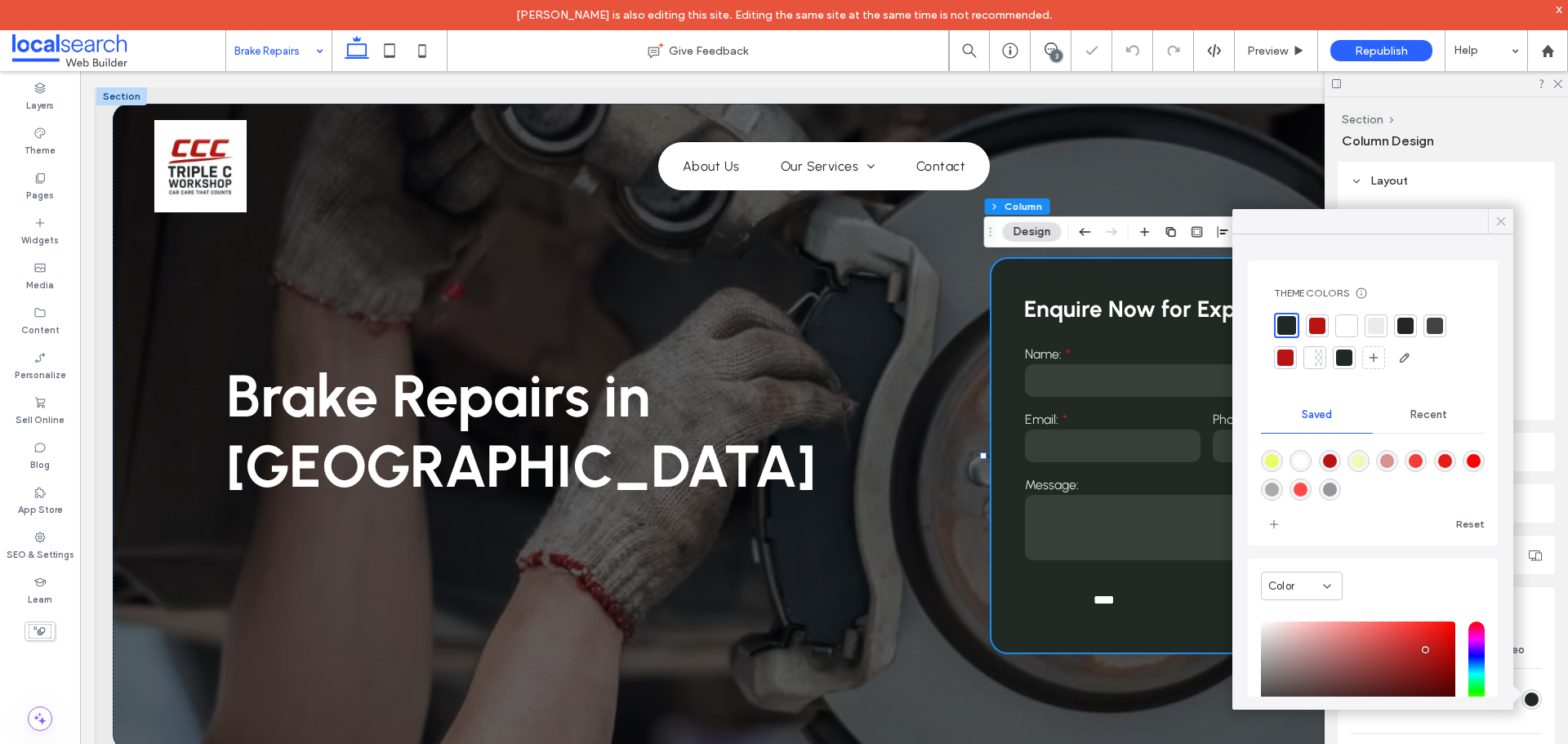
click at [1501, 216] on icon at bounding box center [1500, 221] width 14 height 14
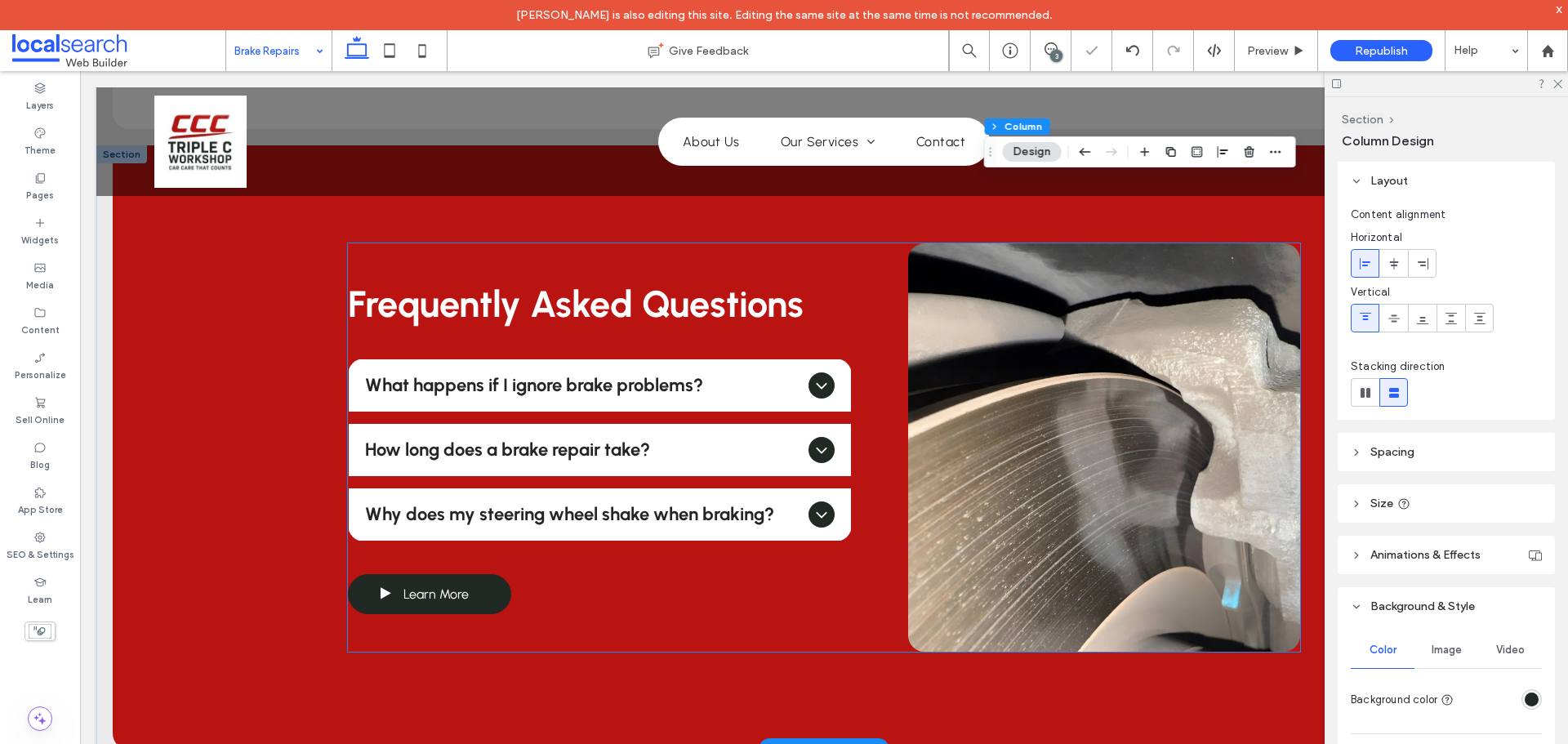
scroll to position [1307, 0]
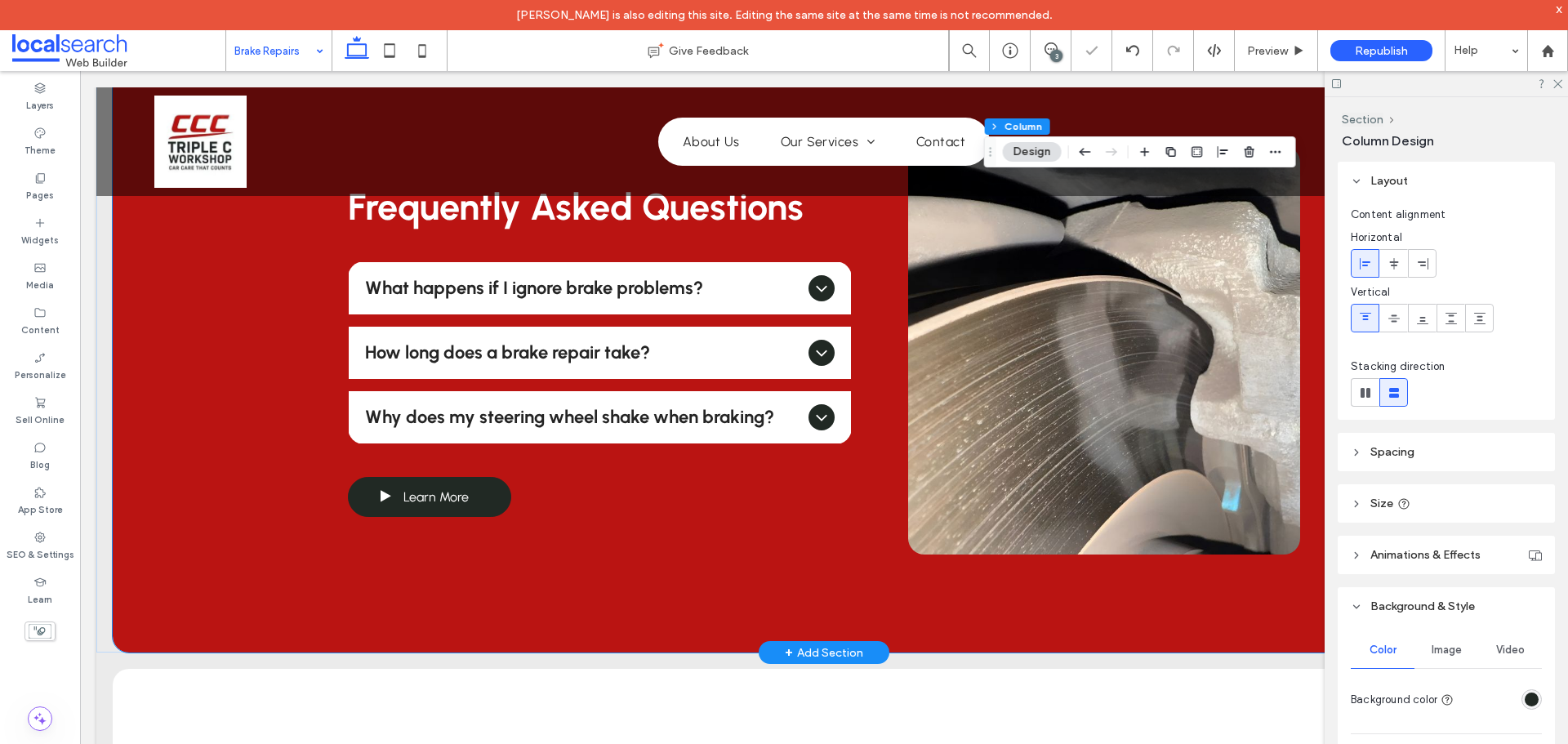
click at [201, 305] on div "Frequently Asked Questions What happens if I ignore brake problems? Ignoring br…" at bounding box center [823, 350] width 1423 height 604
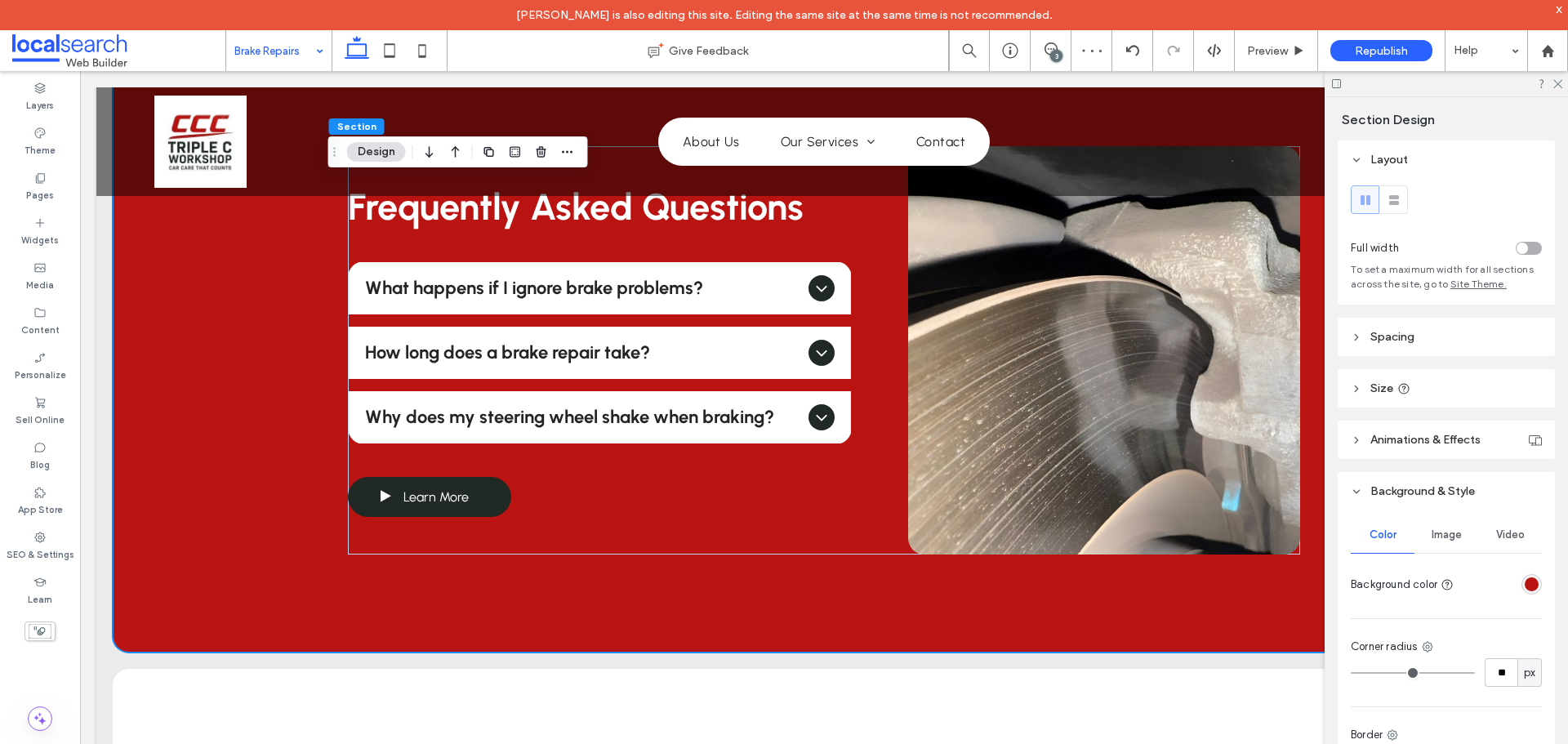
click at [1523, 576] on div "rgba(186, 20, 18, 1)" at bounding box center [1531, 584] width 21 height 21
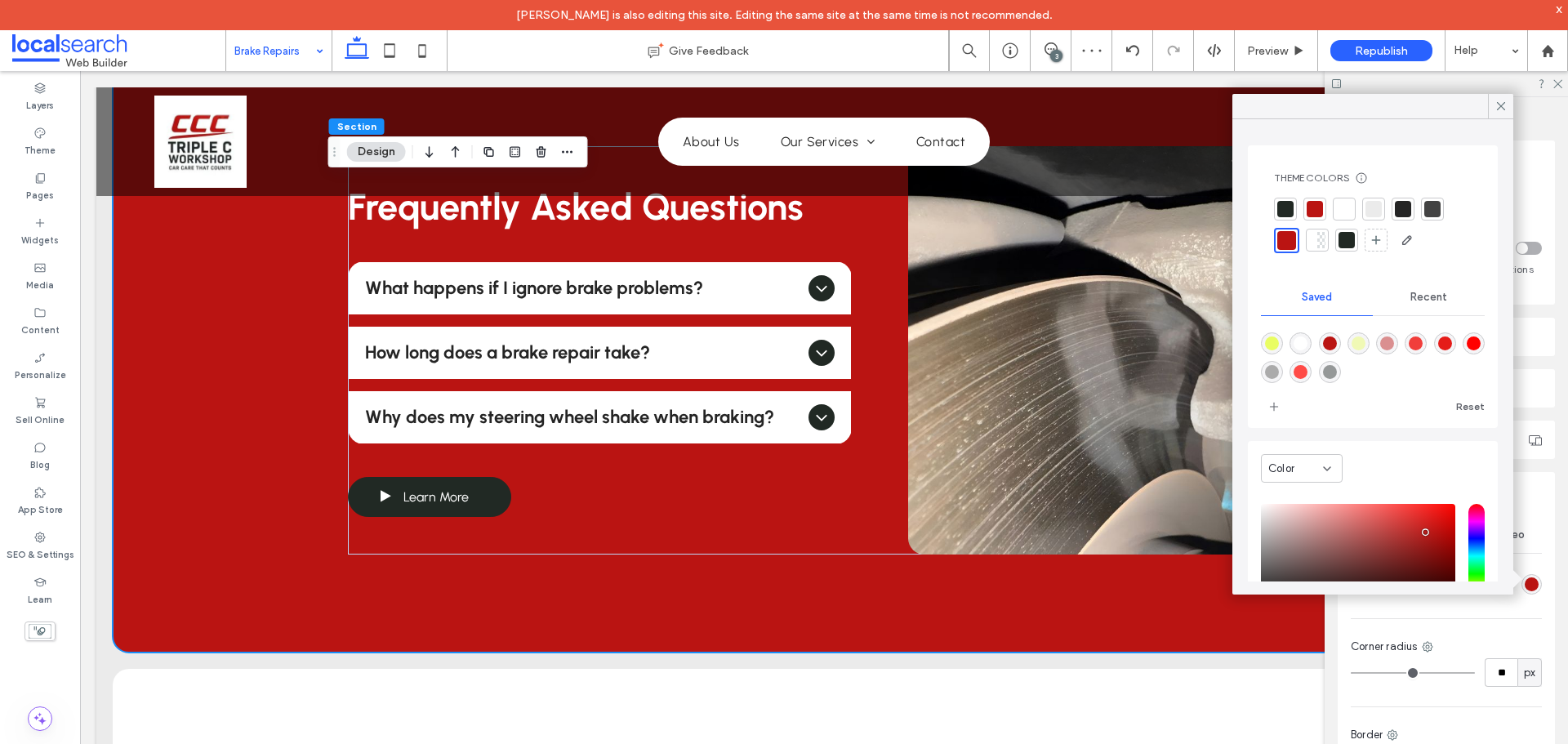
click at [1289, 215] on div at bounding box center [1285, 209] width 16 height 16
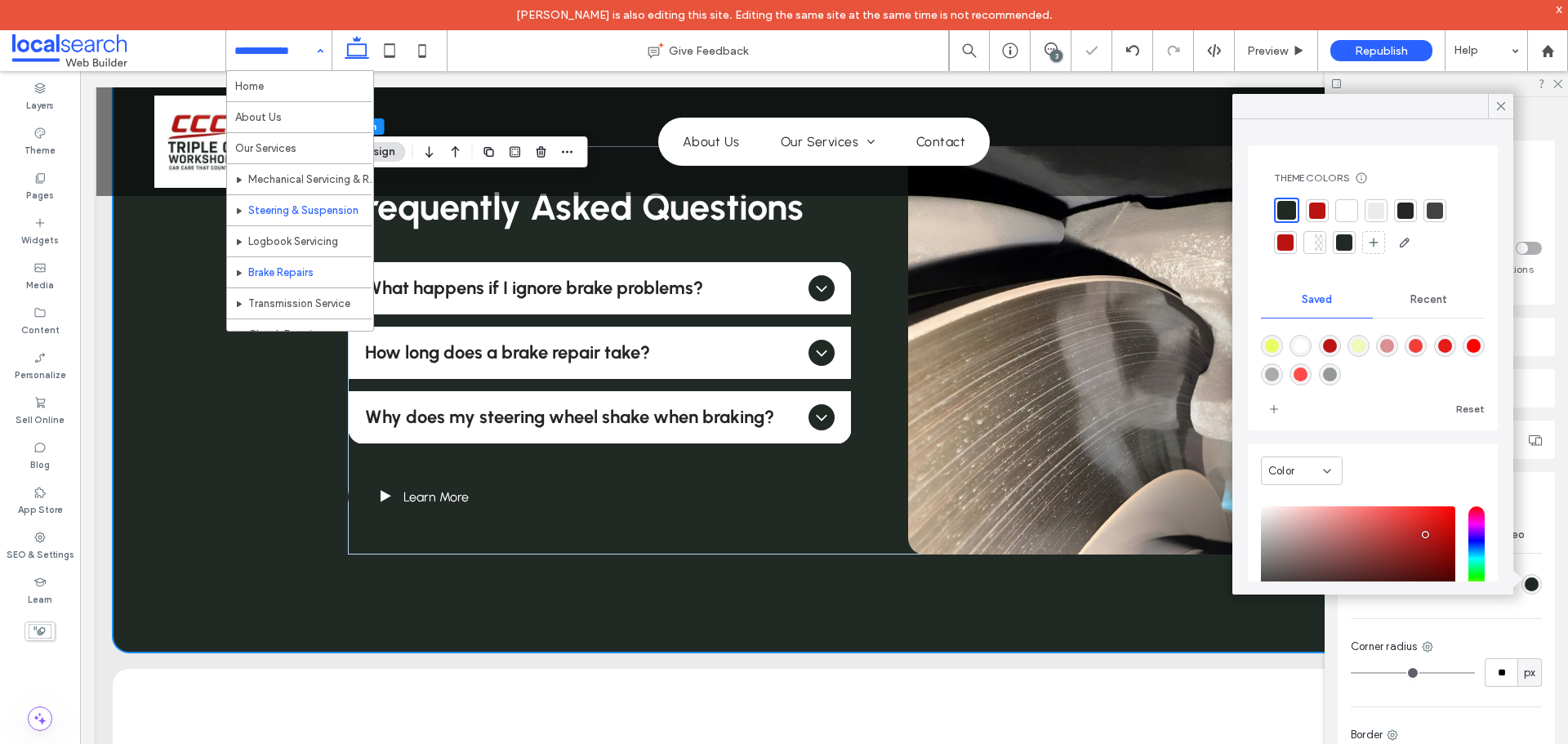
scroll to position [79, 0]
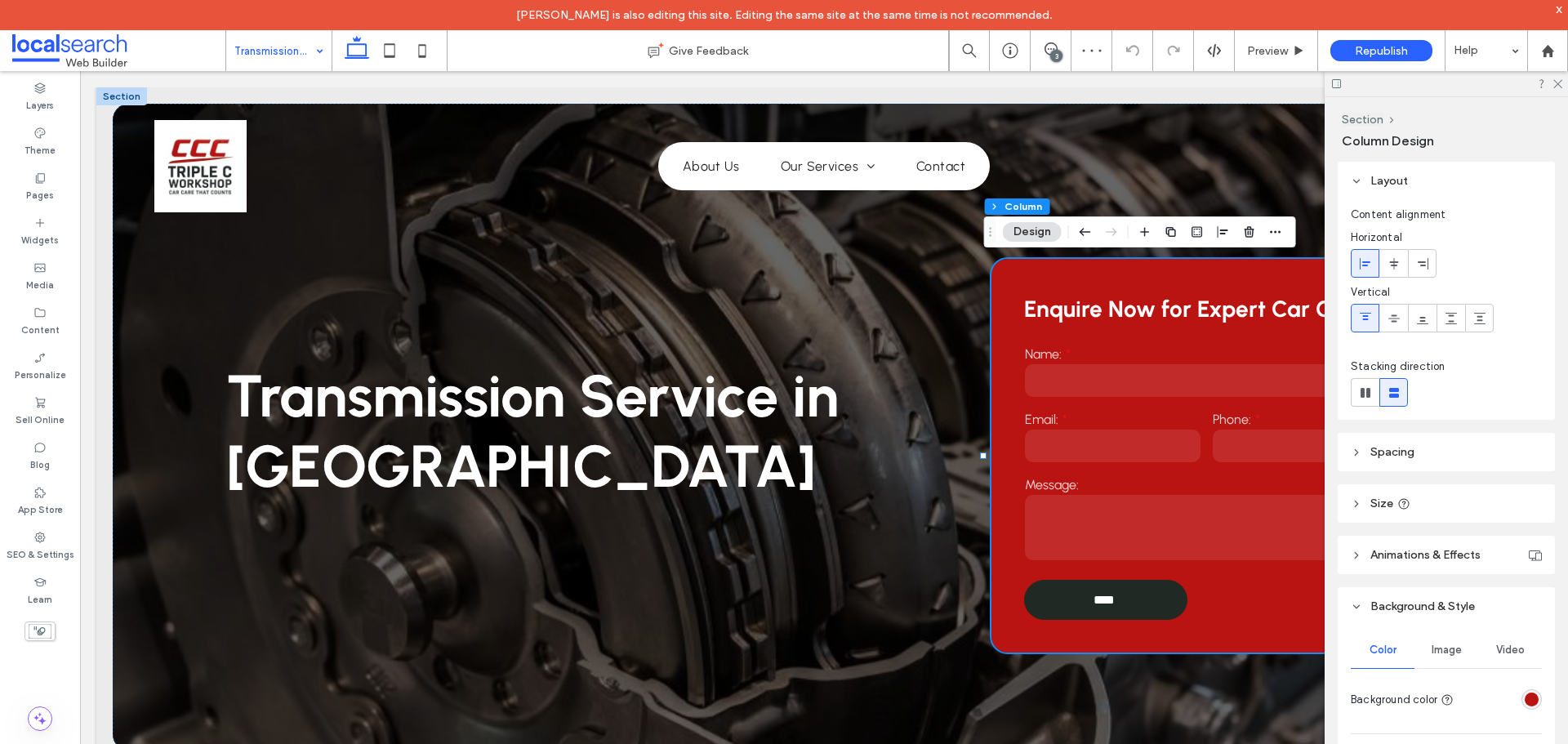
click at [1522, 690] on div "rgba(186, 20, 18, 1)" at bounding box center [1531, 699] width 21 height 21
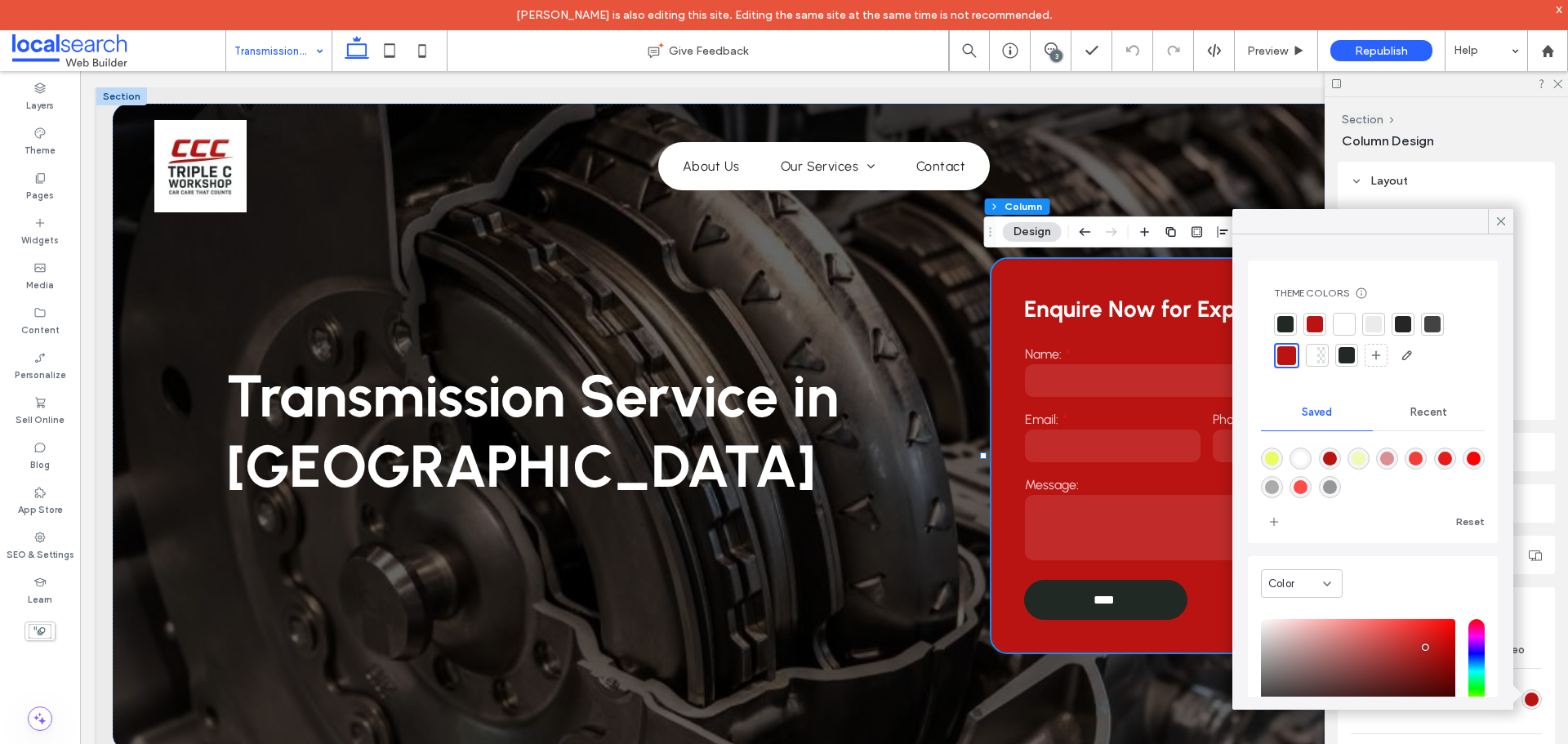
click at [1292, 324] on div at bounding box center [1285, 324] width 16 height 16
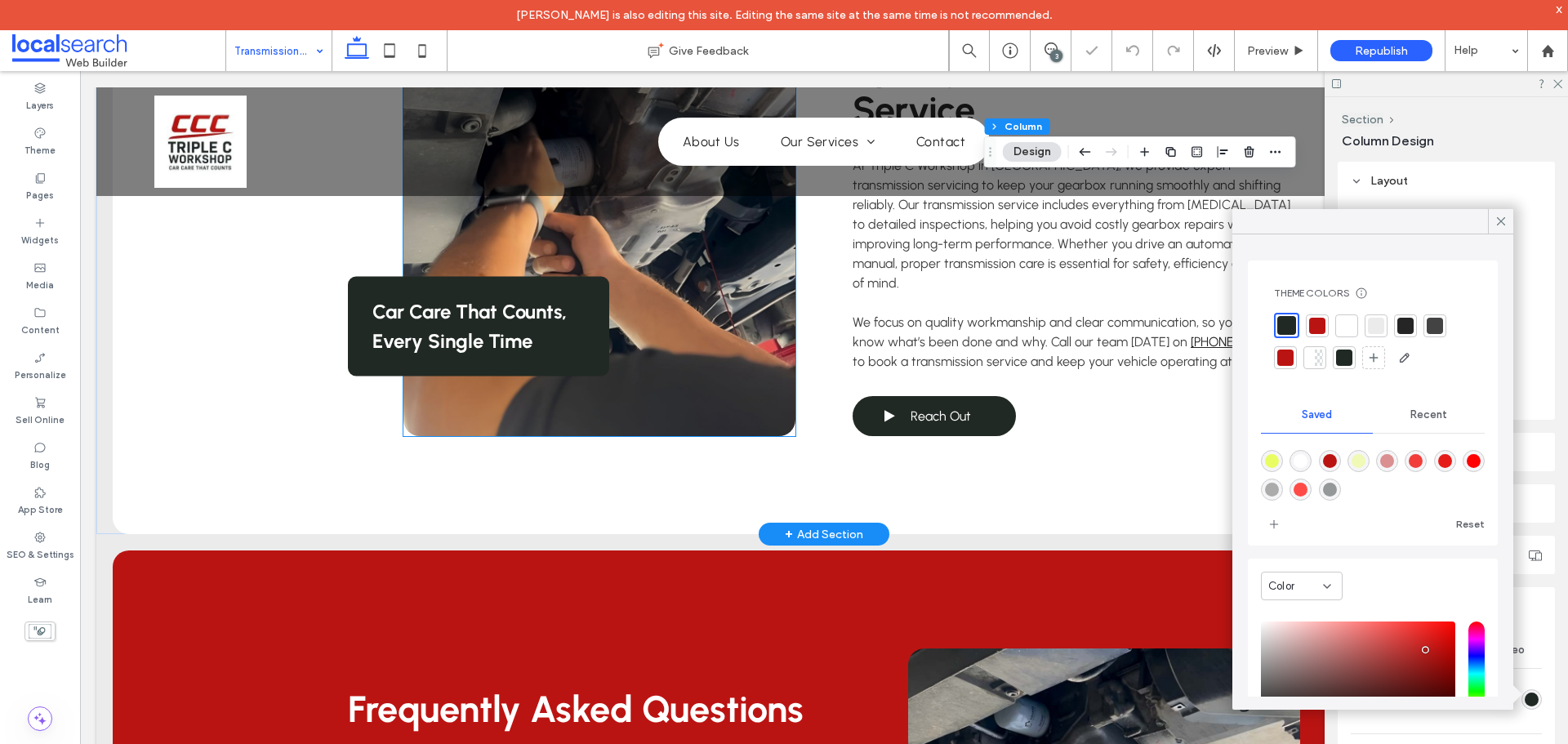
scroll to position [1062, 0]
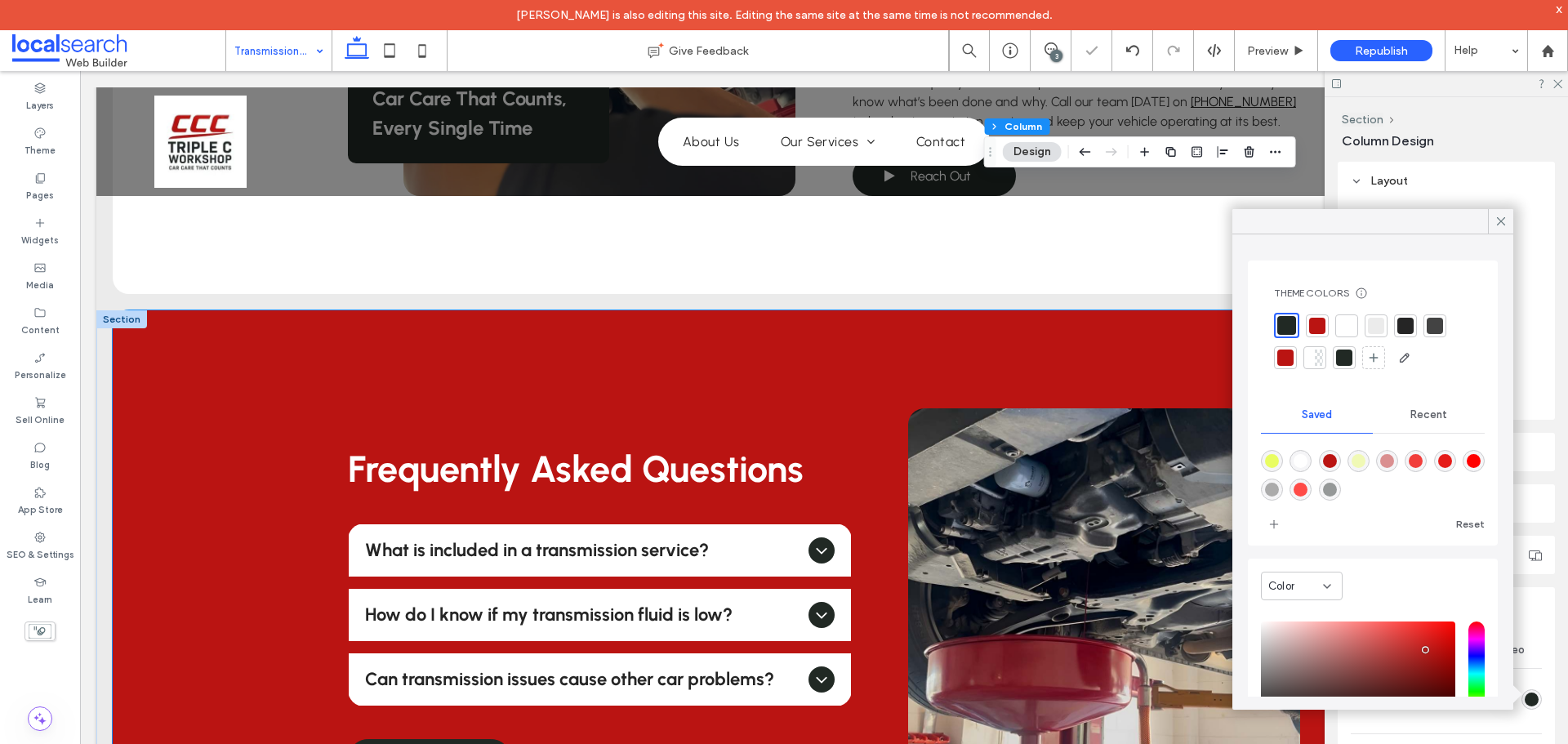
drag, startPoint x: 248, startPoint y: 323, endPoint x: 292, endPoint y: 324, distance: 44.0
click at [248, 322] on div "Frequently Asked Questions What is included in a transmission service? A transm…" at bounding box center [823, 612] width 1423 height 604
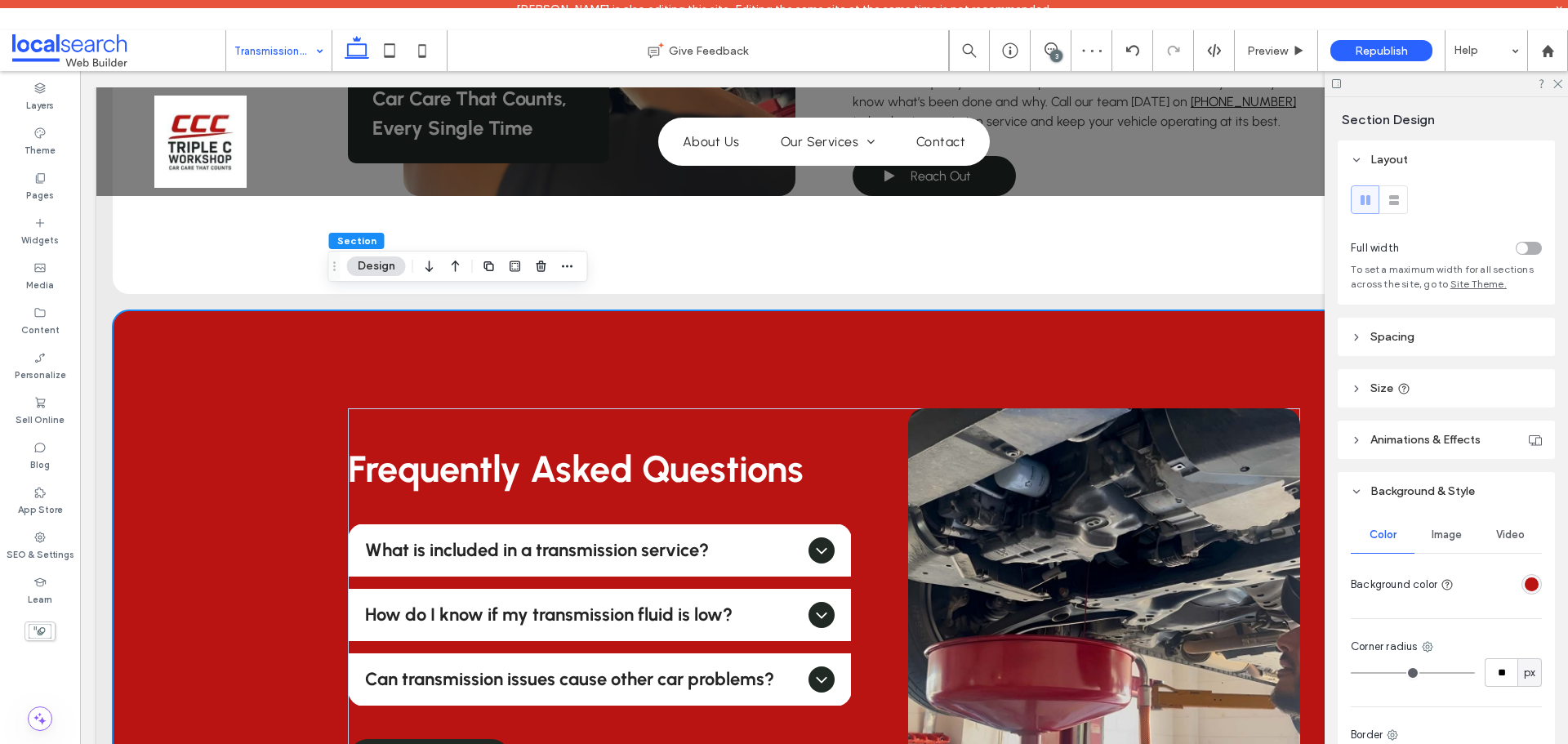
click at [1522, 575] on div at bounding box center [1531, 584] width 21 height 21
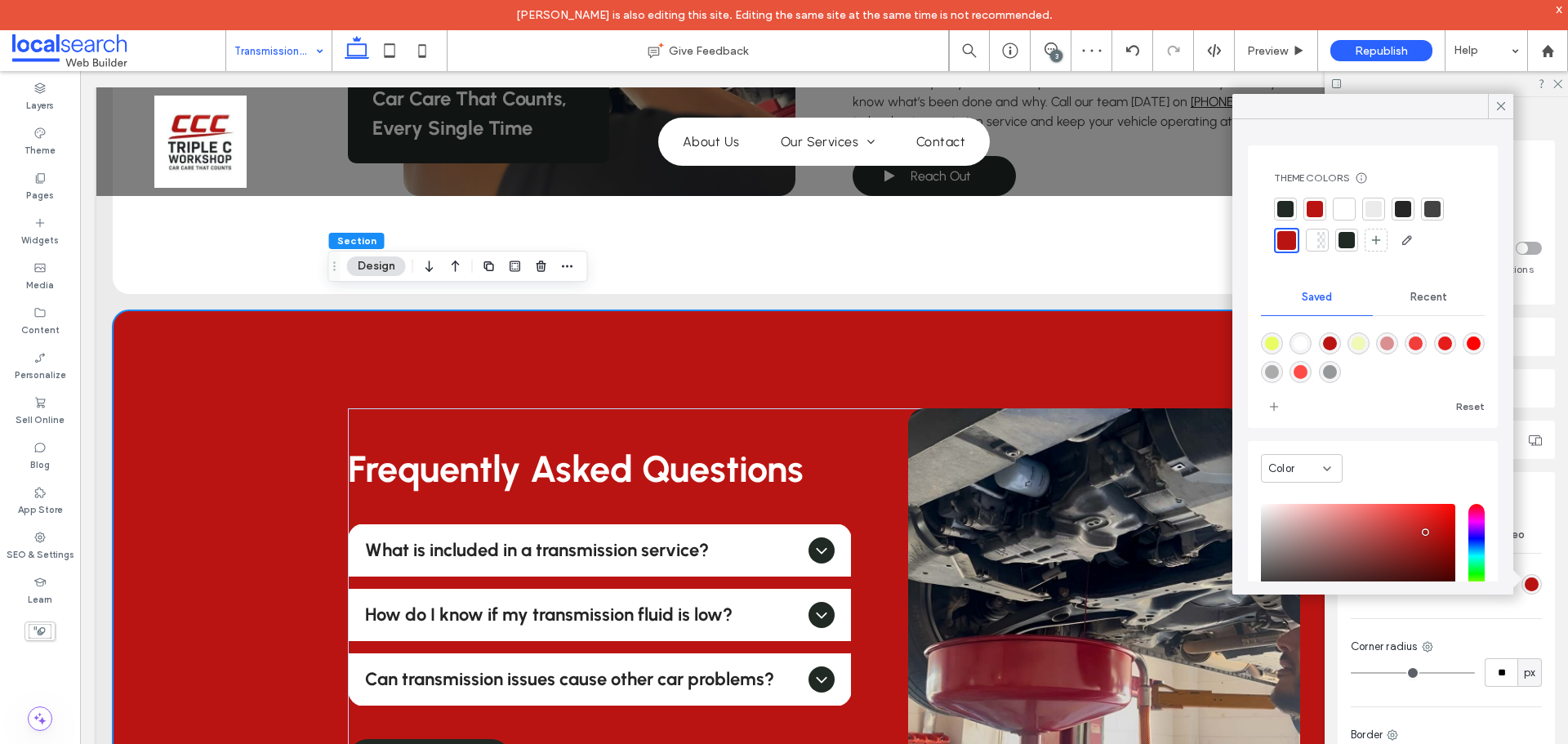
click at [1280, 203] on div at bounding box center [1285, 209] width 16 height 16
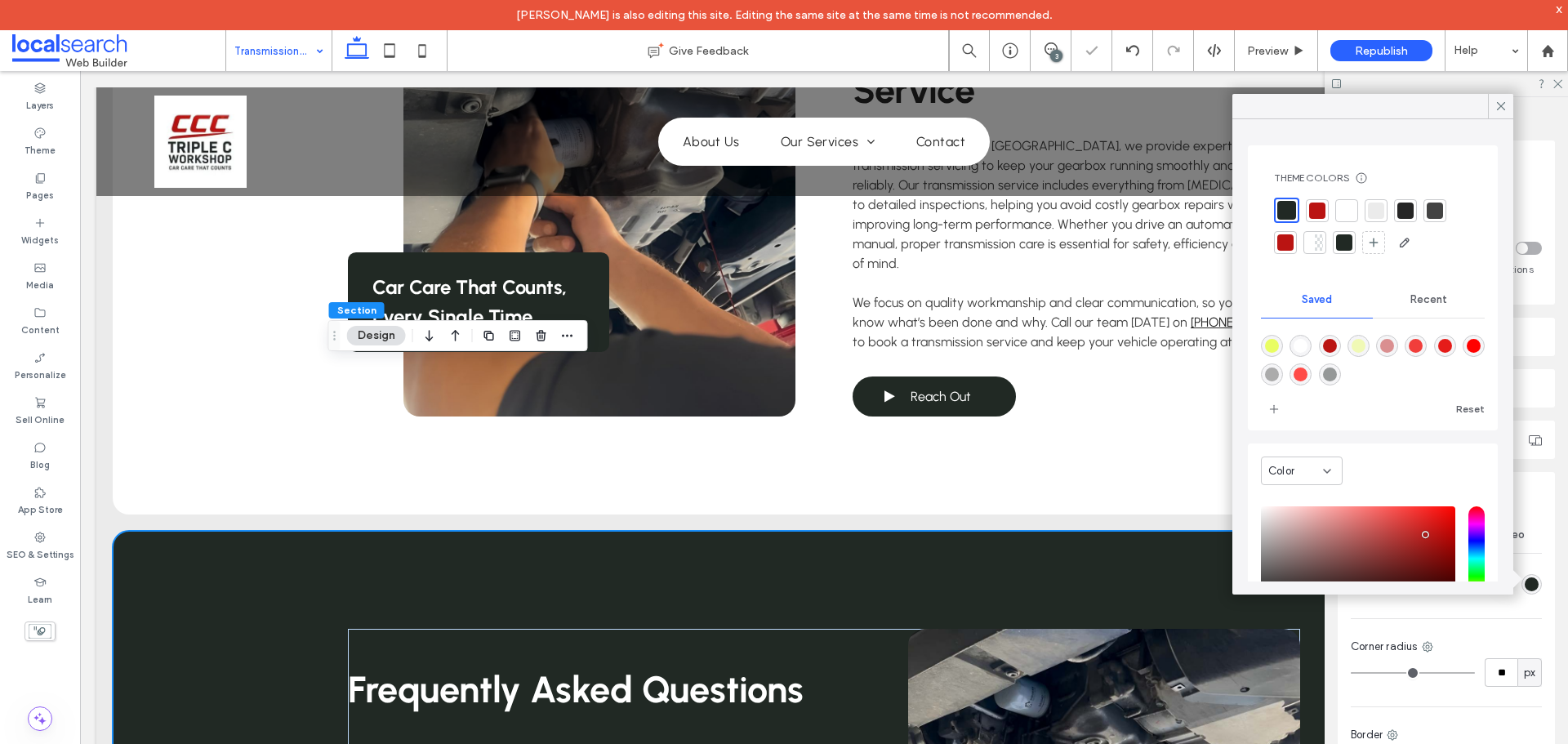
scroll to position [816, 0]
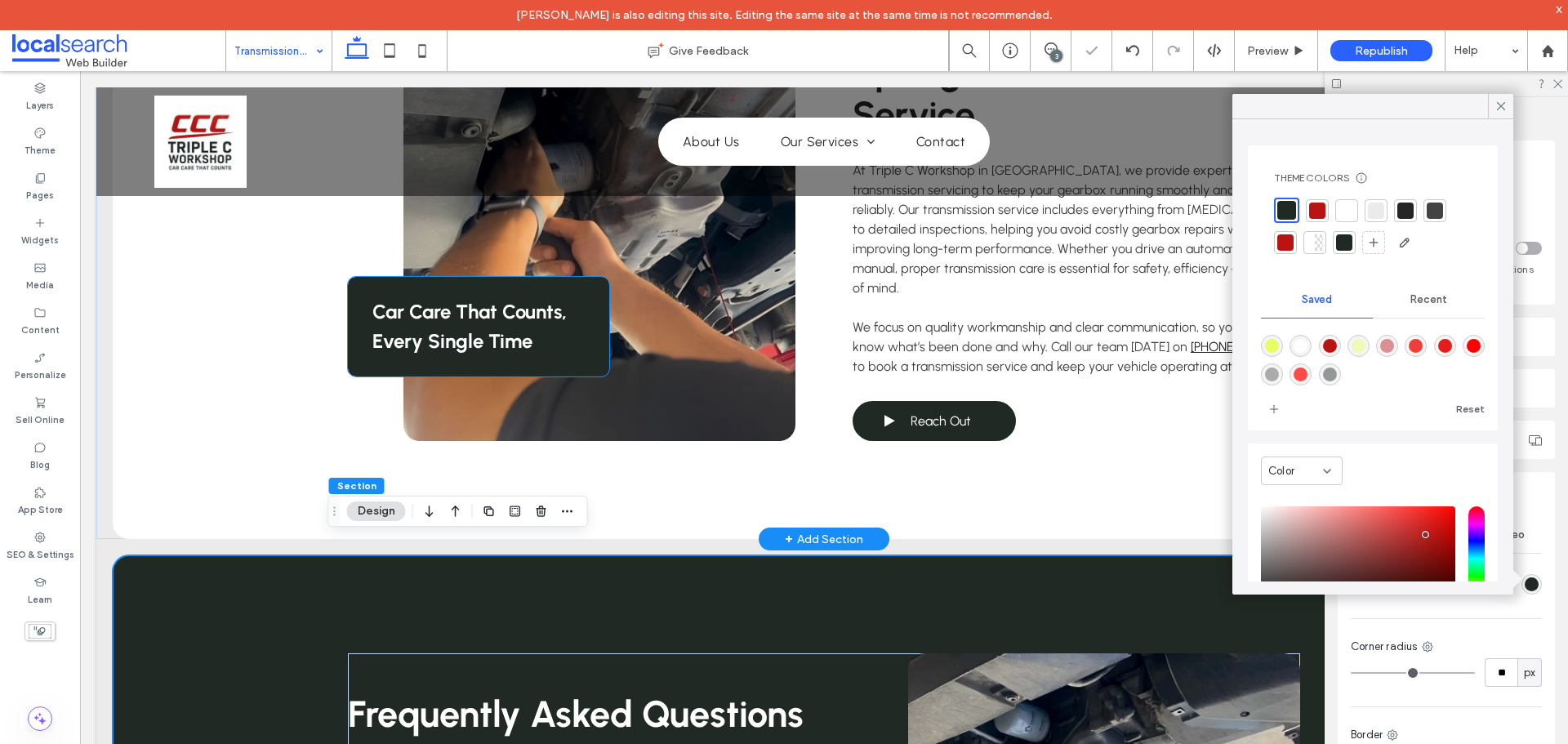
click at [571, 349] on div "Car Care That Counts, Every Single Time" at bounding box center [478, 327] width 260 height 100
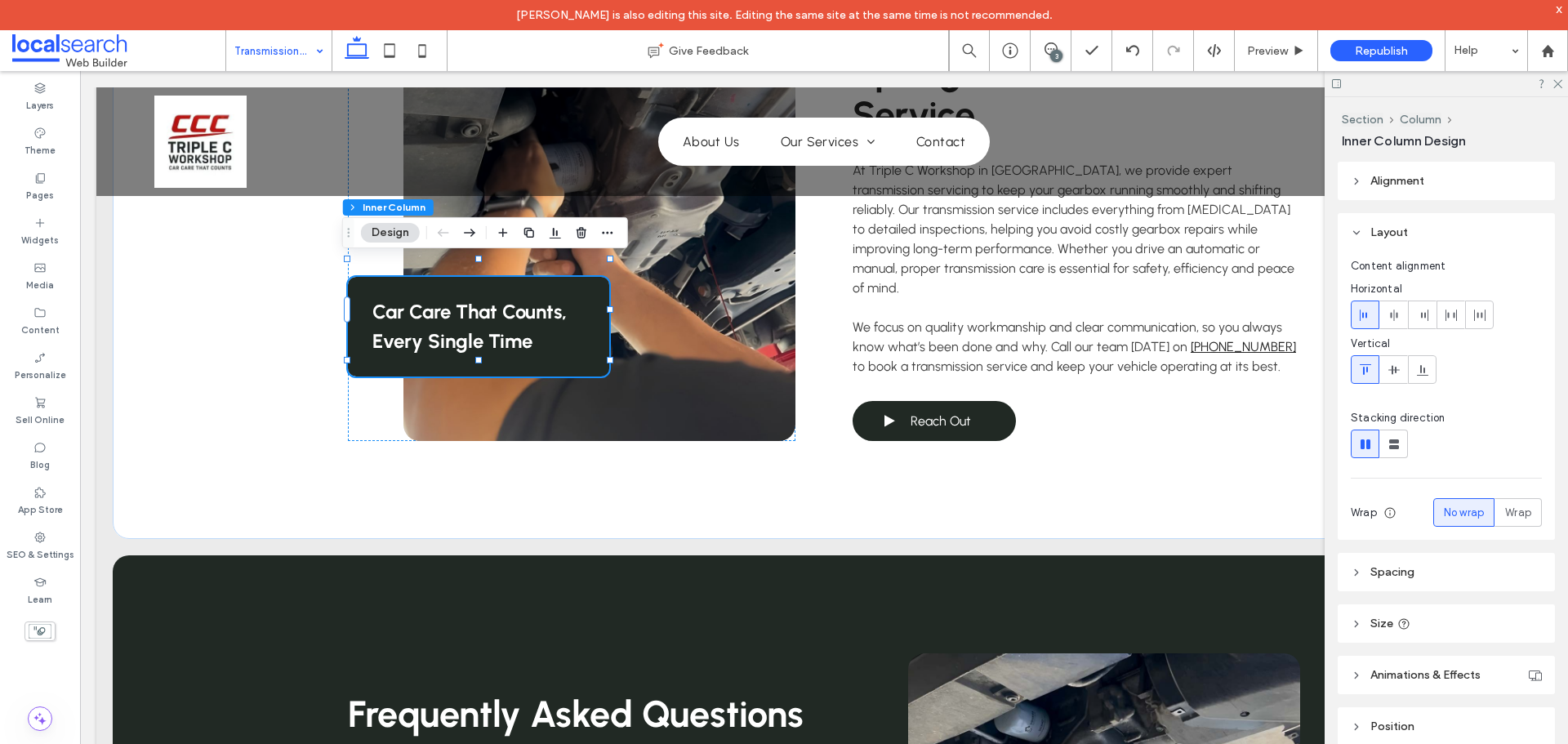
drag, startPoint x: 1557, startPoint y: 84, endPoint x: 1417, endPoint y: 178, distance: 168.6
click at [1557, 84] on use at bounding box center [1557, 85] width 9 height 9
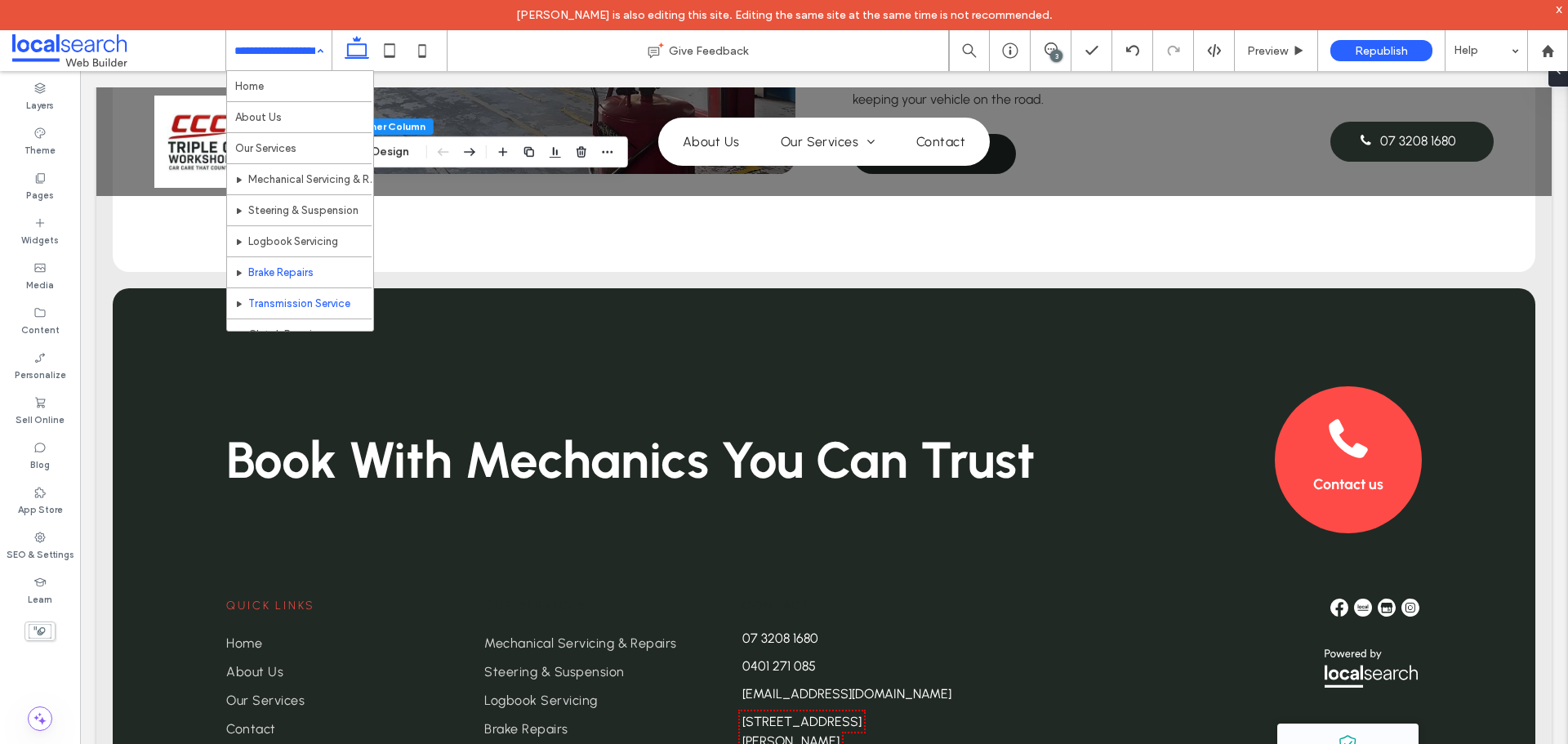
scroll to position [79, 0]
